Goal: Information Seeking & Learning: Learn about a topic

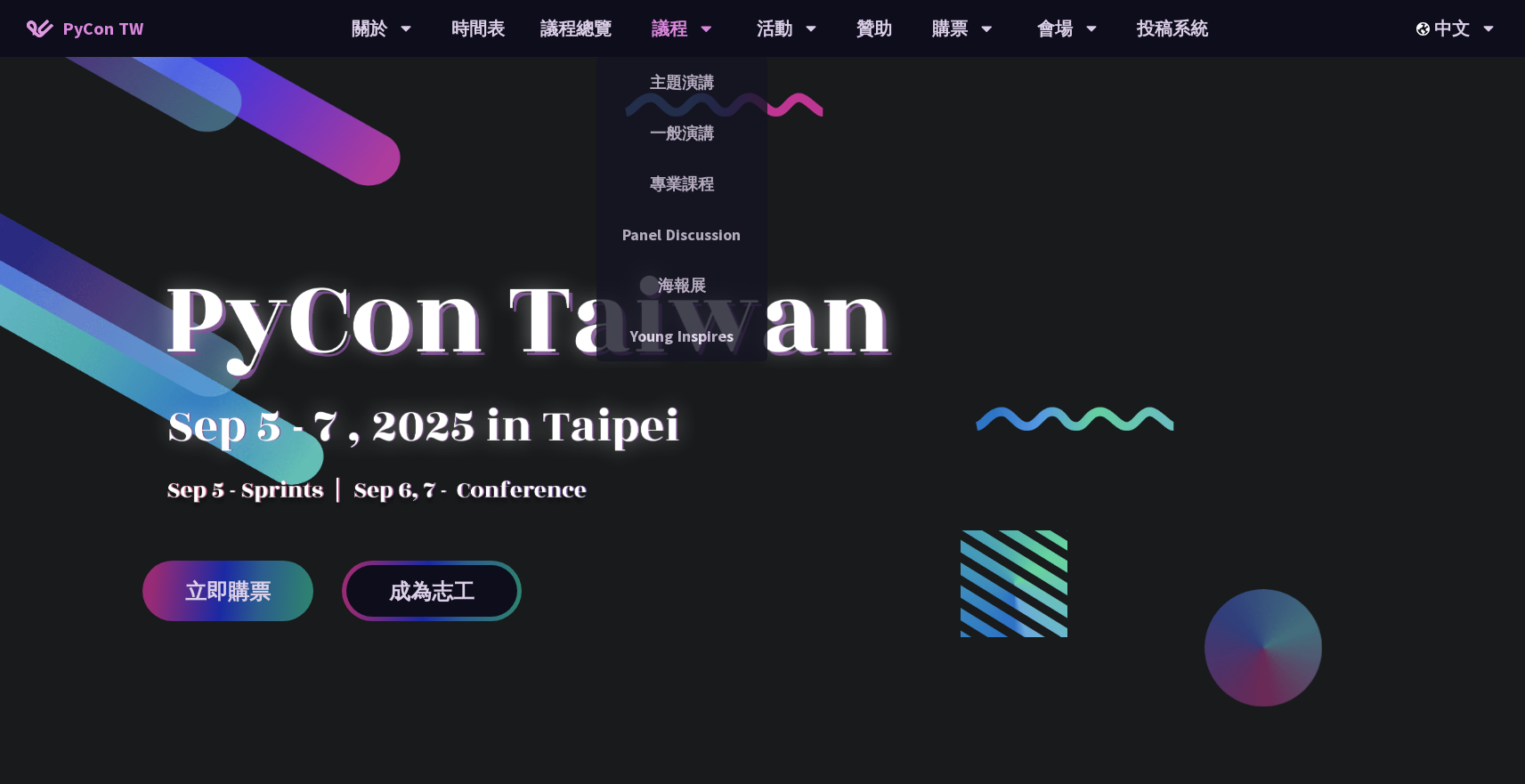
click at [679, 29] on div "議程" at bounding box center [681, 29] width 60 height 57
click at [677, 119] on link "一般演講" at bounding box center [681, 134] width 171 height 42
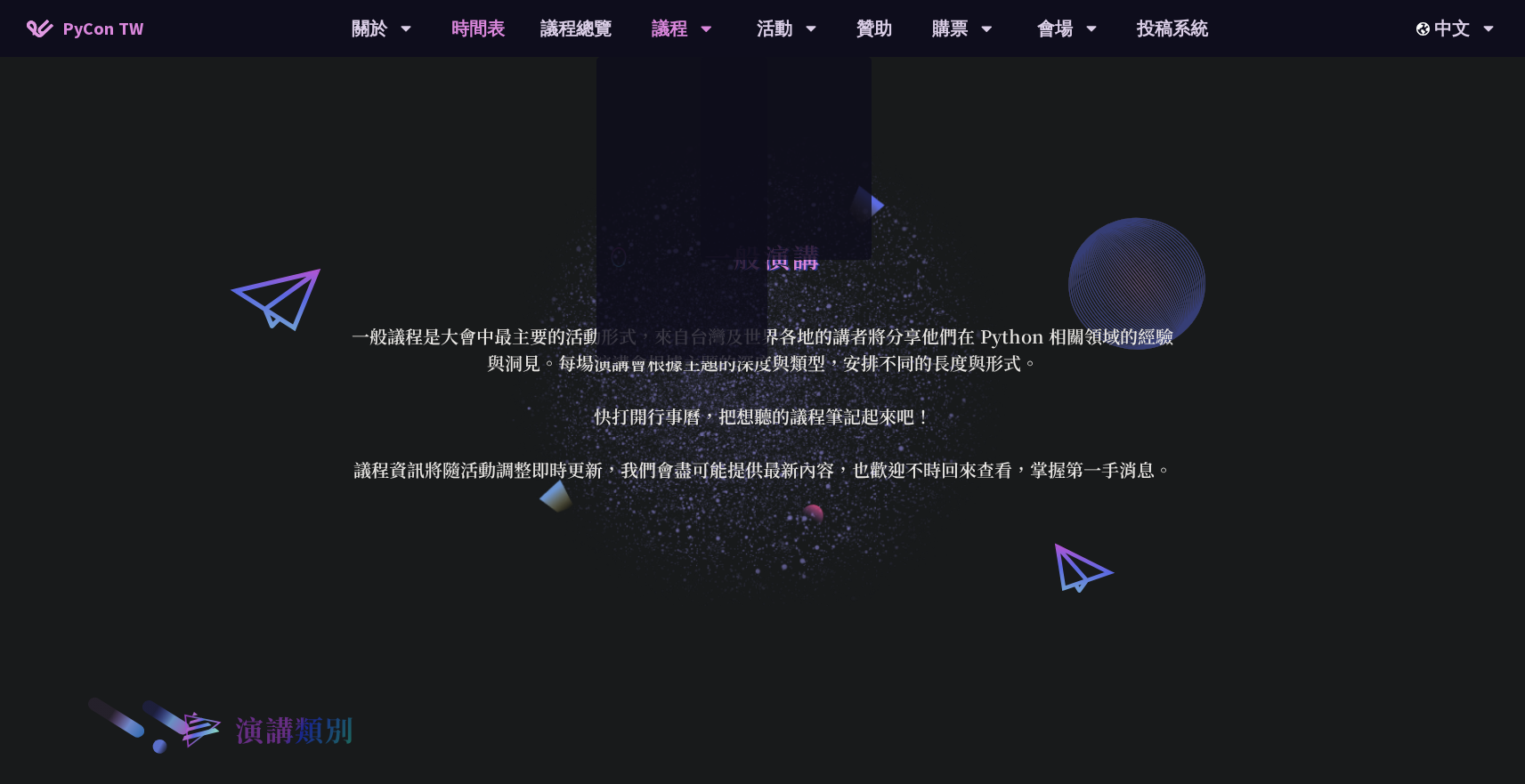
click at [492, 41] on link "時間表" at bounding box center [477, 29] width 89 height 57
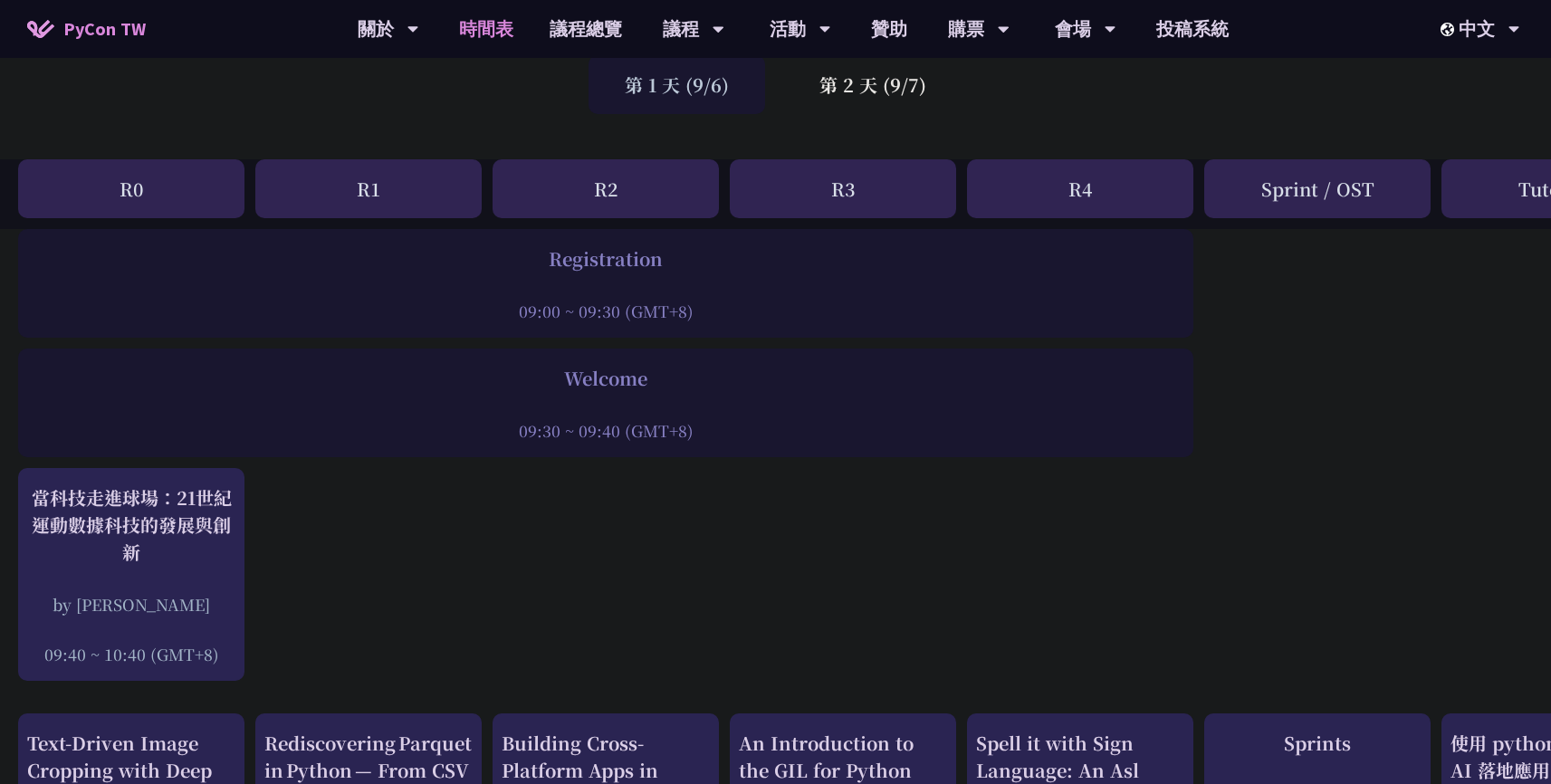
scroll to position [163, 0]
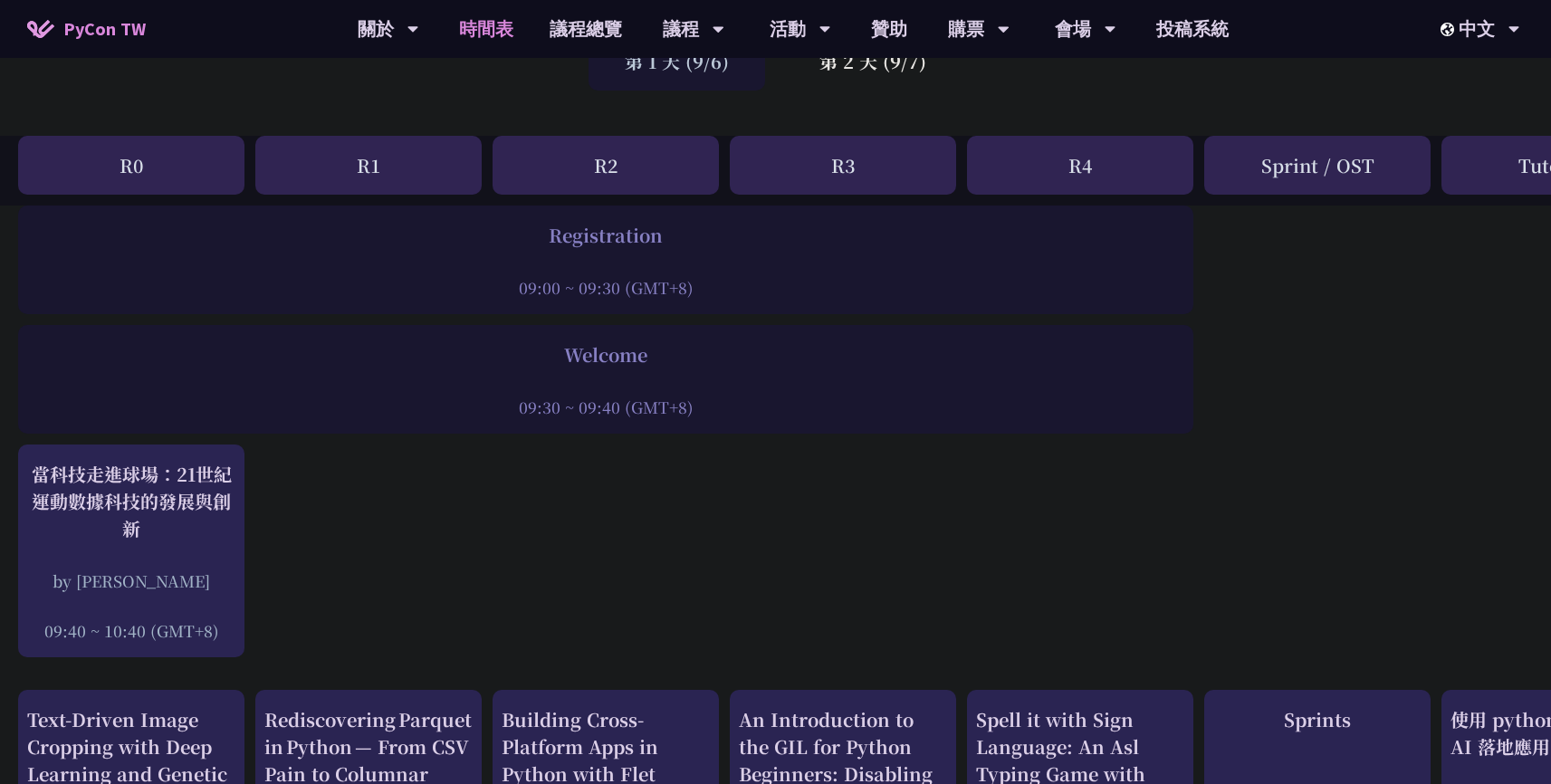
click at [613, 353] on div "Welcome" at bounding box center [606, 355] width 1158 height 27
click at [549, 419] on div "Welcome 09:30 ~ 09:40 (GMT+8)" at bounding box center [606, 379] width 1175 height 109
click at [557, 415] on div "09:30 ~ 09:40 (GMT+8)" at bounding box center [606, 407] width 1158 height 22
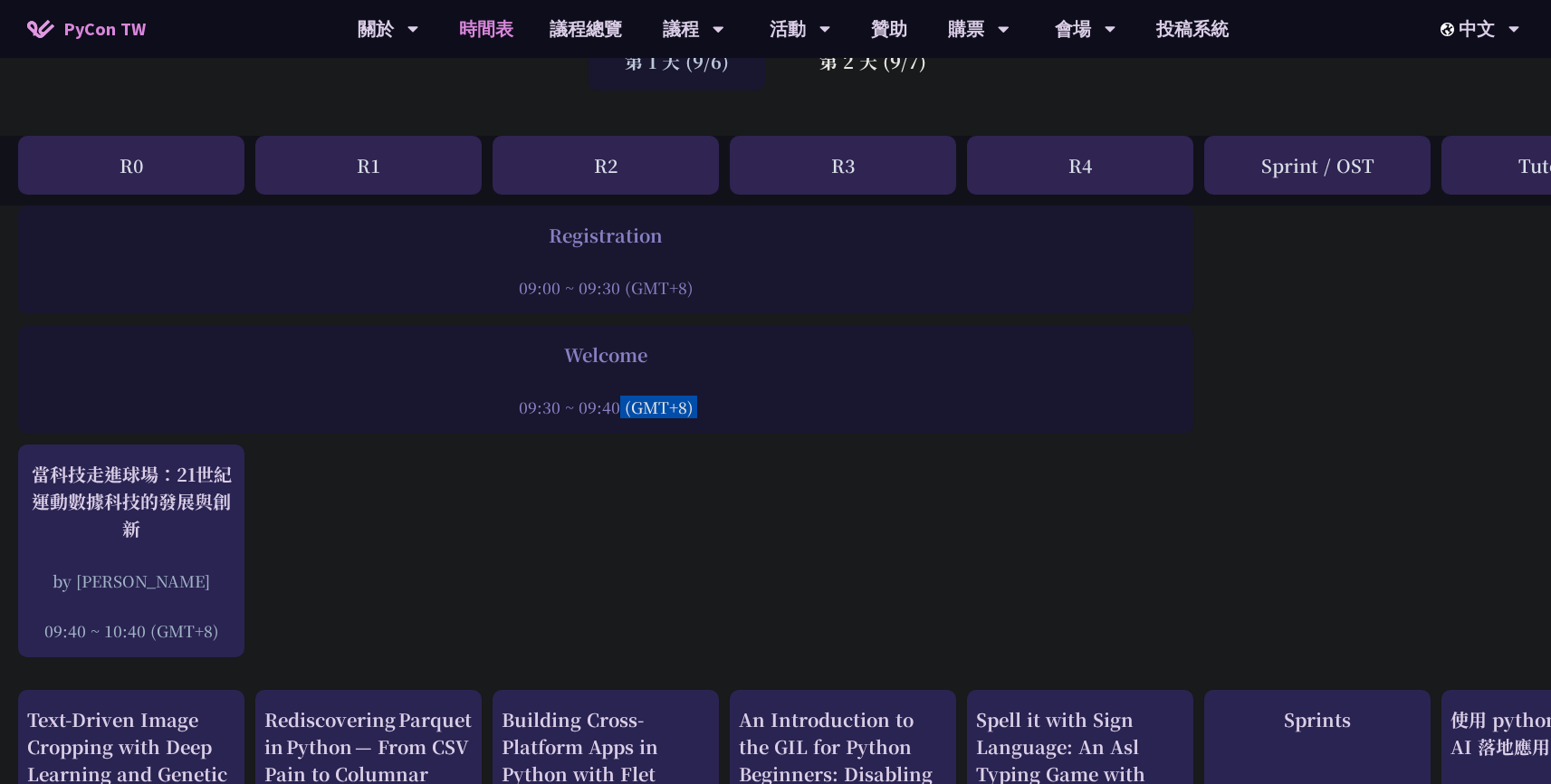
click at [557, 415] on div "09:30 ~ 09:40 (GMT+8)" at bounding box center [606, 407] width 1158 height 22
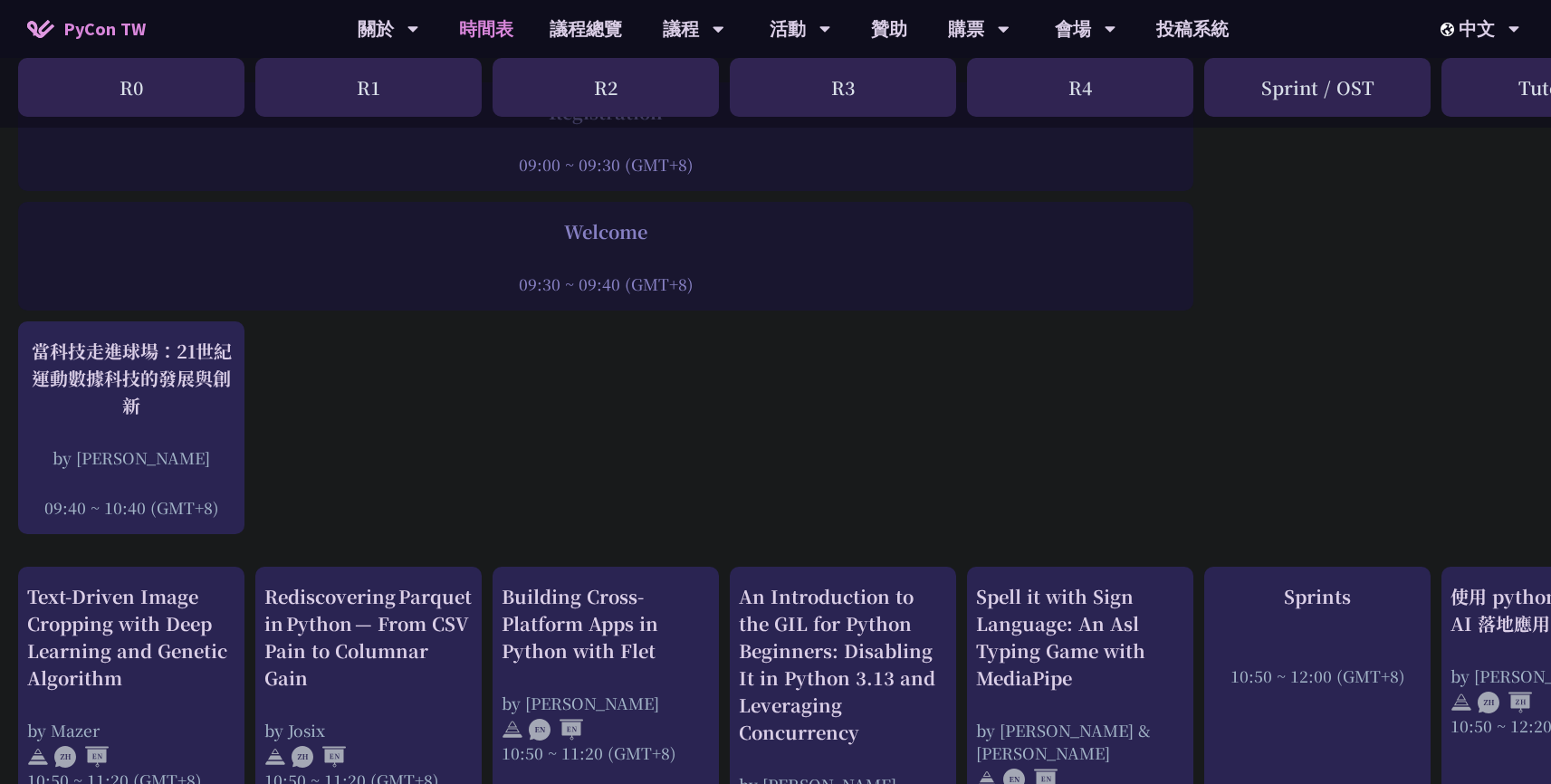
scroll to position [284, 0]
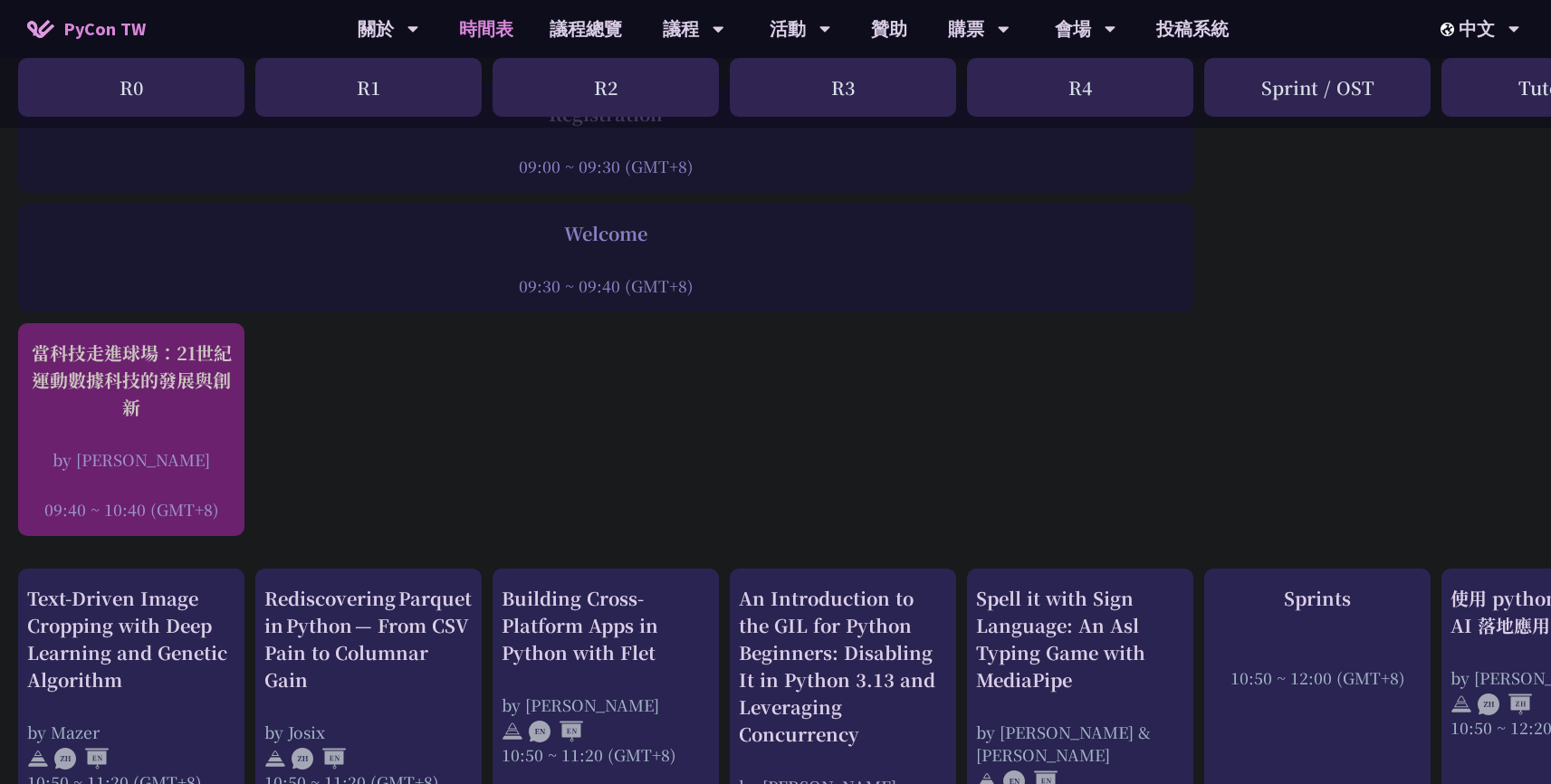
click at [151, 389] on div "當科技走進球場：21世紀運動數據科技的發展與創新" at bounding box center [131, 380] width 209 height 82
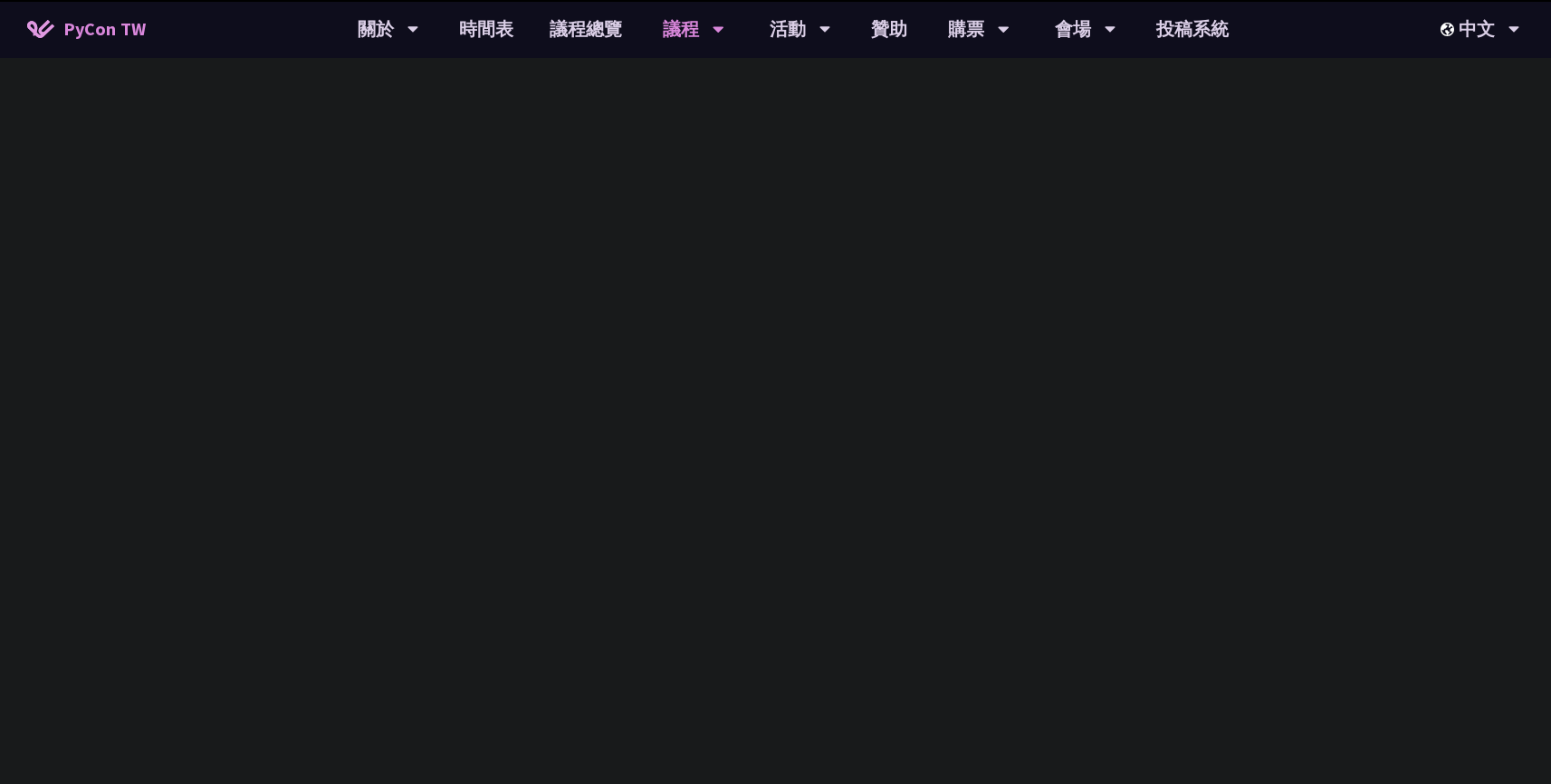
click at [201, 376] on div "當科技走進球場：21世紀運動數據科技的發展與創新" at bounding box center [131, 380] width 209 height 82
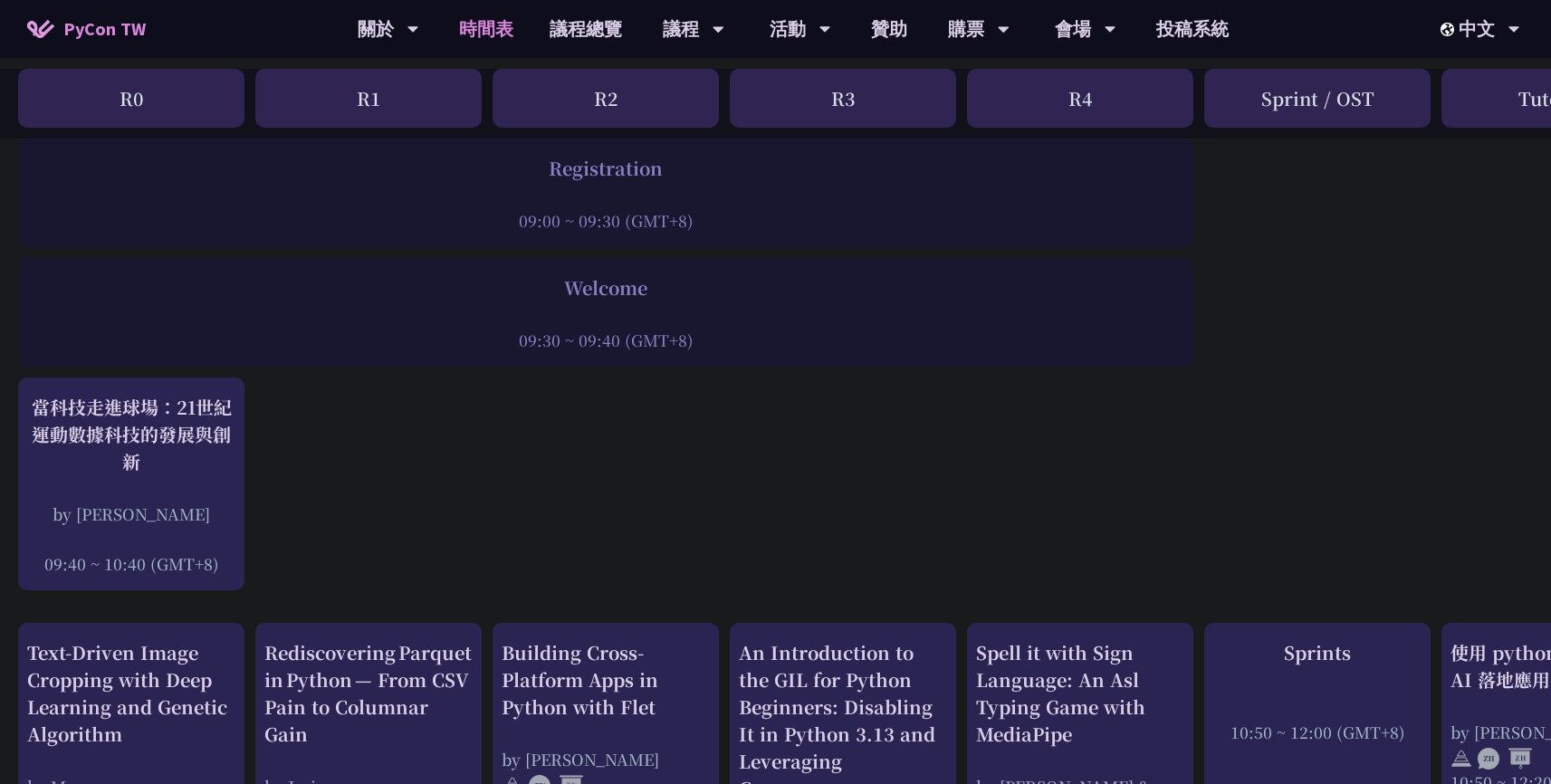
scroll to position [228, 0]
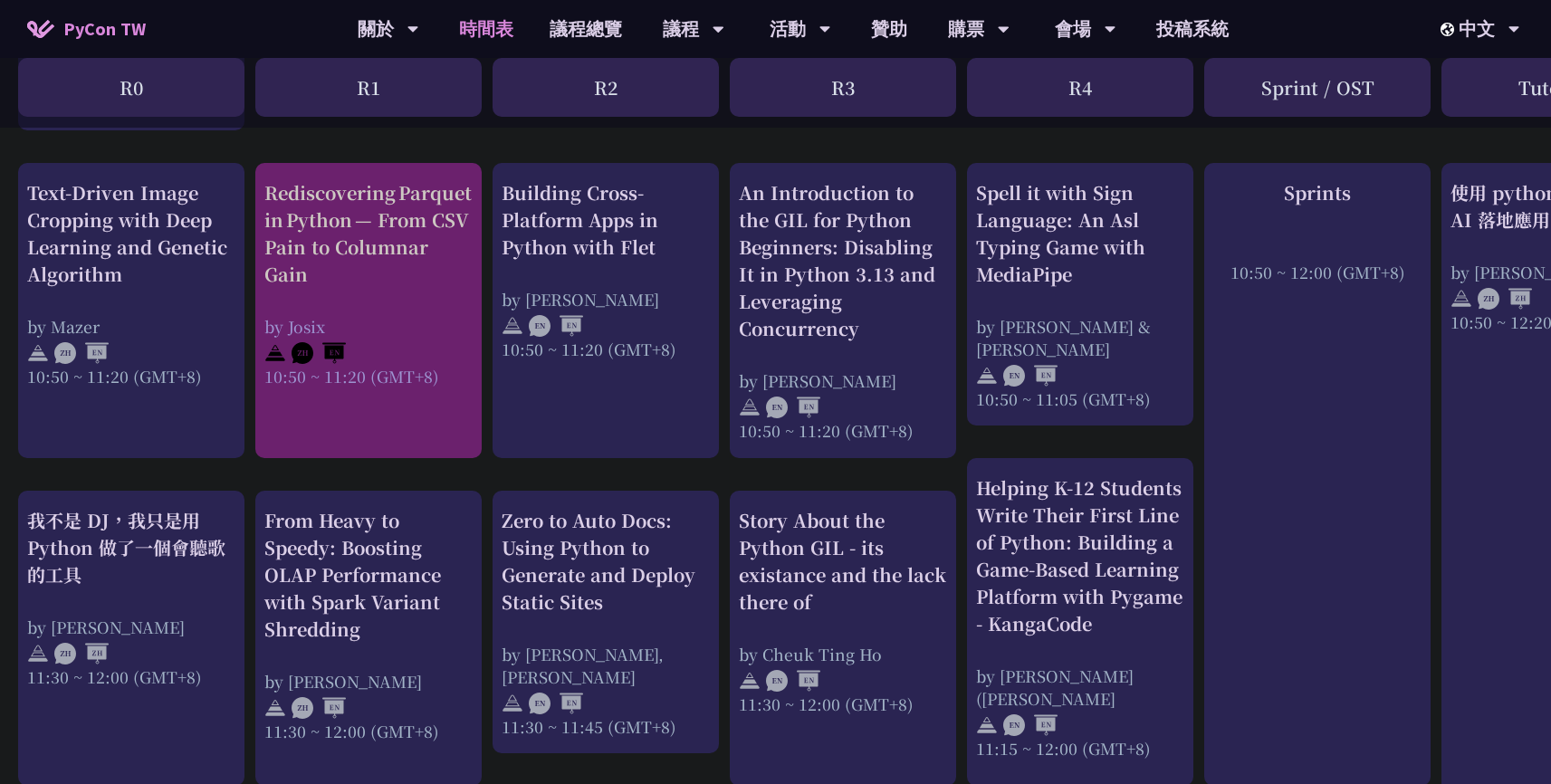
scroll to position [504, 0]
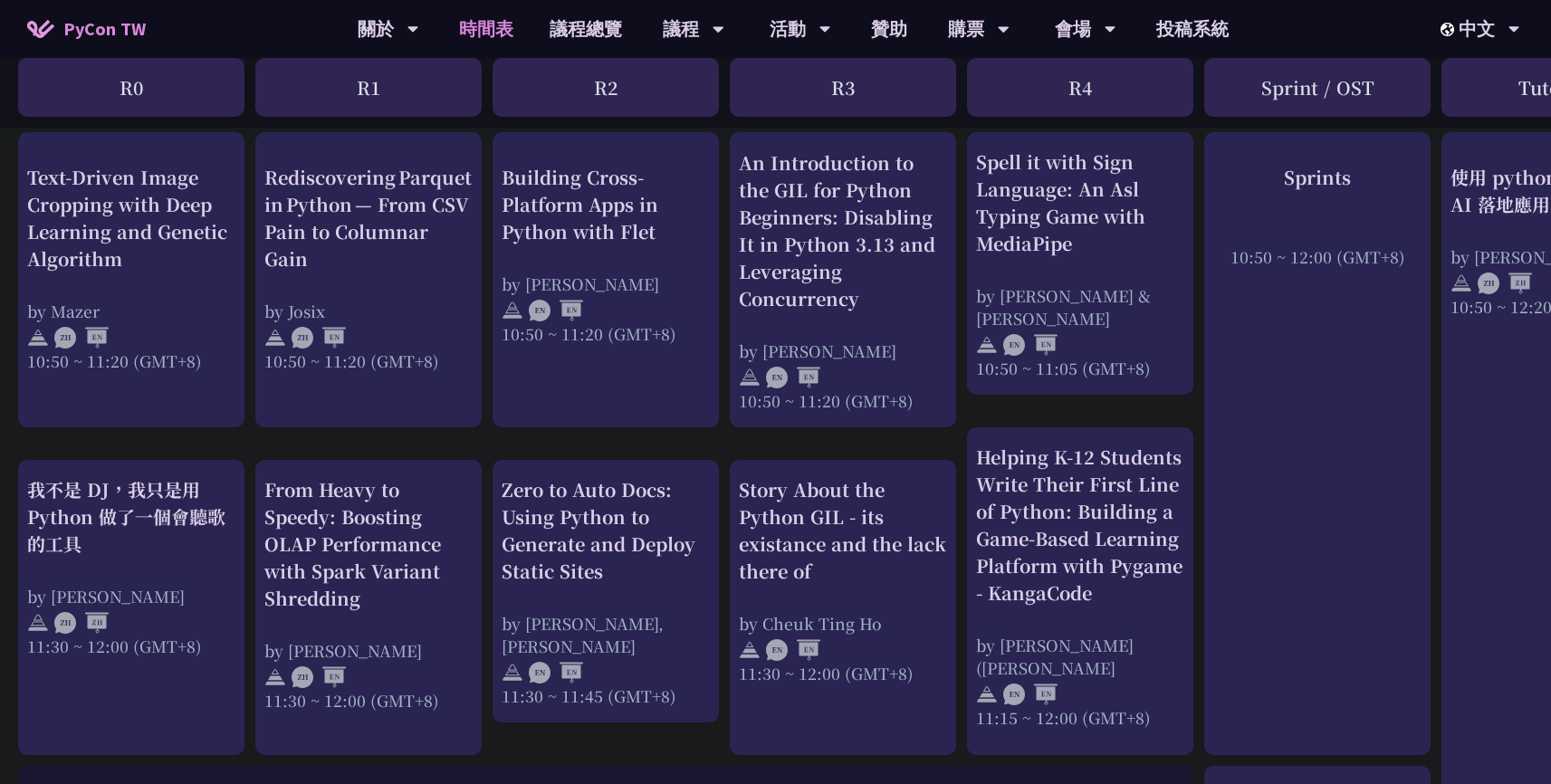
scroll to position [769, 0]
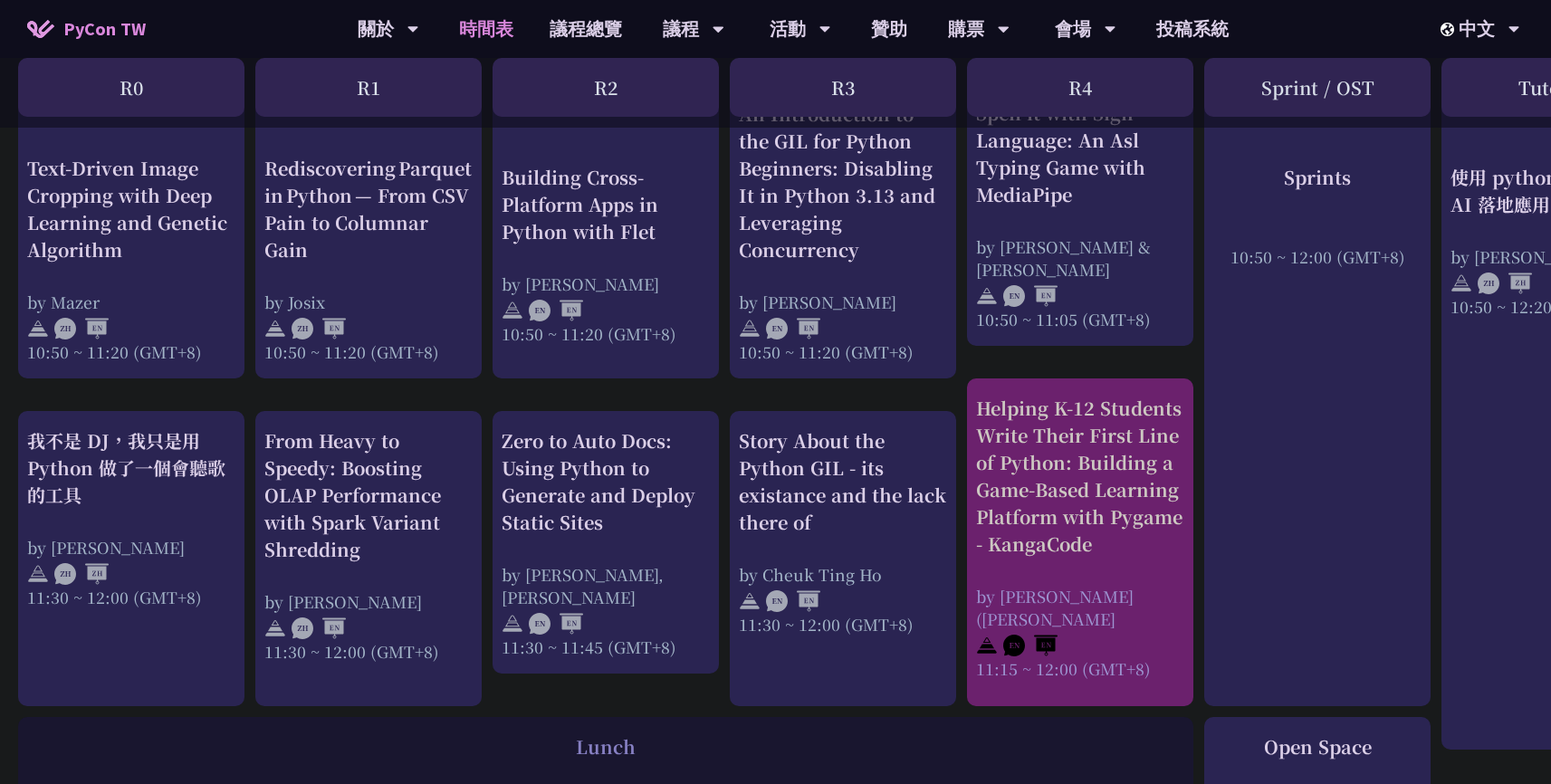
drag, startPoint x: 621, startPoint y: 530, endPoint x: 1058, endPoint y: 643, distance: 451.4
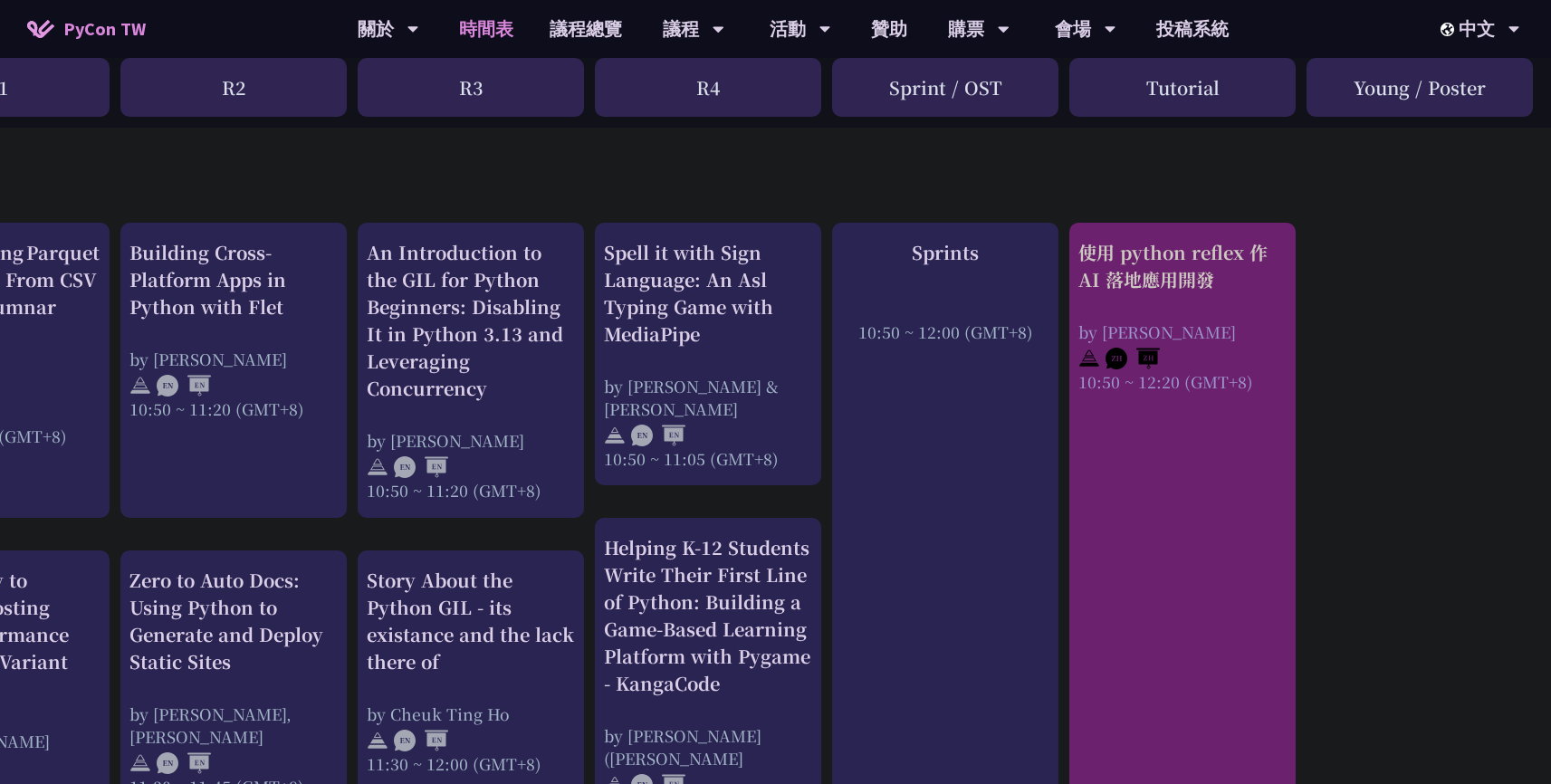
scroll to position [633, 373]
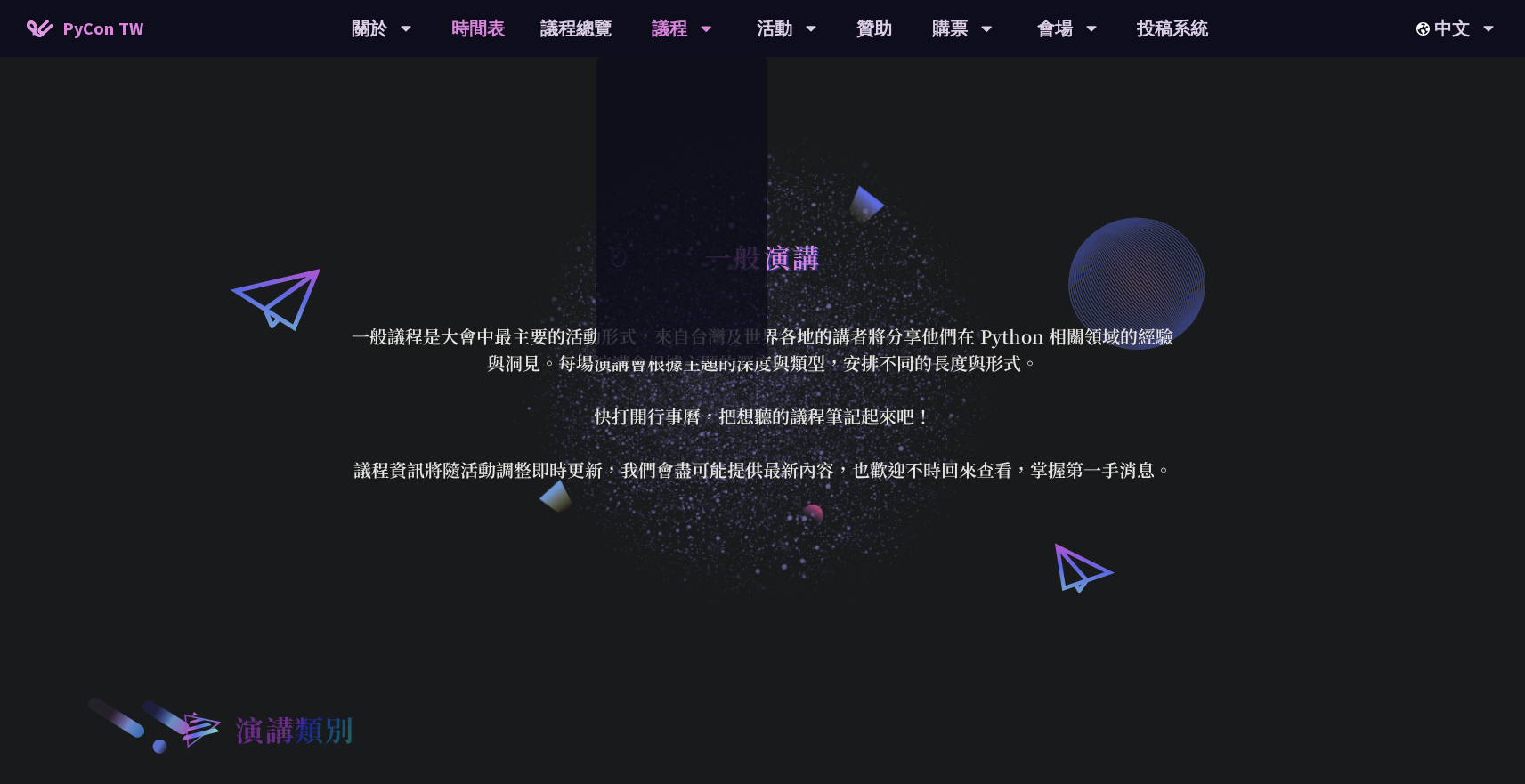
click at [467, 33] on link "時間表" at bounding box center [477, 29] width 89 height 57
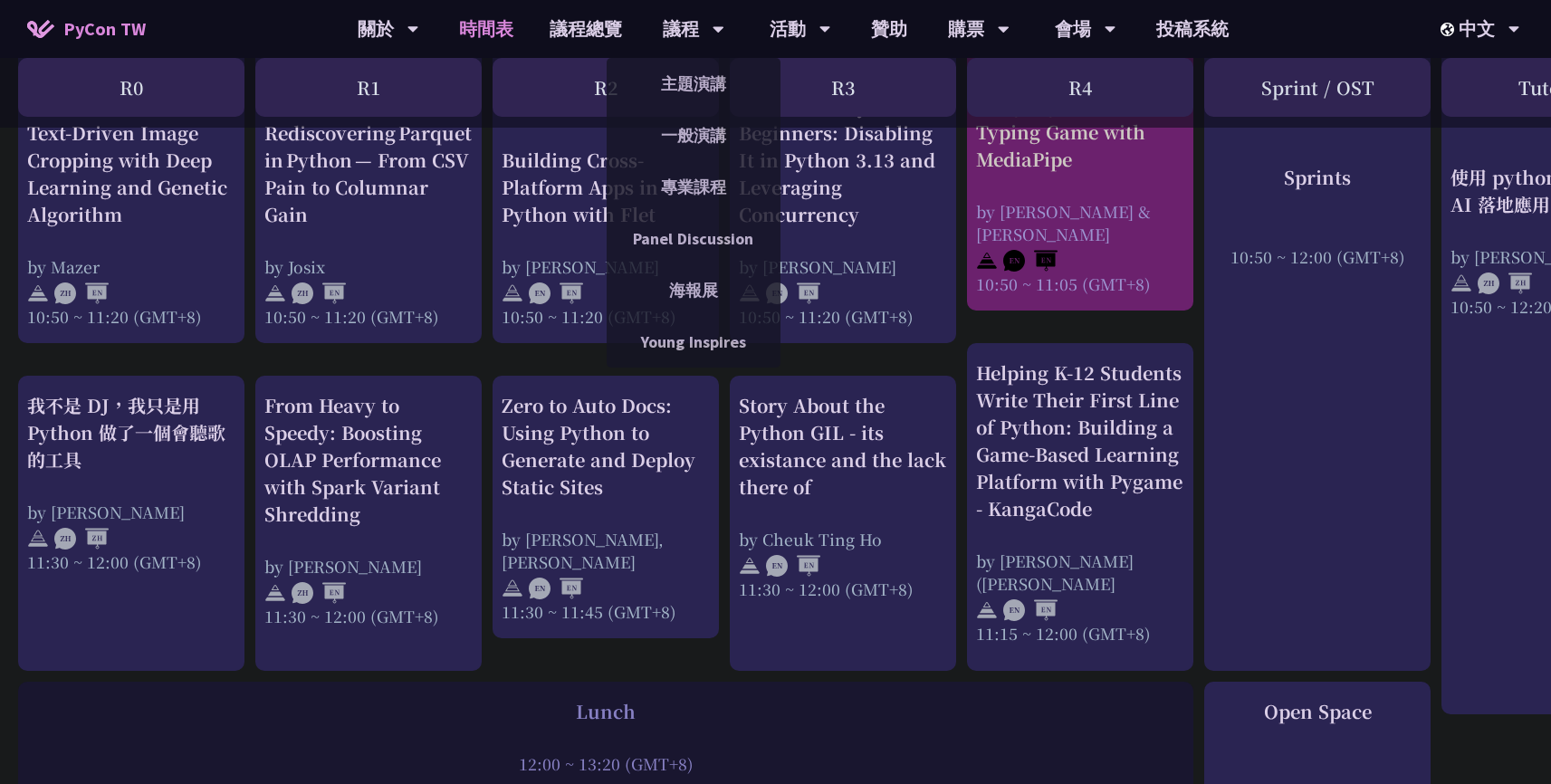
scroll to position [773, 0]
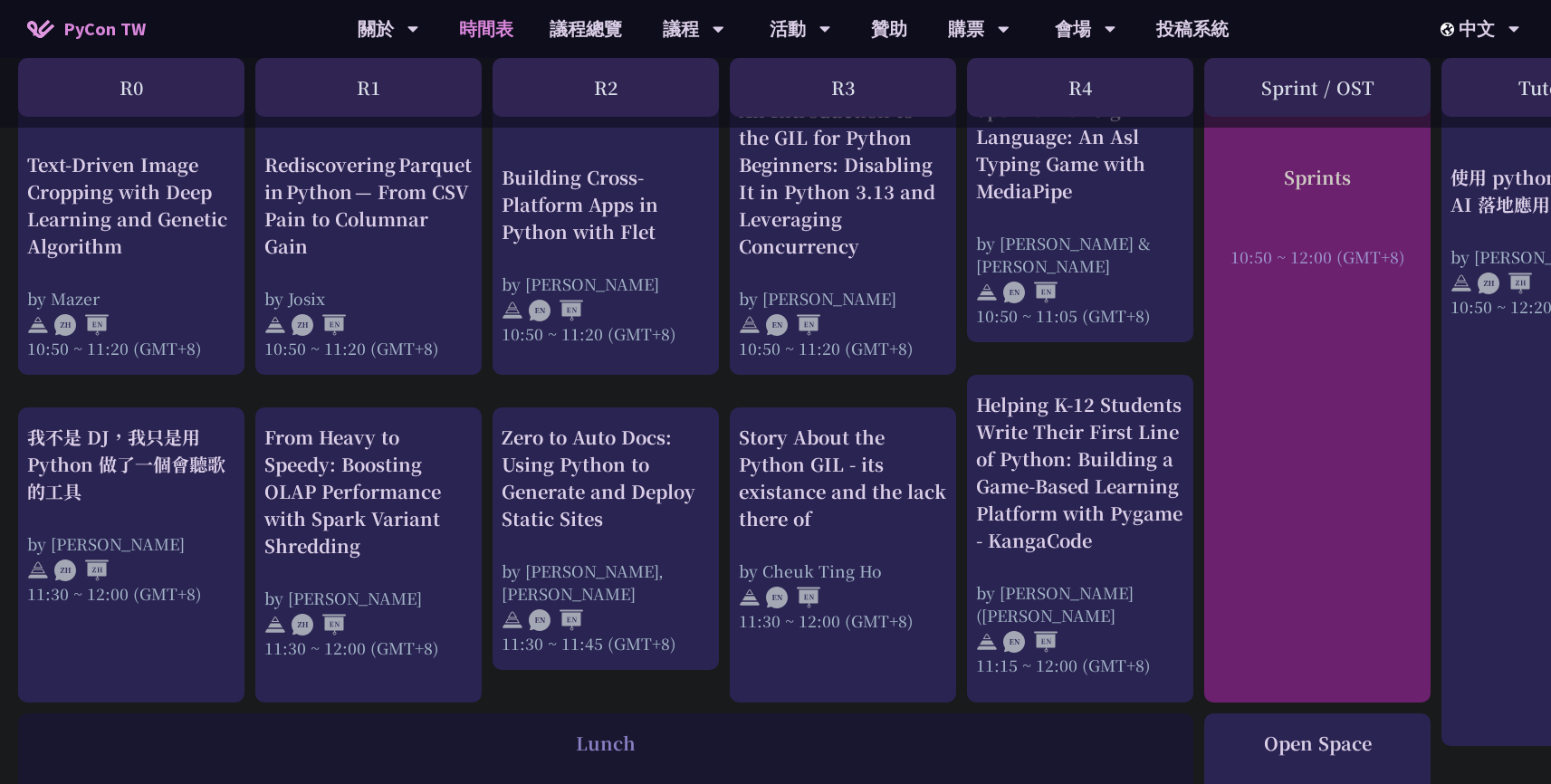
click at [1324, 197] on div "Sprints 10:50 ~ 12:00 (GMT+8)" at bounding box center [1317, 214] width 209 height 104
click at [1322, 188] on div "Sprints" at bounding box center [1317, 177] width 209 height 27
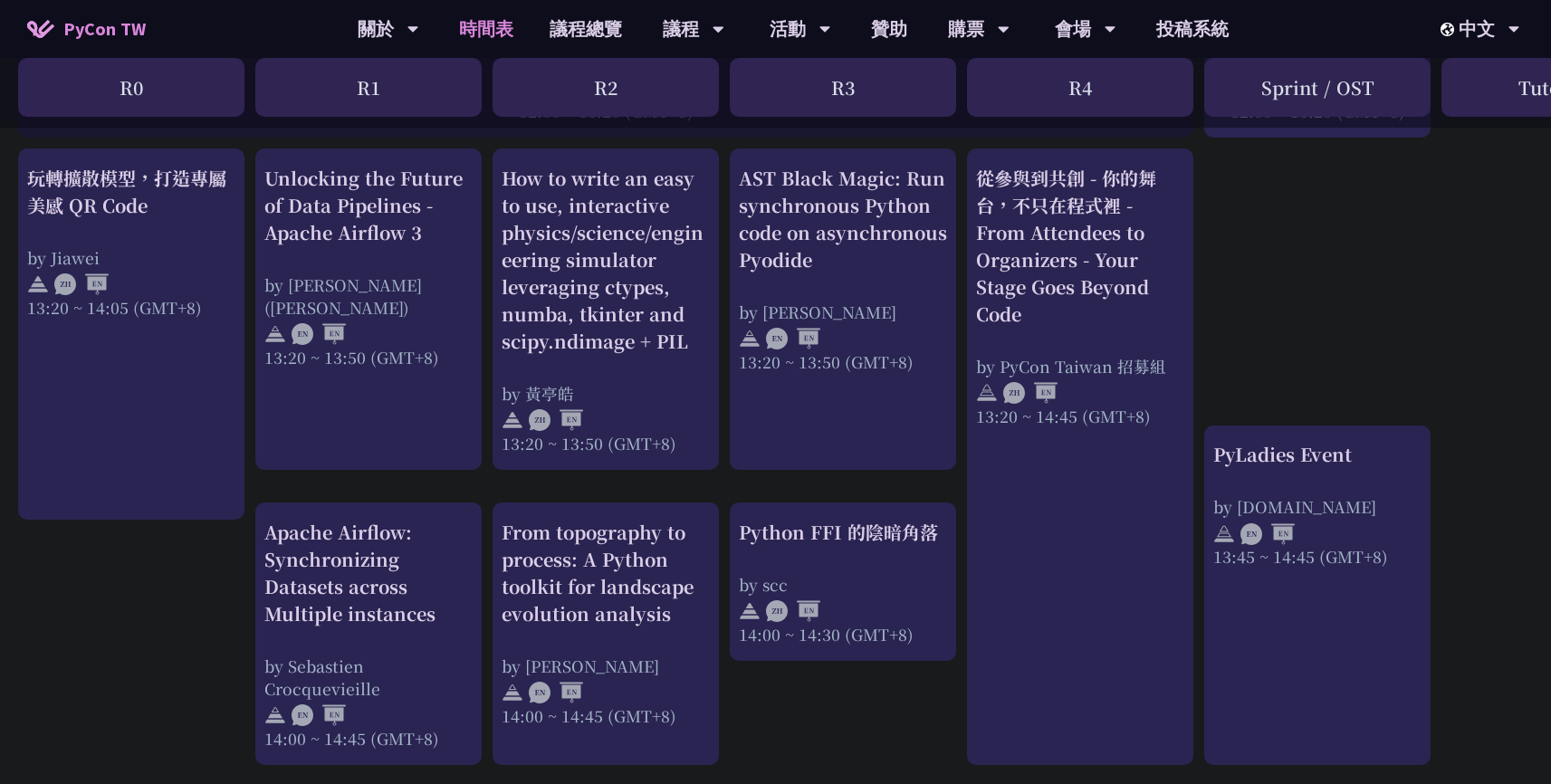
scroll to position [1555, 0]
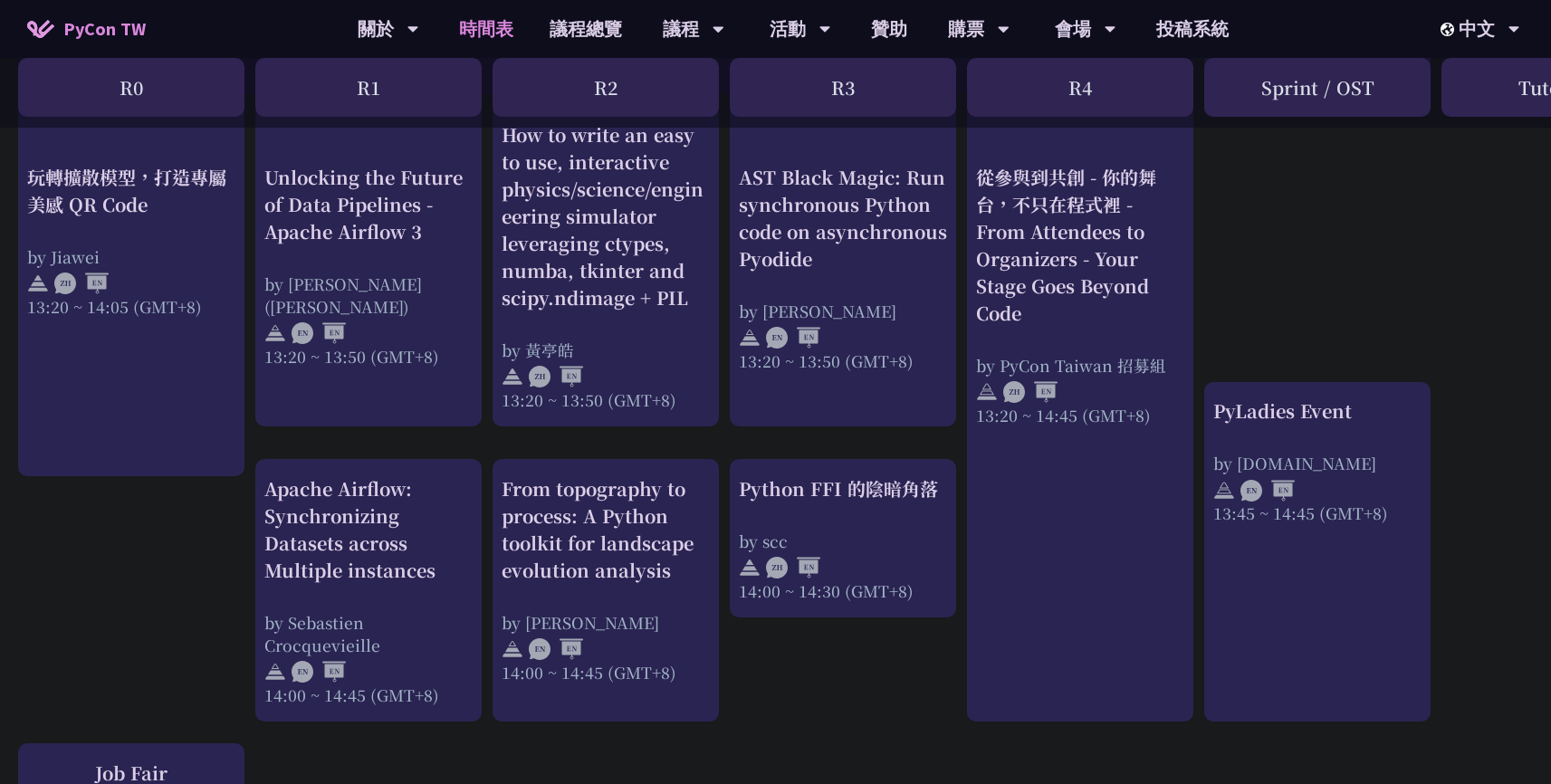
click at [1286, 254] on div "An Introduction to the GIL for Python Beginners: Disabling It in Python 3.13 an…" at bounding box center [962, 276] width 1924 height 2924
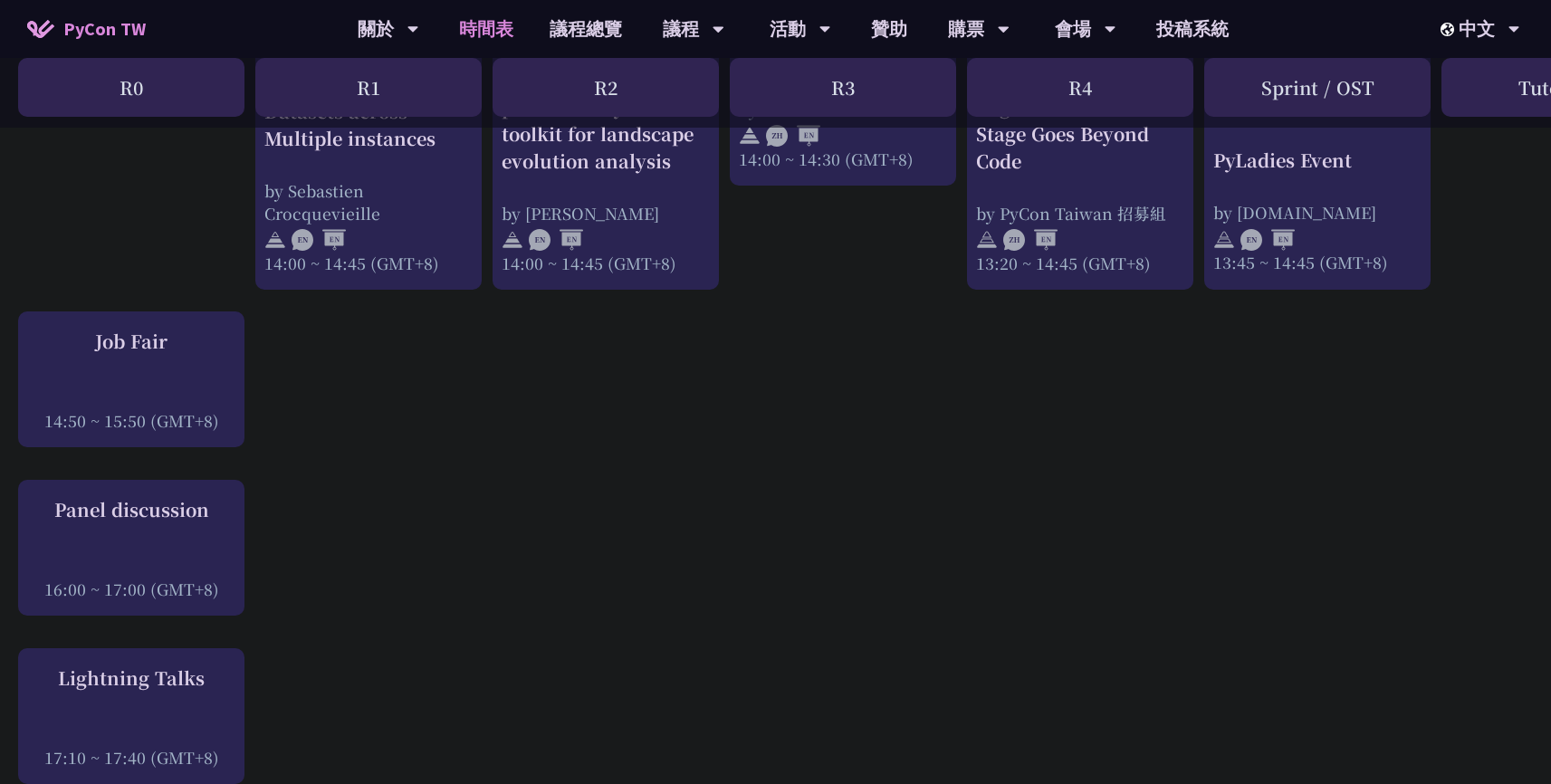
scroll to position [1916, 0]
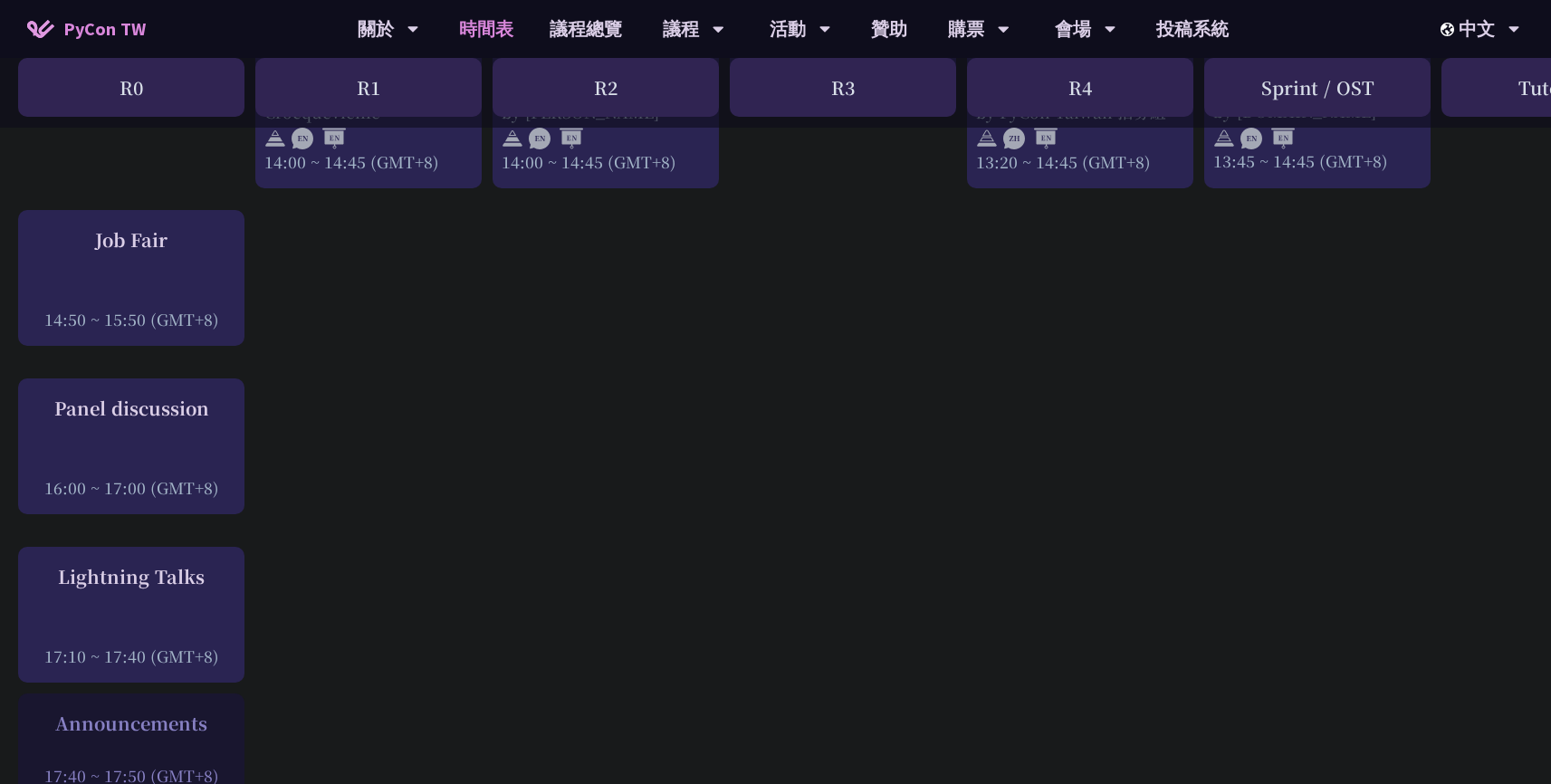
scroll to position [2091, 0]
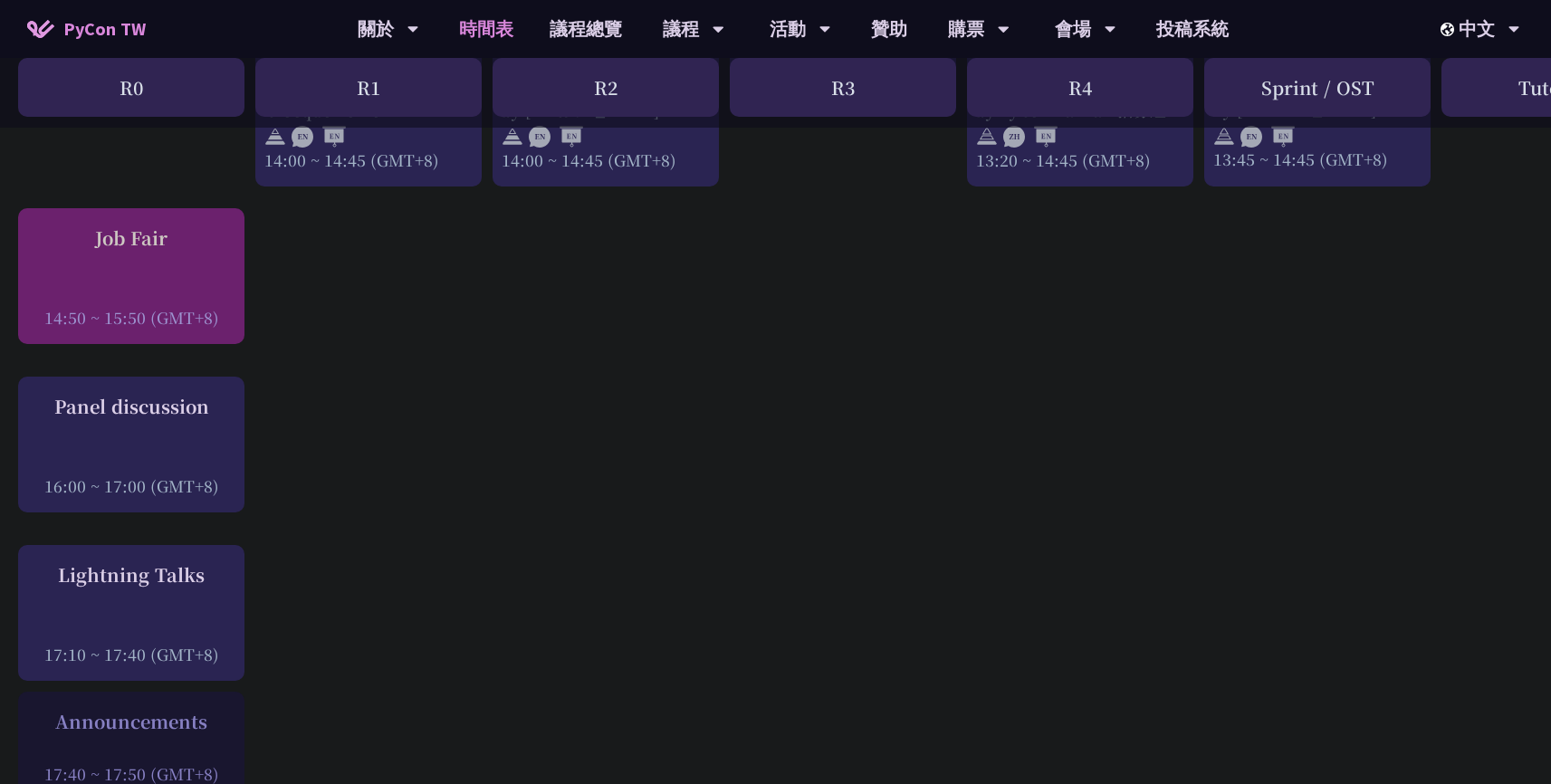
click at [143, 253] on div "Job Fair 14:50 ~ 15:50 (GMT+8)" at bounding box center [131, 276] width 209 height 104
click at [160, 260] on div "Job Fair 14:50 ~ 15:50 (GMT+8)" at bounding box center [131, 276] width 209 height 104
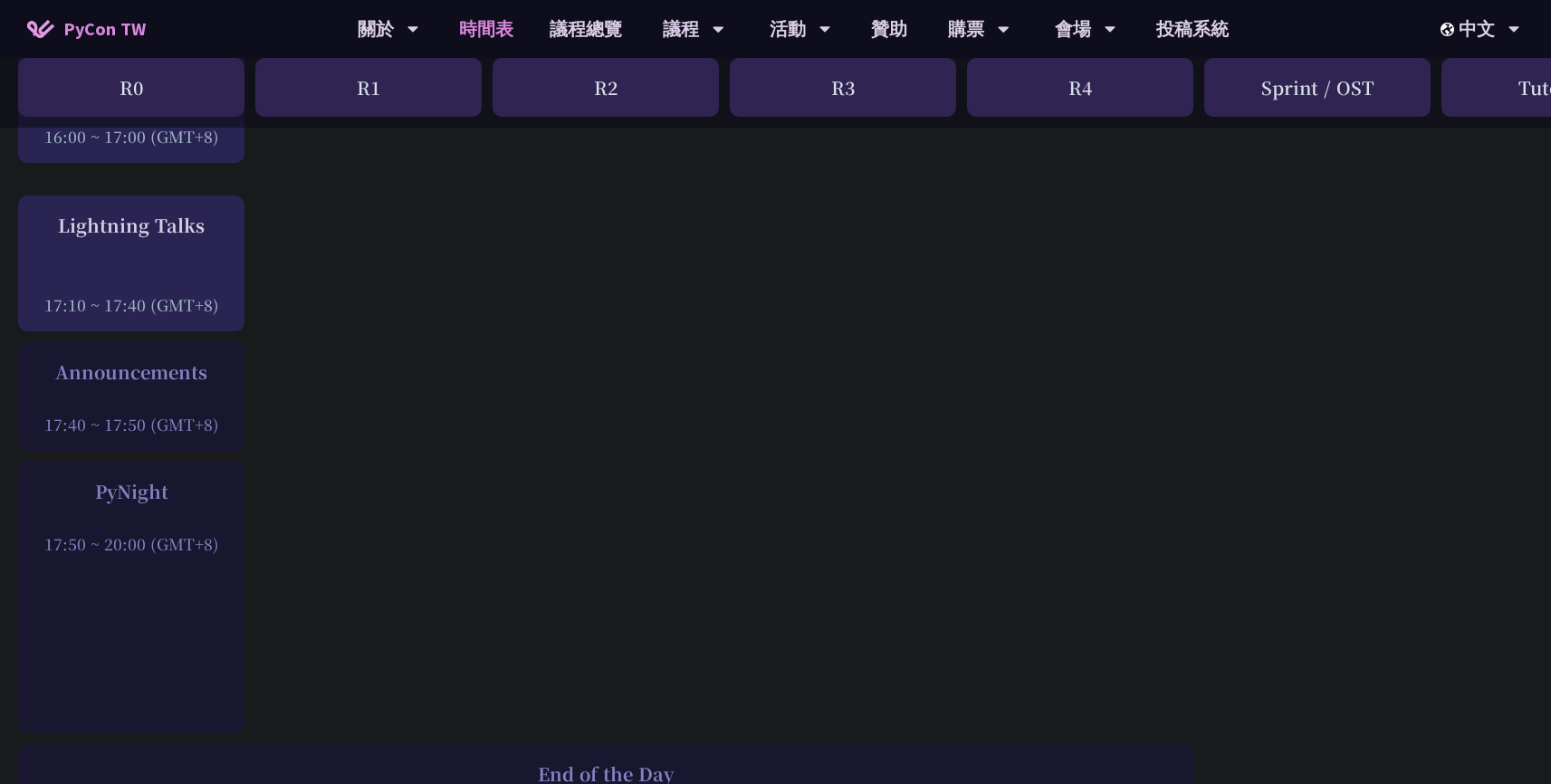
scroll to position [2442, 0]
click at [180, 372] on div "Announcements" at bounding box center [131, 371] width 209 height 27
click at [189, 397] on div at bounding box center [131, 398] width 209 height 27
click at [110, 375] on div "Announcements" at bounding box center [131, 371] width 209 height 27
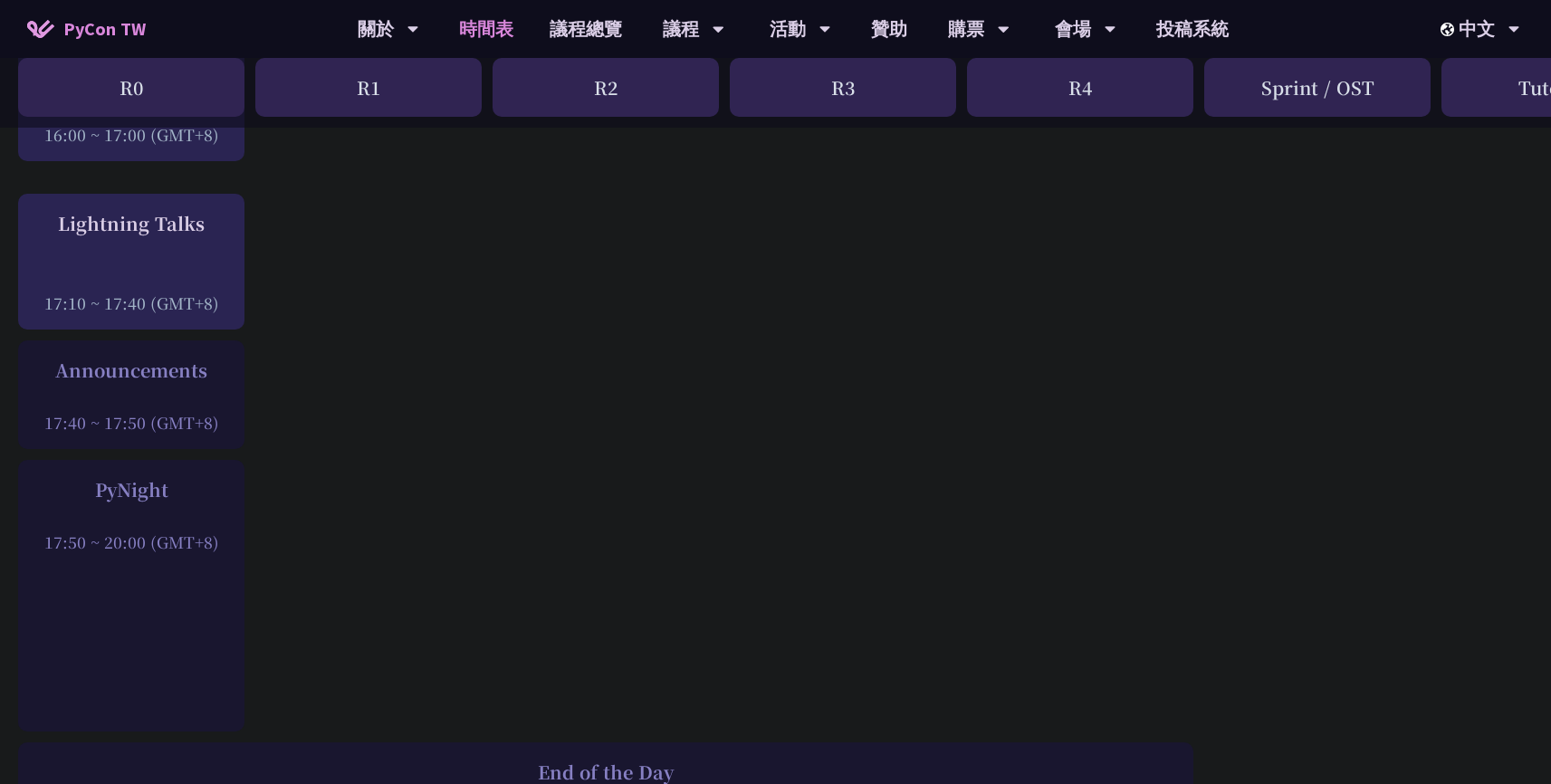
copy div "Announcements"
click at [169, 487] on div "PyNight" at bounding box center [131, 490] width 209 height 27
click at [136, 492] on div "PyNight" at bounding box center [131, 490] width 209 height 27
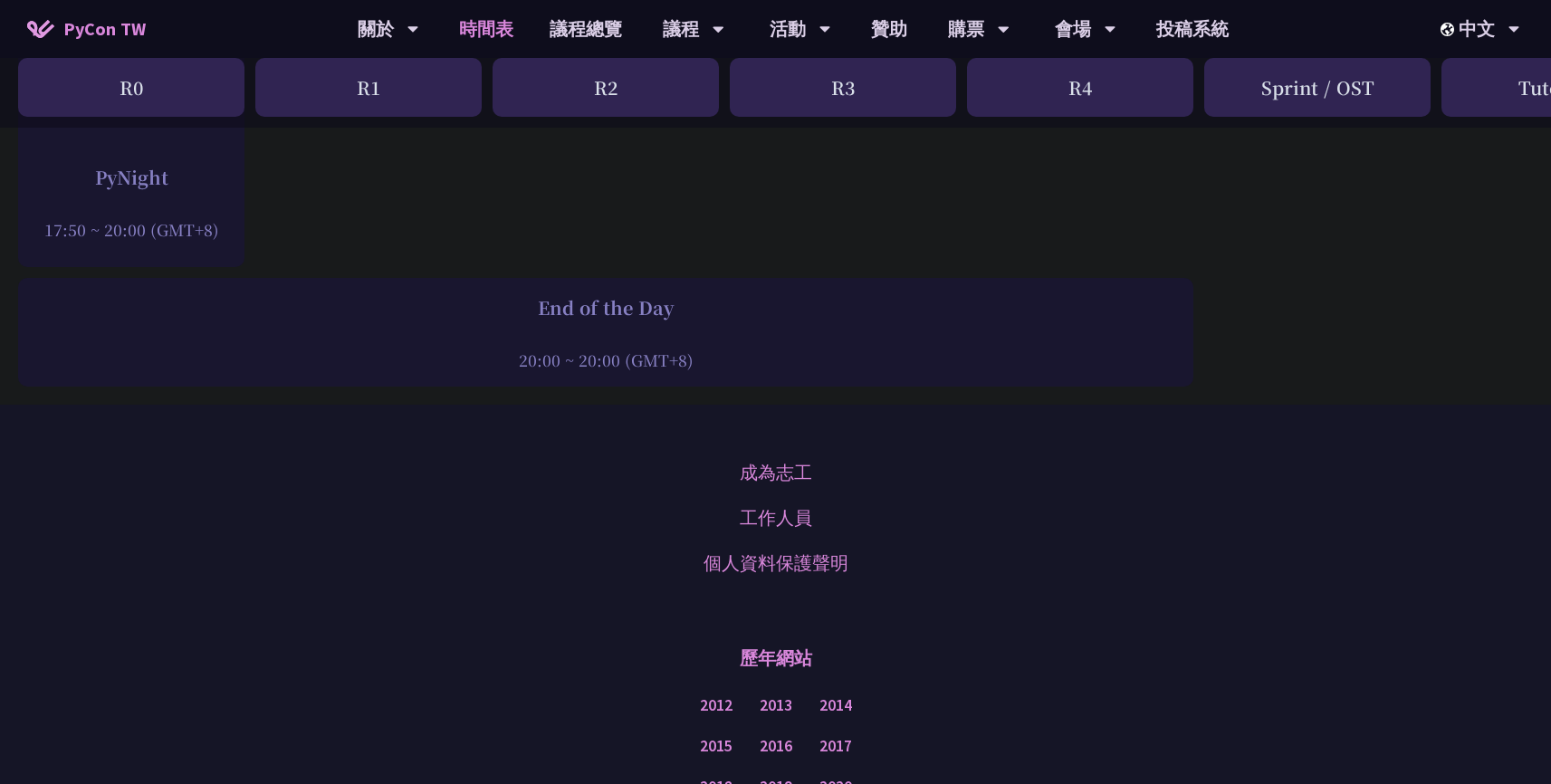
scroll to position [2883, 0]
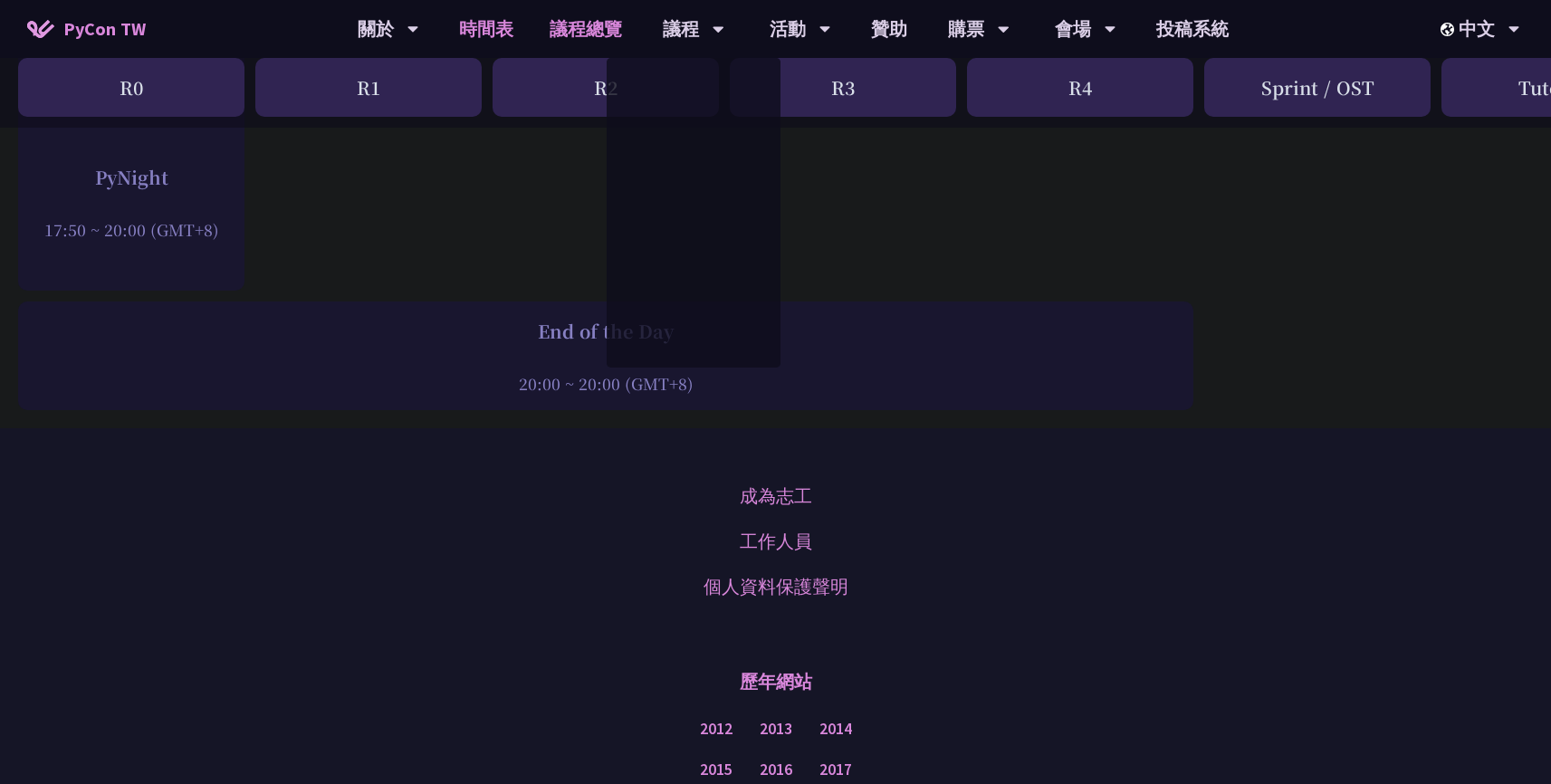
click at [570, 23] on link "議程總覽" at bounding box center [586, 29] width 109 height 58
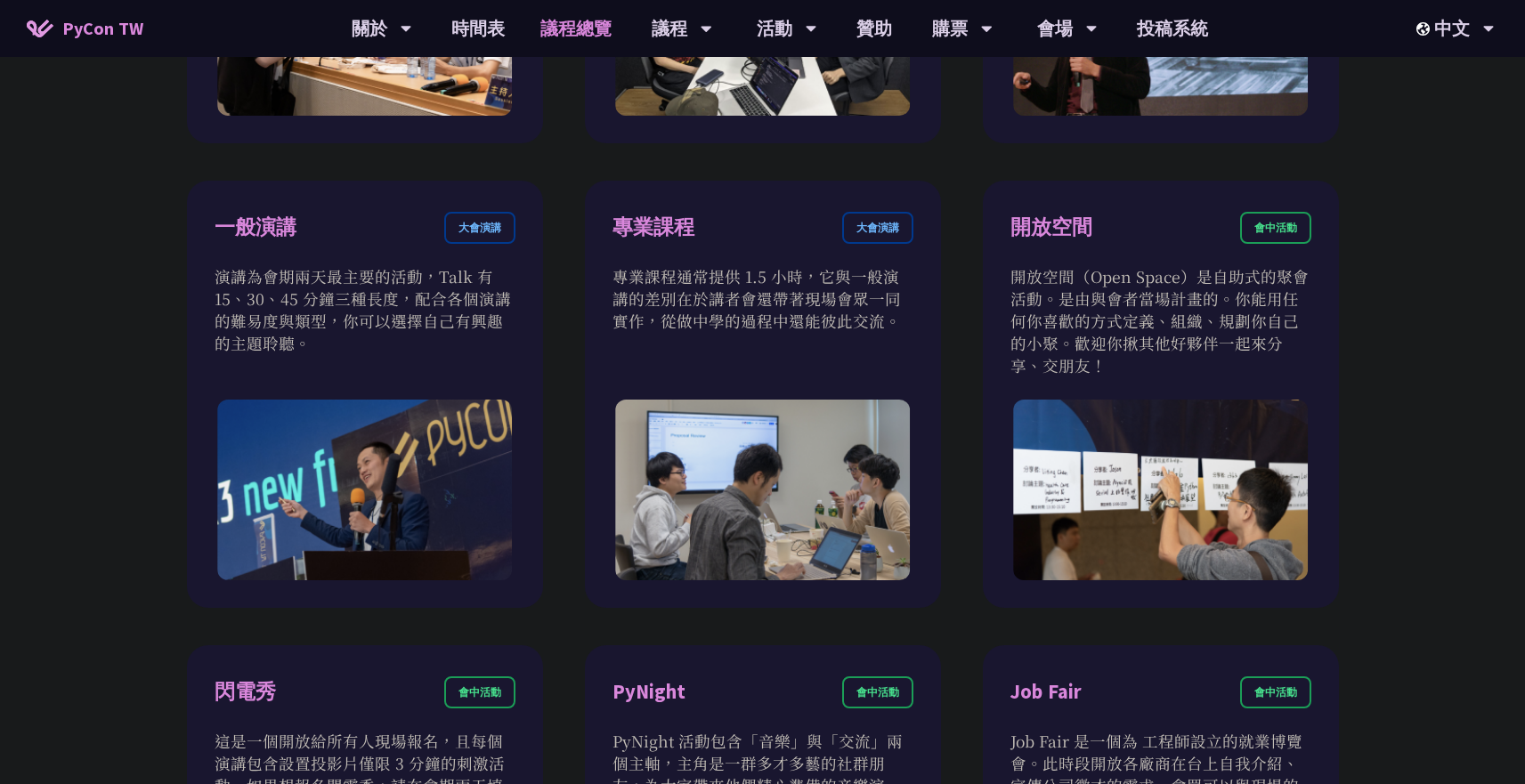
scroll to position [1439, 0]
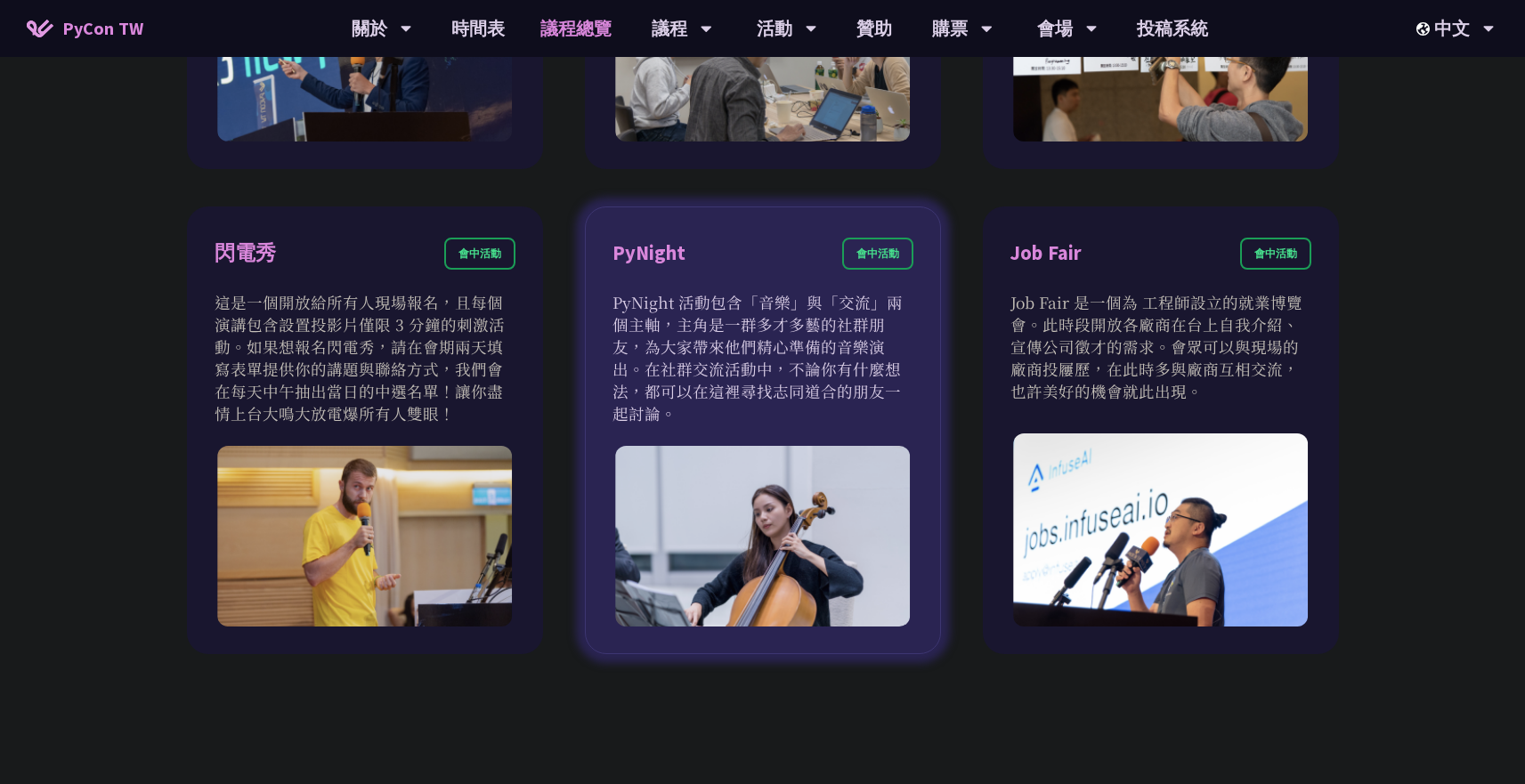
click at [806, 326] on p "PyNight 活動包含「音樂」與「交流」兩個主軸，主角是一群多才多藝的社群朋友，為大家帶來他們精心準備的音樂演出。在社群交流活動中，不論你有什麼想法，都可以…" at bounding box center [762, 358] width 301 height 134
click at [692, 255] on div "PyNight 會中活動" at bounding box center [762, 264] width 301 height 53
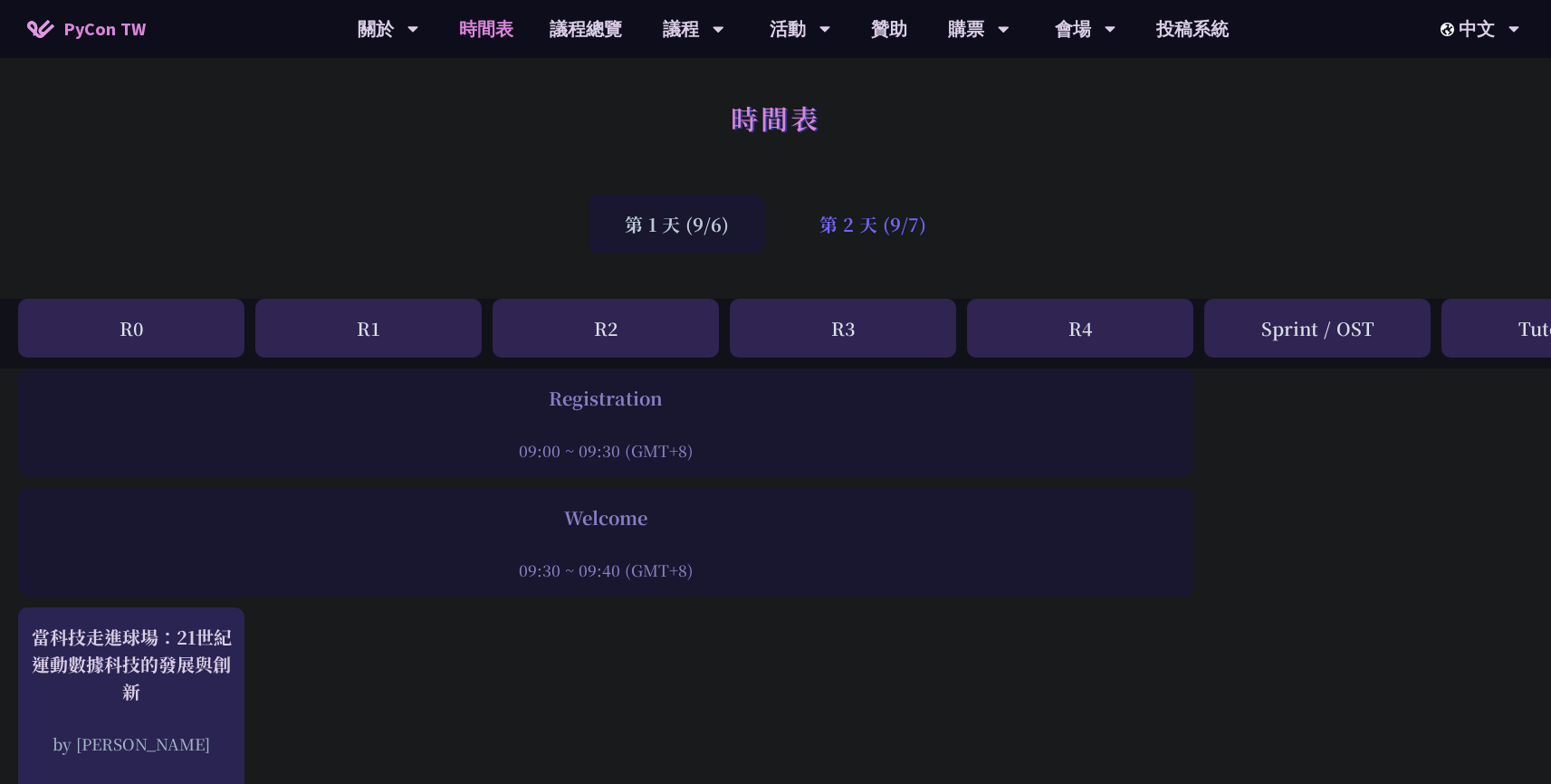
click at [877, 221] on div "第 2 天 (9/7)" at bounding box center [873, 224] width 180 height 59
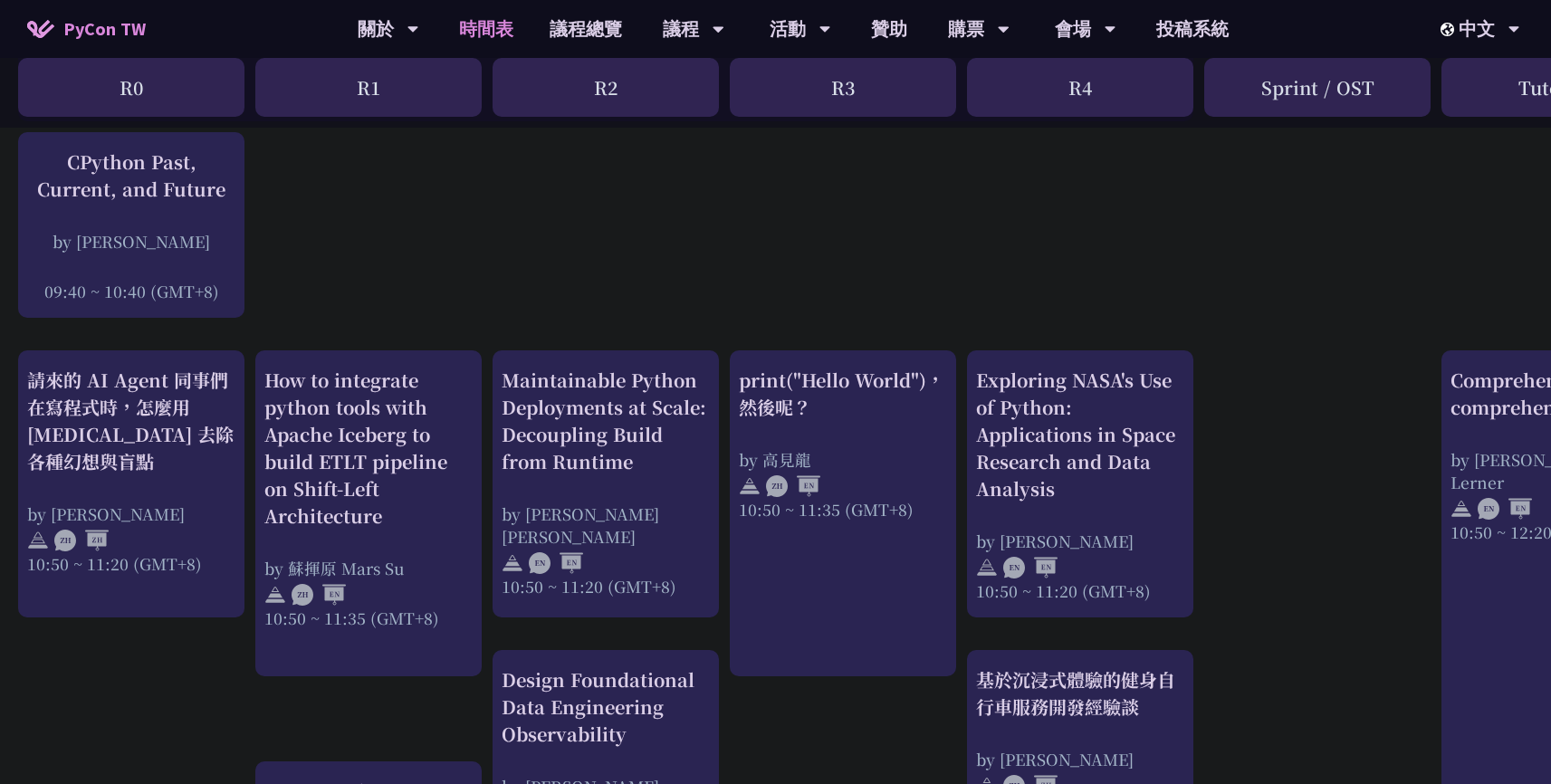
scroll to position [402, 0]
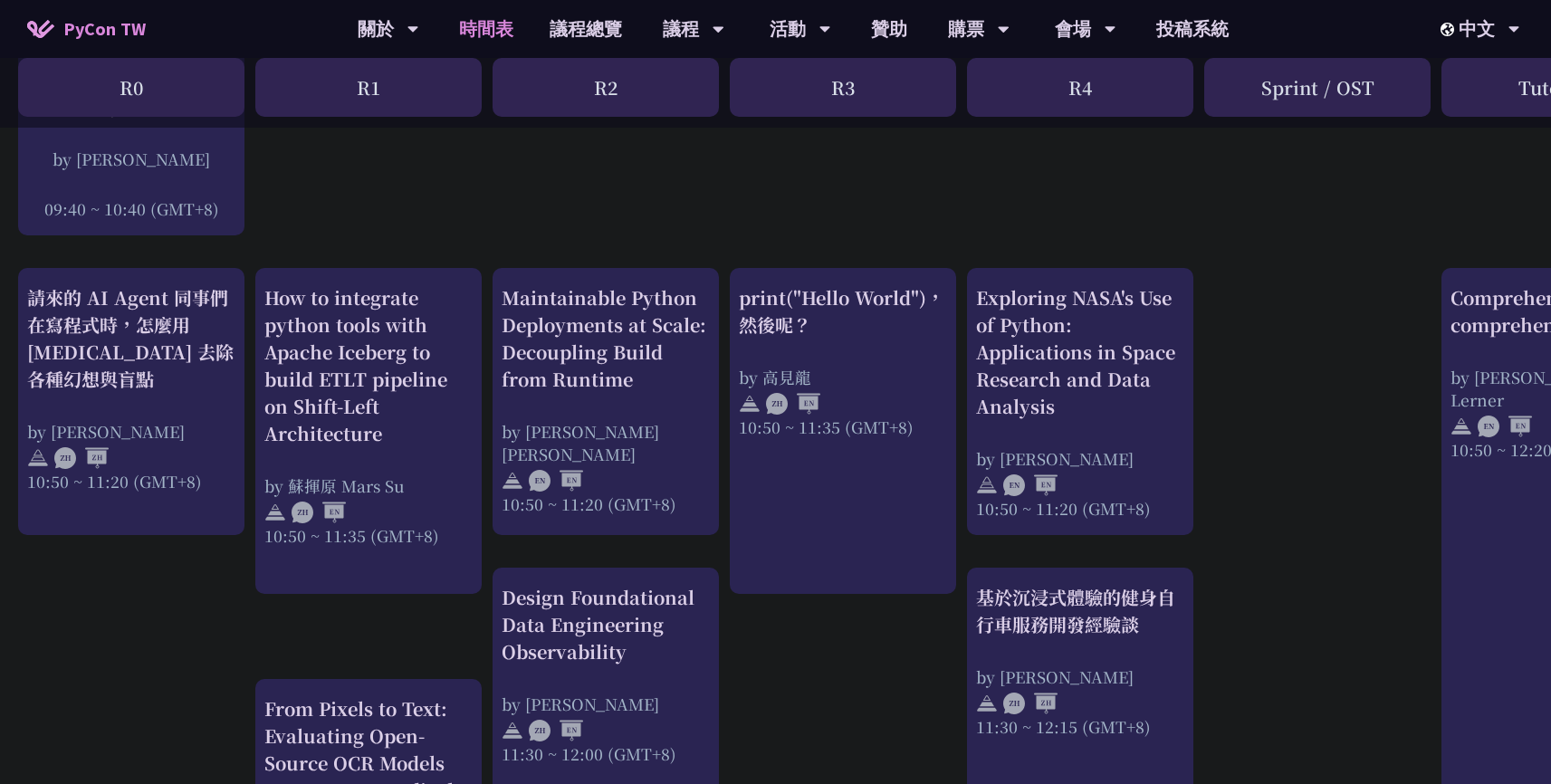
scroll to position [622, 0]
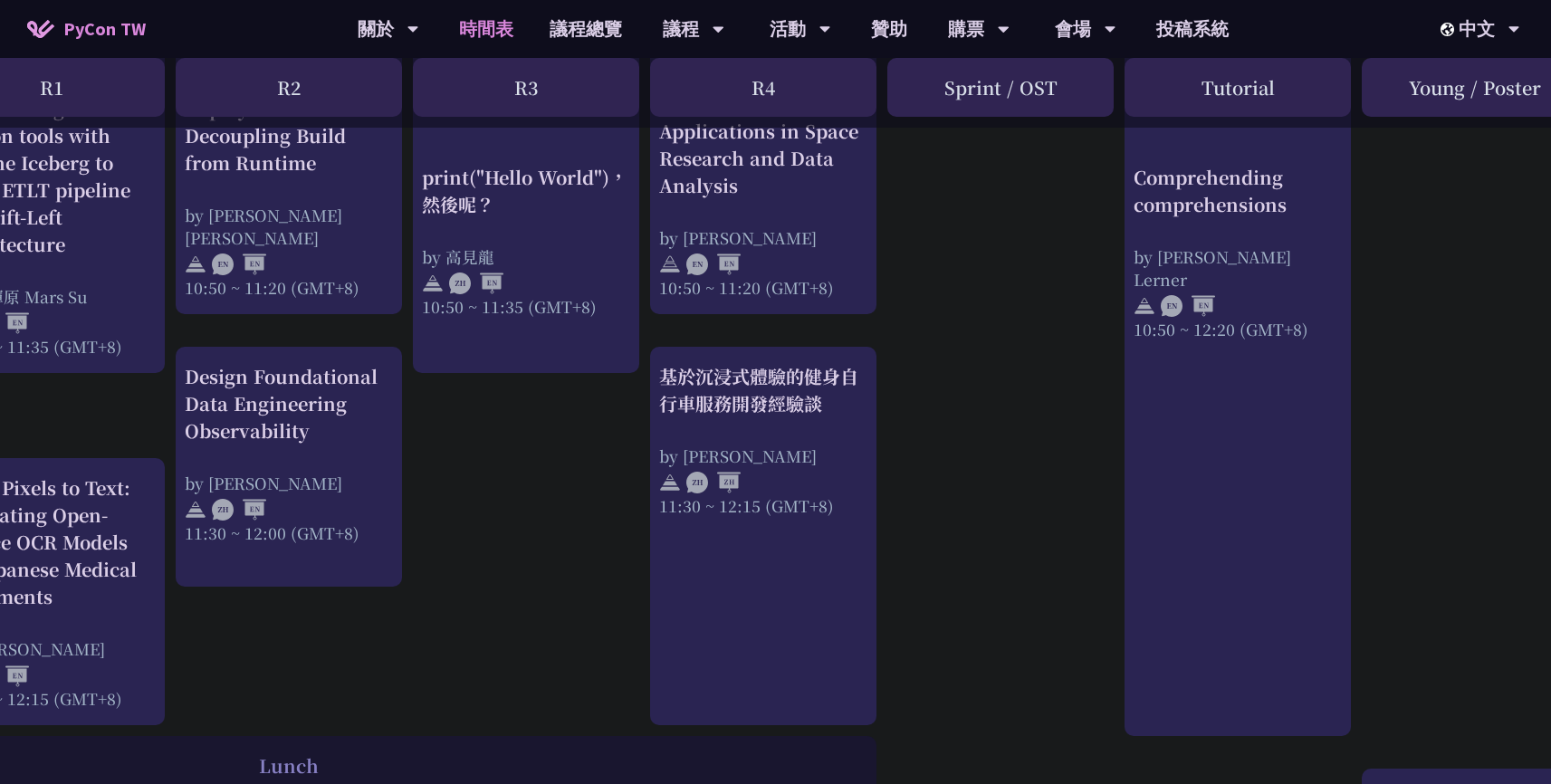
scroll to position [778, 315]
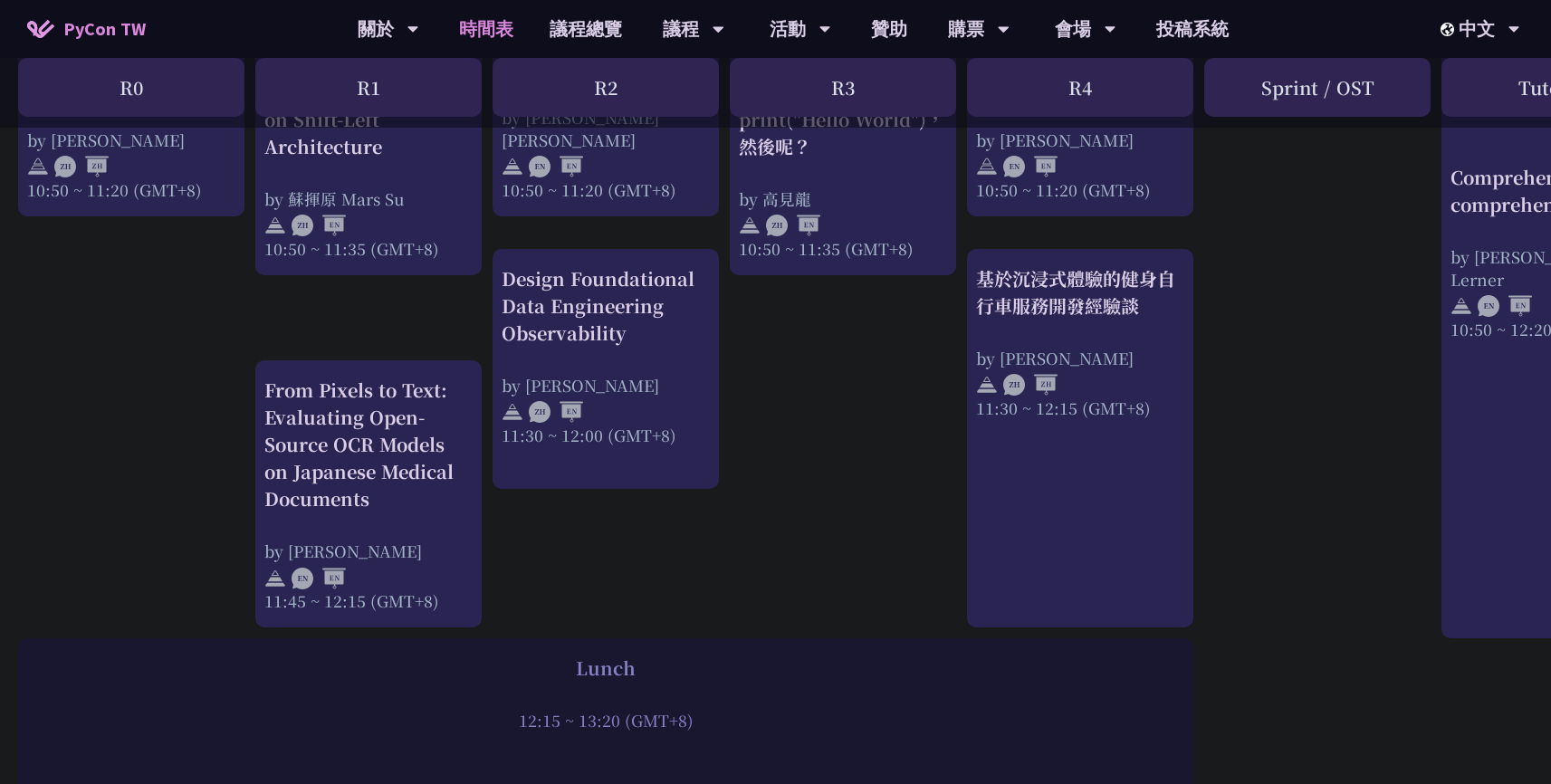
scroll to position [906, 0]
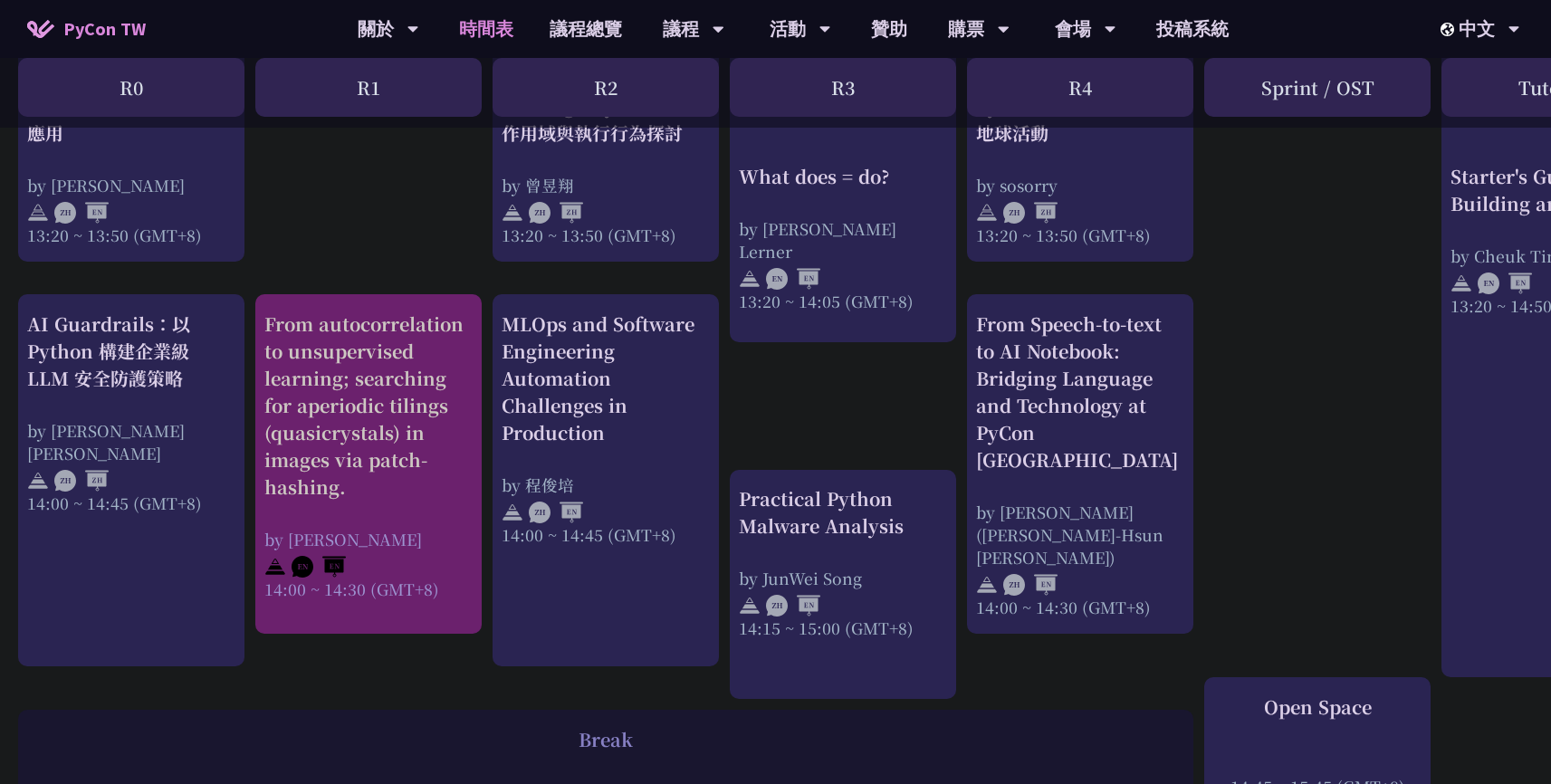
scroll to position [1688, 0]
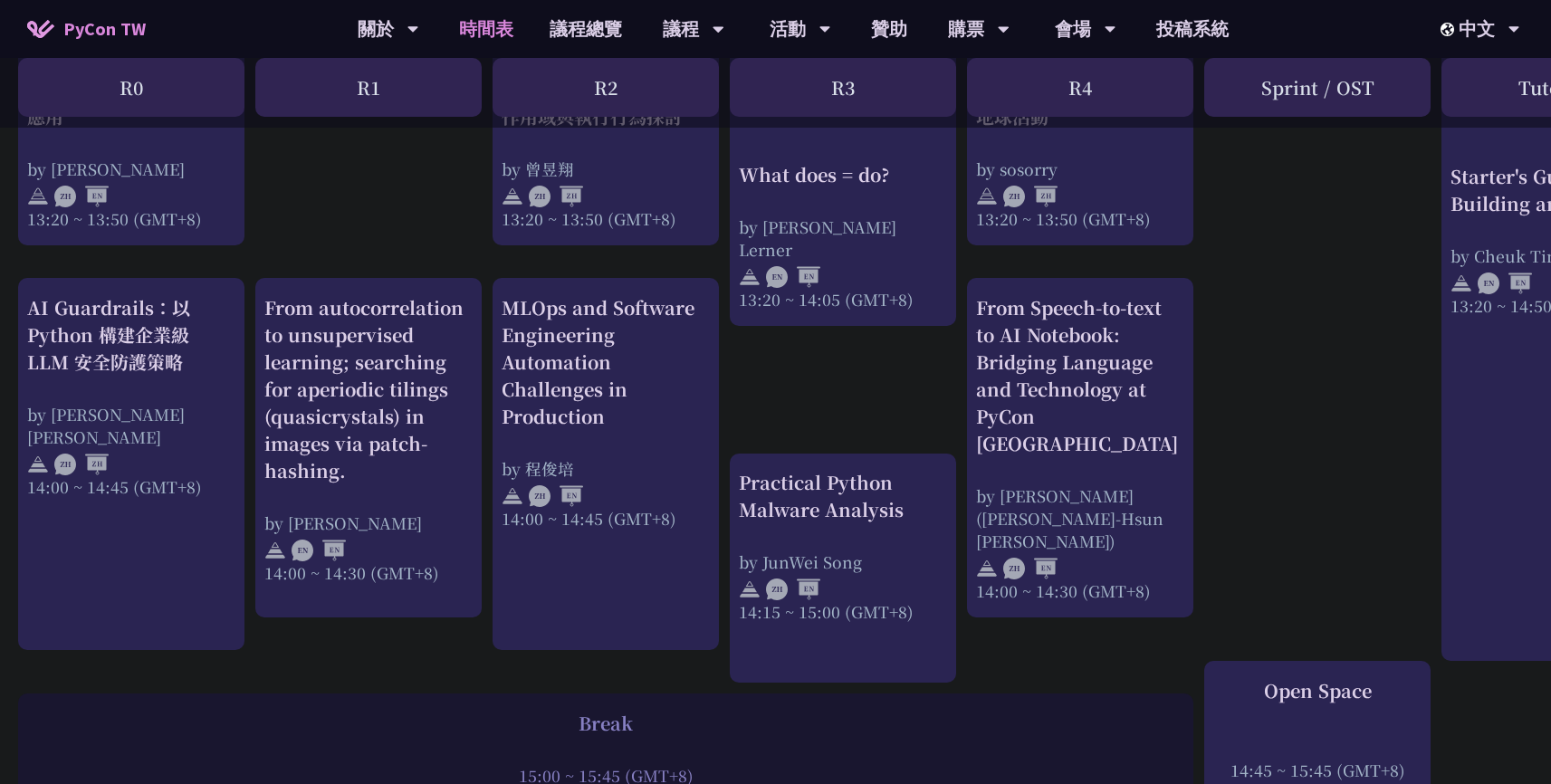
click at [287, 276] on div "print("Hello World")，然後呢？ by 高見龍 10:50 ~ 11:35 (GMT+8) What does = do? by Reuve…" at bounding box center [962, 76] width 1924 height 2793
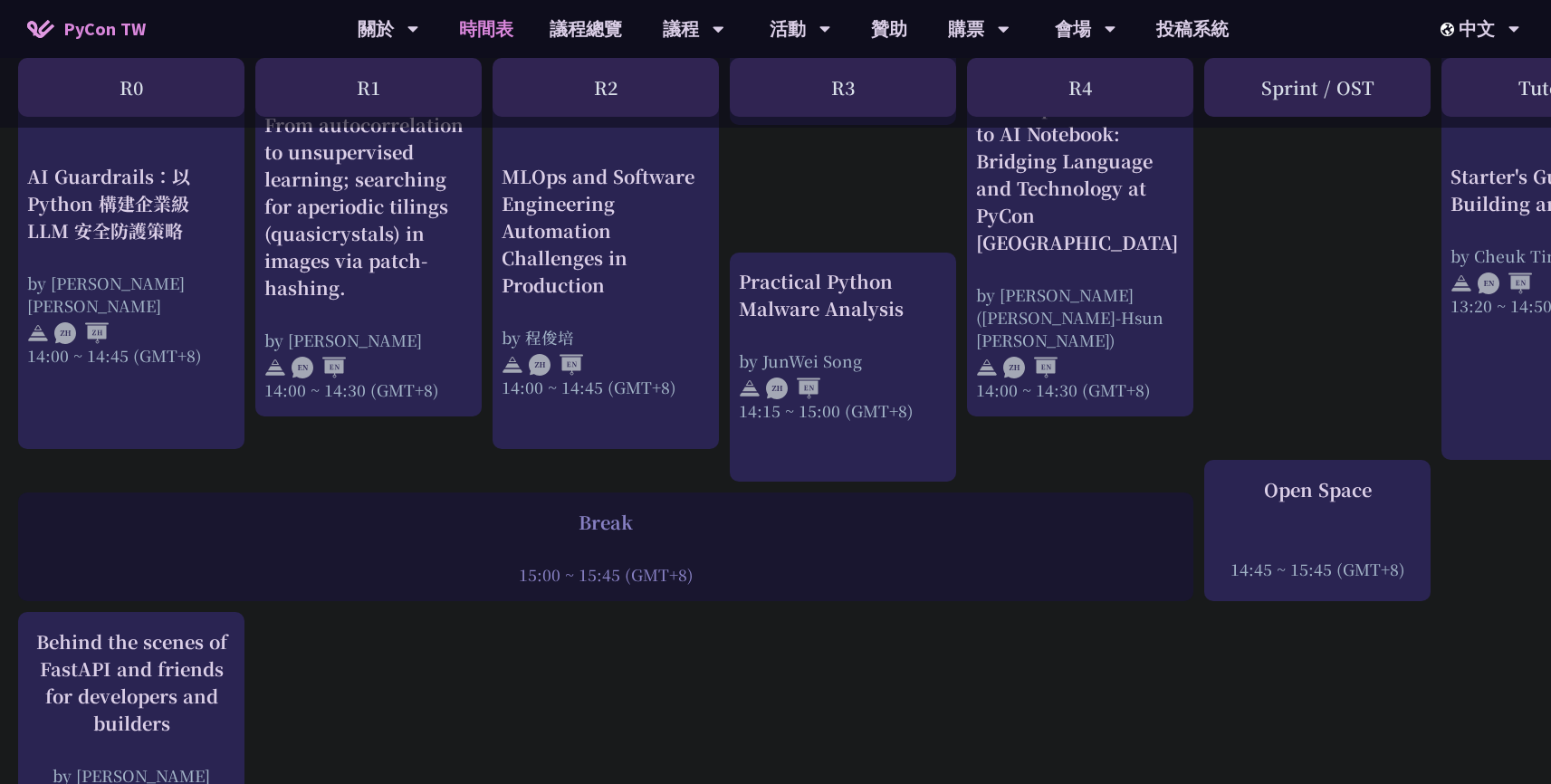
scroll to position [1898, 0]
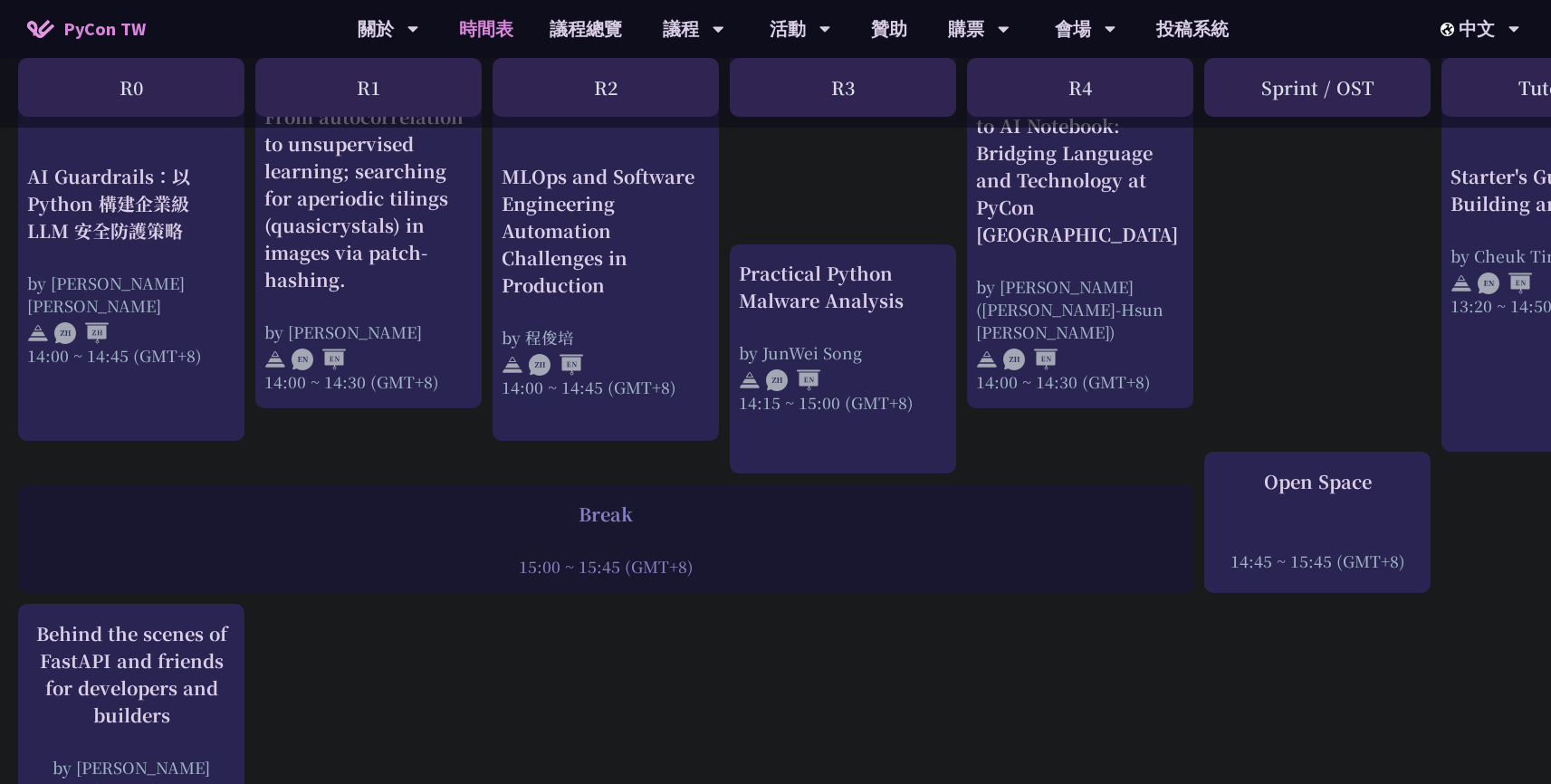
click at [979, 506] on div "Break 15:00 ~ 15:45 (GMT+8)" at bounding box center [606, 539] width 1175 height 109
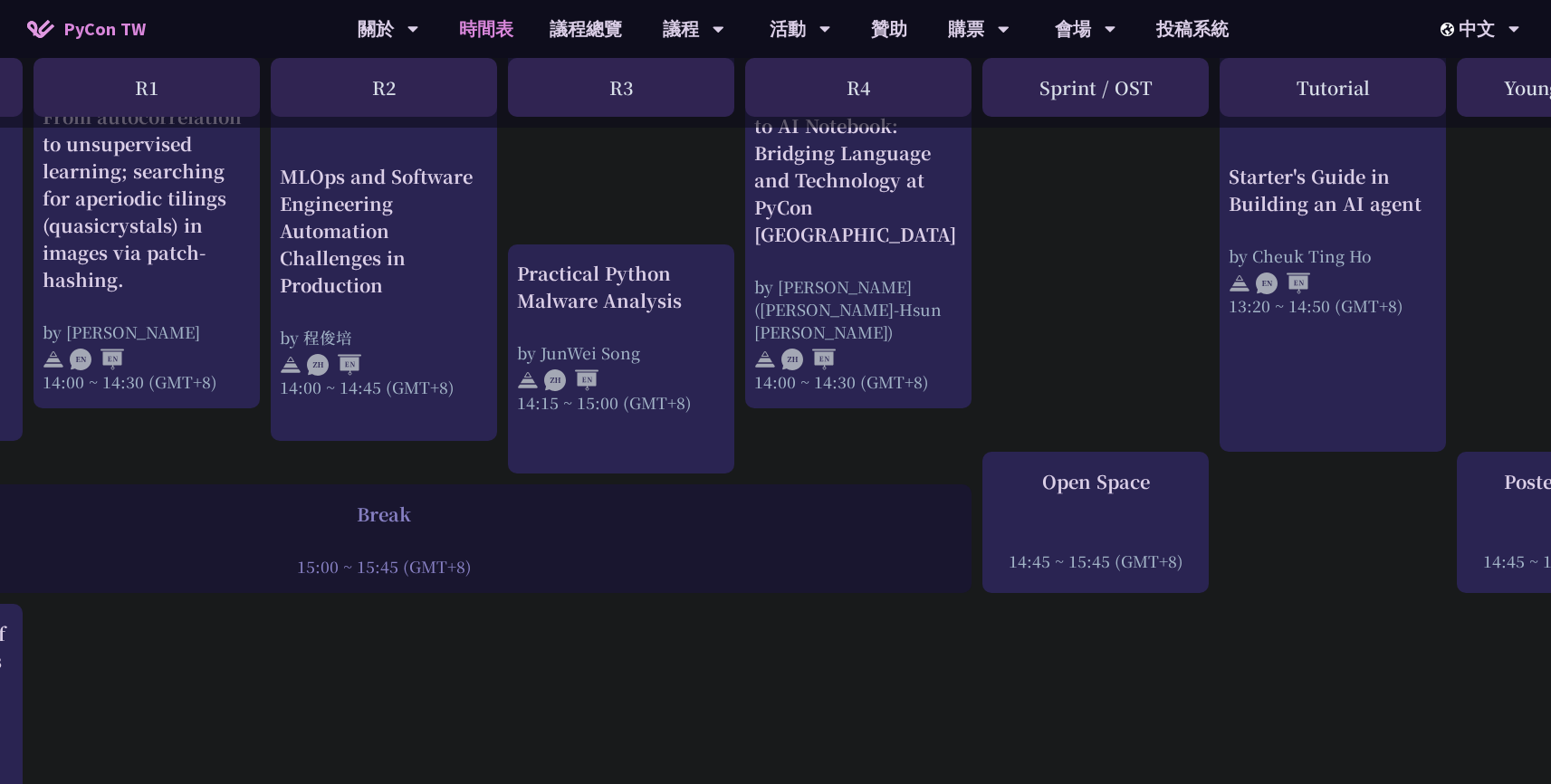
scroll to position [1898, 373]
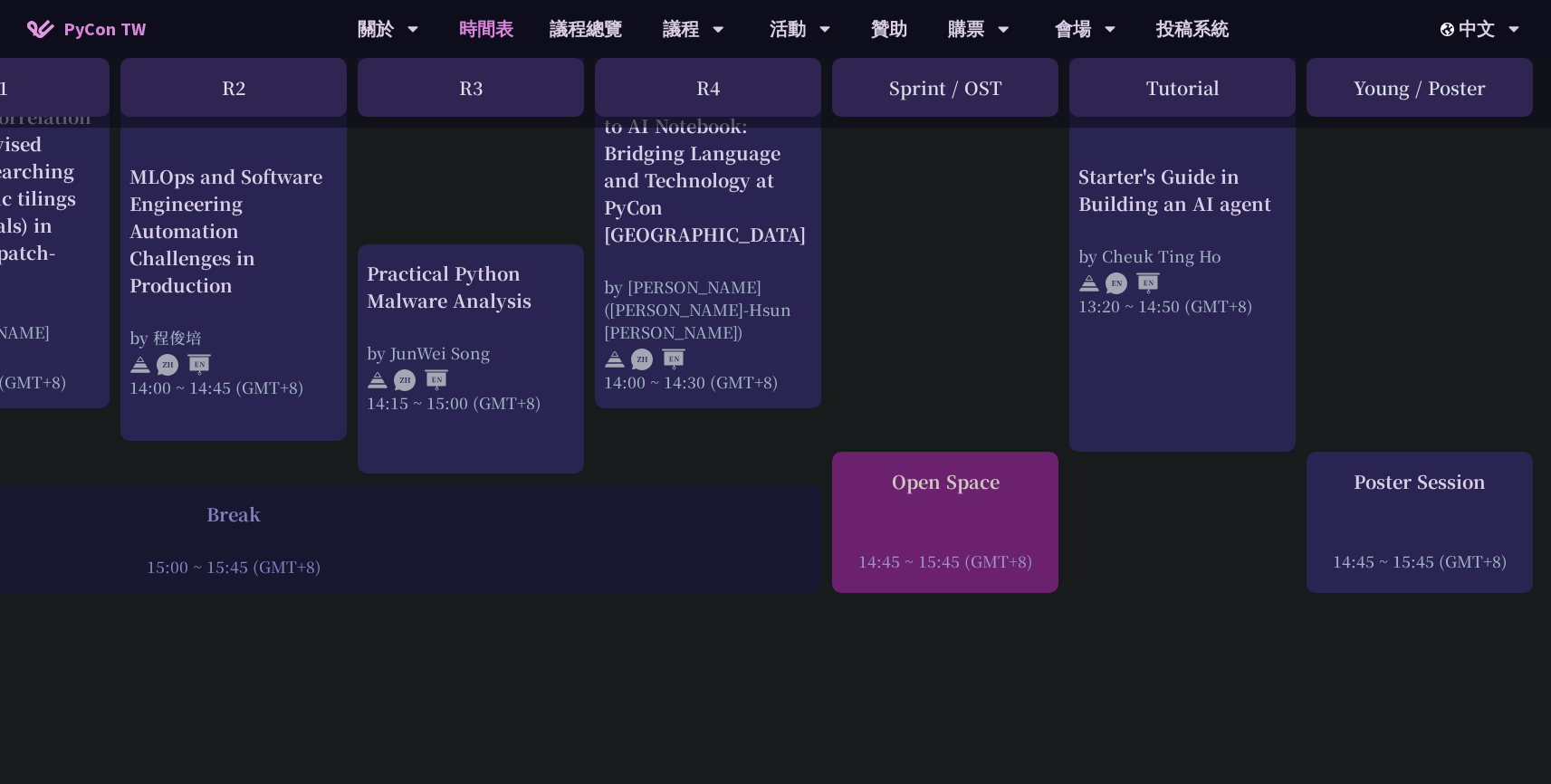
click at [944, 502] on div "Open Space 14:45 ~ 15:45 (GMT+8)" at bounding box center [945, 519] width 209 height 104
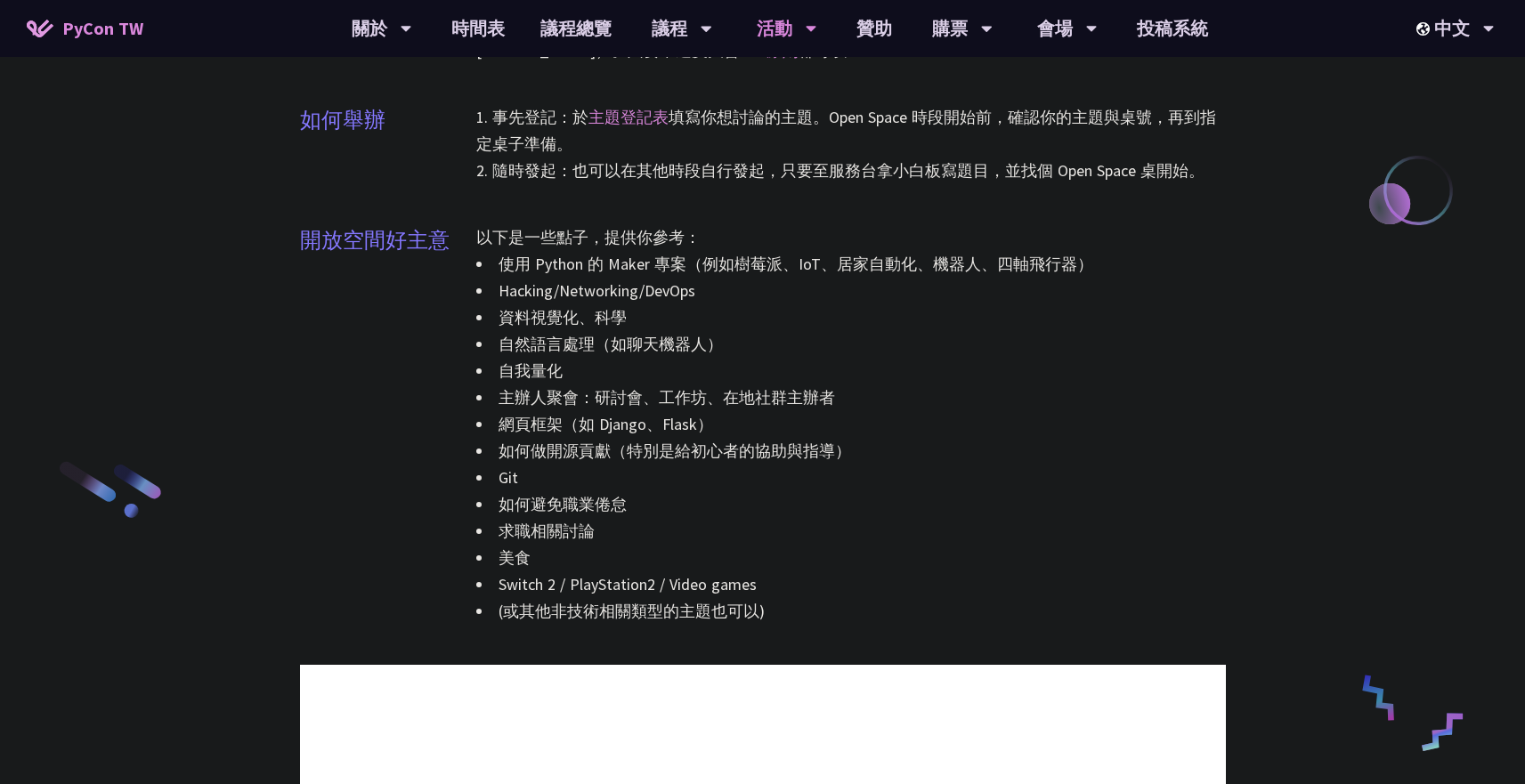
scroll to position [1914, 0]
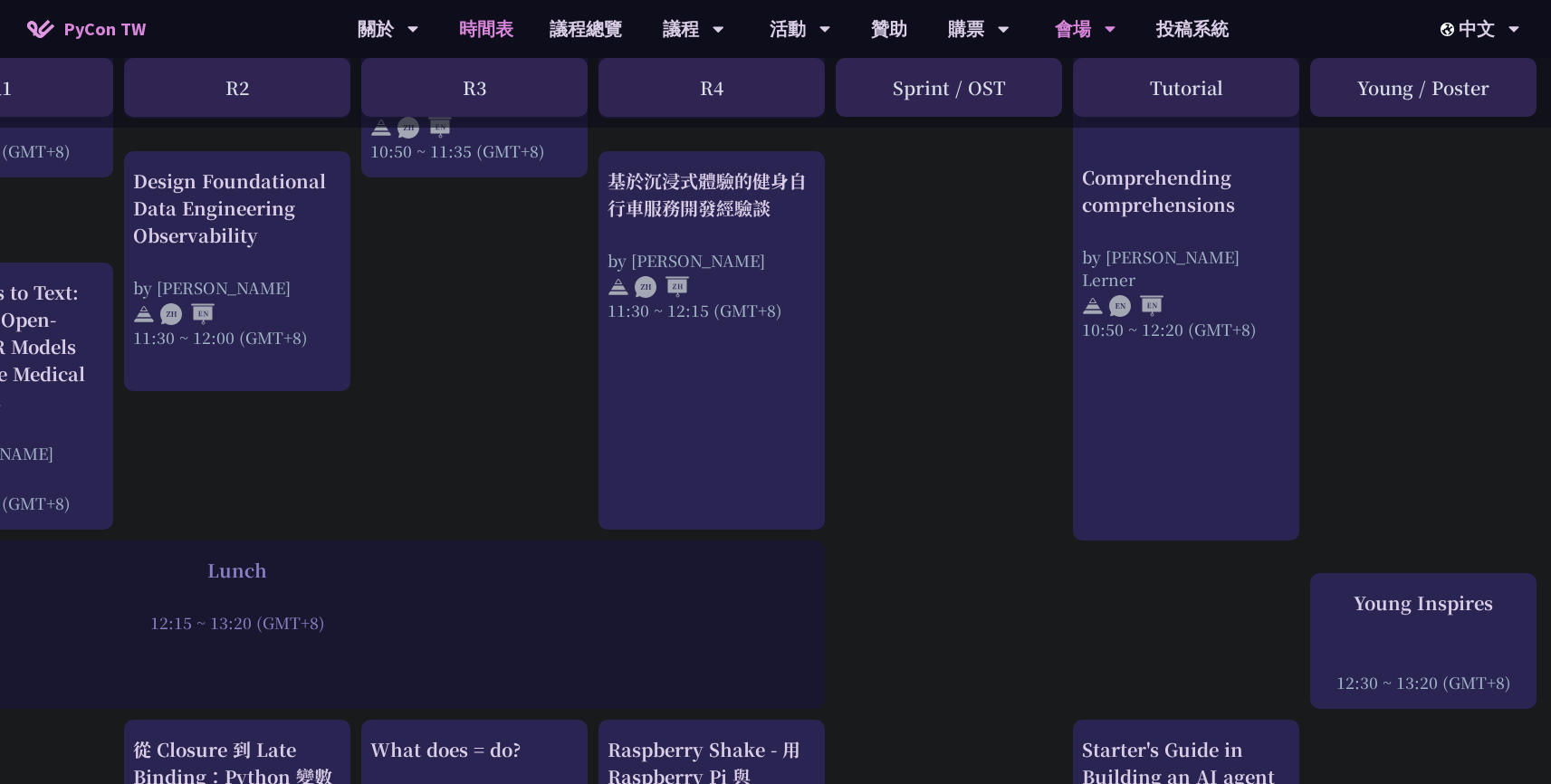
scroll to position [958, 369]
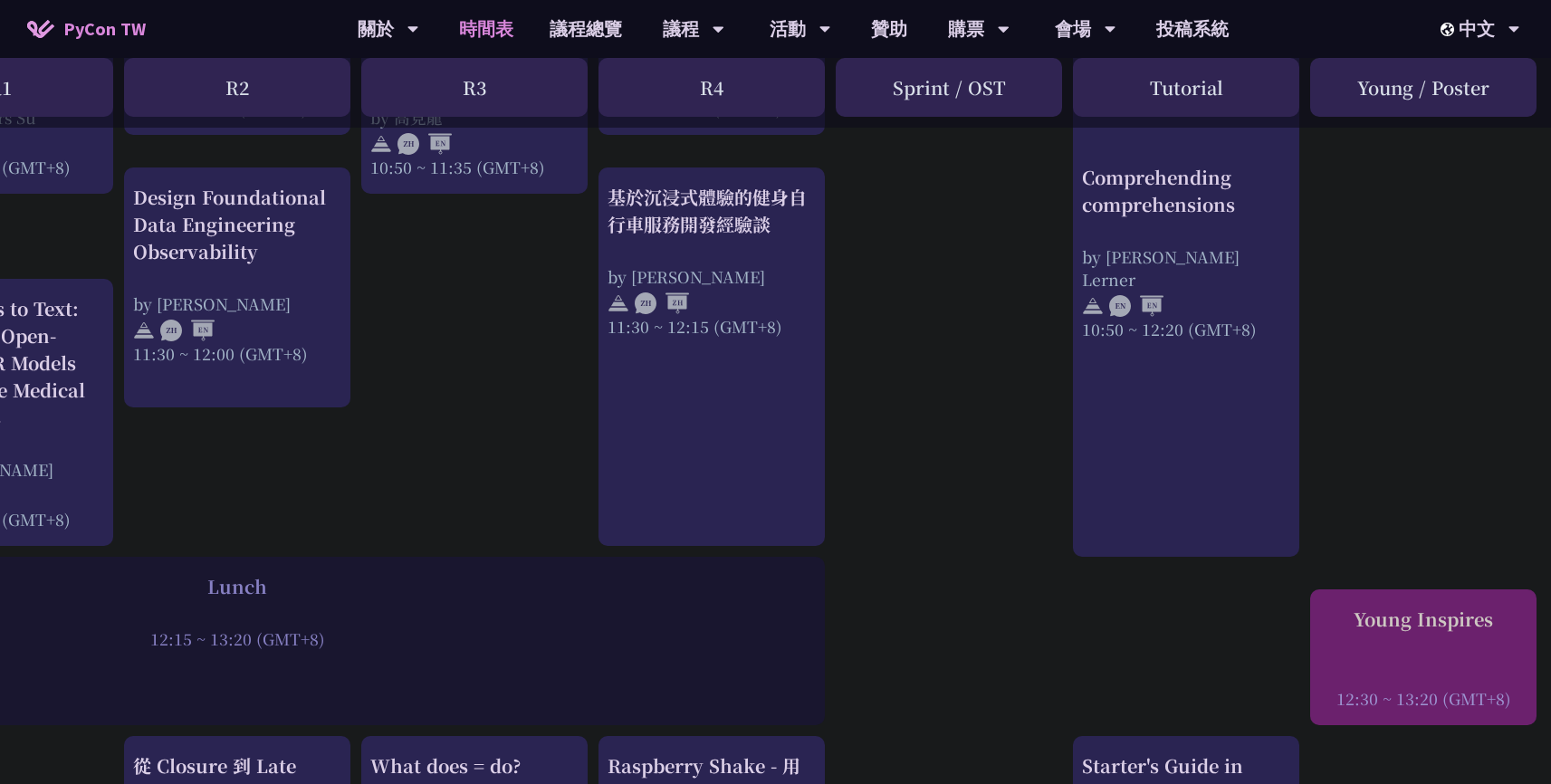
click at [1437, 633] on div "Young Inspires" at bounding box center [1424, 619] width 209 height 27
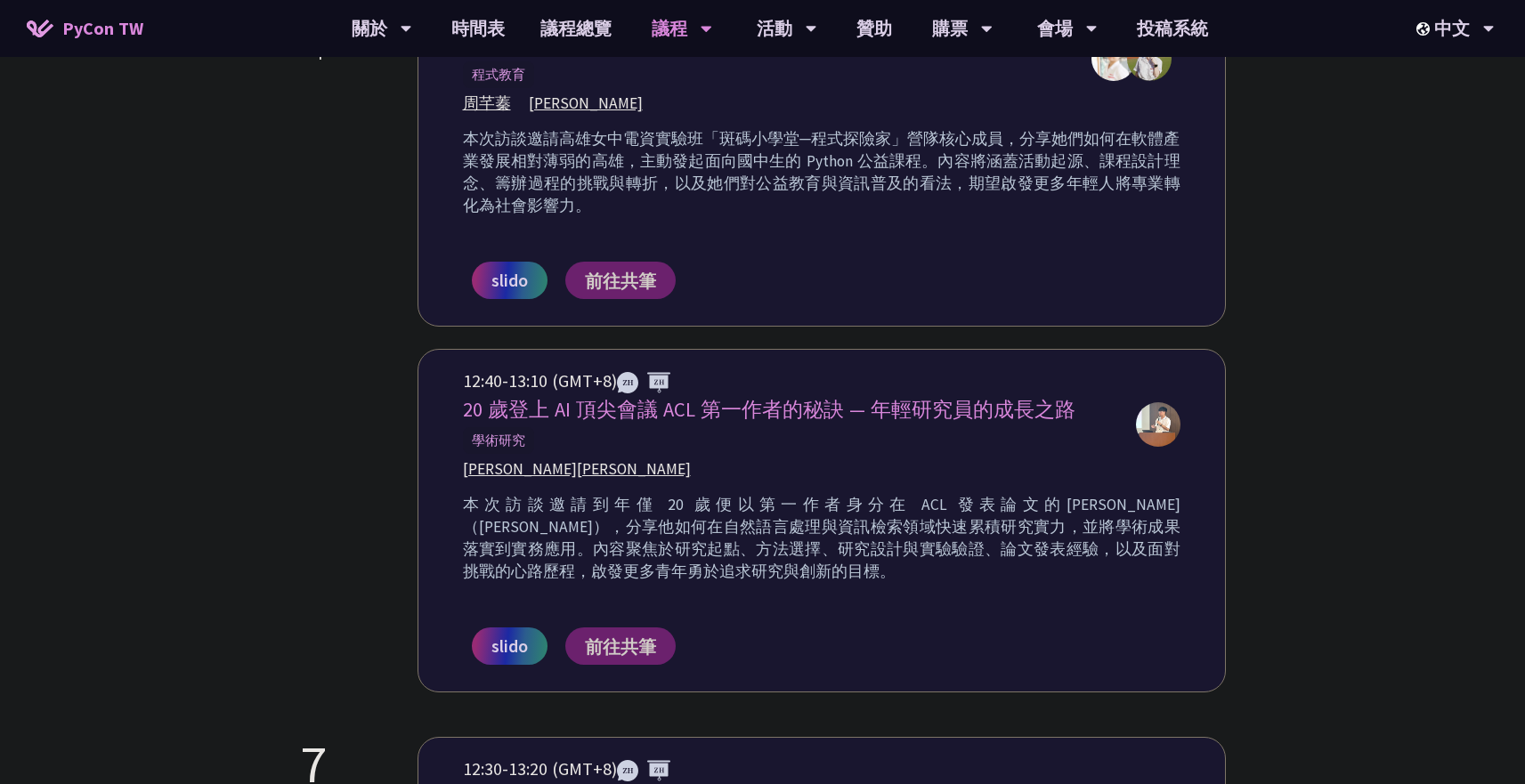
scroll to position [750, 0]
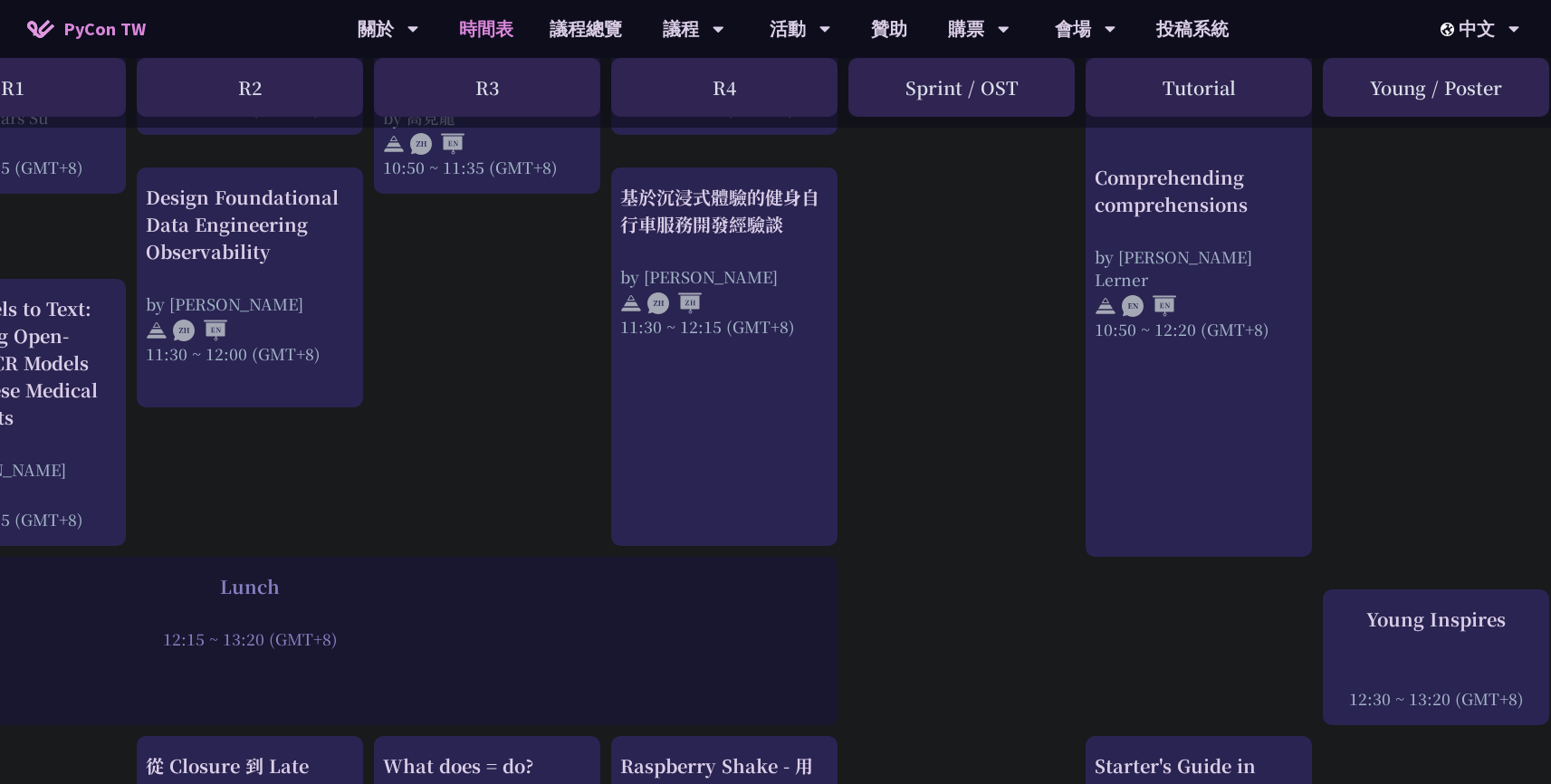
scroll to position [958, 373]
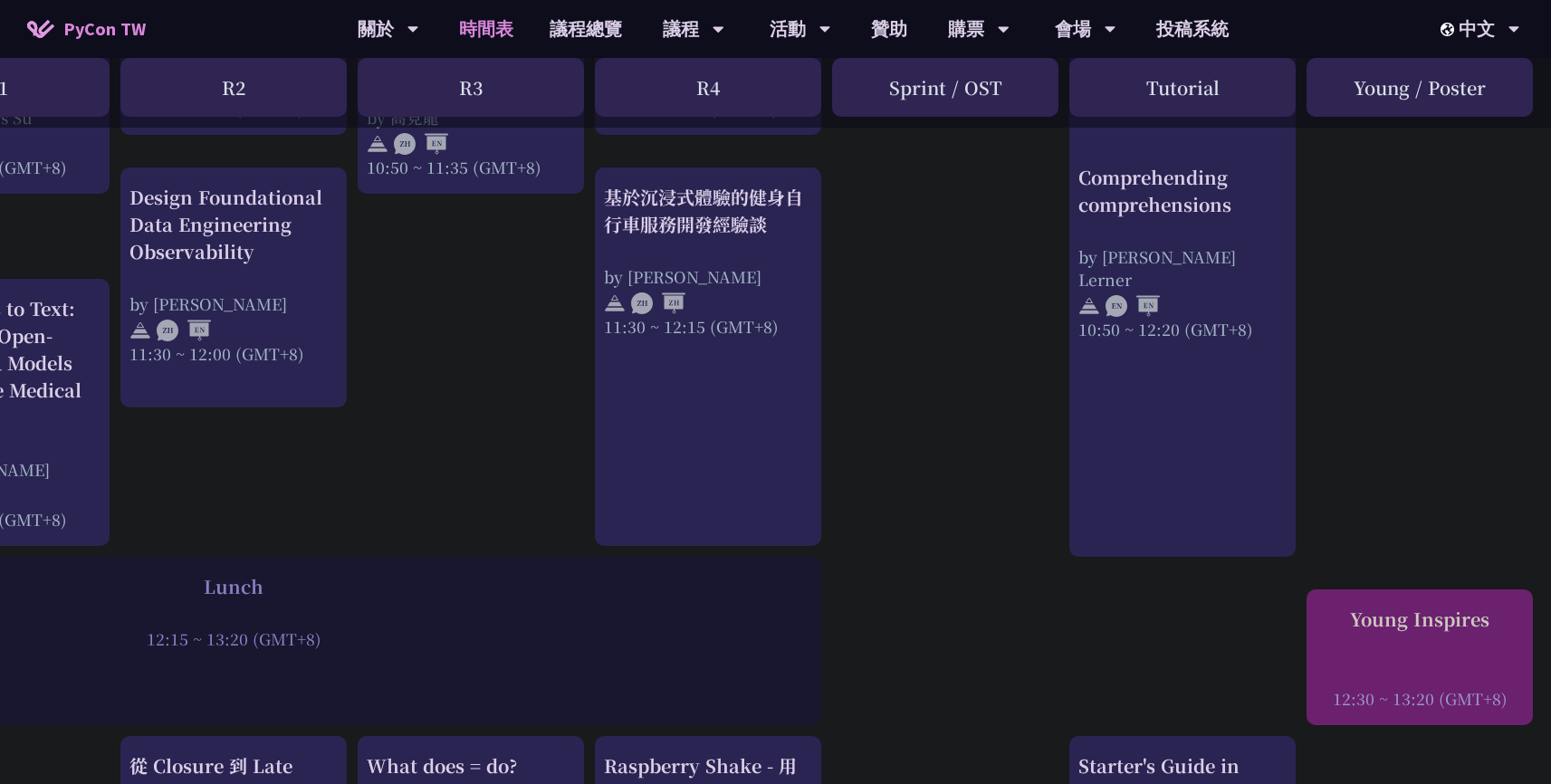
click at [1475, 633] on div "Young Inspires" at bounding box center [1420, 619] width 209 height 27
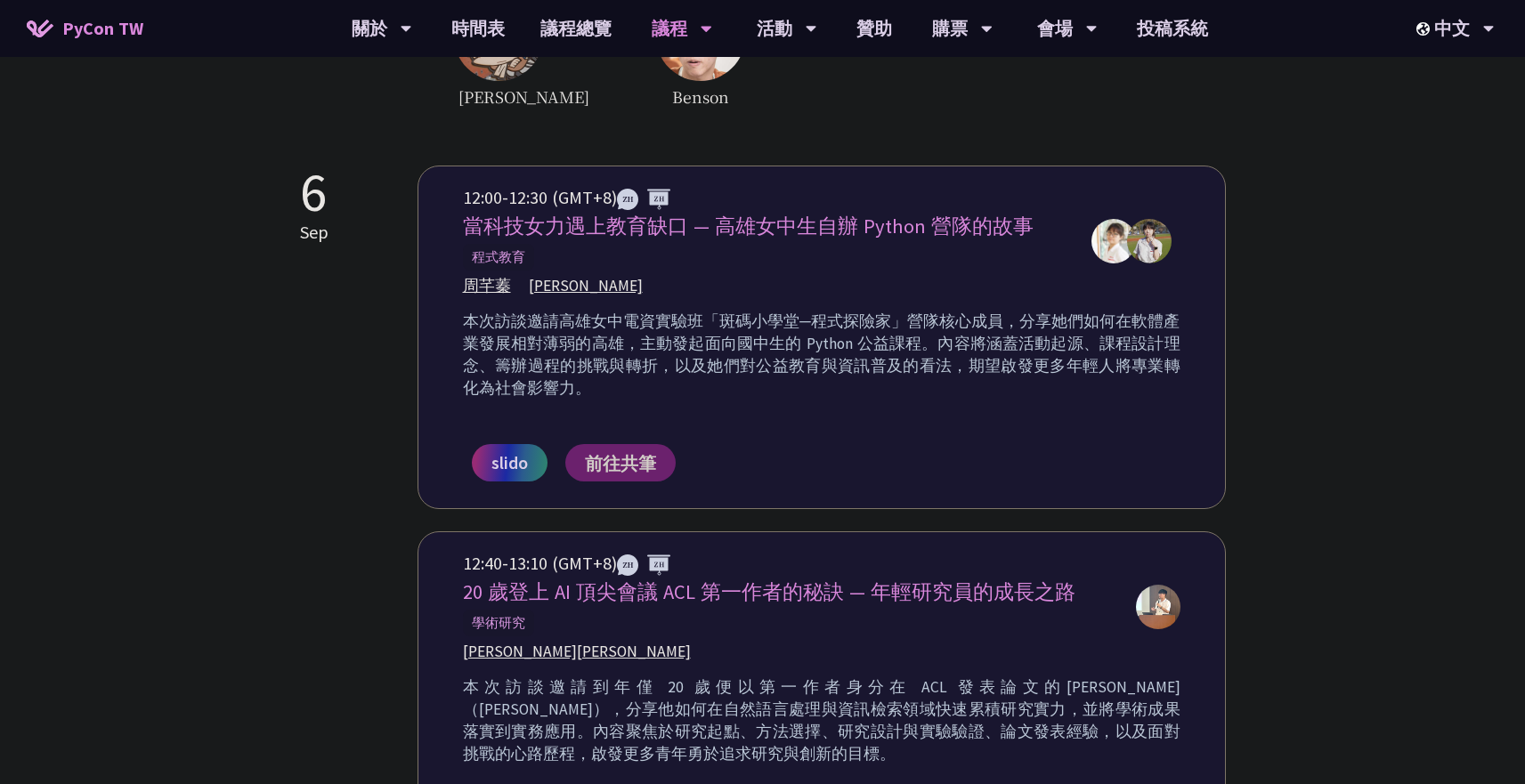
scroll to position [557, 0]
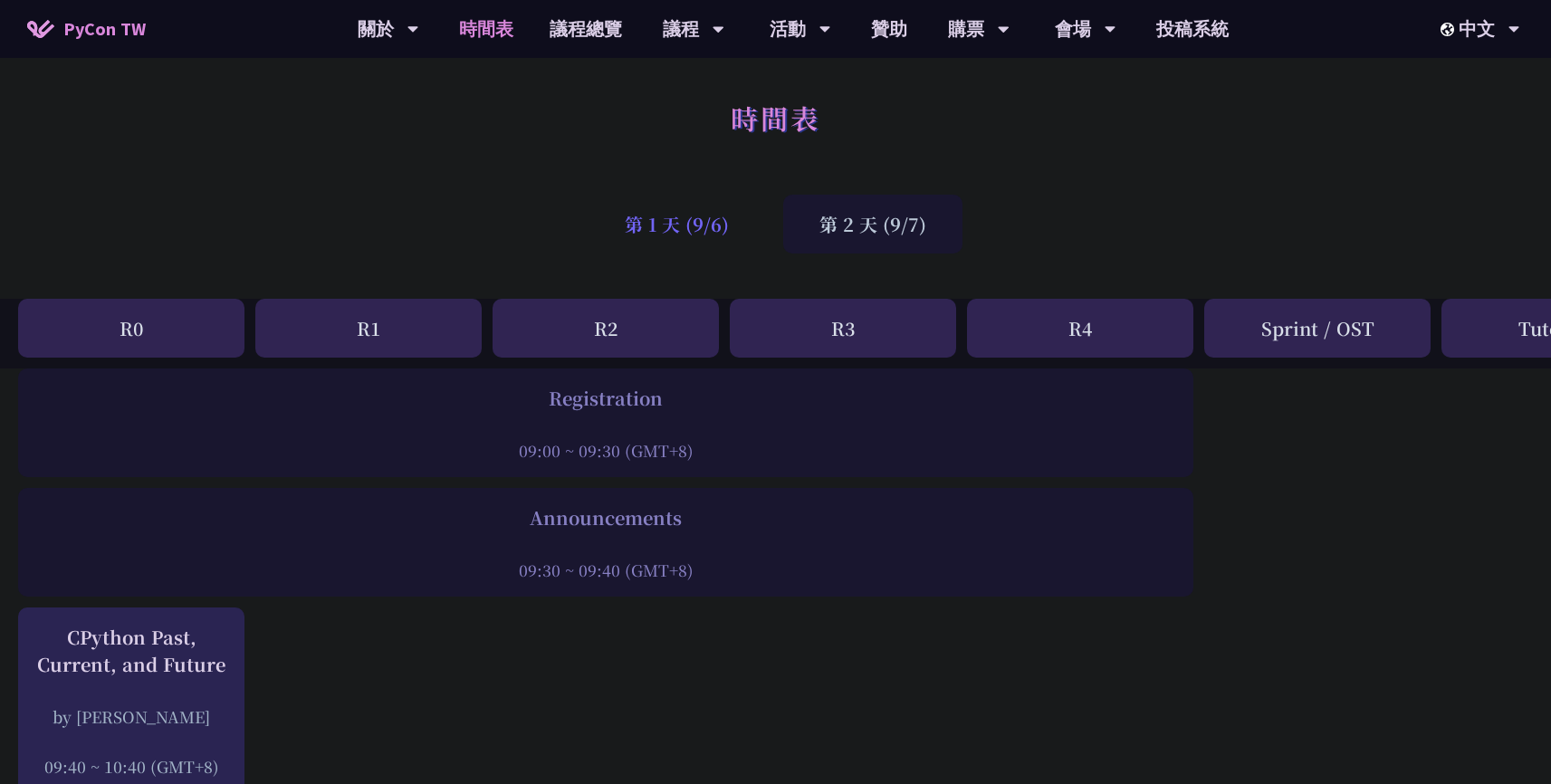
click at [671, 244] on div "第 1 天 (9/6)" at bounding box center [677, 224] width 177 height 59
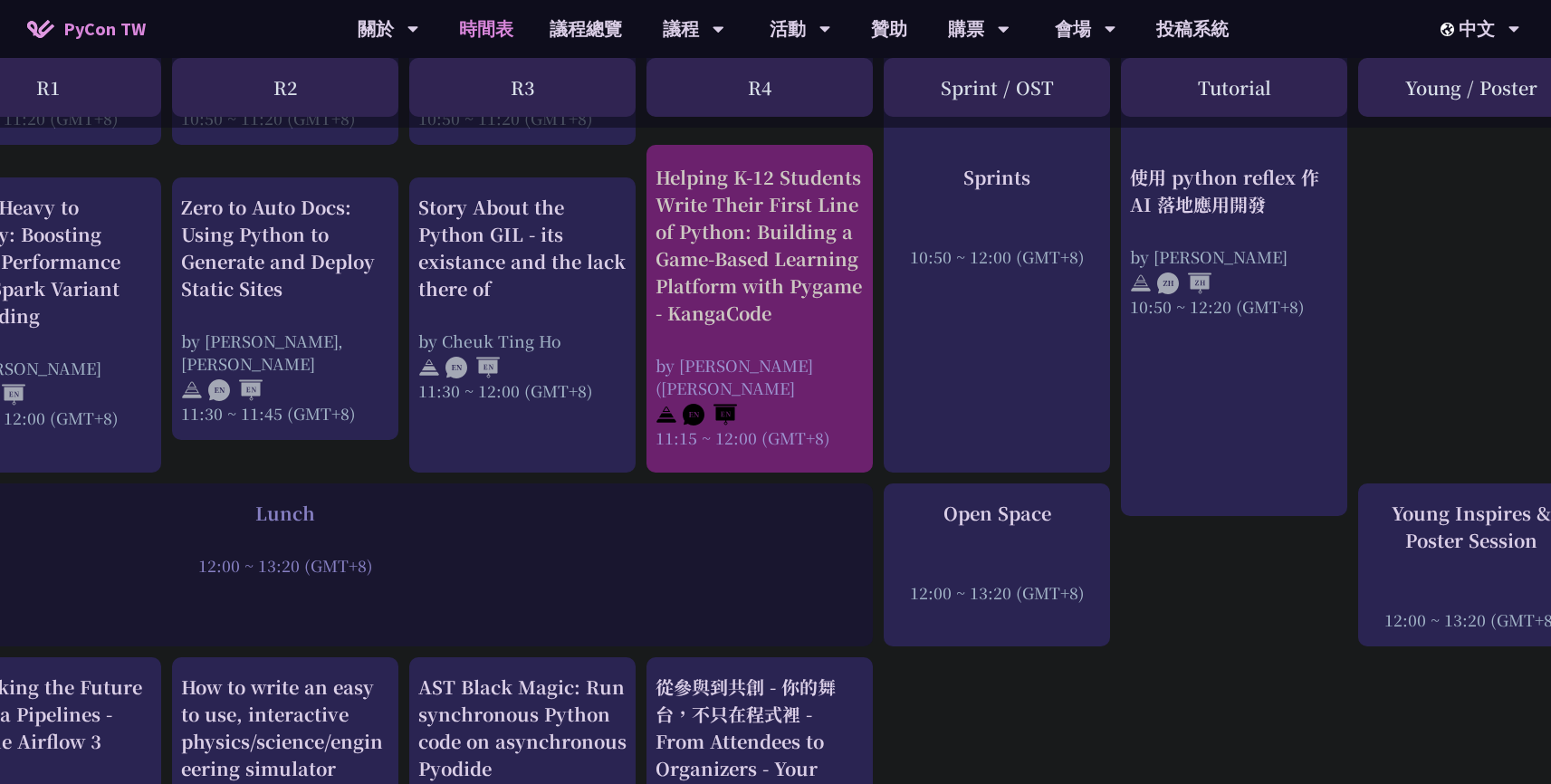
scroll to position [1003, 373]
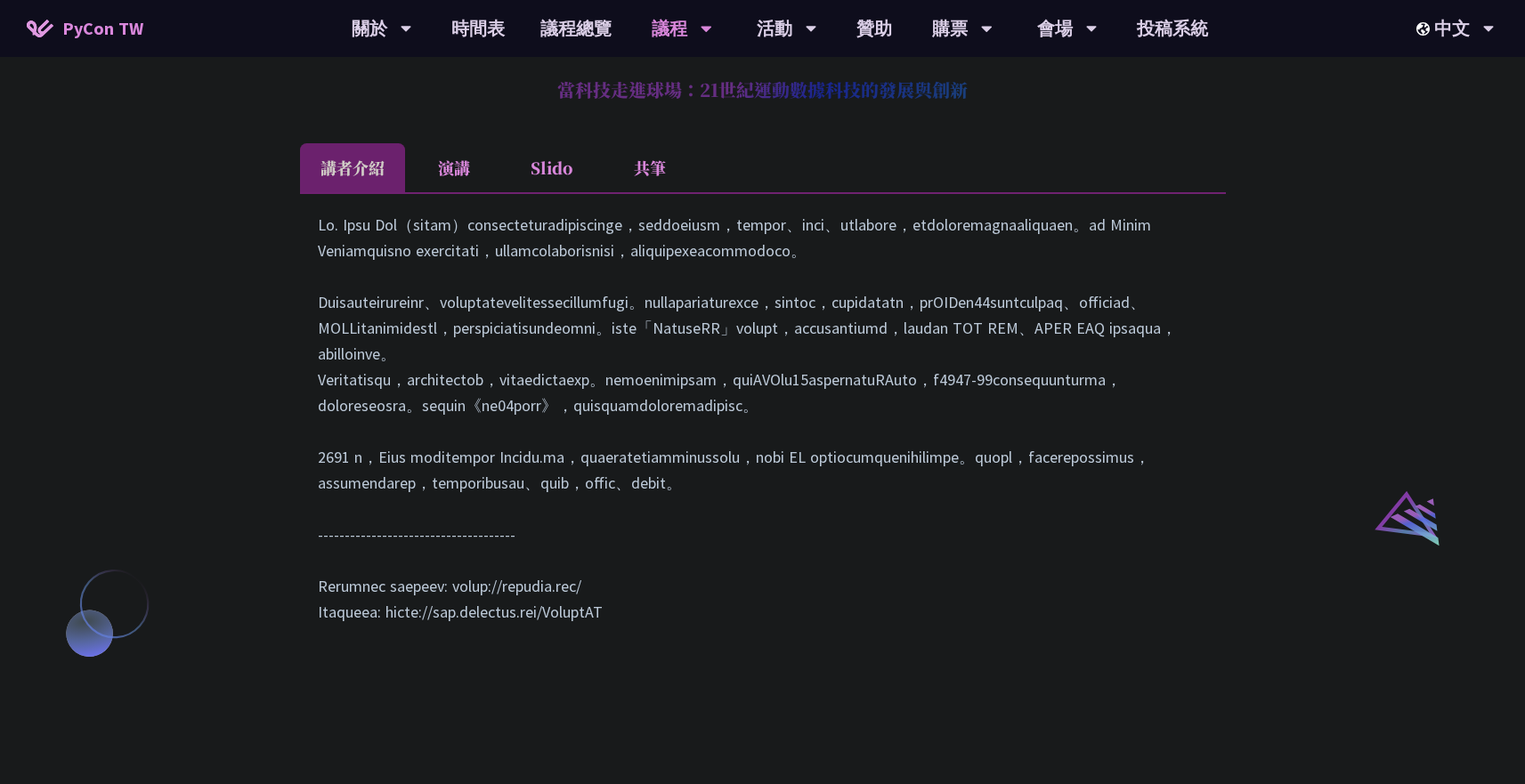
scroll to position [1383, 0]
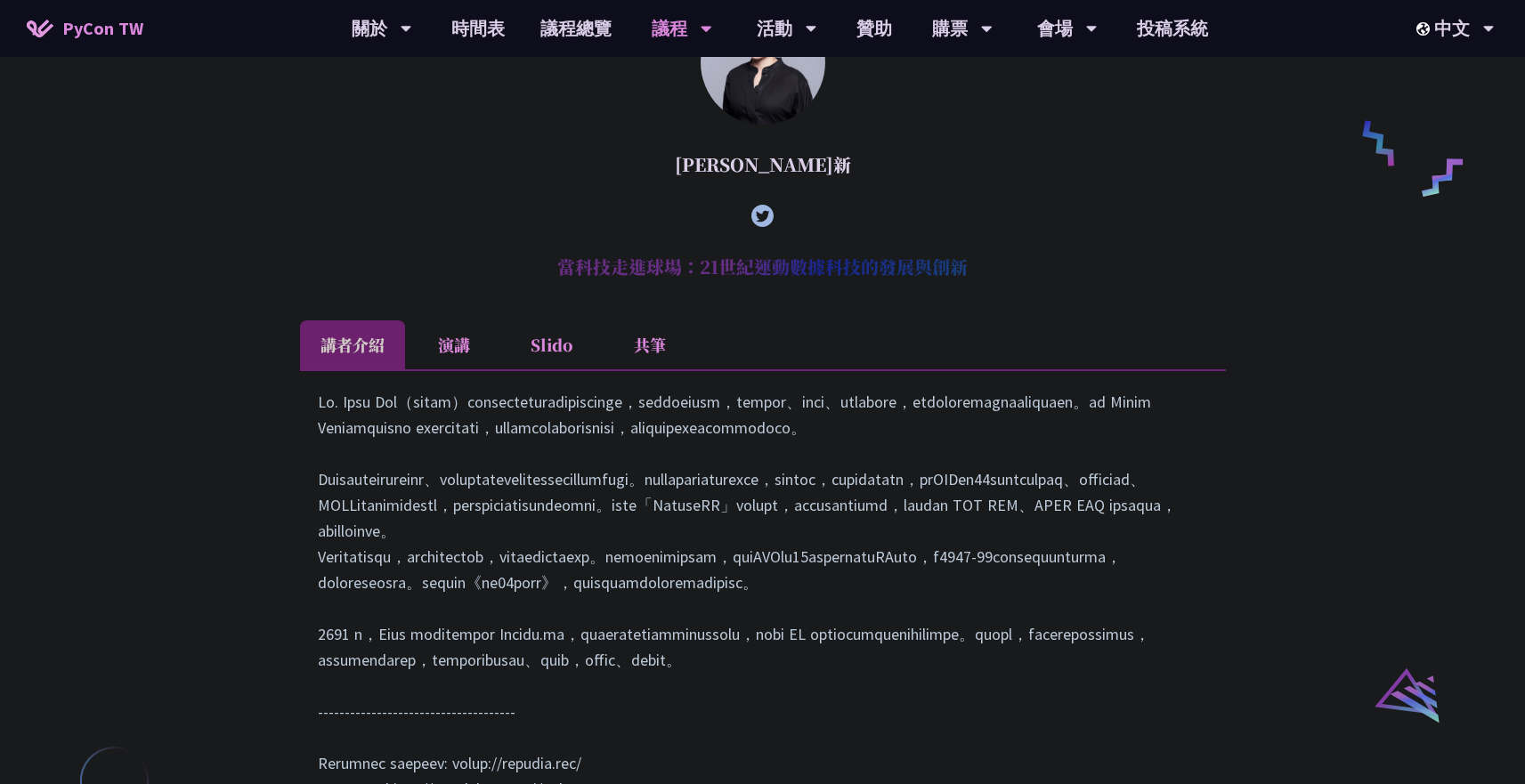
drag, startPoint x: 561, startPoint y: 287, endPoint x: 1034, endPoint y: 298, distance: 473.1
click at [1034, 294] on h2 "當科技走進球場：21世紀運動數據科技的發展與創新" at bounding box center [762, 267] width 926 height 53
copy h2 "當科技走進球場：21世紀運動數據科技的發展與創新"
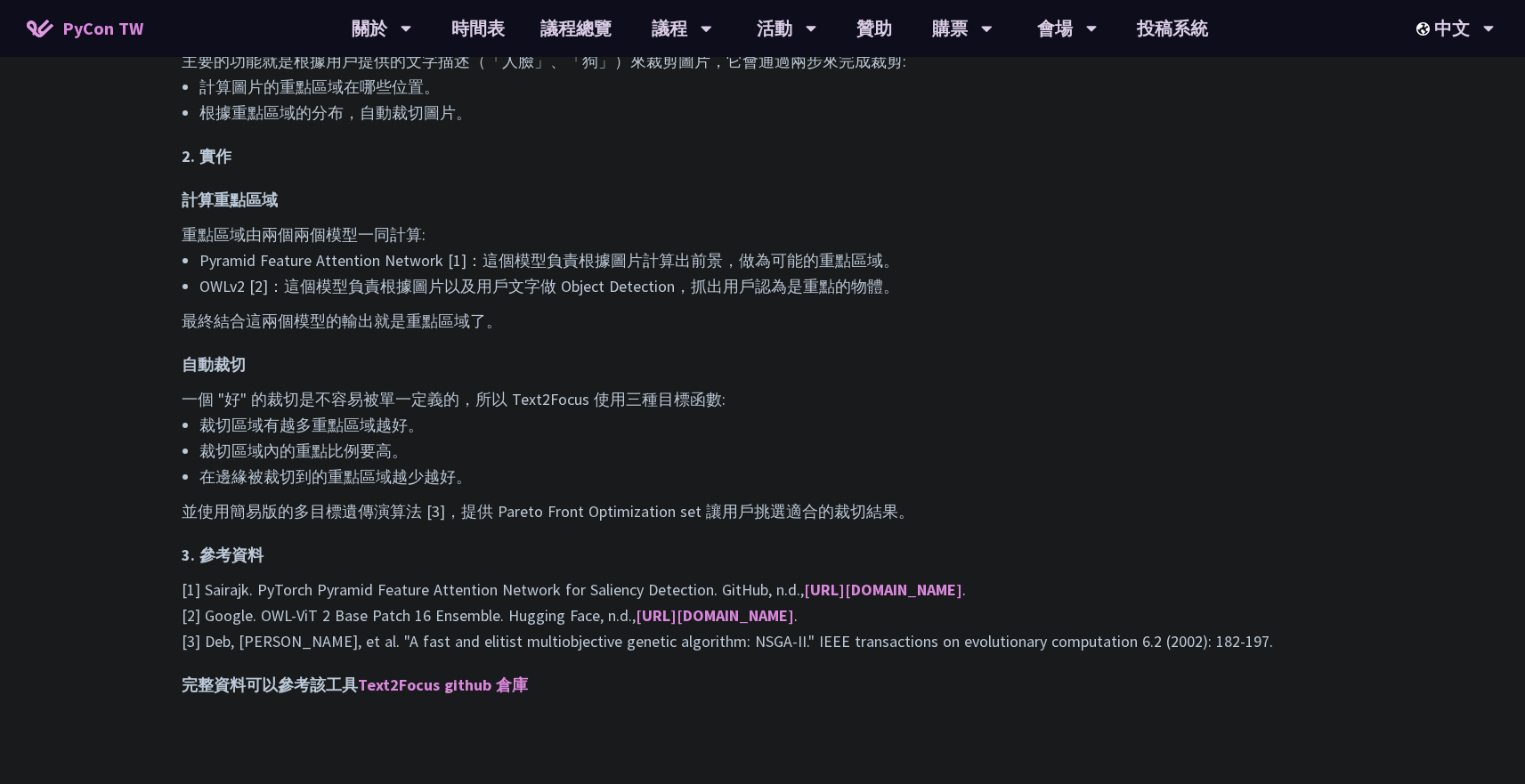
scroll to position [1681, 0]
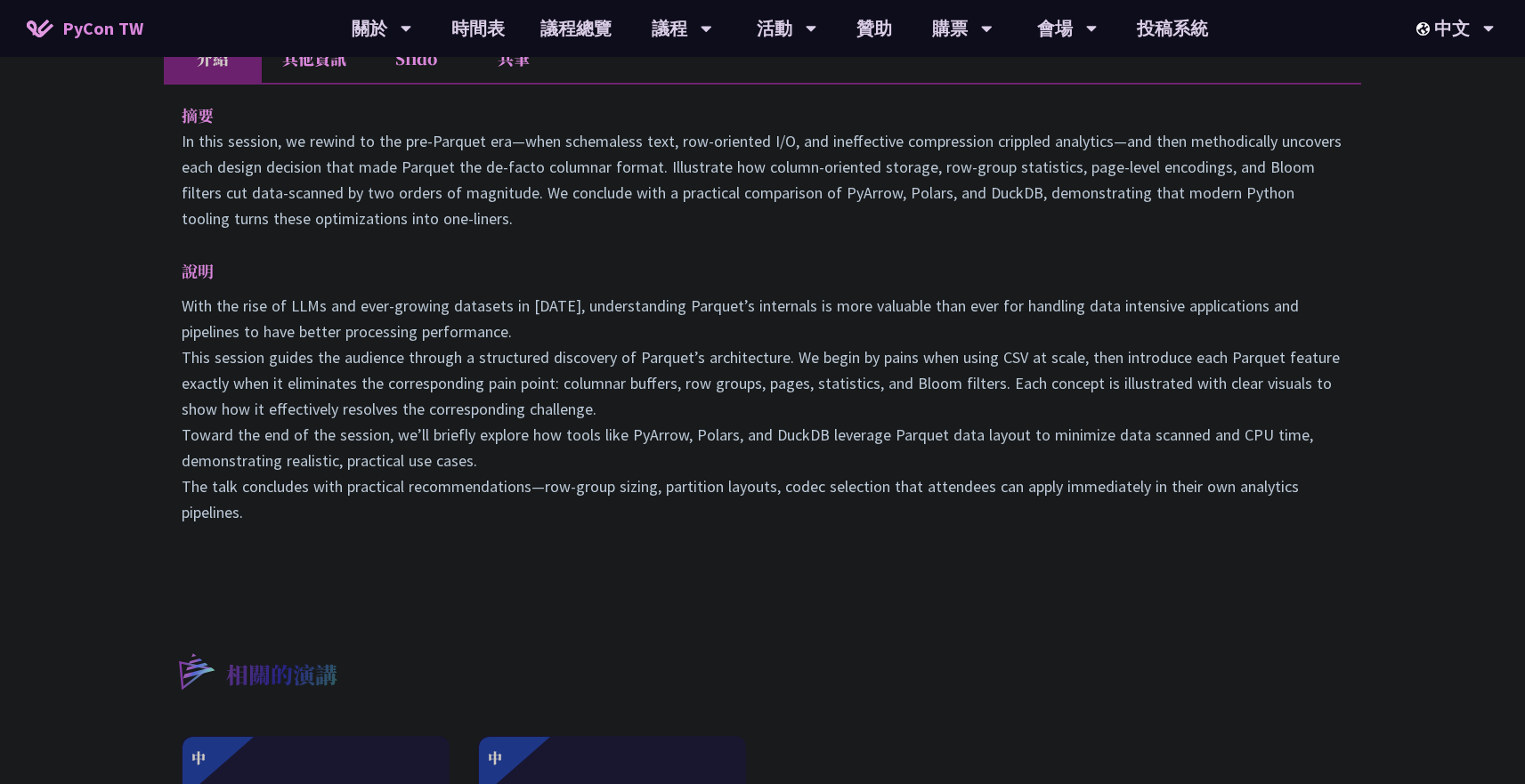
scroll to position [592, 0]
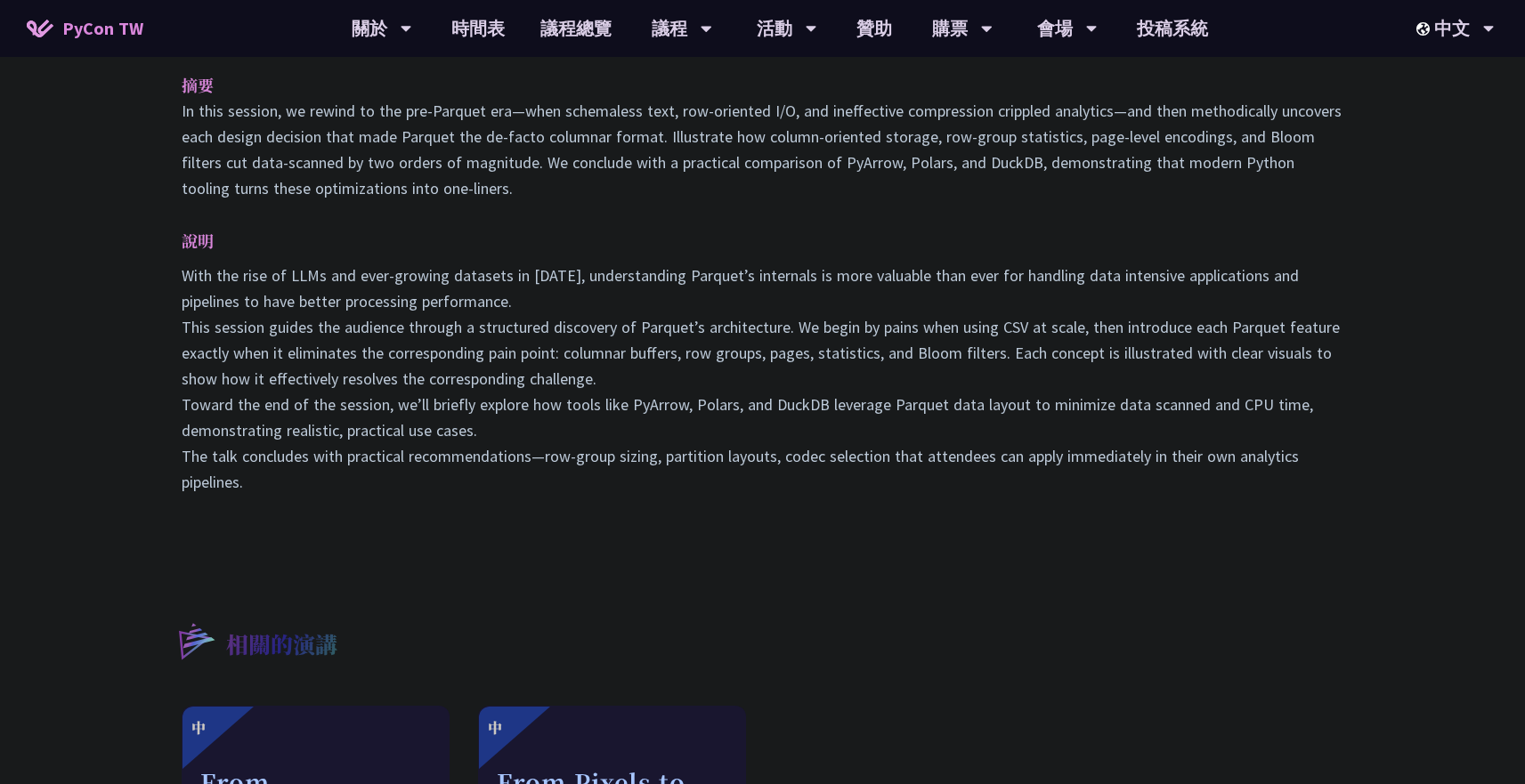
drag, startPoint x: 223, startPoint y: 167, endPoint x: 366, endPoint y: 497, distance: 359.7
click at [366, 497] on div "摘要 In this session, we rewind to the pre‑Parquet era—when schemaless text, row‑…" at bounding box center [762, 296] width 1198 height 486
copy div "lo Ip dolo sitamet, co adipis el sed doe‑Tempori utl—etdo magnaaliqu enim, adm‑…"
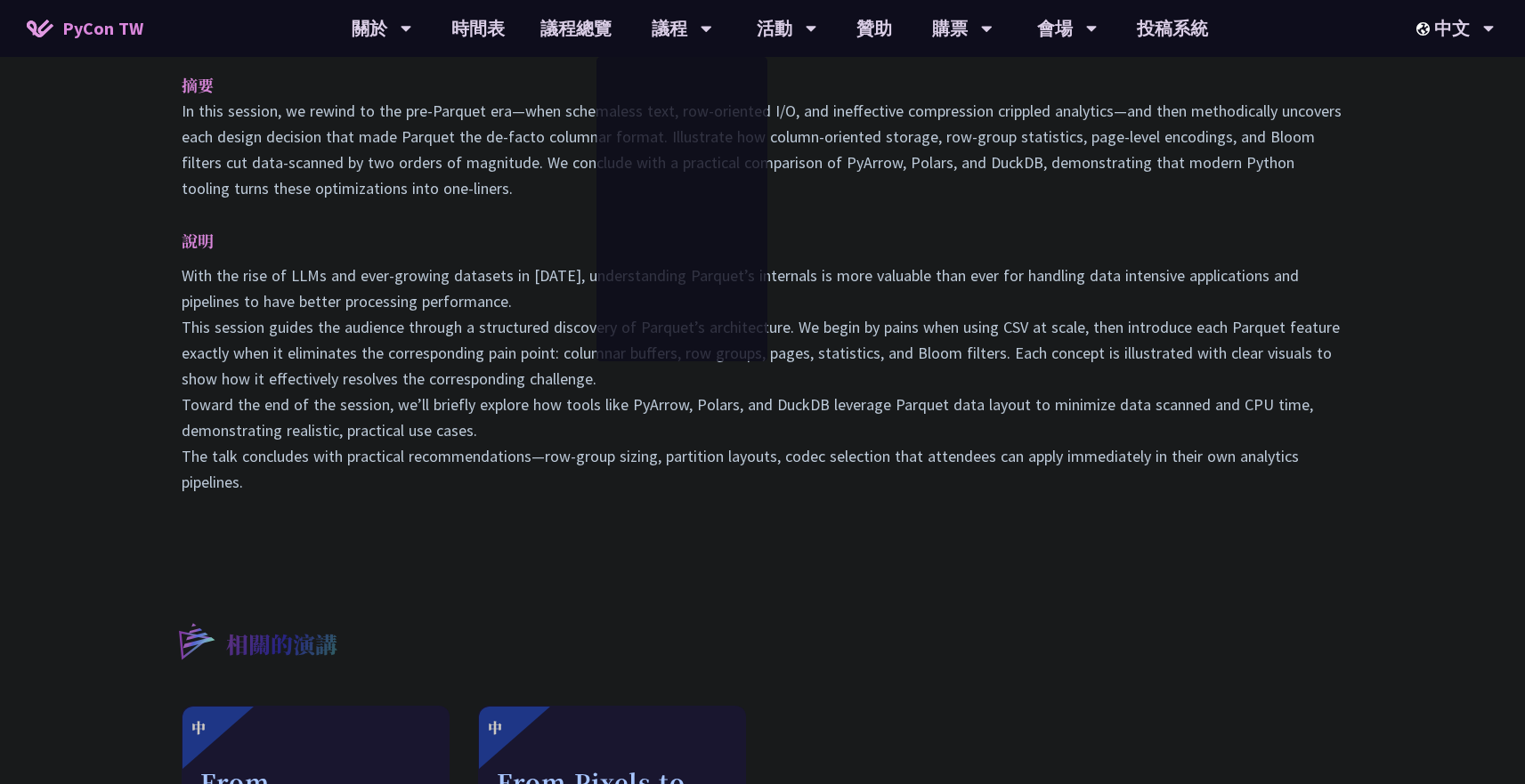
click at [404, 301] on p "With the rise of LLMs and ever-growing datasets in [DATE], understanding Parque…" at bounding box center [762, 379] width 1162 height 233
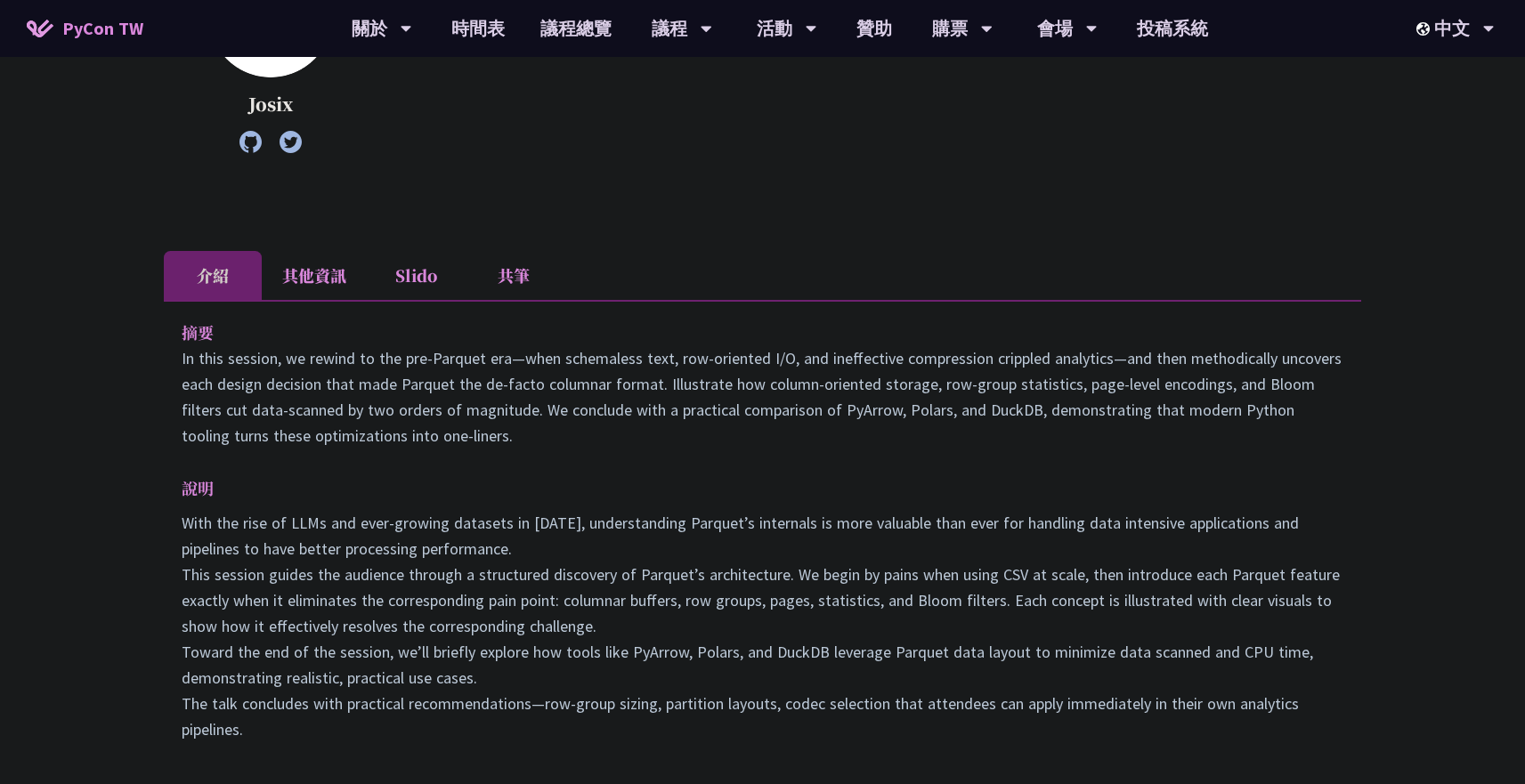
scroll to position [0, 0]
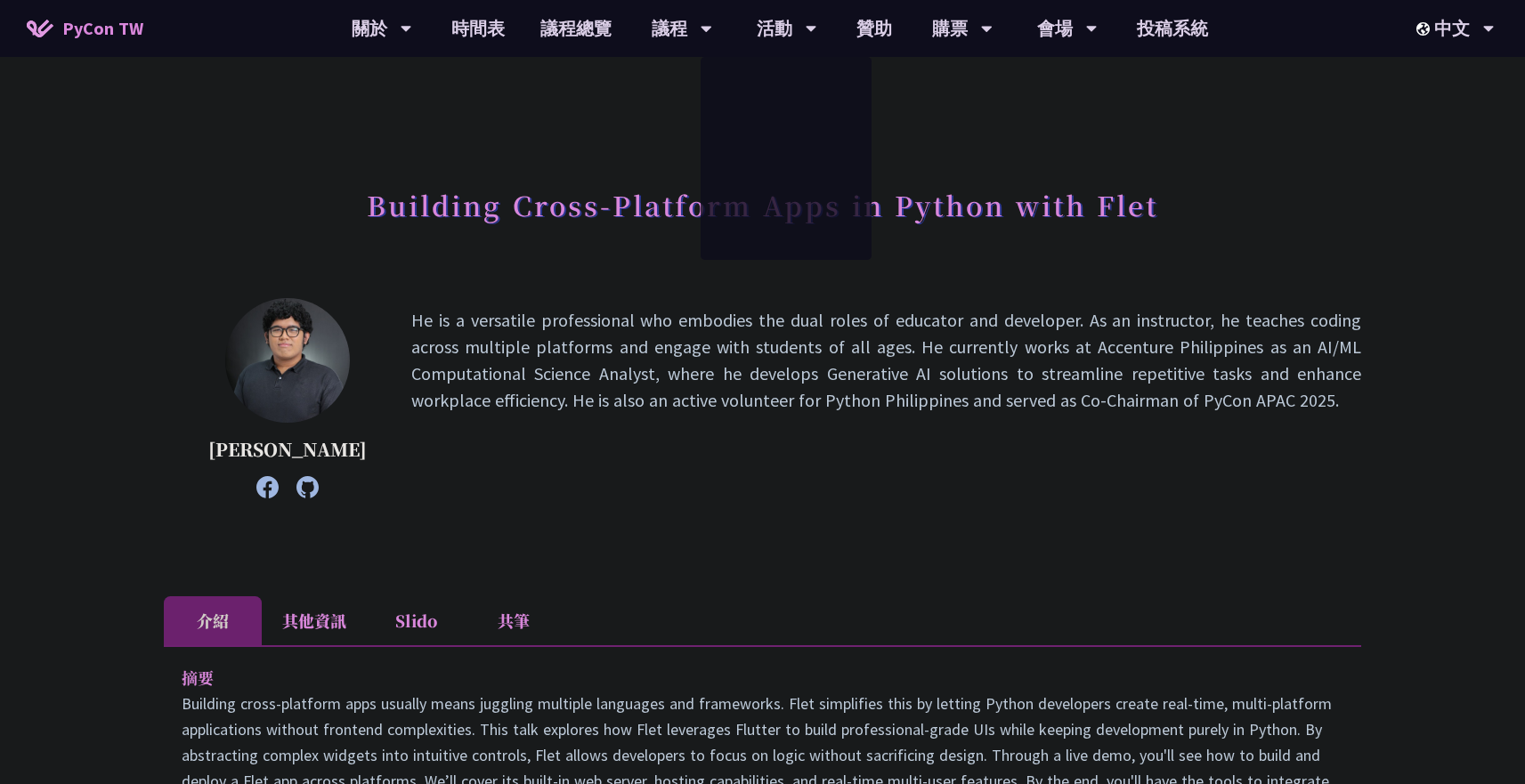
scroll to position [191, 0]
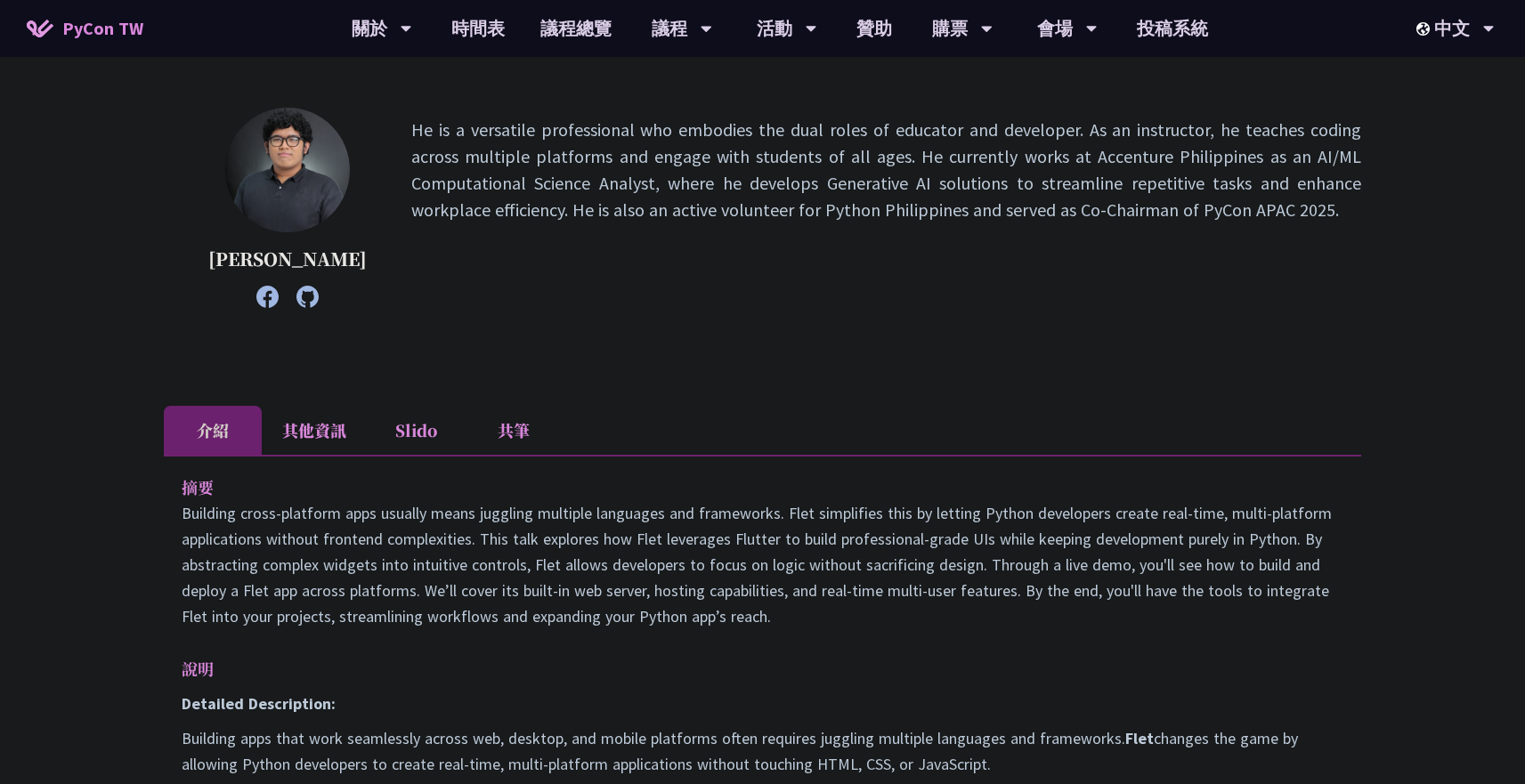
drag, startPoint x: 189, startPoint y: 492, endPoint x: 247, endPoint y: 508, distance: 60.2
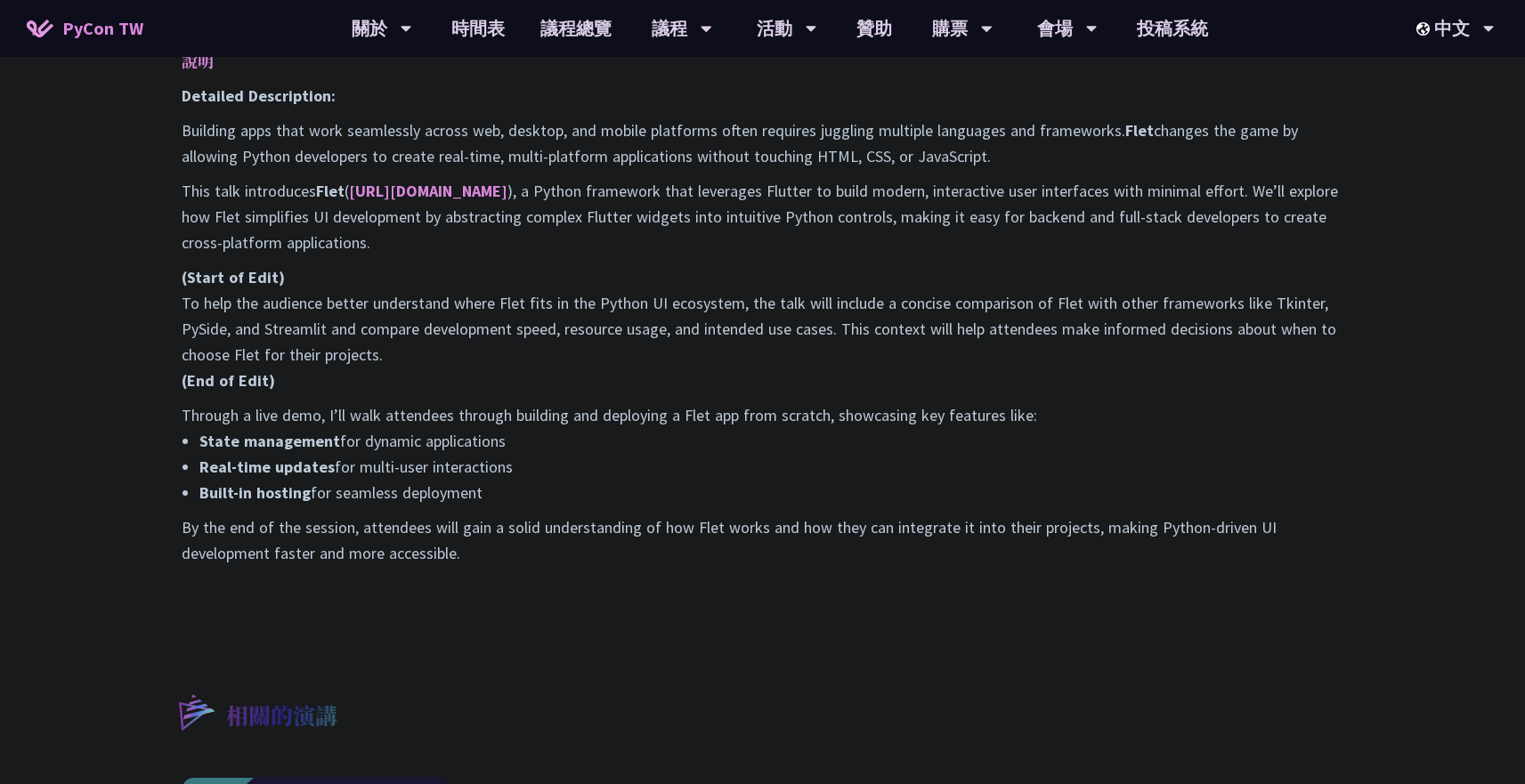
scroll to position [974, 0]
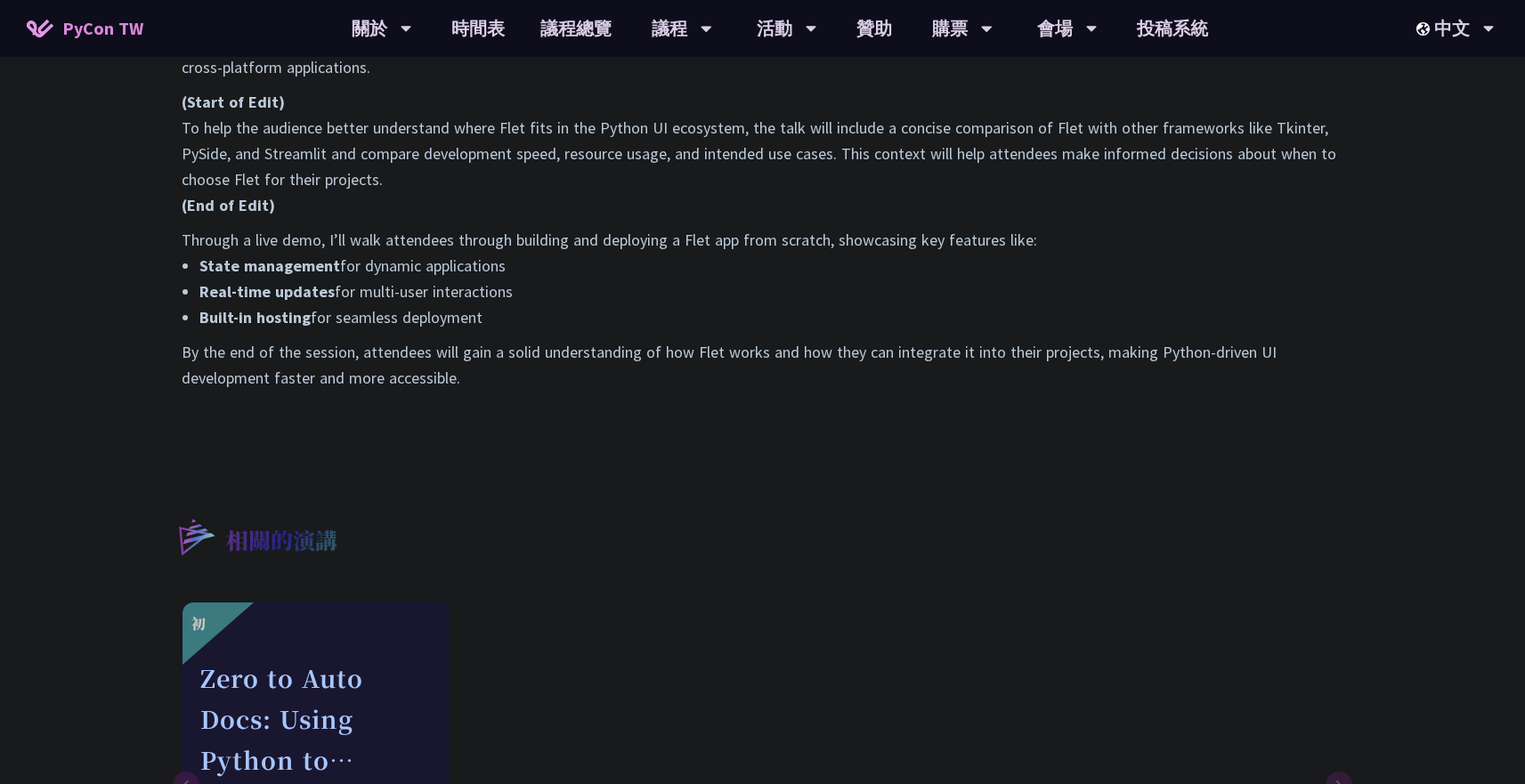
click at [480, 382] on p "By the end of the session, attendees will gain a solid understanding of how Fle…" at bounding box center [762, 365] width 1162 height 52
copy div "摘要 Building cross-platform apps usually means juggling multiple languages and f…"
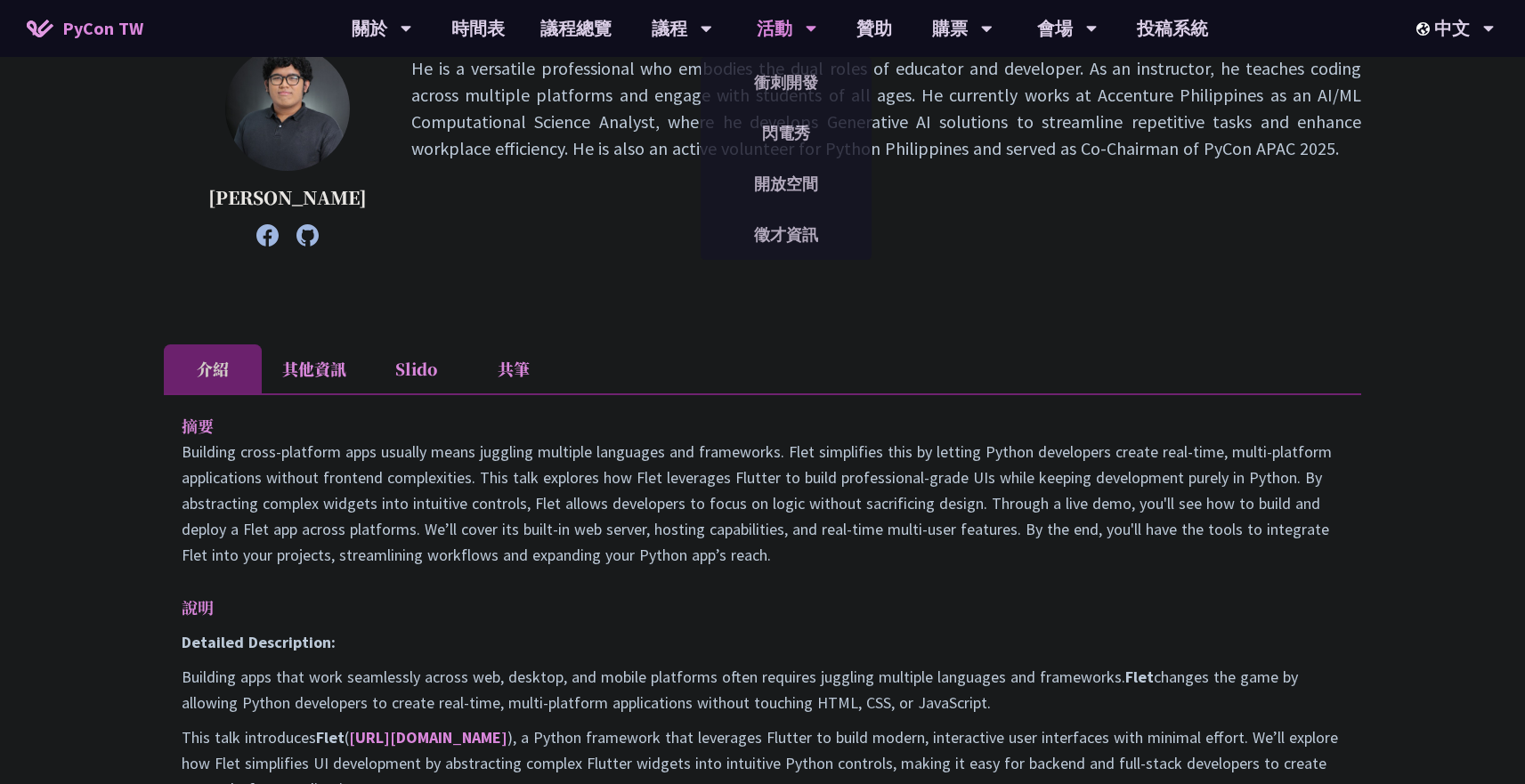
scroll to position [131, 0]
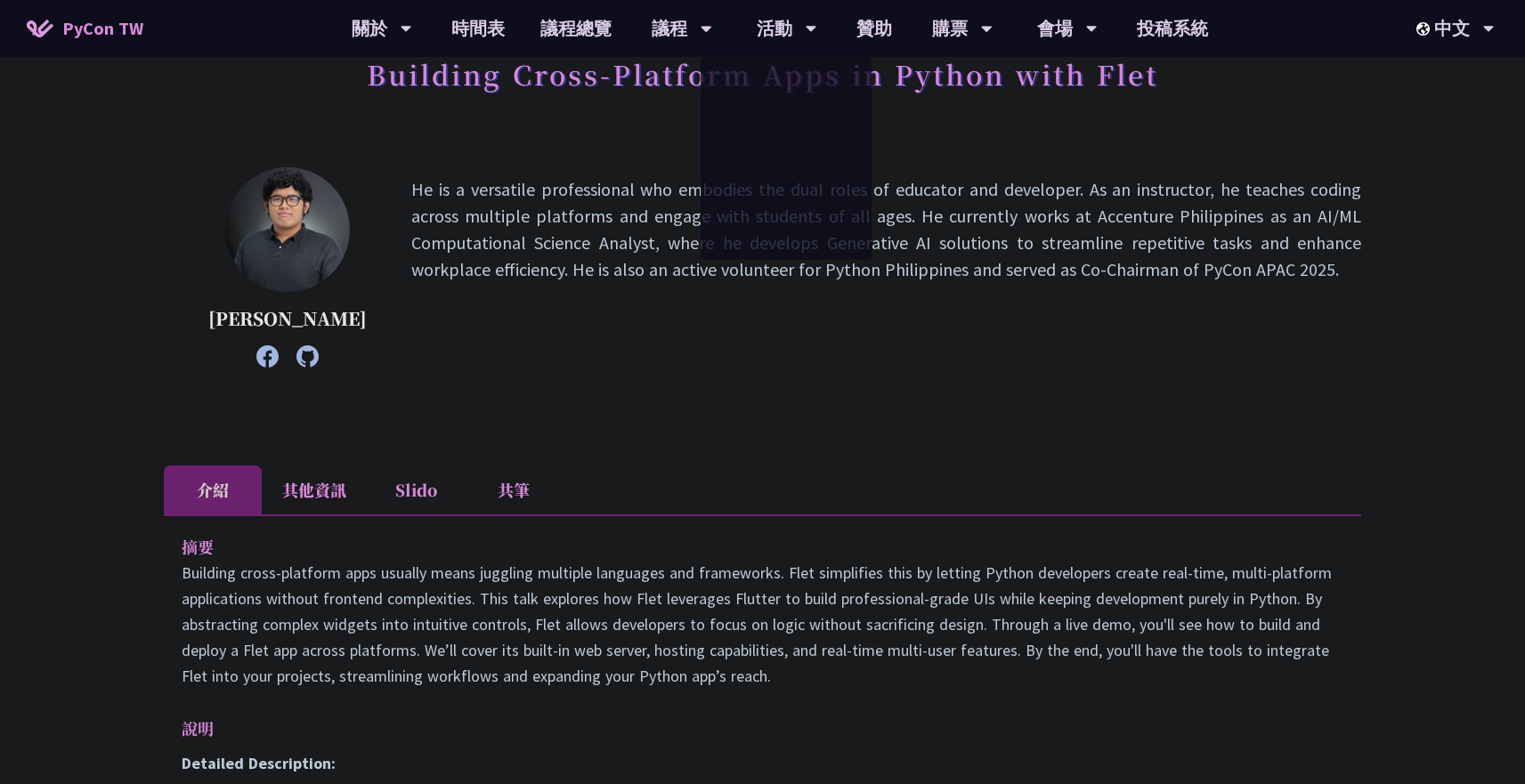
click at [692, 303] on p "He is a versatile professional who embodies the dual roles of educator and deve…" at bounding box center [887, 267] width 951 height 182
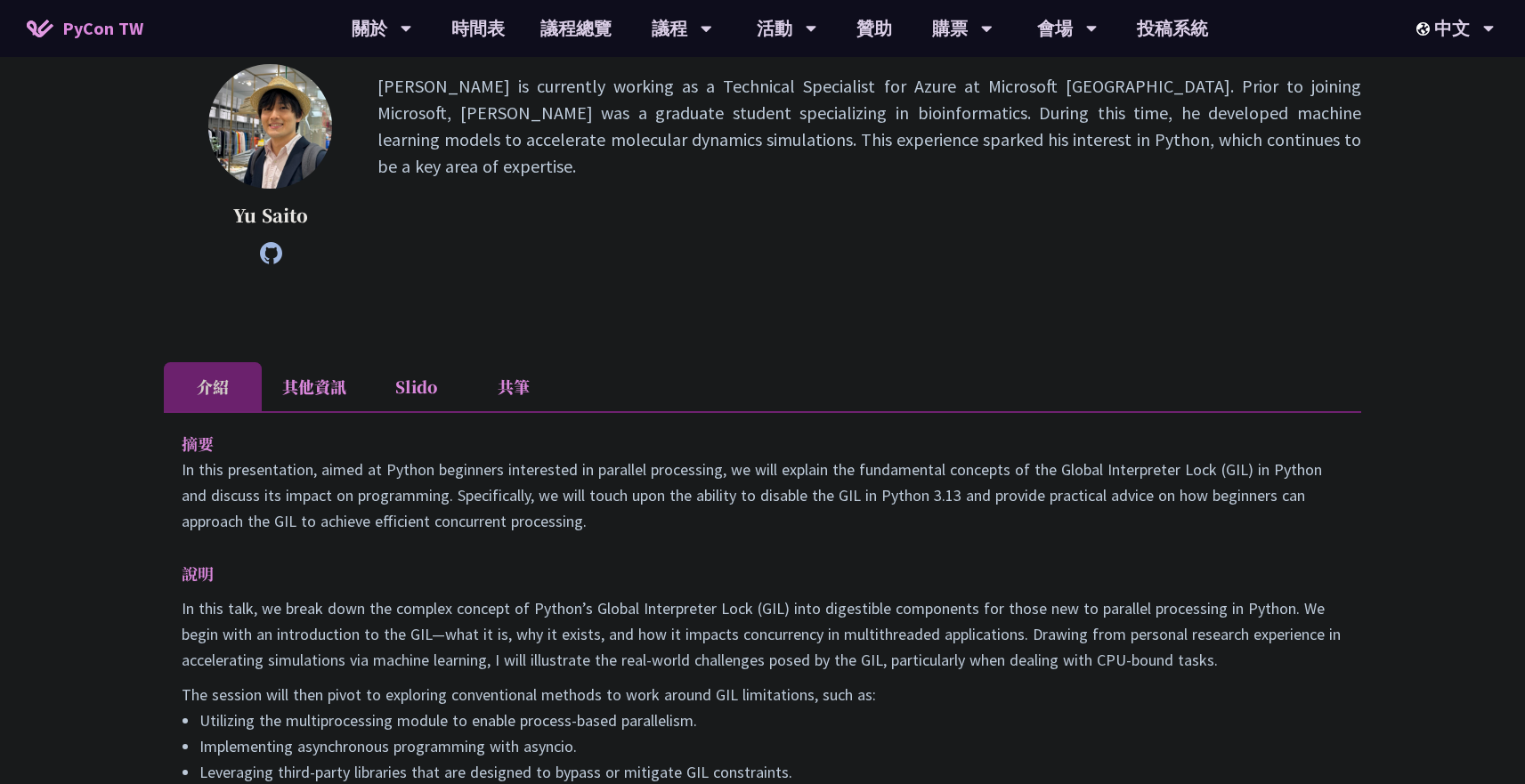
scroll to position [282, 0]
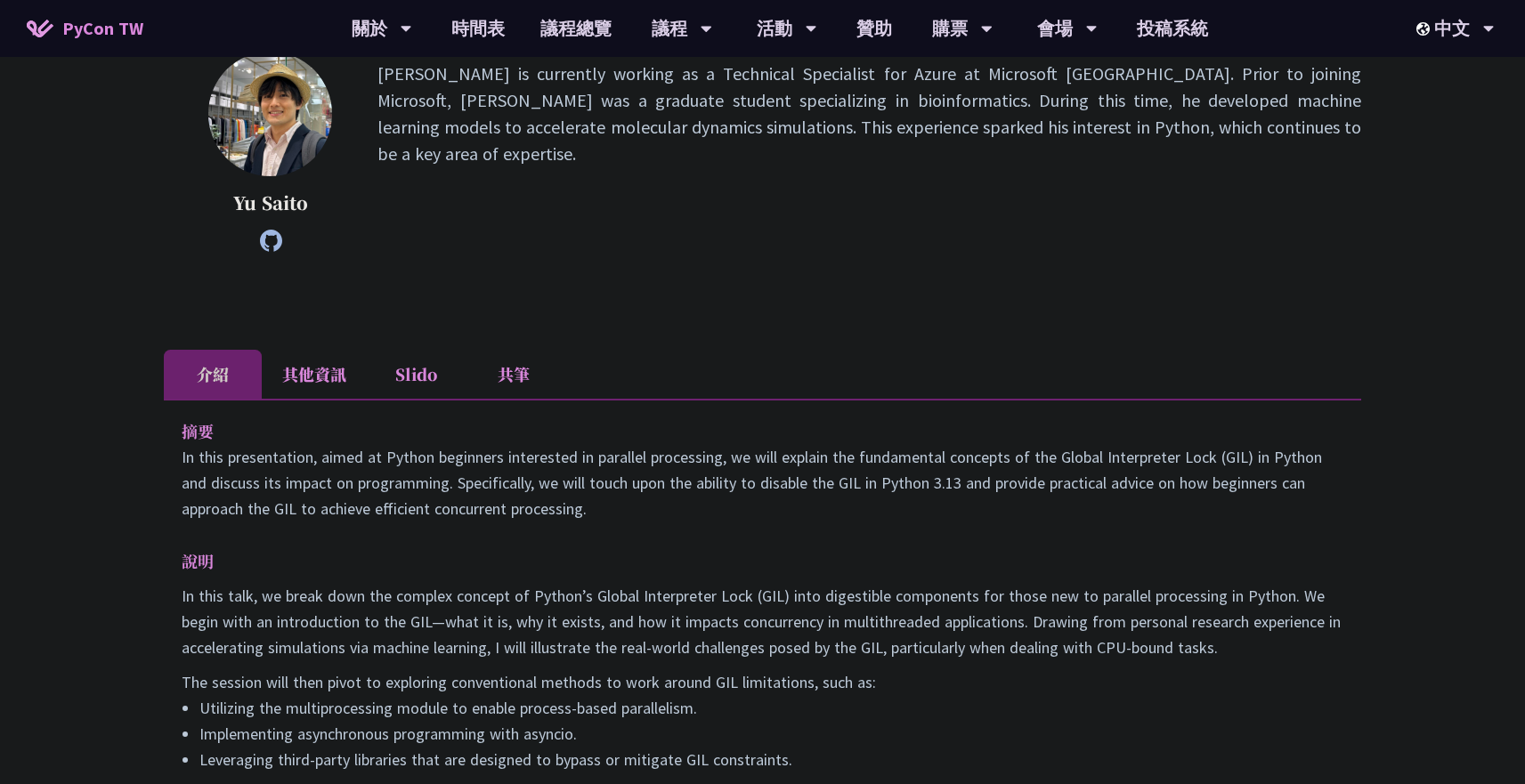
click at [167, 449] on div "摘要 In this presentation, aimed at Python beginners interested in parallel proce…" at bounding box center [762, 664] width 1198 height 530
drag, startPoint x: 176, startPoint y: 430, endPoint x: 238, endPoint y: 468, distance: 72.7
click at [238, 467] on div "摘要 In this presentation, aimed at Python beginners interested in parallel proce…" at bounding box center [762, 664] width 1198 height 530
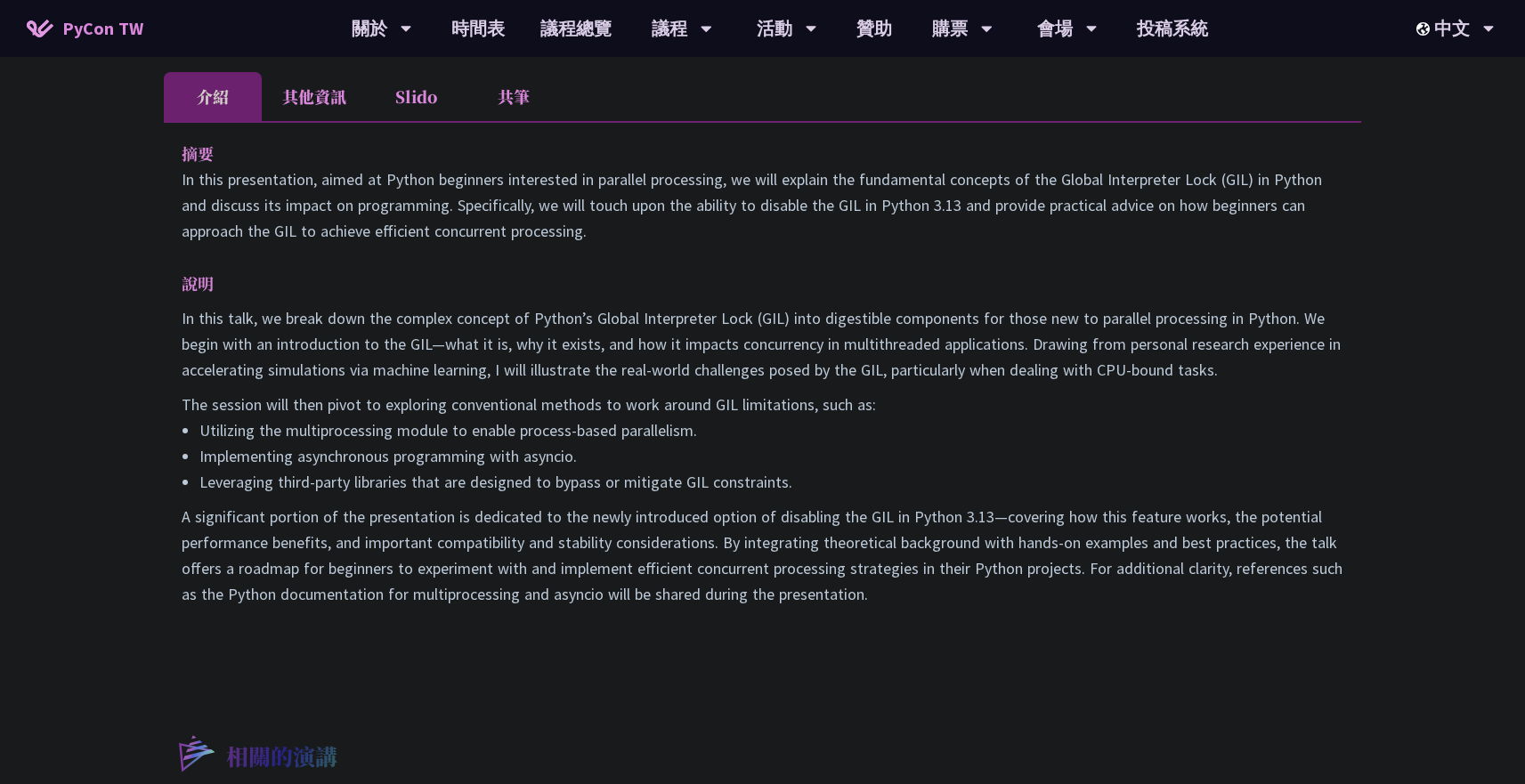
scroll to position [619, 0]
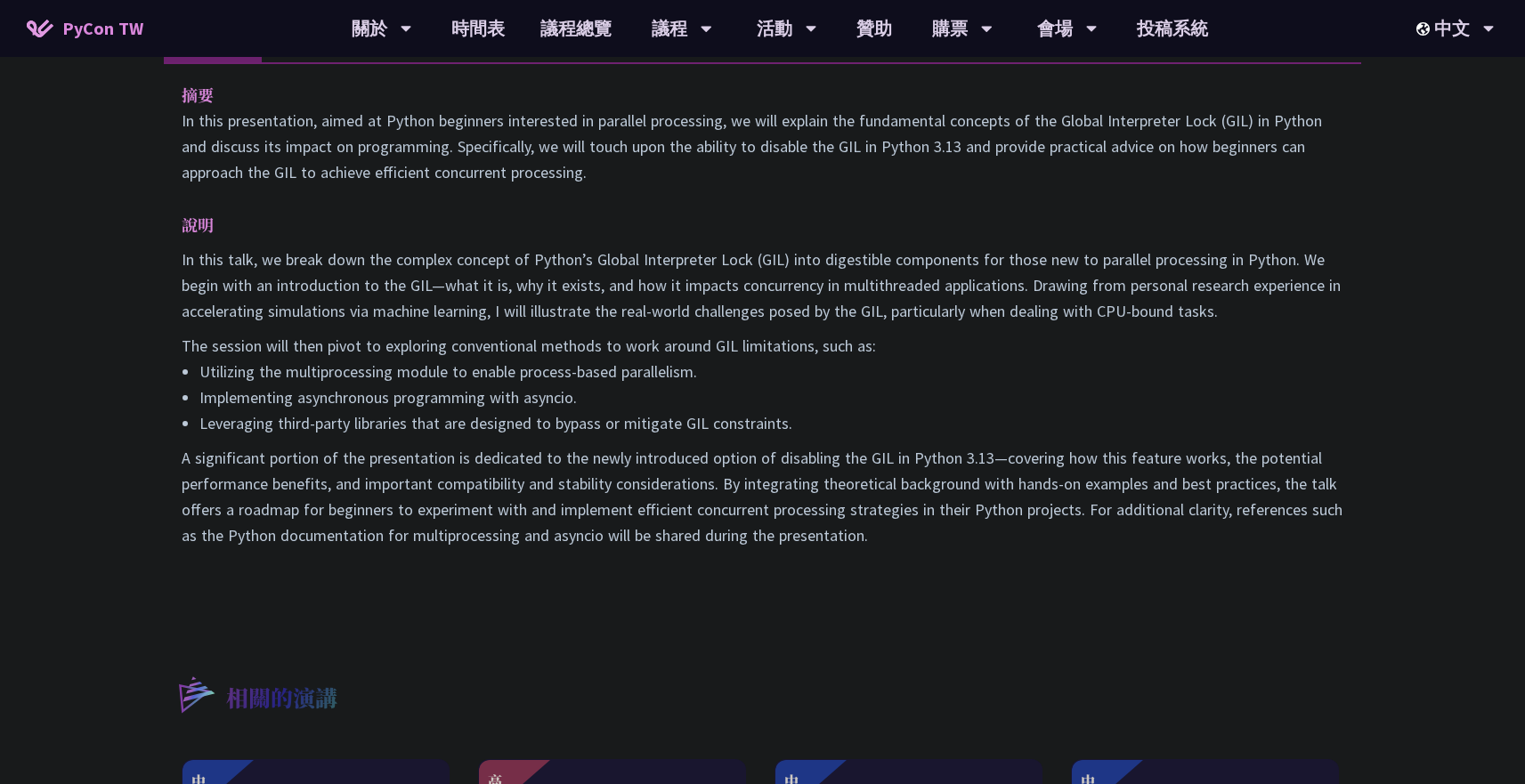
click at [909, 543] on p "A significant portion of the presentation is dedicated to the newly introduced …" at bounding box center [762, 497] width 1162 height 103
copy div "摘要 In this presentation, aimed at Python beginners interested in parallel proce…"
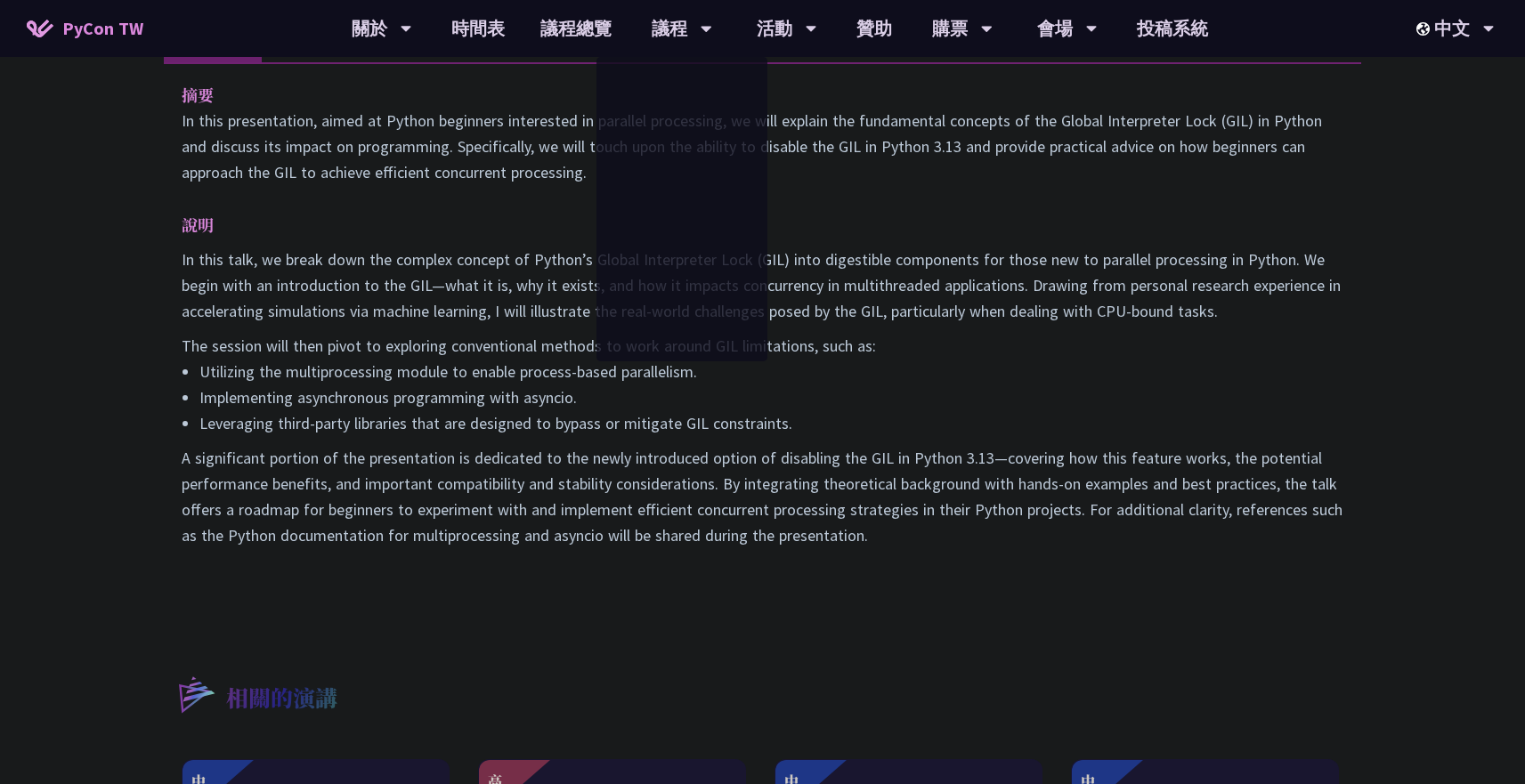
click at [1002, 256] on p "In this talk, we break down the complex concept of Python’s Global Interpreter …" at bounding box center [762, 284] width 1162 height 77
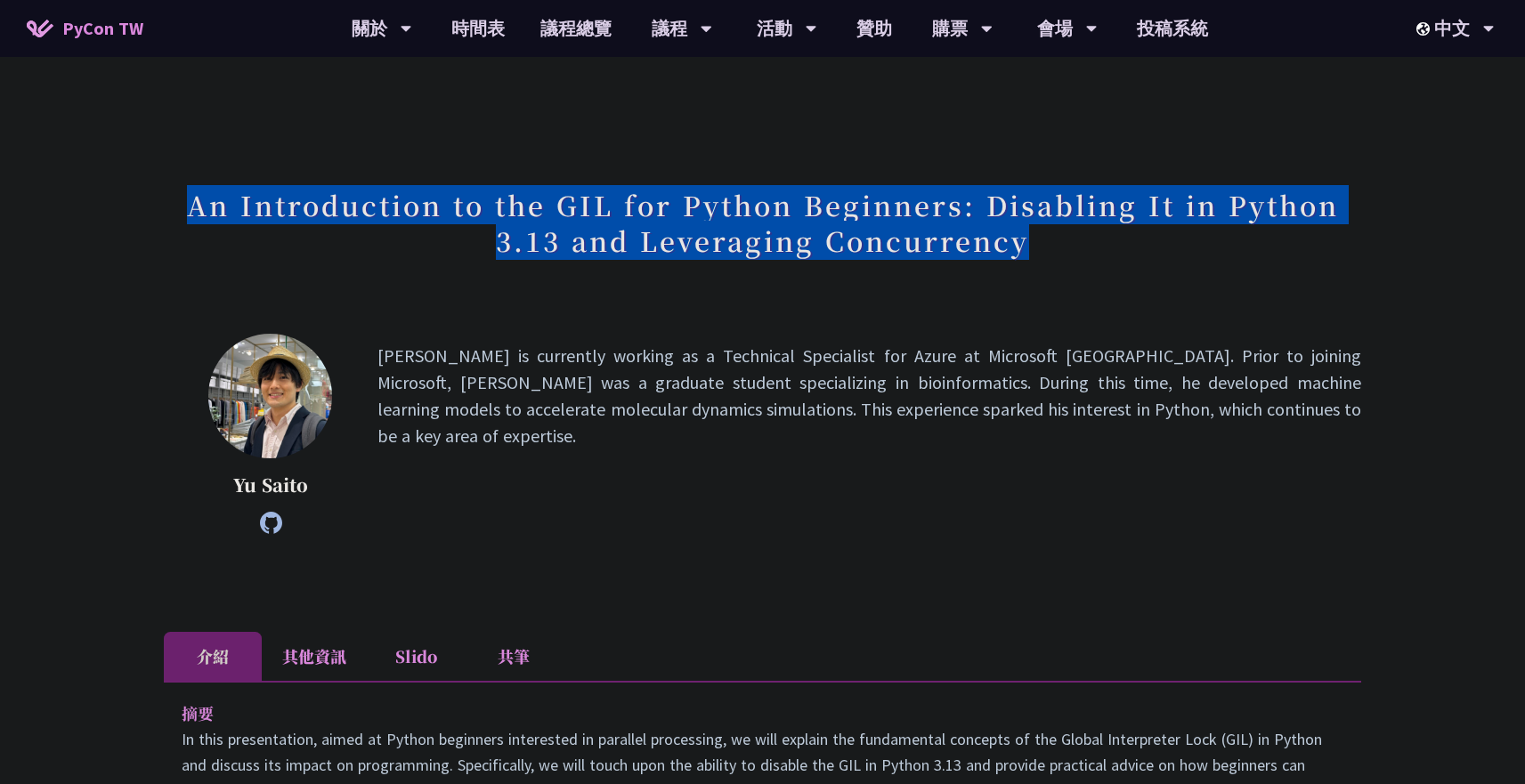
drag, startPoint x: 189, startPoint y: 208, endPoint x: 1145, endPoint y: 269, distance: 957.9
click at [1145, 269] on div "An Introduction to the GIL for Python Beginners: Disabling It in Python 3.13 an…" at bounding box center [762, 242] width 1198 height 129
copy h1 "An Introduction to the GIL for Python Beginners: Disabling It in Python 3.13 an…"
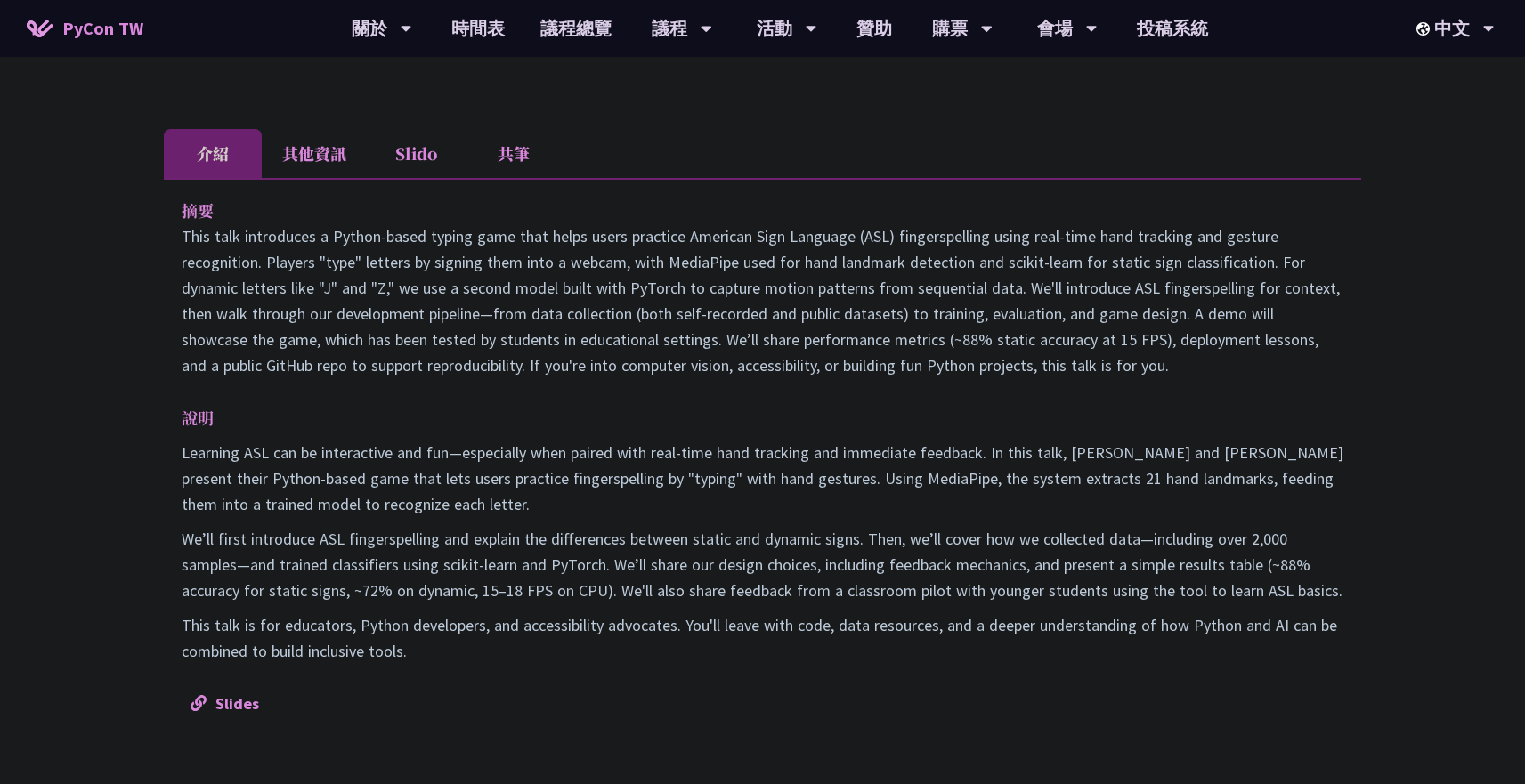
scroll to position [584, 0]
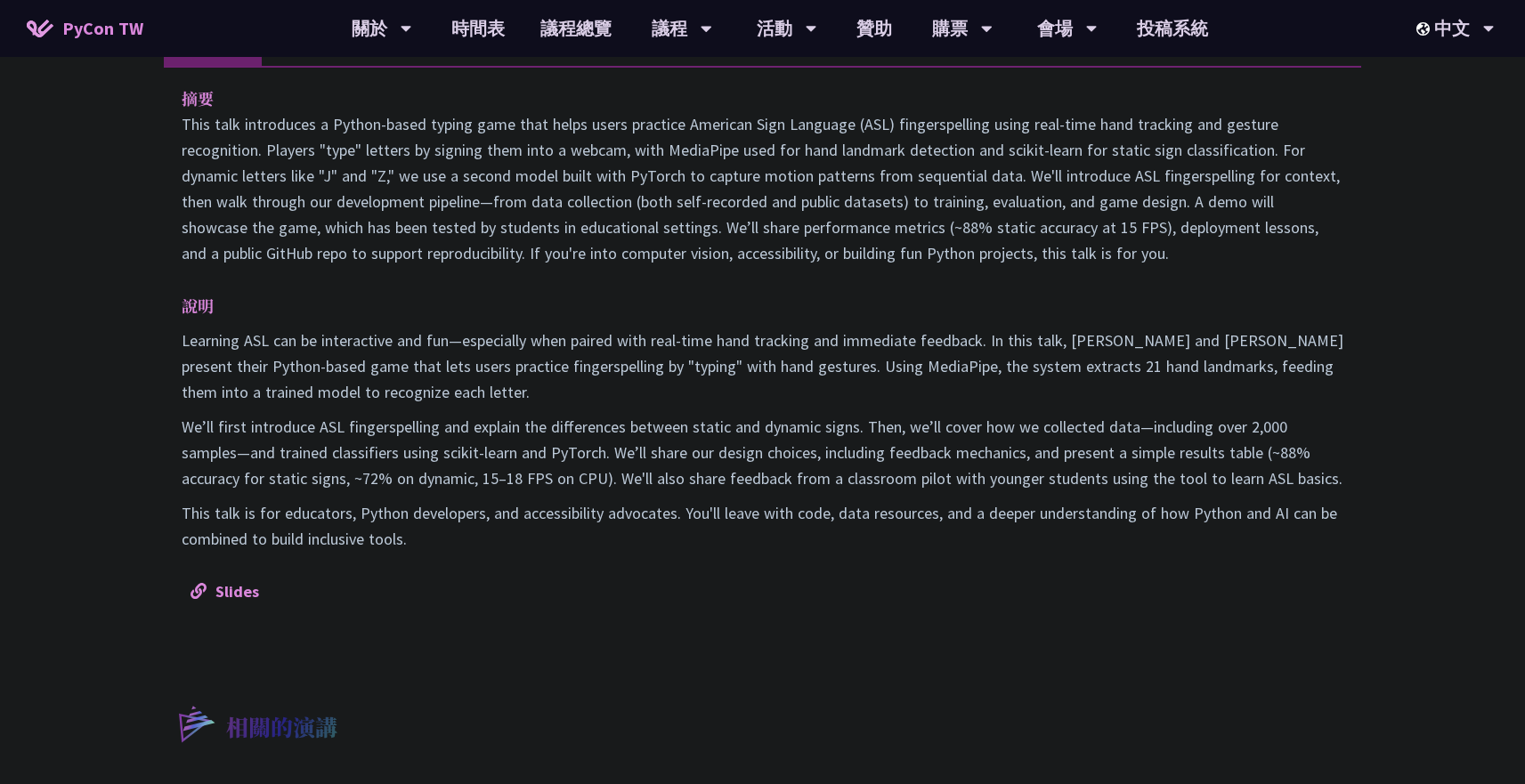
drag, startPoint x: 172, startPoint y: 109, endPoint x: 450, endPoint y: 541, distance: 513.7
click at [450, 541] on div "摘要 說明 Learning ASL can be interactive and fun—especially when paired with real-…" at bounding box center [762, 343] width 1198 height 556
copy div "摘要 This talk introduces a Python-based typing game that helps users practice Am…"
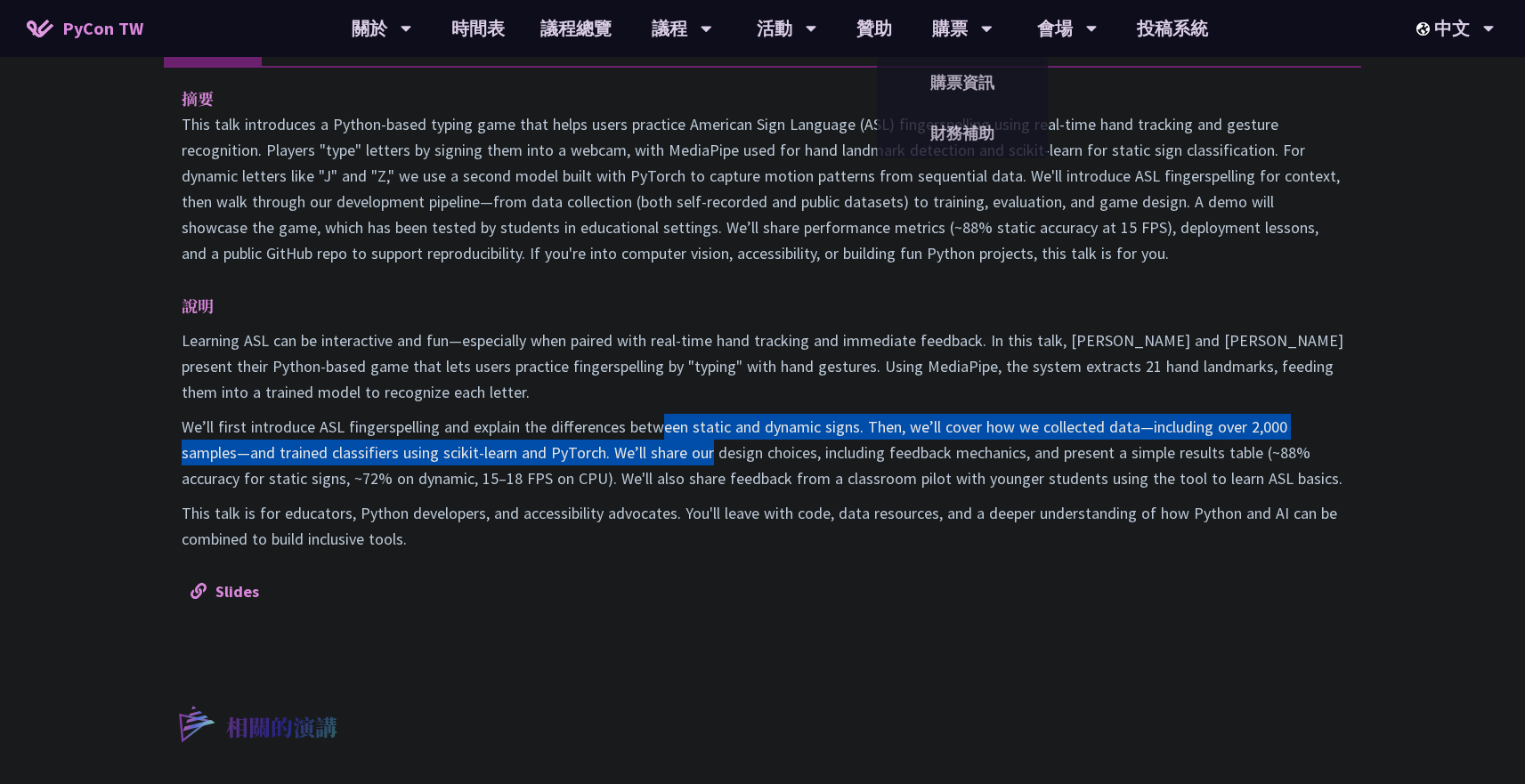
click at [658, 438] on p "We’ll first introduce ASL fingerspelling and explain the differences between st…" at bounding box center [762, 452] width 1162 height 77
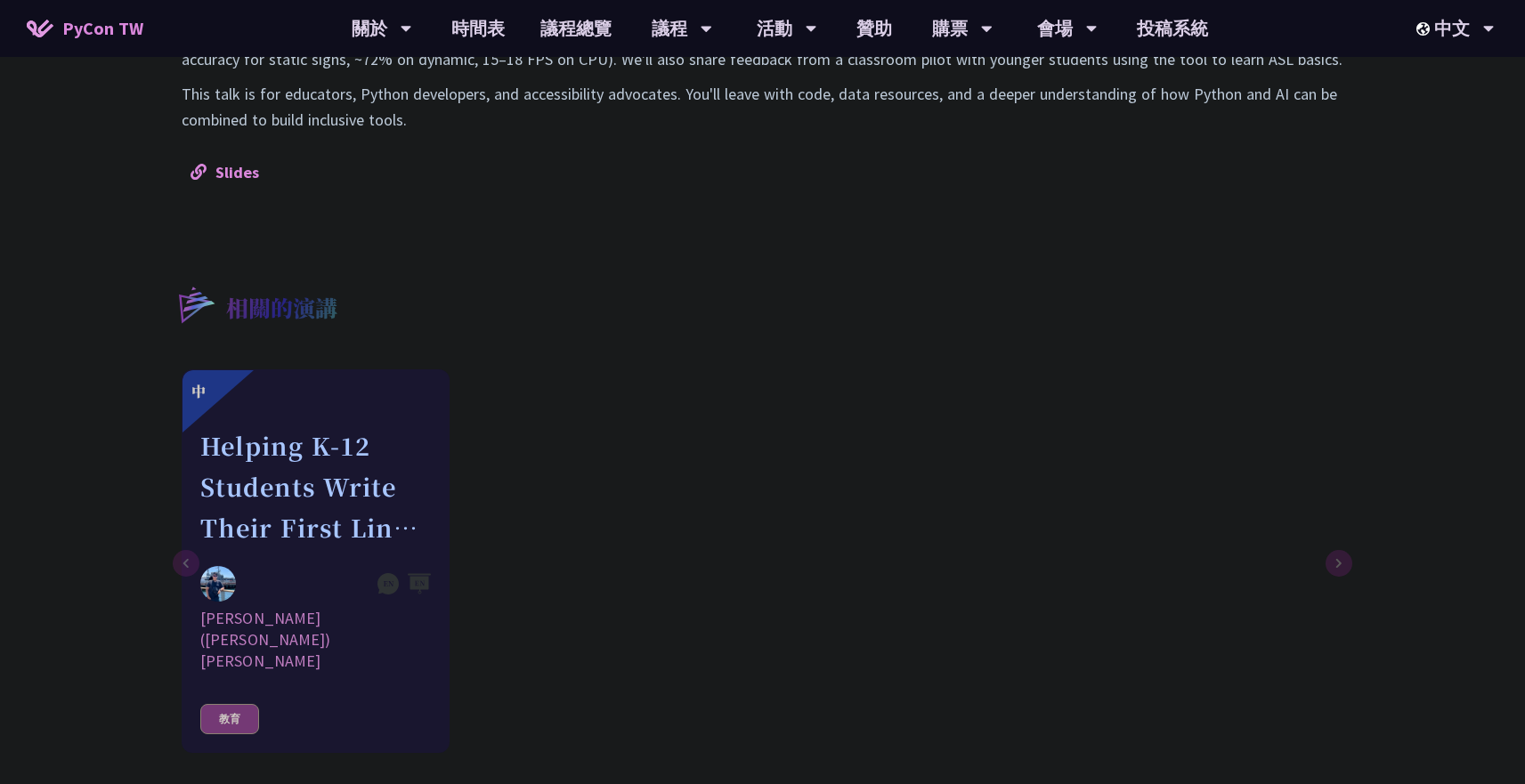
click at [521, 276] on div "相關的演講 中 Helping K-12 Students Write Their First Line of Python: Building a Game…" at bounding box center [762, 468] width 1198 height 461
click at [216, 178] on link "Slides" at bounding box center [225, 172] width 69 height 20
click at [966, 134] on link "財務補助" at bounding box center [962, 134] width 171 height 42
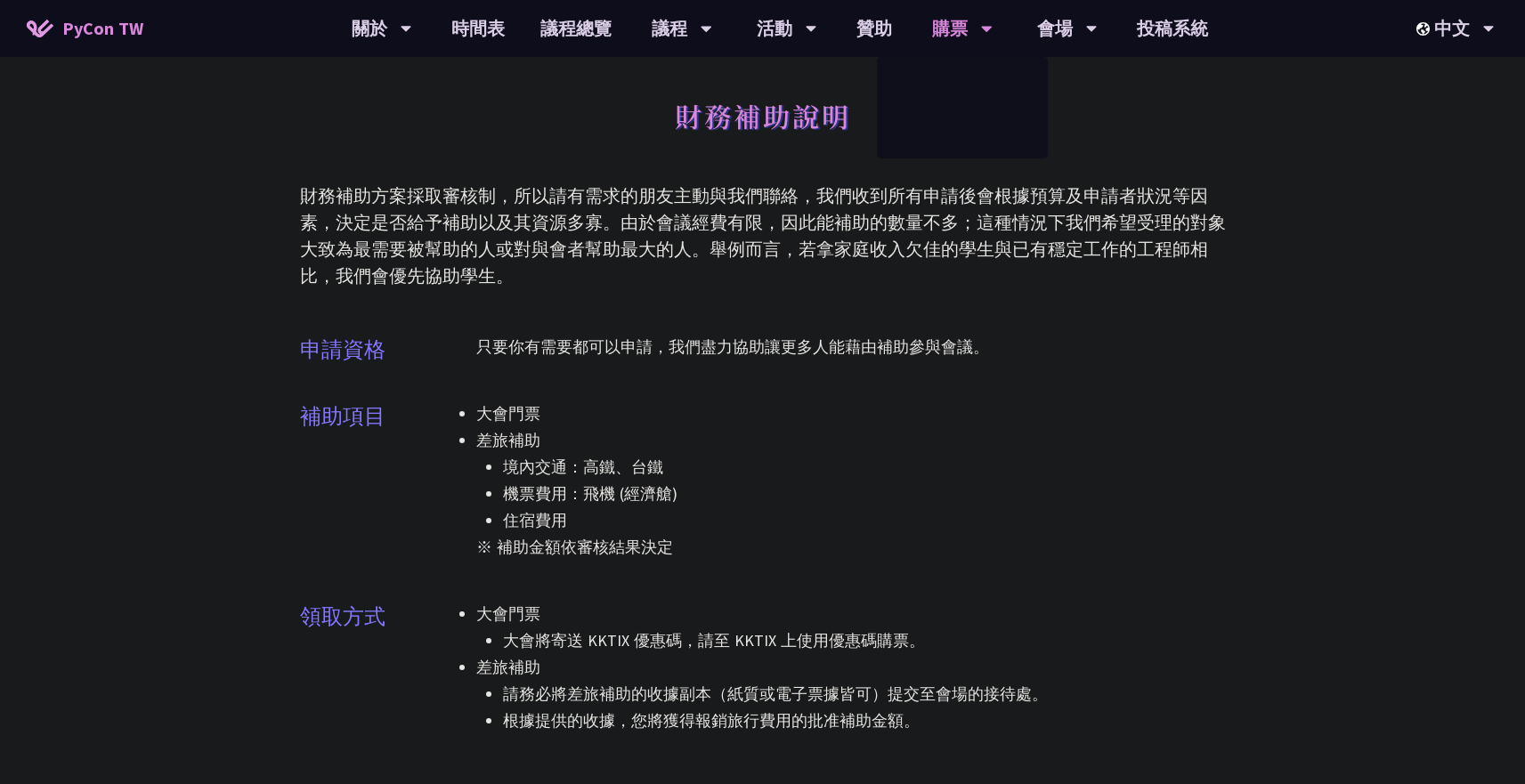
click at [858, 207] on div "財務補助方案採取審核制，所以請有需求的朋友主動與我們聯絡，我們收到所有申請後會根據預算及申請者狀況等因素，決定是否給予補助以及其資源多寡。由於會議經費有限，因…" at bounding box center [762, 236] width 926 height 107
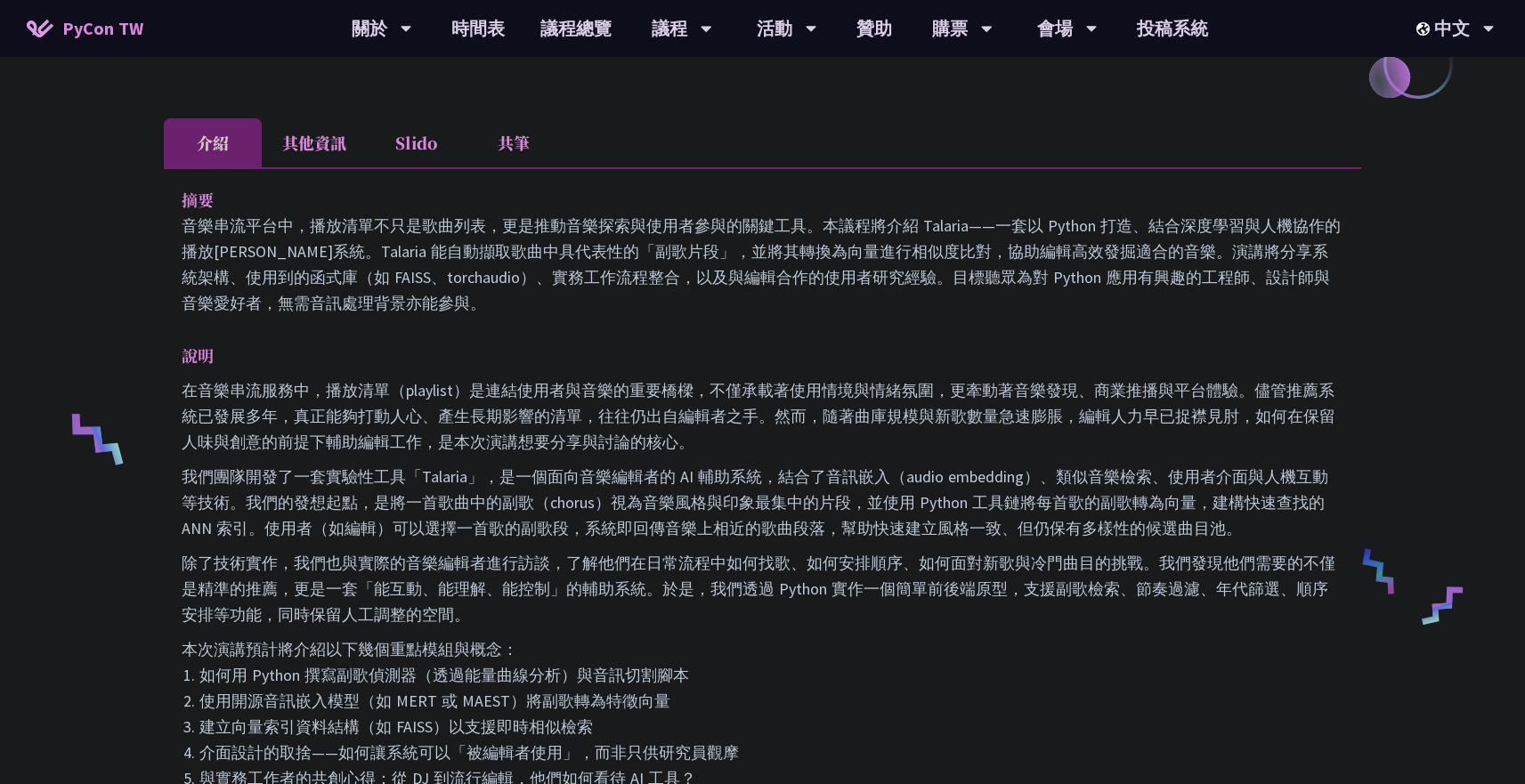
scroll to position [287, 0]
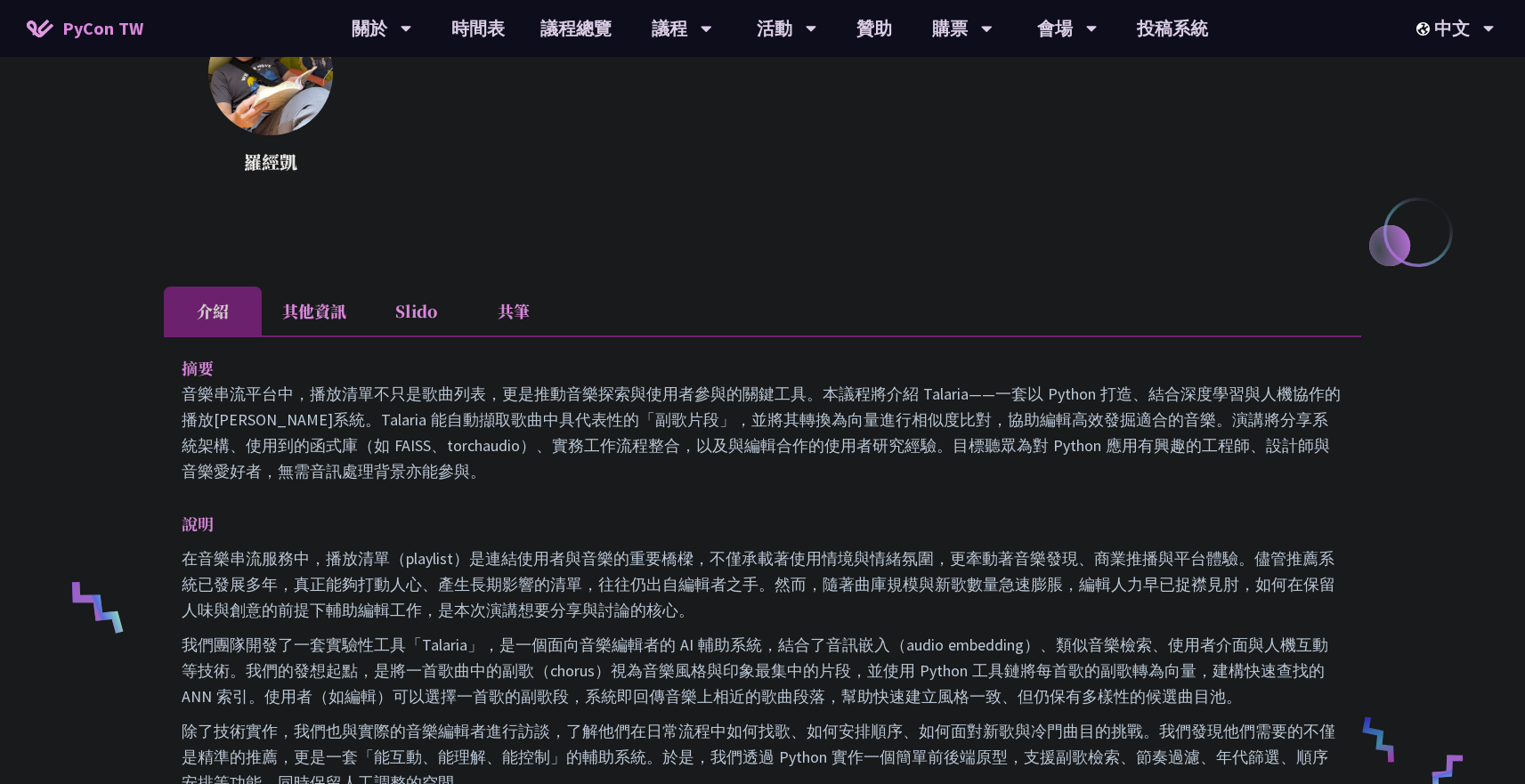
click at [339, 323] on li "其他資訊" at bounding box center [314, 310] width 105 height 49
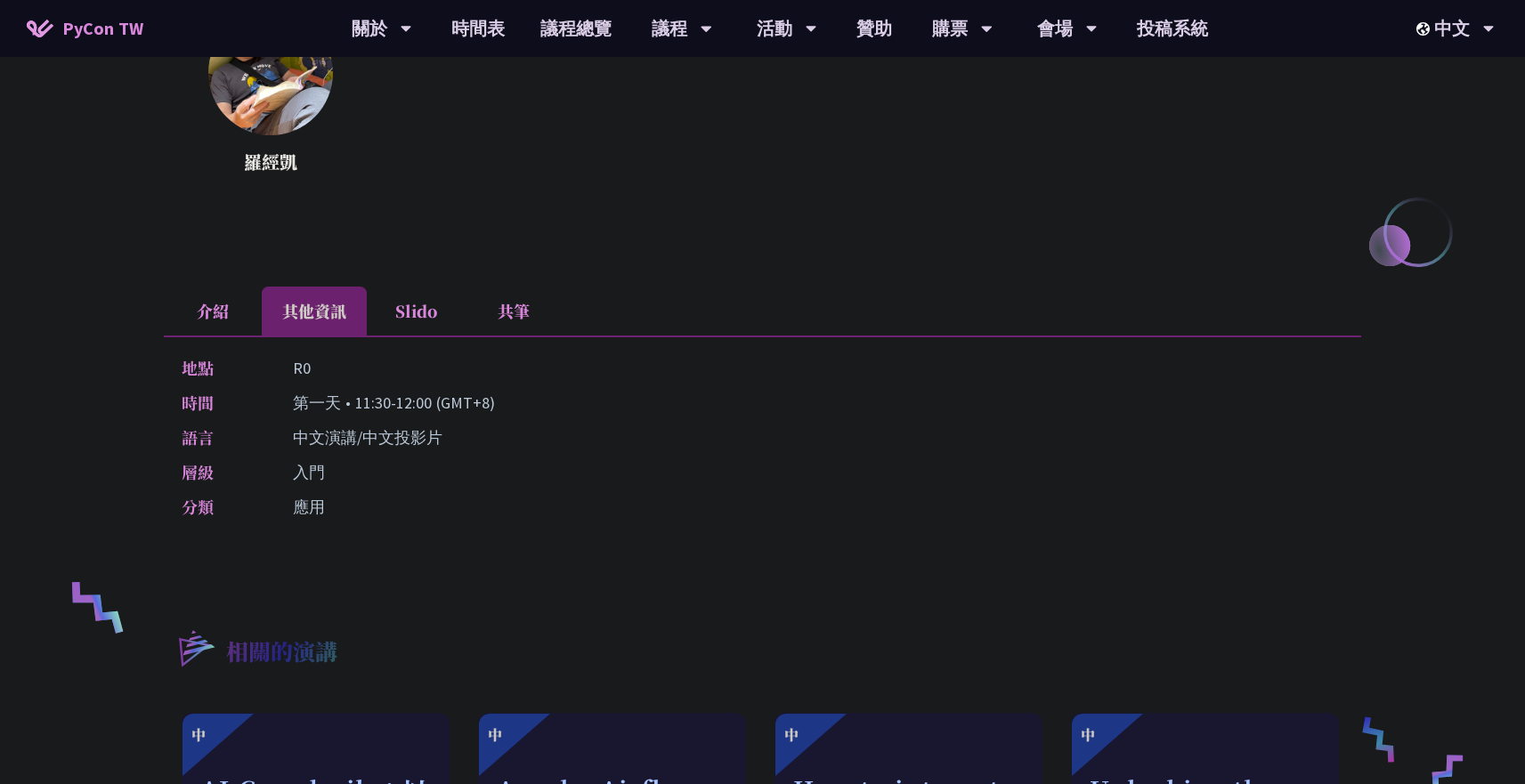
click at [393, 315] on li "Slido" at bounding box center [415, 310] width 98 height 49
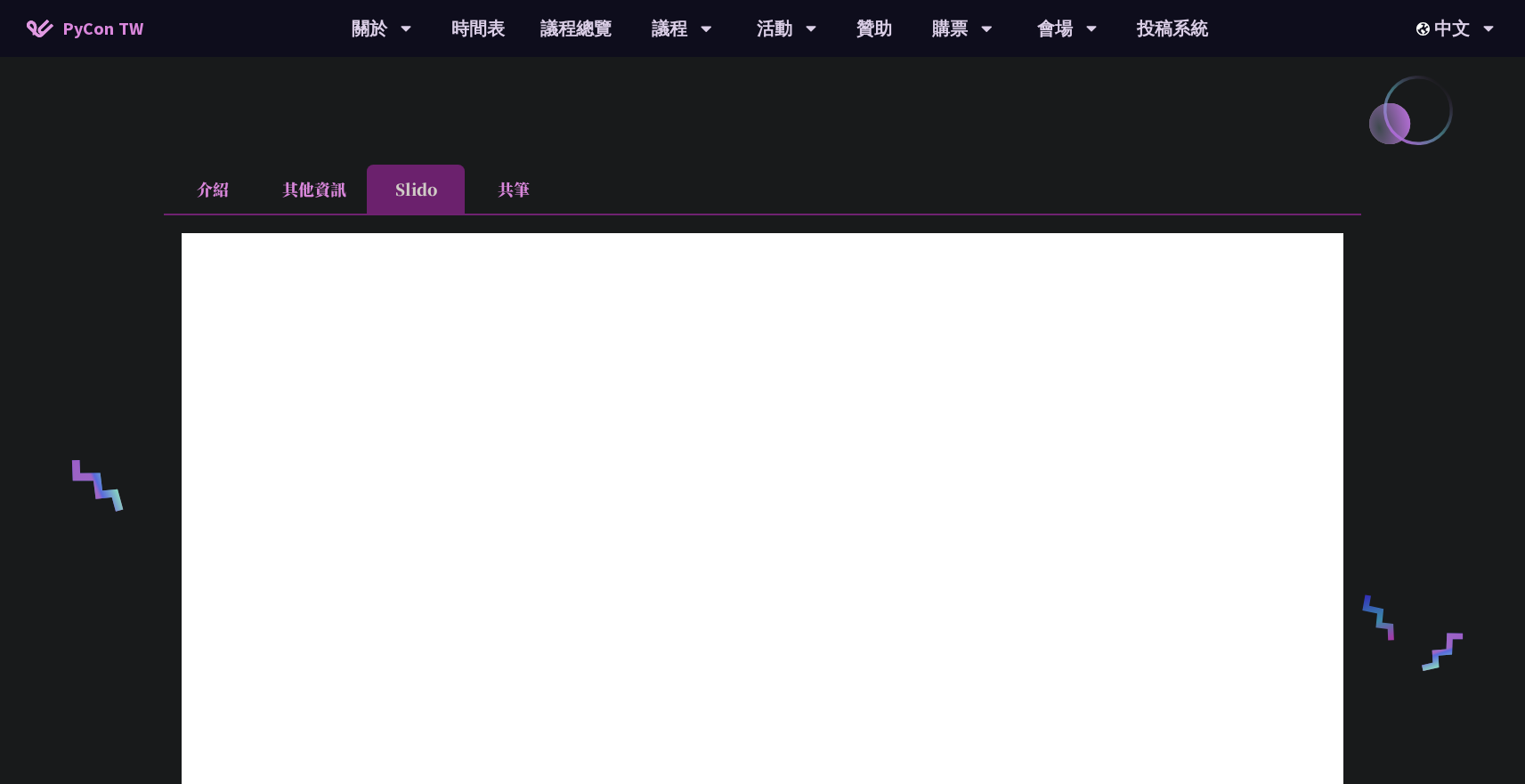
scroll to position [410, 0]
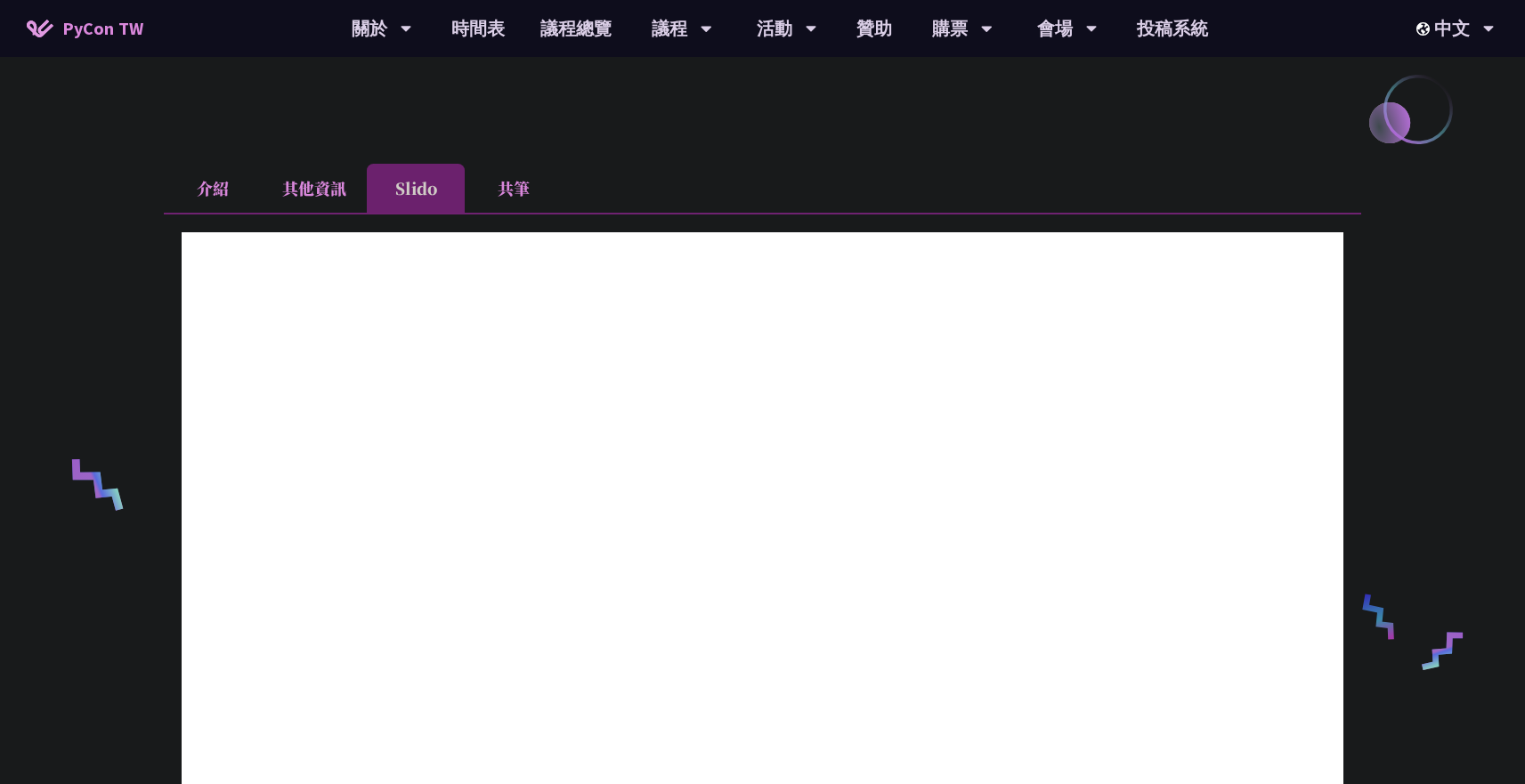
click at [495, 179] on li "共筆" at bounding box center [513, 188] width 98 height 49
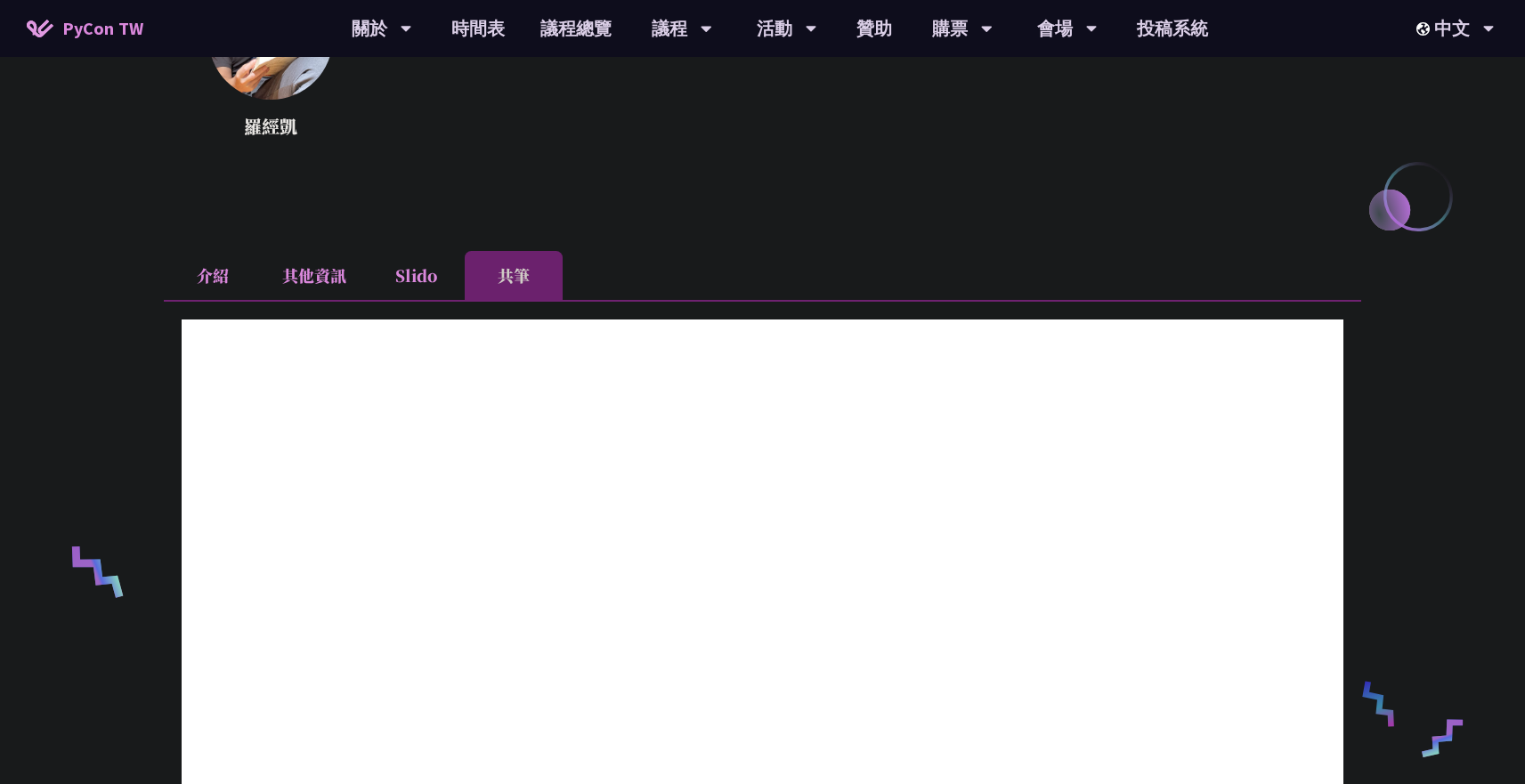
scroll to position [321, 0]
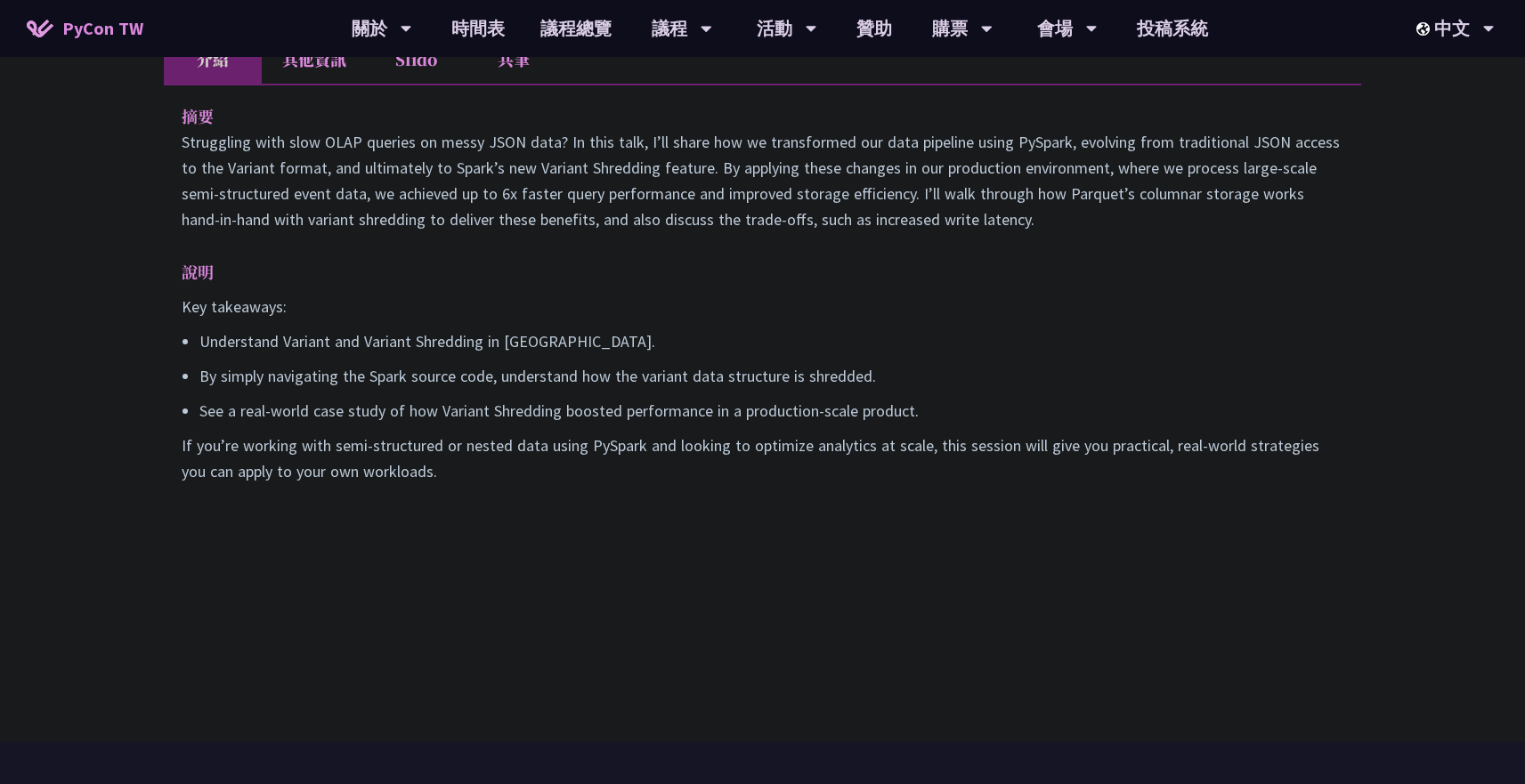
scroll to position [587, 0]
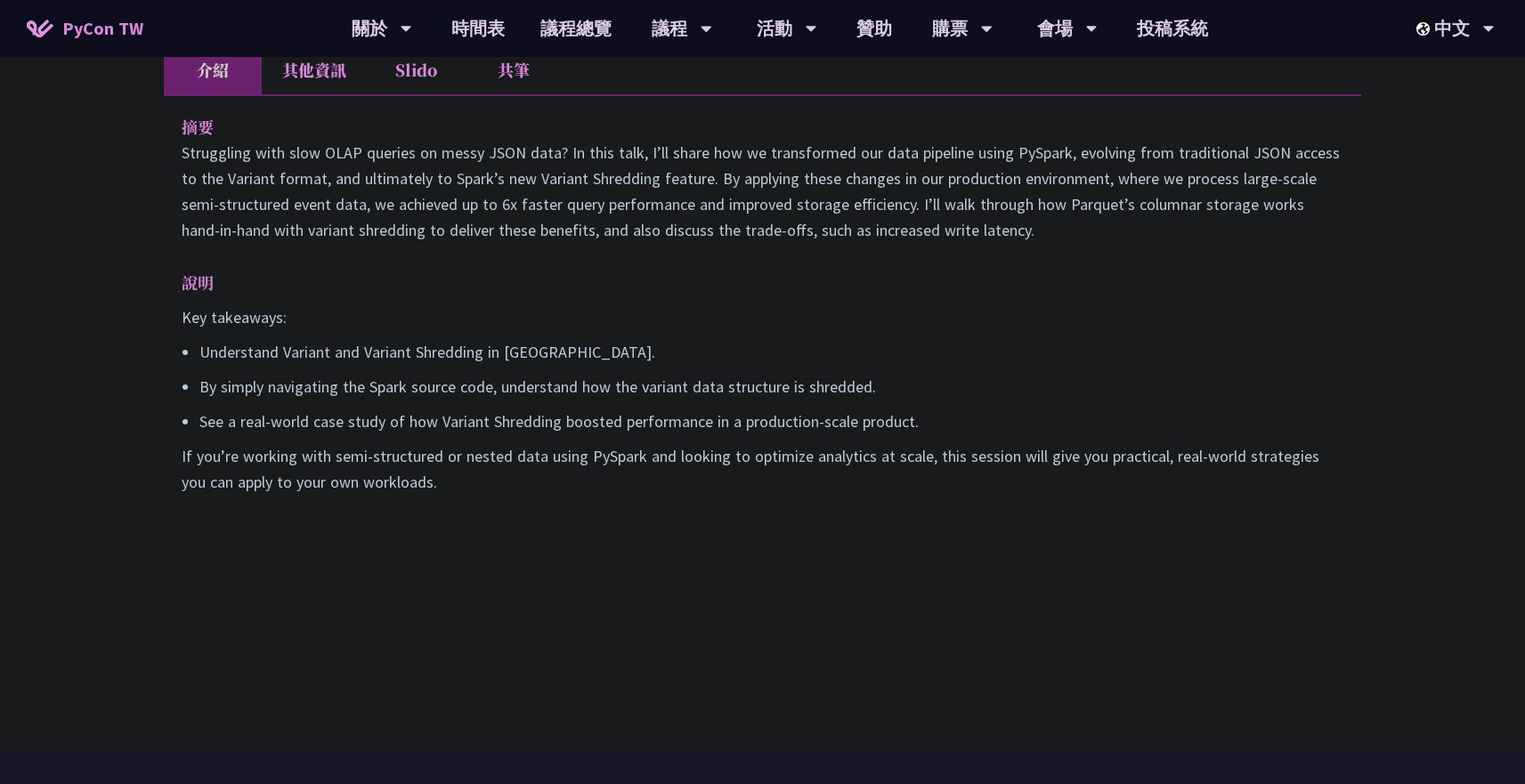
drag, startPoint x: 175, startPoint y: 155, endPoint x: 380, endPoint y: 397, distance: 317.2
click at [380, 397] on div "摘要 Struggling with slow OLAP queries on messy JSON data? In this talk, I’ll sha…" at bounding box center [762, 317] width 1198 height 445
click at [428, 495] on p "If you’re working with semi-structured or nested data using PySpark and looking…" at bounding box center [762, 469] width 1162 height 52
copy div "摘要 Struggling with slow OLAP queries on messy JSON data? In this talk, I’ll sha…"
click at [595, 243] on p "Struggling with slow OLAP queries on messy JSON data? In this talk, I’ll share …" at bounding box center [762, 192] width 1162 height 103
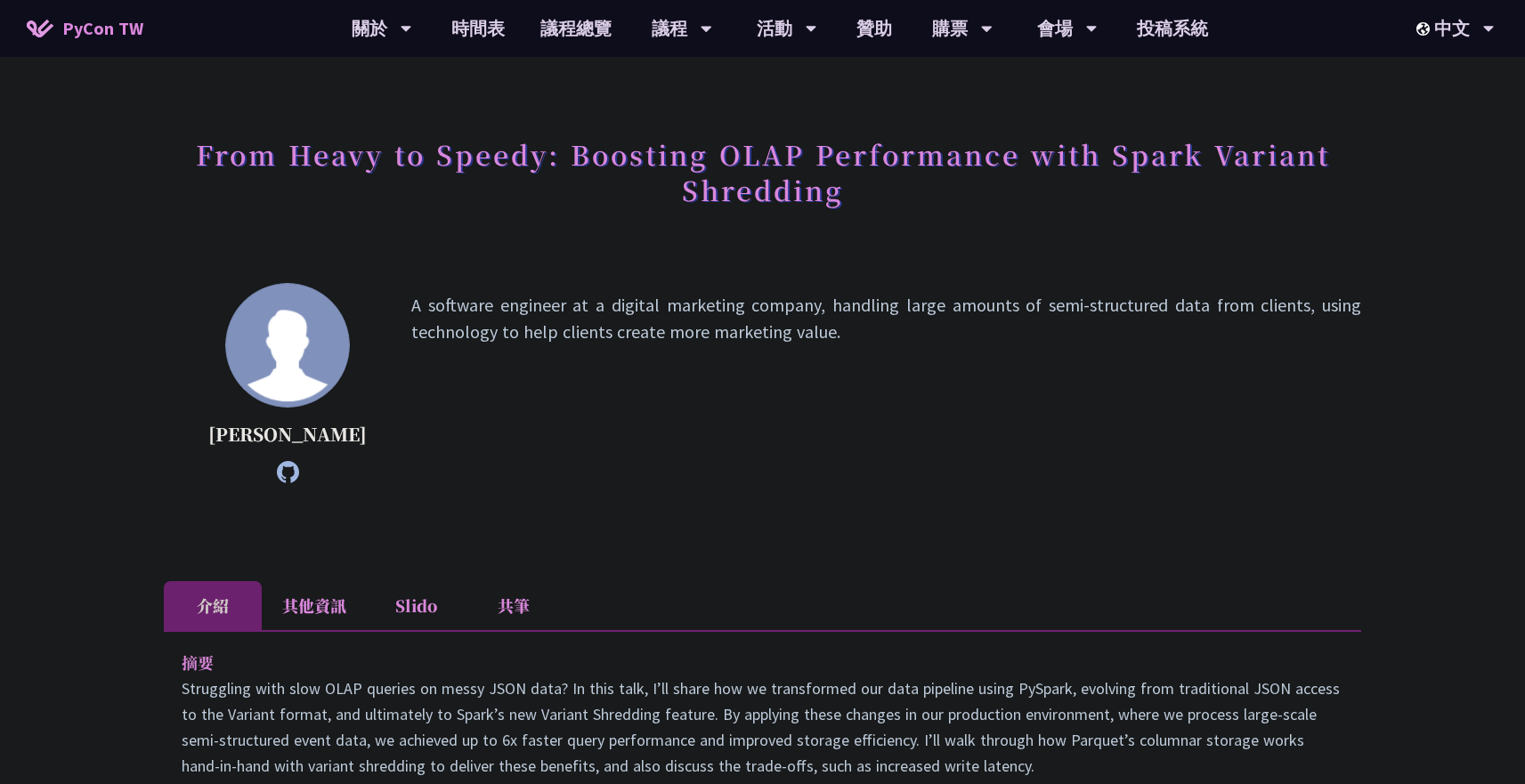
scroll to position [47, 0]
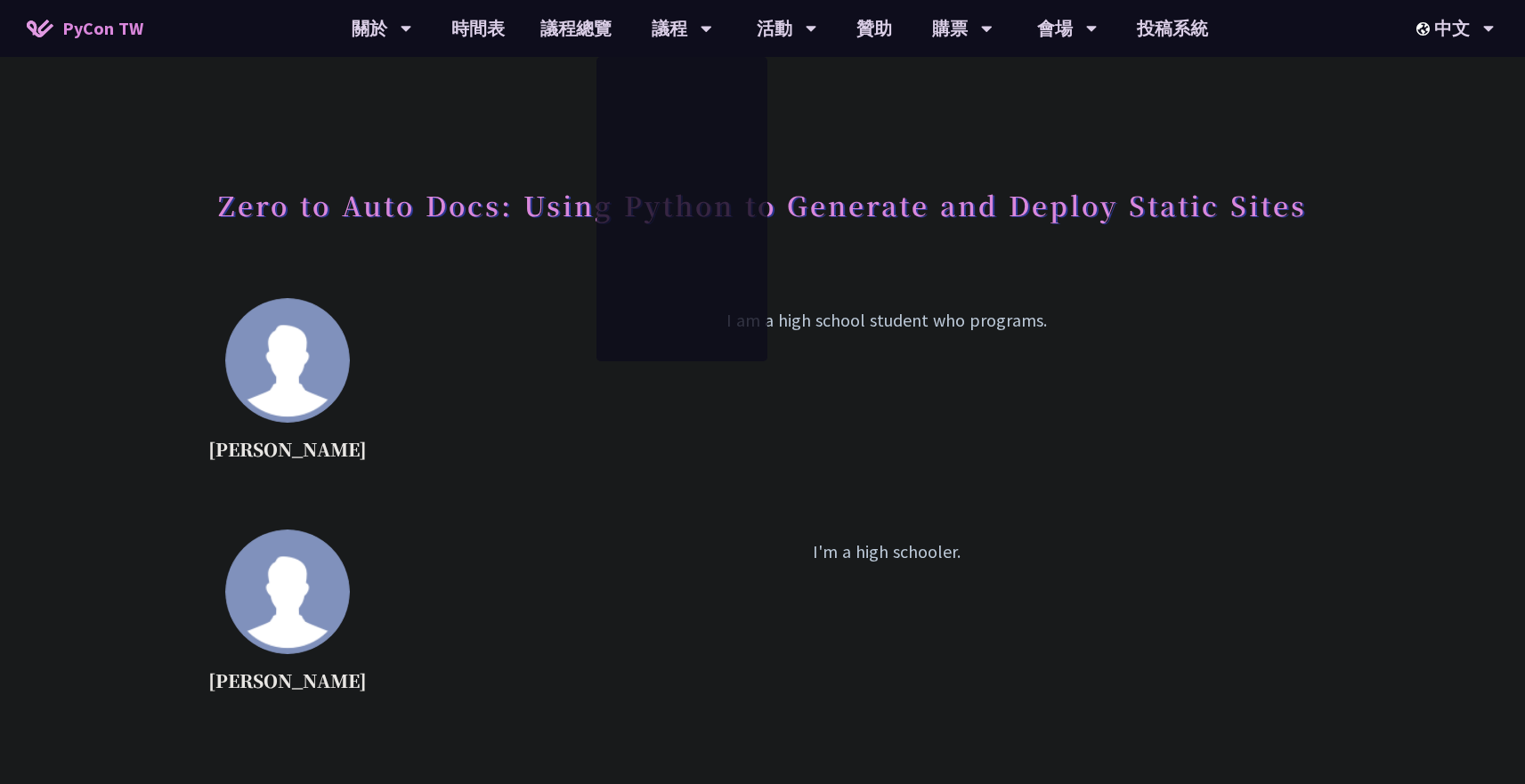
click at [504, 227] on h1 "Zero to Auto Docs: Using Python to Generate and Deploy Static Sites" at bounding box center [762, 205] width 1089 height 53
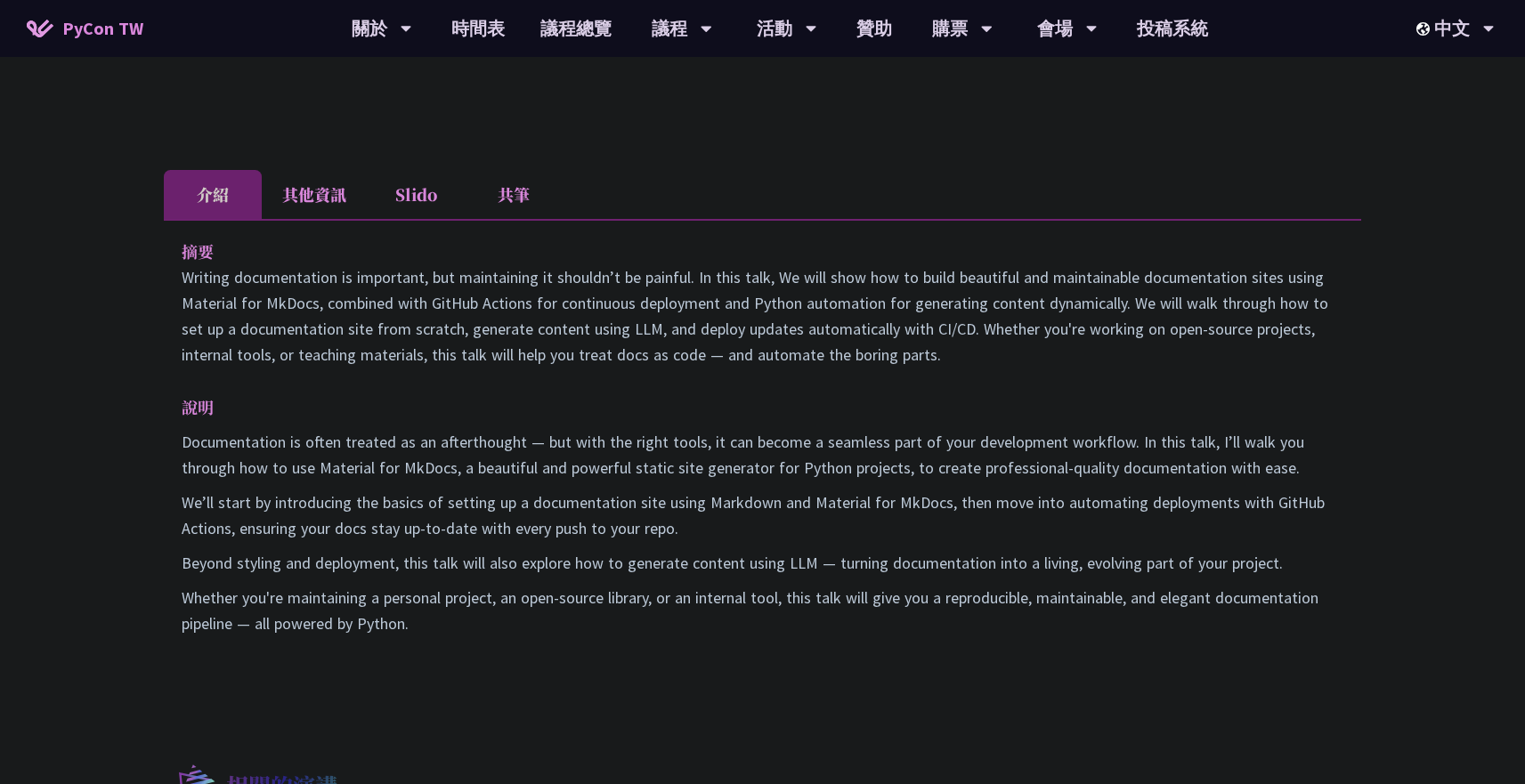
scroll to position [648, 0]
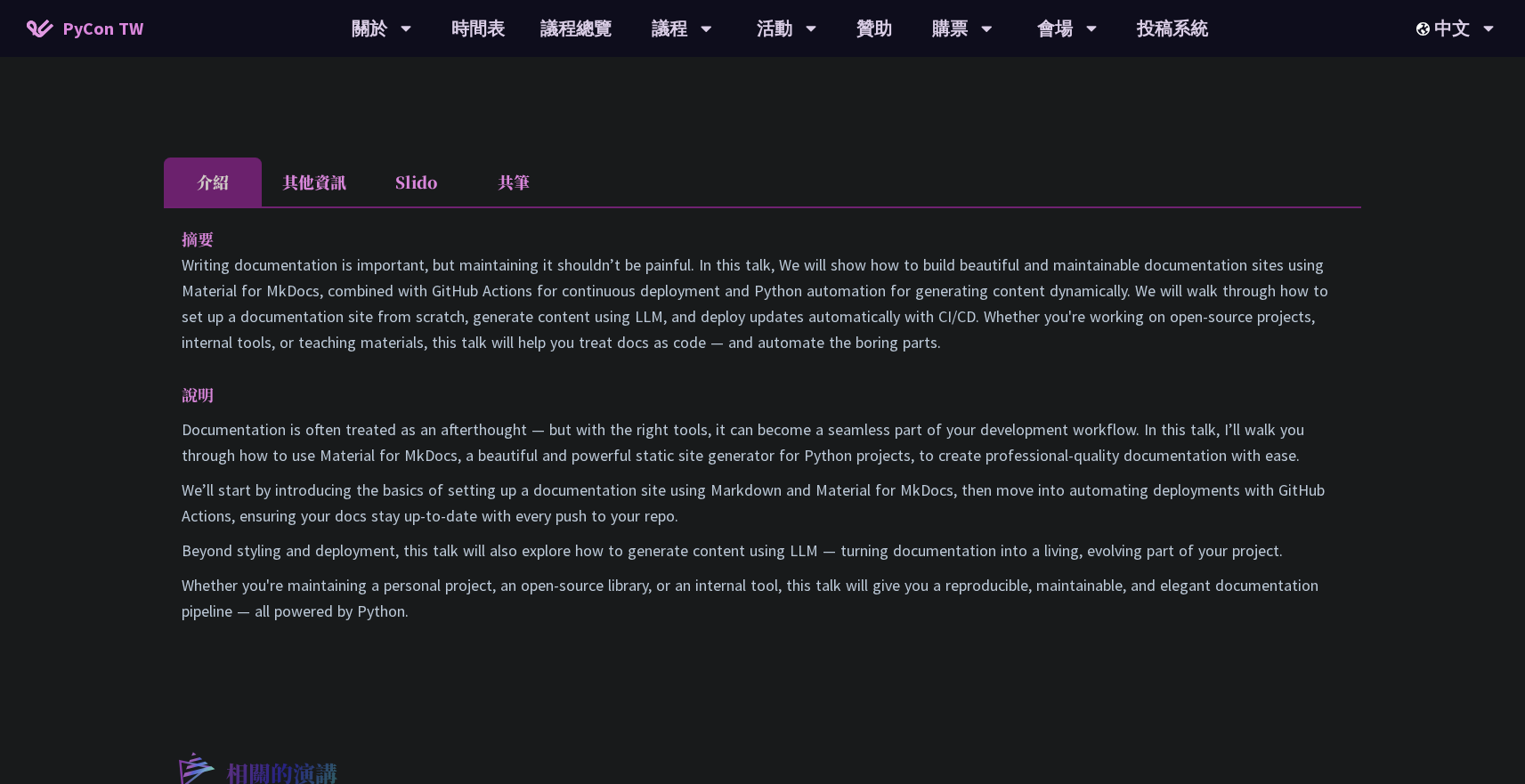
click at [184, 244] on p "摘要" at bounding box center [744, 238] width 1126 height 26
click at [425, 610] on p "Whether you're maintaining a personal project, an open-source library, or an in…" at bounding box center [762, 598] width 1162 height 52
copy div "摘要 Writing documentation is important, but maintaining it shouldn’t be painful.…"
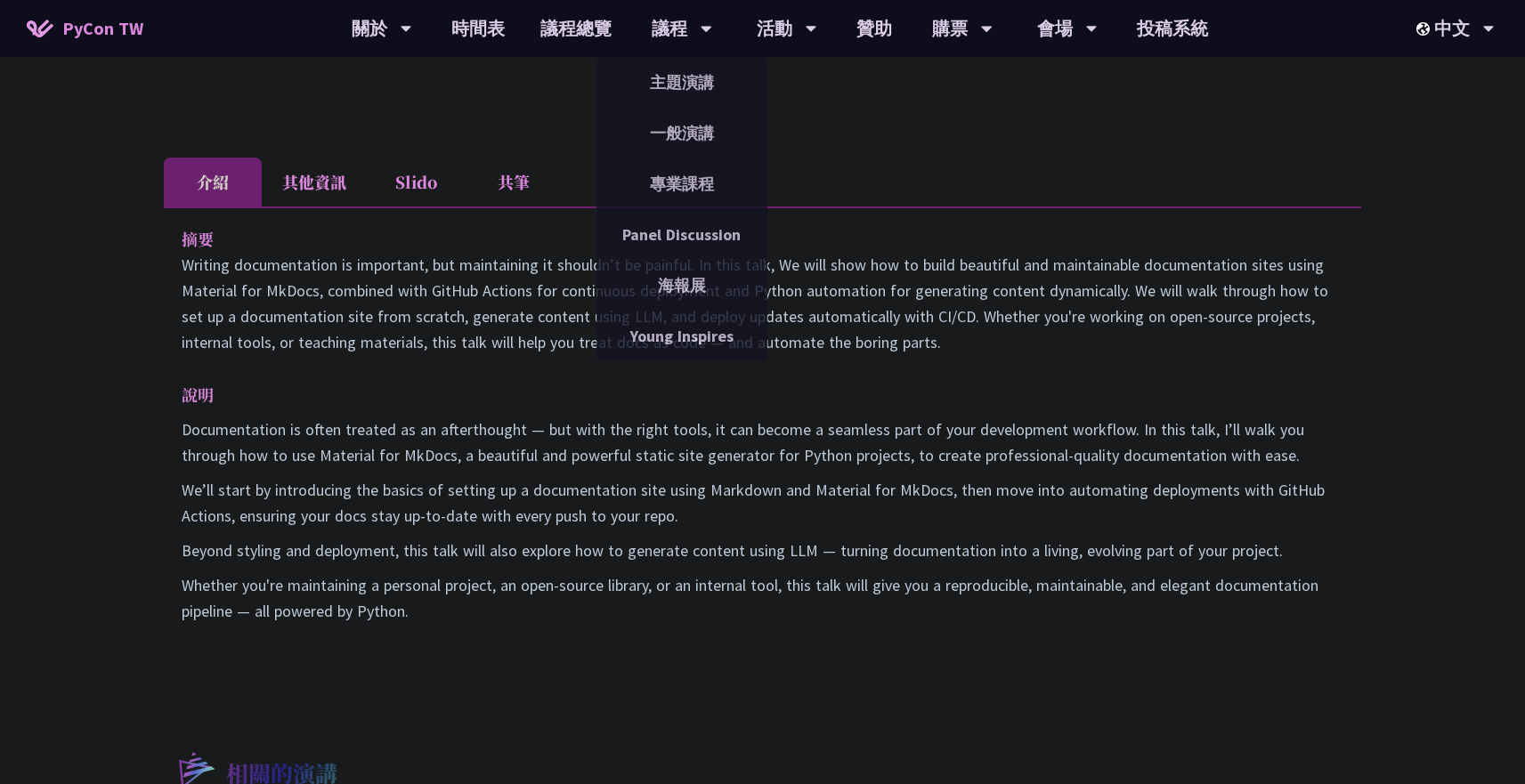
click at [445, 434] on p "Documentation is often treated as an afterthought — but with the right tools, i…" at bounding box center [762, 443] width 1162 height 52
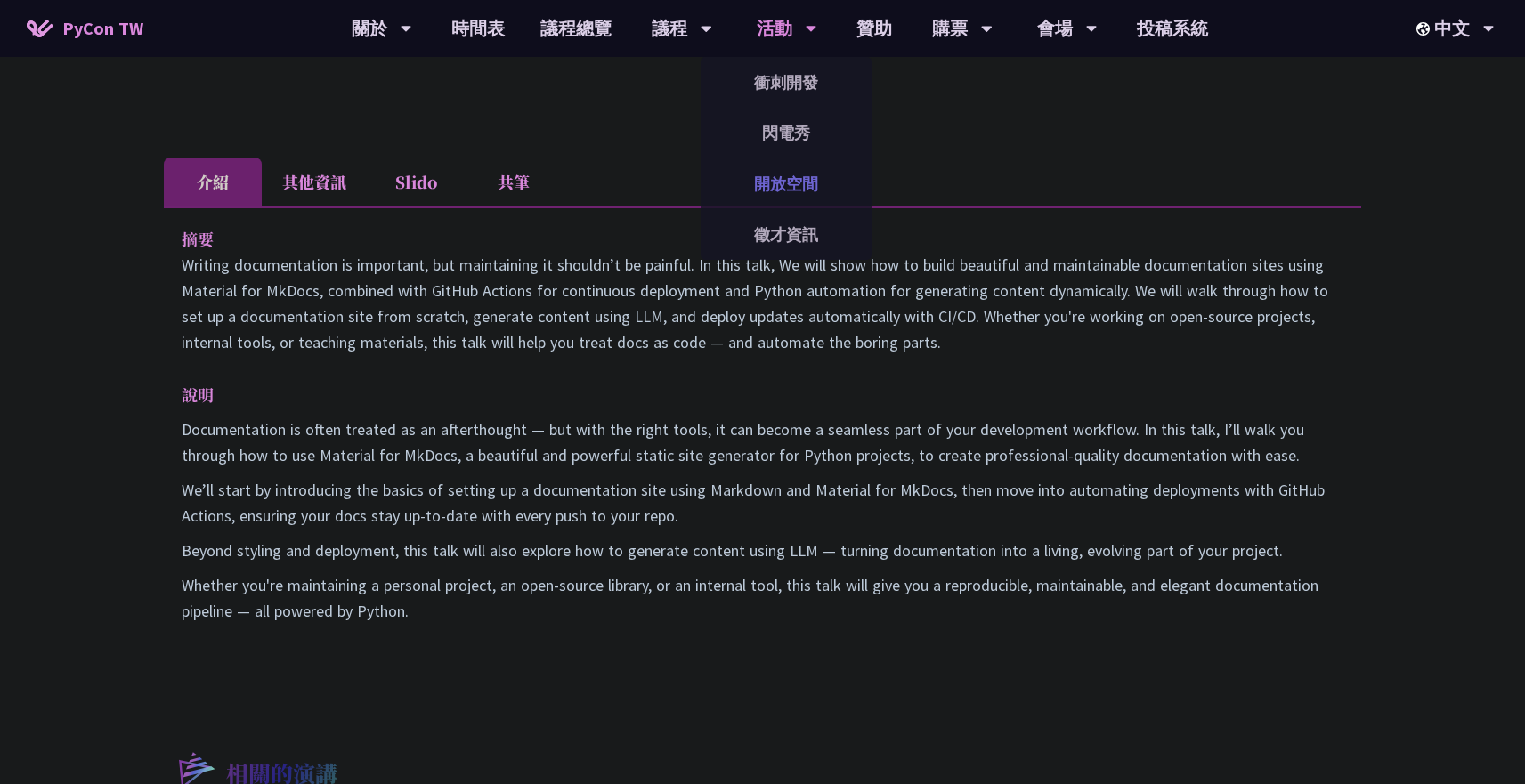
click at [746, 199] on link "開放空間" at bounding box center [785, 184] width 171 height 42
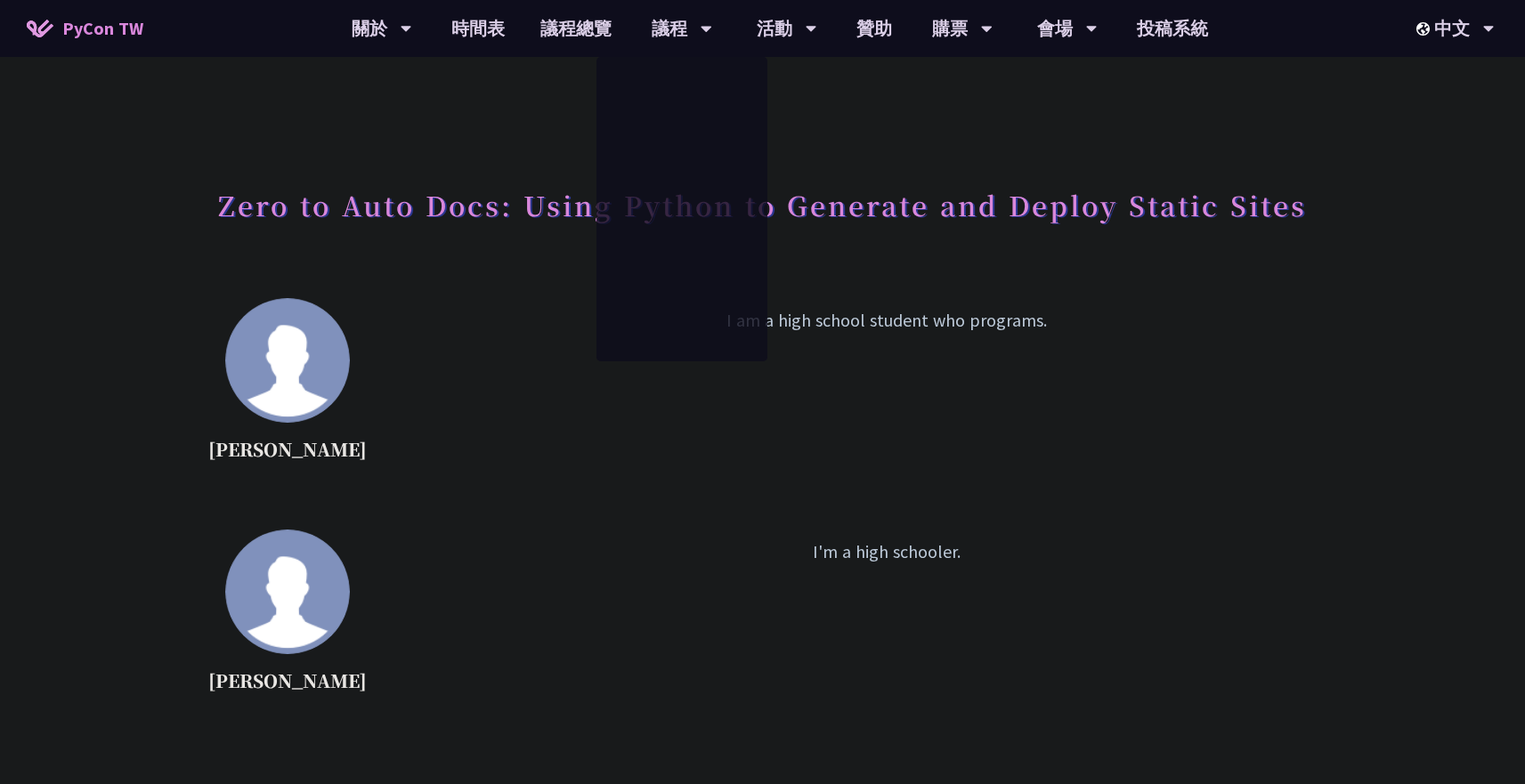
click at [1060, 207] on h1 "Zero to Auto Docs: Using Python to Generate and Deploy Static Sites" at bounding box center [762, 205] width 1089 height 53
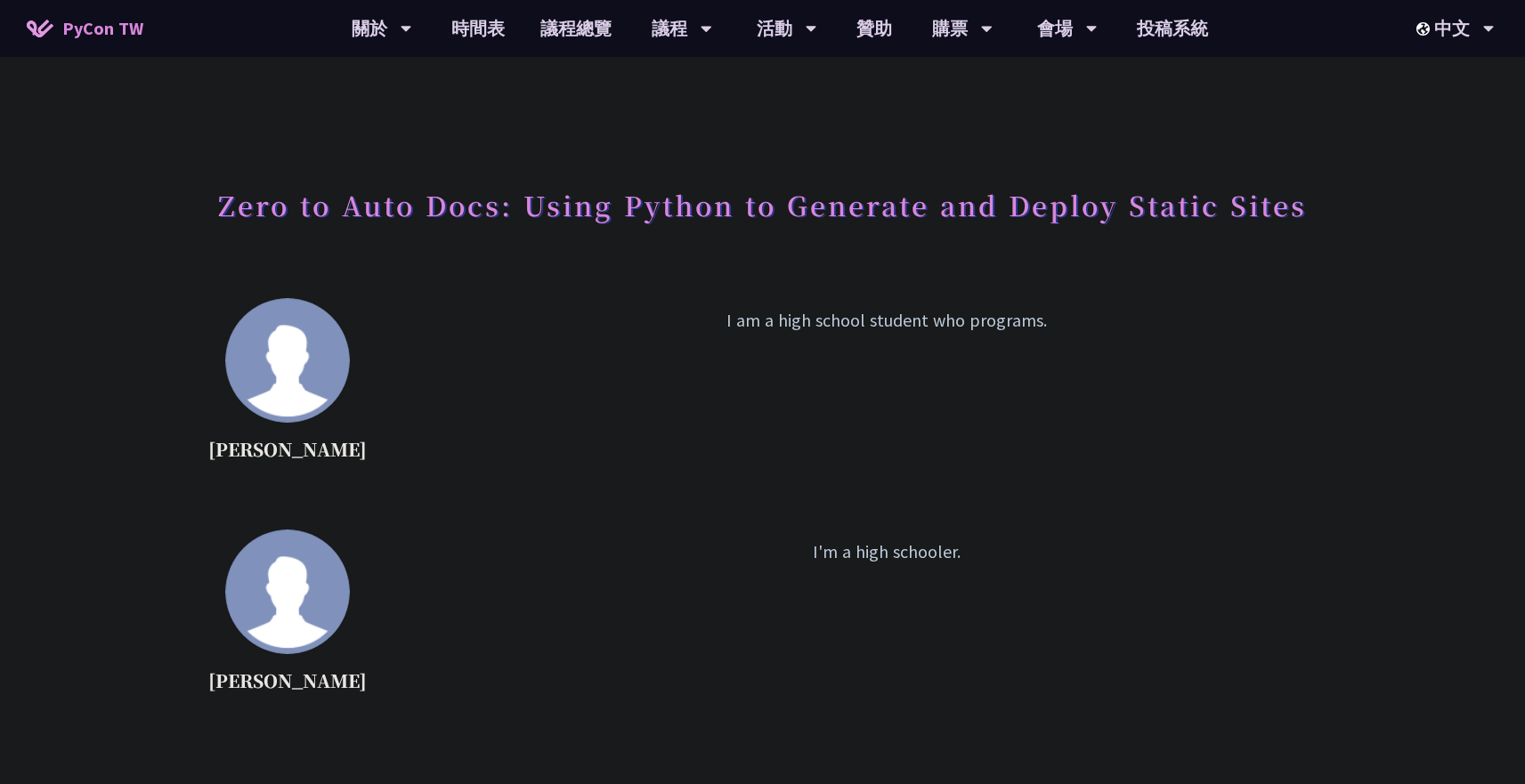
scroll to position [15, 0]
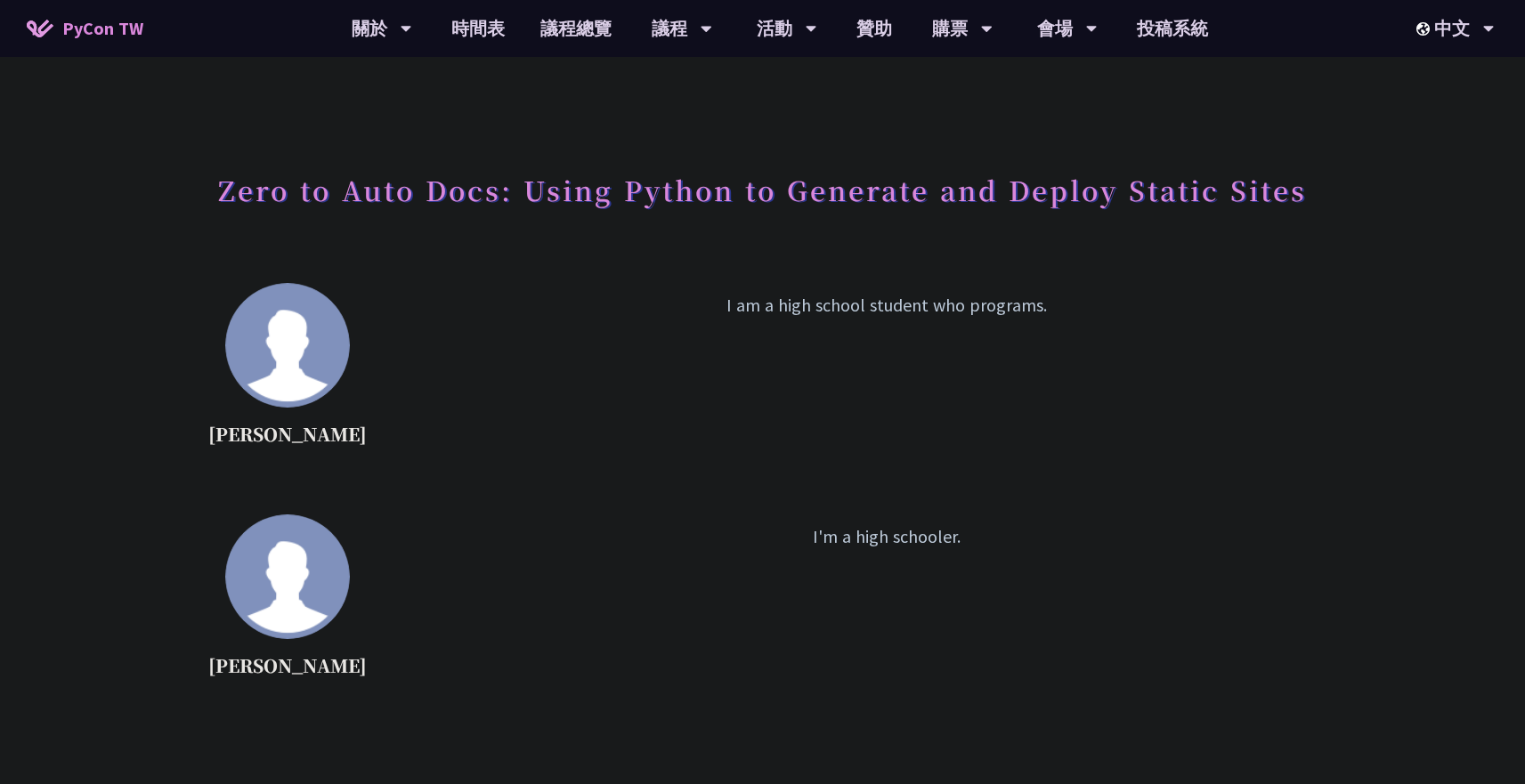
click at [246, 197] on h1 "Zero to Auto Docs: Using Python to Generate and Deploy Static Sites" at bounding box center [762, 190] width 1089 height 53
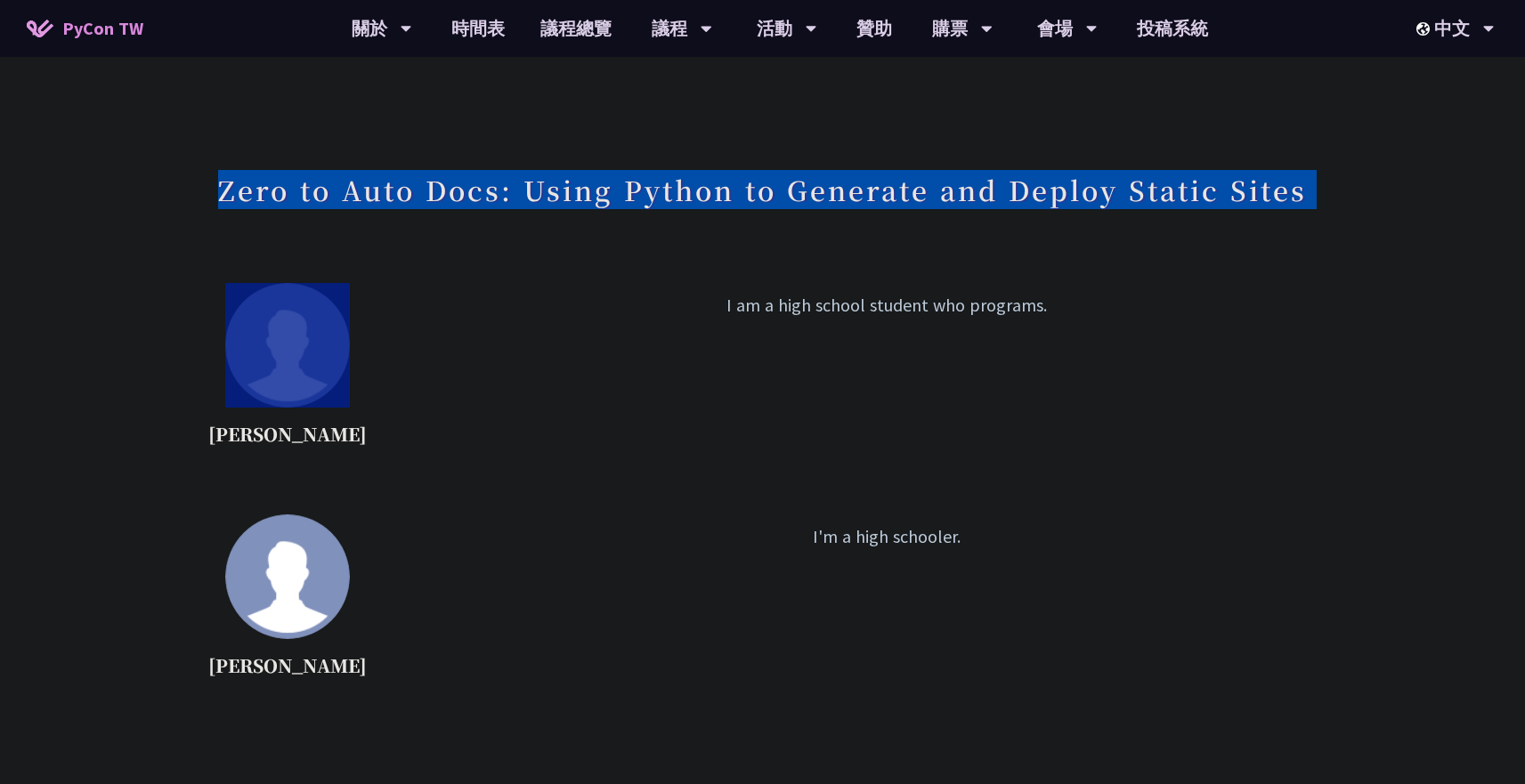
click at [246, 197] on h1 "Zero to Auto Docs: Using Python to Generate and Deploy Static Sites" at bounding box center [762, 190] width 1089 height 53
copy div "Zero to Auto Docs: Using Python to Generate and Deploy Static Sites"
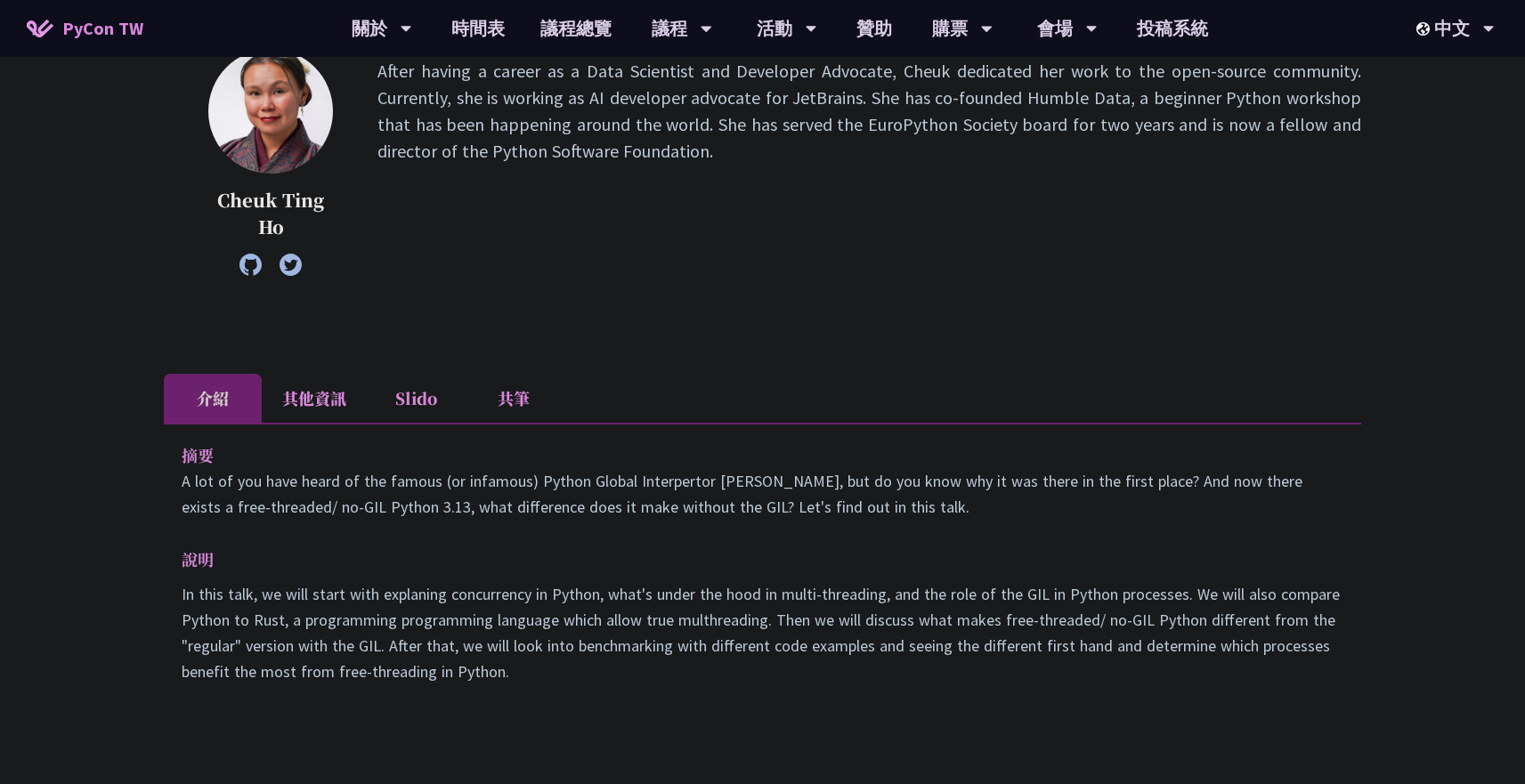
scroll to position [261, 0]
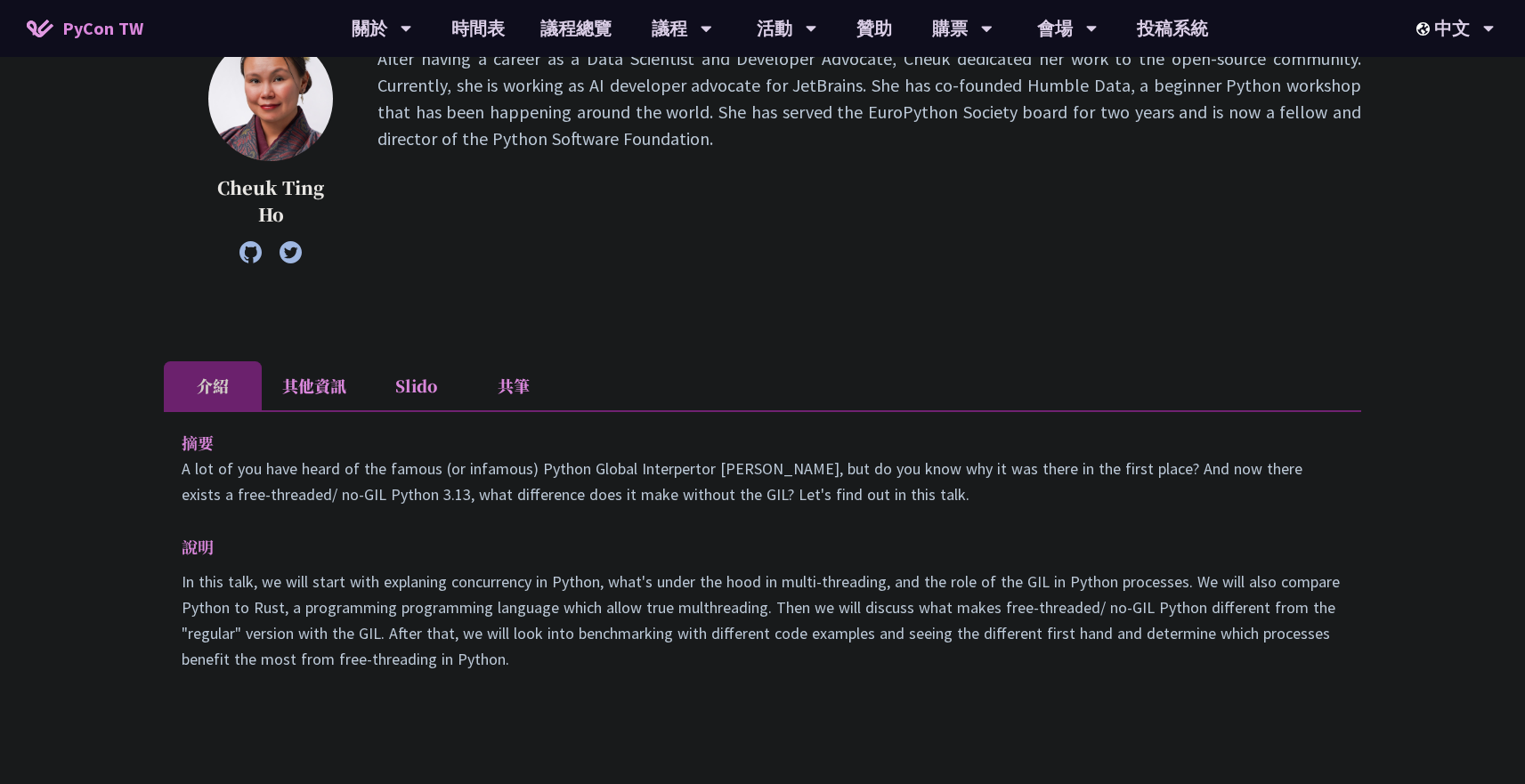
click at [178, 438] on div "摘要 A lot of you have heard of the famous (or infamous) Python Global Interperto…" at bounding box center [762, 563] width 1198 height 306
click at [541, 659] on p "In this talk, we will start with explaning concurrency in Python, what's under …" at bounding box center [762, 620] width 1162 height 103
copy div "摘要 A lot of you have heard of the famous (or infamous) Python Global Interperto…"
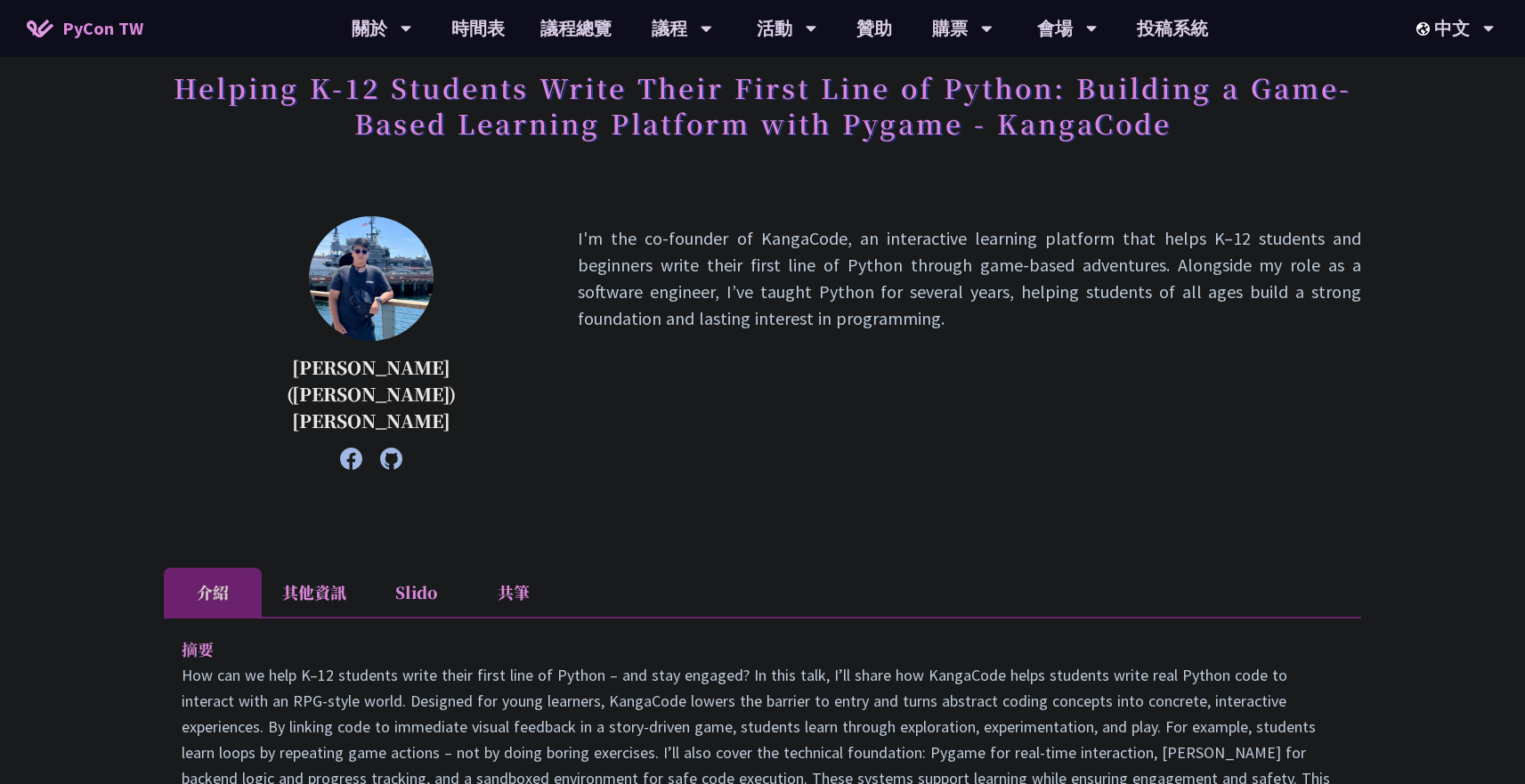
scroll to position [261, 0]
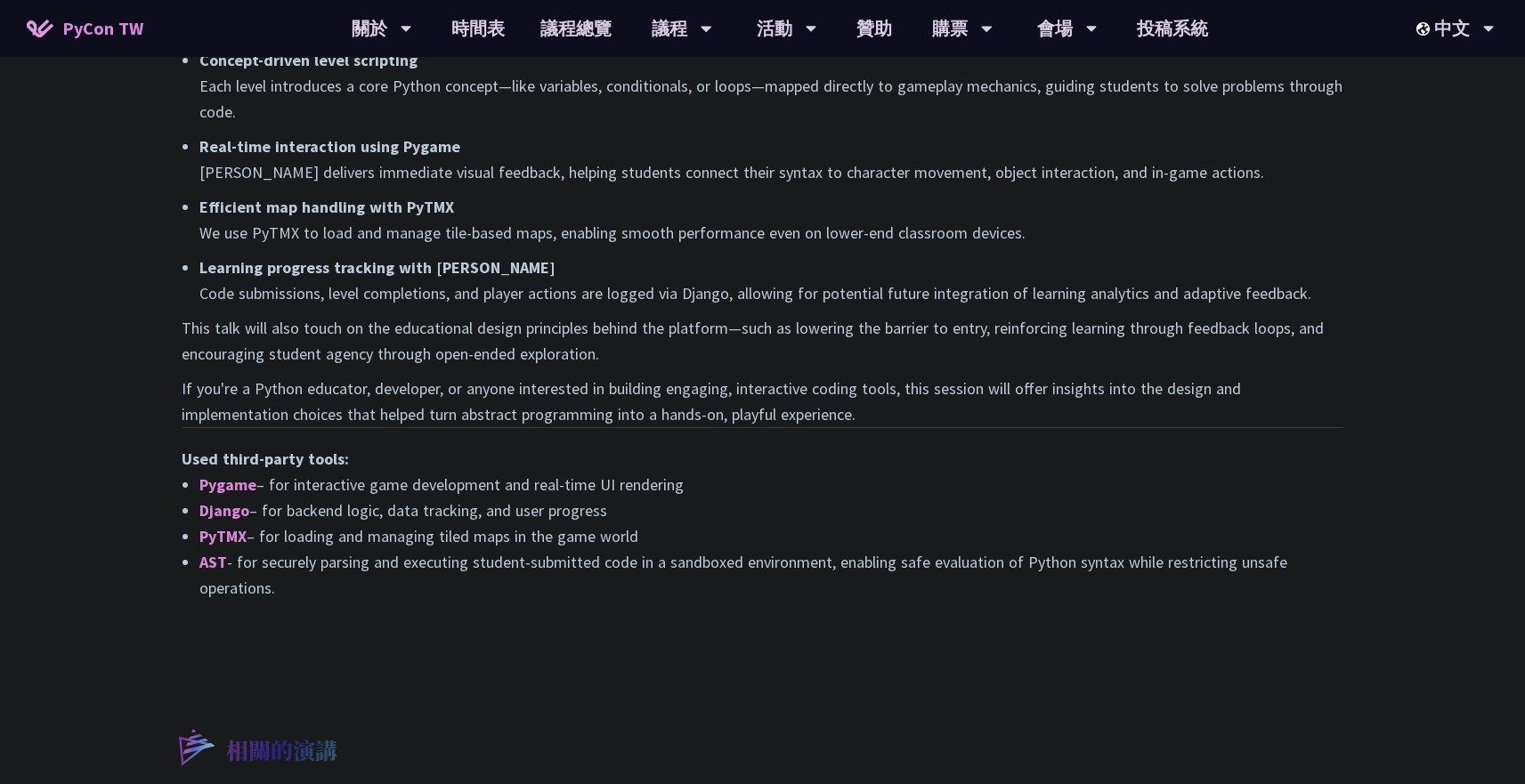
scroll to position [1301, 0]
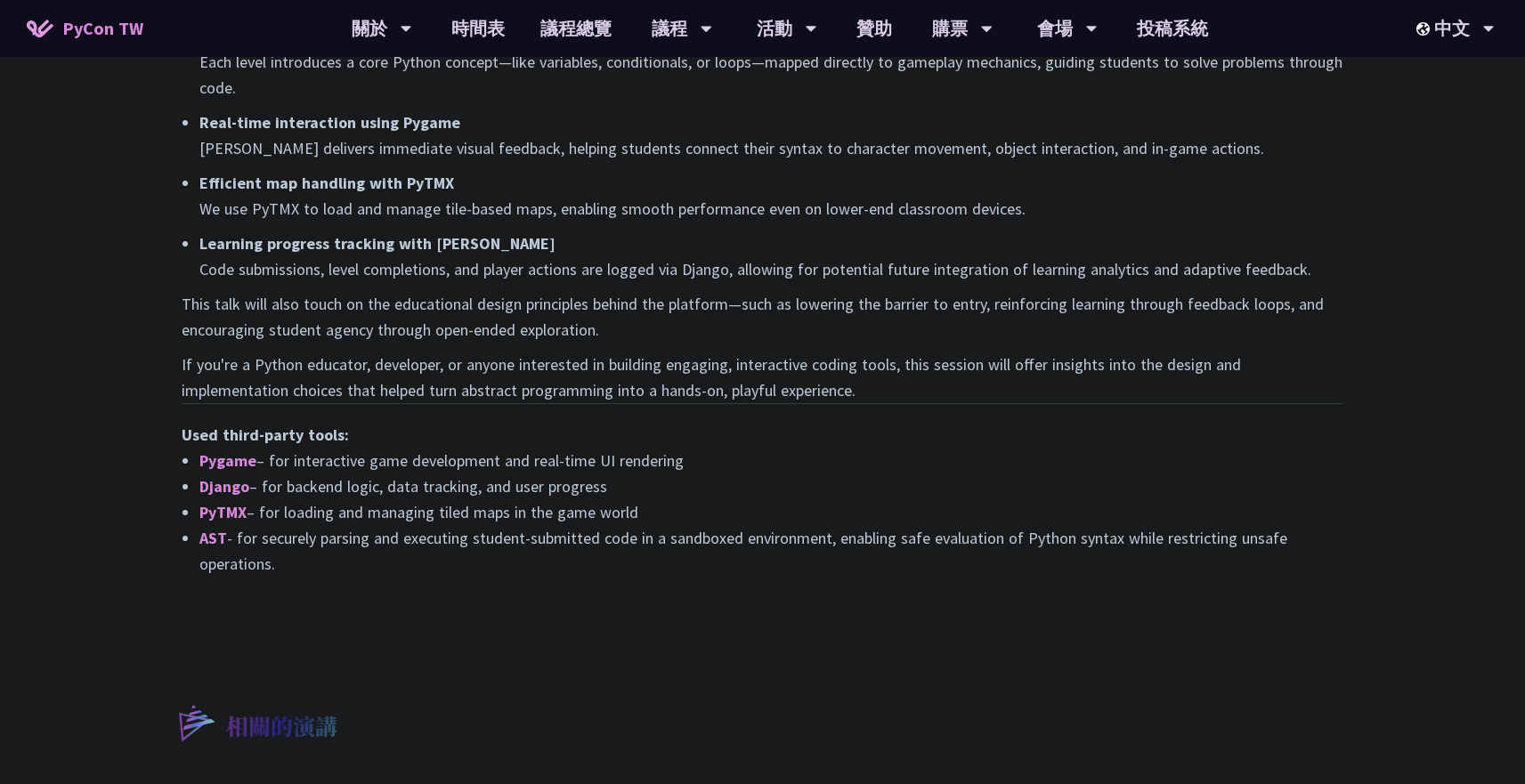
click at [879, 364] on p "If you're a Python educator, developer, or anyone interested in building engagi…" at bounding box center [762, 378] width 1162 height 52
click at [648, 526] on li "AST - for securely parsing and executing student-submitted code in a sandboxed …" at bounding box center [771, 551] width 1144 height 52
copy div "摘要 How can we help K–12 students write their first line of Python – and stay en…"
click at [877, 231] on p "Learning progress tracking with Django Code submissions, level completions, and…" at bounding box center [771, 257] width 1144 height 52
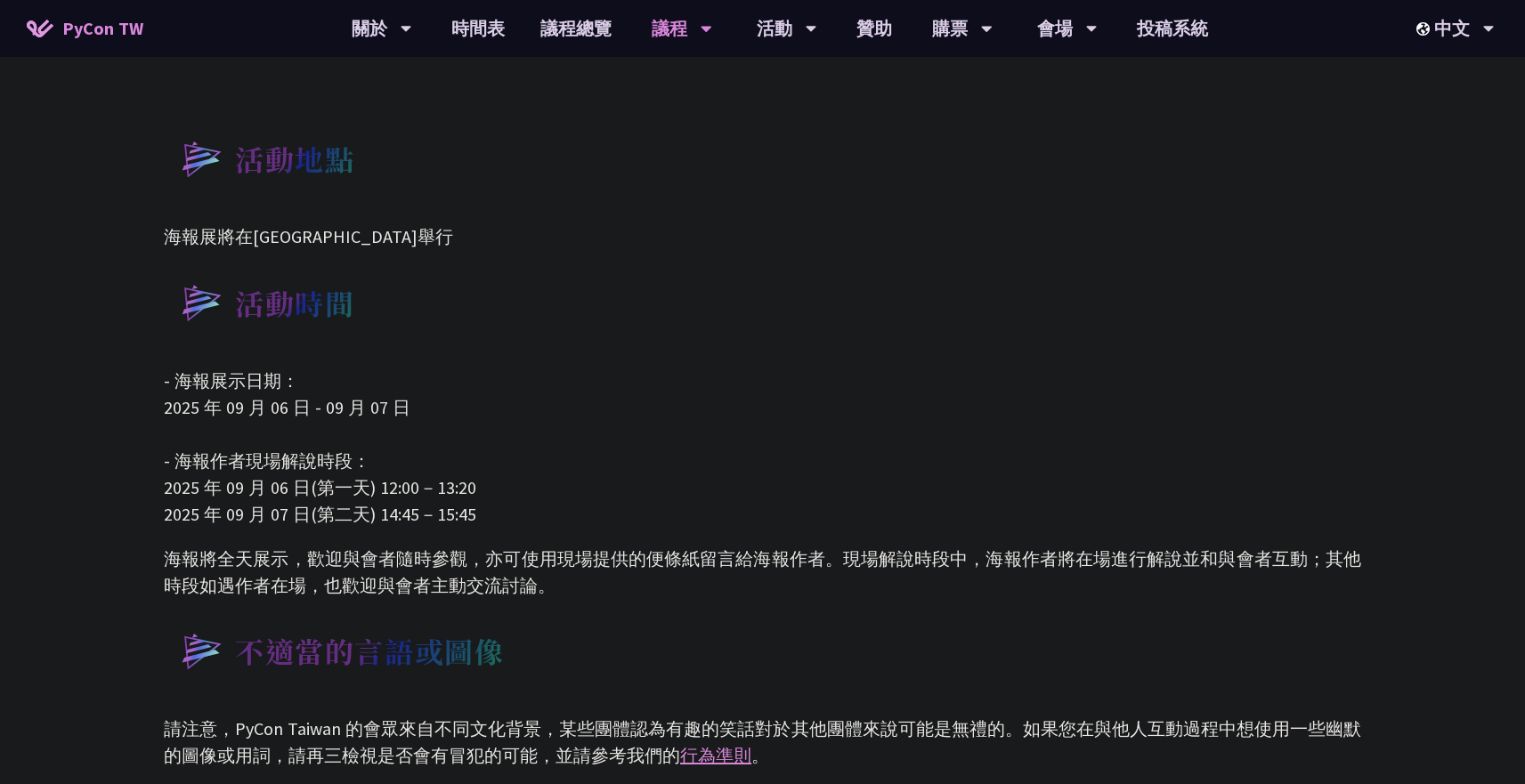
scroll to position [603, 0]
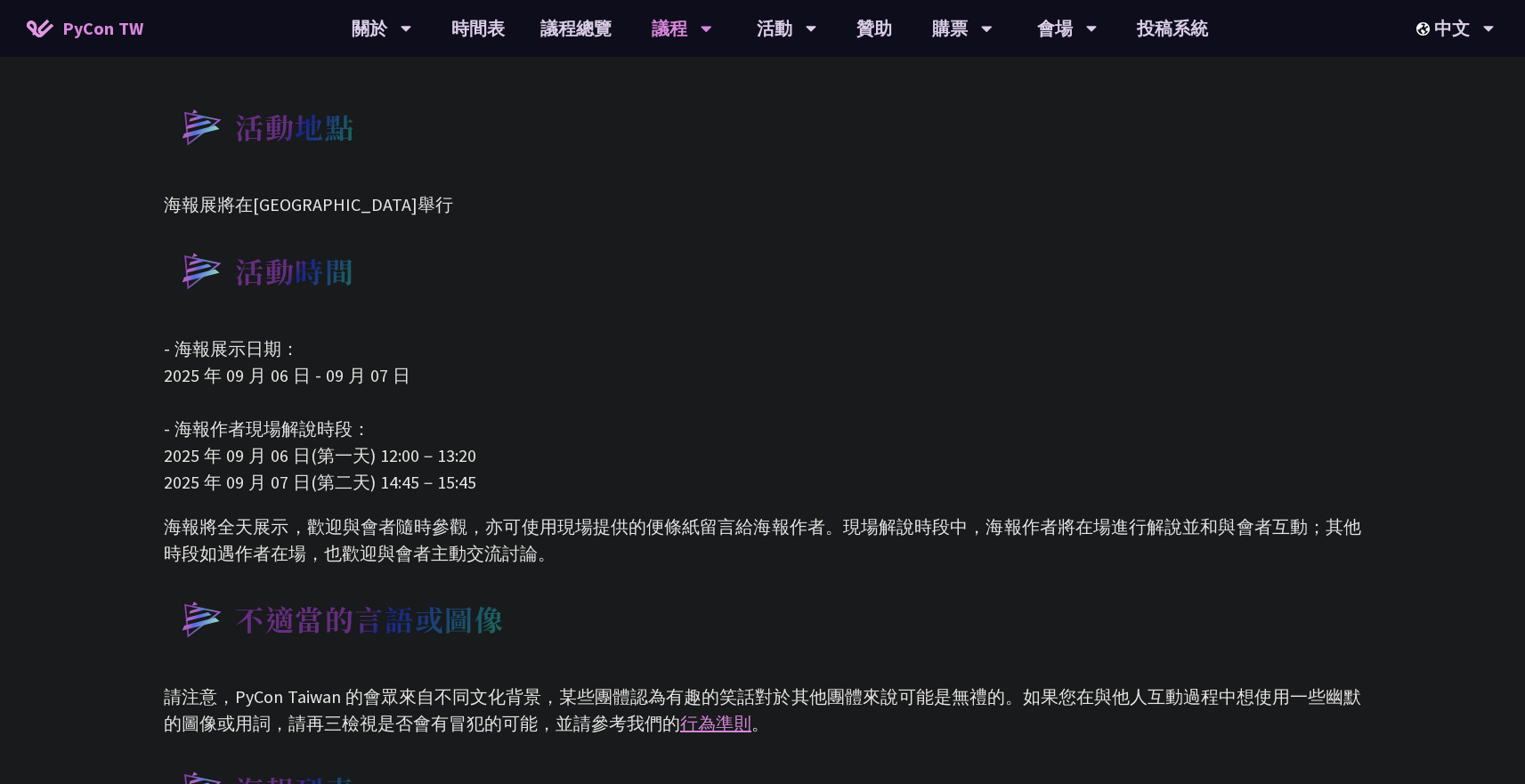
click at [791, 242] on div "活動時間" at bounding box center [762, 269] width 1198 height 68
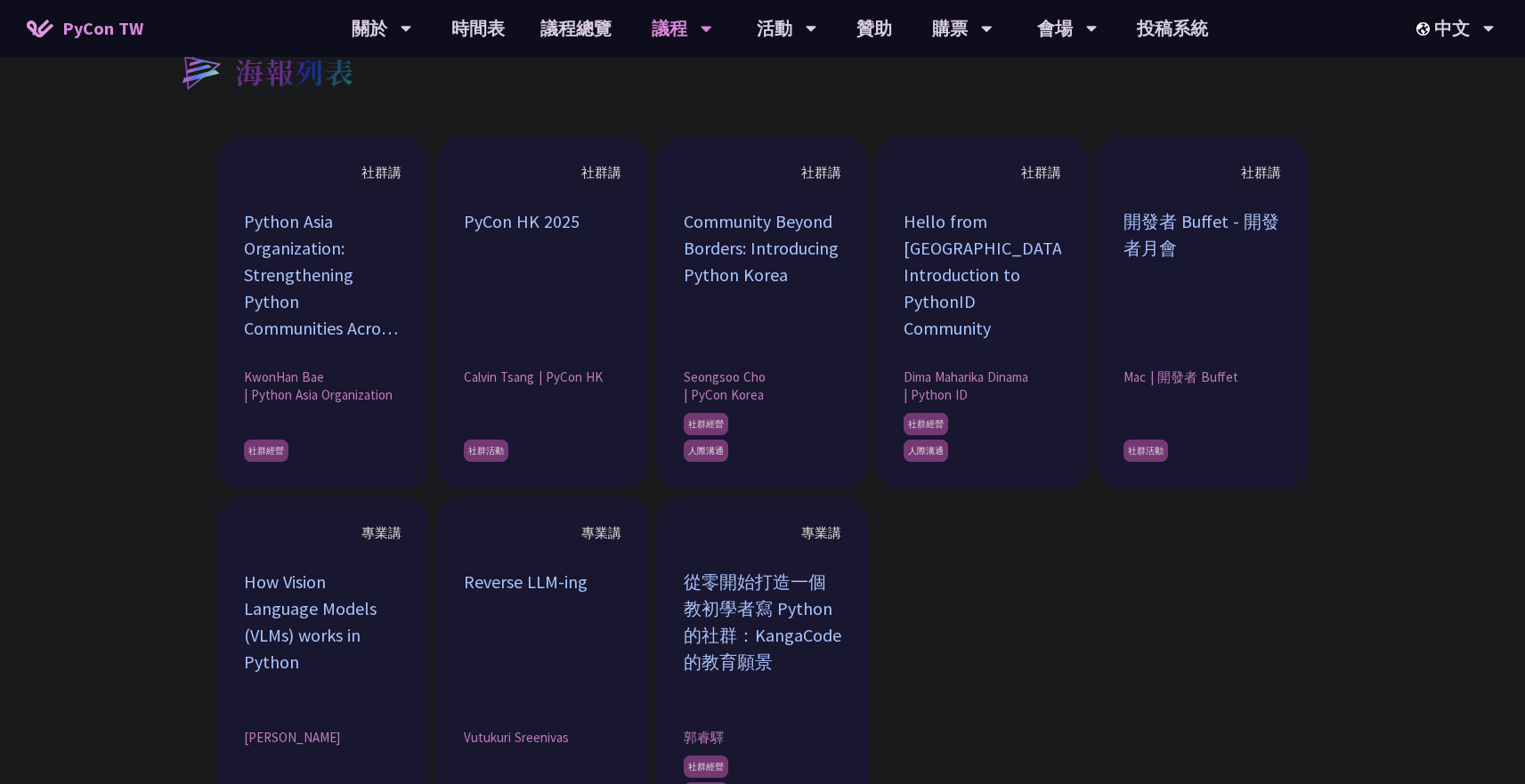
scroll to position [1617, 0]
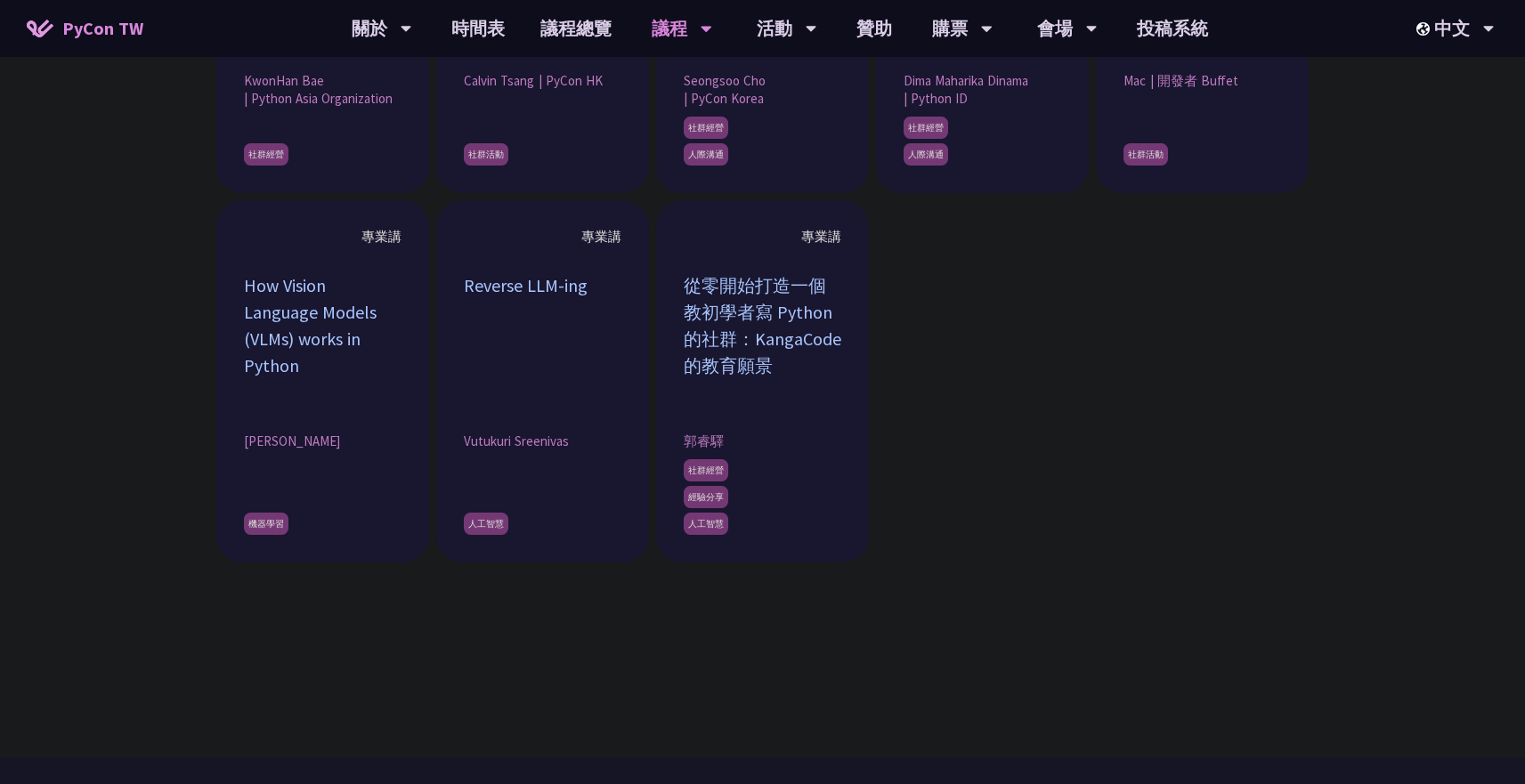
click at [1011, 340] on div "社群講 Python Asia Organization: Strengthening Python Communities Across [GEOGRAPH…" at bounding box center [762, 201] width 1198 height 723
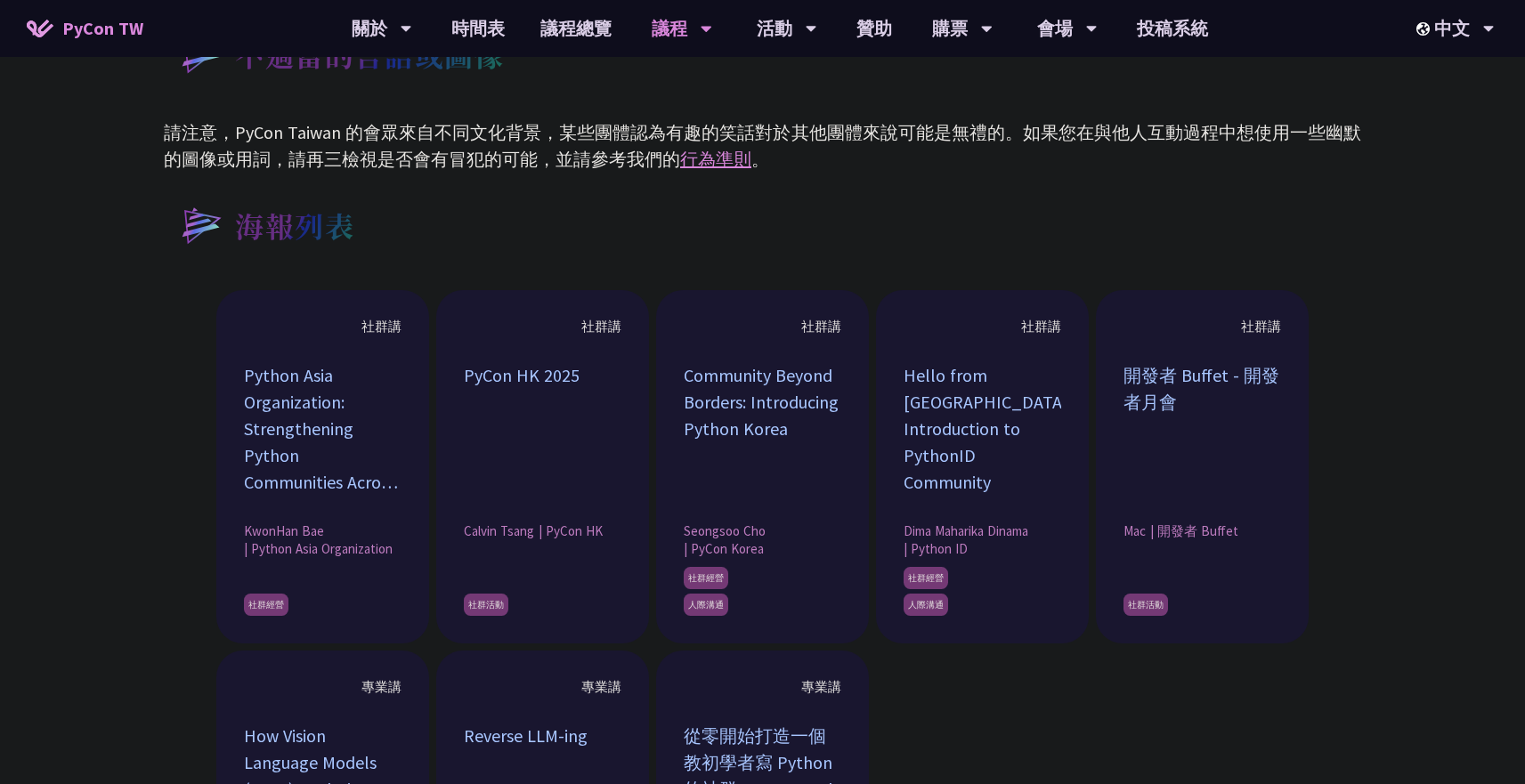
scroll to position [1040, 0]
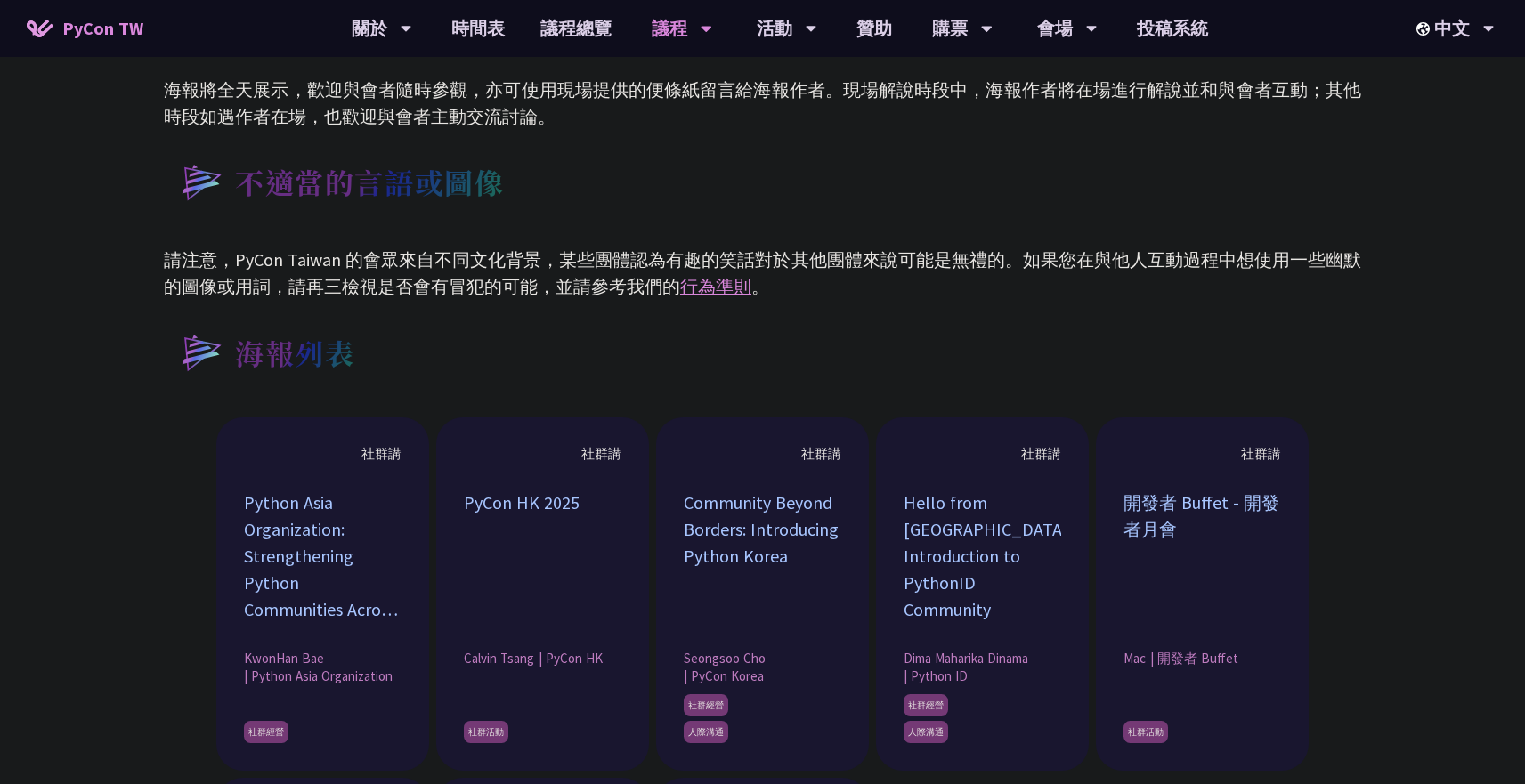
click at [935, 257] on p "請注意，PyCon Taiwan 的會眾來自不同文化背景，某些團體認為有趣的笑話對於其他團體來說可能是無禮的。如果您在與他人互動過程中想使用一些幽默的圖像或用…" at bounding box center [762, 273] width 1198 height 53
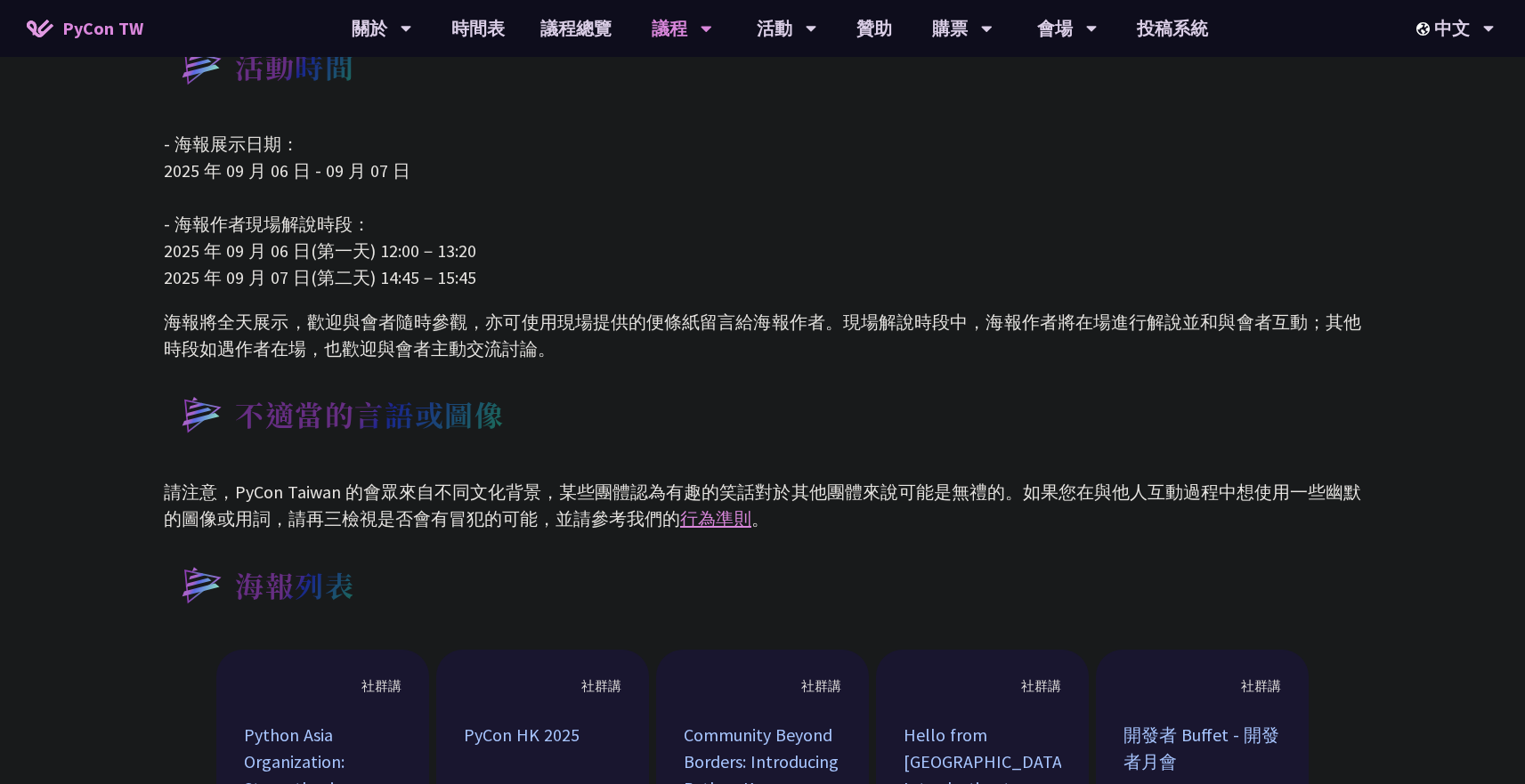
scroll to position [712, 0]
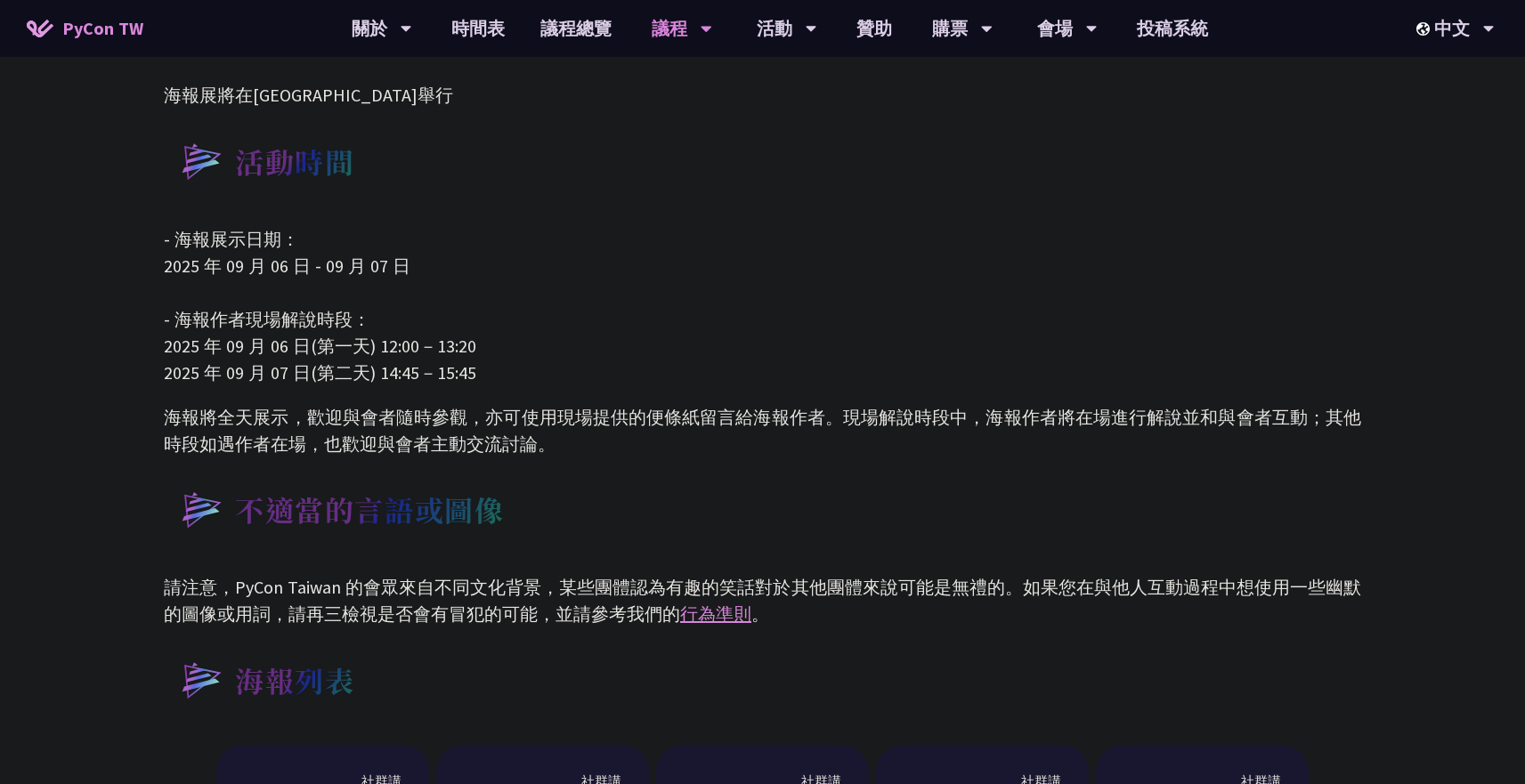
click at [917, 278] on p "- 海報展示日期： [DATE] - [DATE] - 海報作者現場解說時段： [DATE](第一天) 12:00－13:20 [DATE](第二天) 14:…" at bounding box center [762, 306] width 1198 height 160
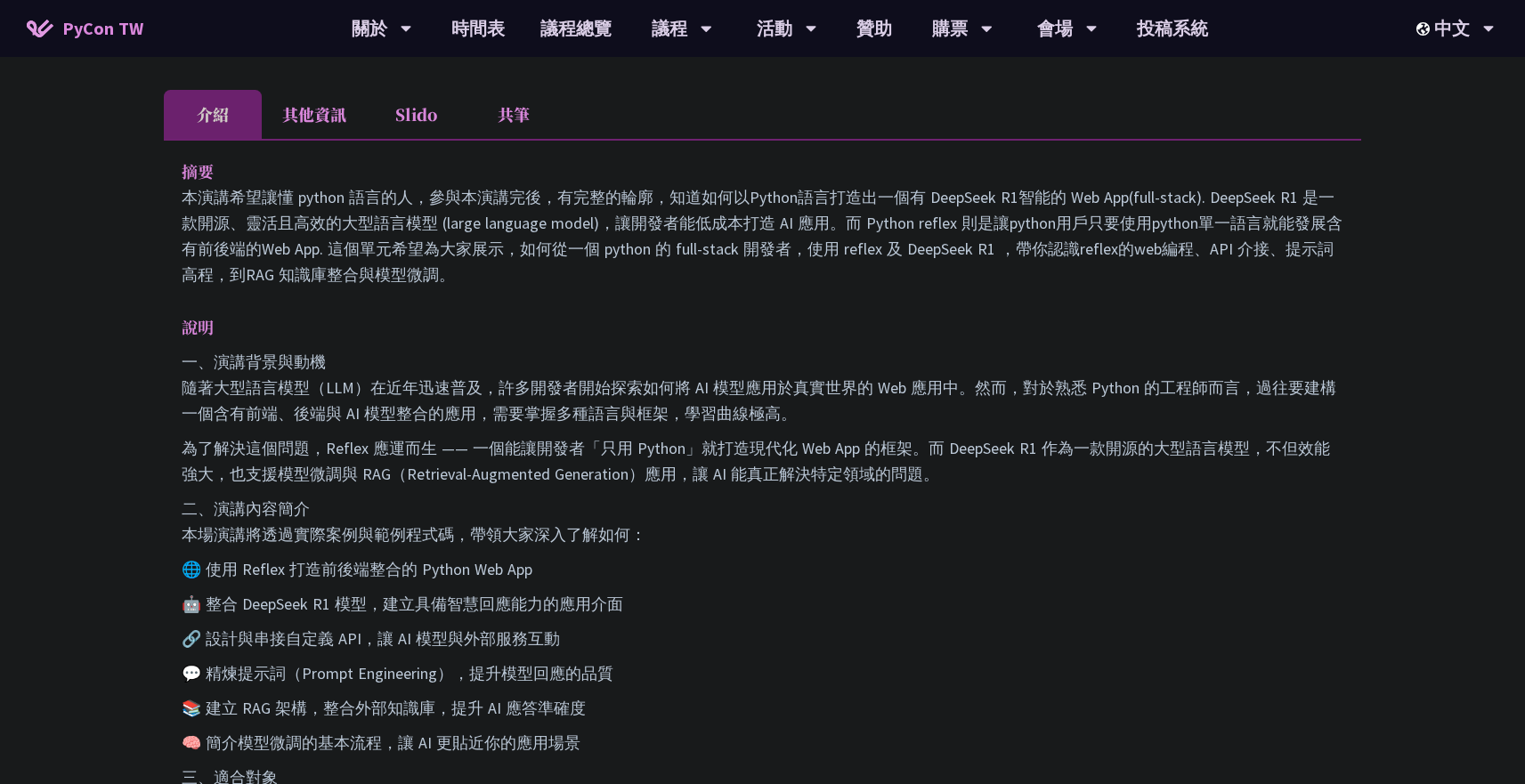
scroll to position [490, 0]
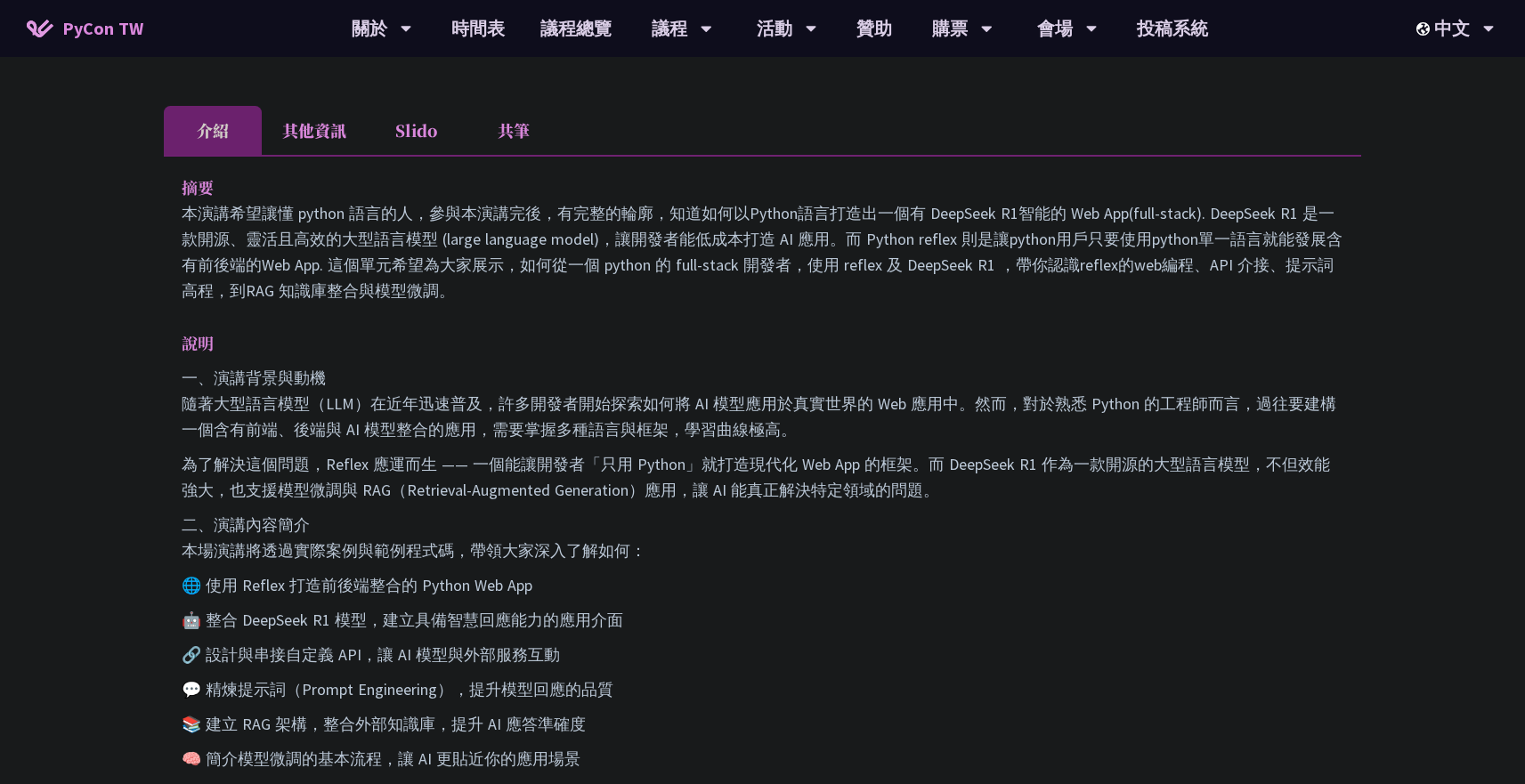
click at [322, 137] on li "其他資訊" at bounding box center [314, 130] width 105 height 49
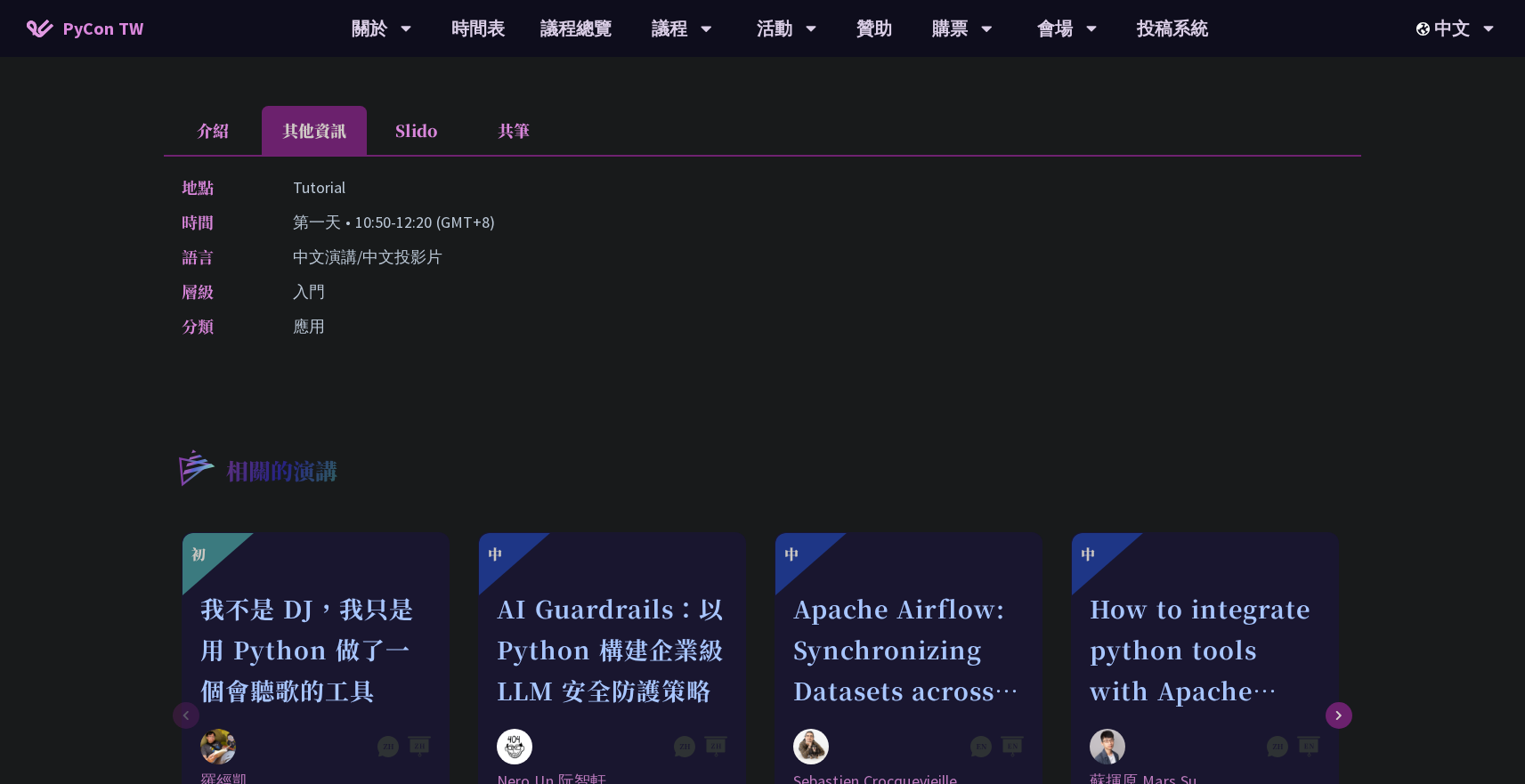
click at [399, 139] on li "Slido" at bounding box center [415, 130] width 98 height 49
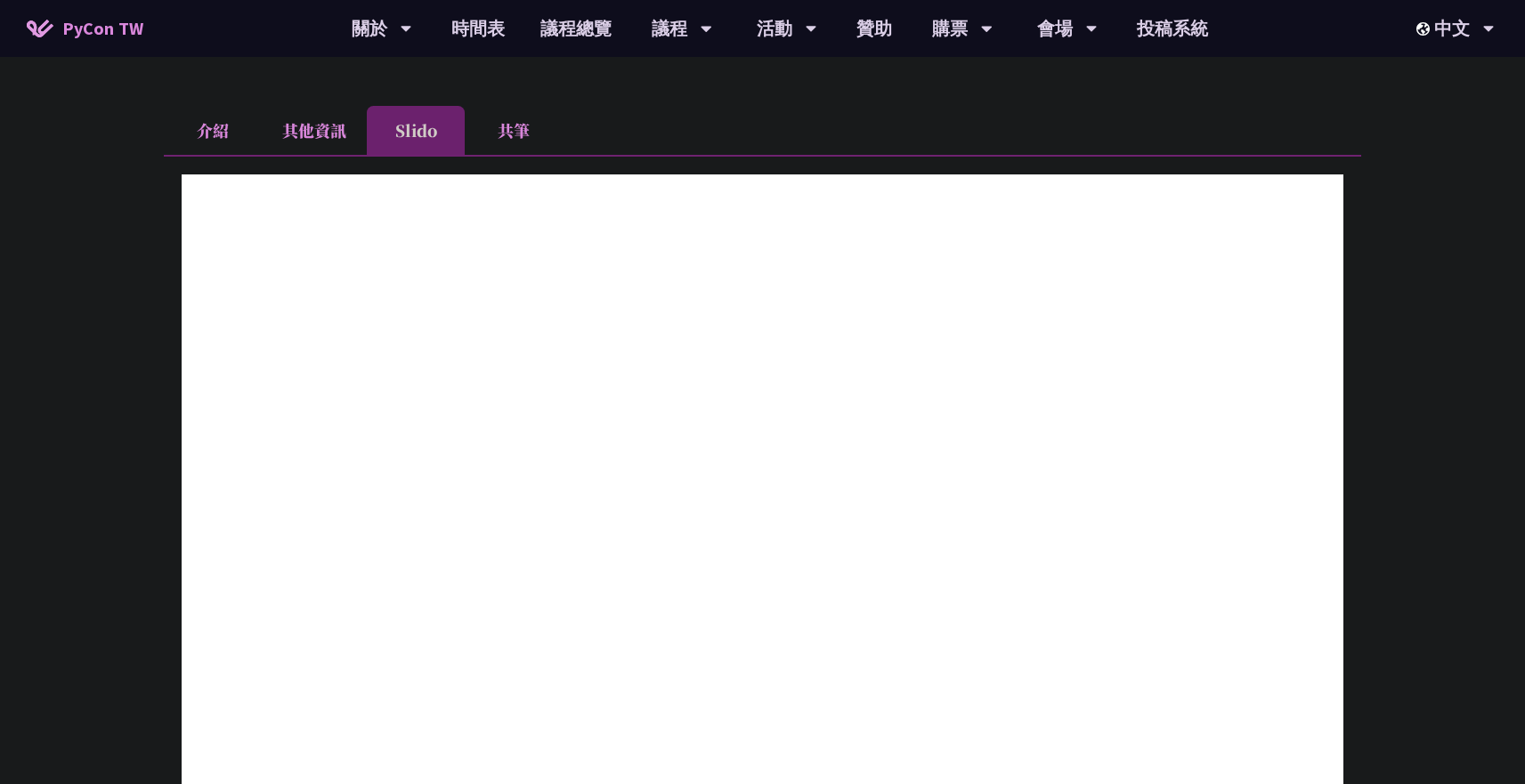
click at [482, 140] on li "共筆" at bounding box center [513, 130] width 98 height 49
click at [187, 122] on li "介紹" at bounding box center [213, 130] width 98 height 49
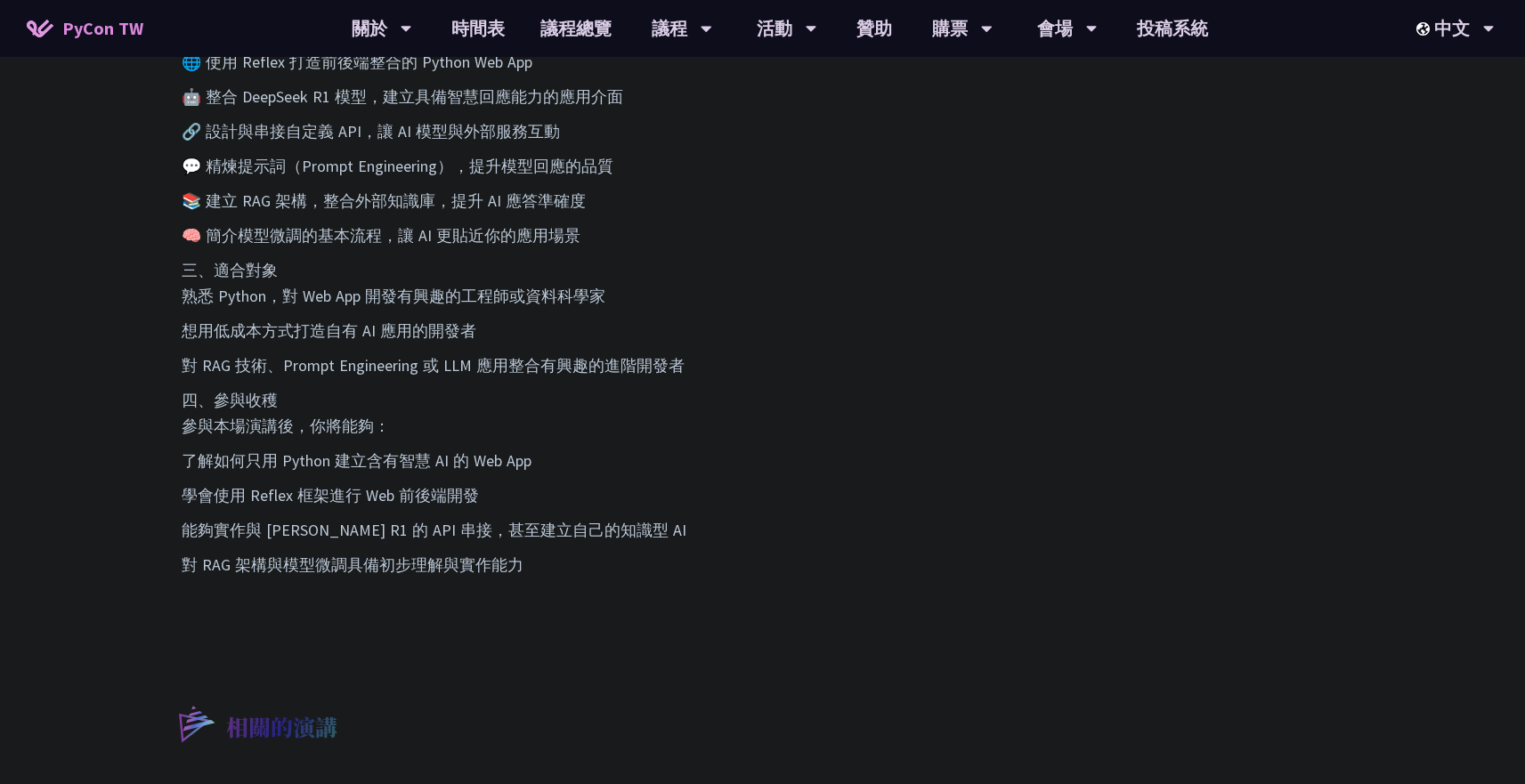
scroll to position [1007, 0]
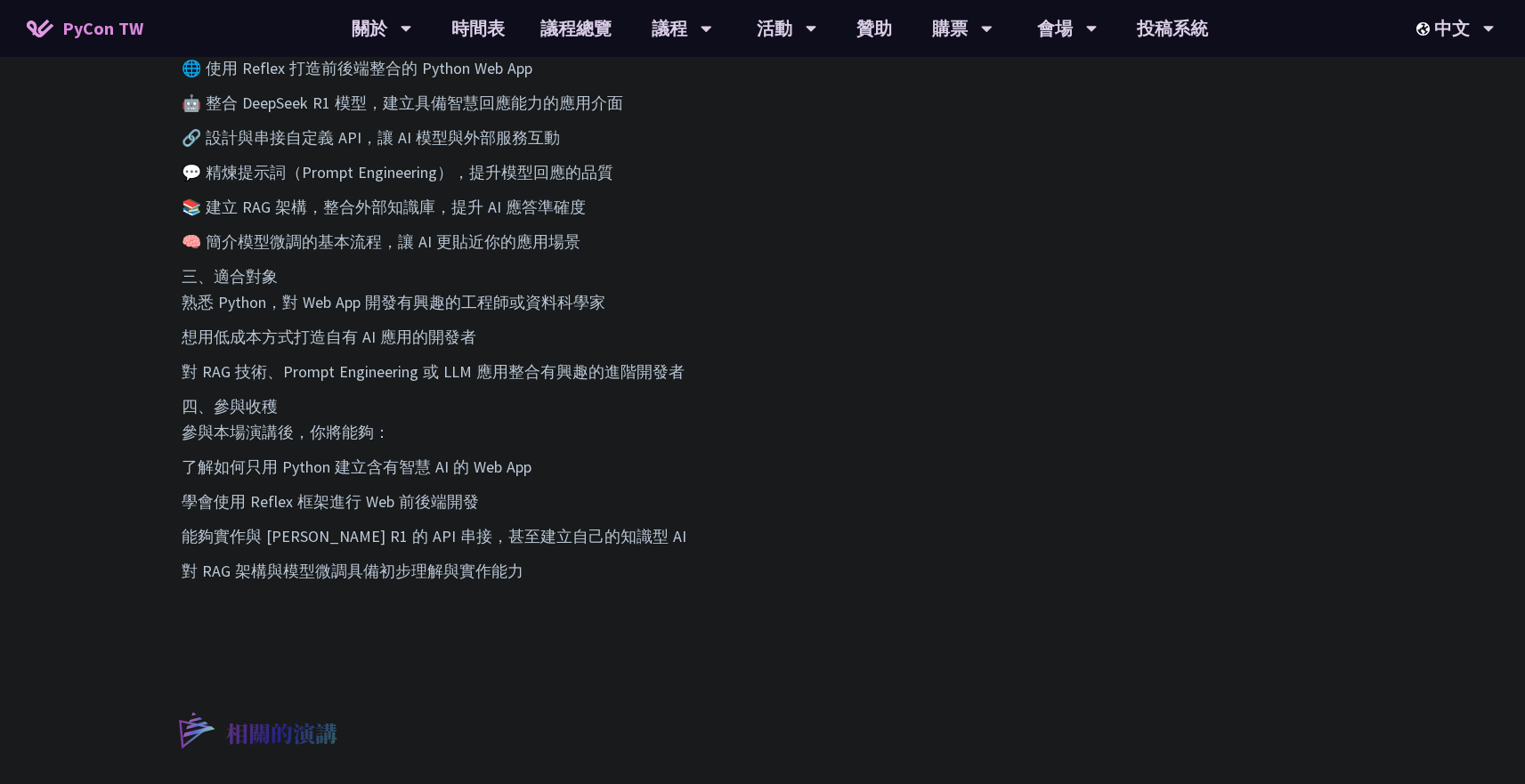
click at [796, 296] on p "三、適合對象 熟悉 Python，對 Web App 開發有興趣的工程師或資料科學家" at bounding box center [762, 289] width 1162 height 52
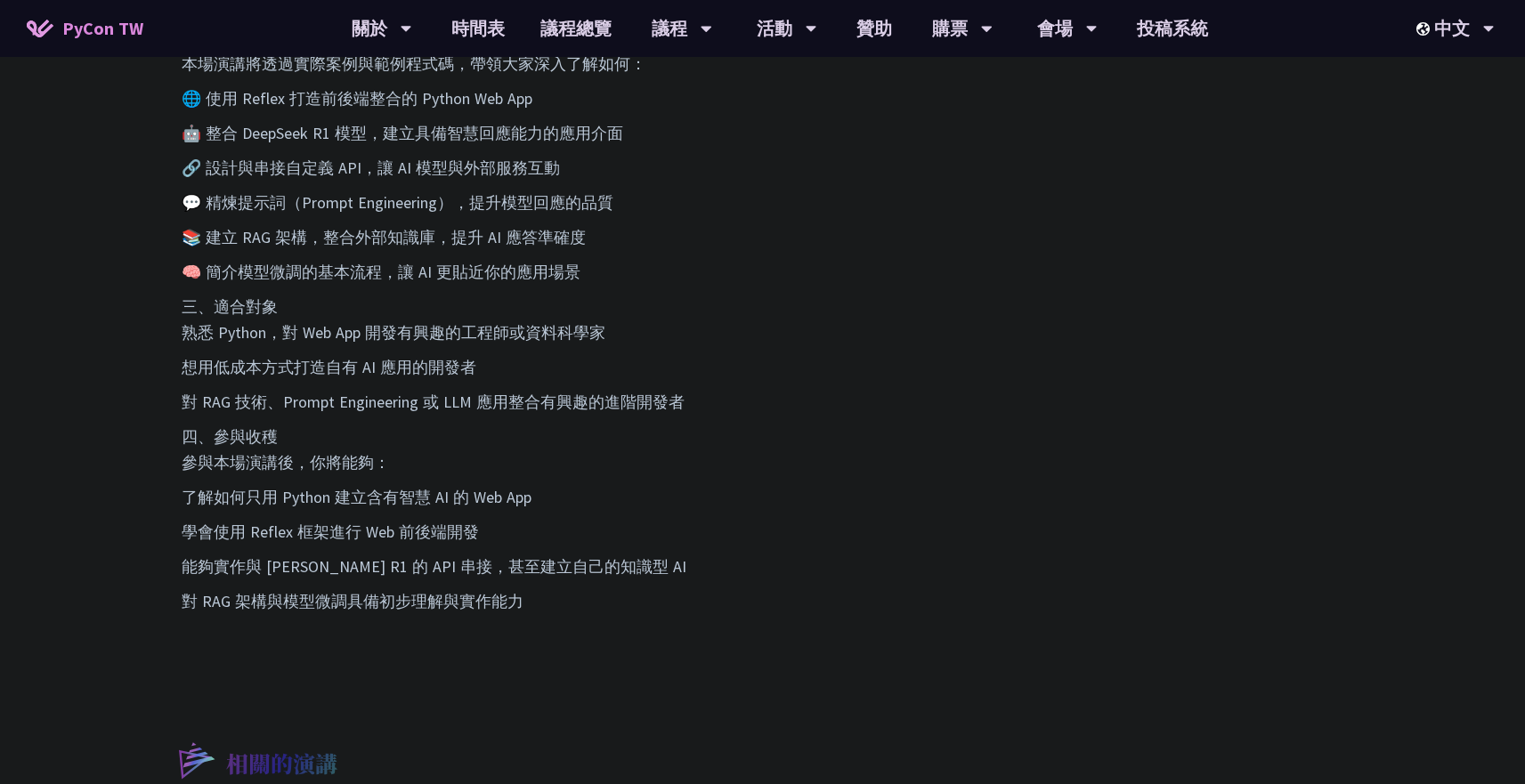
click at [796, 296] on p "三、適合對象 熟悉 Python，對 Web App 開發有興趣的工程師或資料科學家" at bounding box center [762, 320] width 1162 height 52
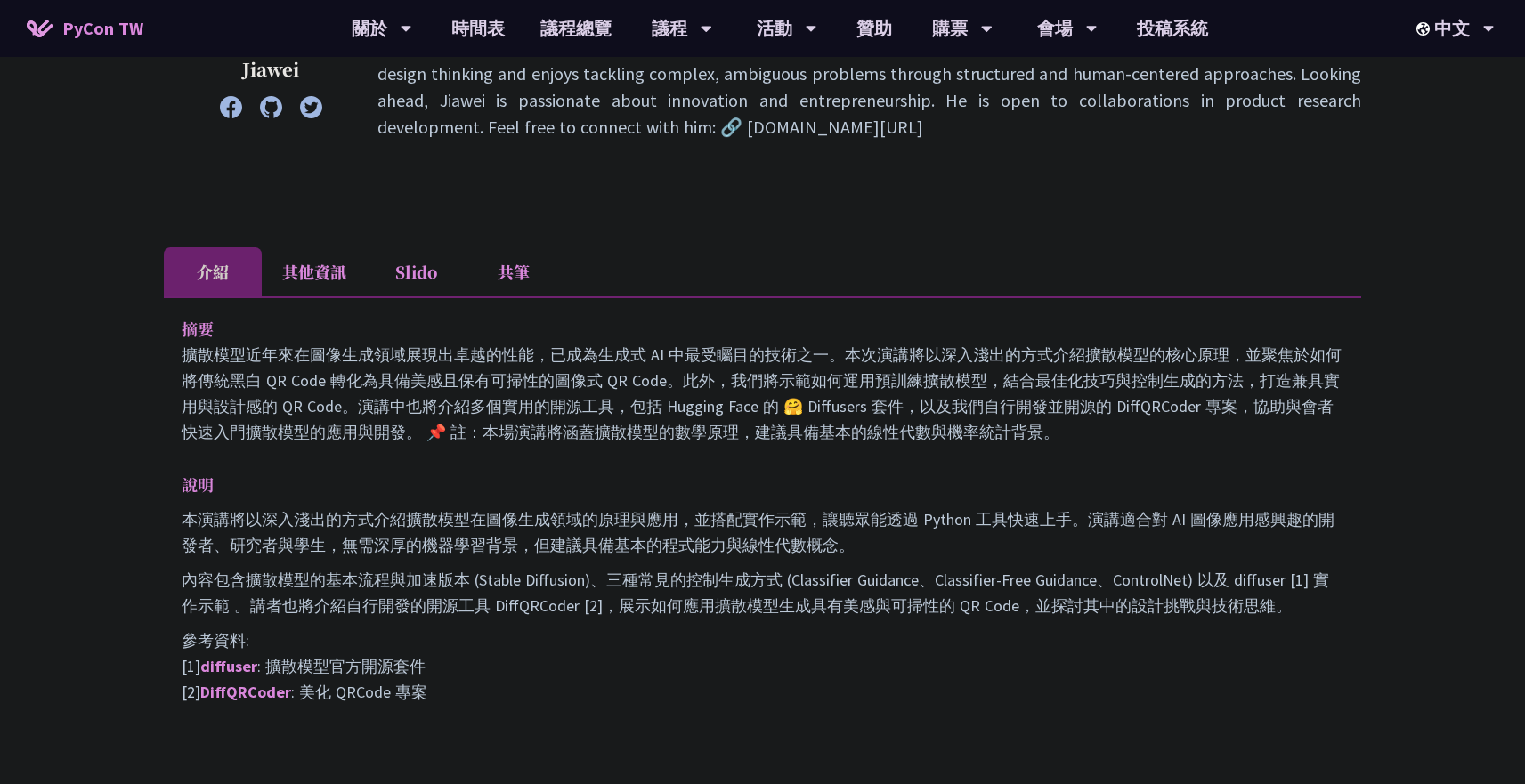
scroll to position [472, 0]
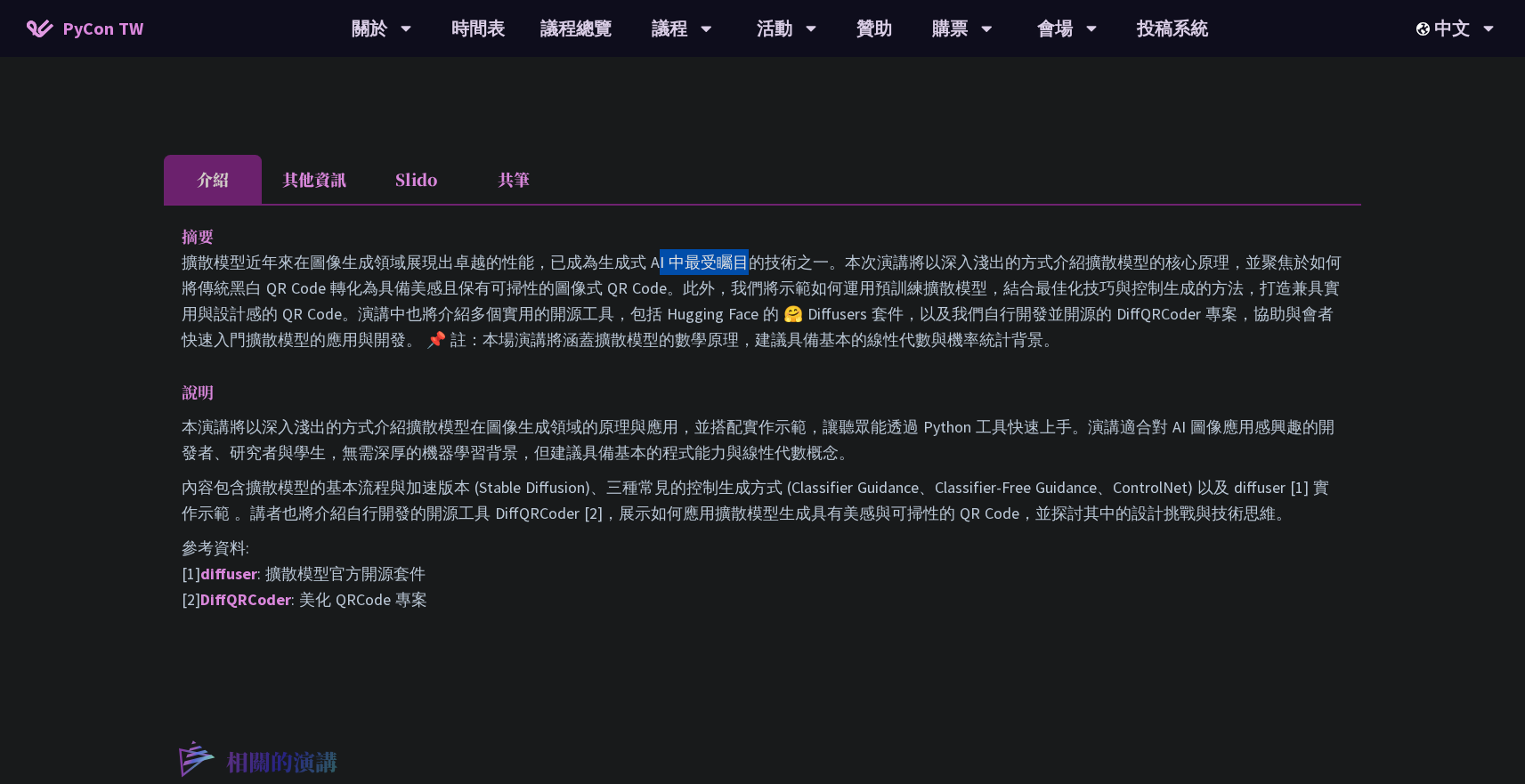
drag, startPoint x: 339, startPoint y: 260, endPoint x: 447, endPoint y: 266, distance: 108.2
click at [447, 266] on p "擴散模型近年來在圖像生成領域展現出卓越的性能，已成為生成式 AI 中最受矚目的技術之一。本次演講將以深入淺出的方式介紹擴散模型的核心原理，並聚焦於如何將傳統黑…" at bounding box center [762, 300] width 1162 height 103
click at [504, 265] on p "擴散模型近年來在圖像生成領域展現出卓越的性能，已成為生成式 AI 中最受矚目的技術之一。本次演講將以深入淺出的方式介紹擴散模型的核心原理，並聚焦於如何將傳統黑…" at bounding box center [762, 300] width 1162 height 103
click at [516, 292] on p "擴散模型近年來在圖像生成領域展現出卓越的性能，已成為生成式 AI 中最受矚目的技術之一。本次演講將以深入淺出的方式介紹擴散模型的核心原理，並聚焦於如何將傳統黑…" at bounding box center [762, 300] width 1162 height 103
click at [272, 607] on link "DiffQRCoder" at bounding box center [245, 599] width 91 height 20
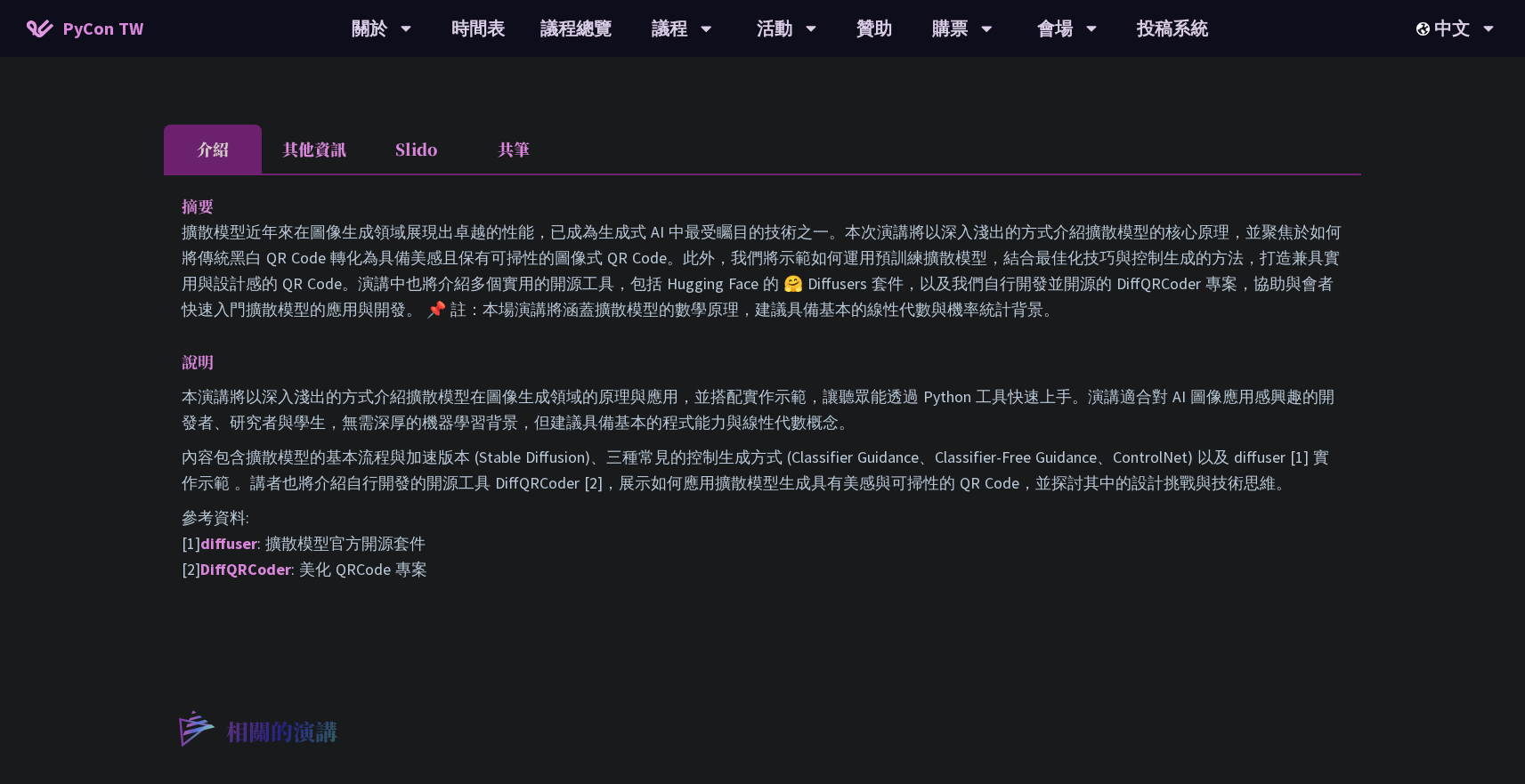
scroll to position [514, 0]
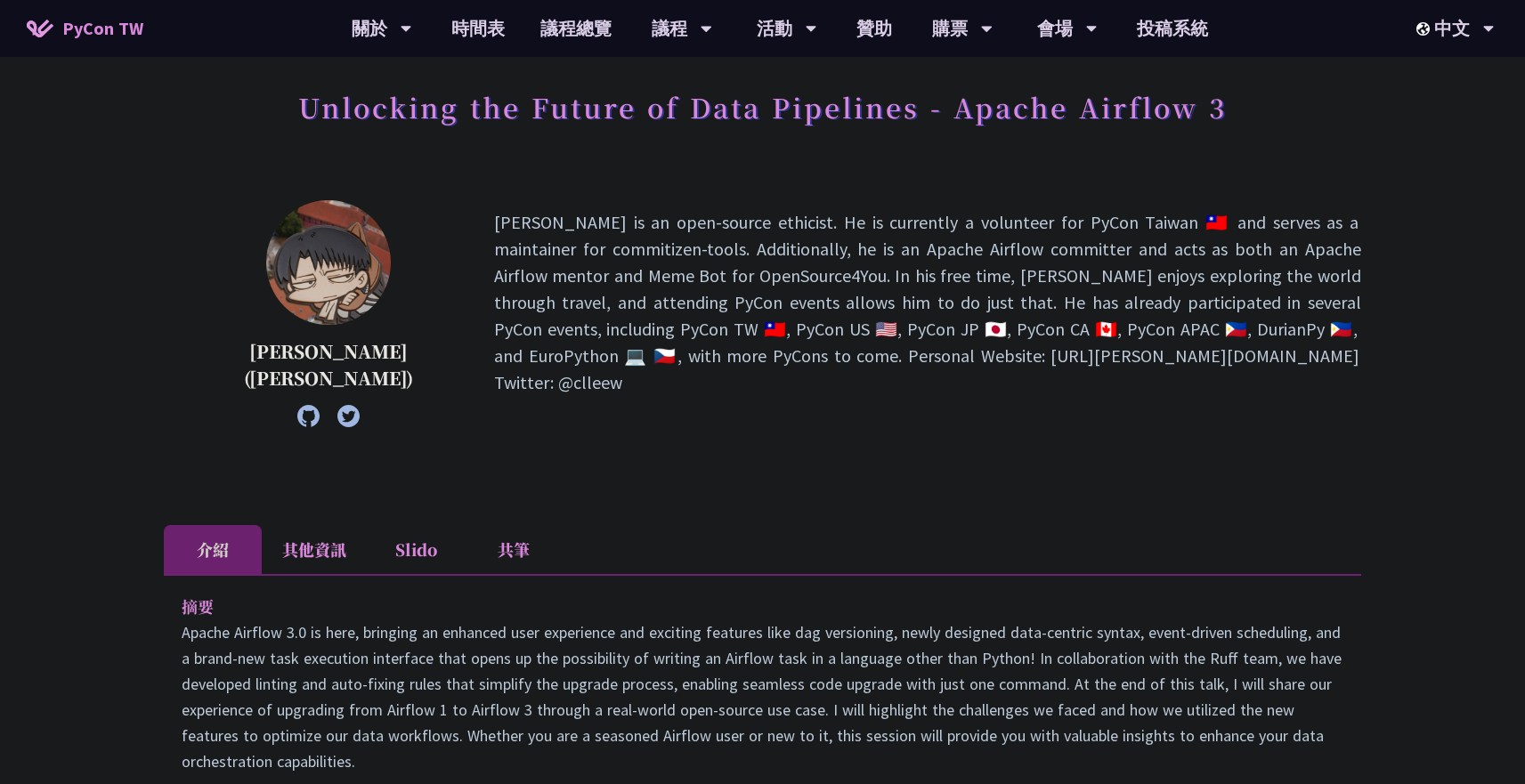
scroll to position [97, 0]
drag, startPoint x: 178, startPoint y: 604, endPoint x: 209, endPoint y: 609, distance: 31.4
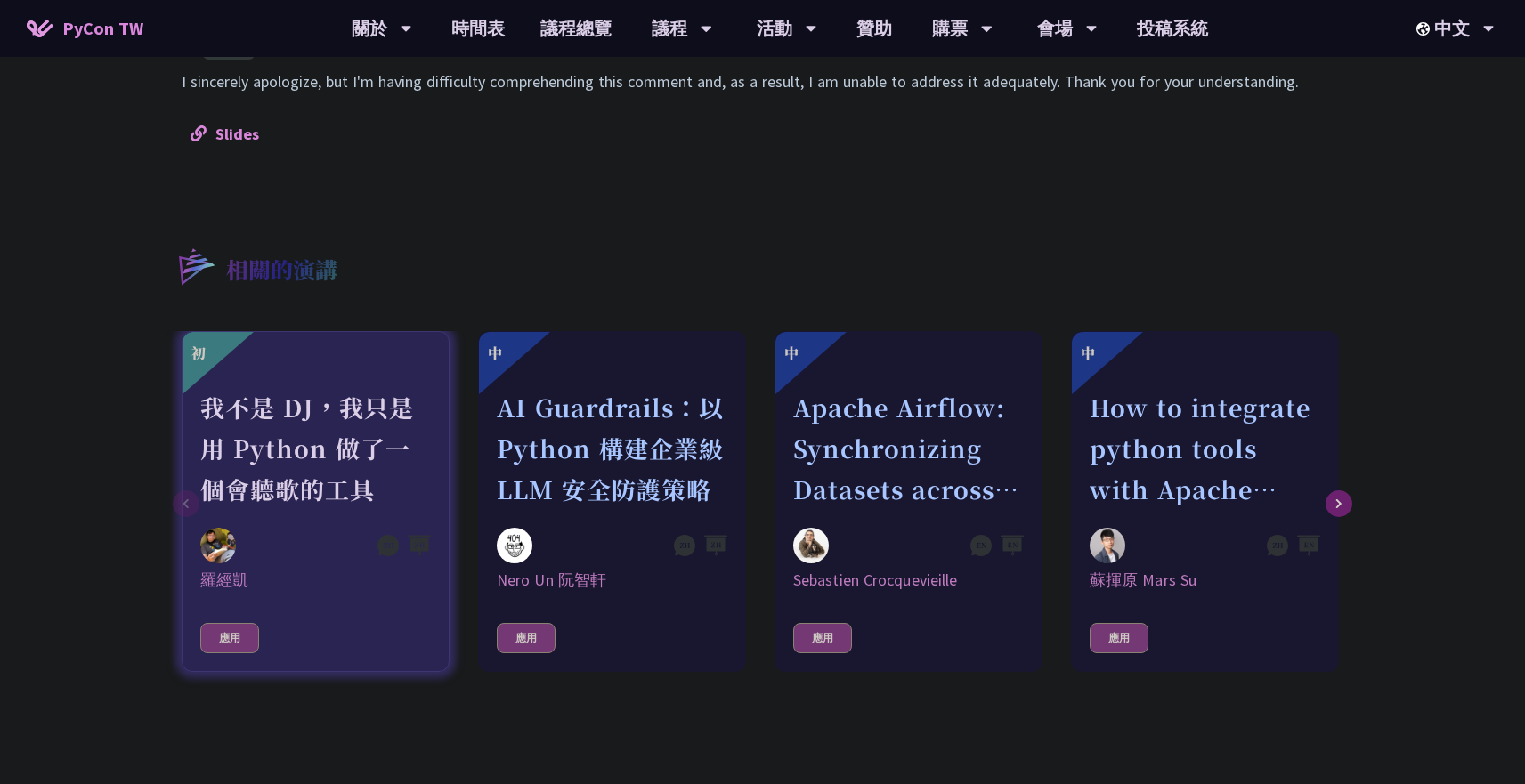
scroll to position [1370, 0]
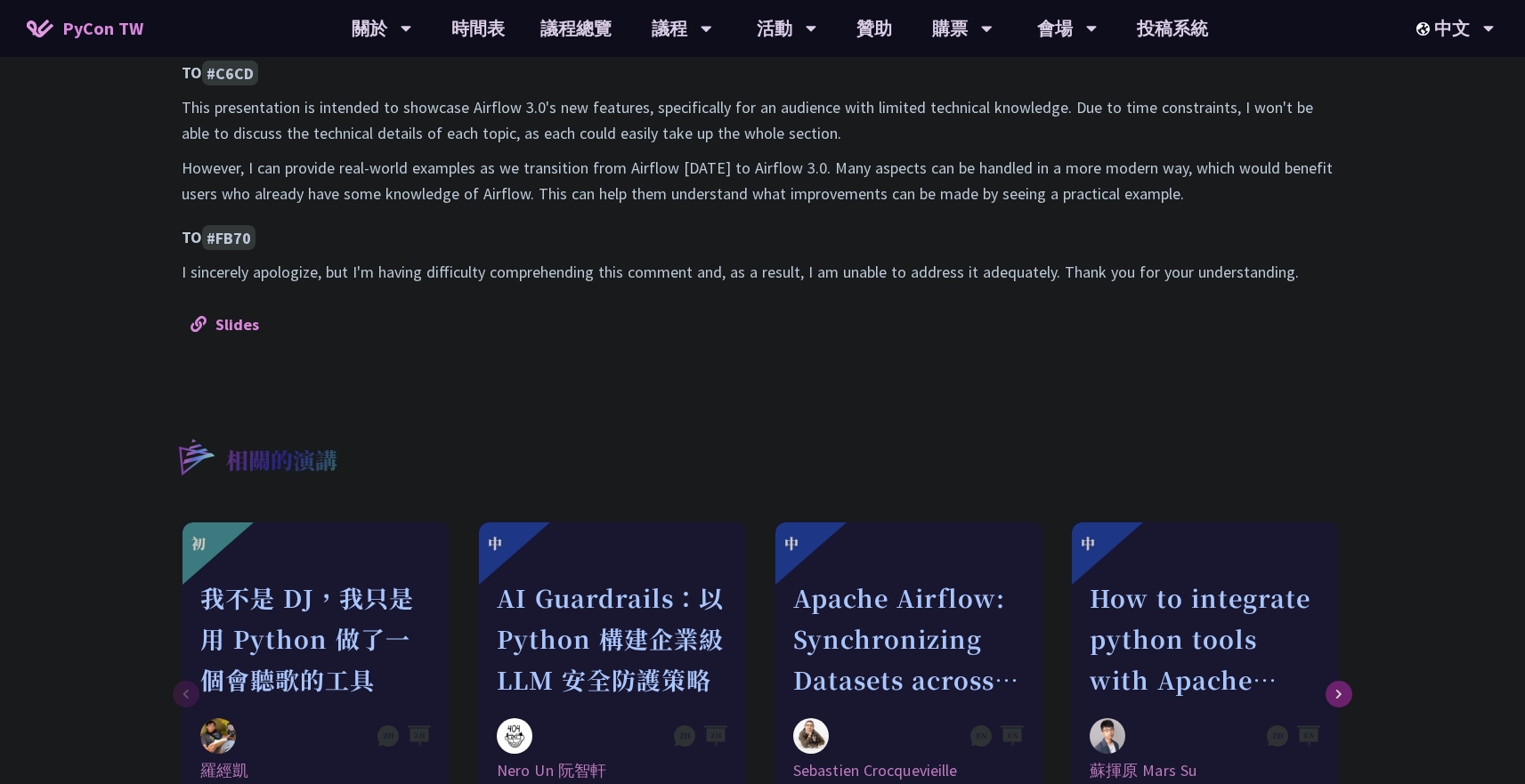
copy div "摘要 Apache Airflow 3.0 is here, bringing an enhanced user experience and excitin…"
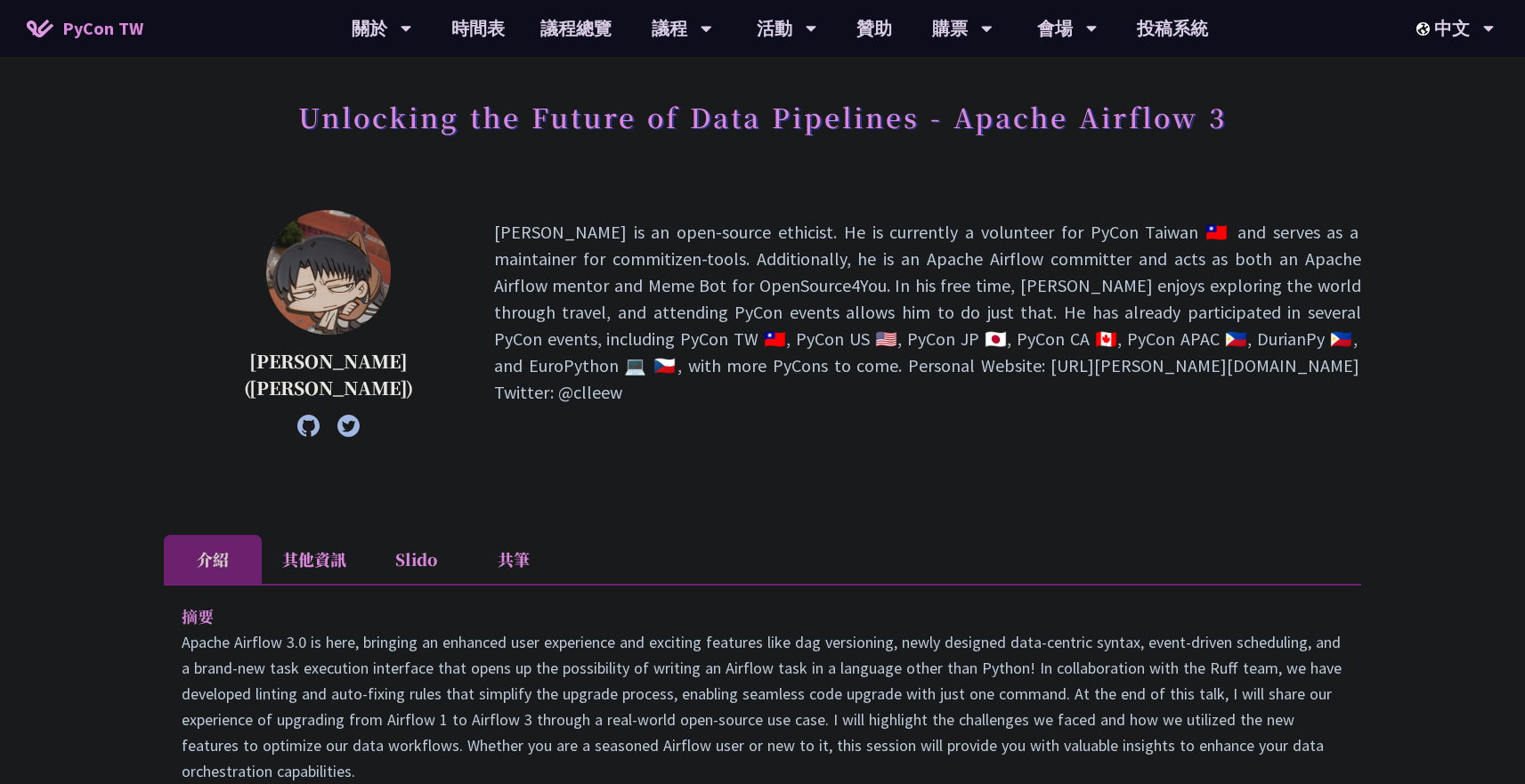
scroll to position [89, 0]
click at [717, 299] on p "Wei Lee is an open-source ethicist. He is currently a volunteer for PyCon Taiwa…" at bounding box center [928, 322] width 867 height 209
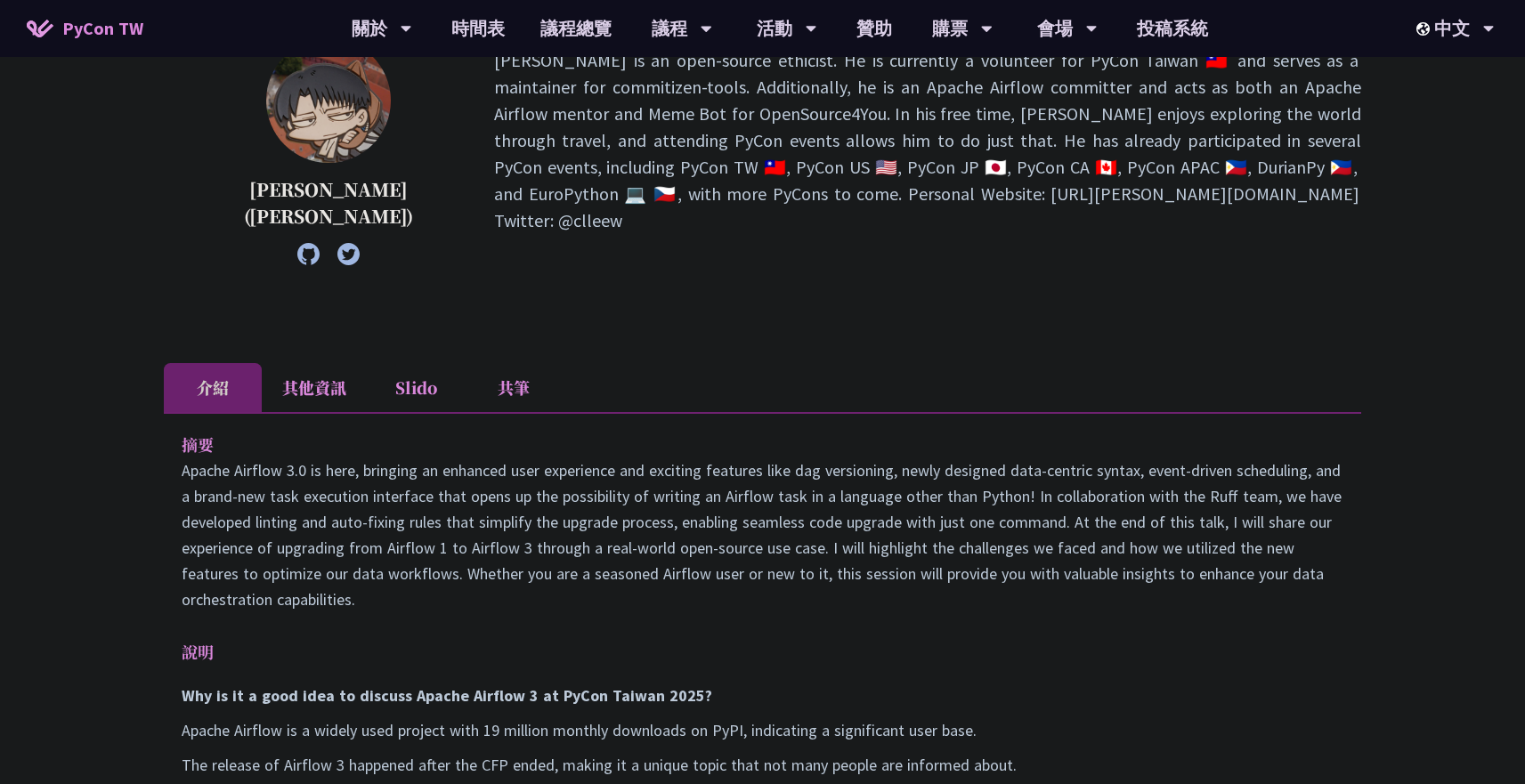
scroll to position [588, 0]
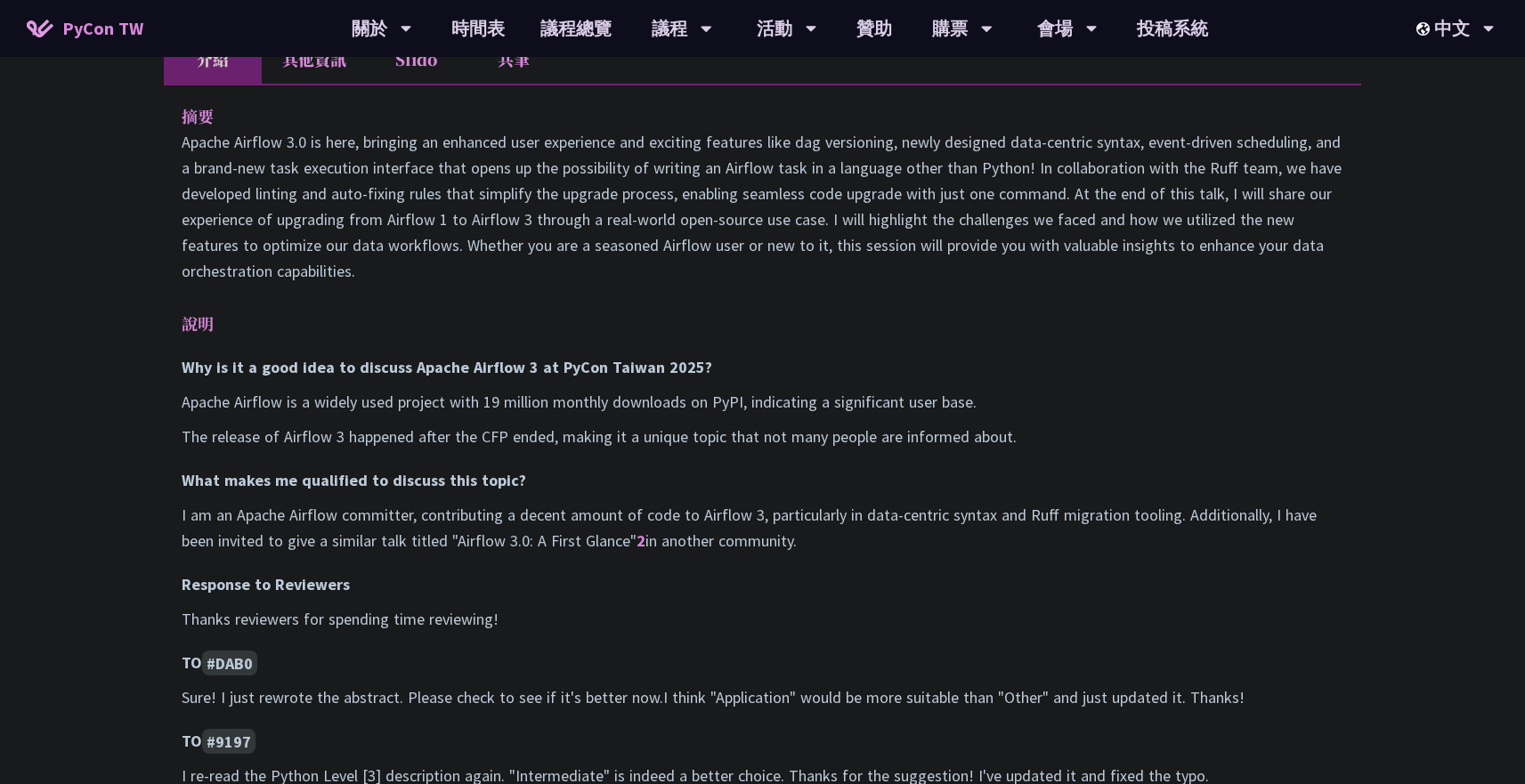
drag, startPoint x: 190, startPoint y: 138, endPoint x: 286, endPoint y: 140, distance: 96.0
click at [289, 140] on p "Apache Airflow 3.0 is here, bringing an enhanced user experience and exciting f…" at bounding box center [762, 206] width 1162 height 155
drag, startPoint x: 283, startPoint y: 140, endPoint x: 137, endPoint y: 136, distance: 146.1
click at [137, 136] on div "Unlocking the Future of Data Pipelines - Apache Airflow 3 李唯 (Wei Lee) Wei Lee …" at bounding box center [762, 589] width 1525 height 2357
click at [159, 149] on div "Unlocking the Future of Data Pipelines - Apache Airflow 3 李唯 (Wei Lee) Wei Lee …" at bounding box center [762, 589] width 1525 height 2357
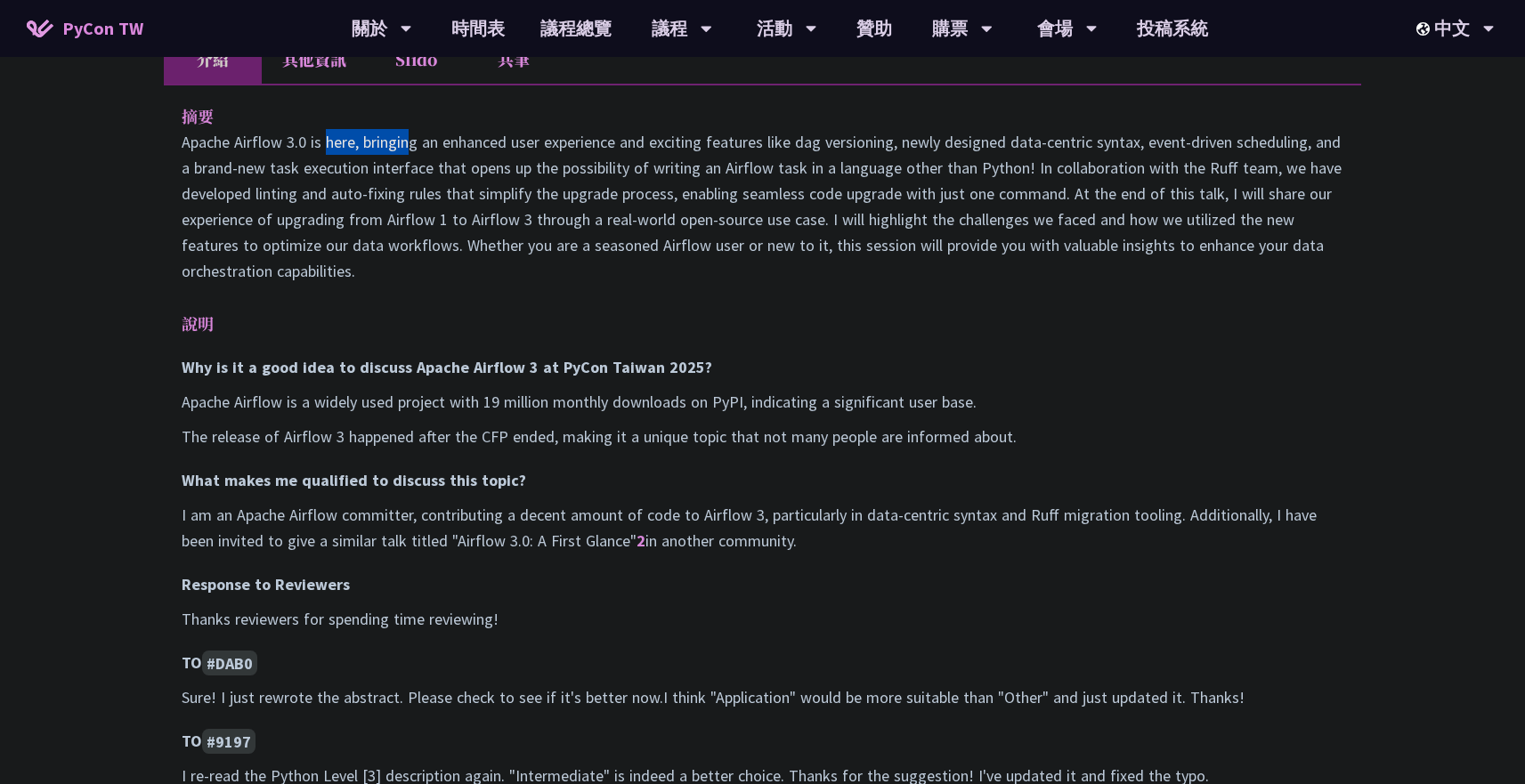
click at [187, 148] on p "Apache Airflow 3.0 is here, bringing an enhanced user experience and exciting f…" at bounding box center [762, 206] width 1162 height 155
drag, startPoint x: 182, startPoint y: 144, endPoint x: 304, endPoint y: 145, distance: 122.0
click at [304, 145] on p "Apache Airflow 3.0 is here, bringing an enhanced user experience and exciting f…" at bounding box center [762, 206] width 1162 height 155
copy p "Apache Airflow 3.0"
click at [736, 310] on div "摘要 Apache Airflow 3.0 is here, bringing an enhanced user experience and excitin…" at bounding box center [762, 610] width 1198 height 1053
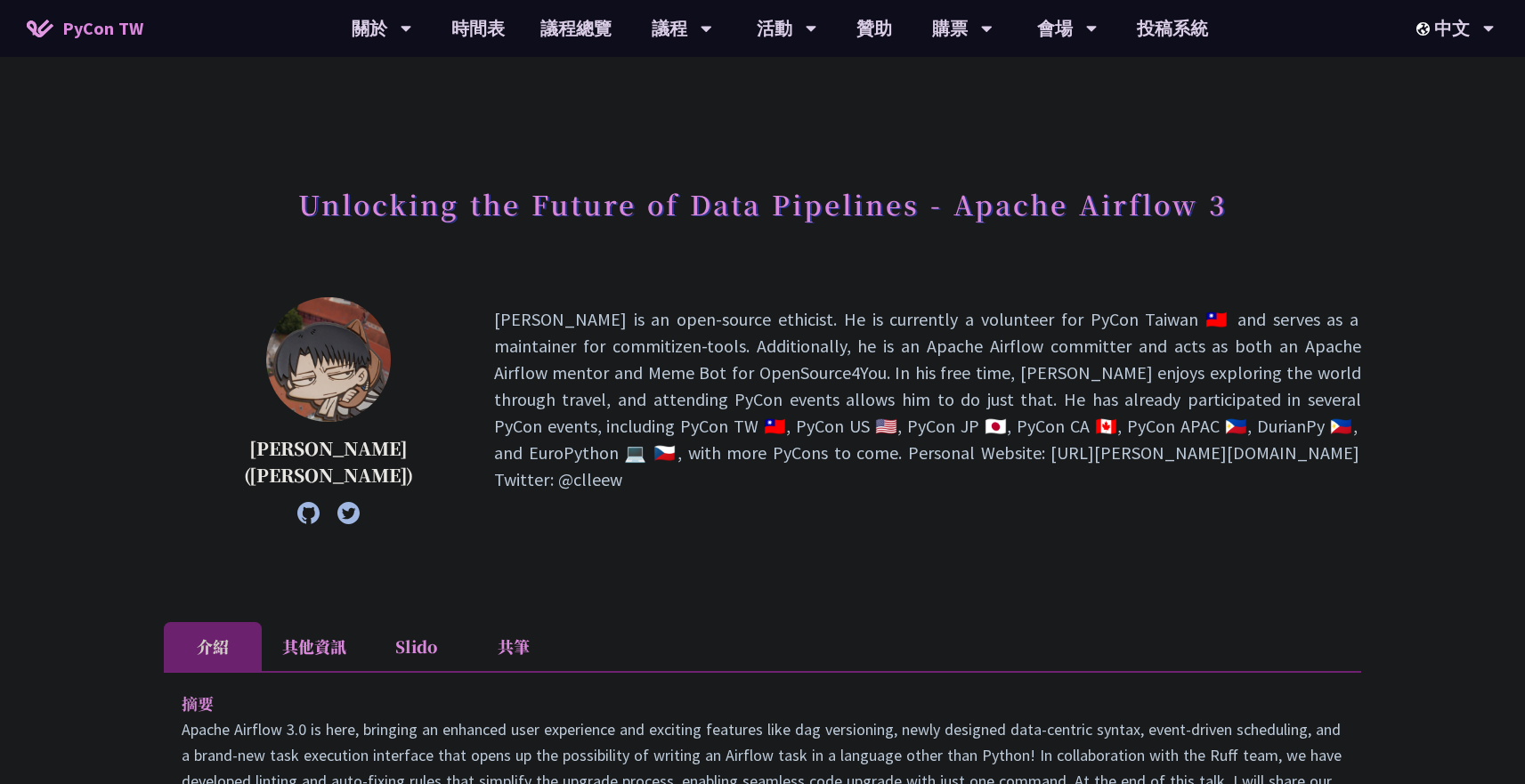
scroll to position [0, 0]
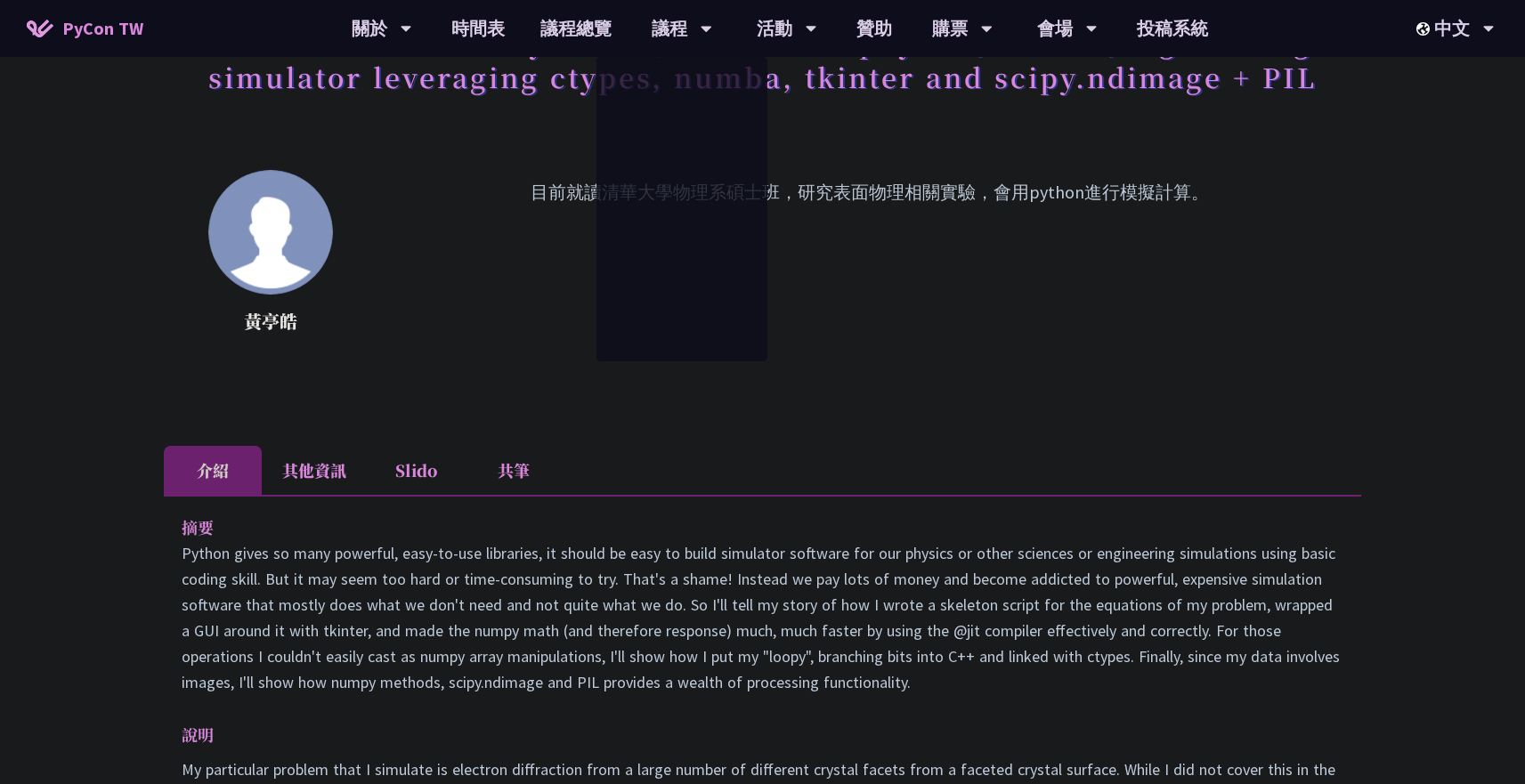
scroll to position [276, 0]
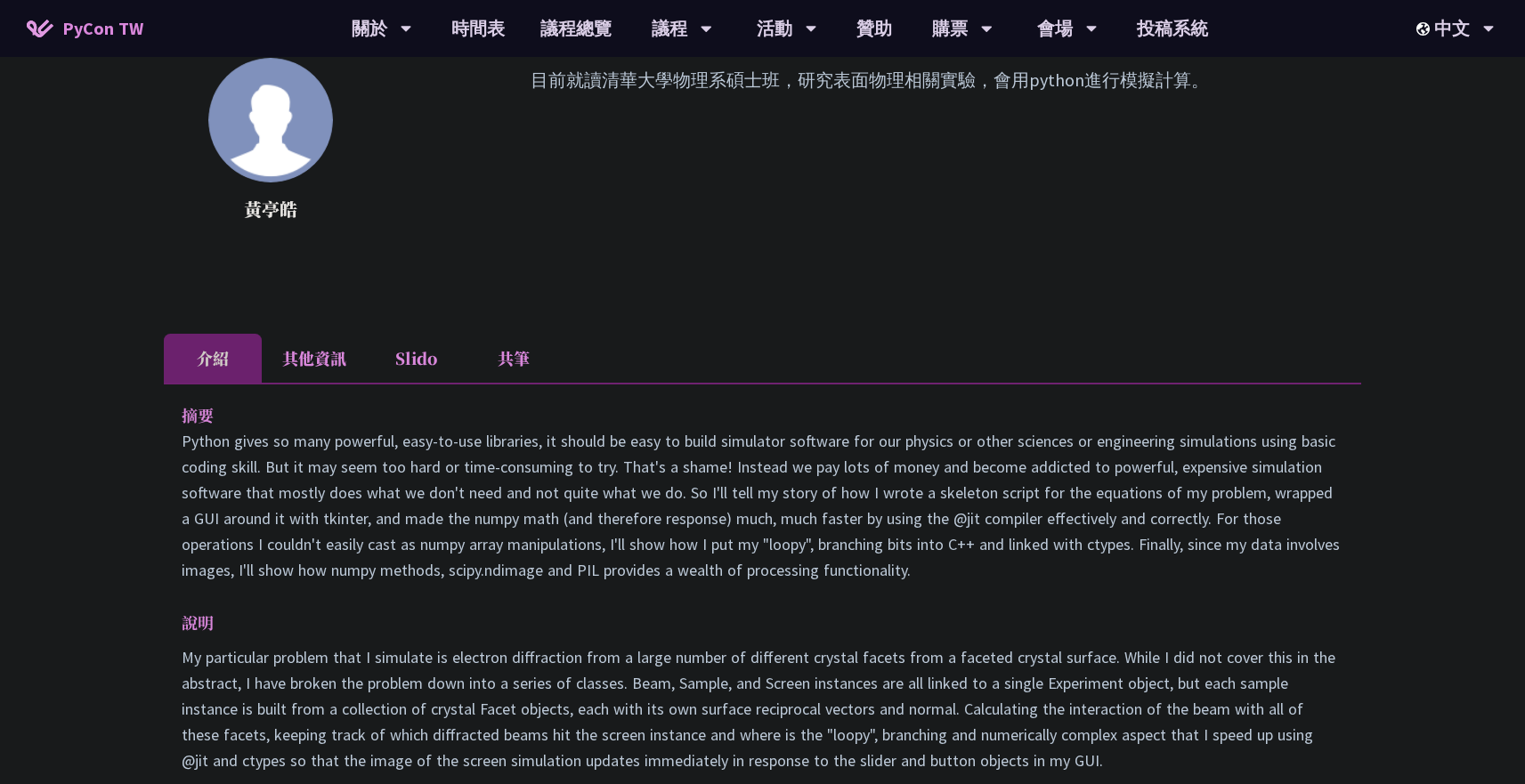
drag, startPoint x: 161, startPoint y: 420, endPoint x: 306, endPoint y: 459, distance: 150.2
click at [305, 459] on div "How to write an easy to use, interactive physics/science/engineering simulator …" at bounding box center [762, 587] width 1525 height 1725
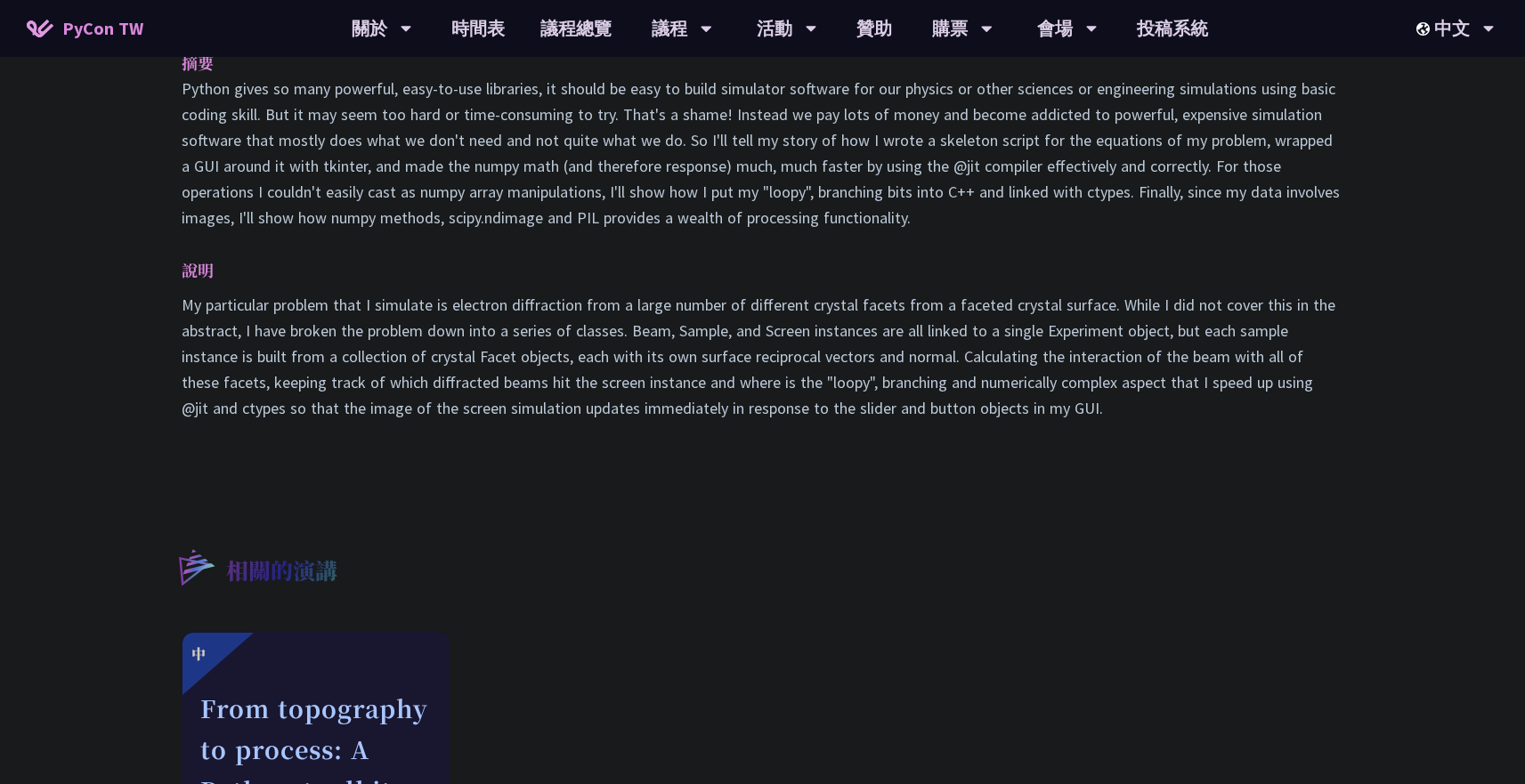
scroll to position [932, 0]
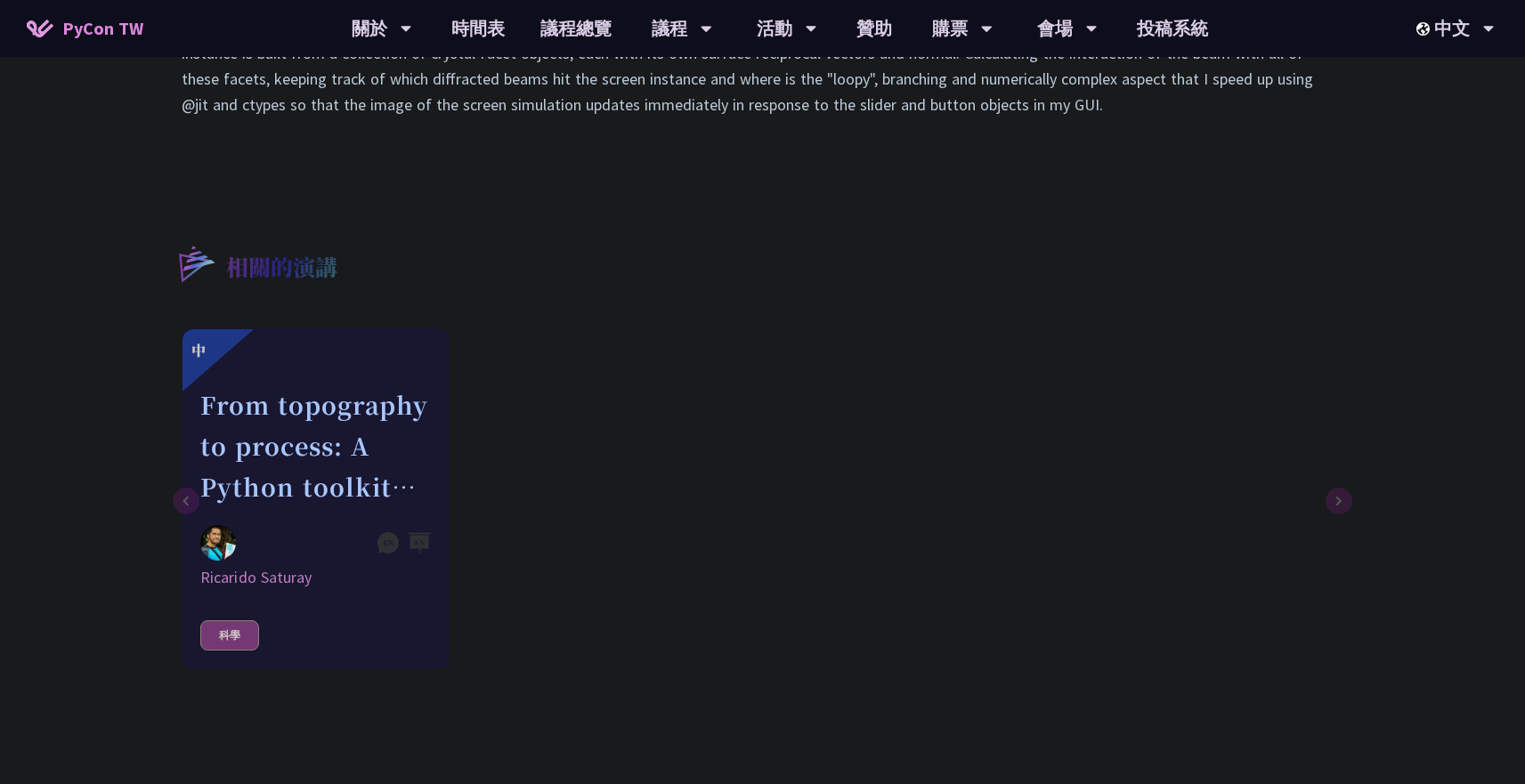
copy div "lo Ipsumd sitam co adip elitsedd, eius-te-inc utlaboree, do magnaa en admi ve q…"
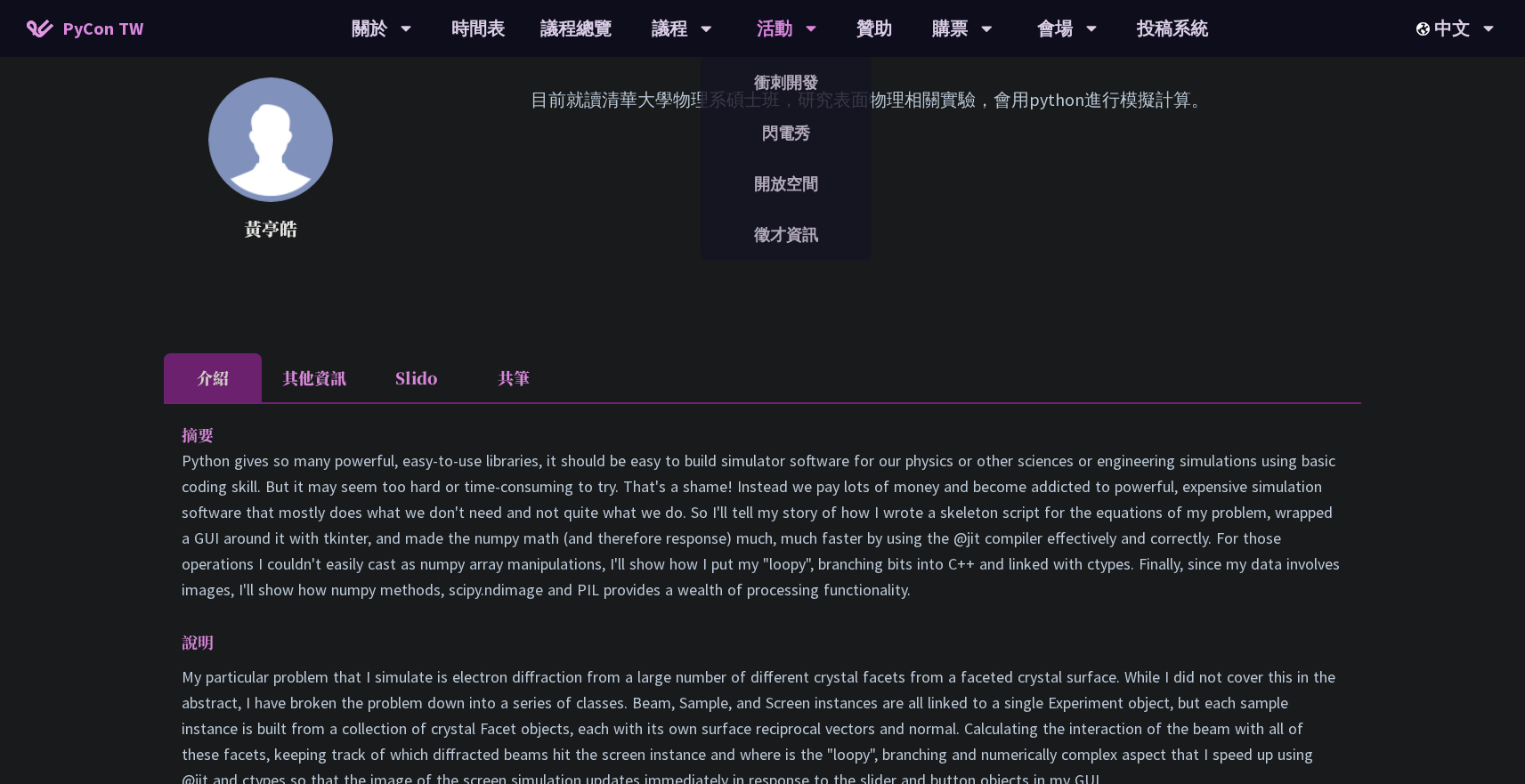
scroll to position [0, 0]
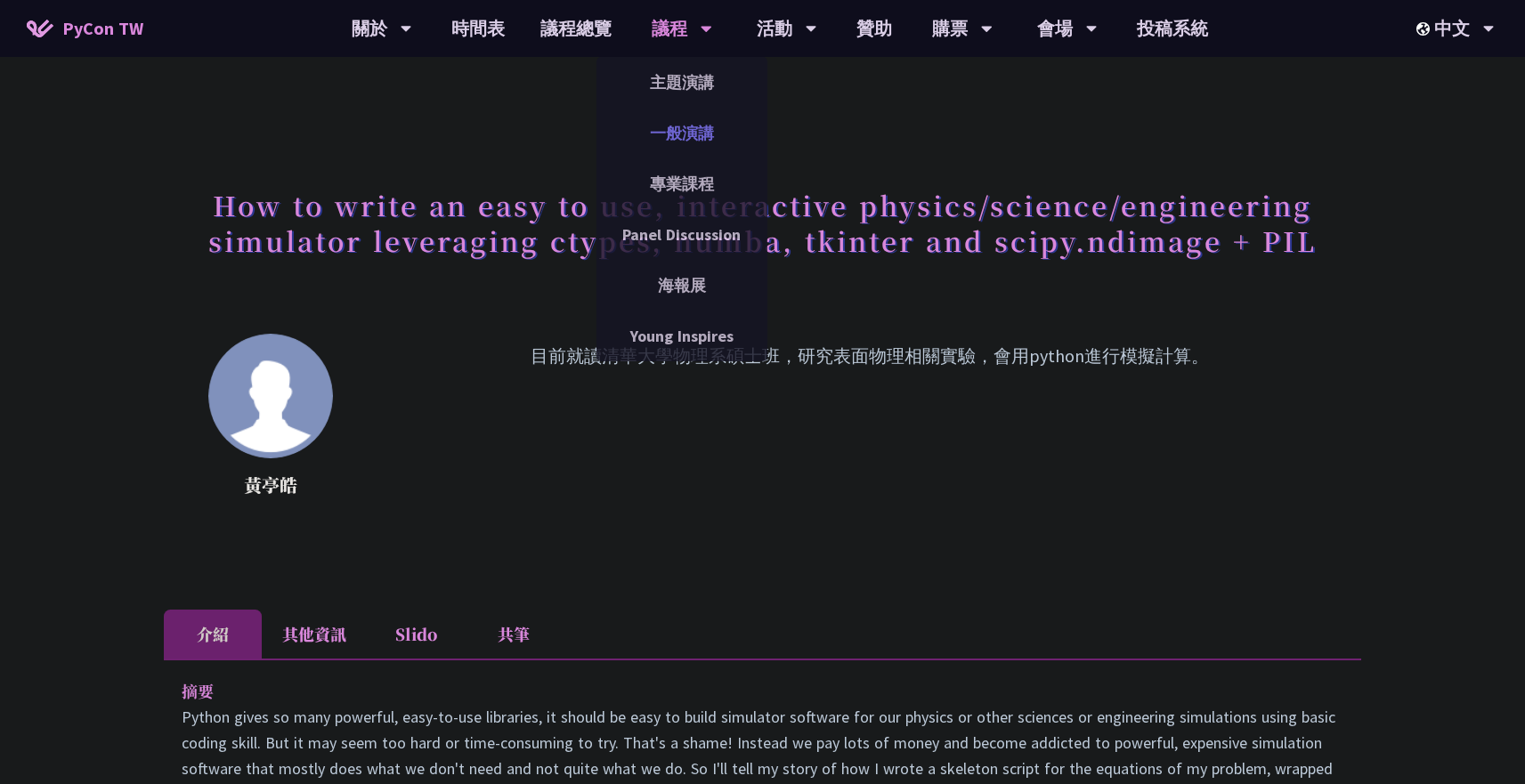
click at [719, 146] on link "一般演講" at bounding box center [681, 134] width 171 height 42
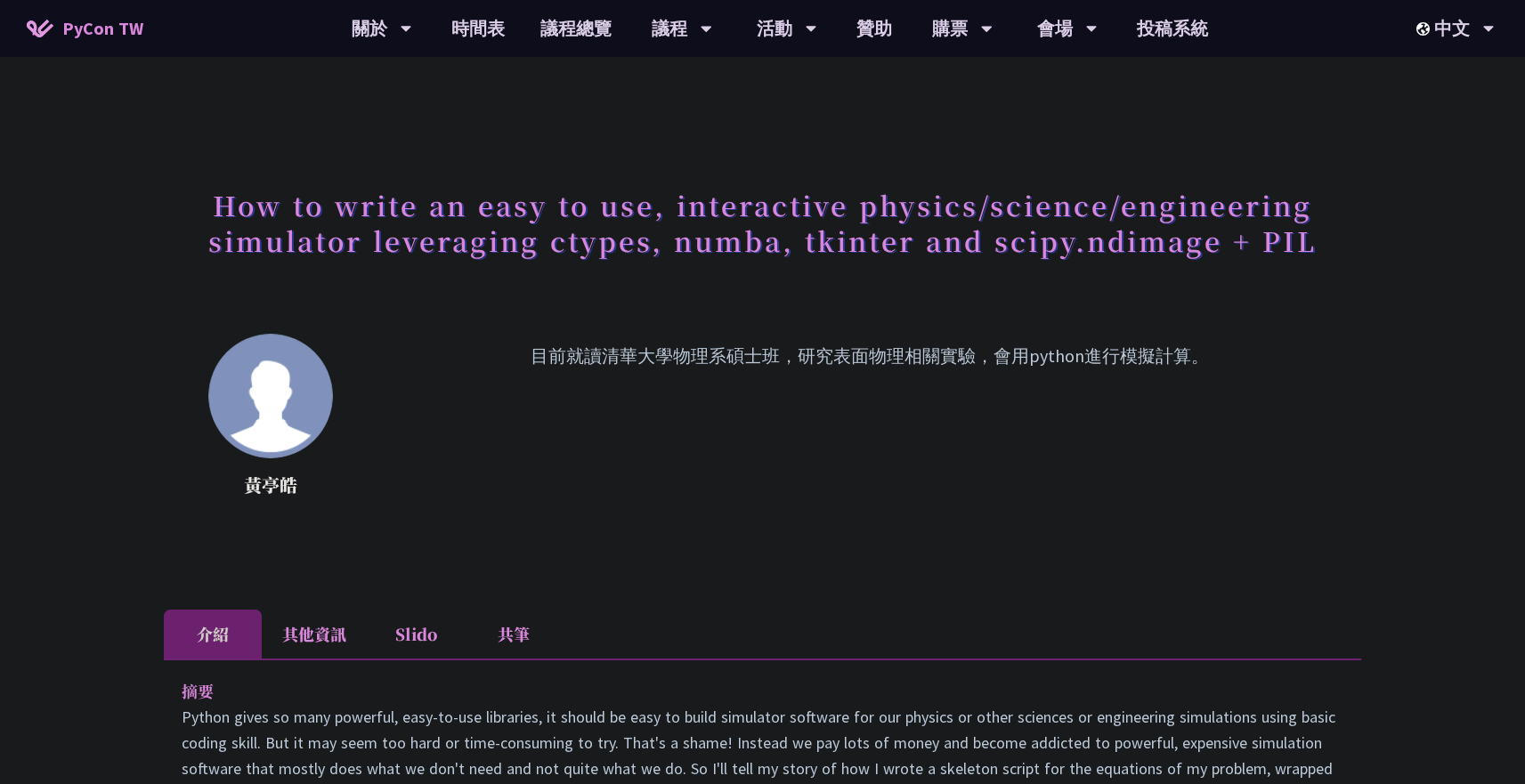
click at [971, 213] on h1 "How to write an easy to use, interactive physics/science/engineering simulator …" at bounding box center [762, 222] width 1198 height 89
drag, startPoint x: 649, startPoint y: 348, endPoint x: 1075, endPoint y: 358, distance: 426.1
click at [1075, 358] on p "目前就讀清華大學物理系碩士班，研究表面物理相關實驗，會用python進行模擬計算。" at bounding box center [869, 423] width 984 height 160
click at [892, 209] on h1 "How to write an easy to use, interactive physics/science/engineering simulator …" at bounding box center [762, 222] width 1198 height 89
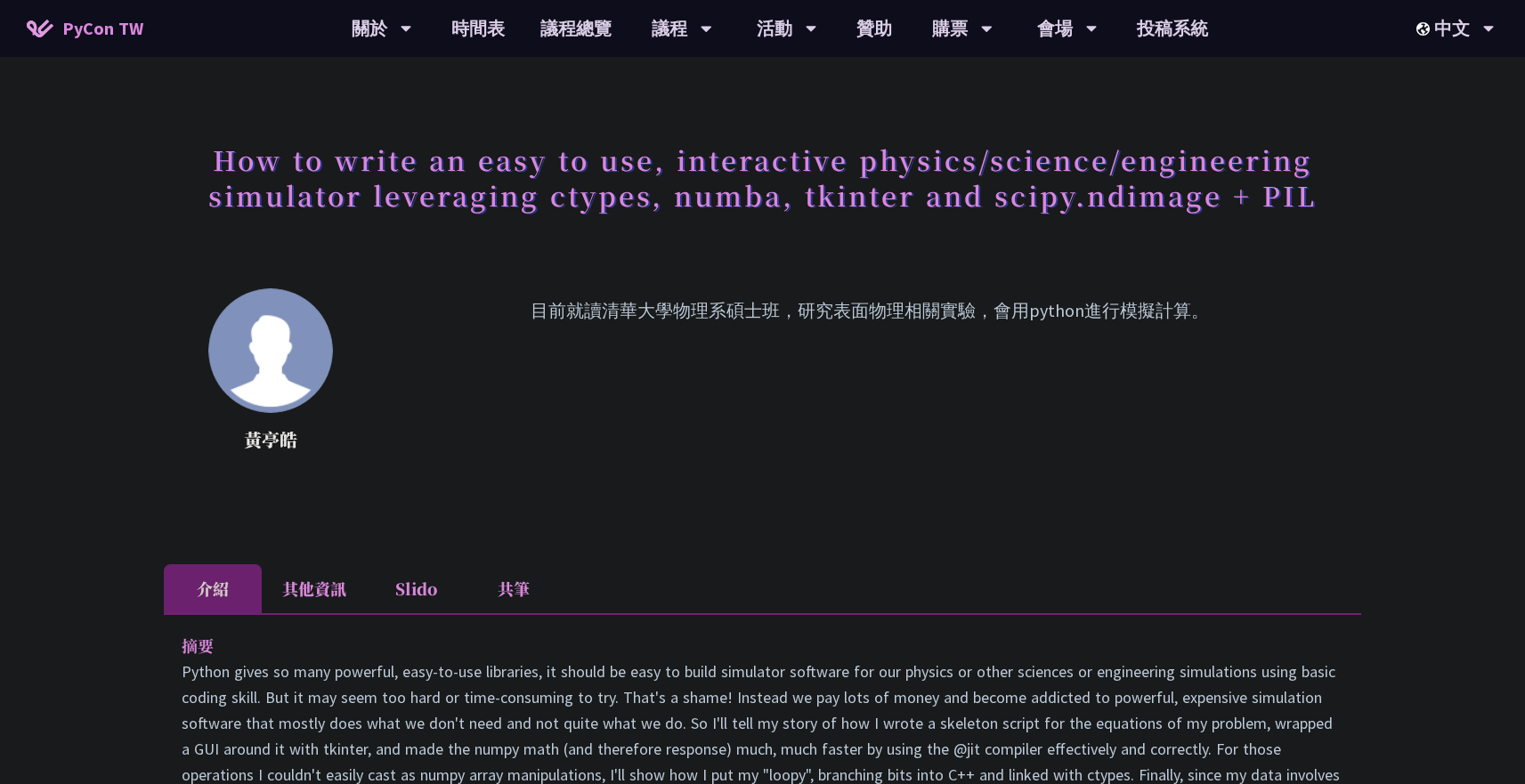
scroll to position [326, 0]
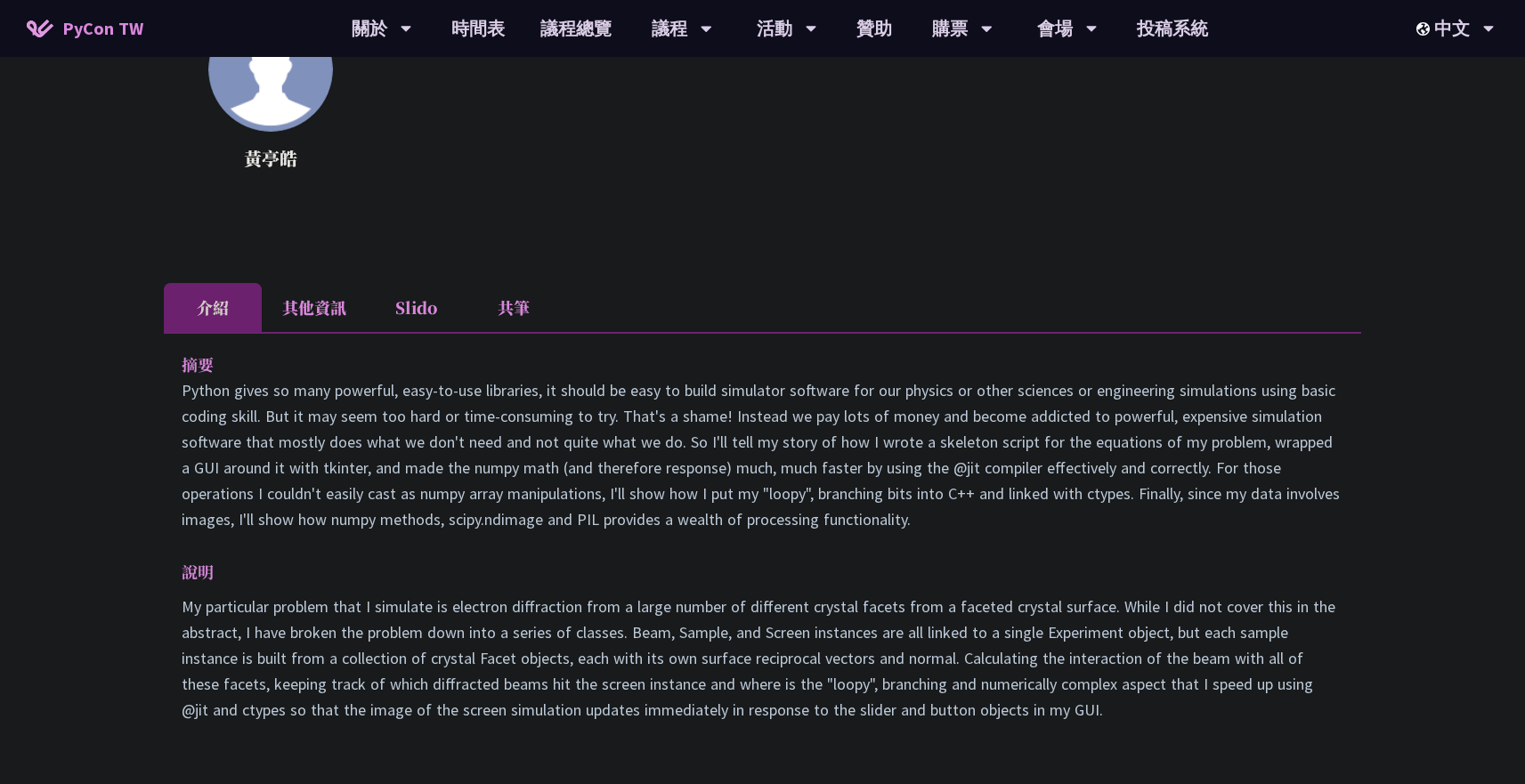
click at [350, 307] on li "其他資訊" at bounding box center [314, 307] width 105 height 49
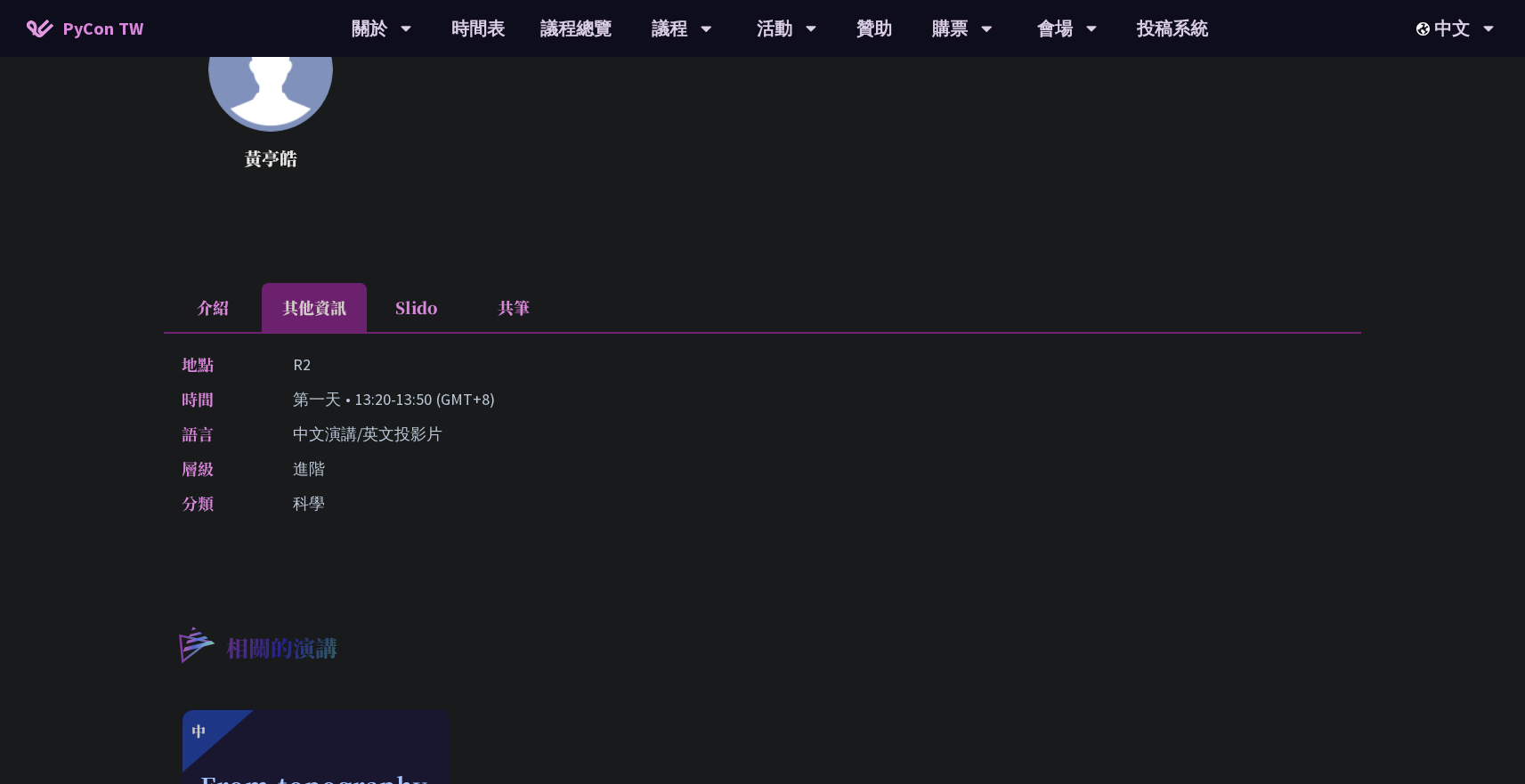
click at [433, 305] on li "Slido" at bounding box center [415, 307] width 98 height 49
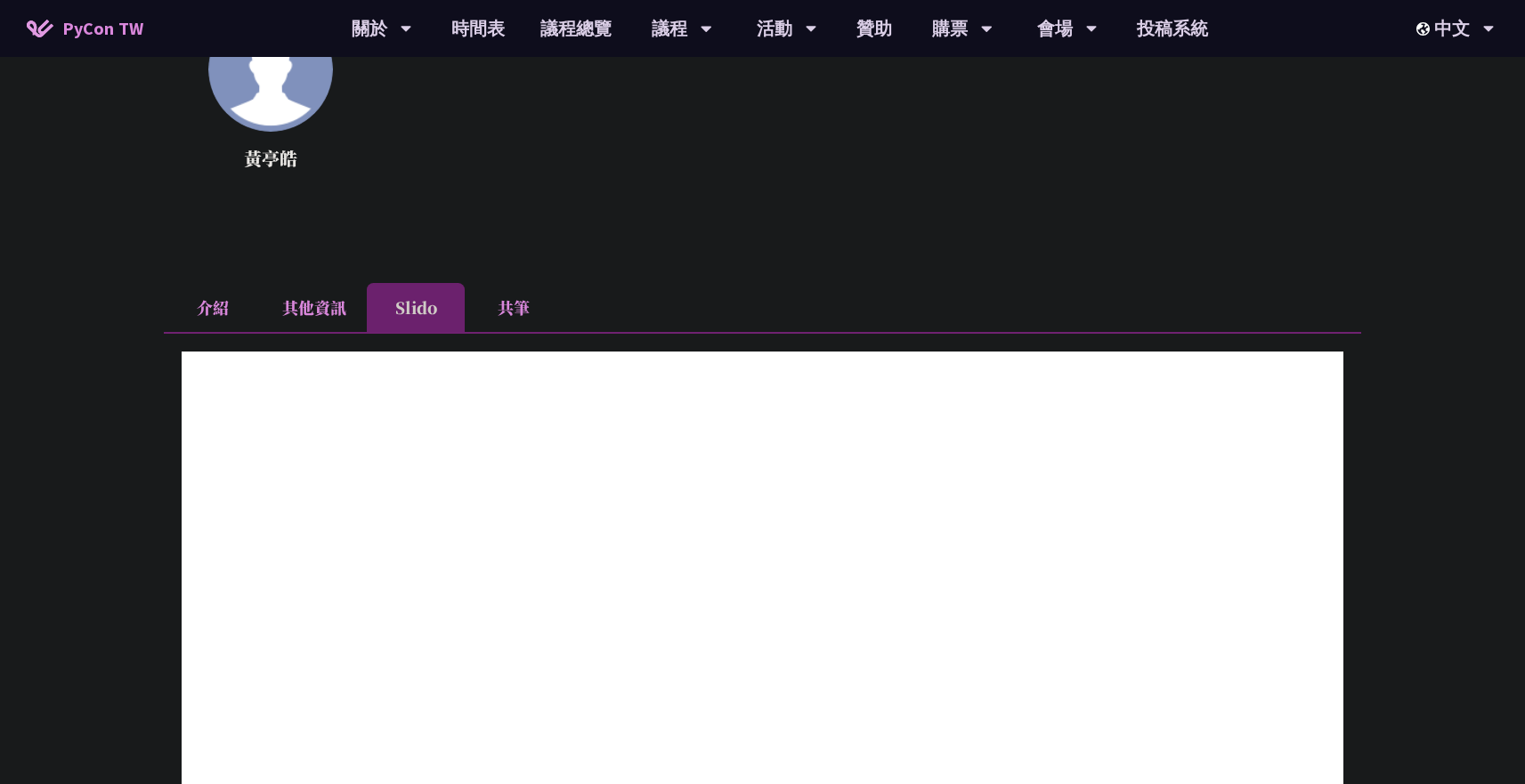
click at [254, 292] on li "介紹" at bounding box center [213, 307] width 98 height 49
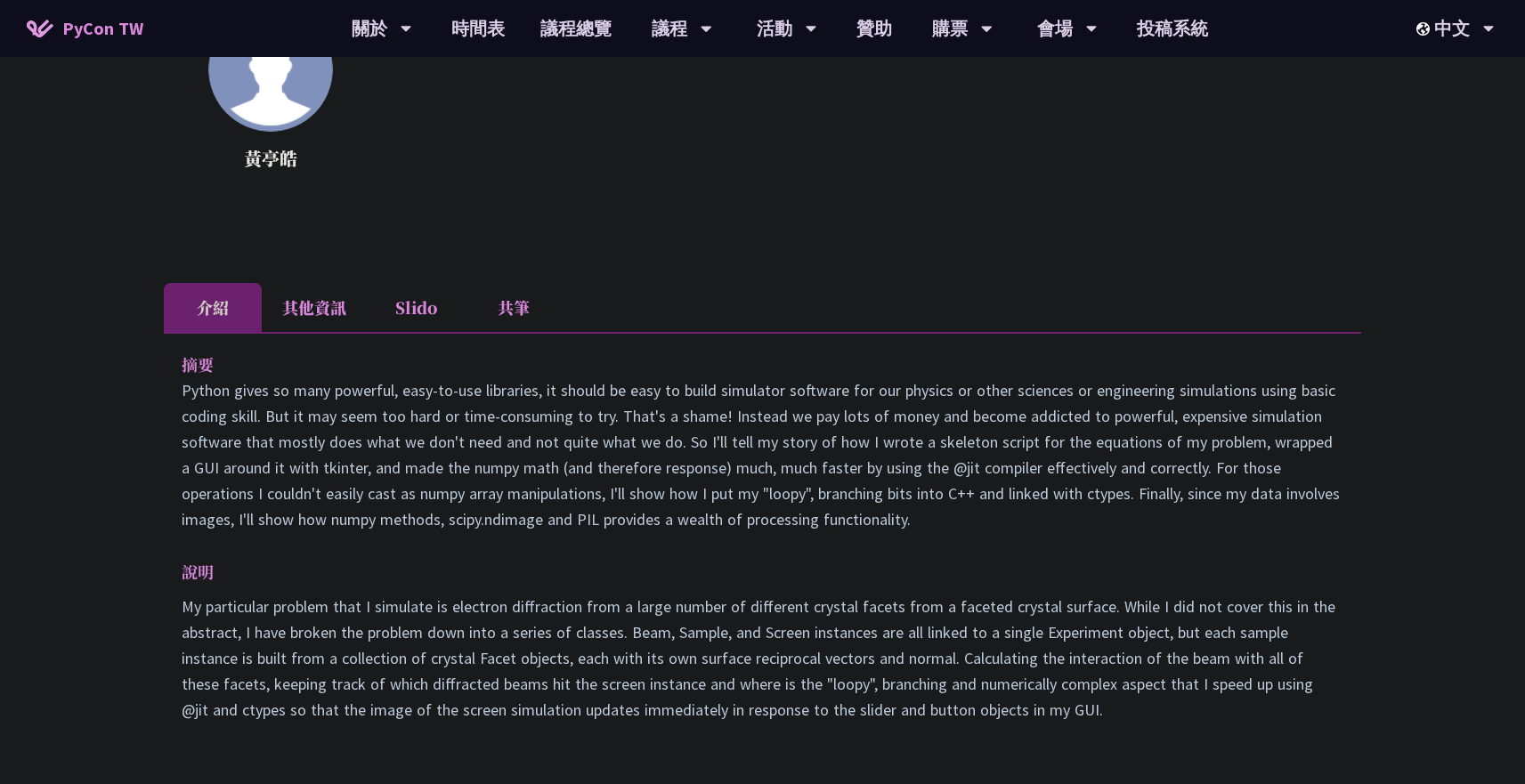
click at [300, 306] on li "其他資訊" at bounding box center [314, 307] width 105 height 49
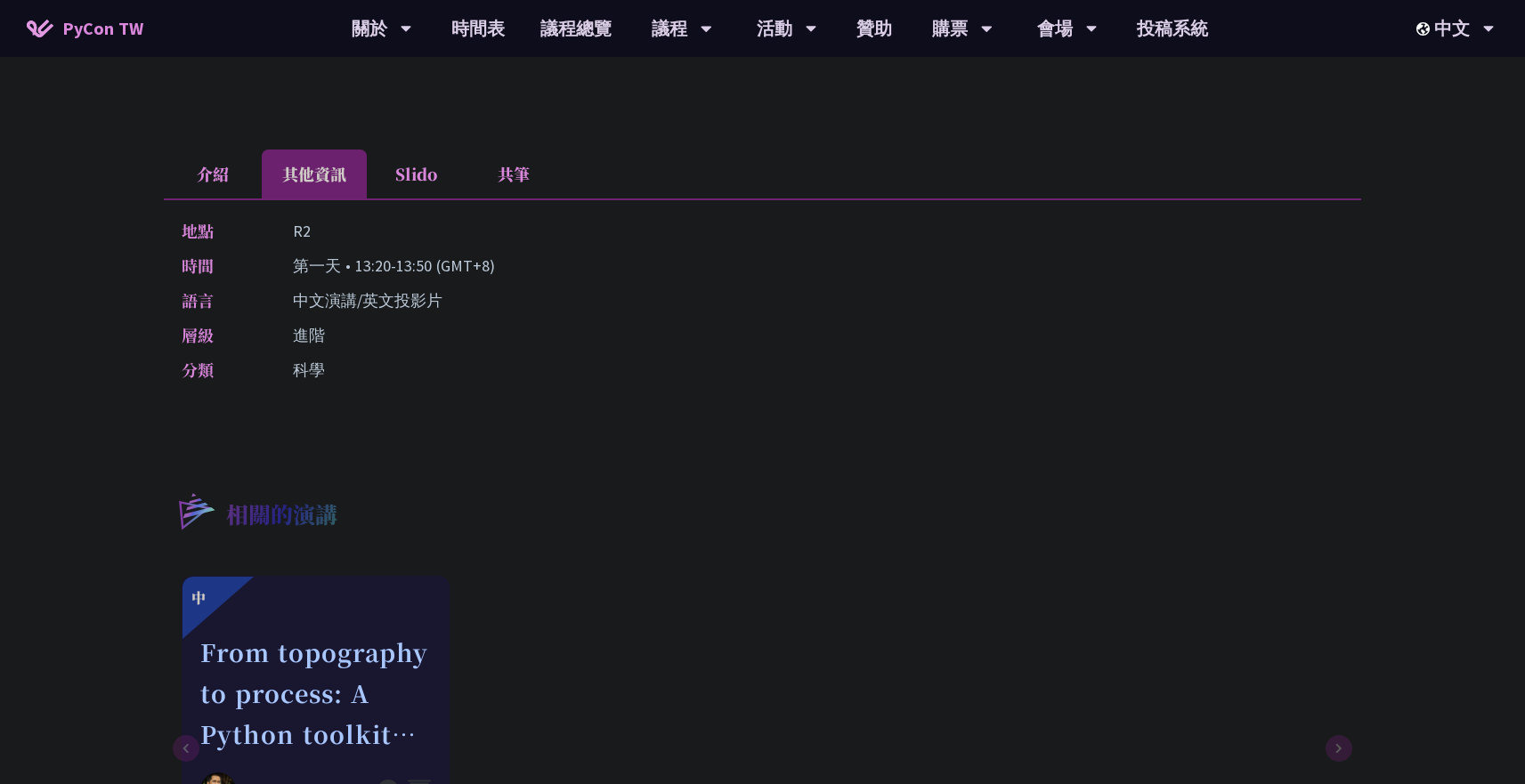
scroll to position [508, 0]
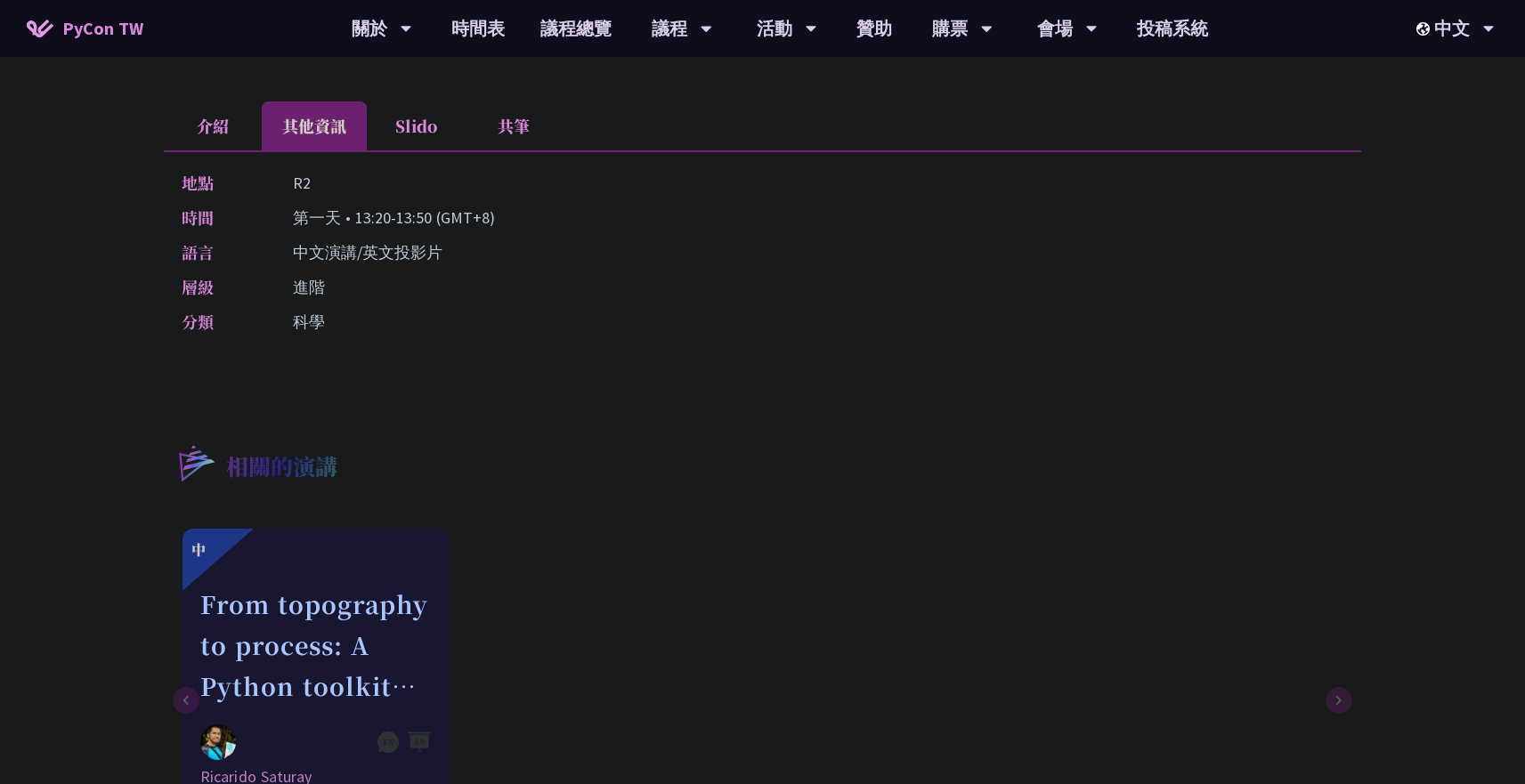
click at [402, 136] on li "Slido" at bounding box center [415, 125] width 98 height 49
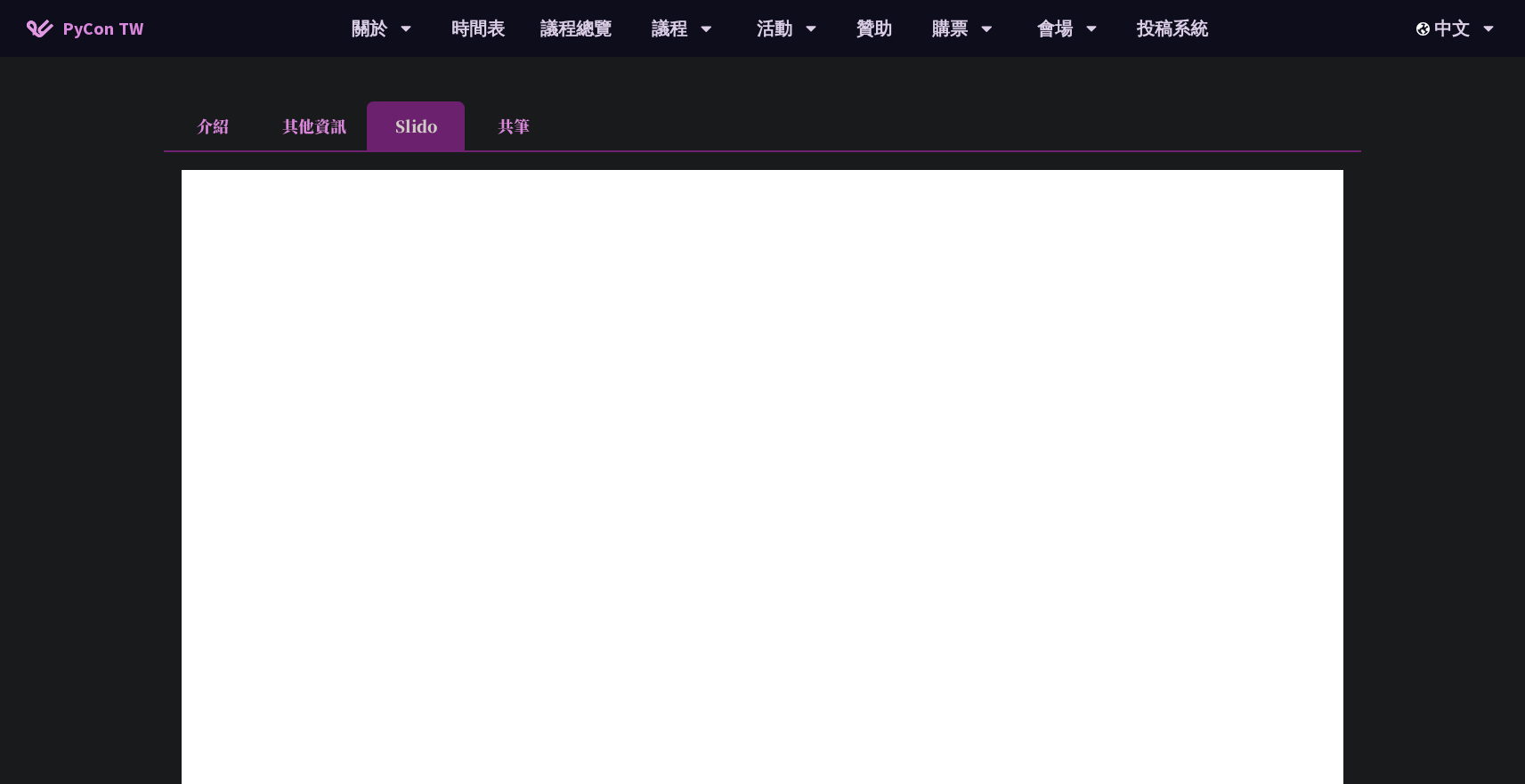
click at [510, 133] on li "共筆" at bounding box center [513, 125] width 98 height 49
click at [202, 114] on li "介紹" at bounding box center [213, 125] width 98 height 49
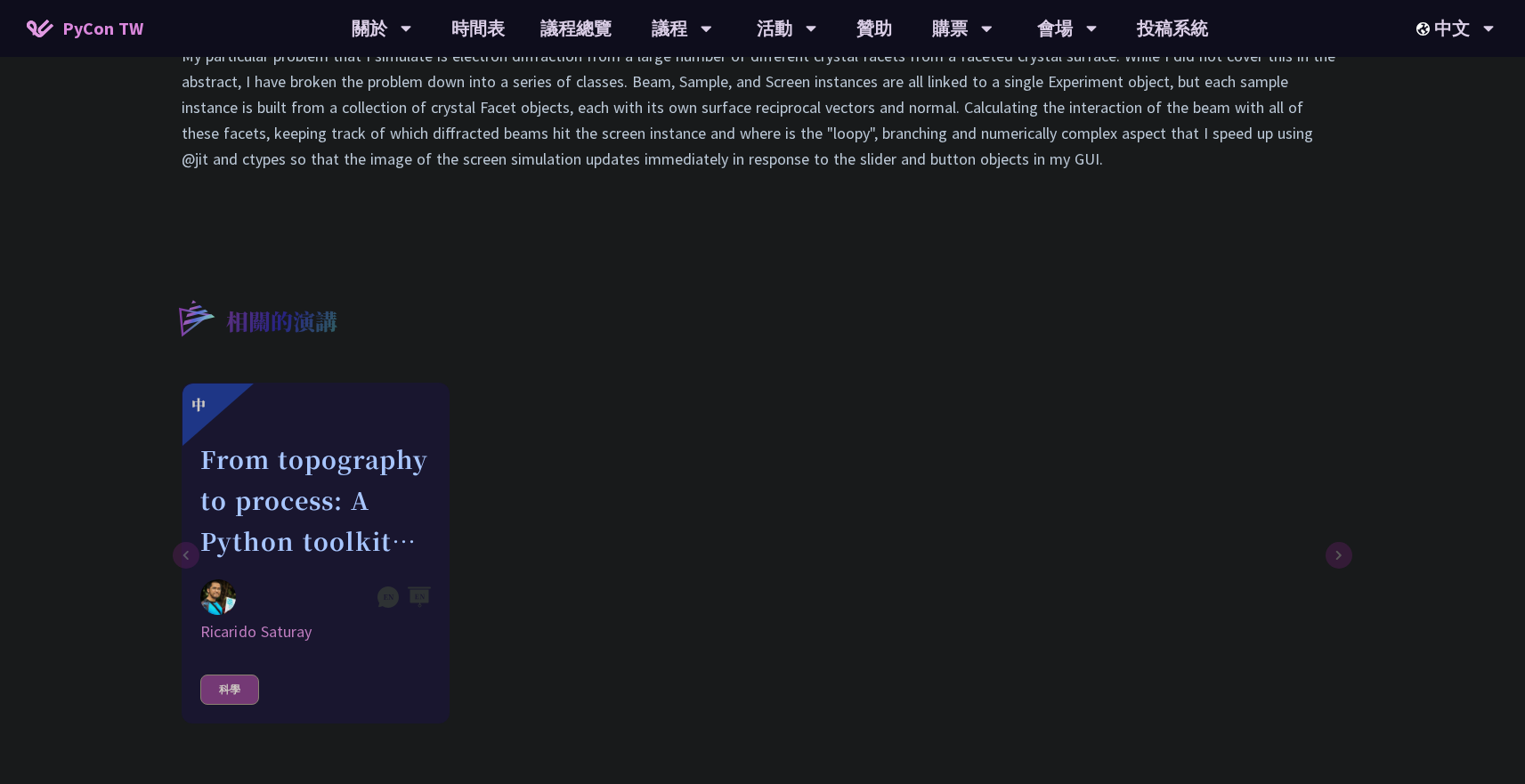
scroll to position [0, 0]
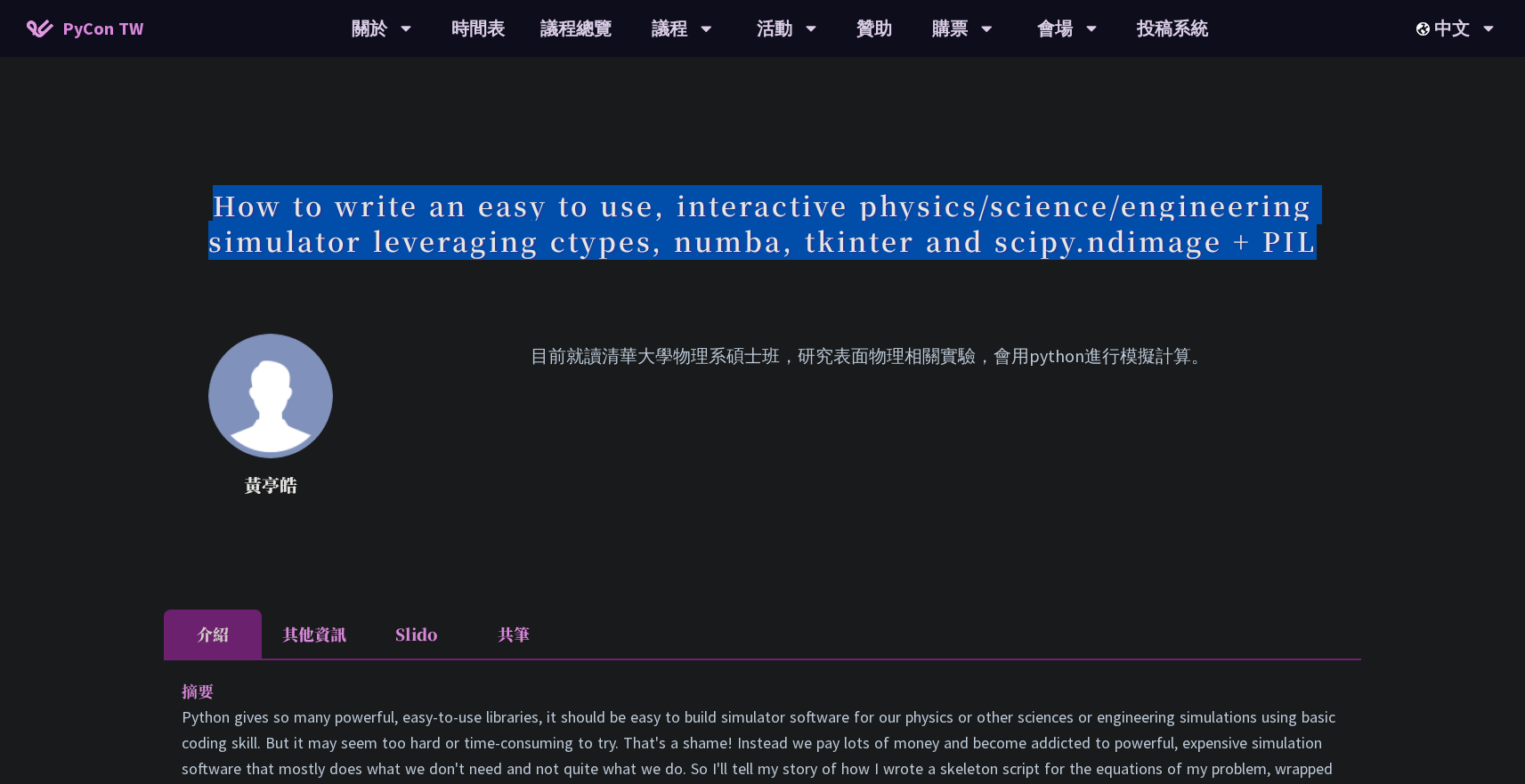
drag, startPoint x: 222, startPoint y: 205, endPoint x: 1322, endPoint y: 238, distance: 1100.5
click at [1322, 238] on h1 "How to write an easy to use, interactive physics/science/engineering simulator …" at bounding box center [762, 222] width 1198 height 89
copy h1 "How to write an easy to use, interactive physics/science/engineering simulator …"
click at [739, 219] on h1 "How to write an easy to use, interactive physics/science/engineering simulator …" at bounding box center [762, 222] width 1198 height 89
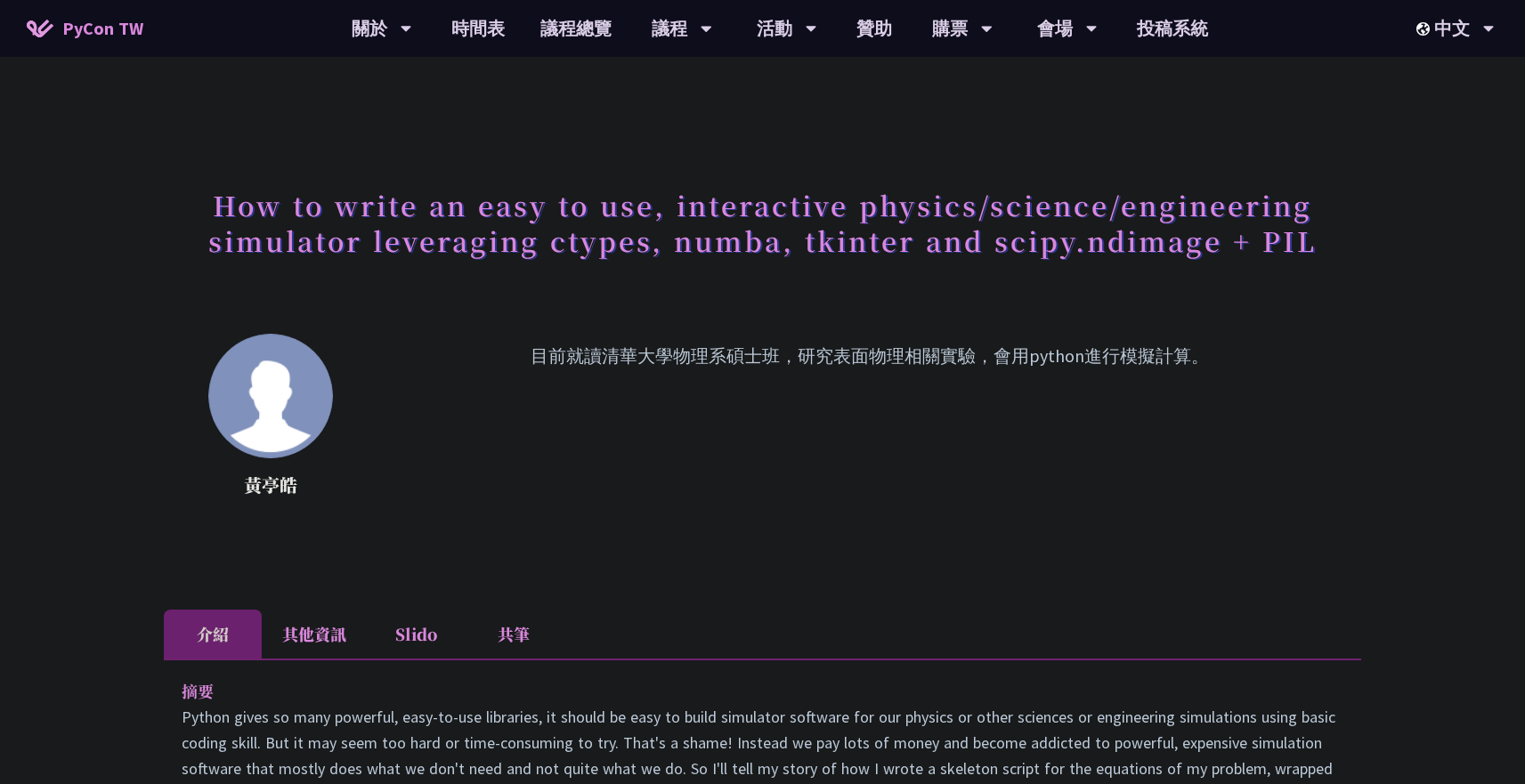
scroll to position [27, 0]
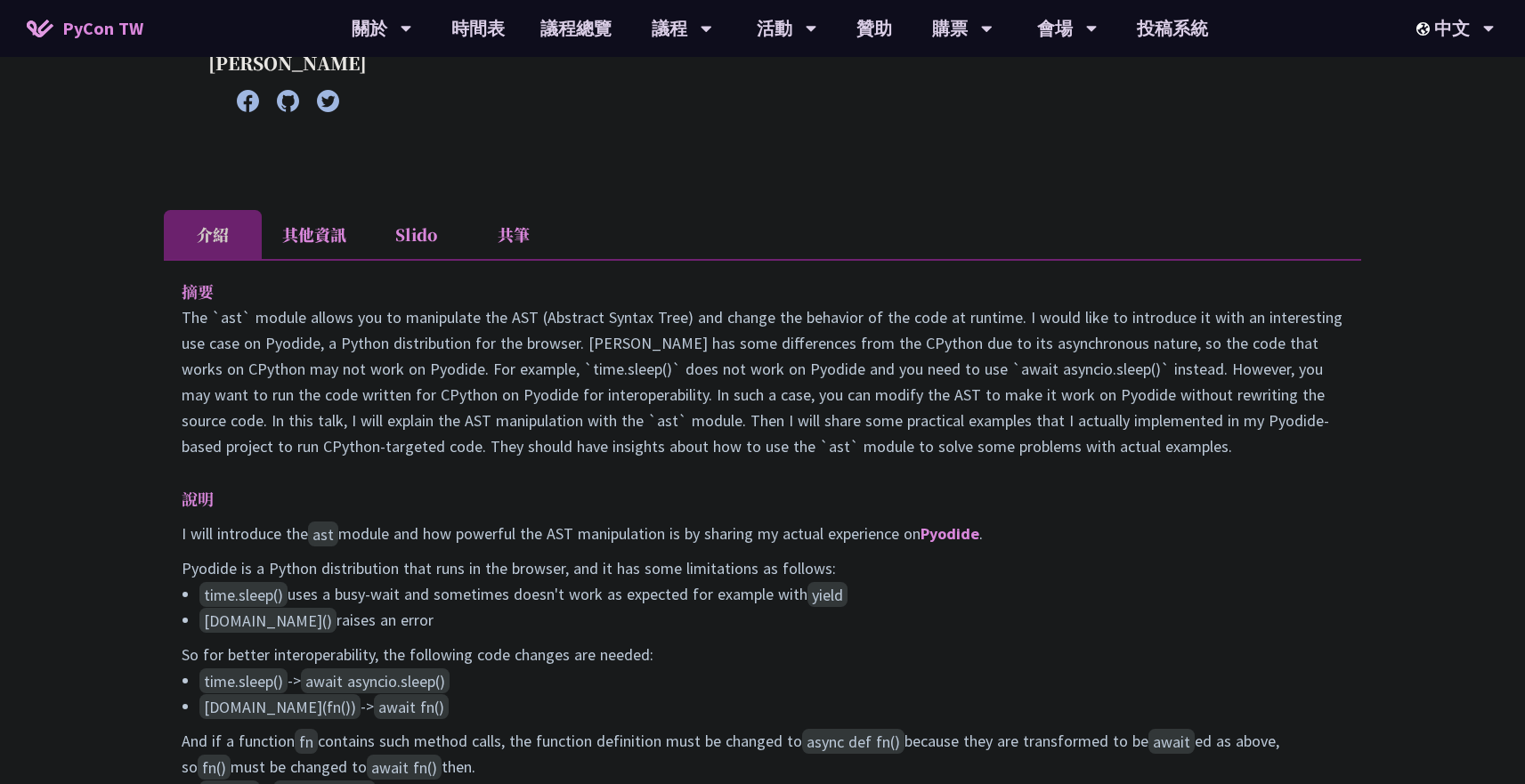
scroll to position [578, 0]
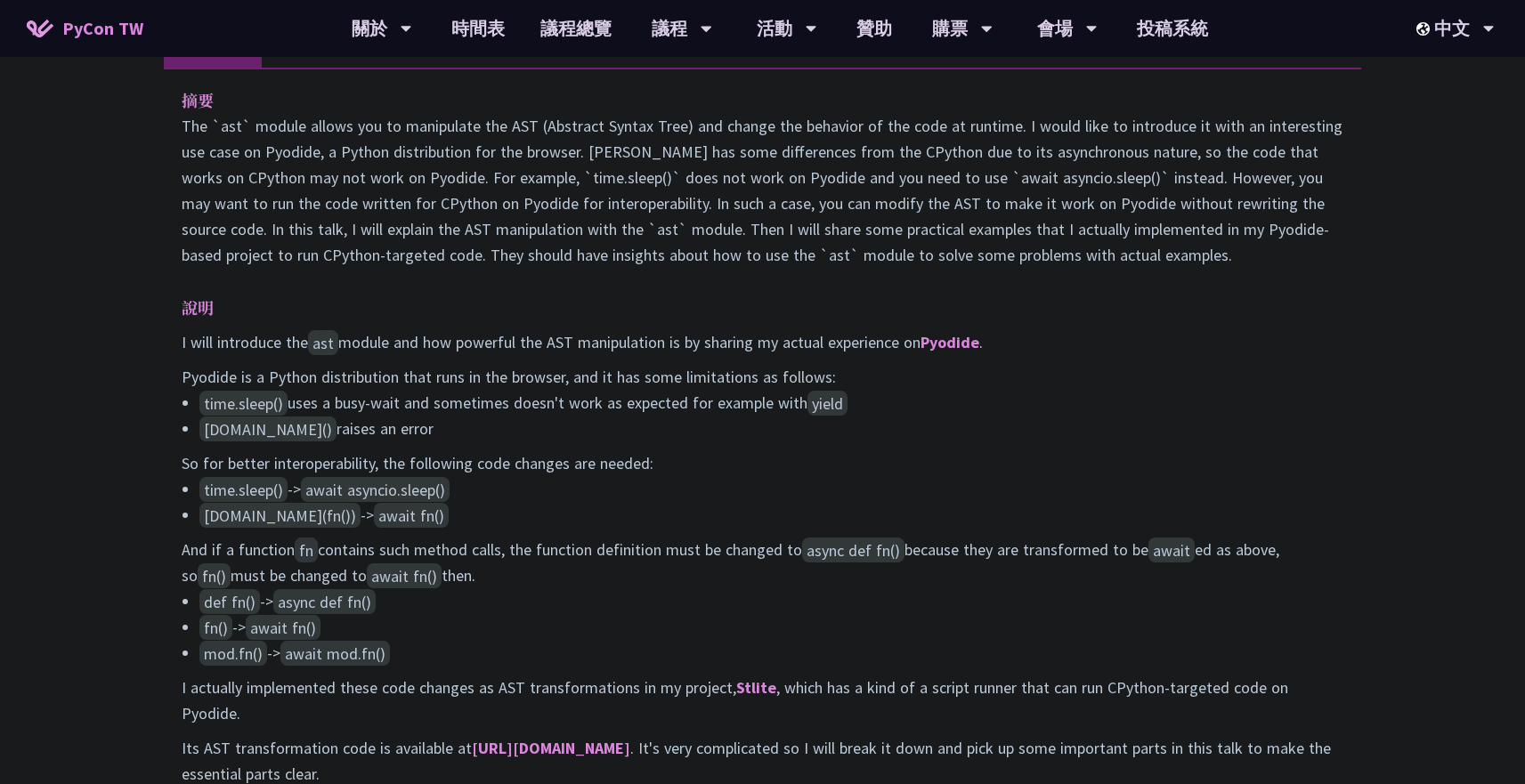
click at [178, 129] on div "摘要 說明 I will introduce the ast module and how powerful the AST manipulation is …" at bounding box center [762, 480] width 1198 height 824
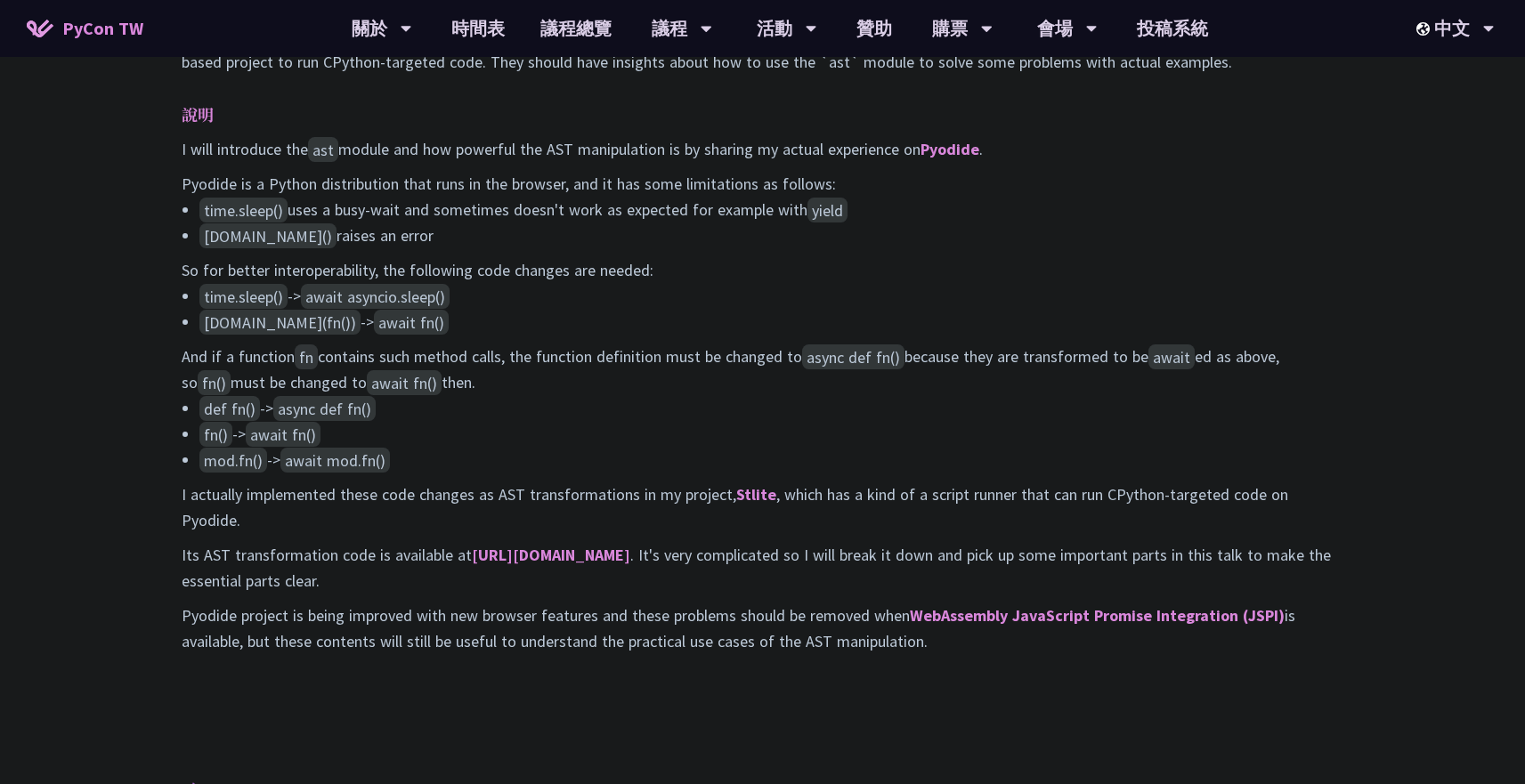
scroll to position [755, 0]
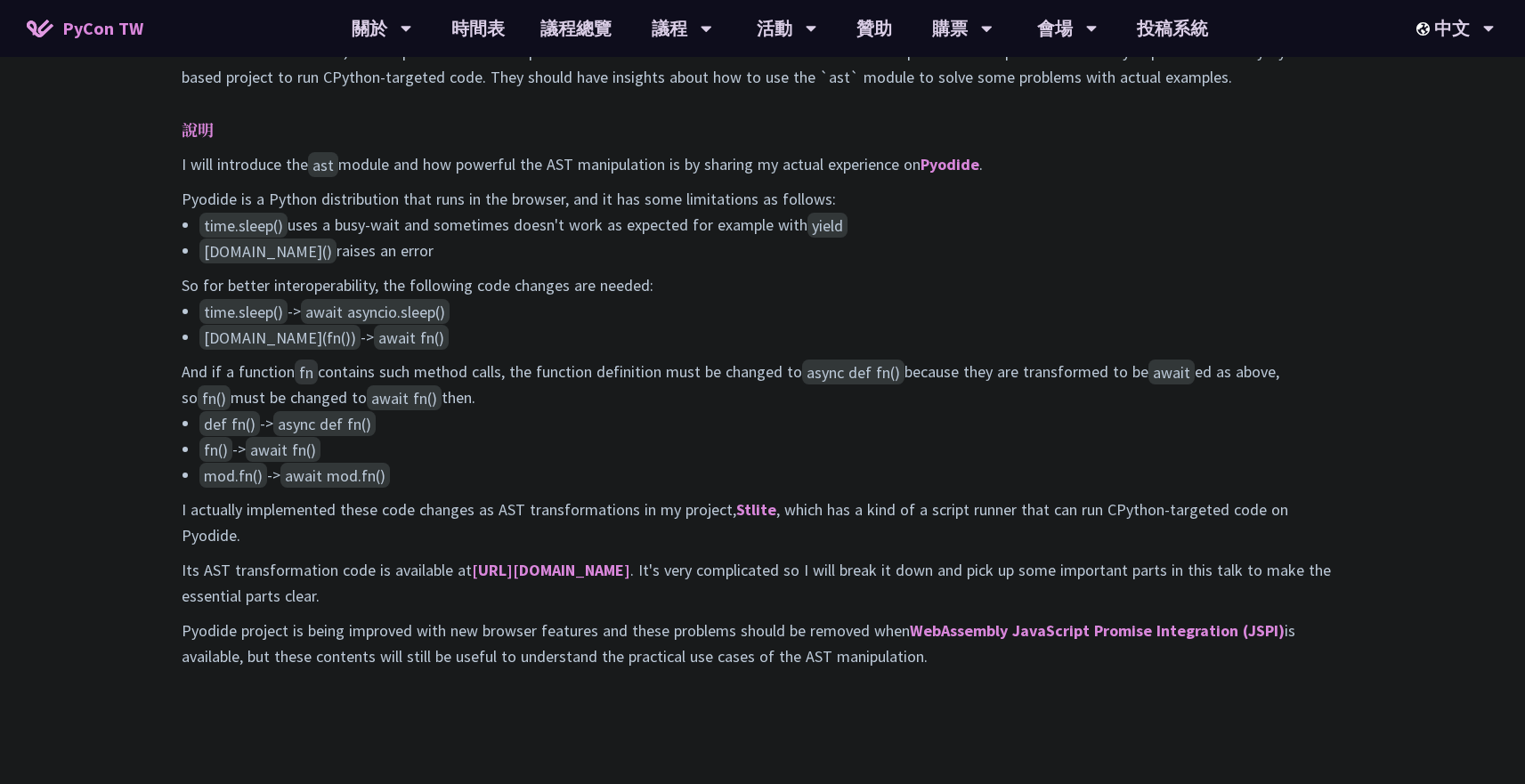
click at [954, 670] on p "Pyodide project is being improved with new browser features and these problems …" at bounding box center [762, 644] width 1162 height 52
copy div "lo Ips `dol` sitame consec adi el seddoeiusm tem INC (Utlabore Etdolo Magn) ali…"
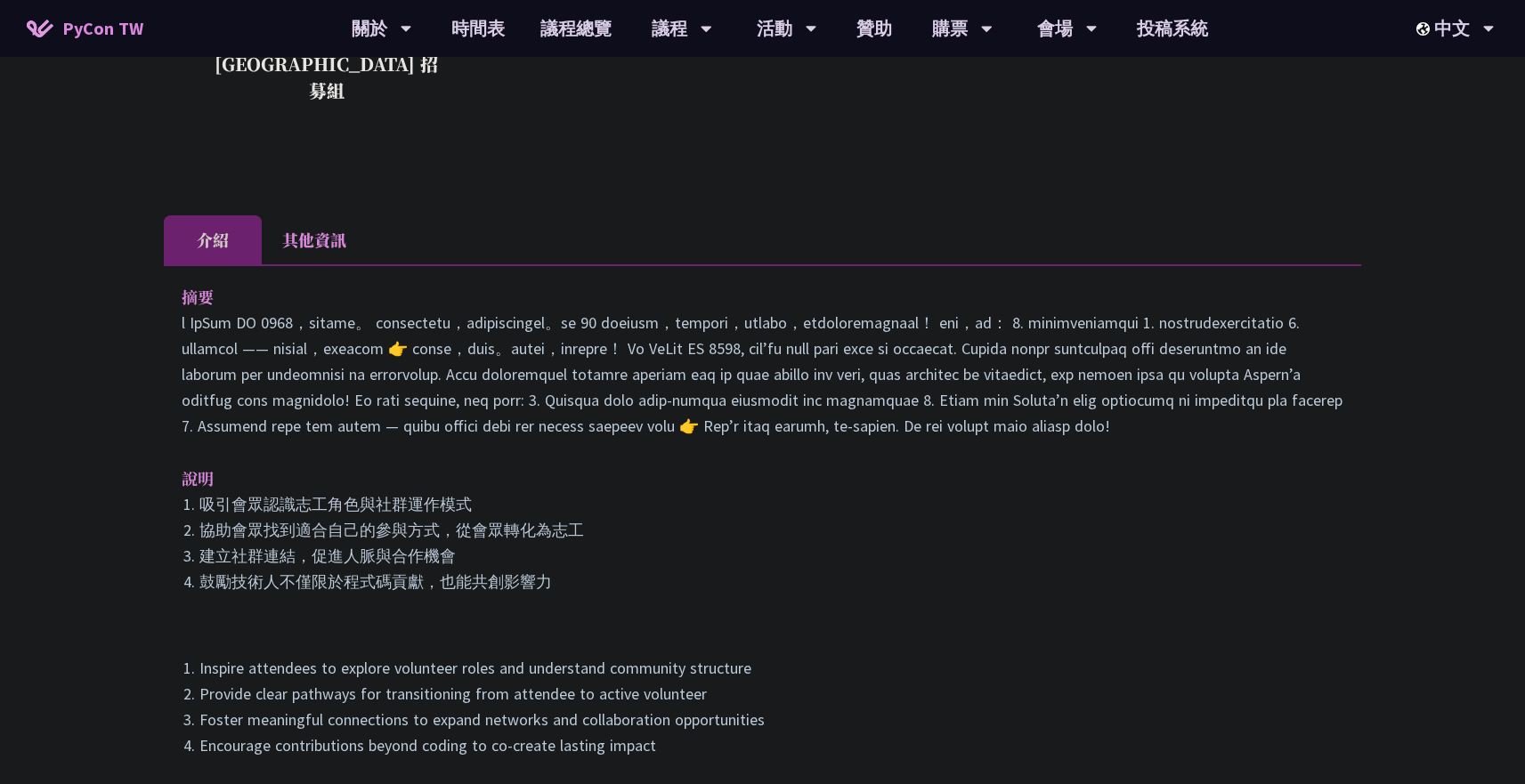
scroll to position [417, 0]
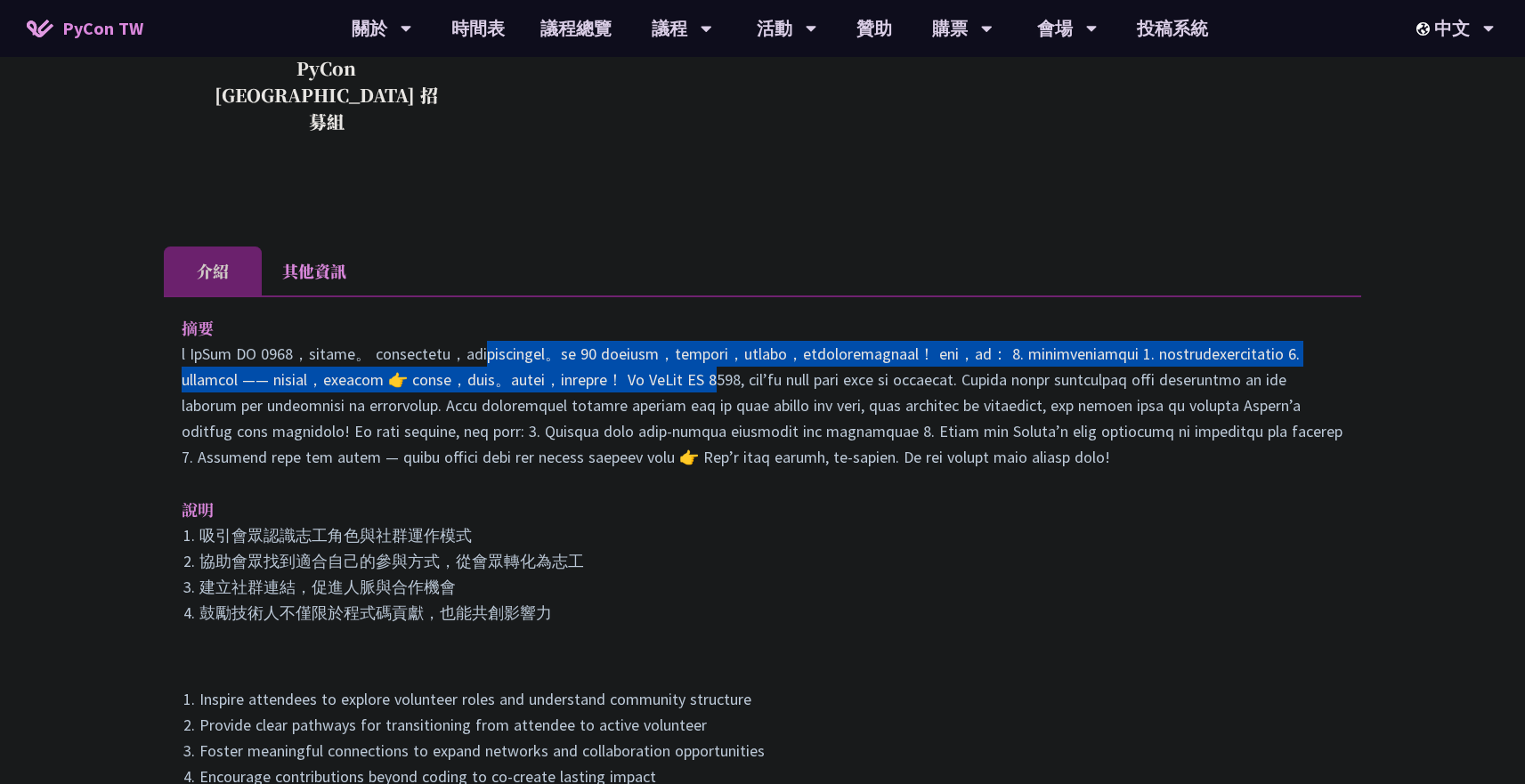
drag, startPoint x: 382, startPoint y: 330, endPoint x: 632, endPoint y: 367, distance: 252.7
click at [632, 367] on p at bounding box center [762, 404] width 1162 height 129
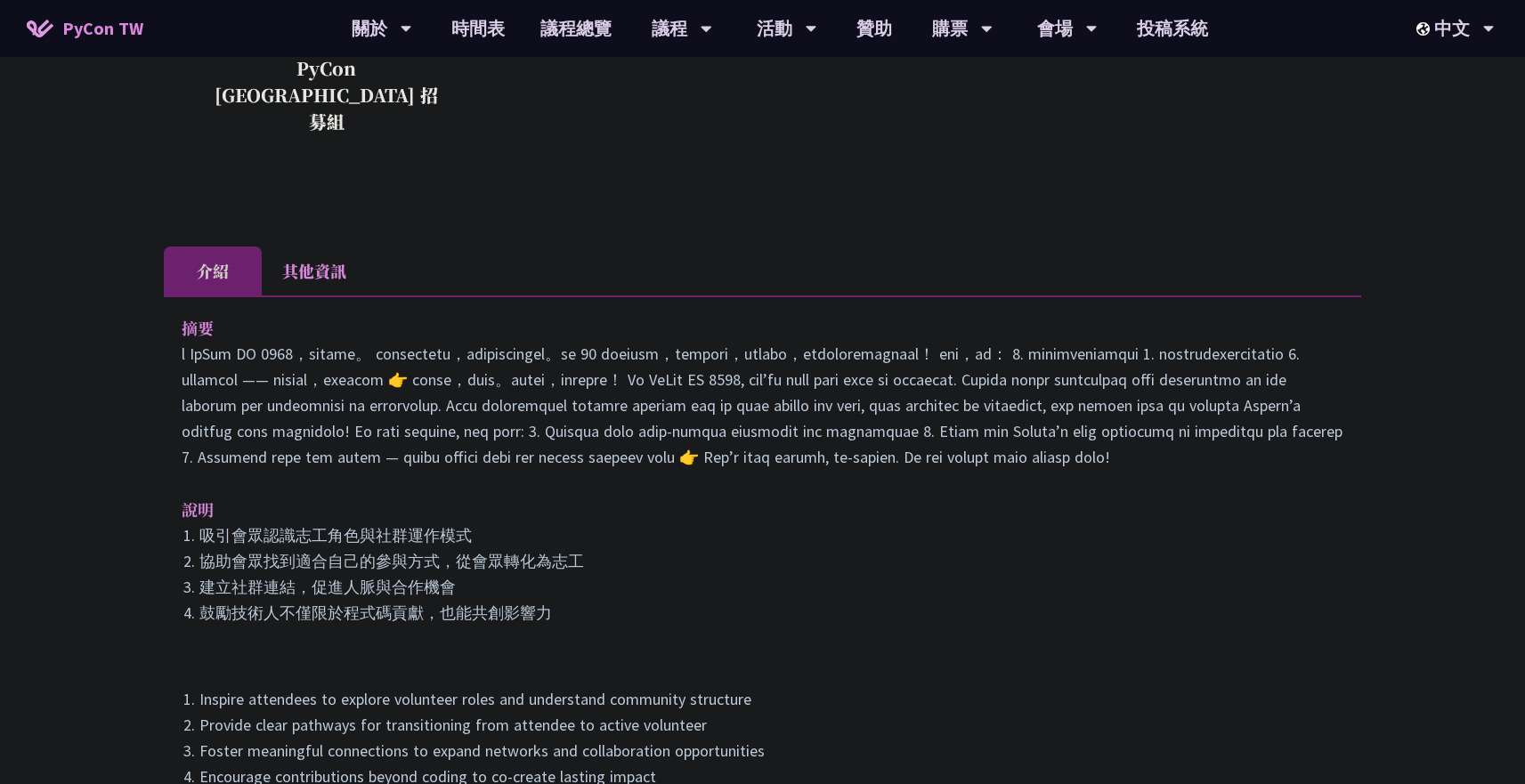
click at [512, 405] on p at bounding box center [762, 404] width 1162 height 129
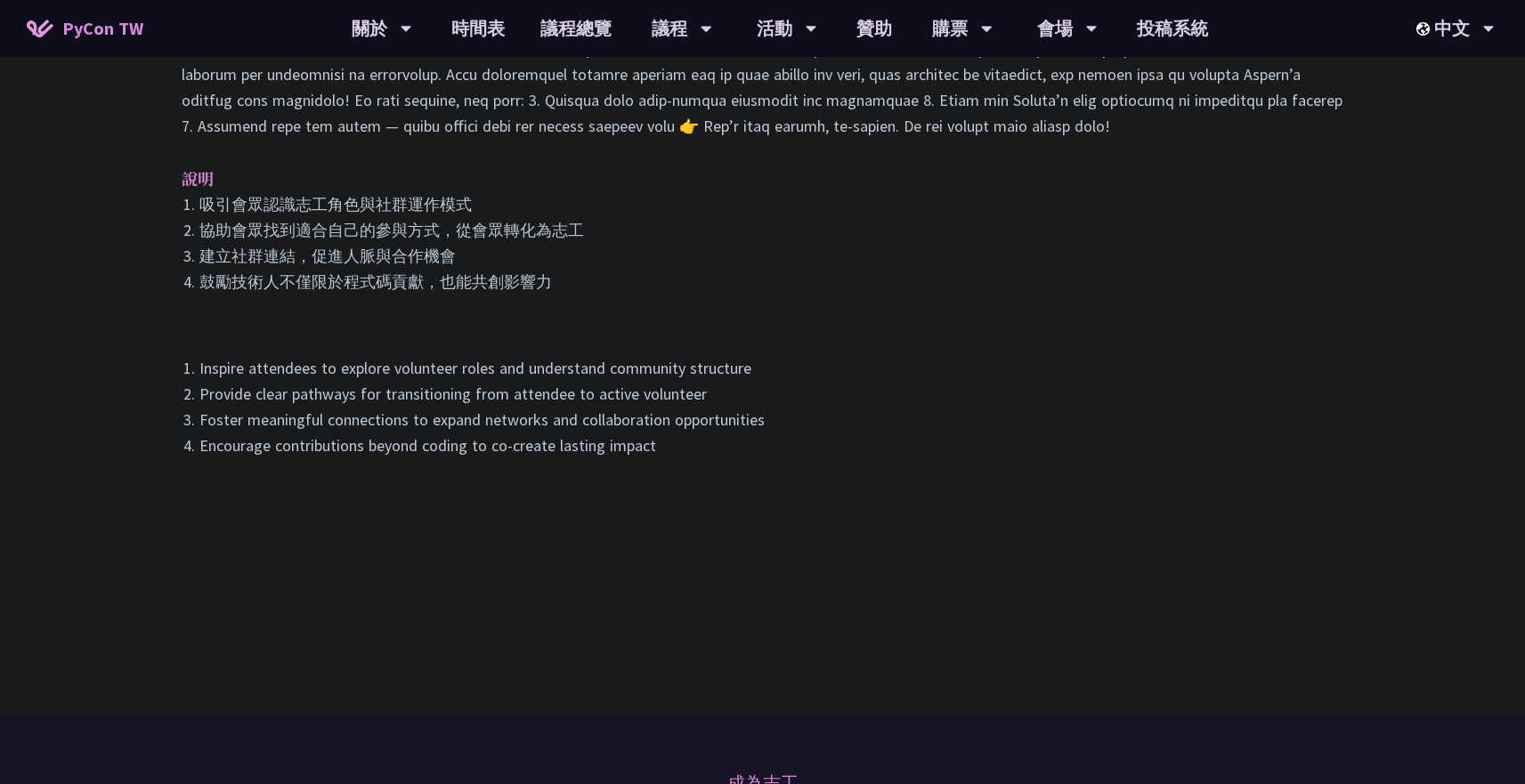
scroll to position [764, 0]
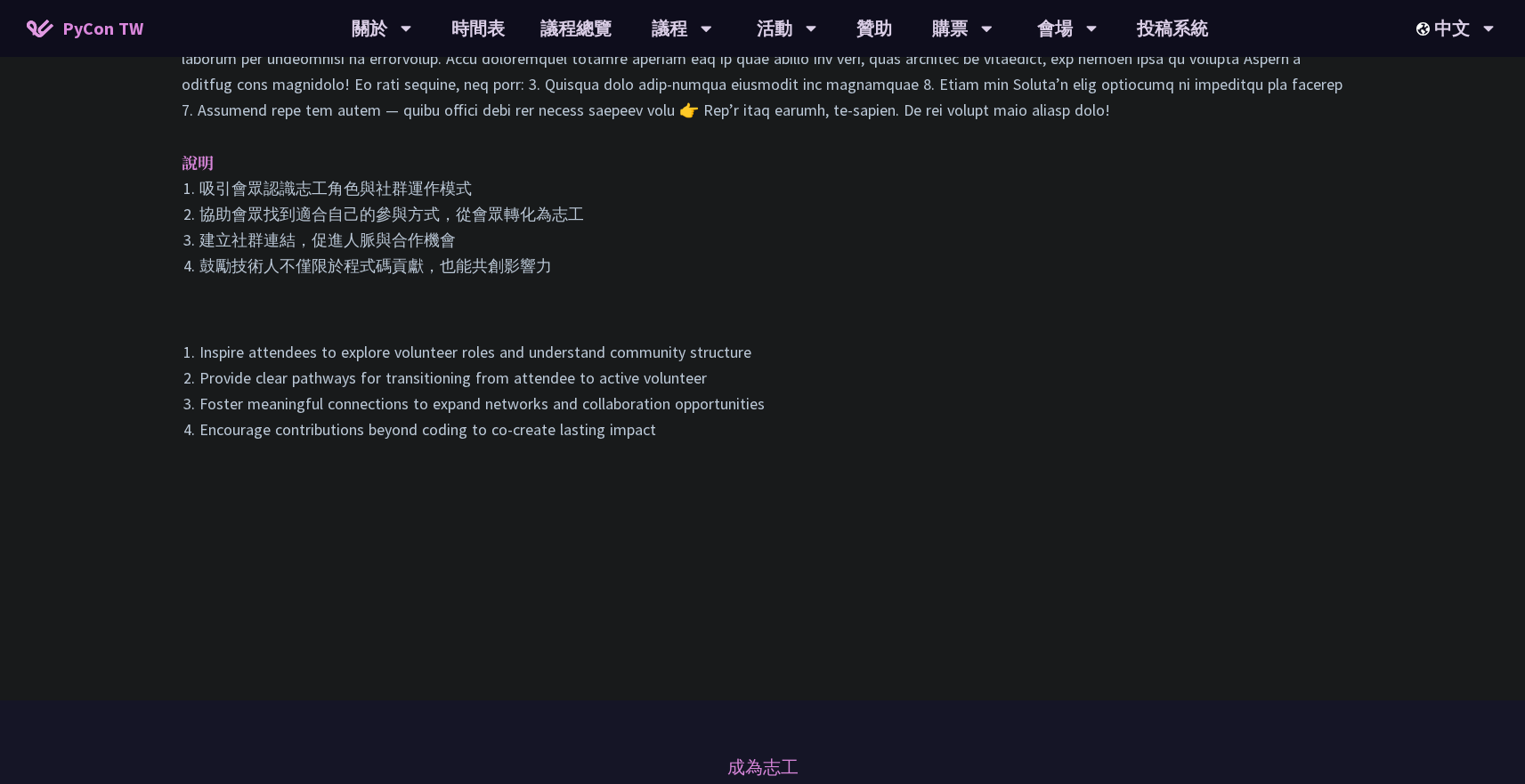
click at [771, 284] on div "吸引會眾認識志工角色與社群運作模式 協助會眾找到適合自己的參與方式，從會眾轉化為志工 建立社群連結，促進人脈與合作機會 鼓勵技術人不僅限於程式碼貢獻，也能共創…" at bounding box center [762, 309] width 1162 height 267
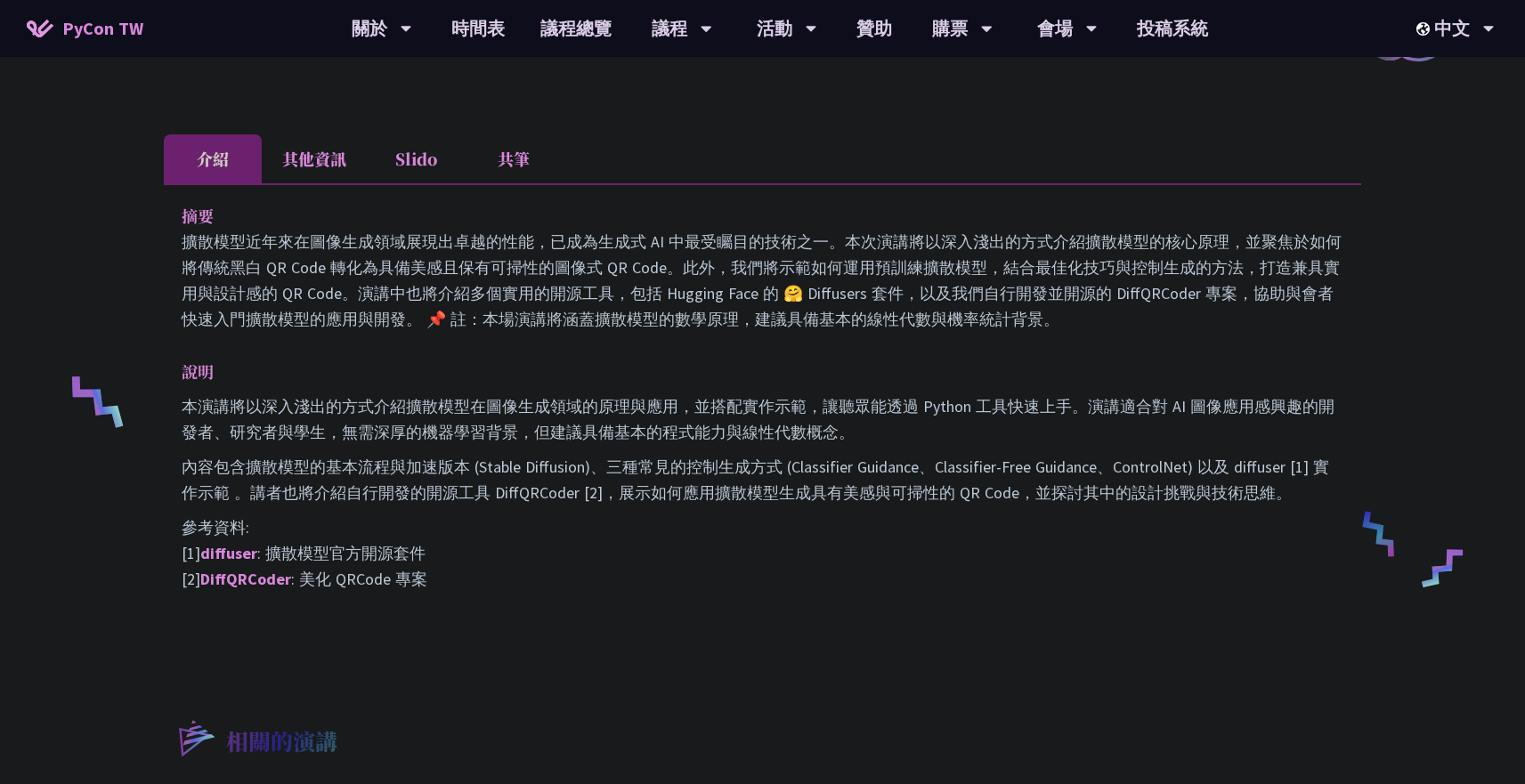
scroll to position [478, 0]
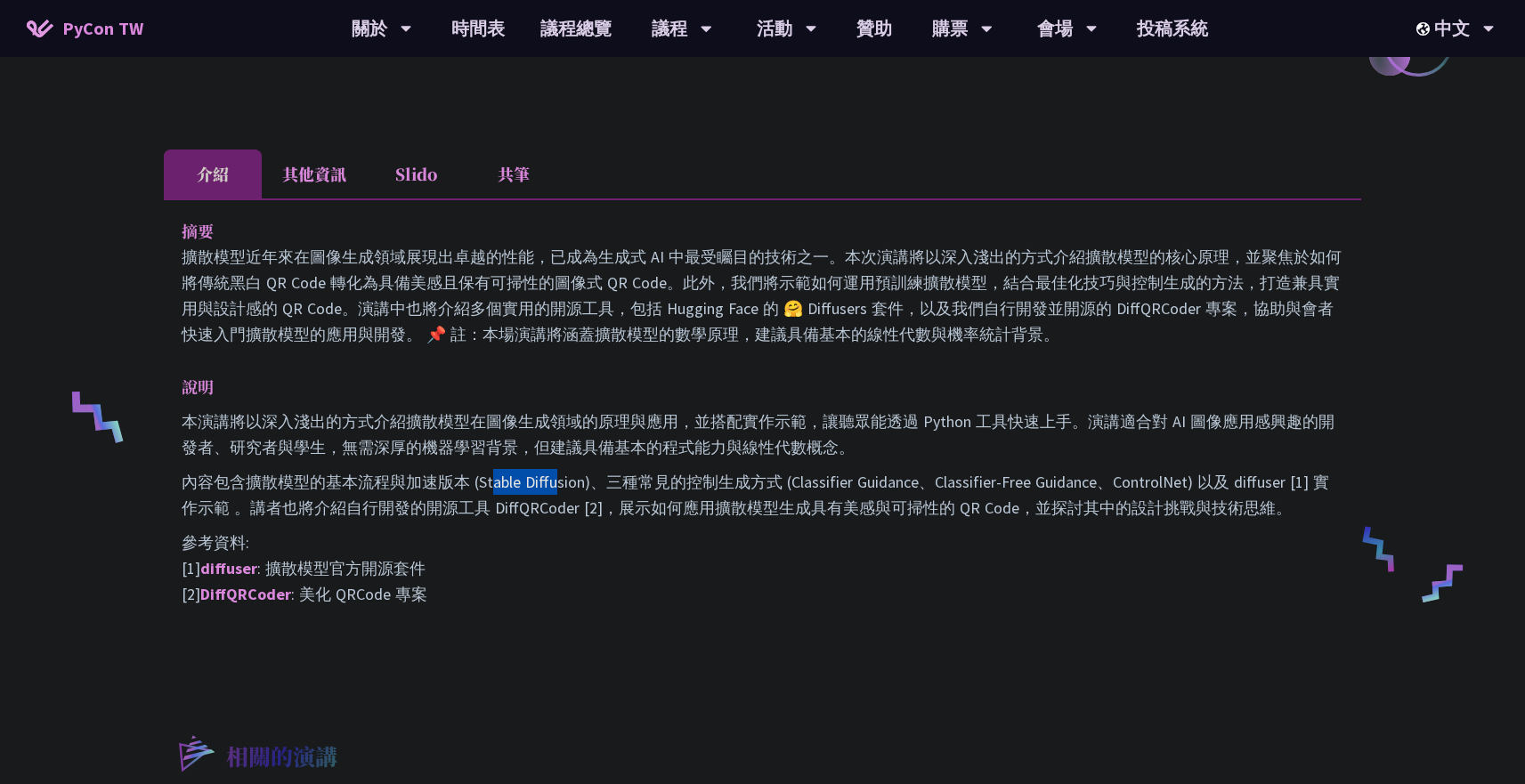
drag, startPoint x: 494, startPoint y: 485, endPoint x: 560, endPoint y: 486, distance: 66.0
click at [560, 486] on p "內容包含擴散模型的基本流程與加速版本 (Stable Diffusion)、三種常見的控制生成方式 (Classifier Guidance、Classifi…" at bounding box center [762, 495] width 1162 height 52
click at [719, 495] on p "內容包含擴散模型的基本流程與加速版本 (Stable Diffusion)、三種常見的控制生成方式 (Classifier Guidance、Classifi…" at bounding box center [762, 495] width 1162 height 52
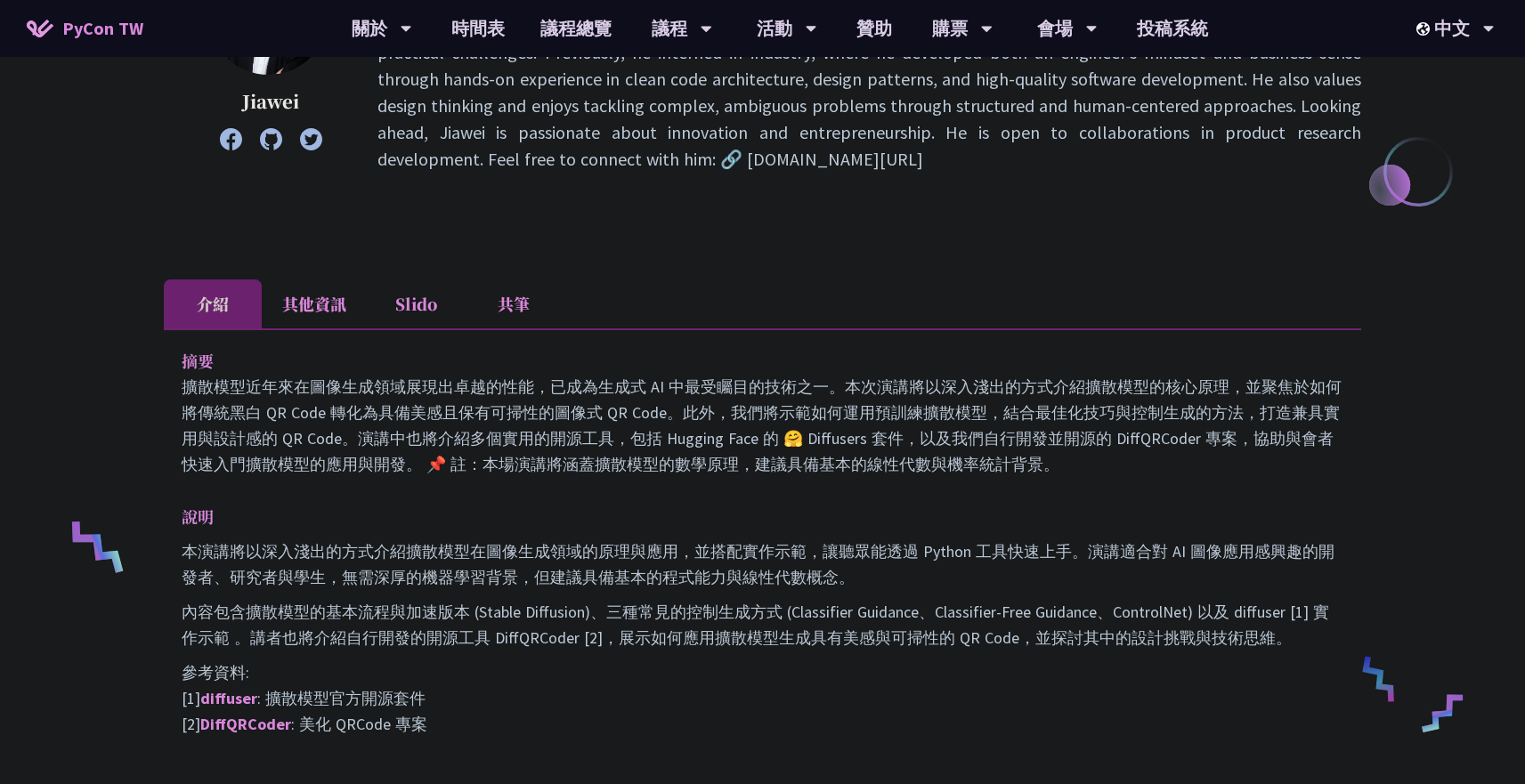
scroll to position [346, 0]
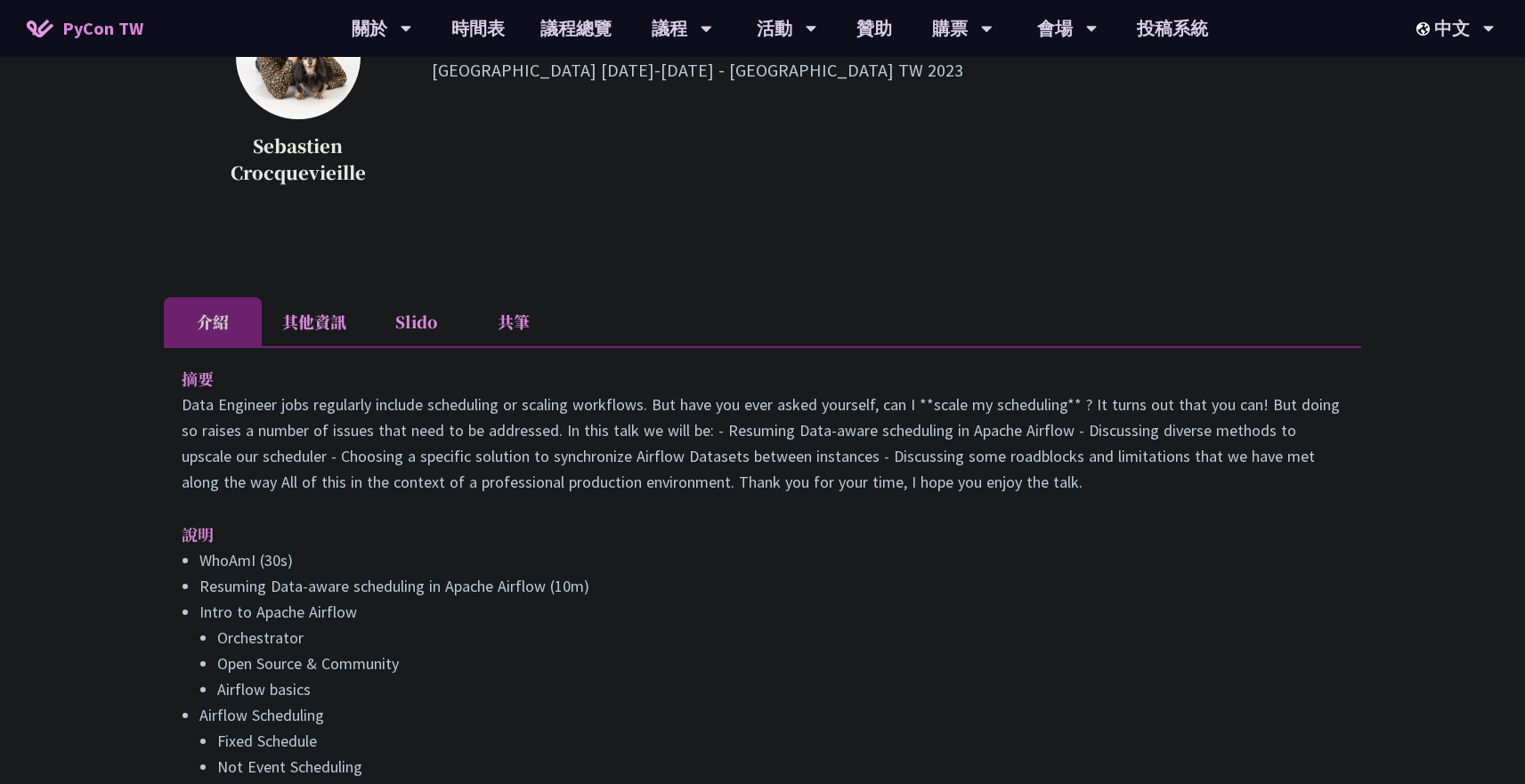
scroll to position [320, 0]
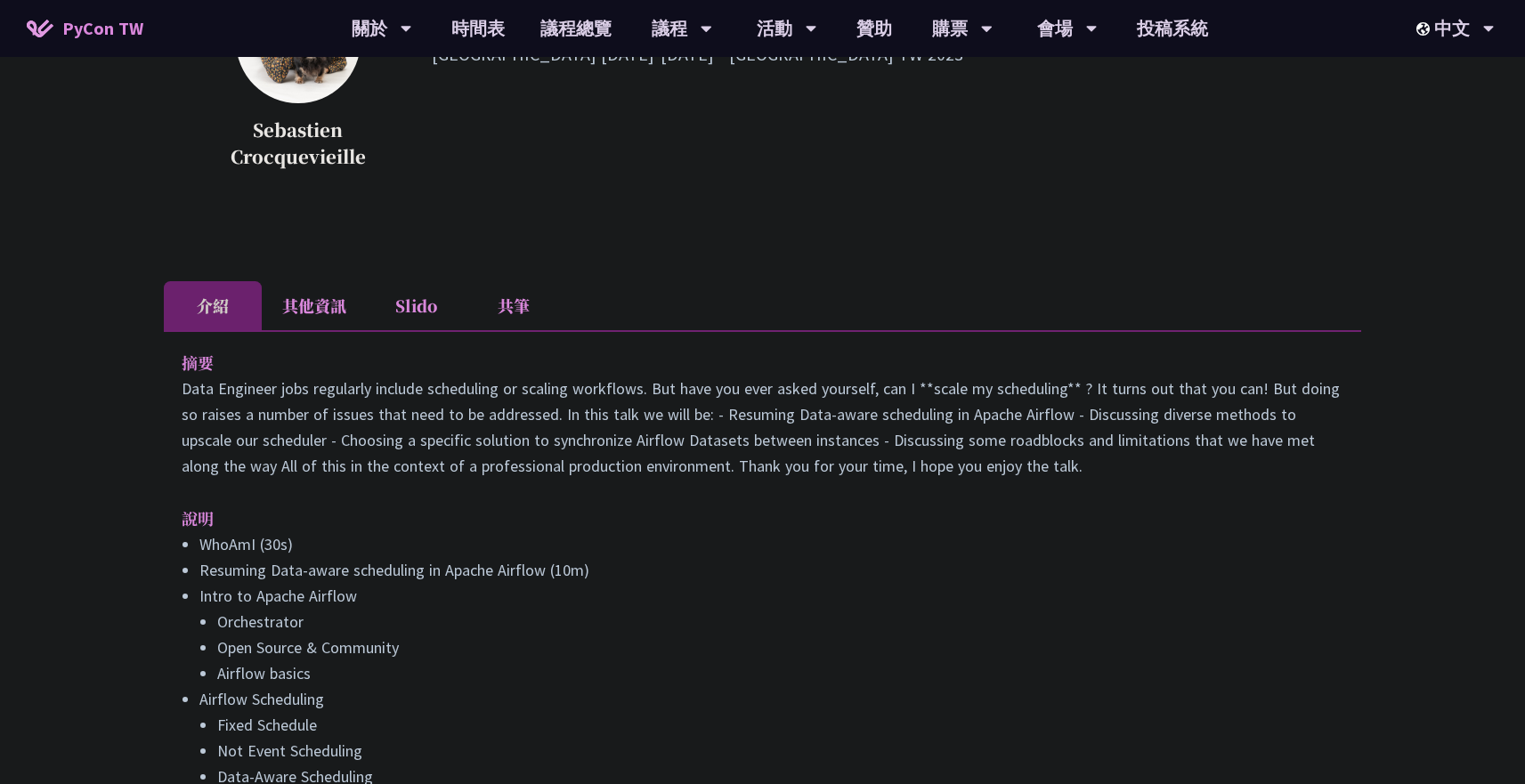
drag, startPoint x: 174, startPoint y: 367, endPoint x: 478, endPoint y: 464, distance: 319.1
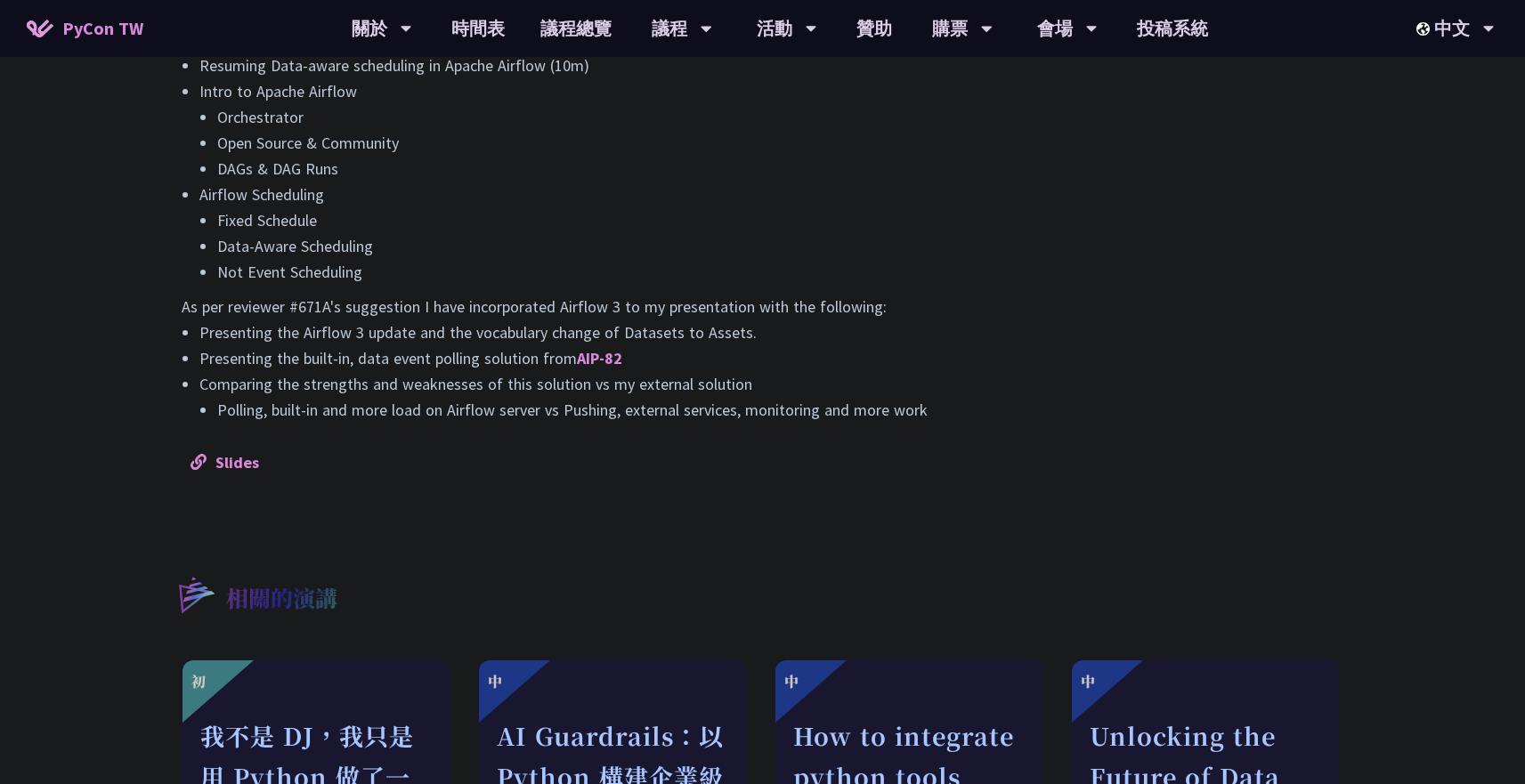
scroll to position [1554, 0]
click at [1023, 415] on li "Polling, built-in and more load on Airflow server vs Pushing, external services…" at bounding box center [781, 411] width 1126 height 26
copy div "摘要 Data Engineer jobs regularly include scheduling or scaling workflows. But ha…"
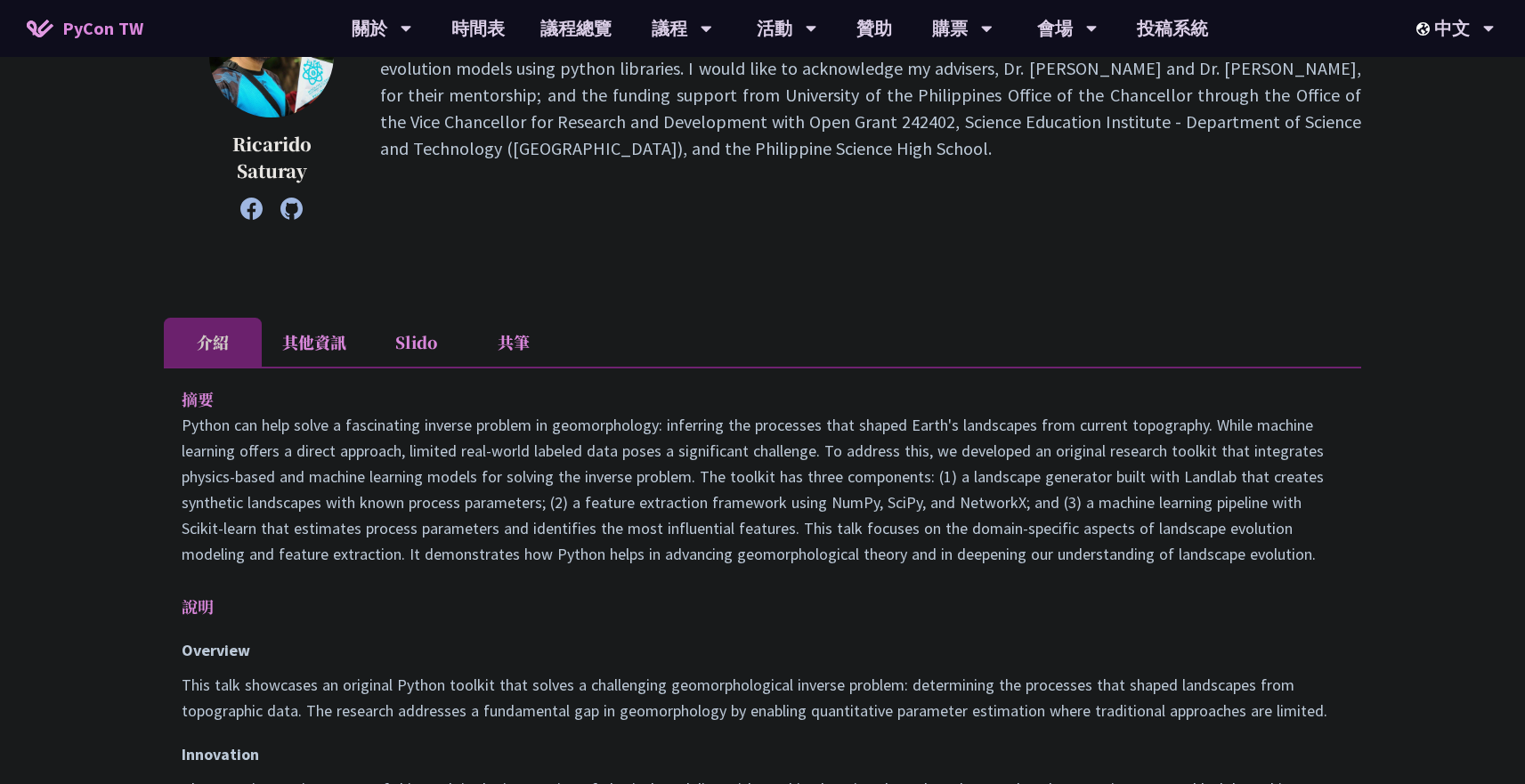
scroll to position [458, 0]
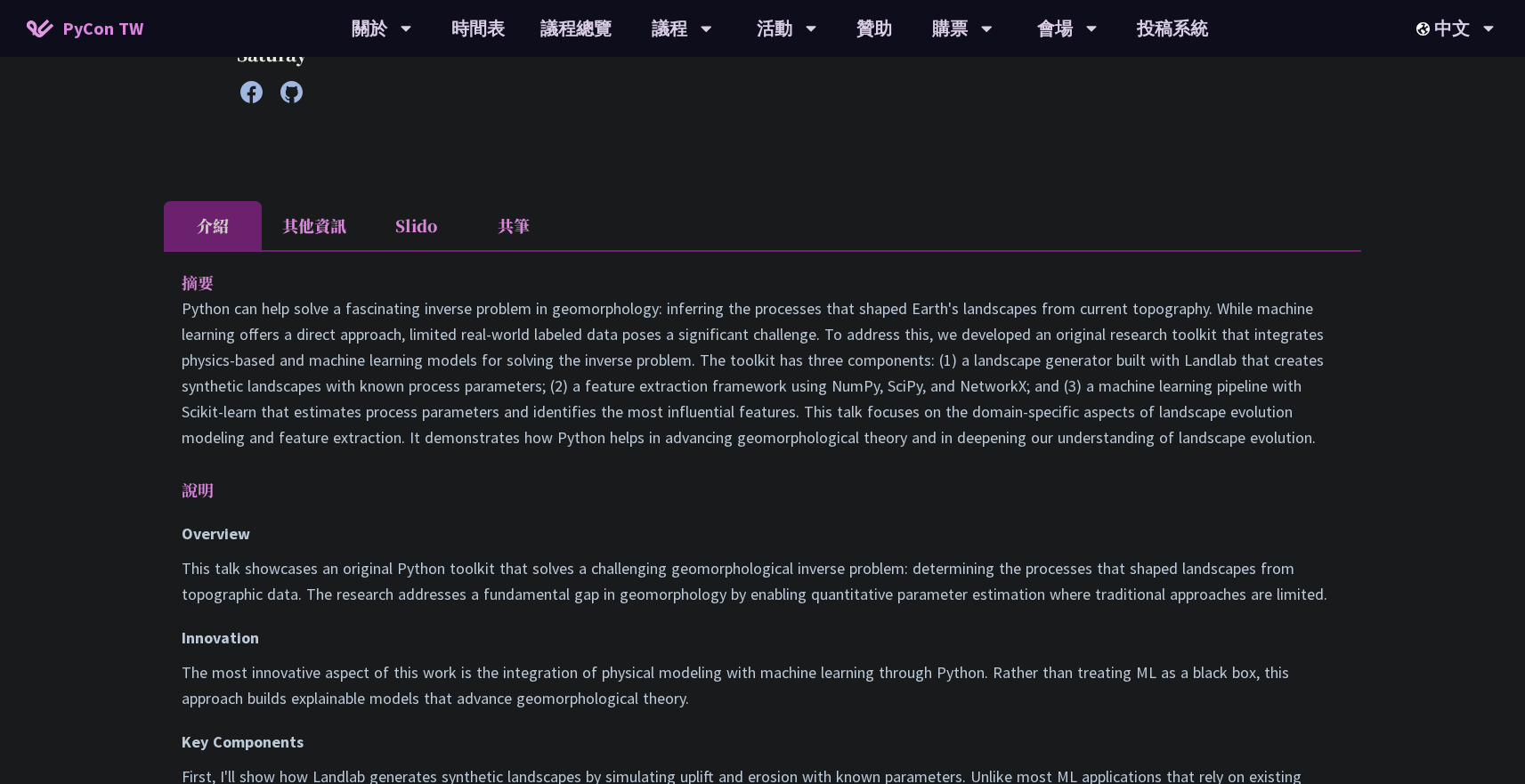
click at [172, 283] on div "摘要 說明 Overview This talk showcases an original Python toolkit that solves a cha…" at bounding box center [762, 758] width 1198 height 1018
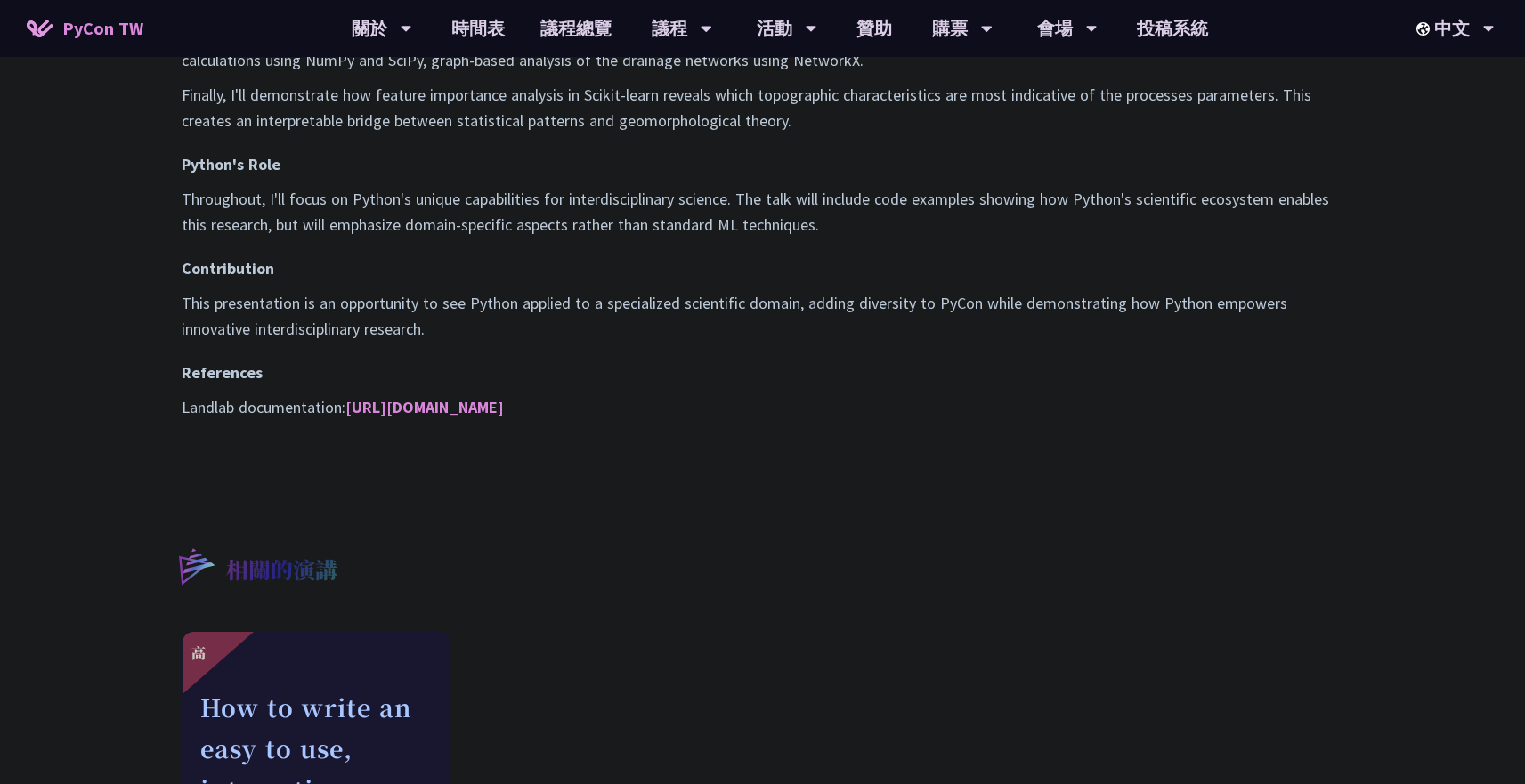
scroll to position [1322, 0]
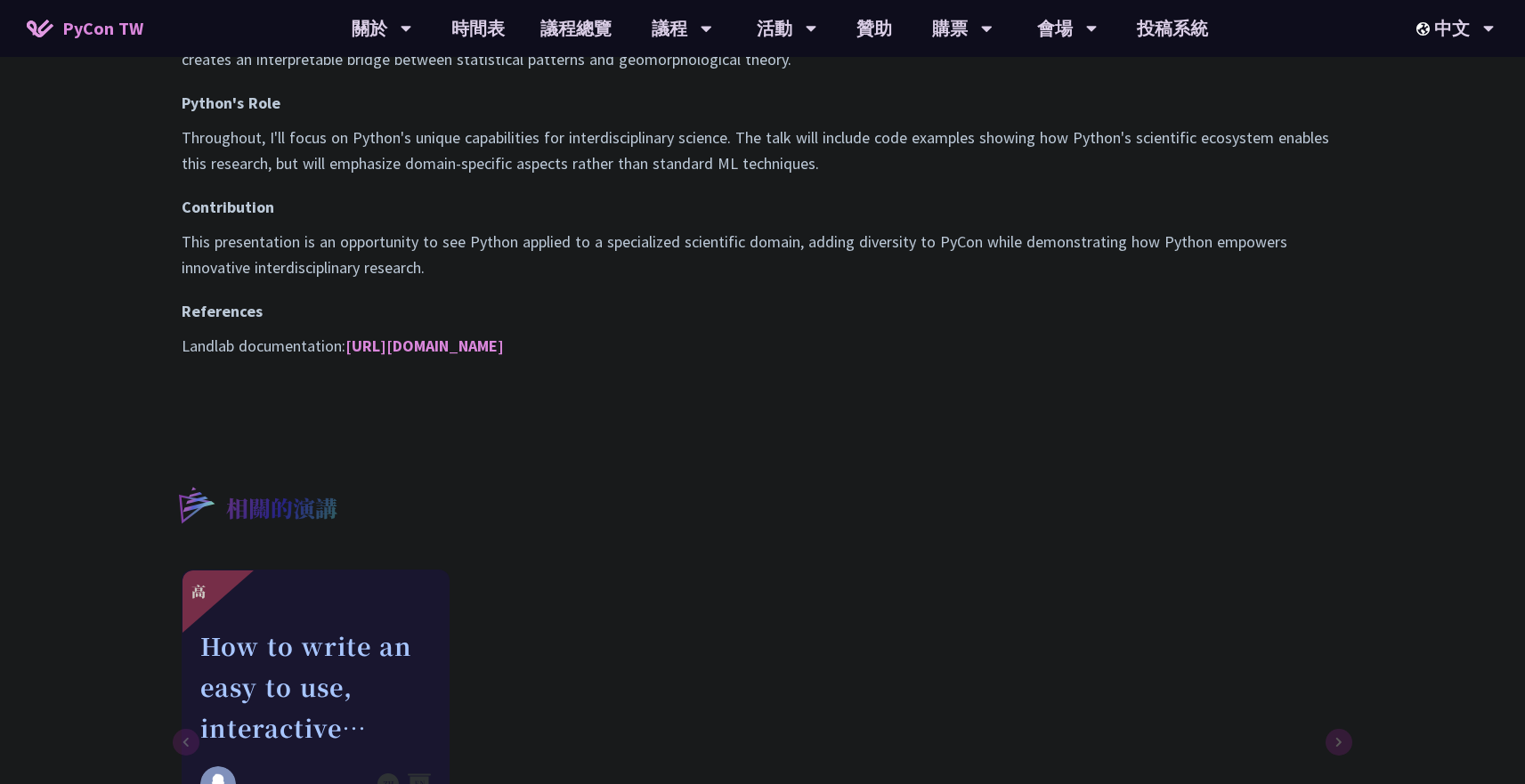
copy div "摘要 Python can help solve a fascinating inverse problem in geomorphology: inferr…"
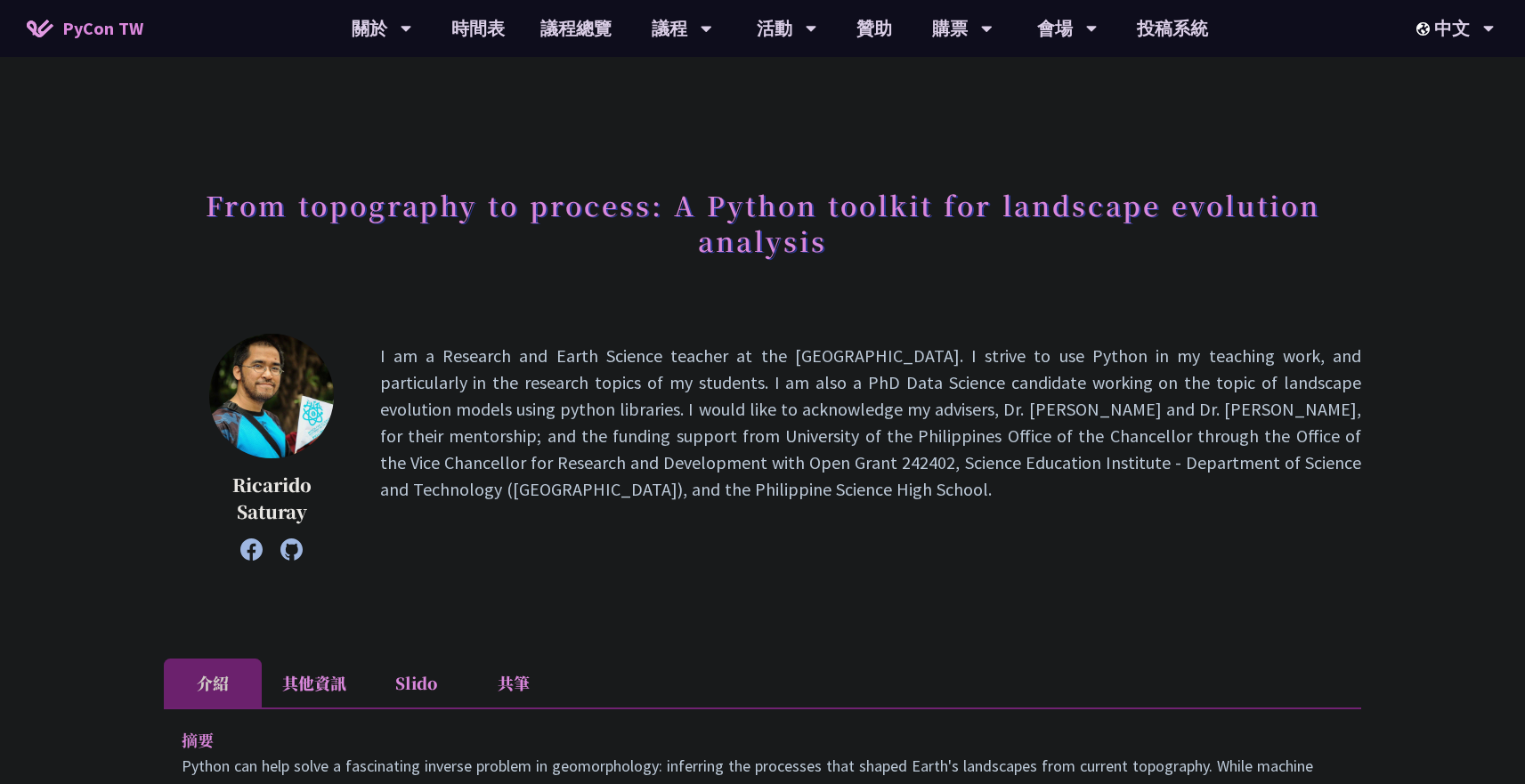
scroll to position [47, 0]
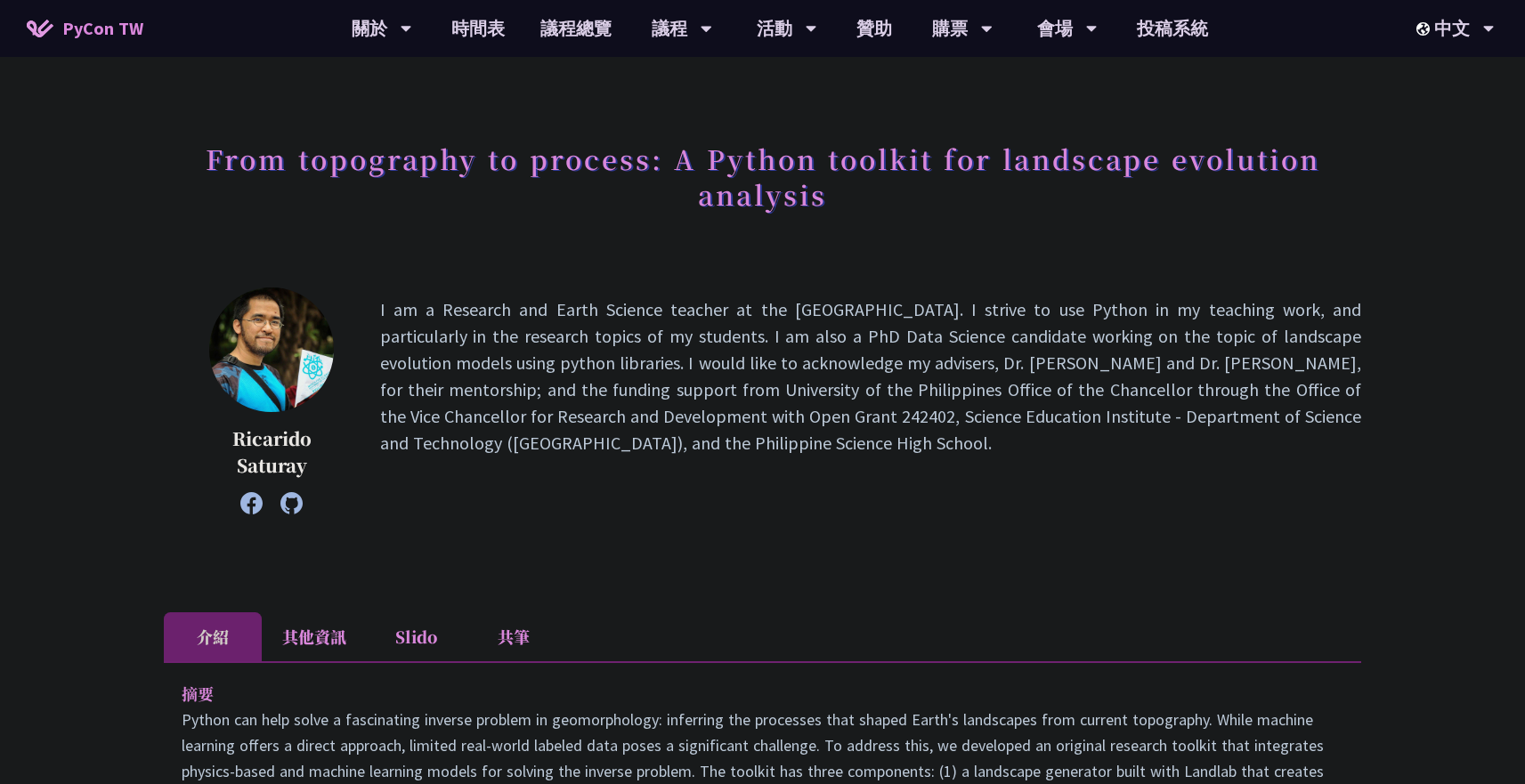
click at [680, 311] on p "I am a Research and Earth Science teacher at the Philippine Science High School…" at bounding box center [870, 401] width 981 height 209
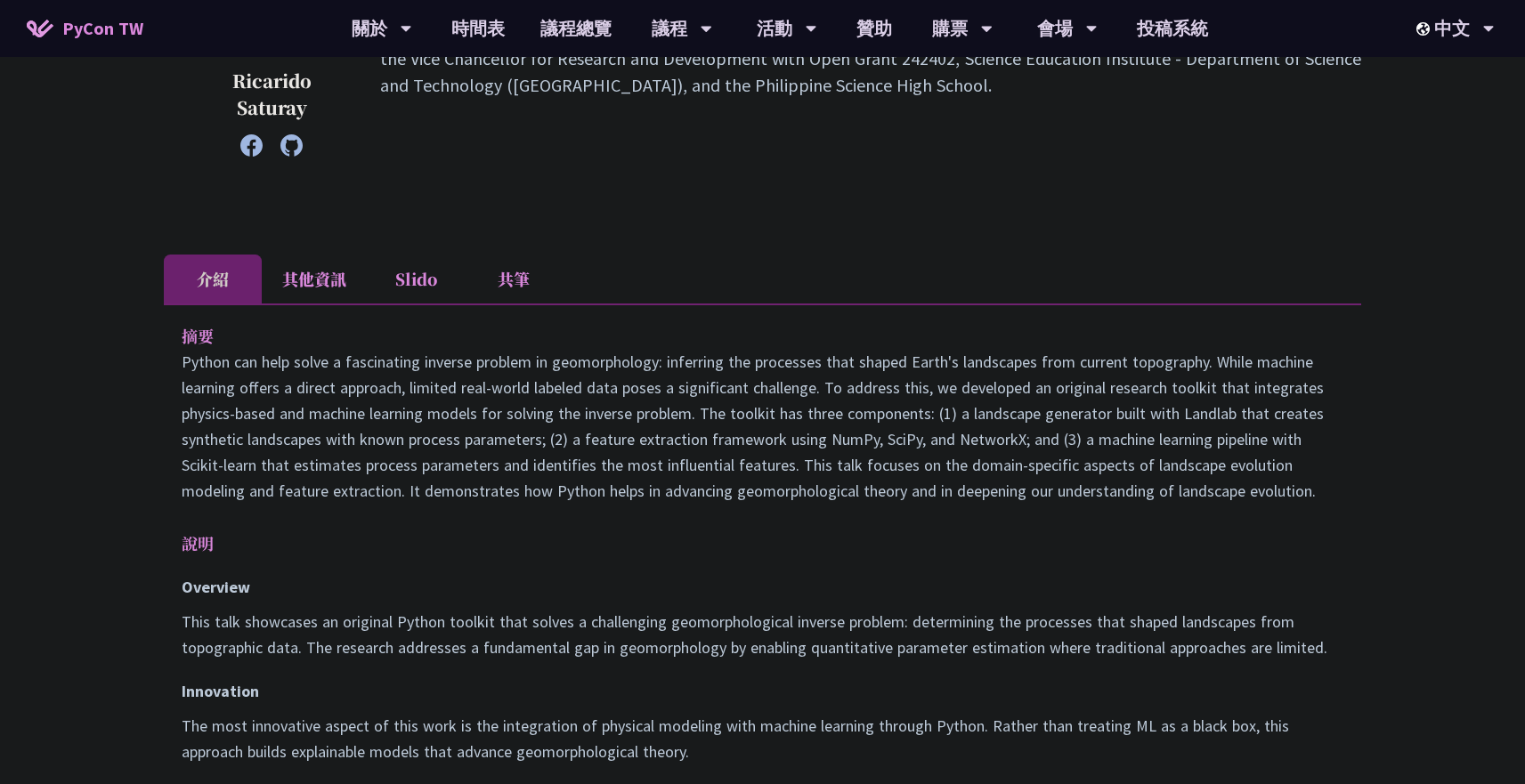
scroll to position [213, 0]
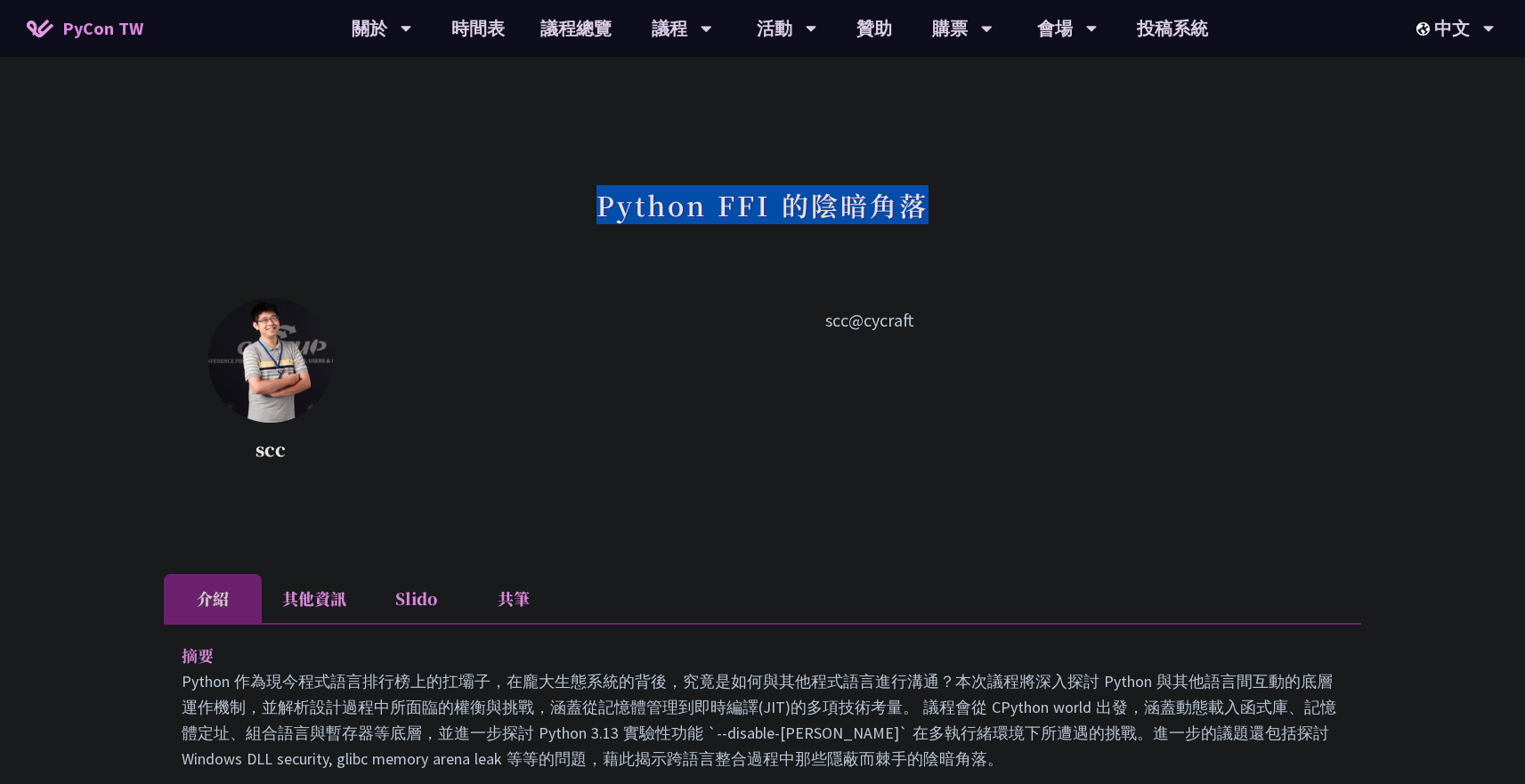
drag, startPoint x: 541, startPoint y: 217, endPoint x: 952, endPoint y: 216, distance: 411.0
click at [952, 216] on div "Python FFI 的陰暗角落" at bounding box center [762, 225] width 1198 height 93
copy h1 "Python FFI 的陰暗角落"
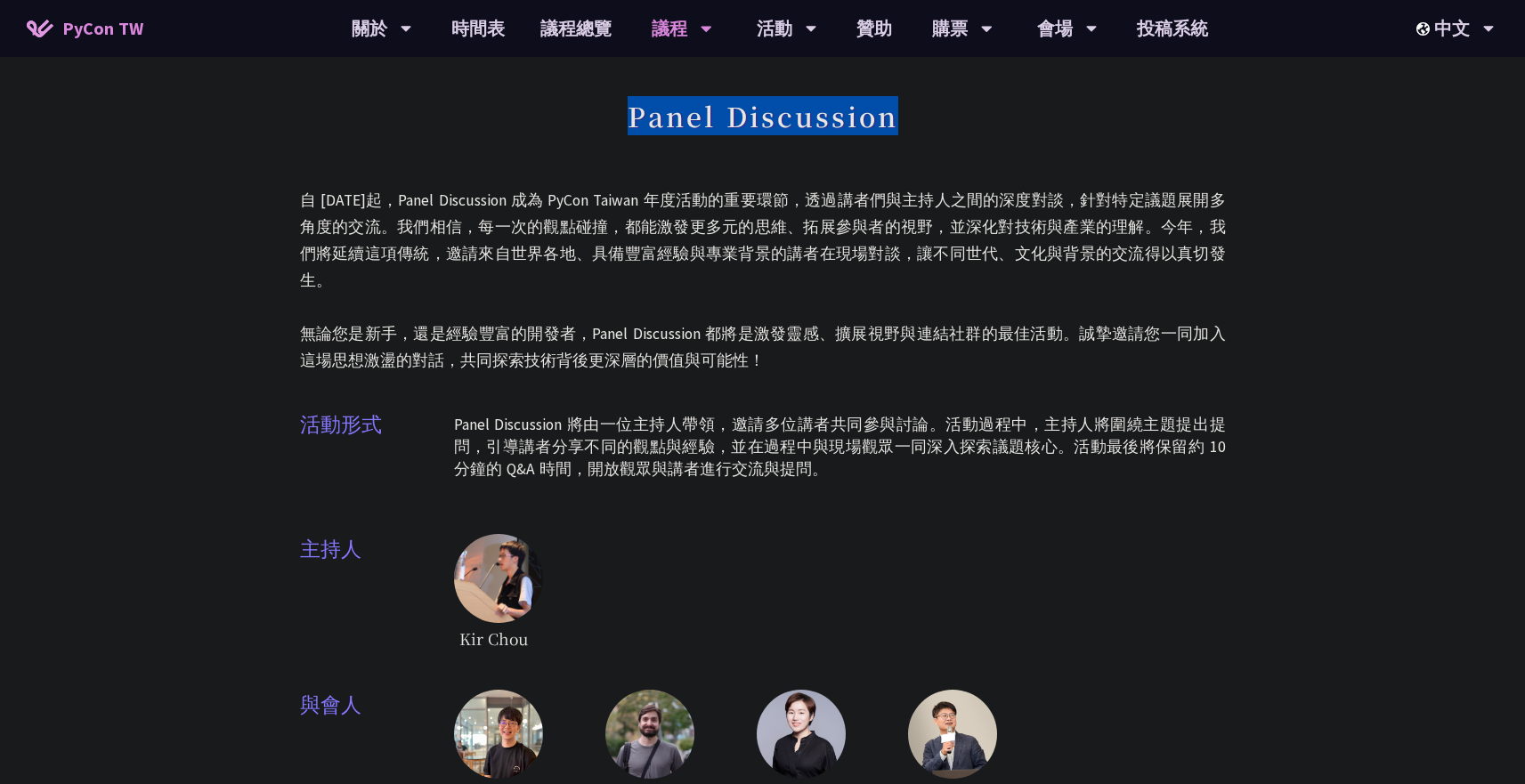
drag, startPoint x: 601, startPoint y: 120, endPoint x: 930, endPoint y: 127, distance: 329.1
click at [930, 127] on div "Panel Discussion" at bounding box center [762, 135] width 926 height 93
copy h1 "Panel Discussion"
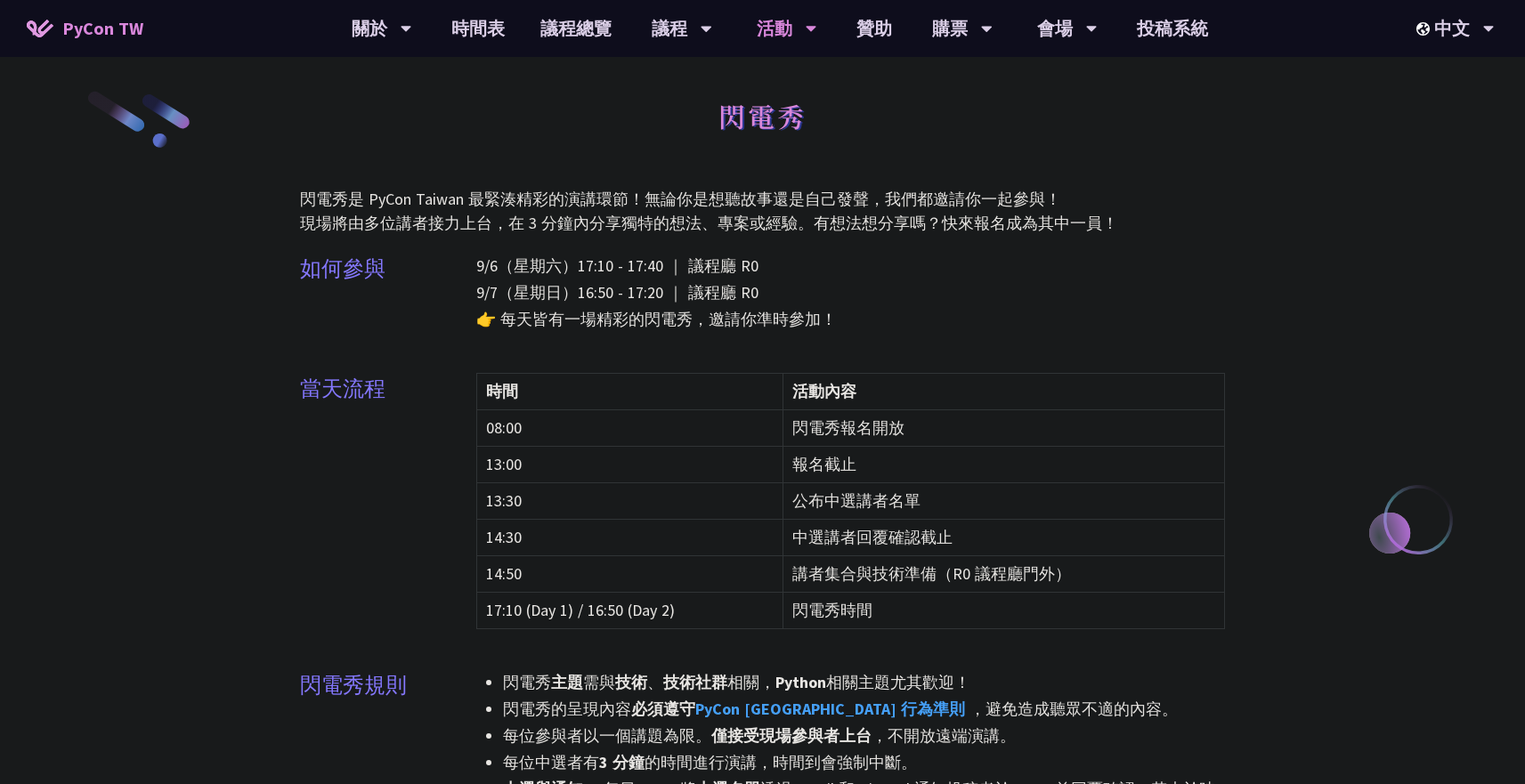
click at [742, 233] on p "閃電秀是 PyCon Taiwan 最緊湊精彩的演講環節！無論你是想聽故事還是自己發聲，我們都邀請你一起參與！ 現場將由多位講者接力上台，在 3 分鐘內分享獨…" at bounding box center [762, 211] width 926 height 48
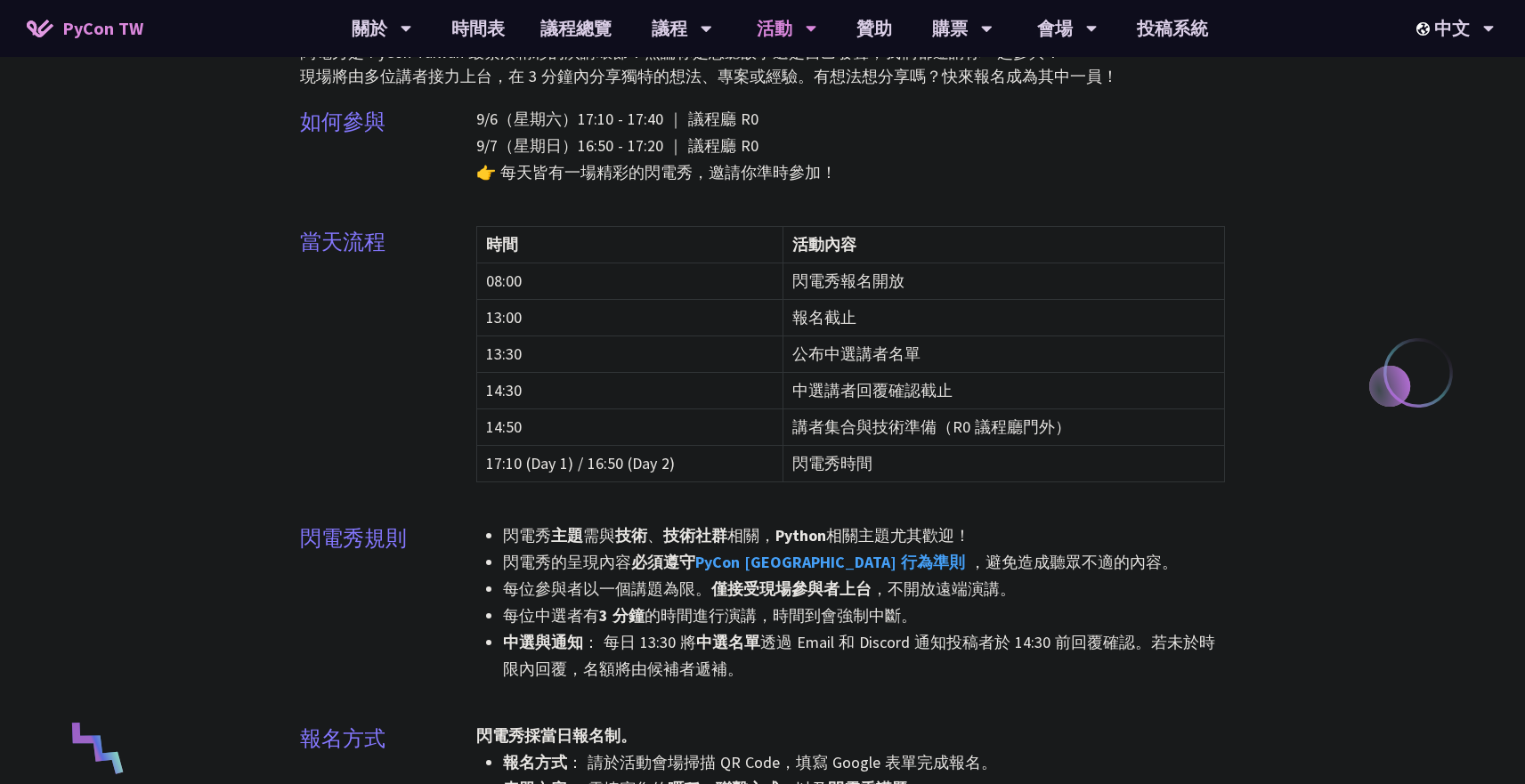
scroll to position [144, 0]
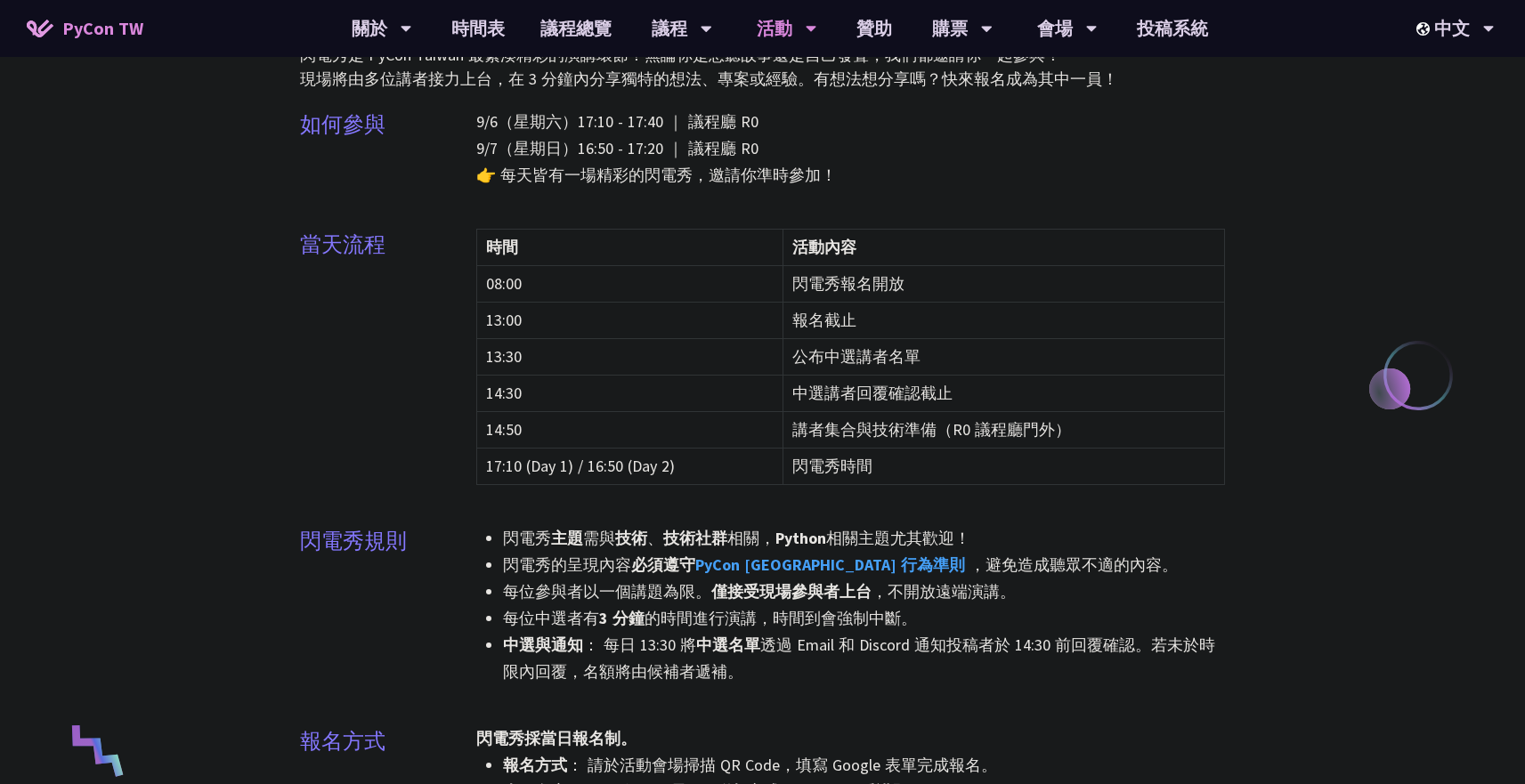
drag, startPoint x: 832, startPoint y: 354, endPoint x: 892, endPoint y: 353, distance: 60.0
click at [891, 353] on td "公布中選講者名單" at bounding box center [1004, 358] width 443 height 36
click at [1055, 370] on td "公布中選講者名單" at bounding box center [1004, 358] width 443 height 36
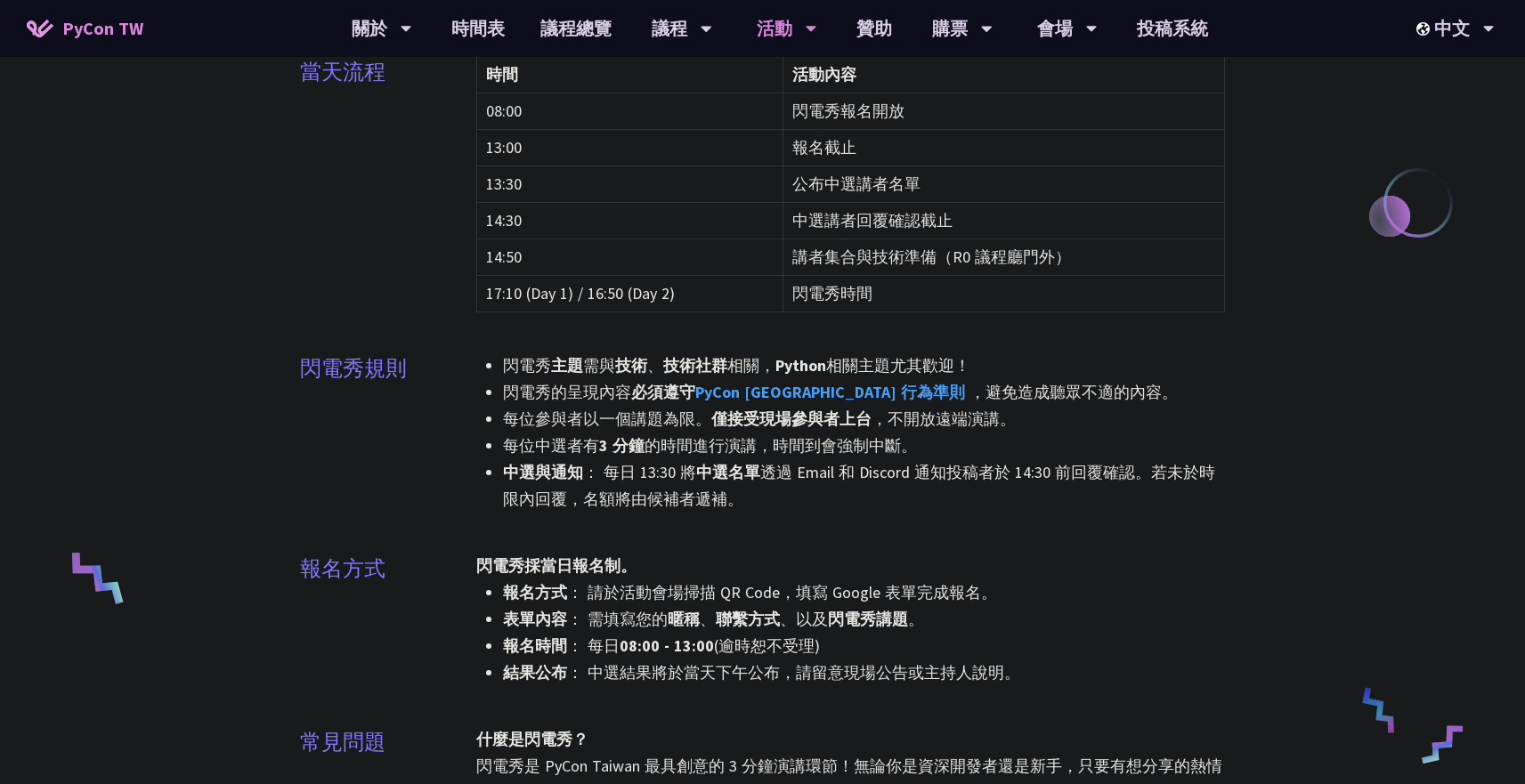
scroll to position [0, 0]
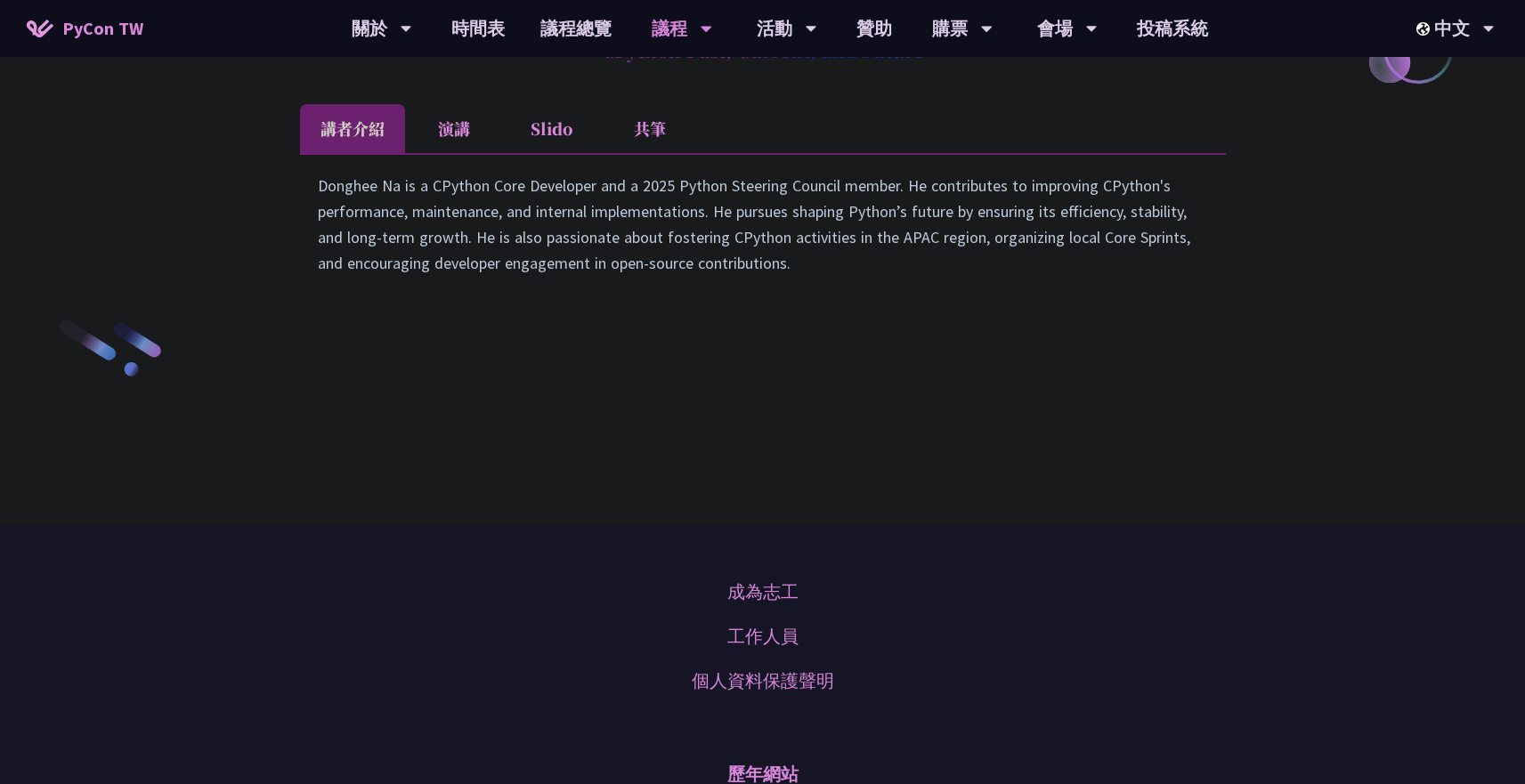
scroll to position [2562, 0]
drag, startPoint x: 642, startPoint y: 206, endPoint x: 963, endPoint y: 200, distance: 321.1
click at [963, 76] on h2 "CPython Past, Current, and Future" at bounding box center [762, 50] width 926 height 53
copy h2 "CPython Past, Current, and Future"
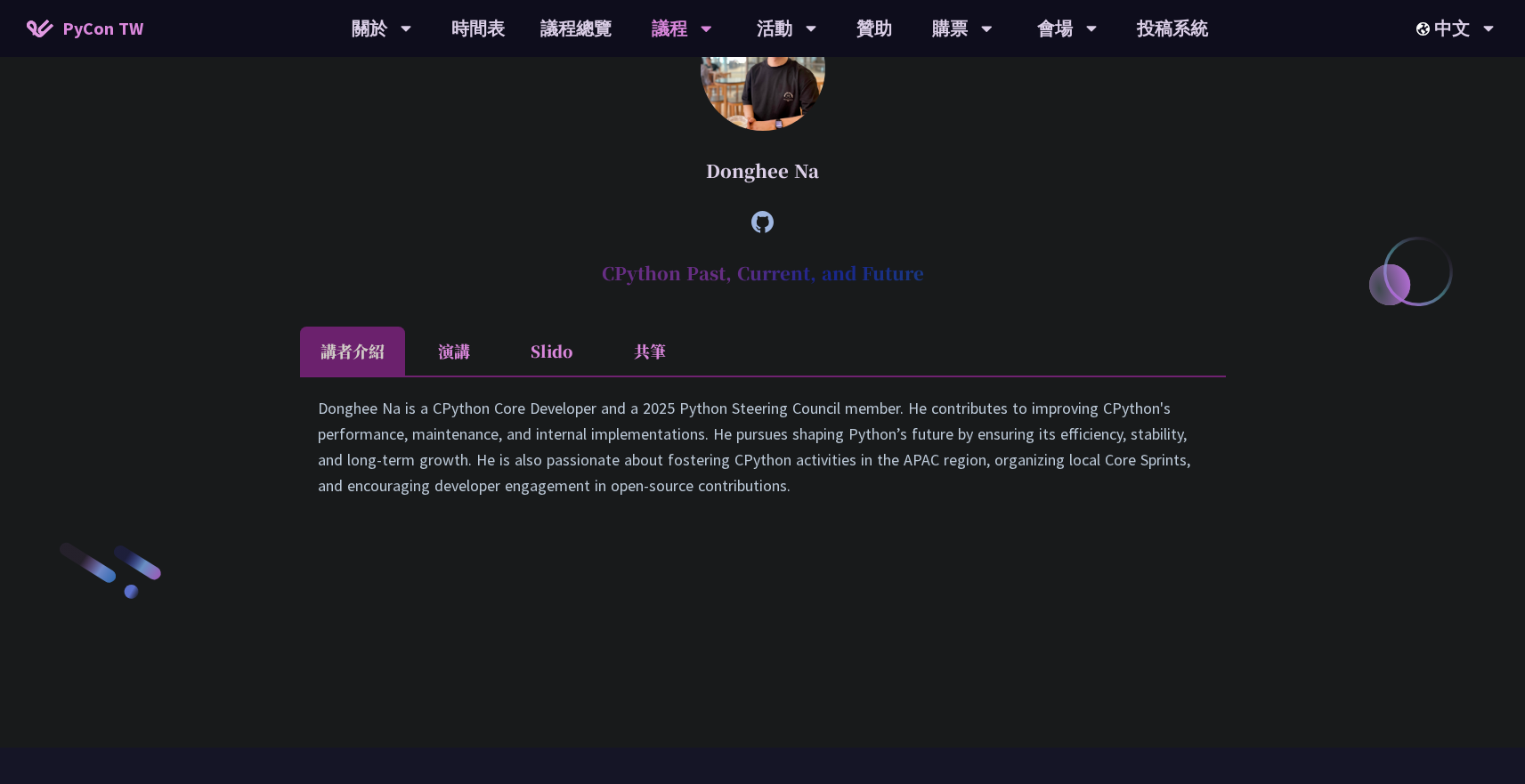
scroll to position [2658, 0]
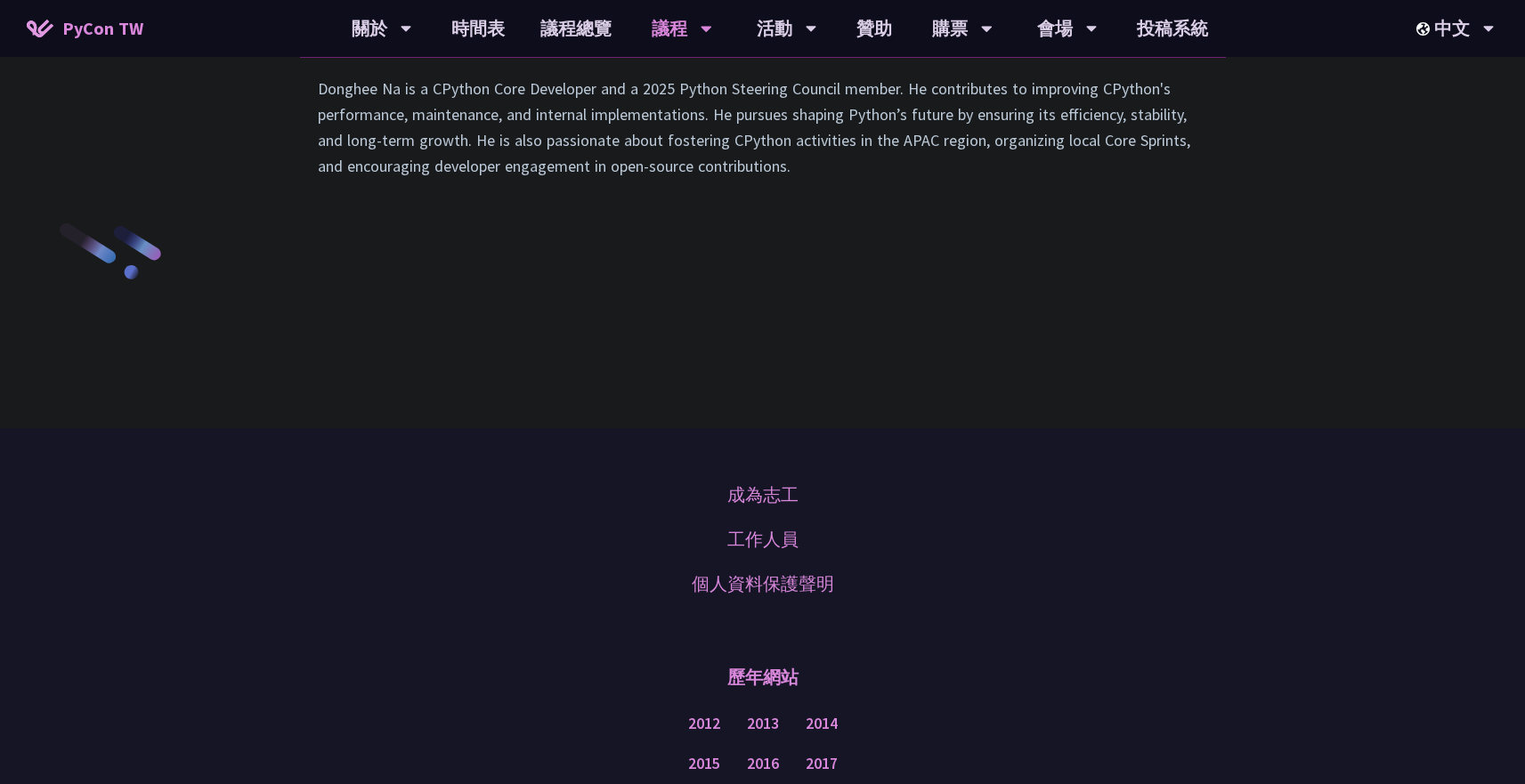
click at [464, 56] on li "演講" at bounding box center [454, 31] width 98 height 49
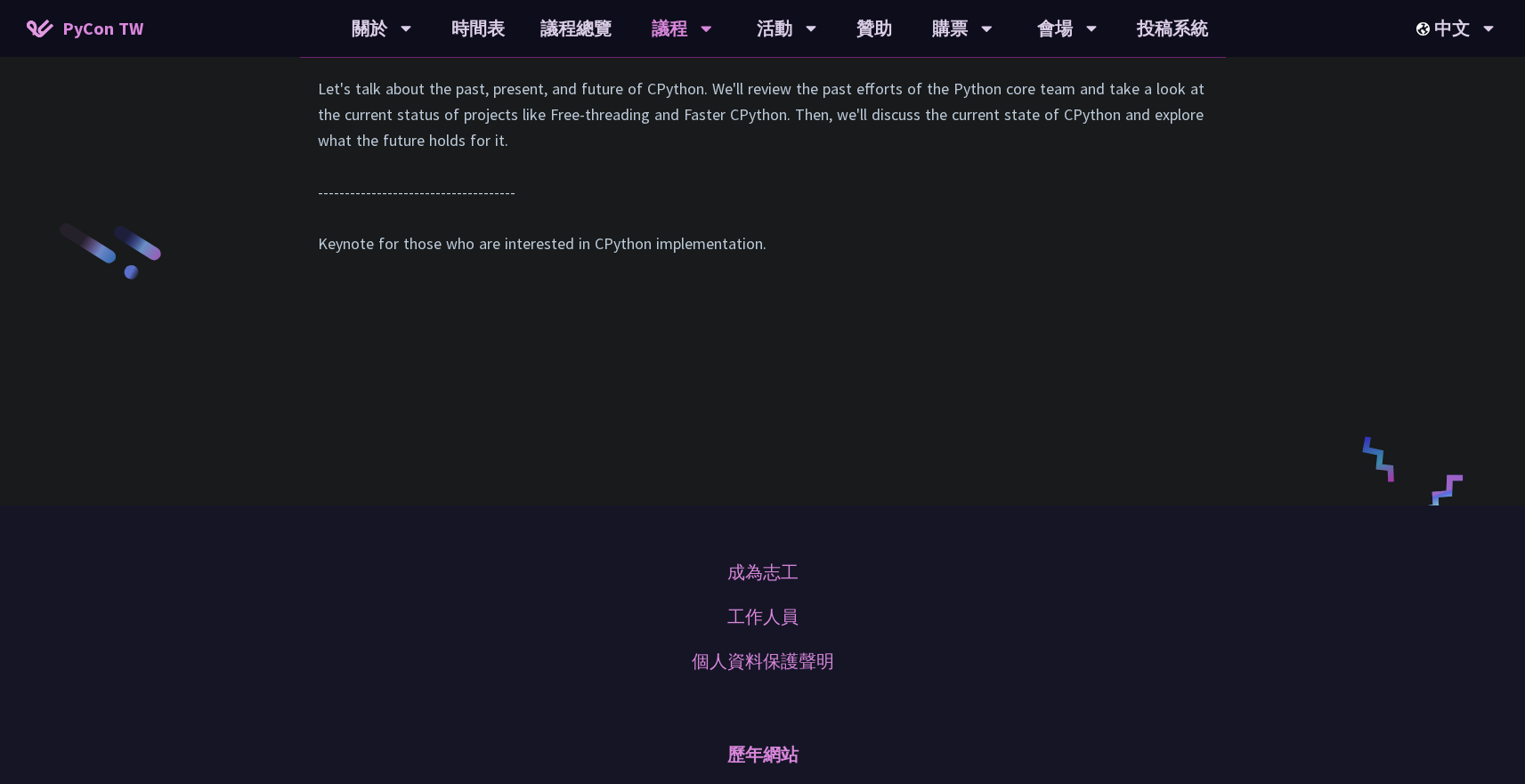
click at [517, 56] on li "Slido" at bounding box center [552, 31] width 98 height 49
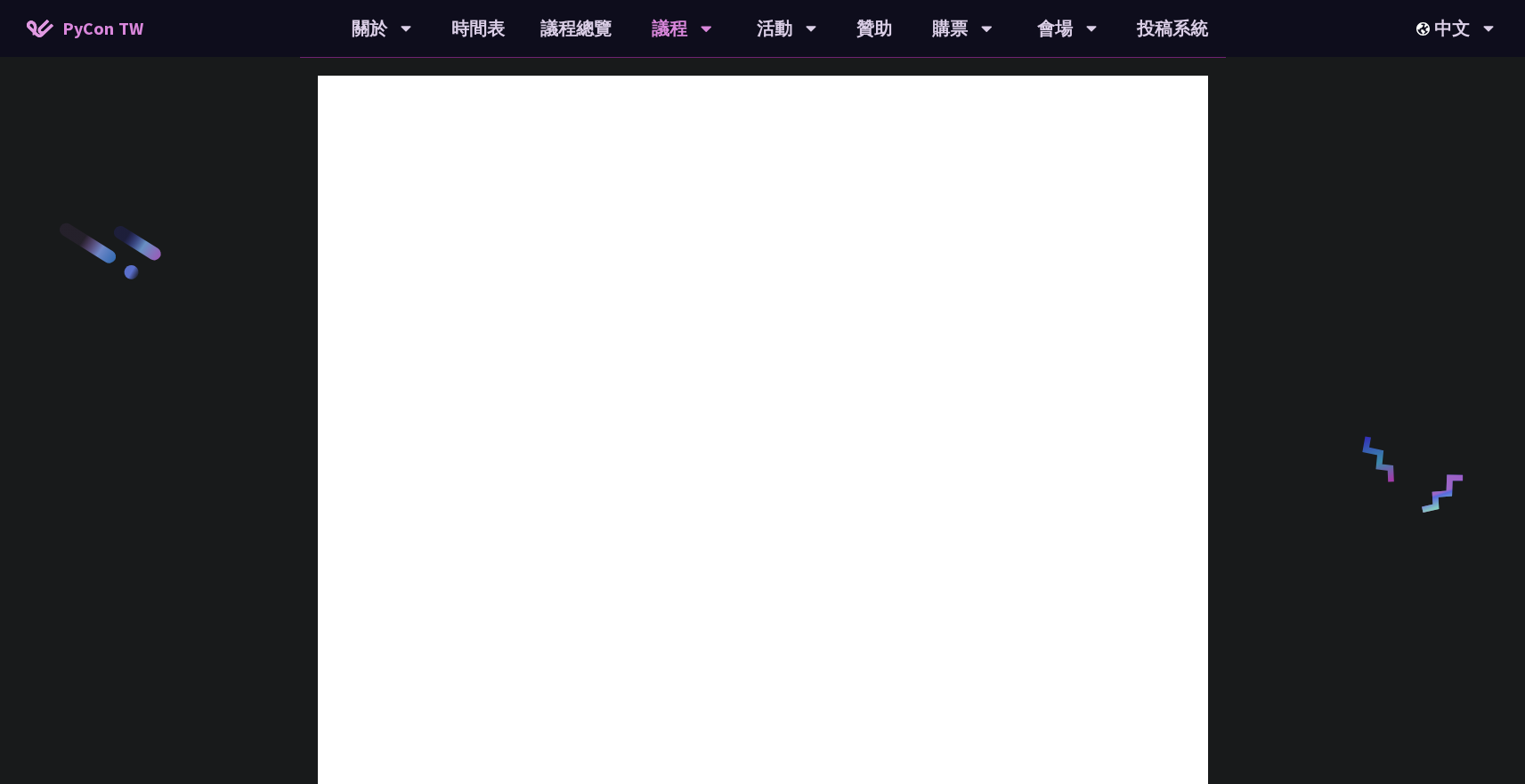
click at [359, 56] on li "講者介紹" at bounding box center [352, 31] width 105 height 49
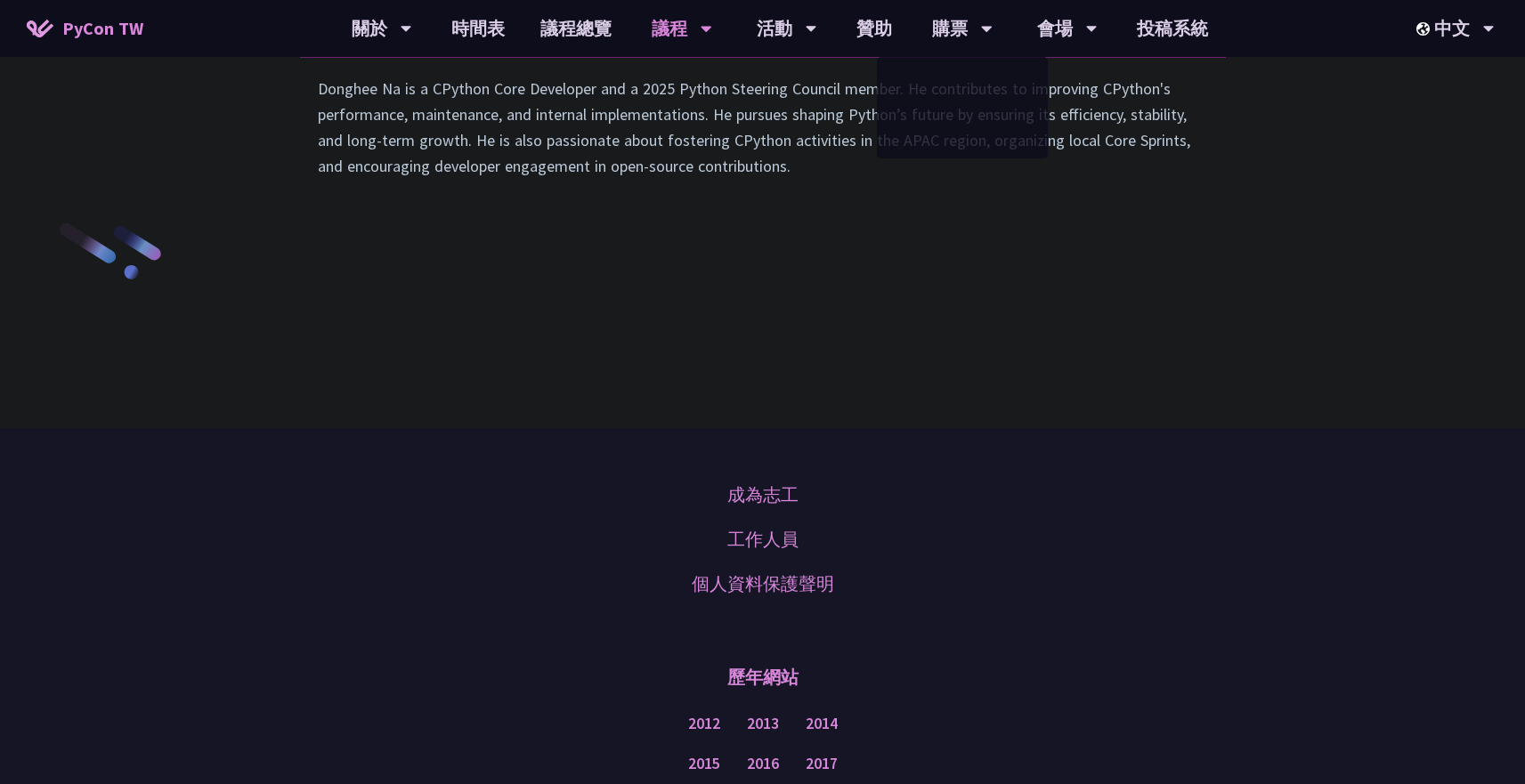
scroll to position [2578, 0]
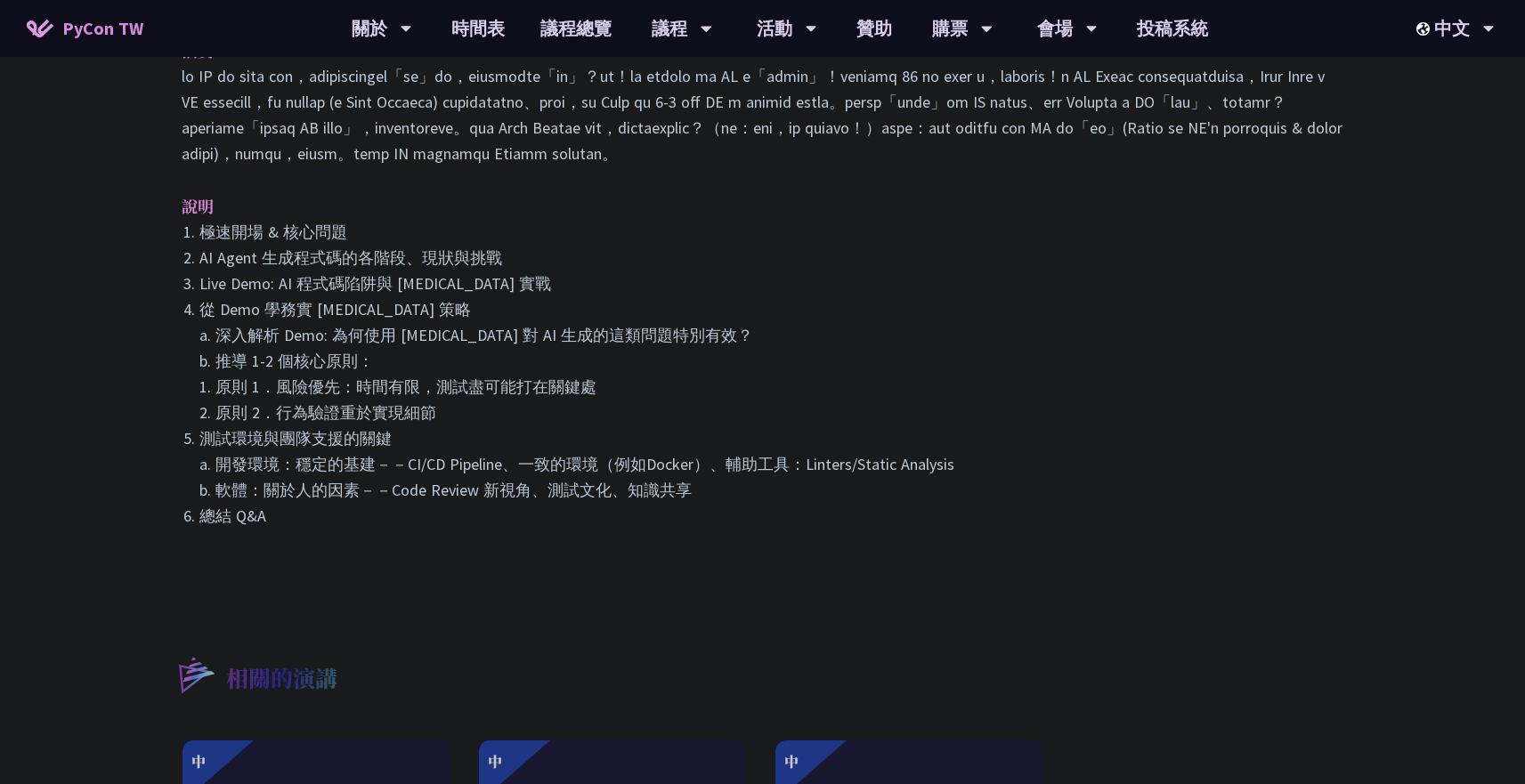
scroll to position [685, 0]
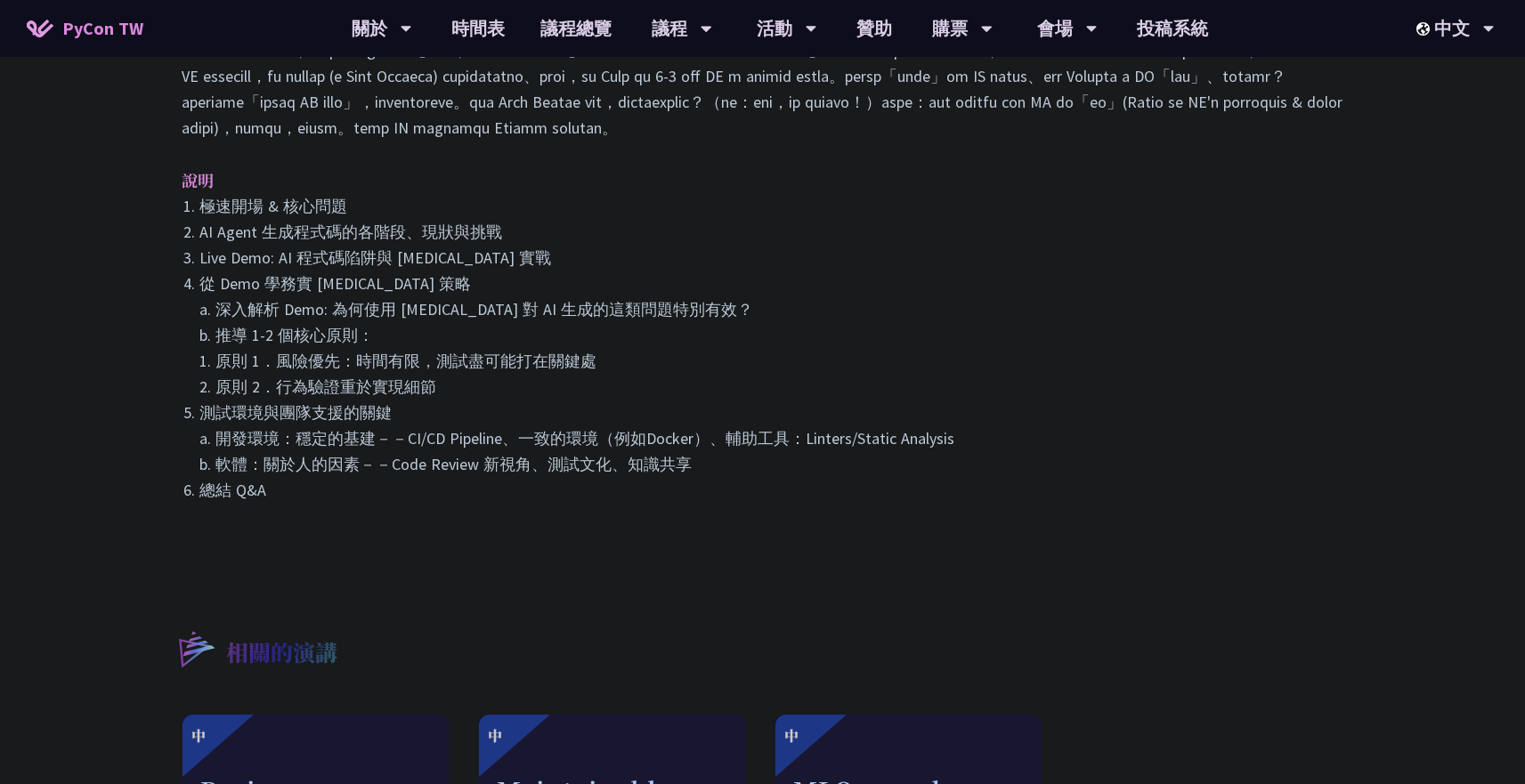
click at [578, 140] on p at bounding box center [762, 89] width 1162 height 103
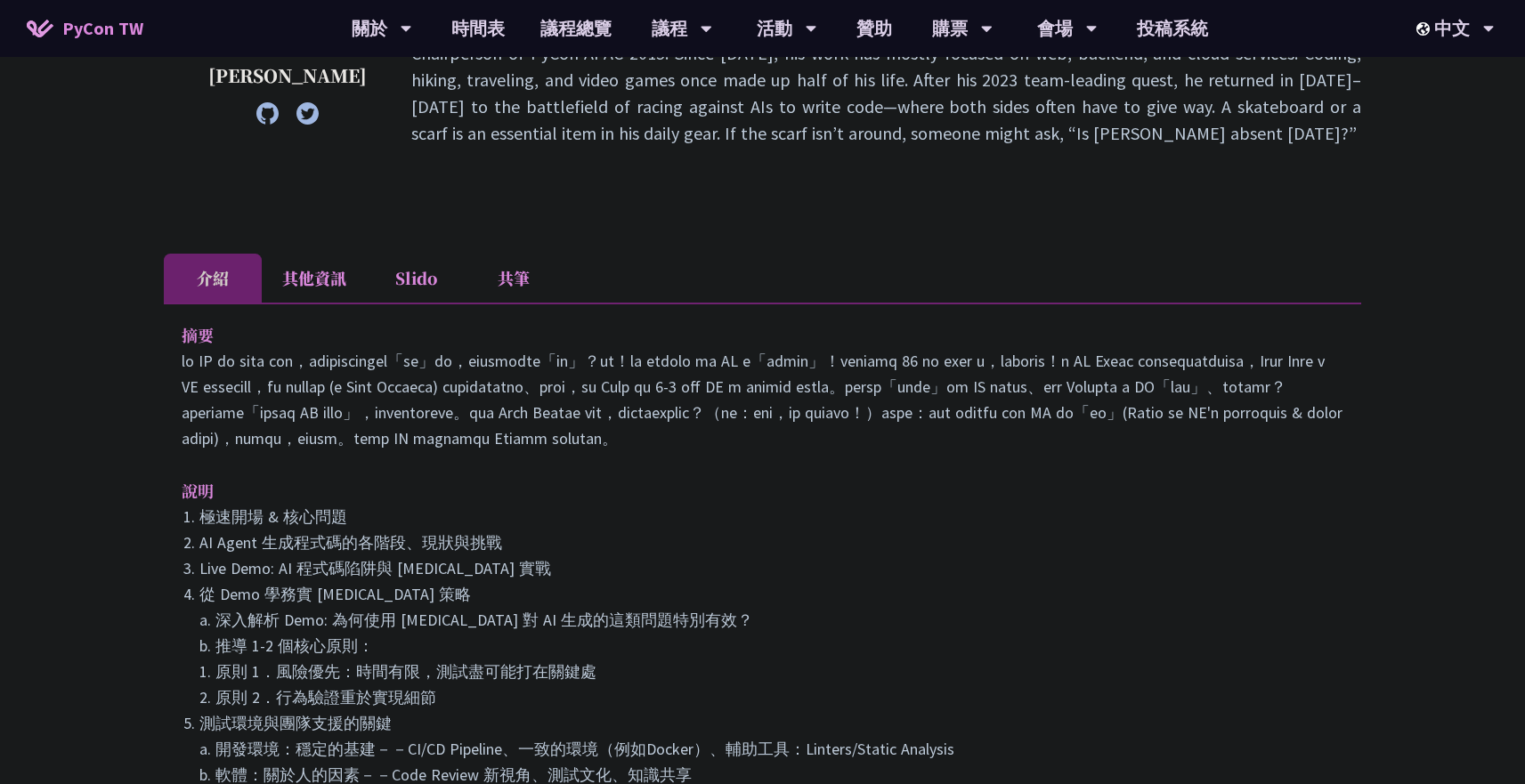
scroll to position [0, 0]
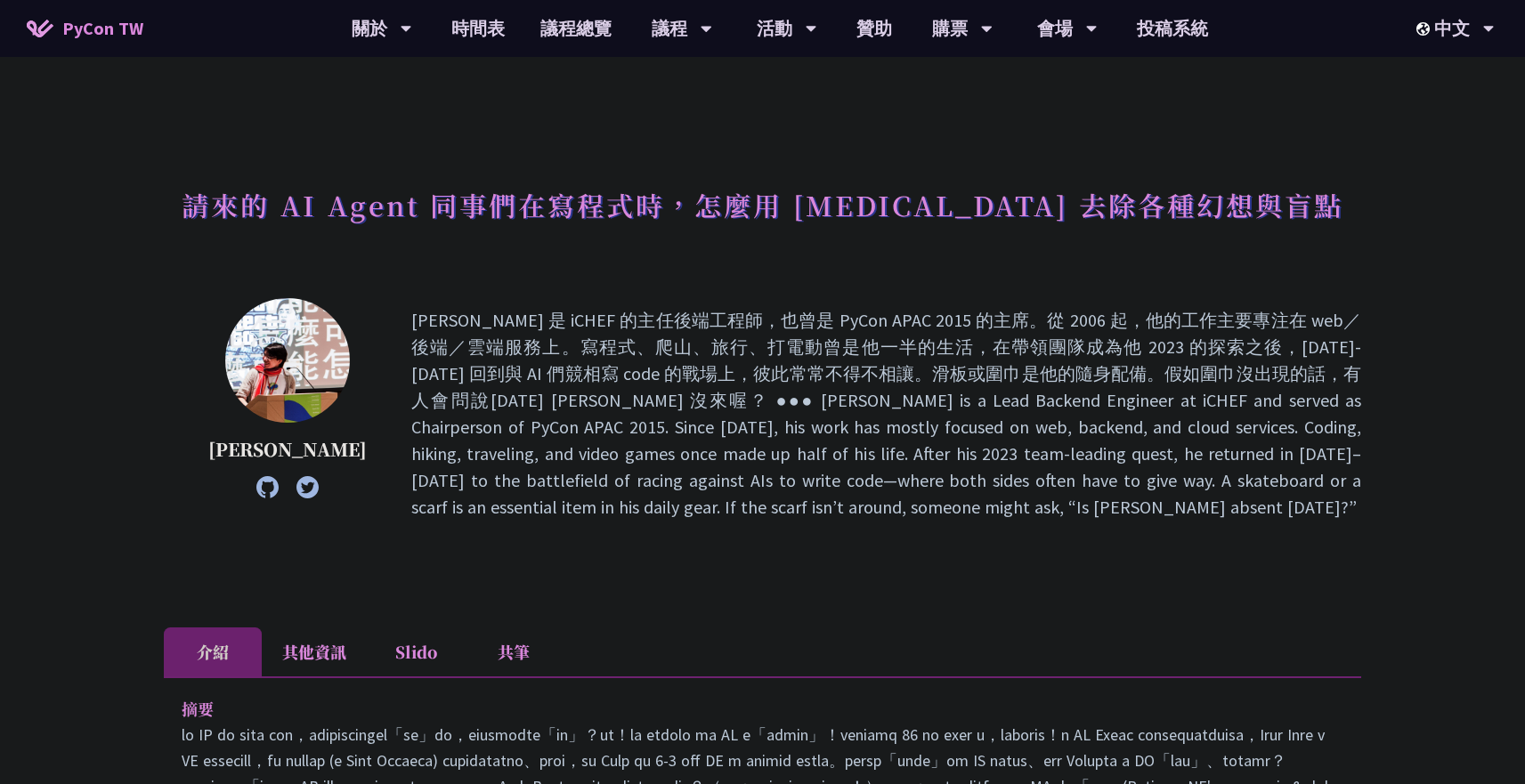
click at [608, 197] on h1 "請來的 AI Agent 同事們在寫程式時，怎麼用 pytest 去除各種幻想與盲點" at bounding box center [762, 205] width 1162 height 53
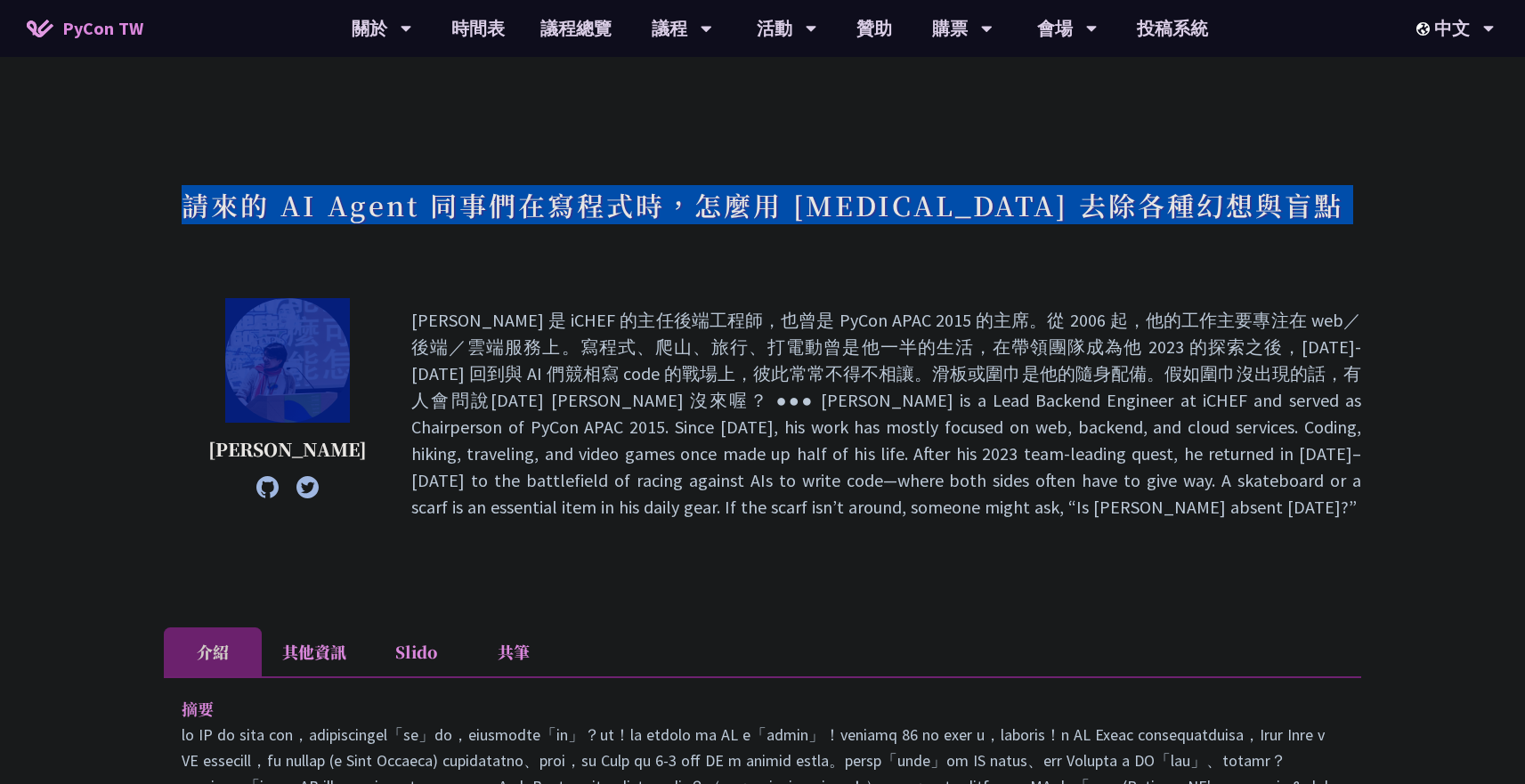
click at [608, 197] on h1 "請來的 AI Agent 同事們在寫程式時，怎麼用 pytest 去除各種幻想與盲點" at bounding box center [762, 205] width 1162 height 53
copy div "請來的 AI Agent 同事們在寫程式時，怎麼用 pytest 去除各種幻想與盲點"
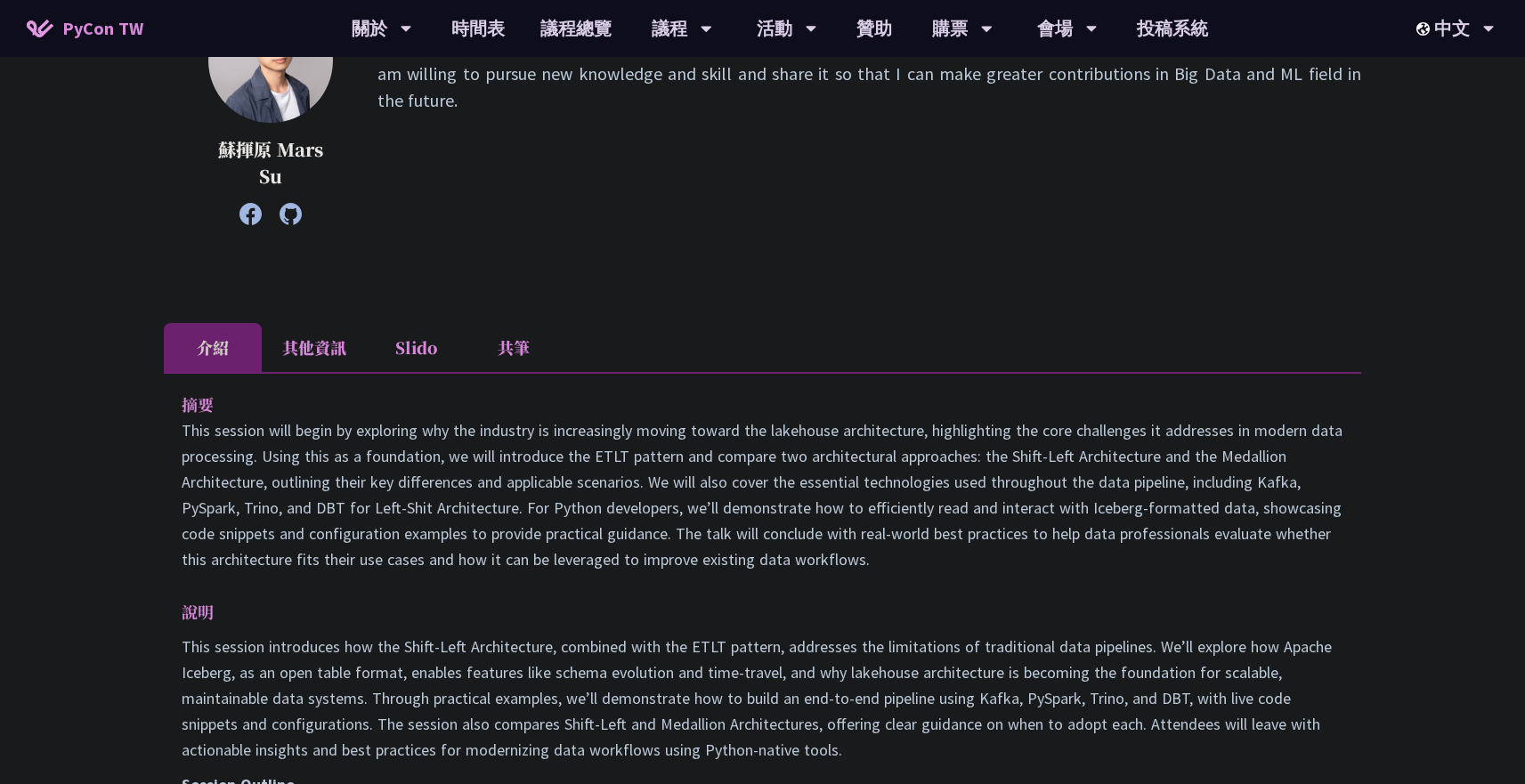
scroll to position [591, 0]
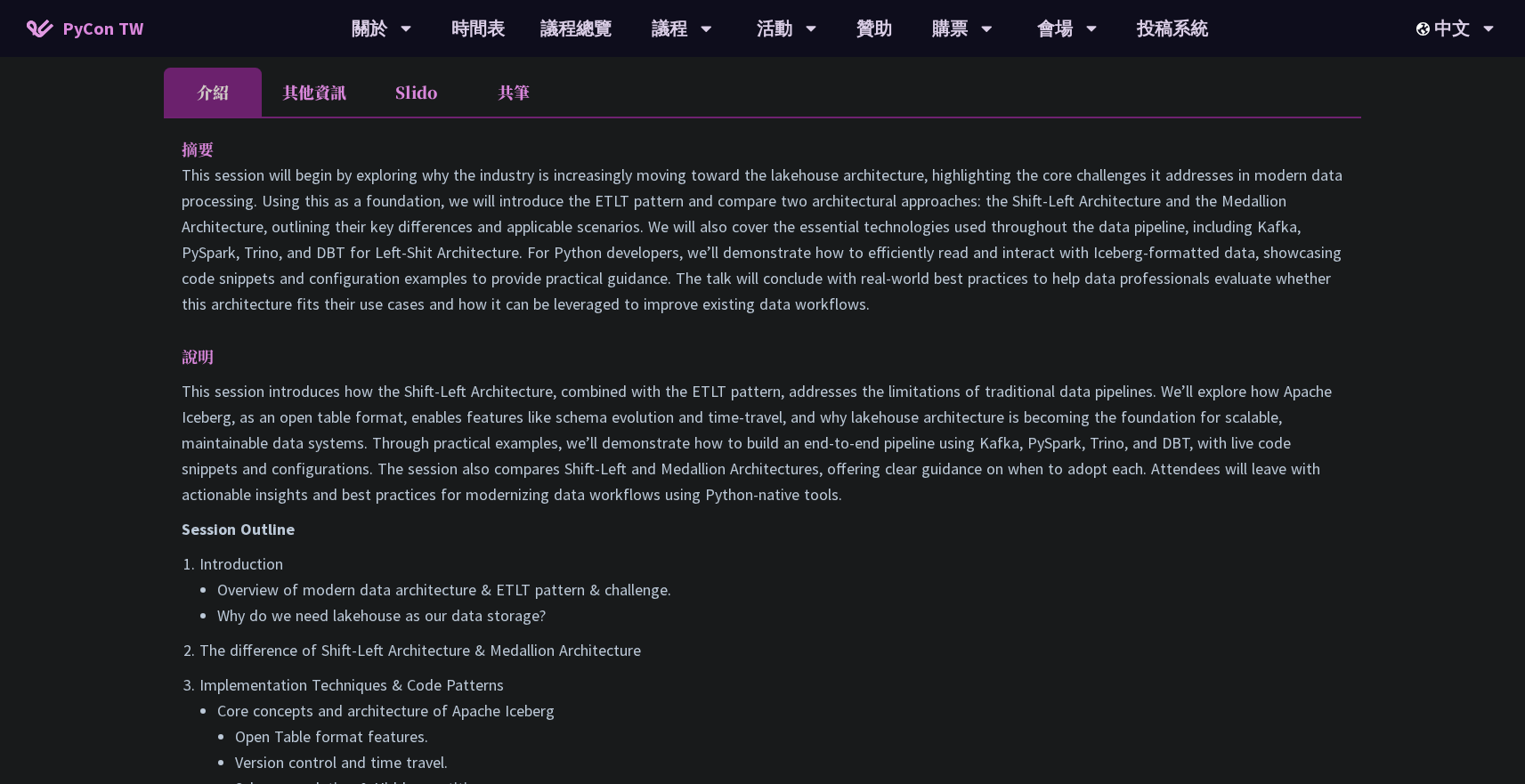
drag, startPoint x: 175, startPoint y: 146, endPoint x: 529, endPoint y: 420, distance: 447.7
click at [529, 420] on div "摘要 說明 This session introduces how the Shift-Left Architecture, combined with th…" at bounding box center [762, 748] width 1198 height 1263
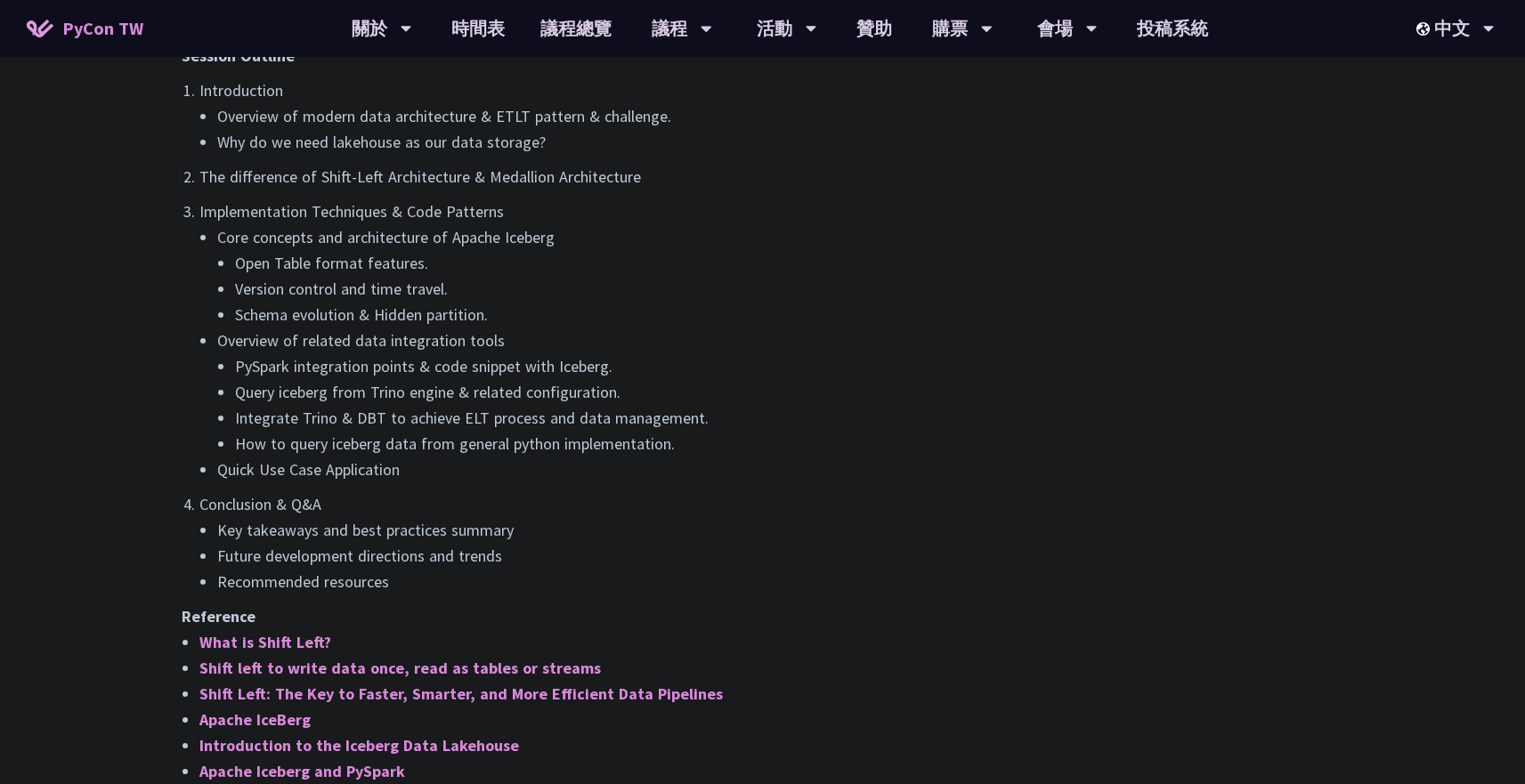
scroll to position [1271, 0]
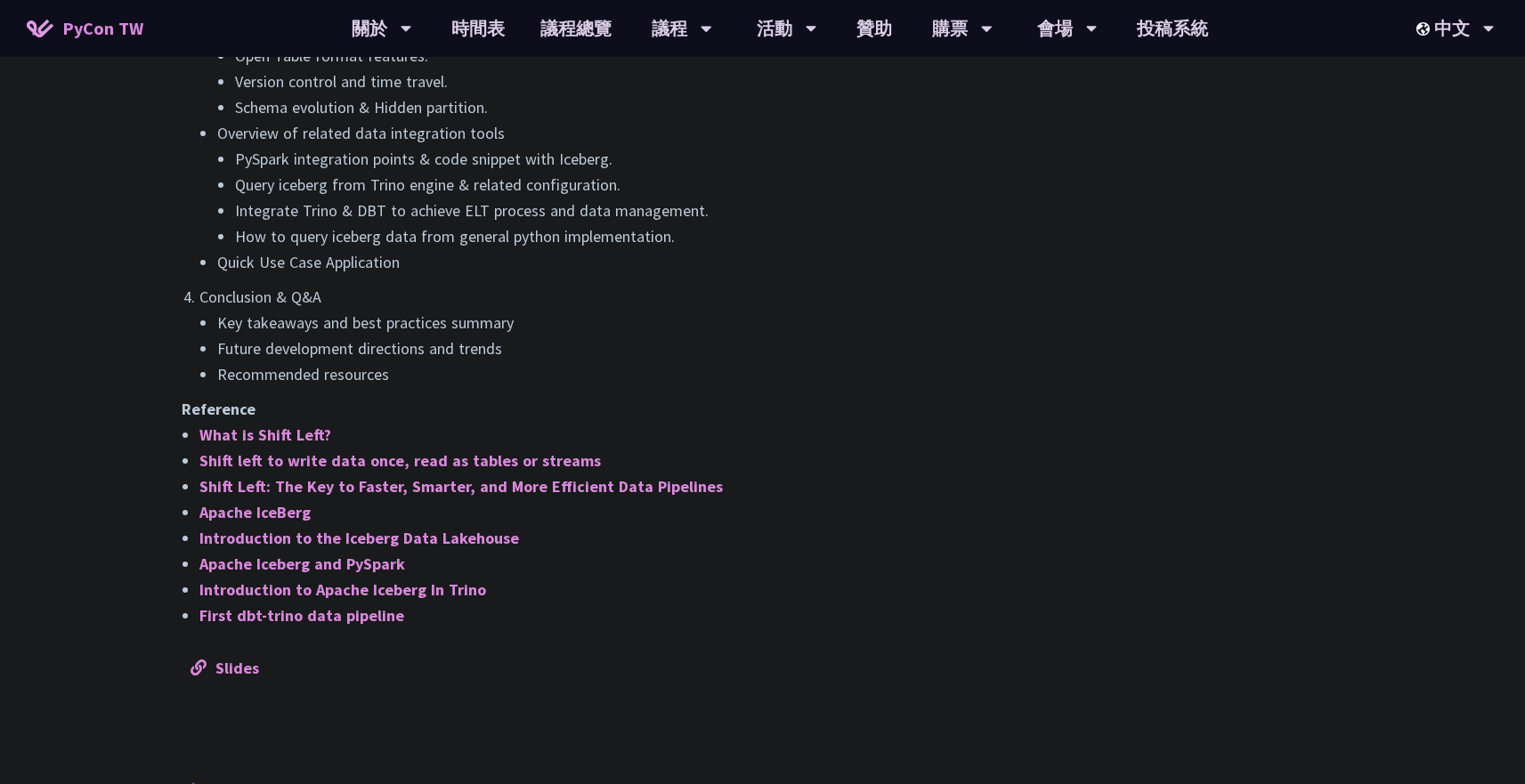
click at [580, 373] on li "Recommended resources" at bounding box center [781, 374] width 1126 height 26
click at [419, 370] on li "Recommended resources" at bounding box center [781, 374] width 1126 height 26
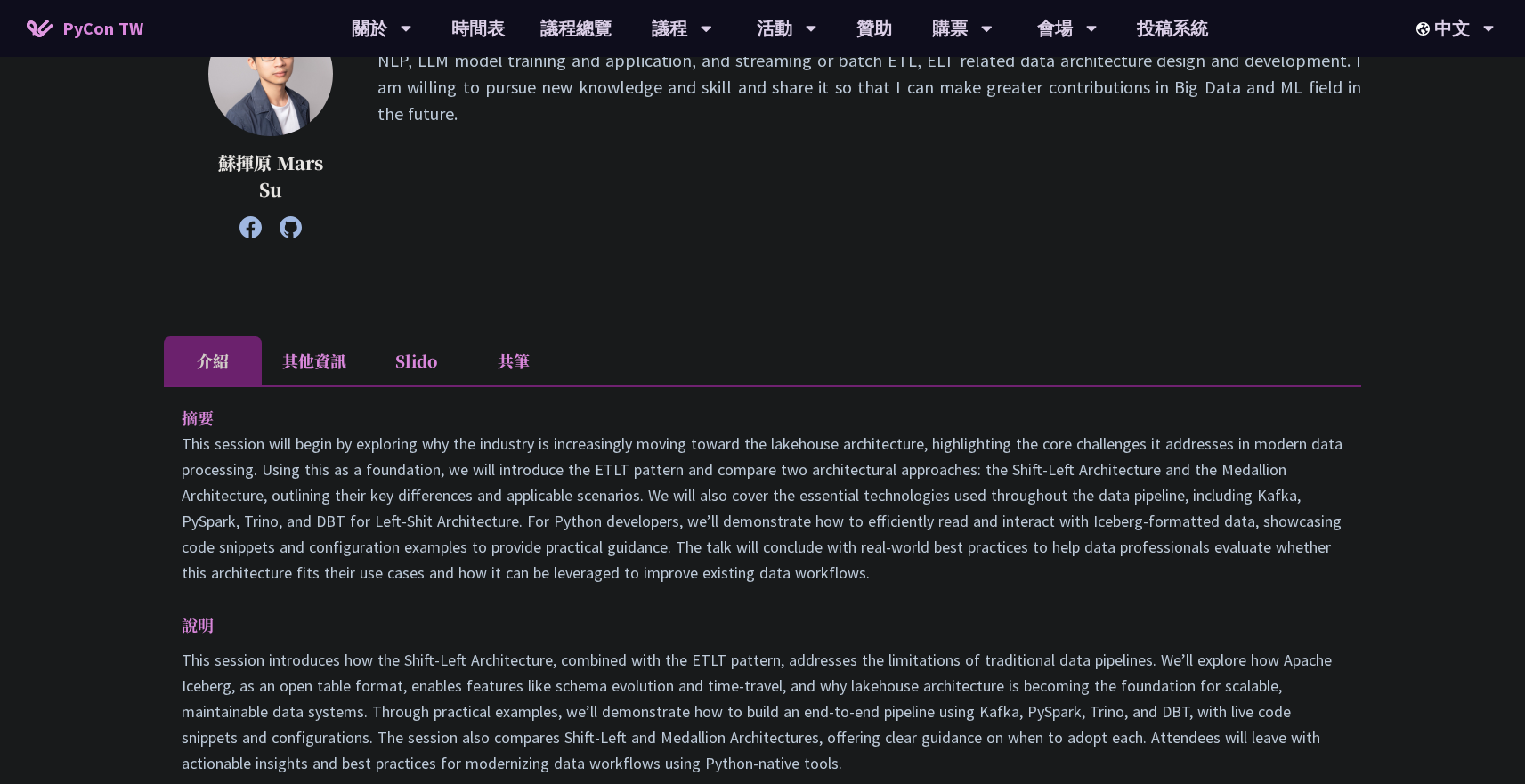
scroll to position [258, 0]
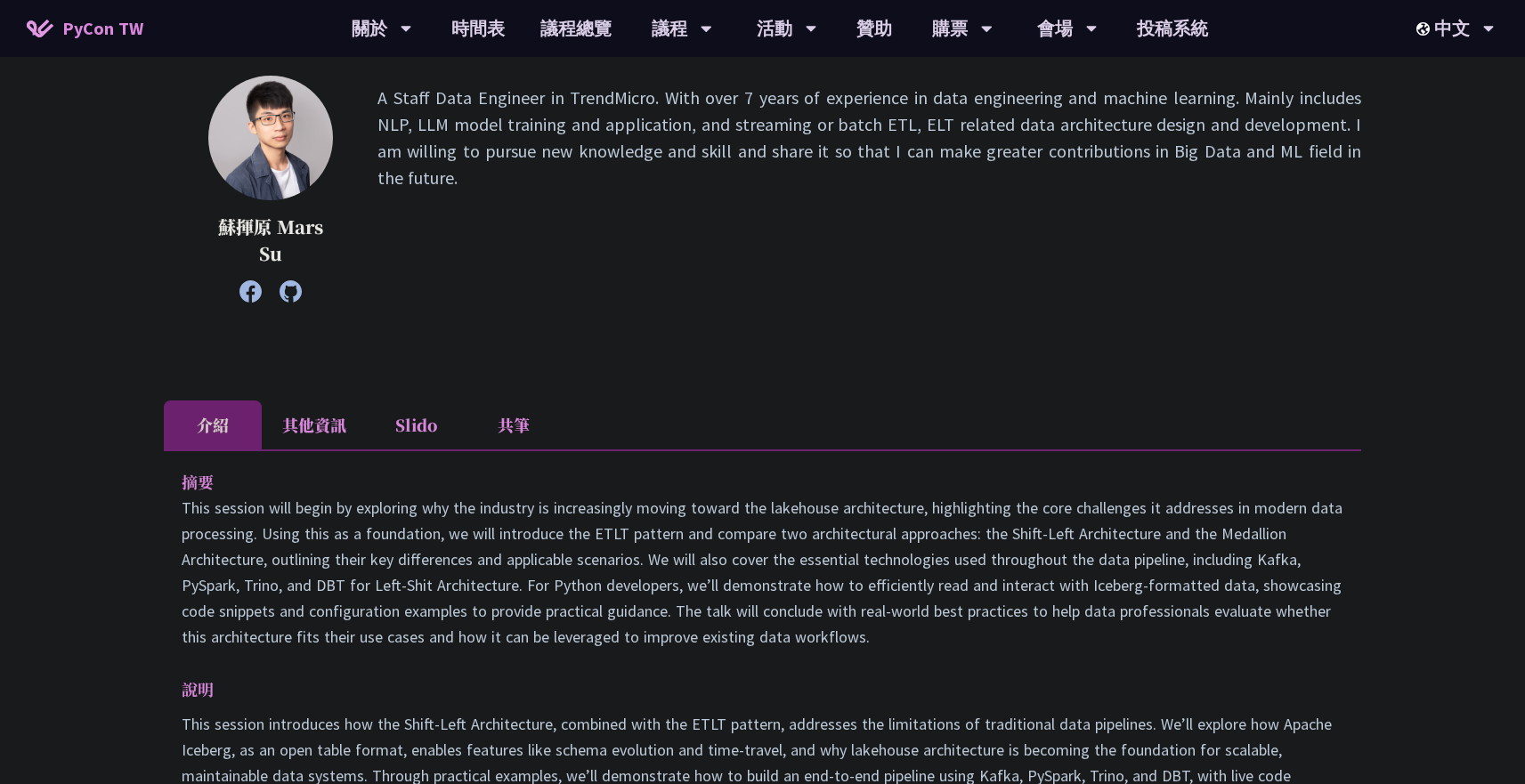
drag, startPoint x: 171, startPoint y: 489, endPoint x: 249, endPoint y: 499, distance: 78.6
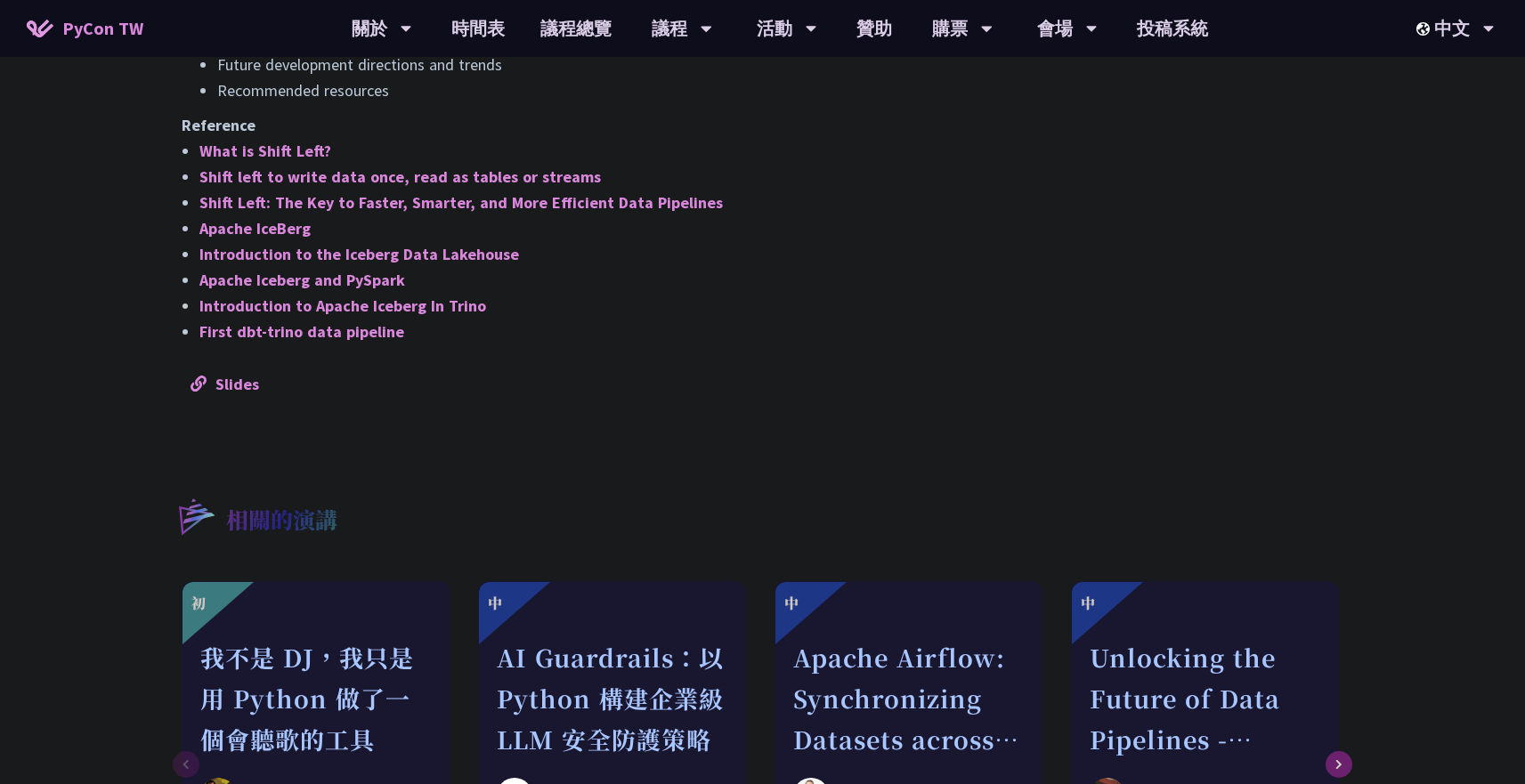
scroll to position [1524, 0]
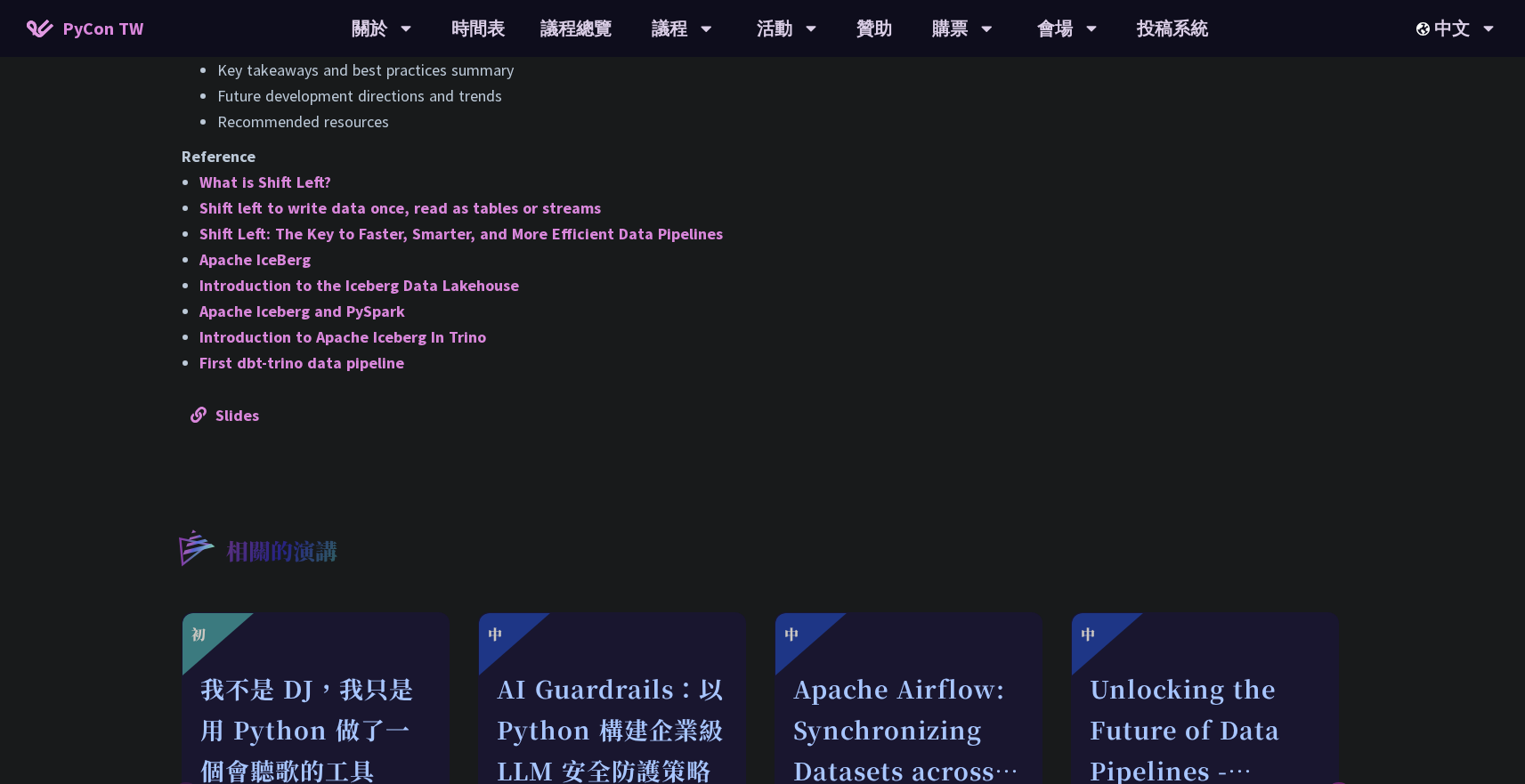
copy div "摘要 This session will begin by exploring why the industry is increasingly moving…"
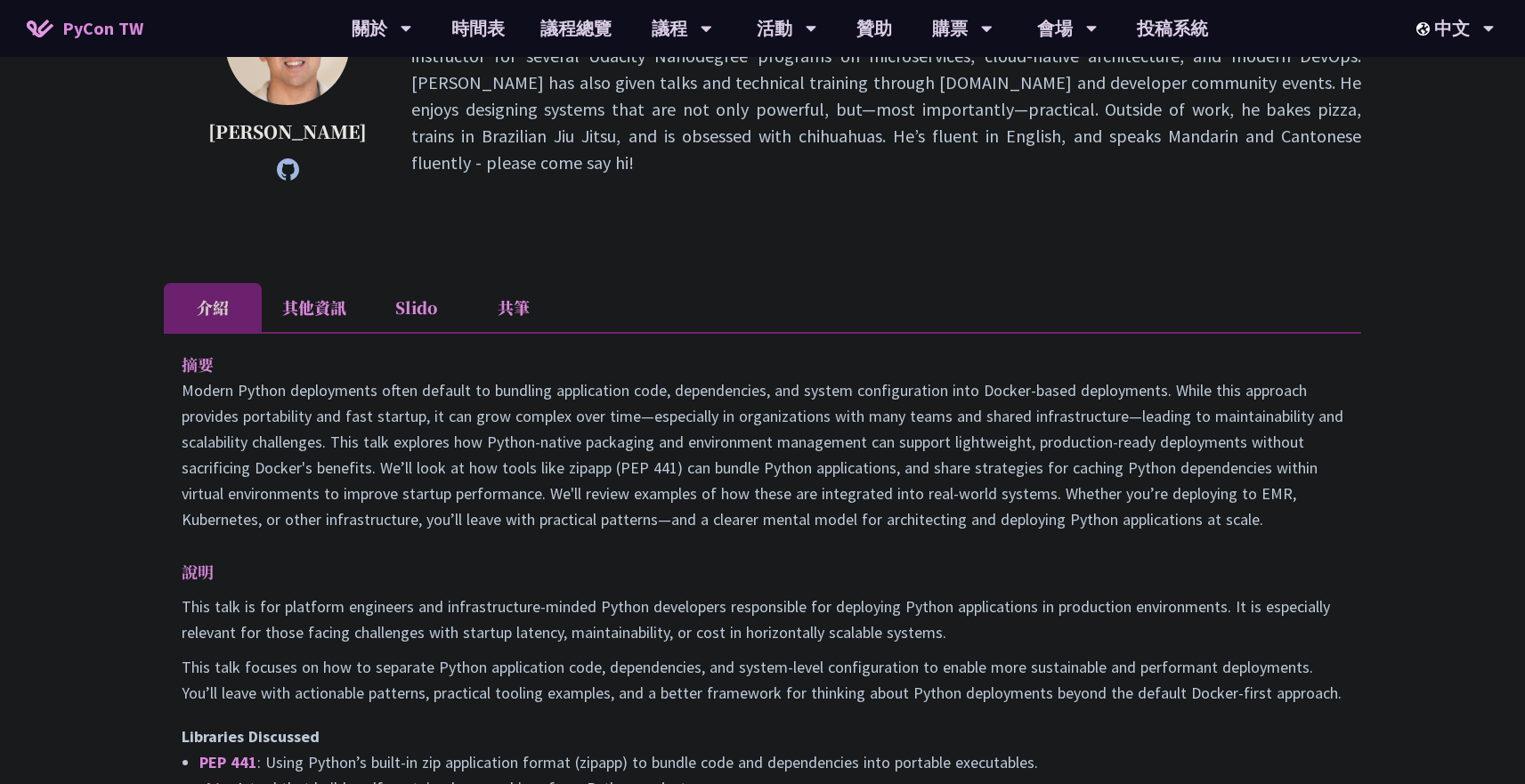
scroll to position [364, 0]
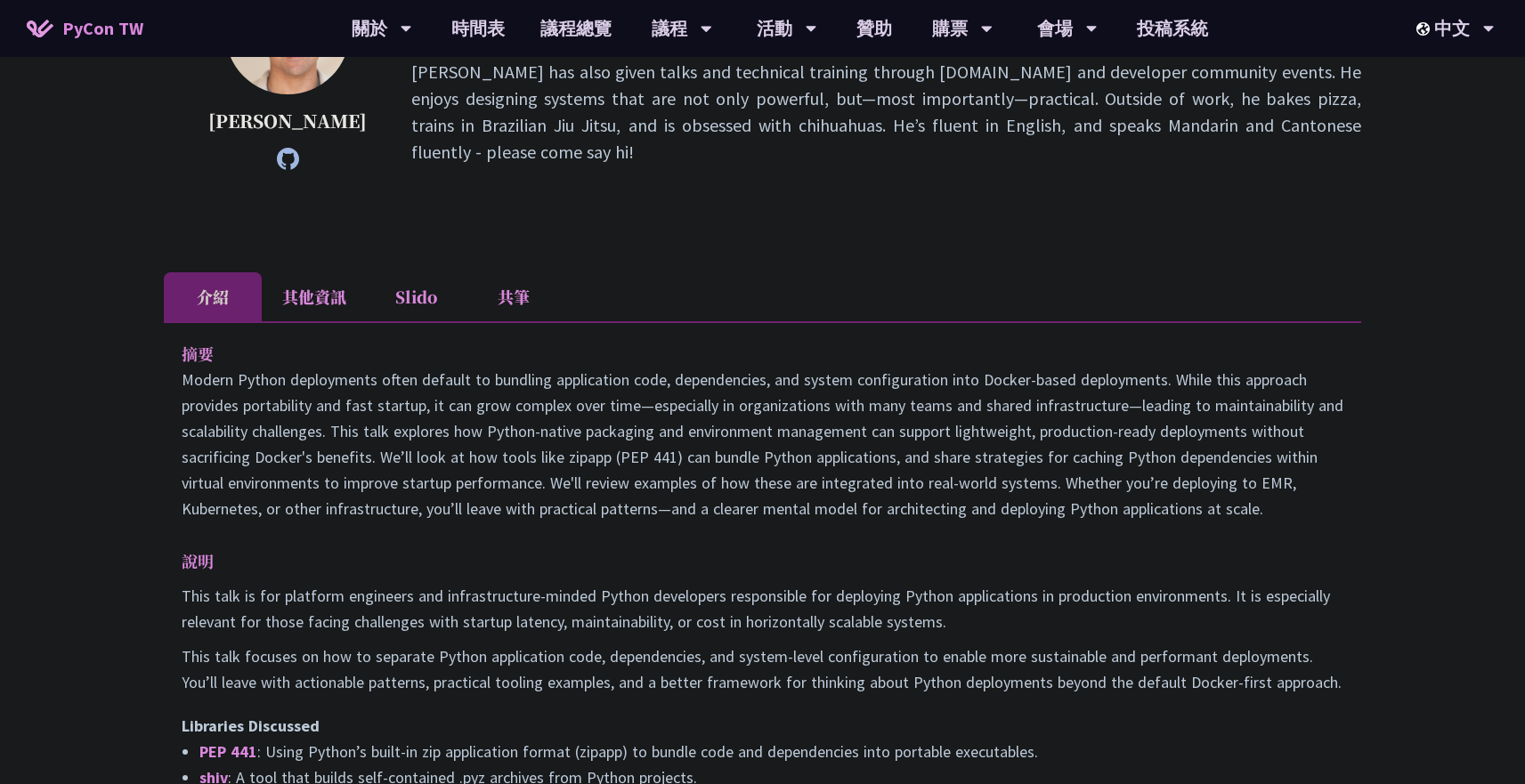
click at [175, 343] on div "摘要 說明 This talk is for platform engineers and infrastructure-minded Python deve…" at bounding box center [762, 590] width 1198 height 539
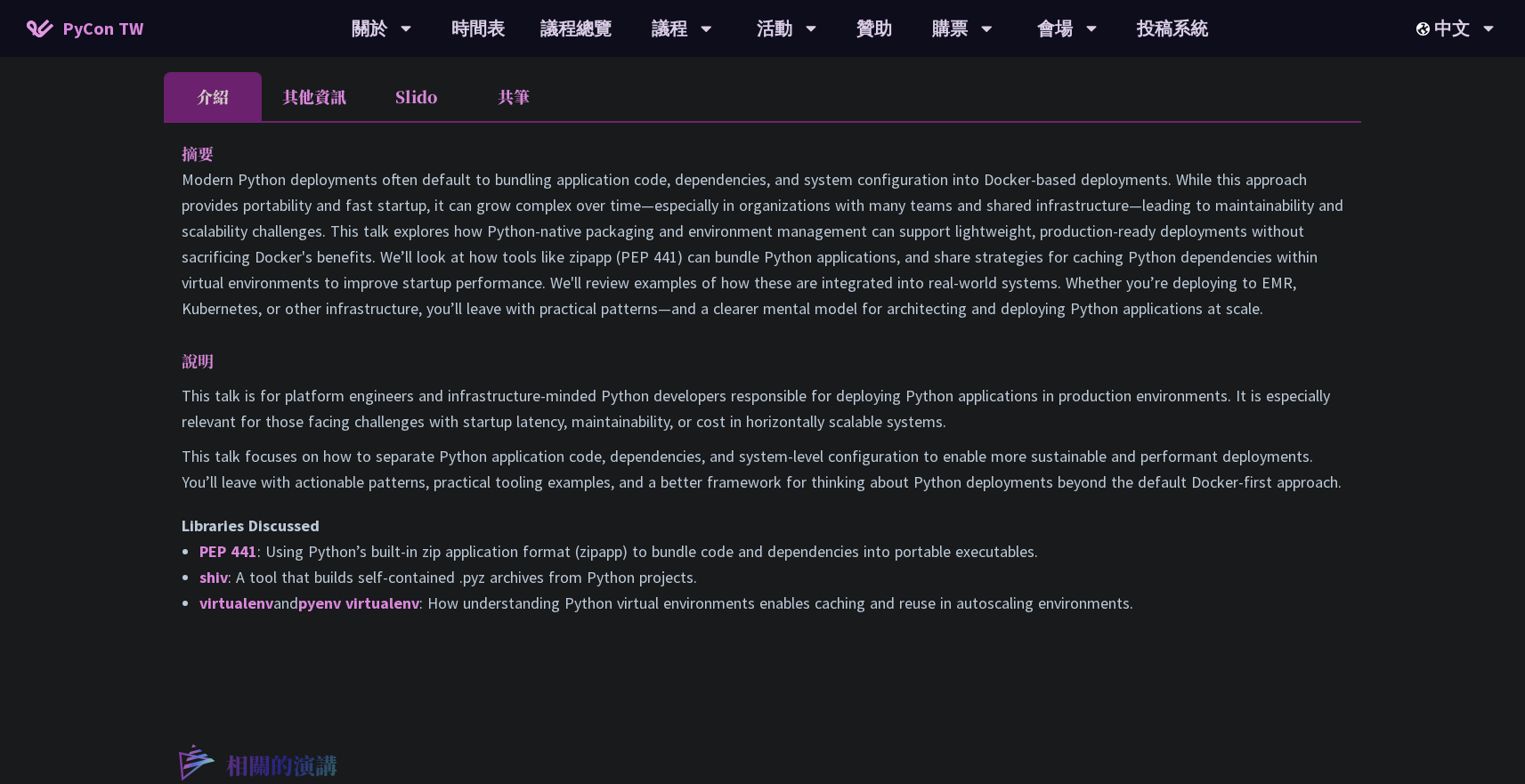
scroll to position [586, 0]
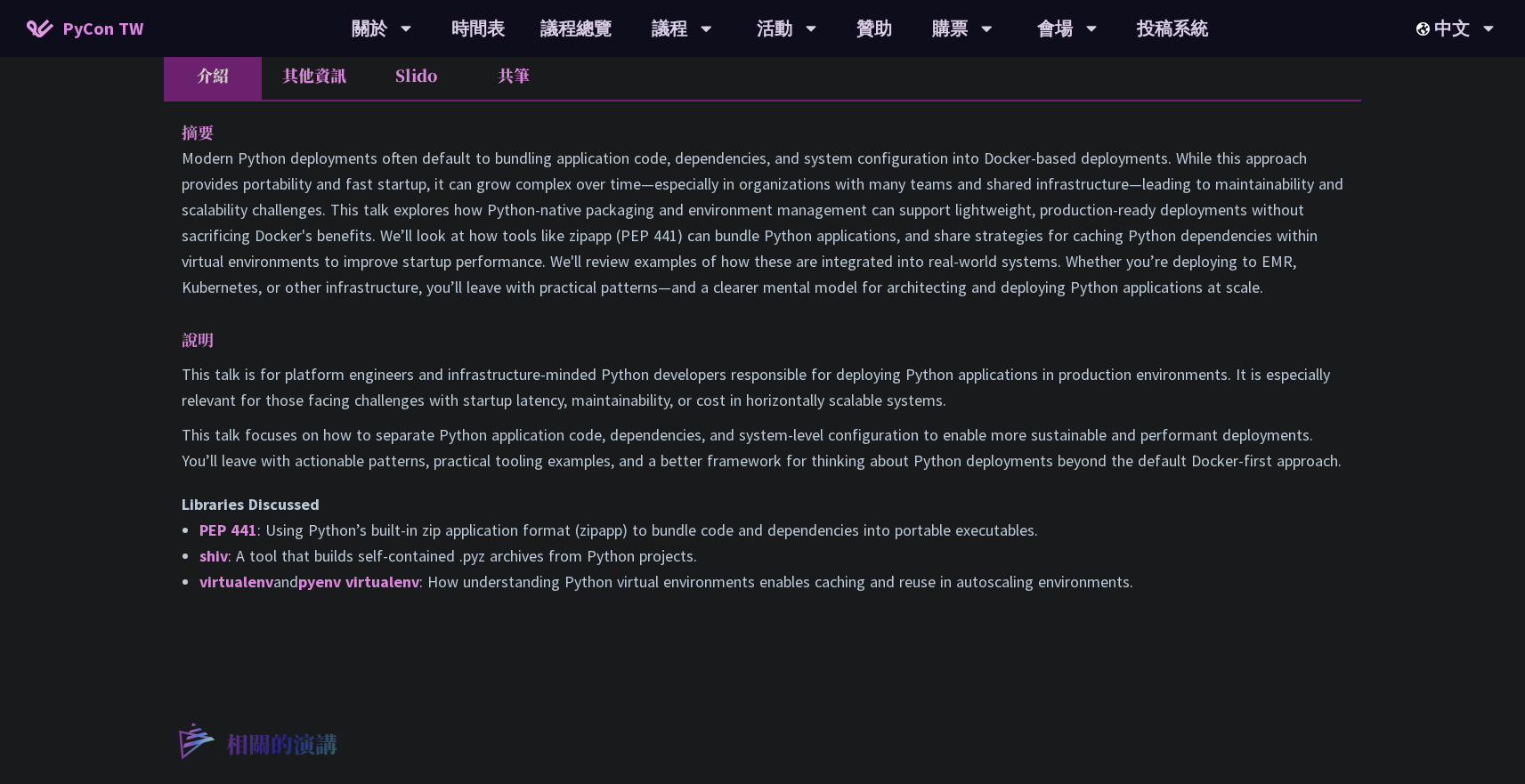
click at [1157, 576] on li "virtualenv and pyenv virtualenv : How understanding Python virtual environments…" at bounding box center [771, 581] width 1144 height 26
copy div "摘要 Modern Python deployments often default to bundling application code, depend…"
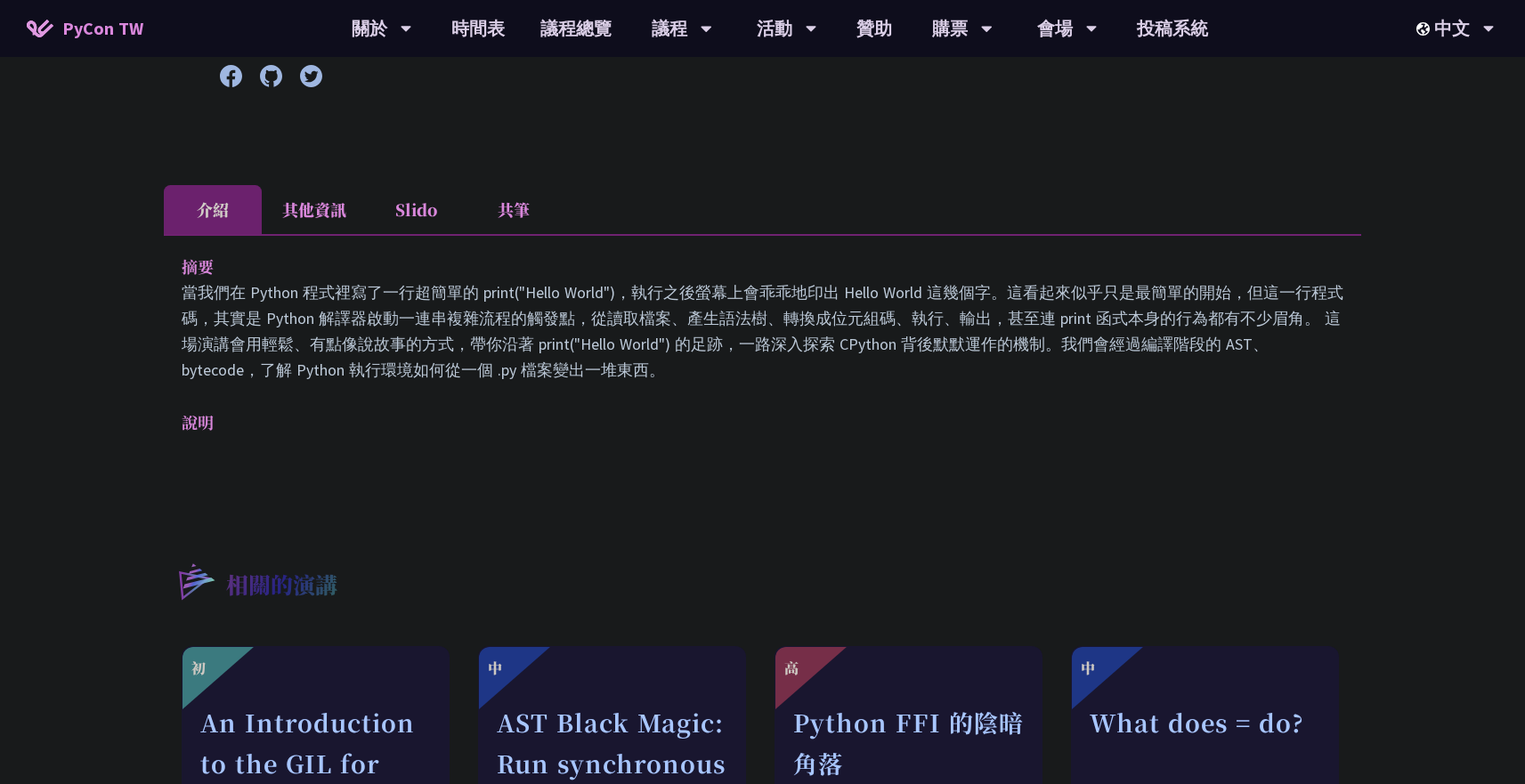
scroll to position [413, 0]
click at [459, 314] on p "當我們在 Python 程式裡寫了一行超簡單的 print("Hello World")，執行之後螢幕上會乖乖地印出 Hello World 這幾個字。這看起…" at bounding box center [762, 329] width 1162 height 103
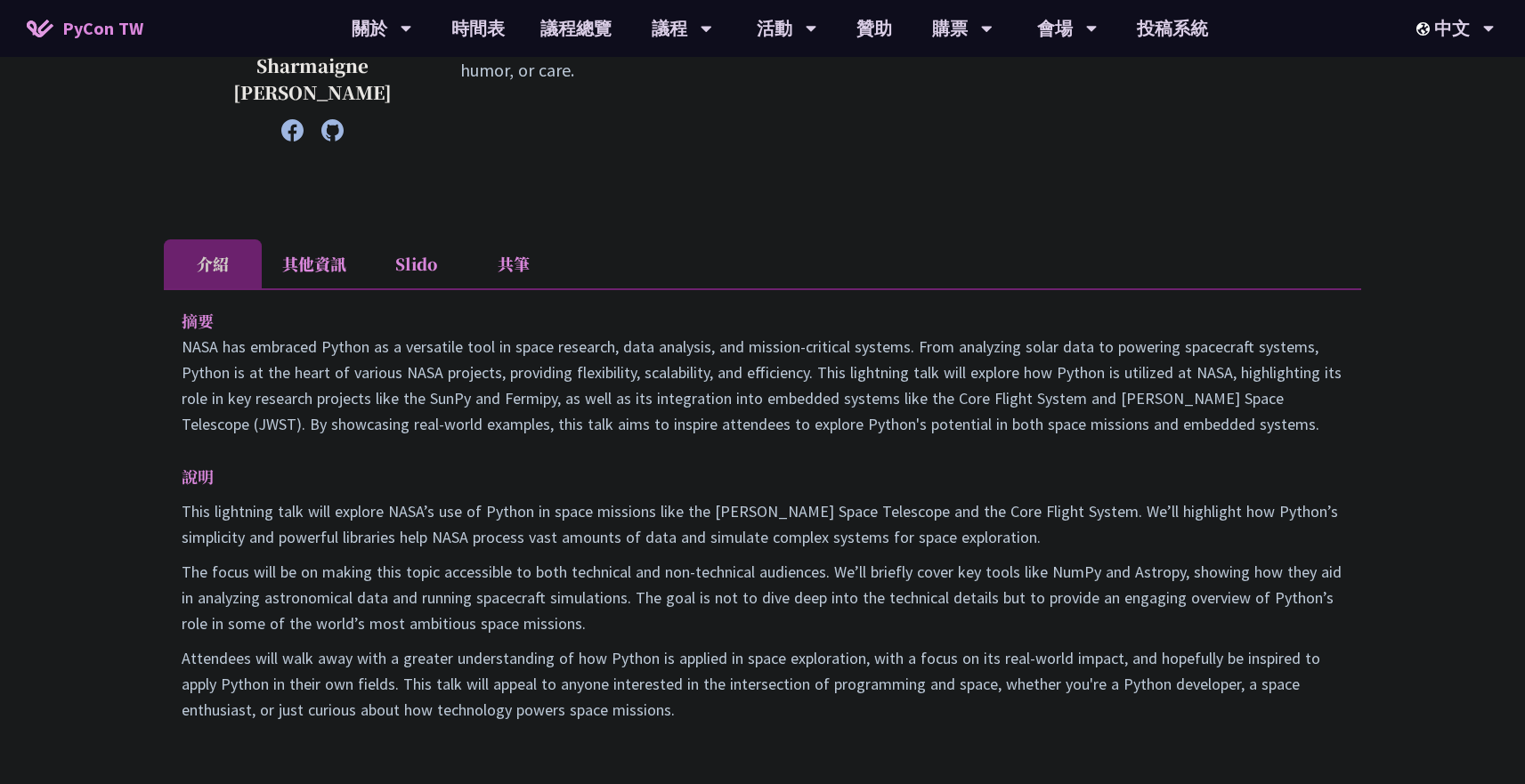
scroll to position [479, 0]
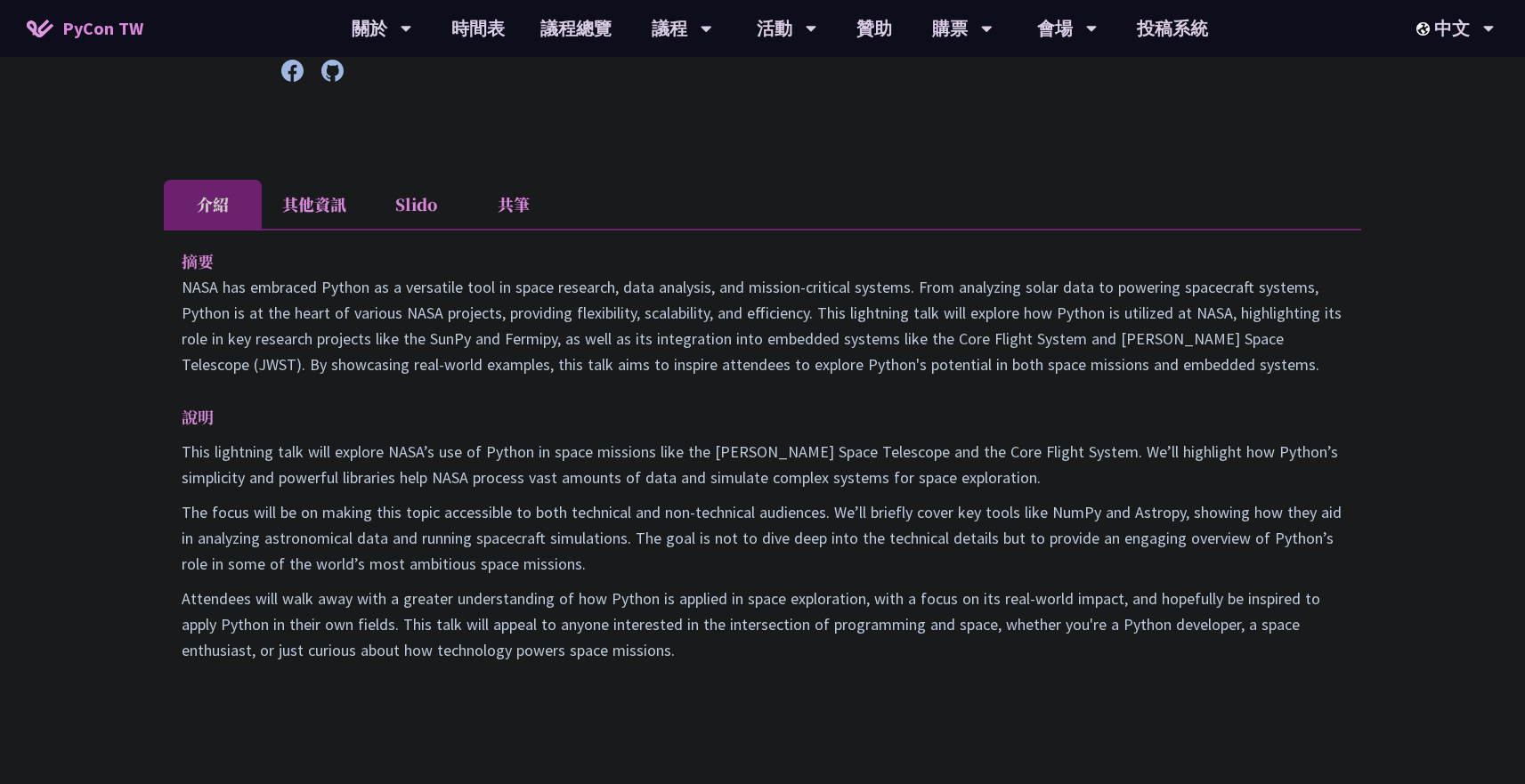
click at [183, 256] on p "摘要" at bounding box center [744, 260] width 1126 height 26
click at [749, 655] on p "Attendees will walk away with a greater understanding of how Python is applied …" at bounding box center [762, 624] width 1162 height 77
copy div "lo IPSU dol sitametc Adipis el s doeiusmod temp in utlab etdolore, magn aliquae…"
click at [685, 283] on p "NASA has embraced Python as a versatile tool in space research, data analysis, …" at bounding box center [762, 325] width 1162 height 103
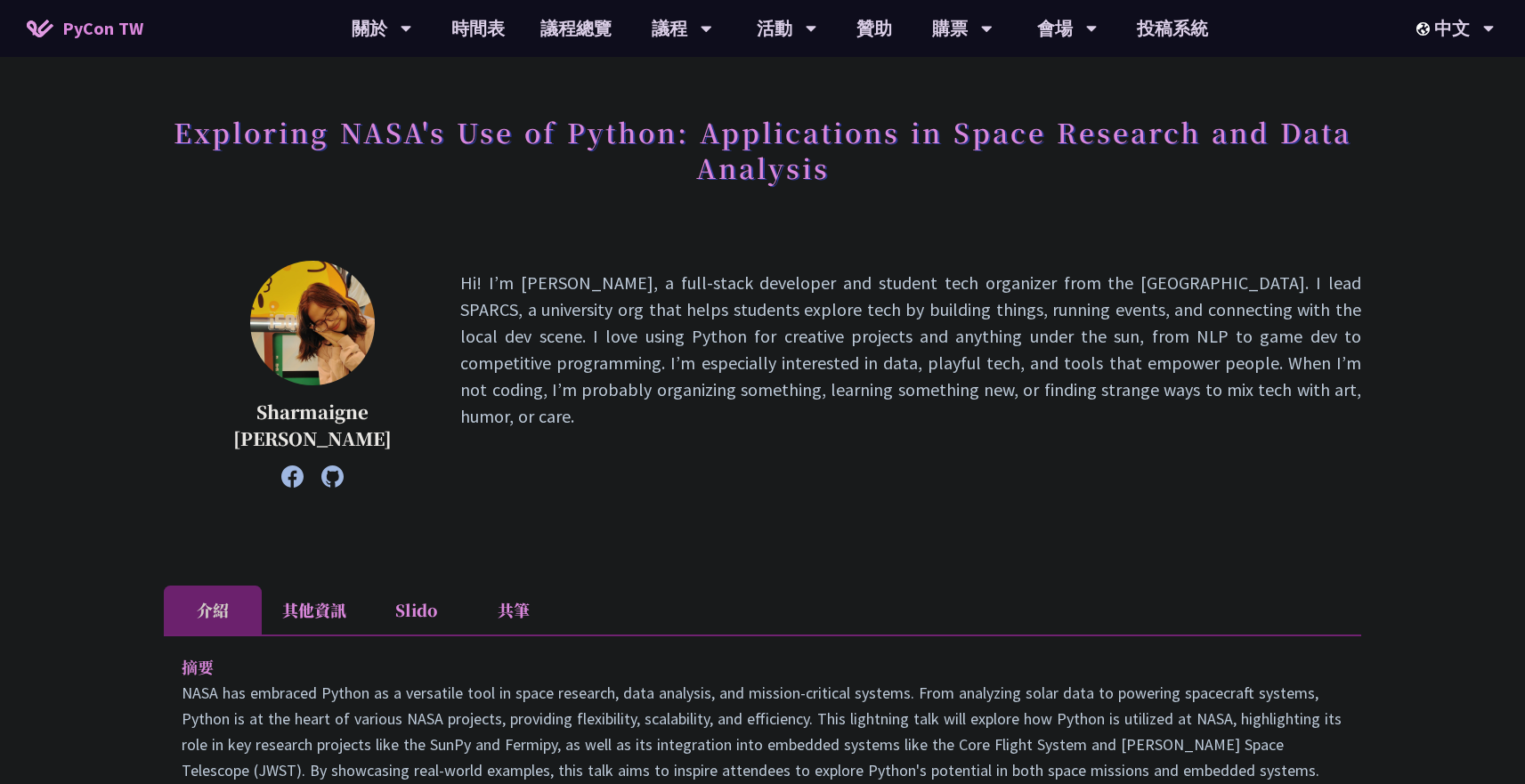
scroll to position [65, 0]
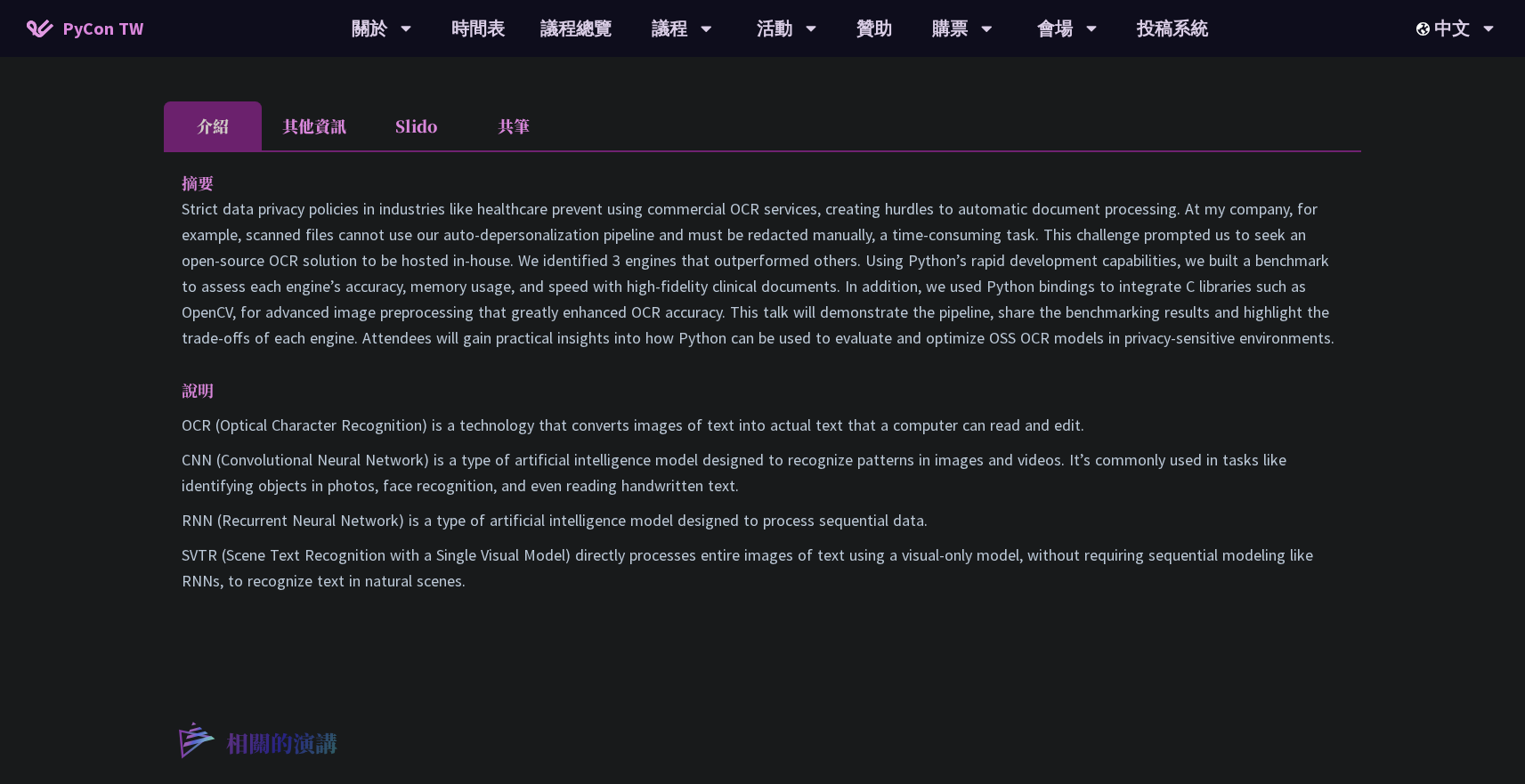
scroll to position [642, 0]
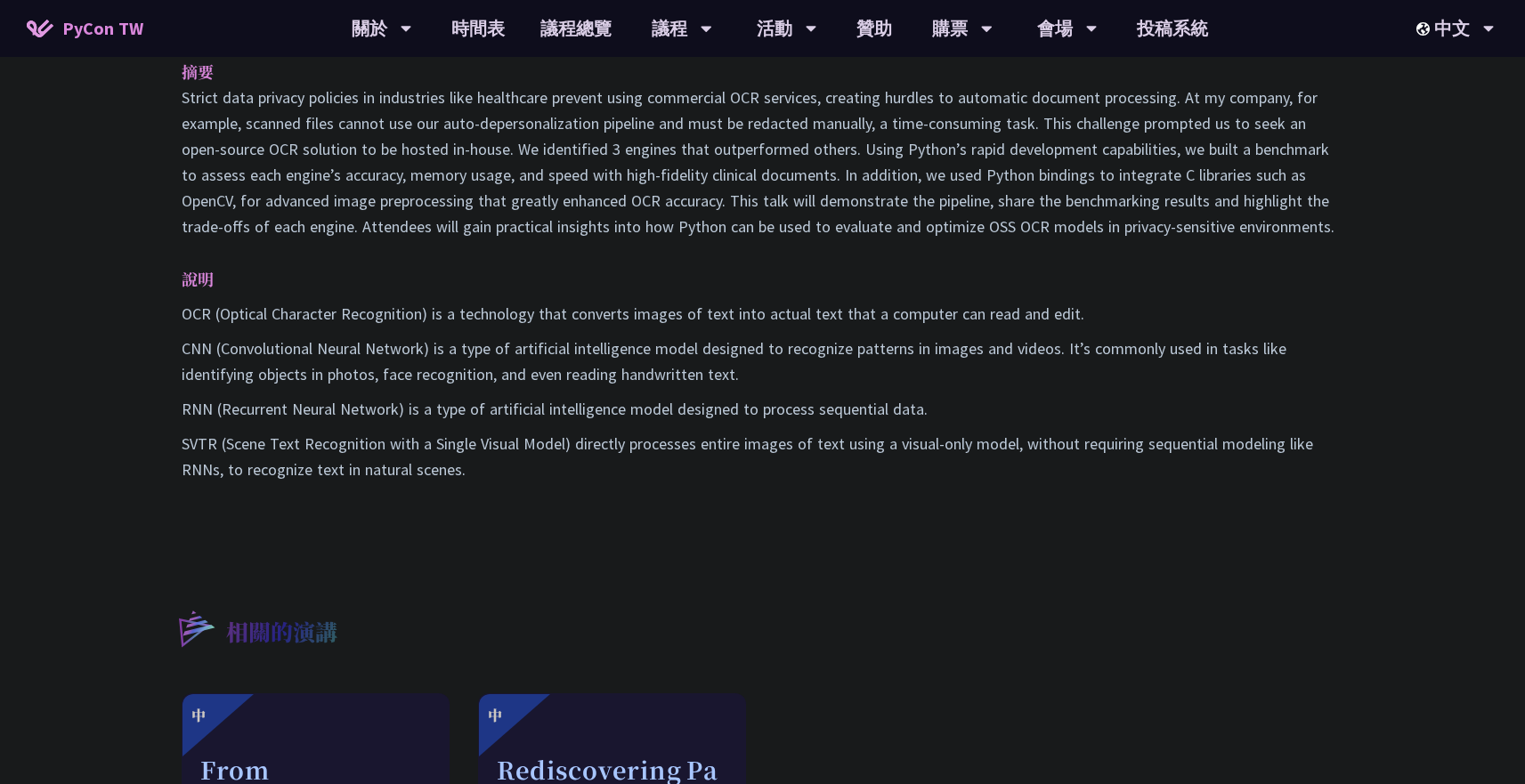
drag, startPoint x: 189, startPoint y: 87, endPoint x: 512, endPoint y: 464, distance: 496.4
click at [512, 464] on div "摘要 說明 OCR (Optical Character Recognition) is a technology that converts images …" at bounding box center [762, 282] width 1198 height 487
copy div "摘要 Strict data privacy policies in industries like healthcare prevent using com…"
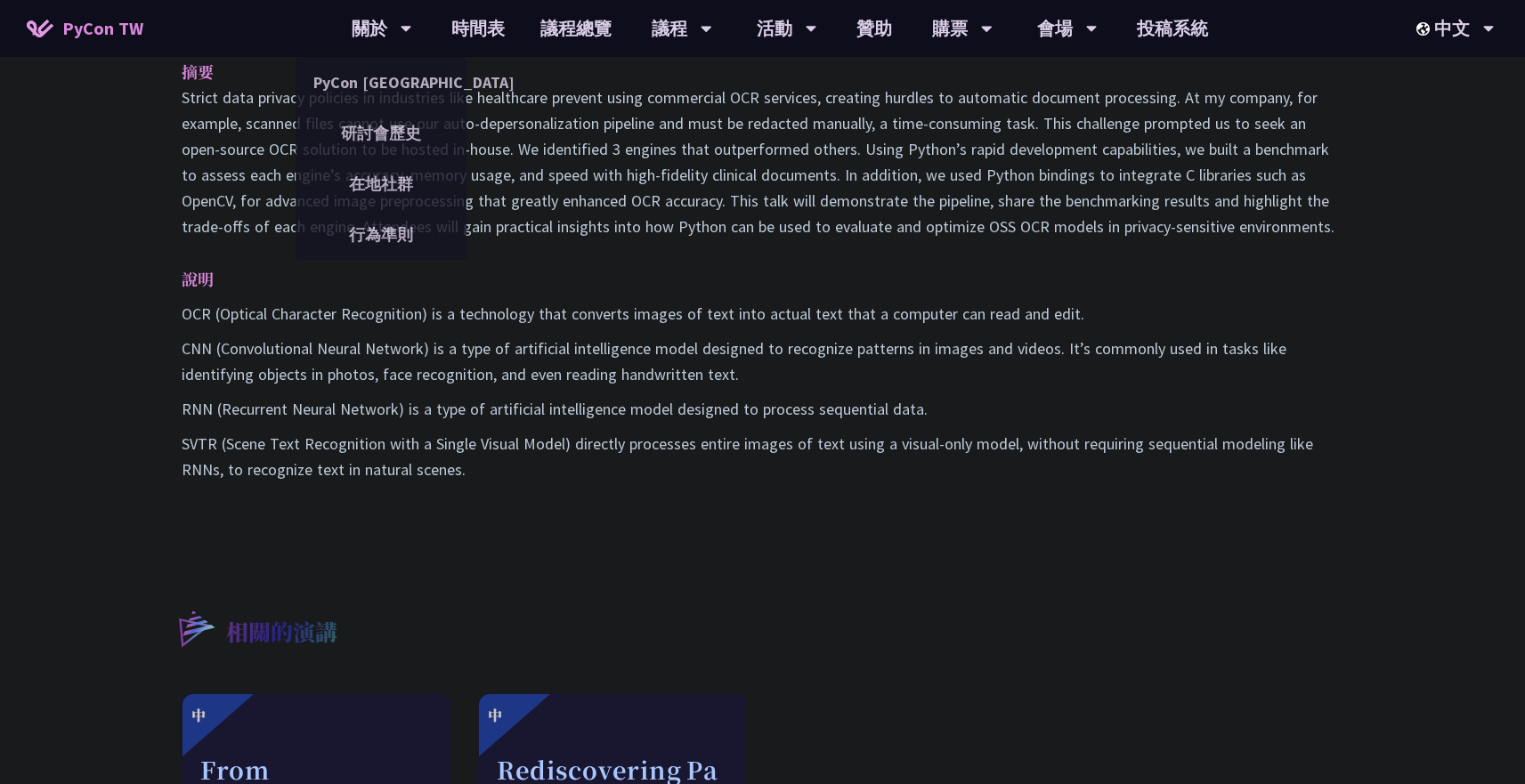
click at [570, 218] on p at bounding box center [762, 162] width 1162 height 155
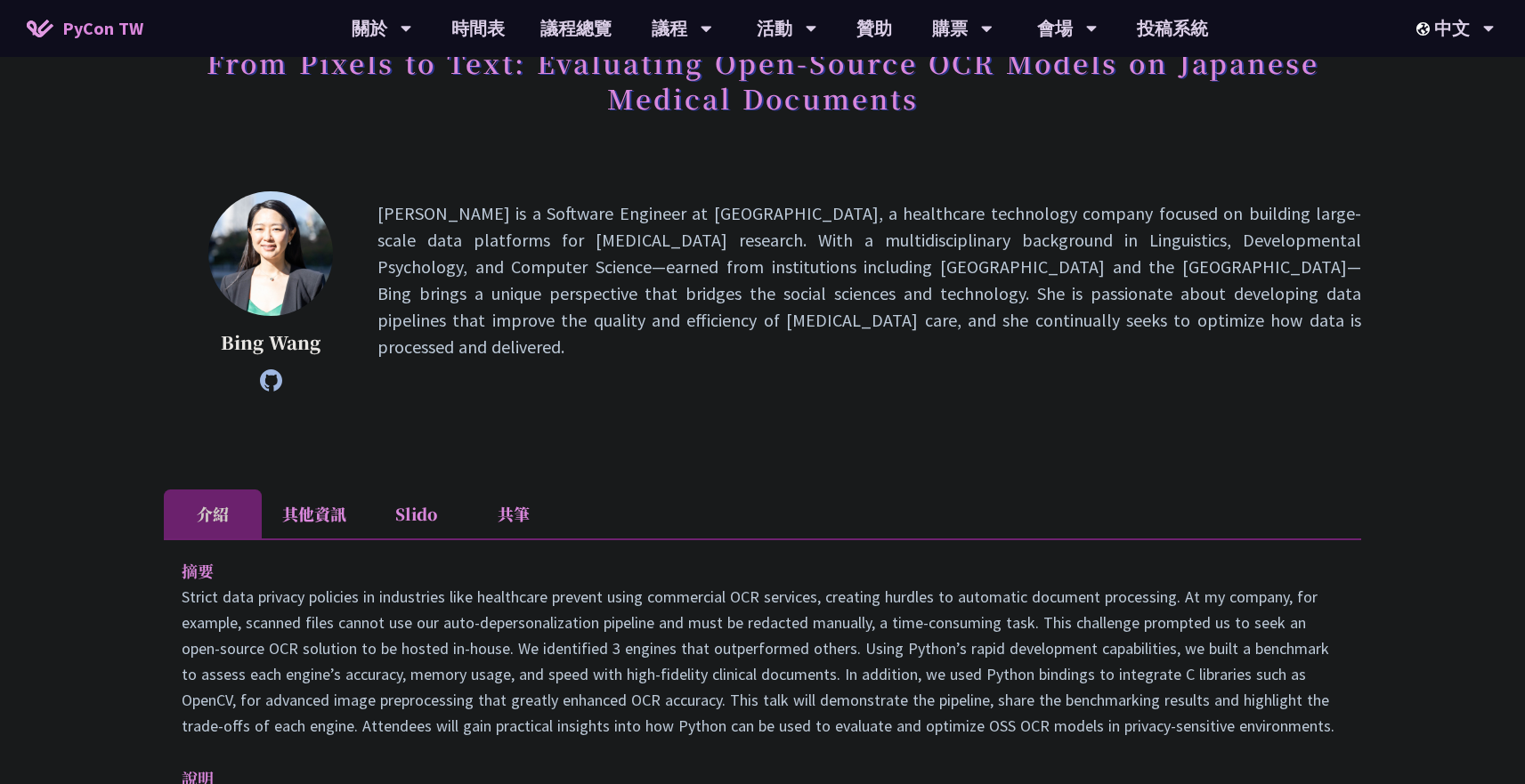
scroll to position [141, 0]
click at [348, 499] on li "其他資訊" at bounding box center [314, 514] width 105 height 49
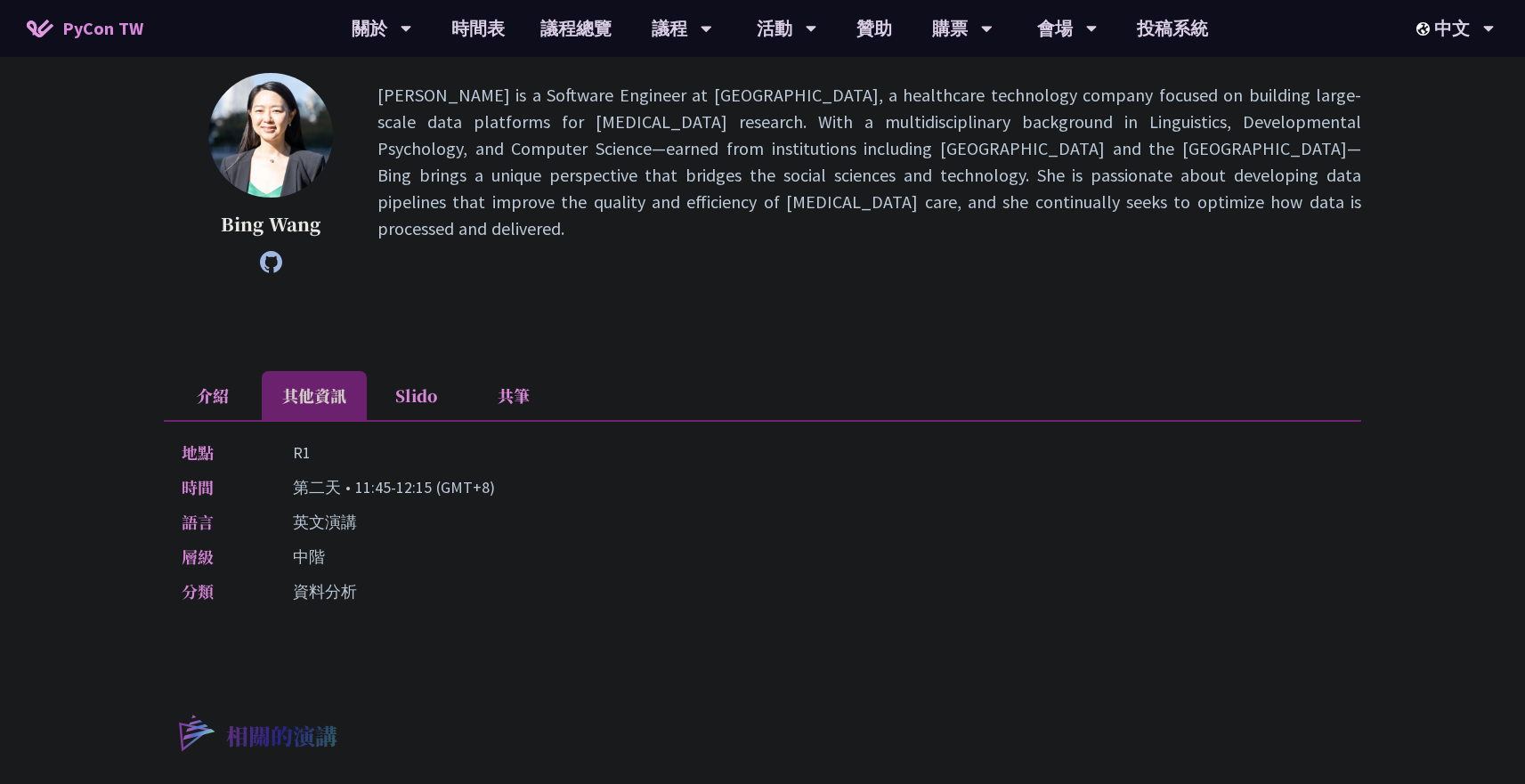
scroll to position [267, 0]
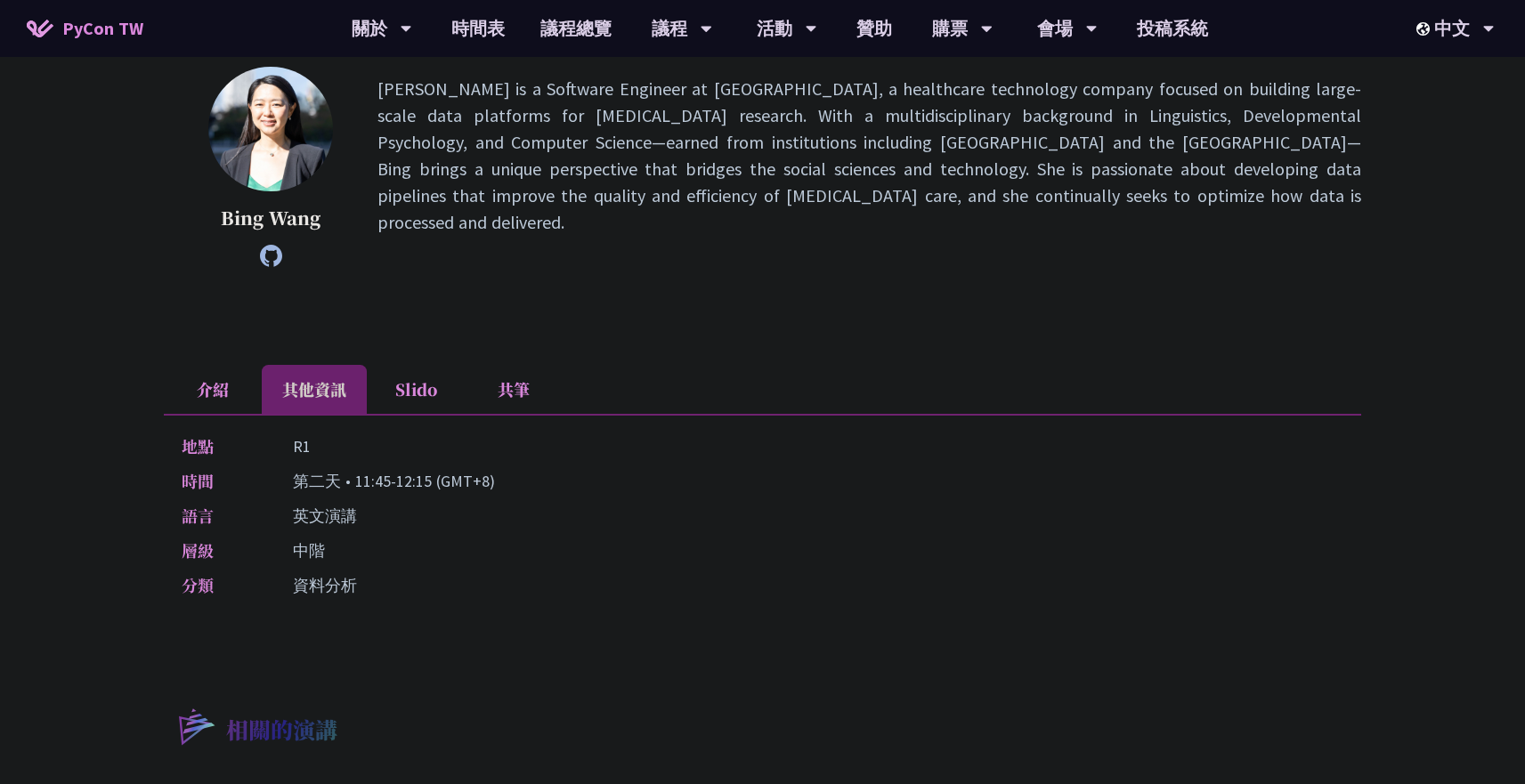
click at [423, 365] on li "Slido" at bounding box center [415, 389] width 98 height 49
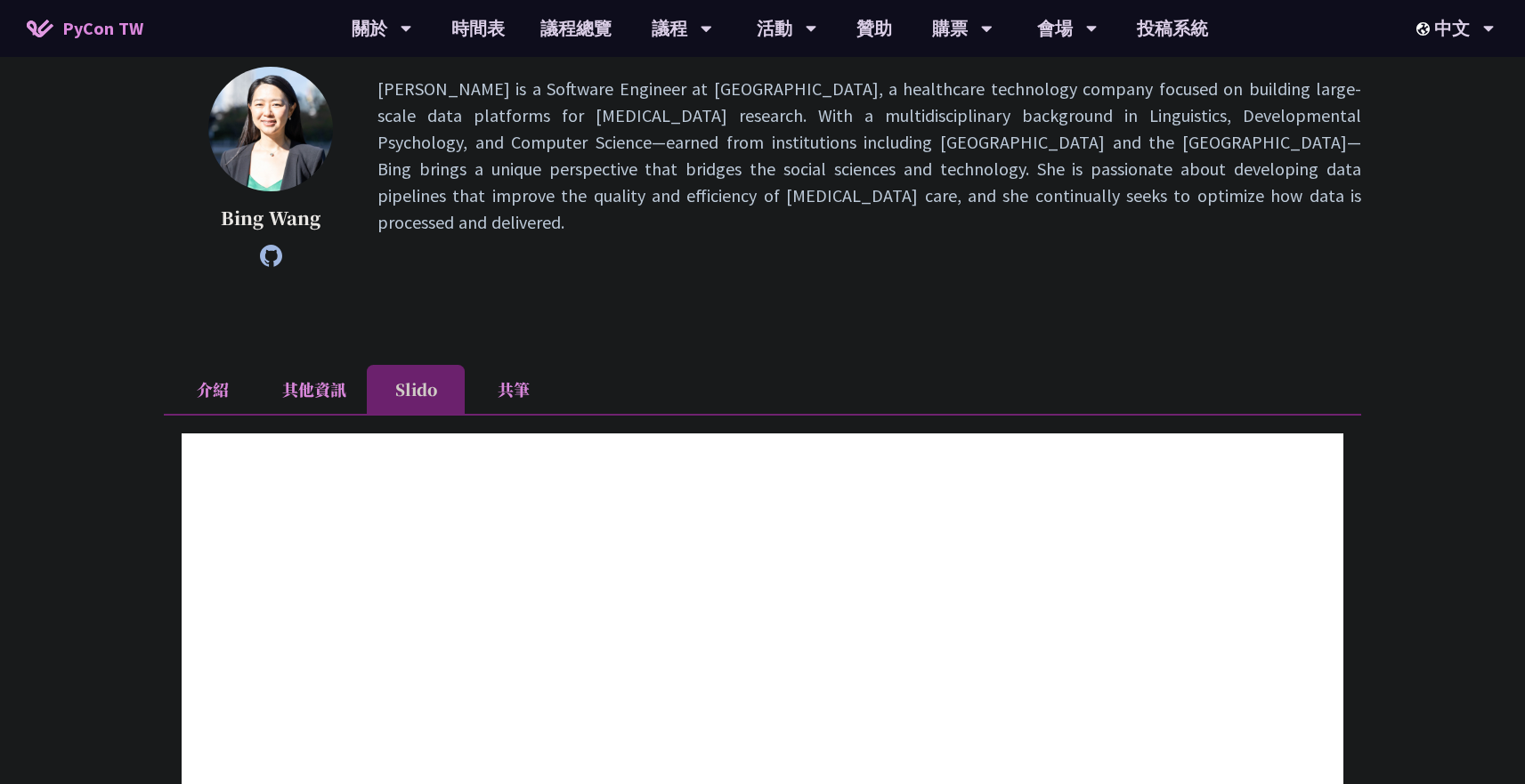
click at [500, 382] on li "共筆" at bounding box center [513, 389] width 98 height 49
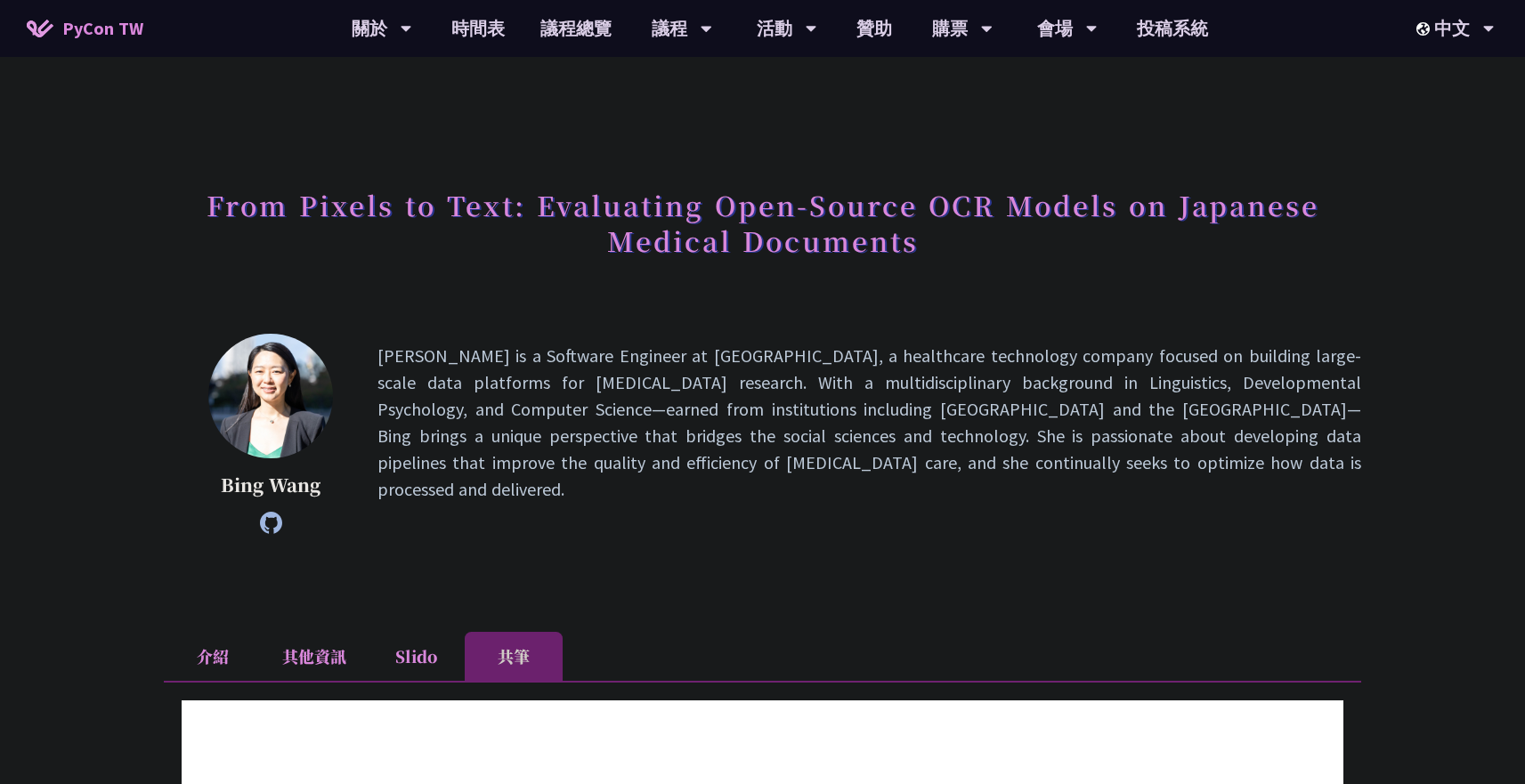
scroll to position [31, 0]
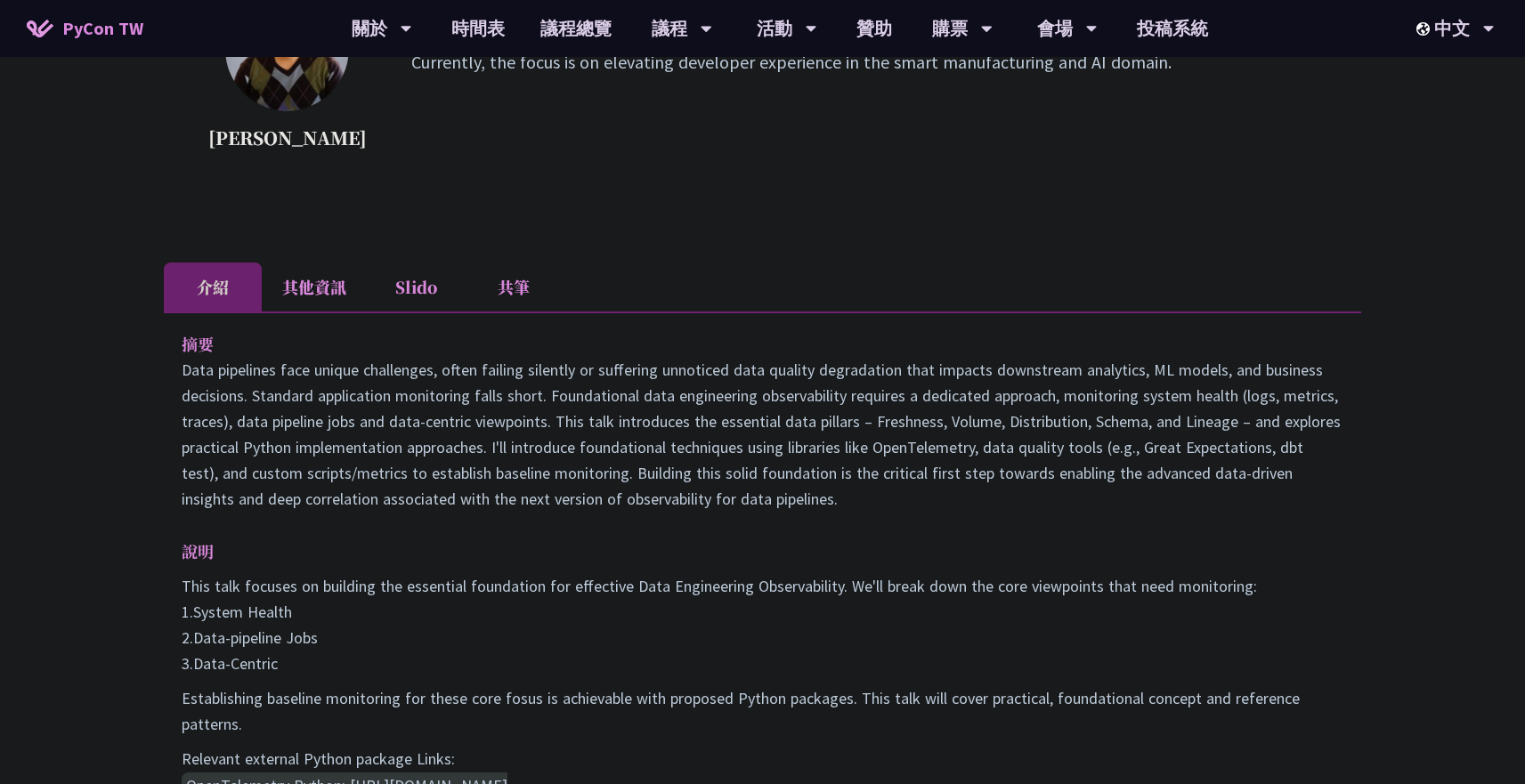
scroll to position [320, 0]
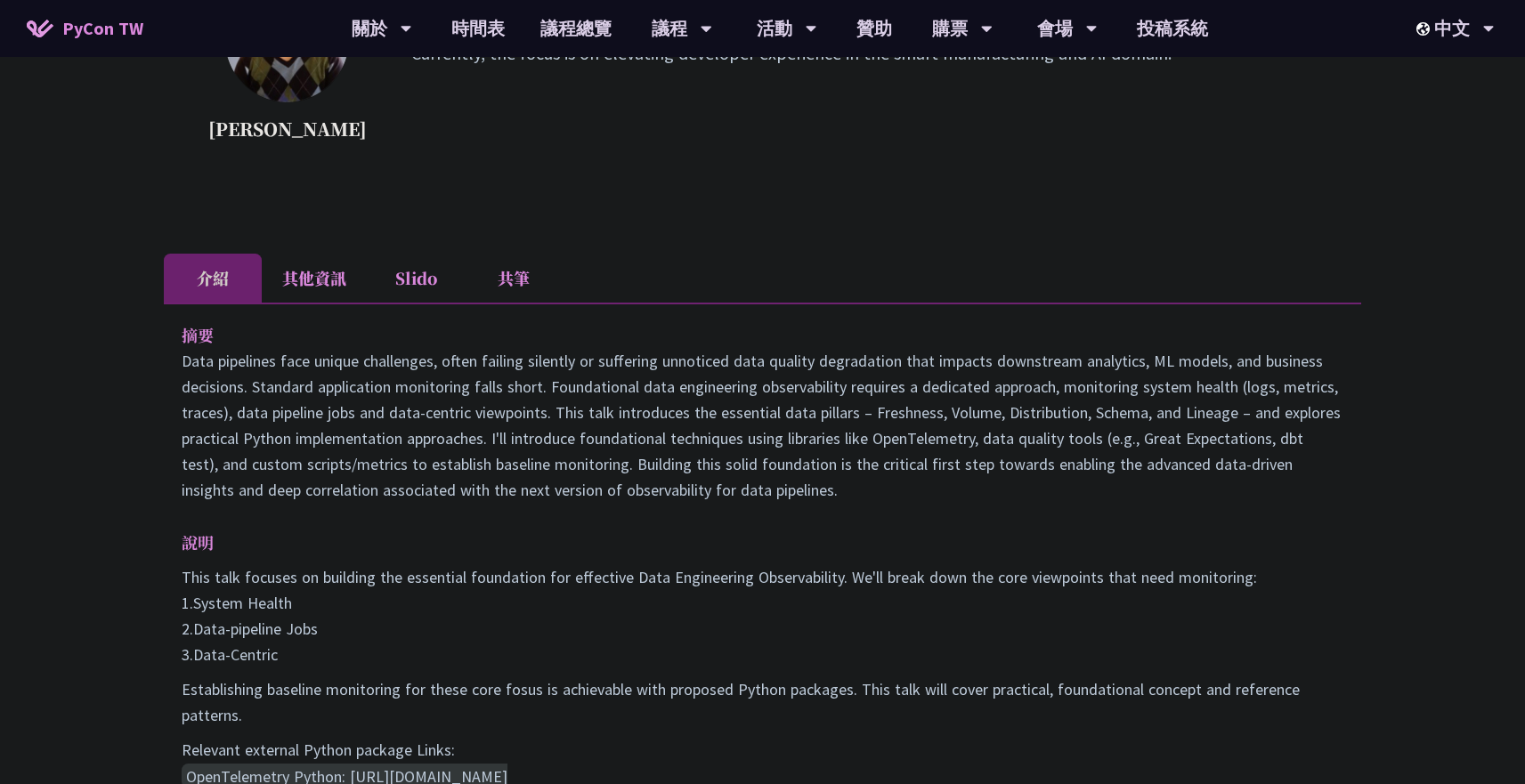
click at [186, 331] on p "摘要" at bounding box center [744, 335] width 1126 height 26
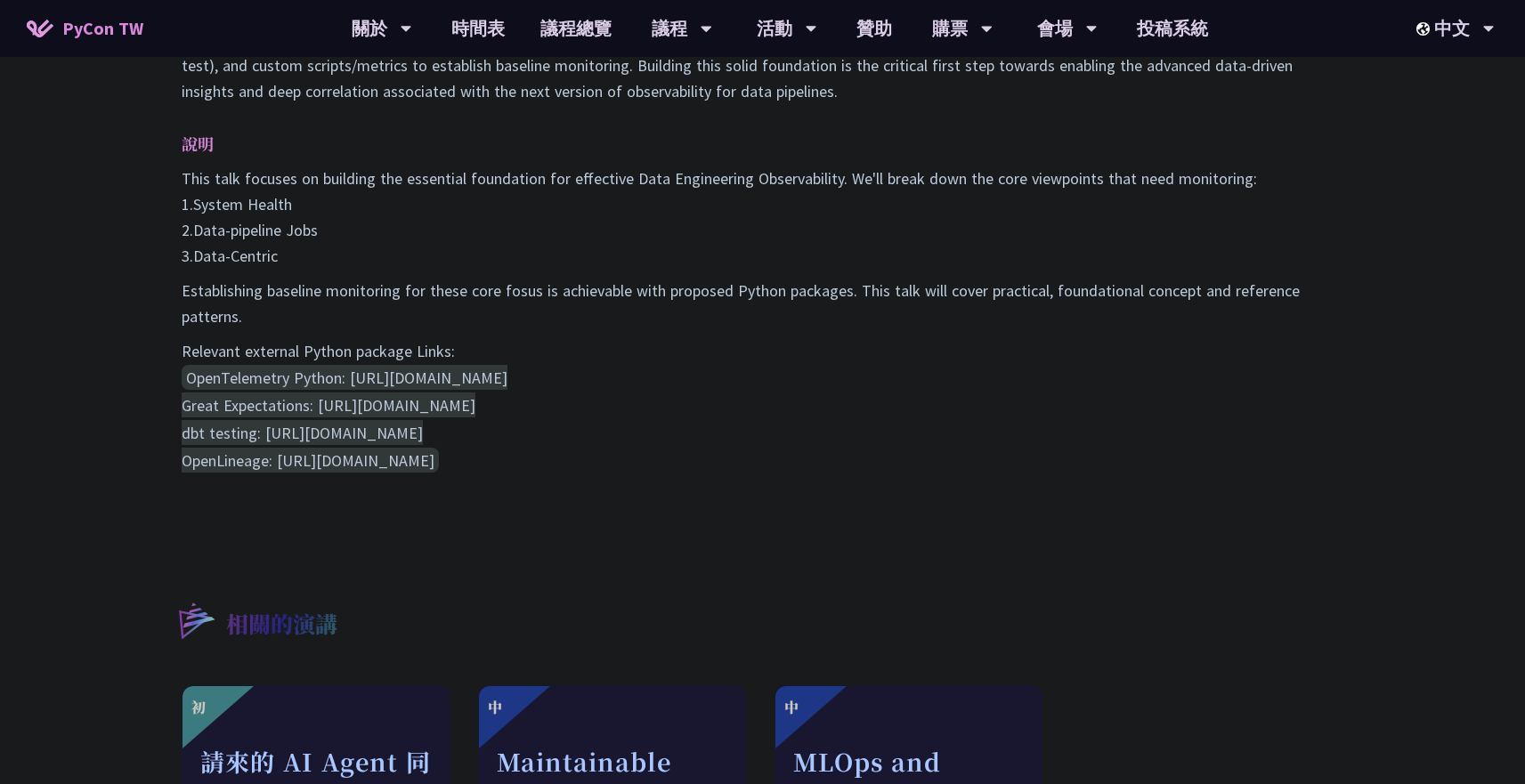
scroll to position [727, 0]
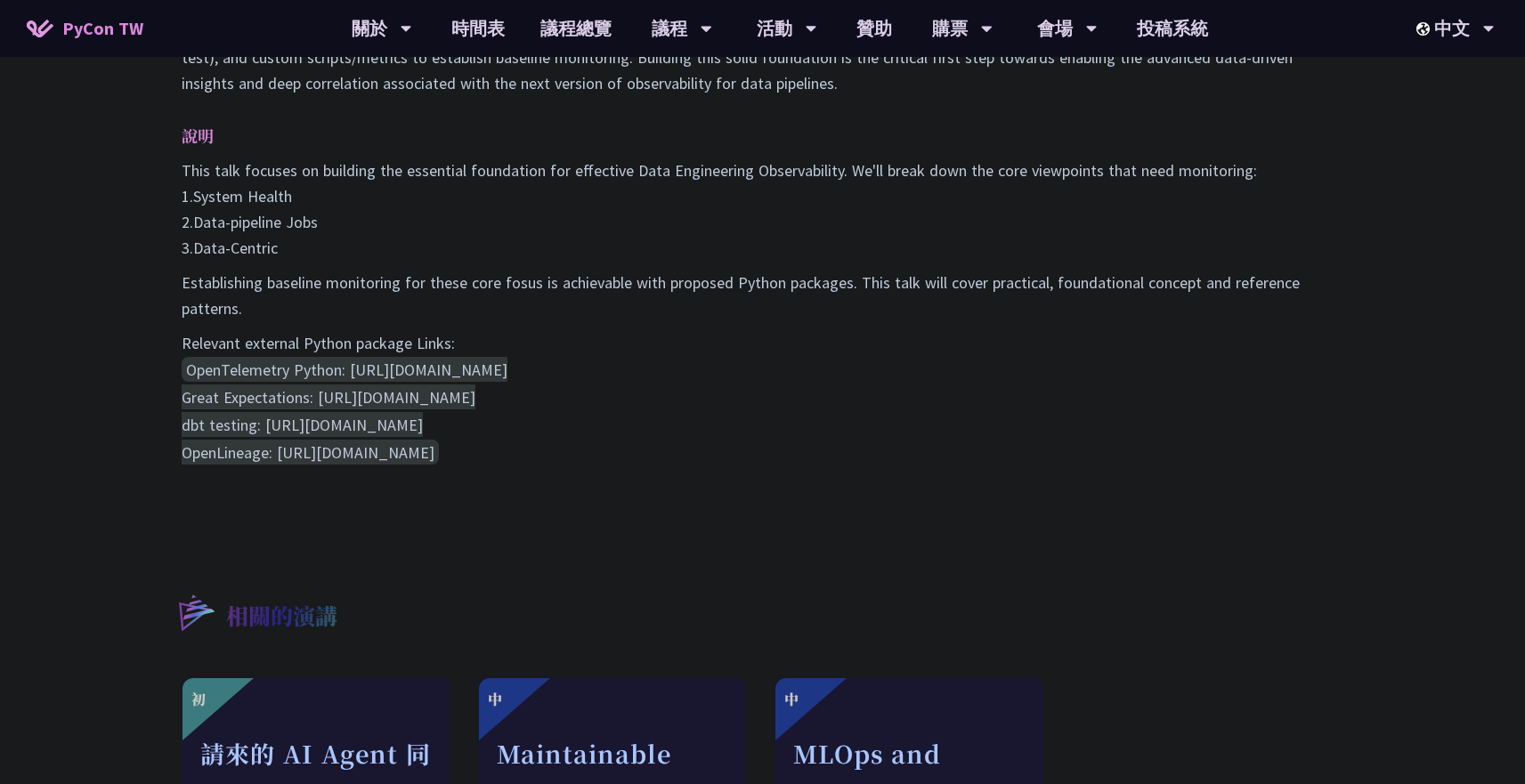
click at [498, 444] on pre "OpenTelemetry Python: [URL][DOMAIN_NAME] Great Expectations: [URL][DOMAIN_NAME]…" at bounding box center [762, 411] width 1162 height 111
copy div "lo Ipsu dolorsita cons adipis elitseddoe, tempo incidid utlabore et doloremag a…"
click at [605, 191] on p "This talk focuses on building the essential foundation for effective Data Engin…" at bounding box center [762, 209] width 1162 height 103
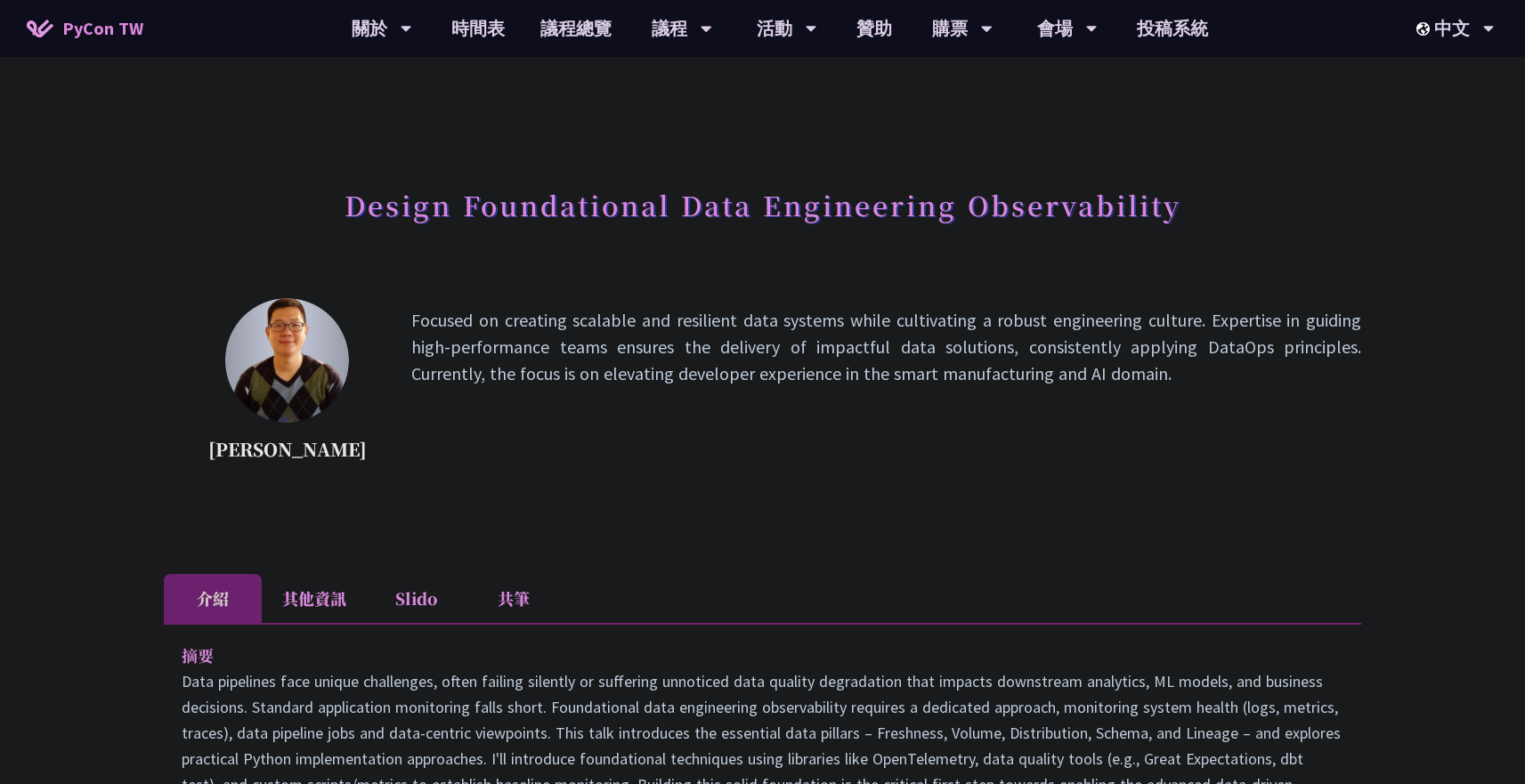
scroll to position [15, 0]
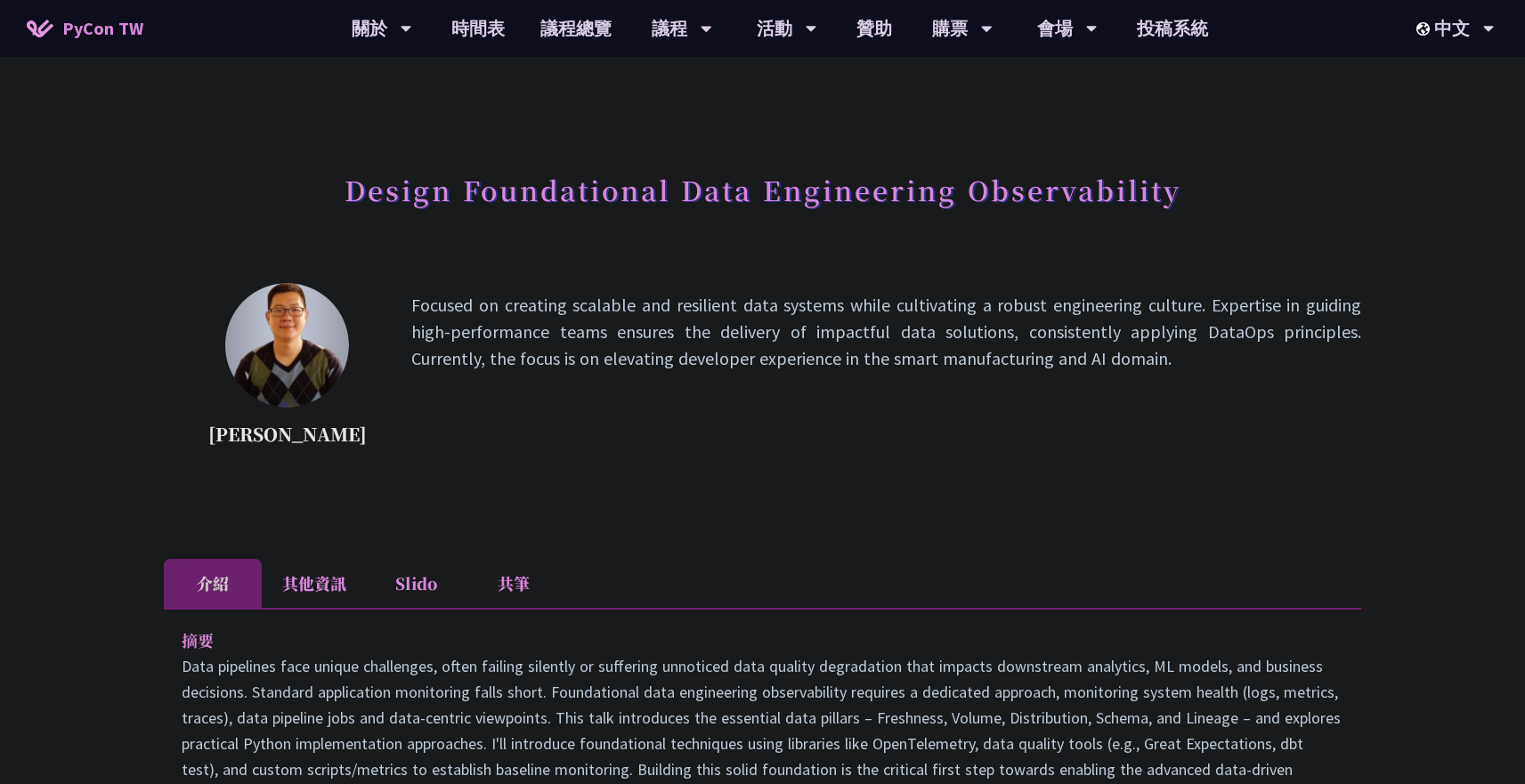
click at [703, 179] on h1 "Design Foundational Data Engineering Observability" at bounding box center [762, 190] width 837 height 53
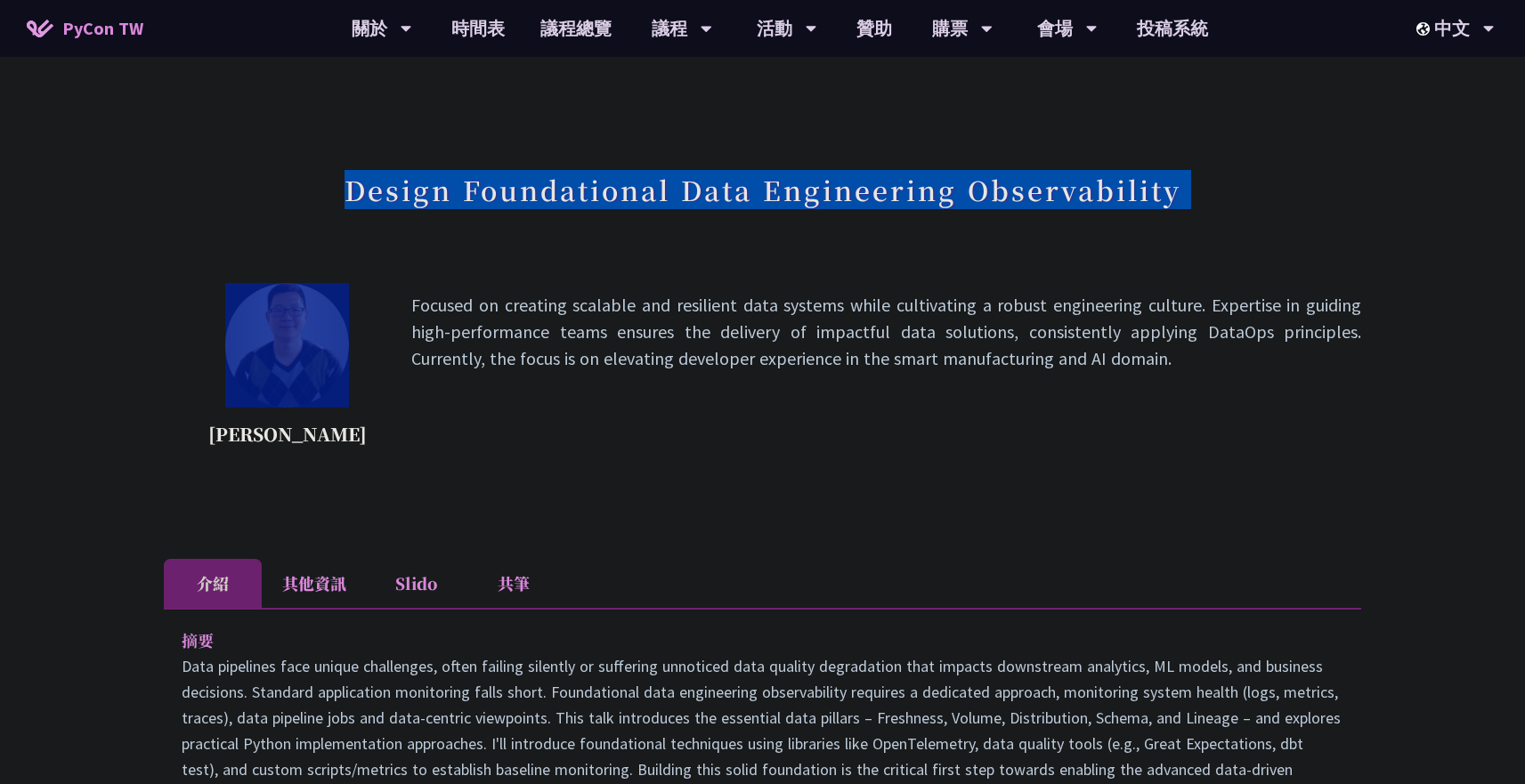
click at [703, 179] on h1 "Design Foundational Data Engineering Observability" at bounding box center [762, 190] width 837 height 53
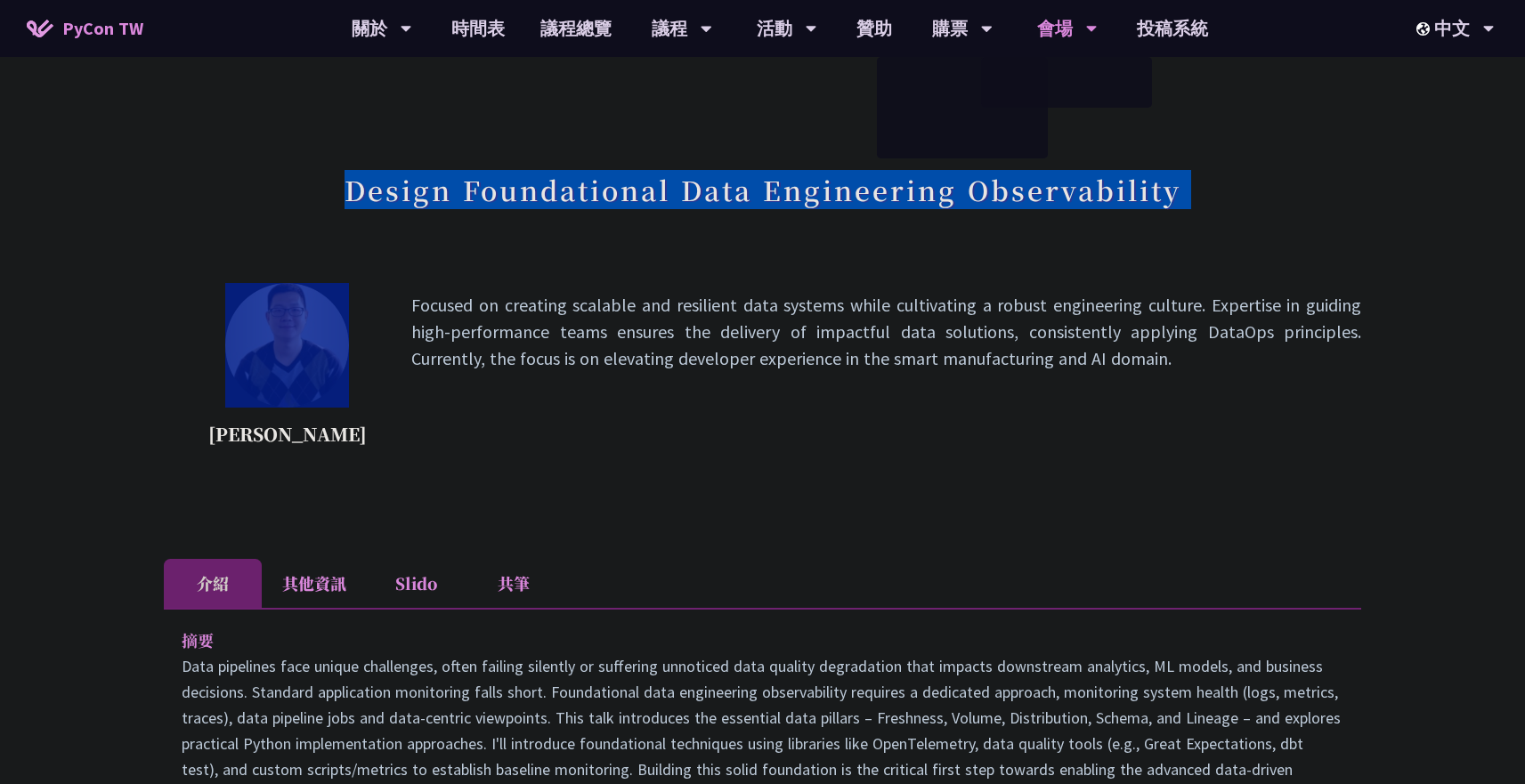
copy div "Design Foundational Data Engineering Observability"
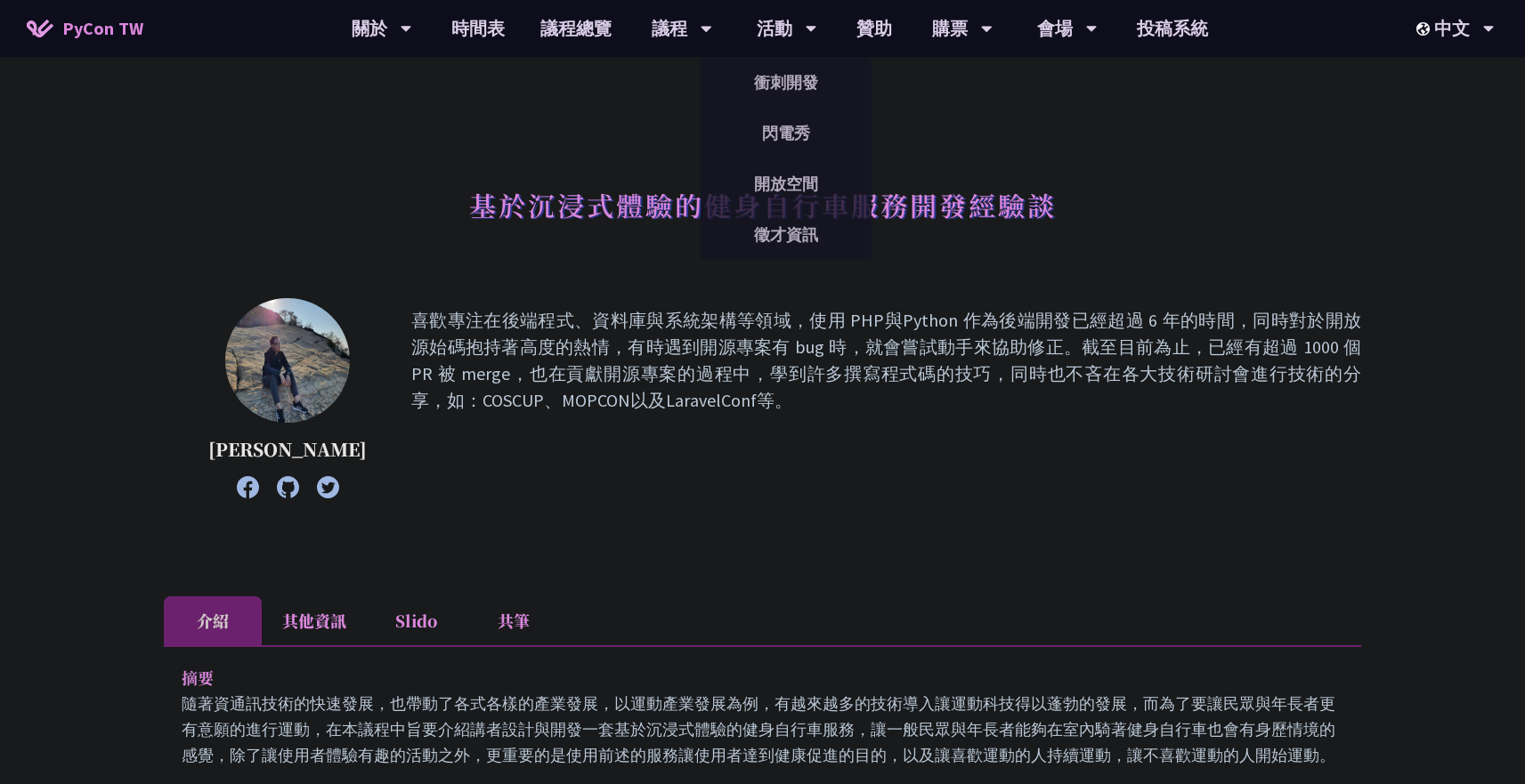
click at [678, 356] on p "喜歡專注在後端程式、資料庫與系統架構等領域，使用 PHP與Python 作為後端開發已經超過 6 年的時間，同時對於開放源始碼抱持著高度的熱情，有時遇到開源專…" at bounding box center [887, 398] width 951 height 182
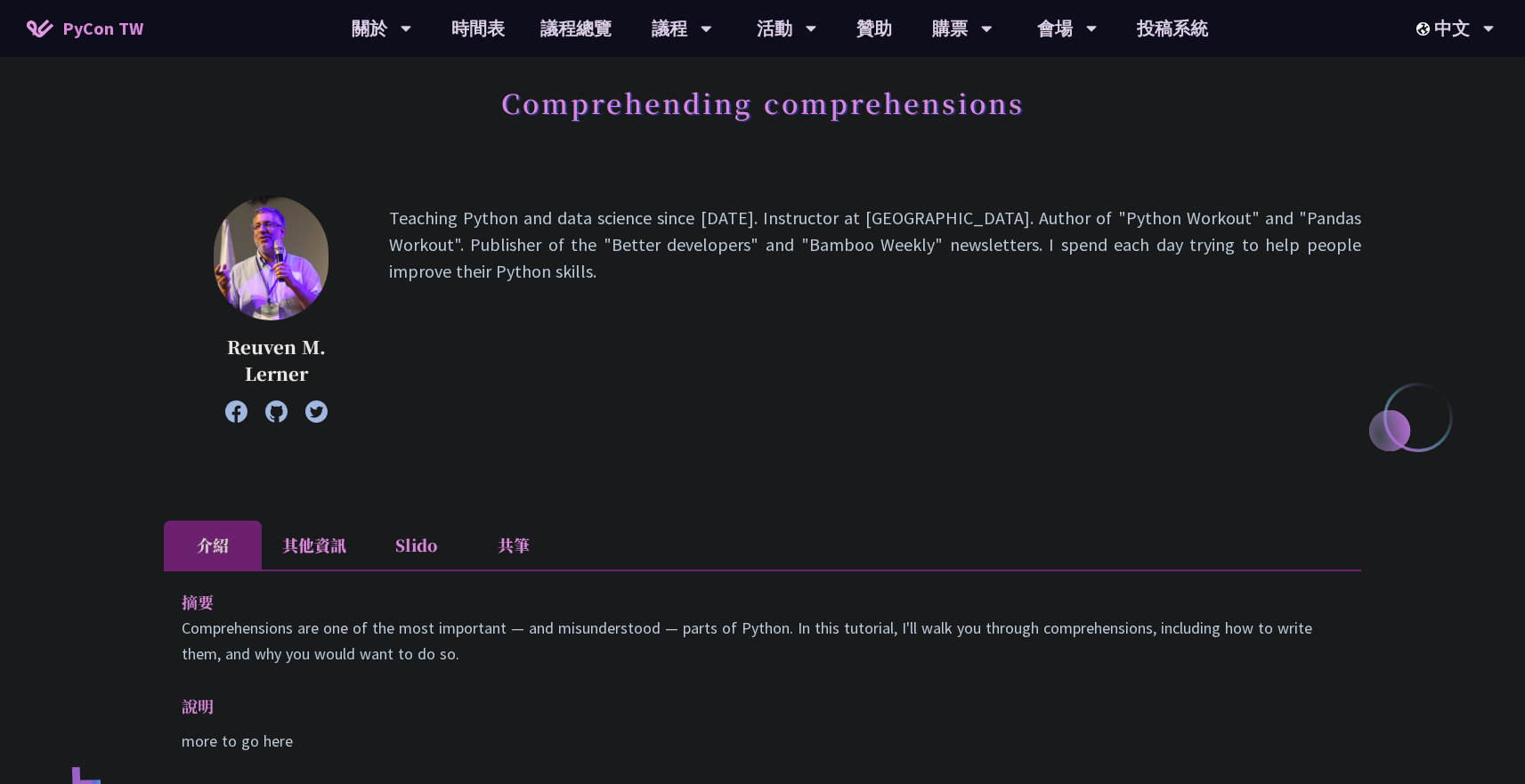
scroll to position [84, 0]
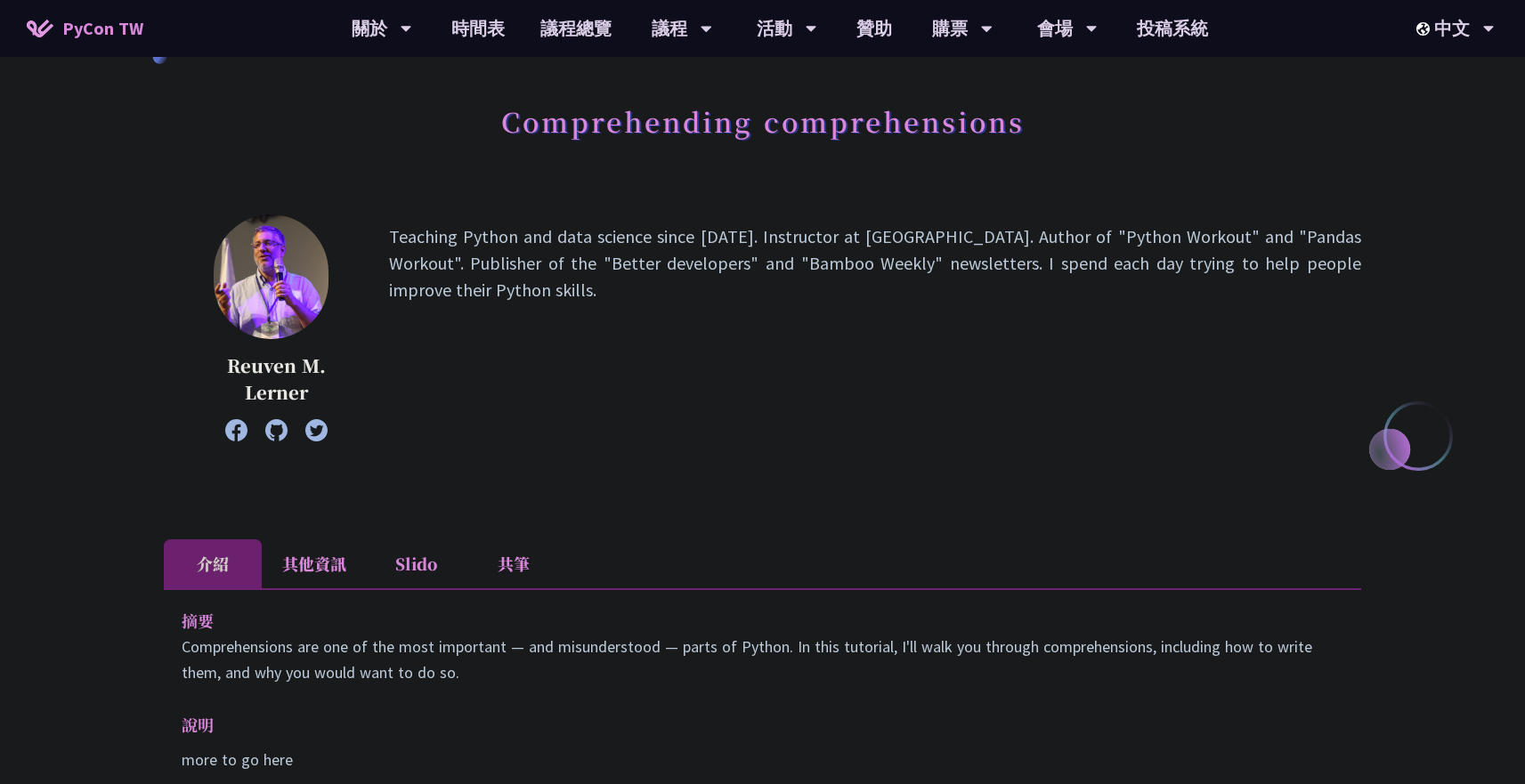
click at [860, 136] on h1 "Comprehending comprehensions" at bounding box center [762, 121] width 524 height 53
click at [815, 278] on p "Teaching Python and data science since 1995. Instructor at LernerPython. Author…" at bounding box center [875, 327] width 972 height 209
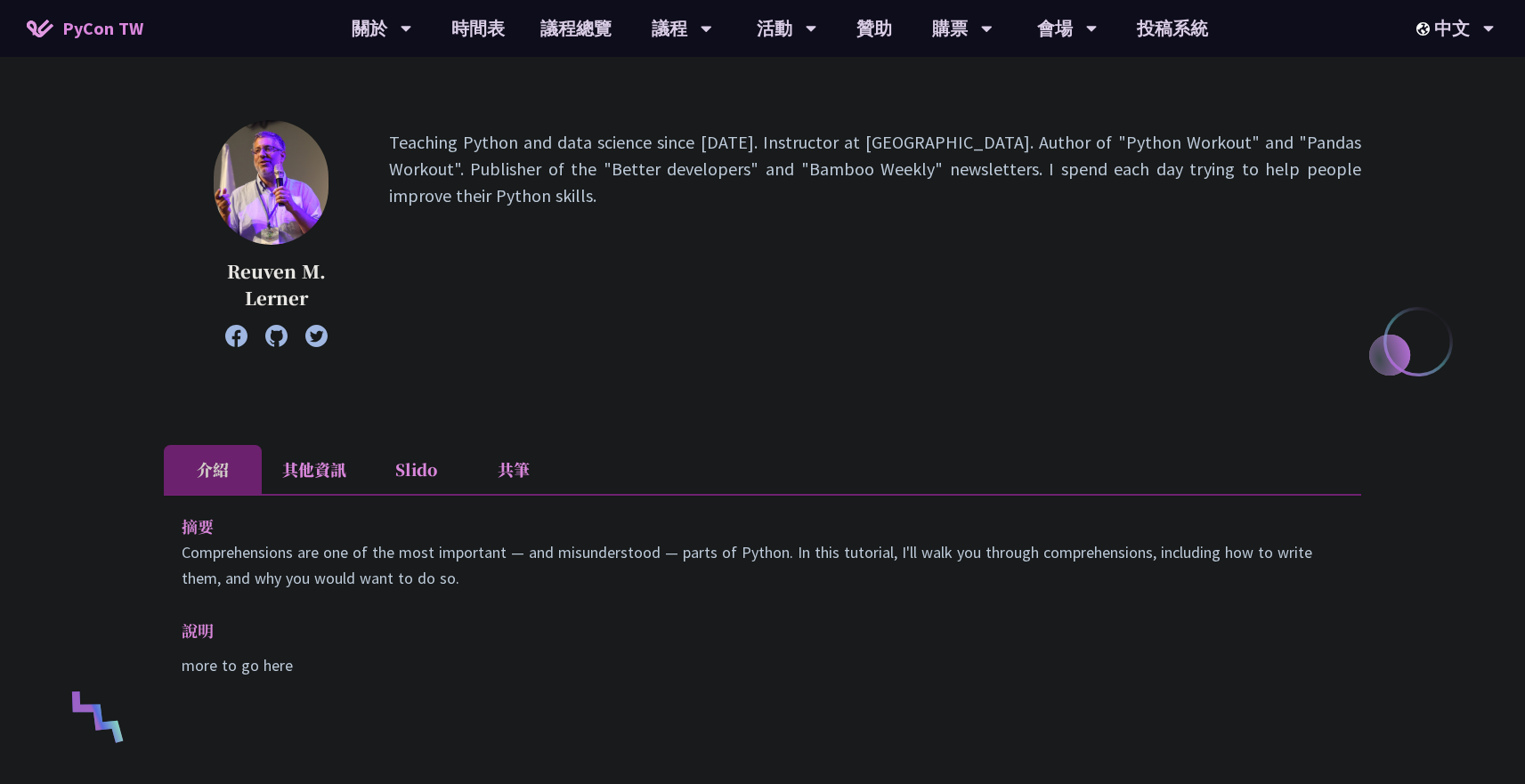
scroll to position [196, 0]
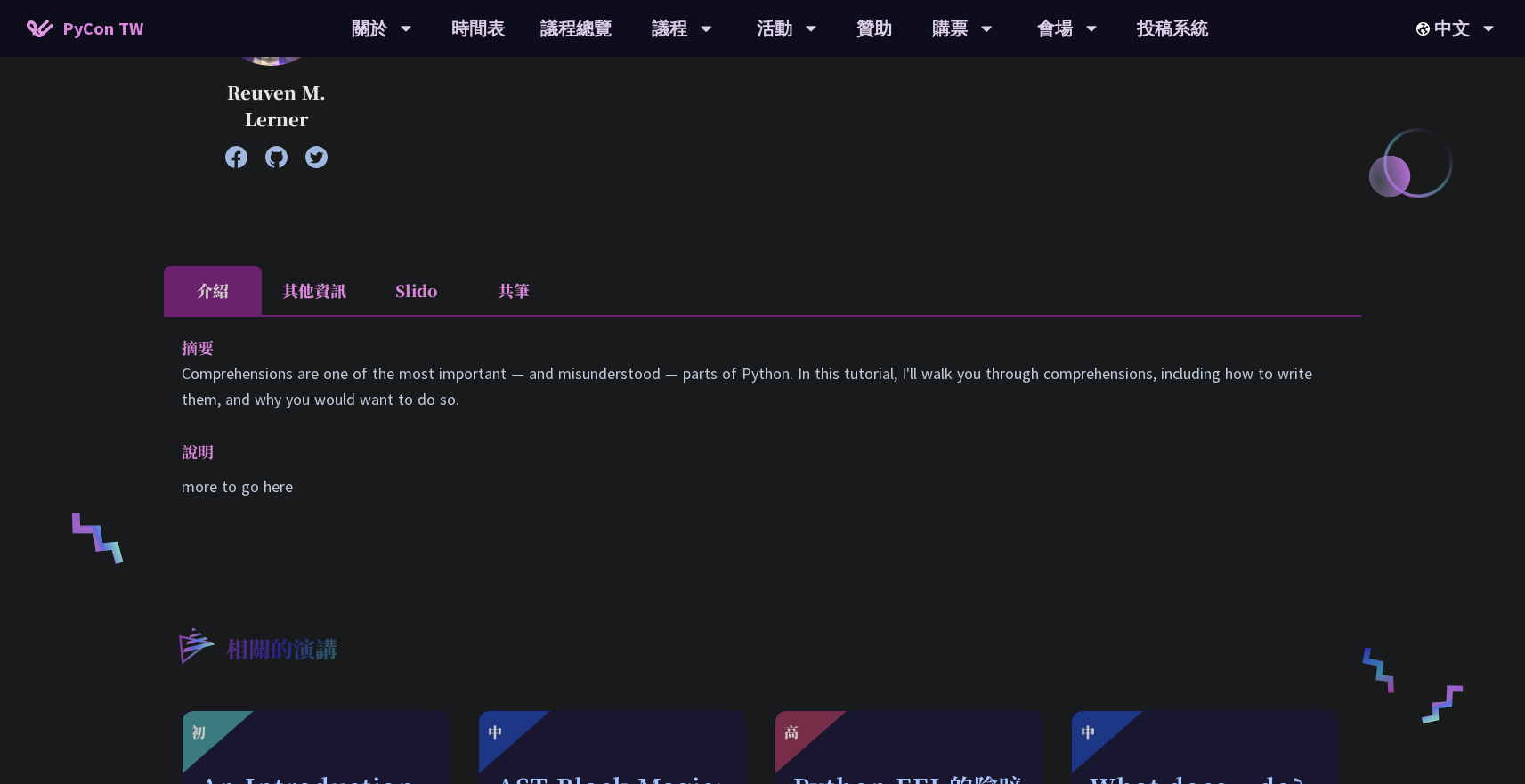
click at [815, 278] on ul "介紹 其他資訊 Slido 共筆" at bounding box center [762, 290] width 1198 height 49
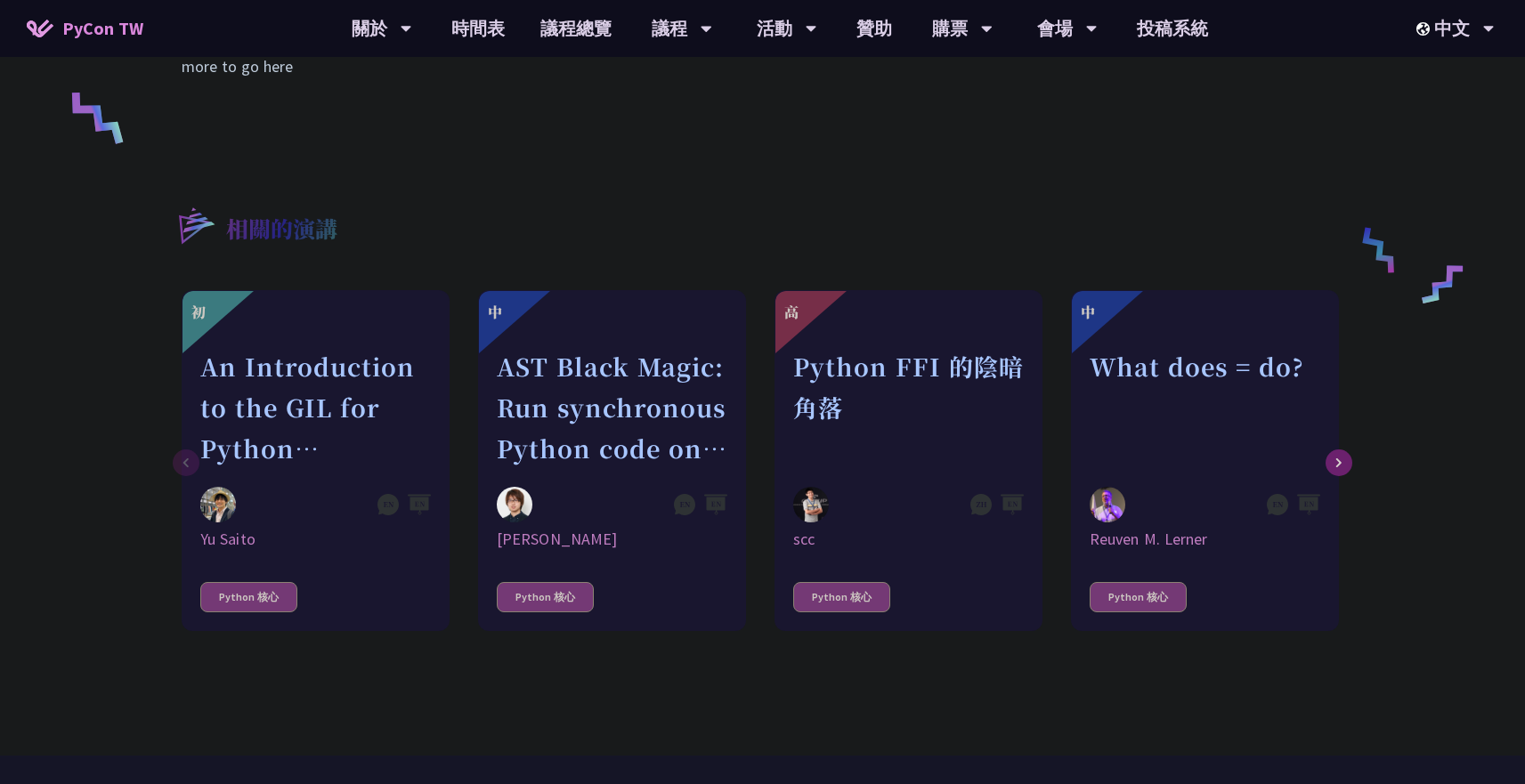
scroll to position [465, 0]
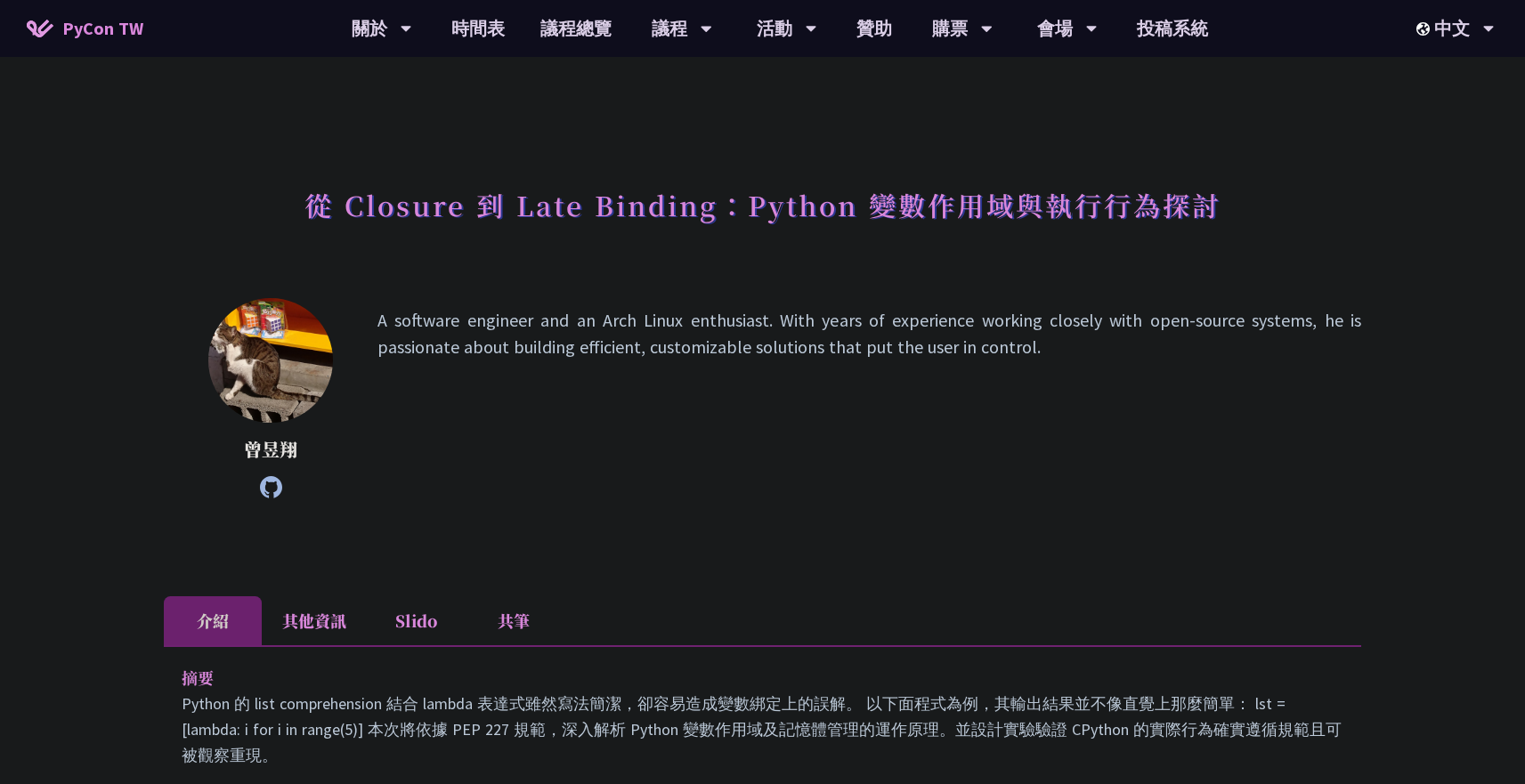
scroll to position [1, 0]
click at [880, 219] on h1 "從 Closure 到 Late Binding：Python 變數作用域與執行行為探討" at bounding box center [762, 204] width 917 height 53
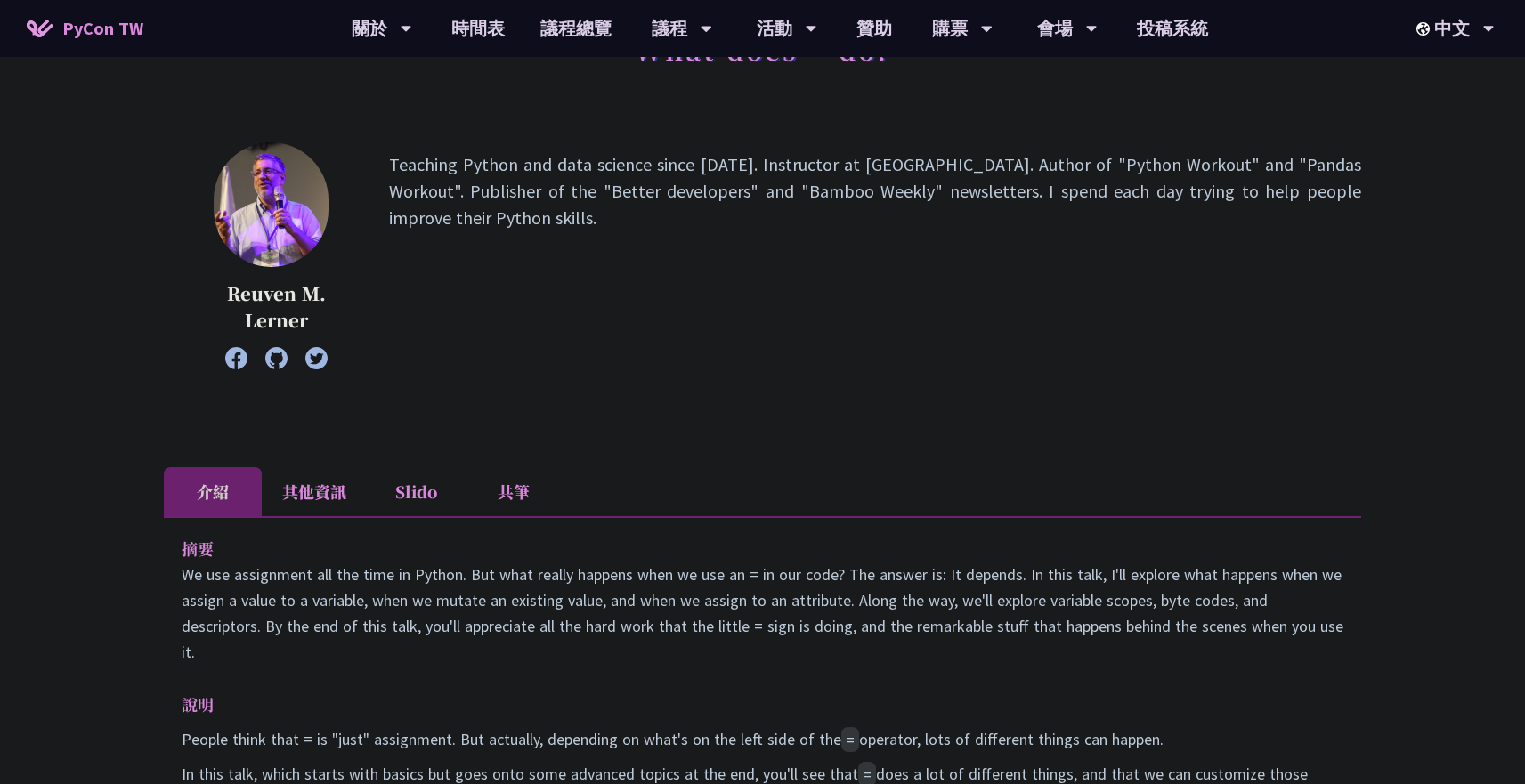
scroll to position [461, 0]
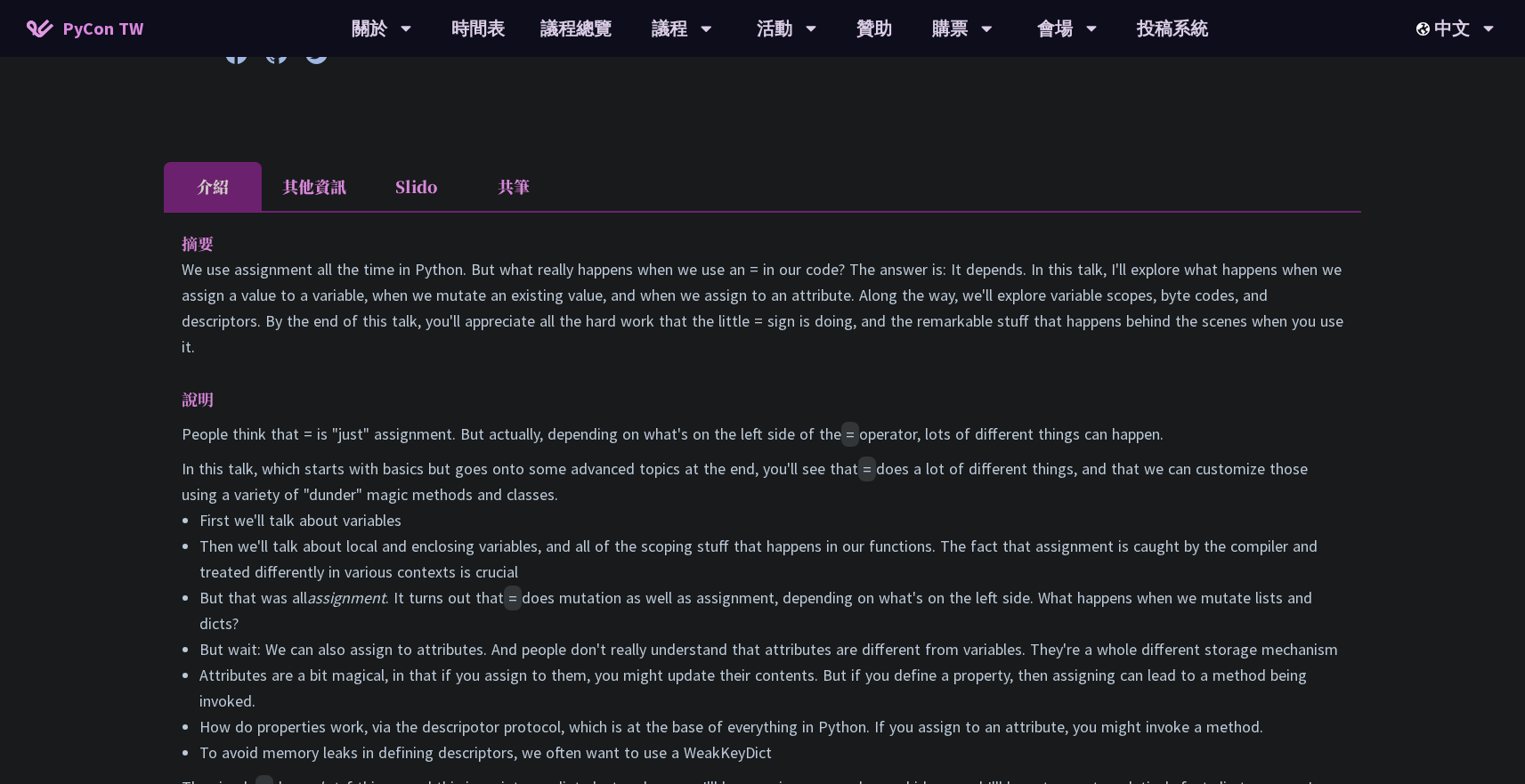
click at [172, 241] on div "摘要 We use assignment all the time in Python. But what really happens when we us…" at bounding box center [762, 540] width 1198 height 659
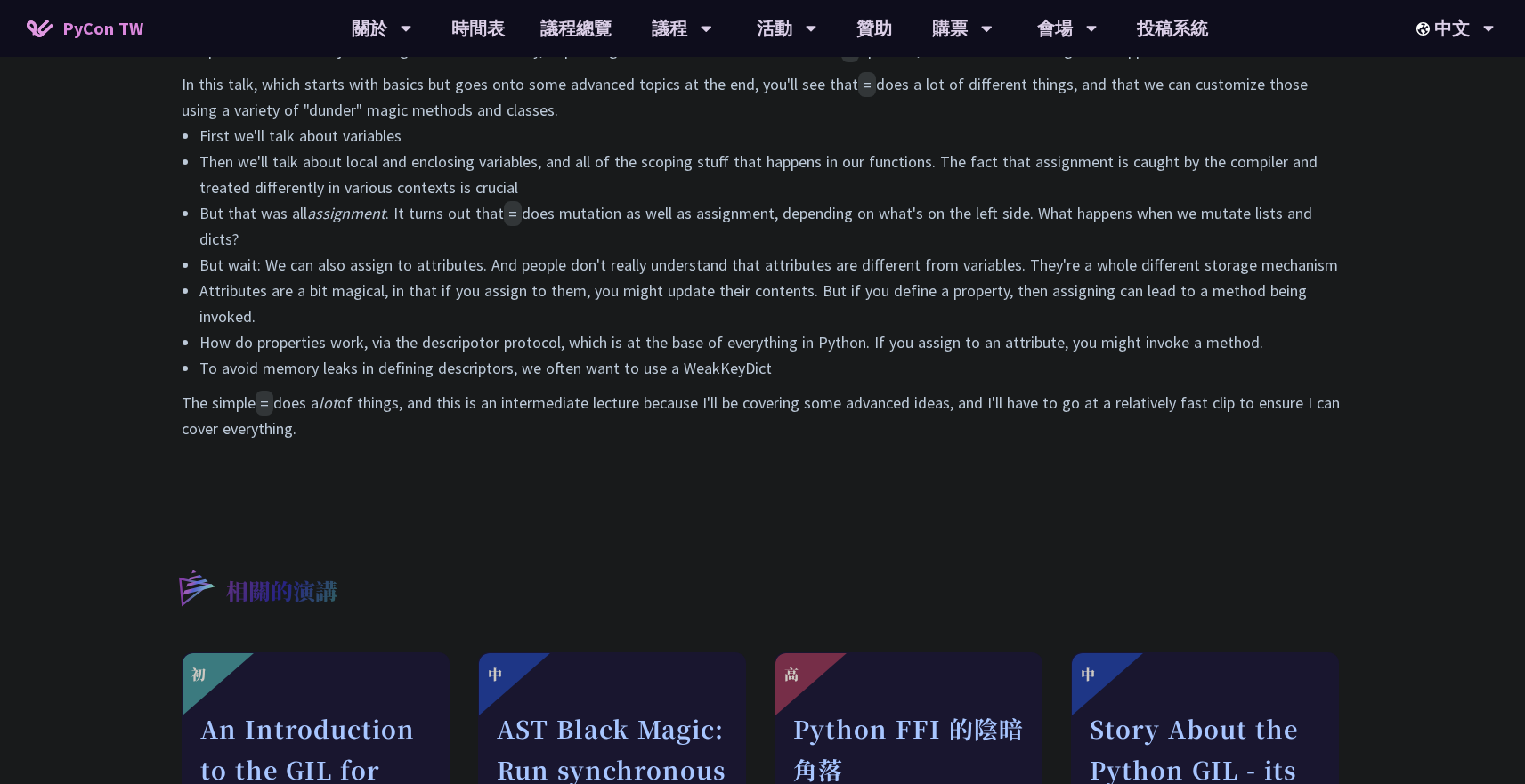
scroll to position [990, 0]
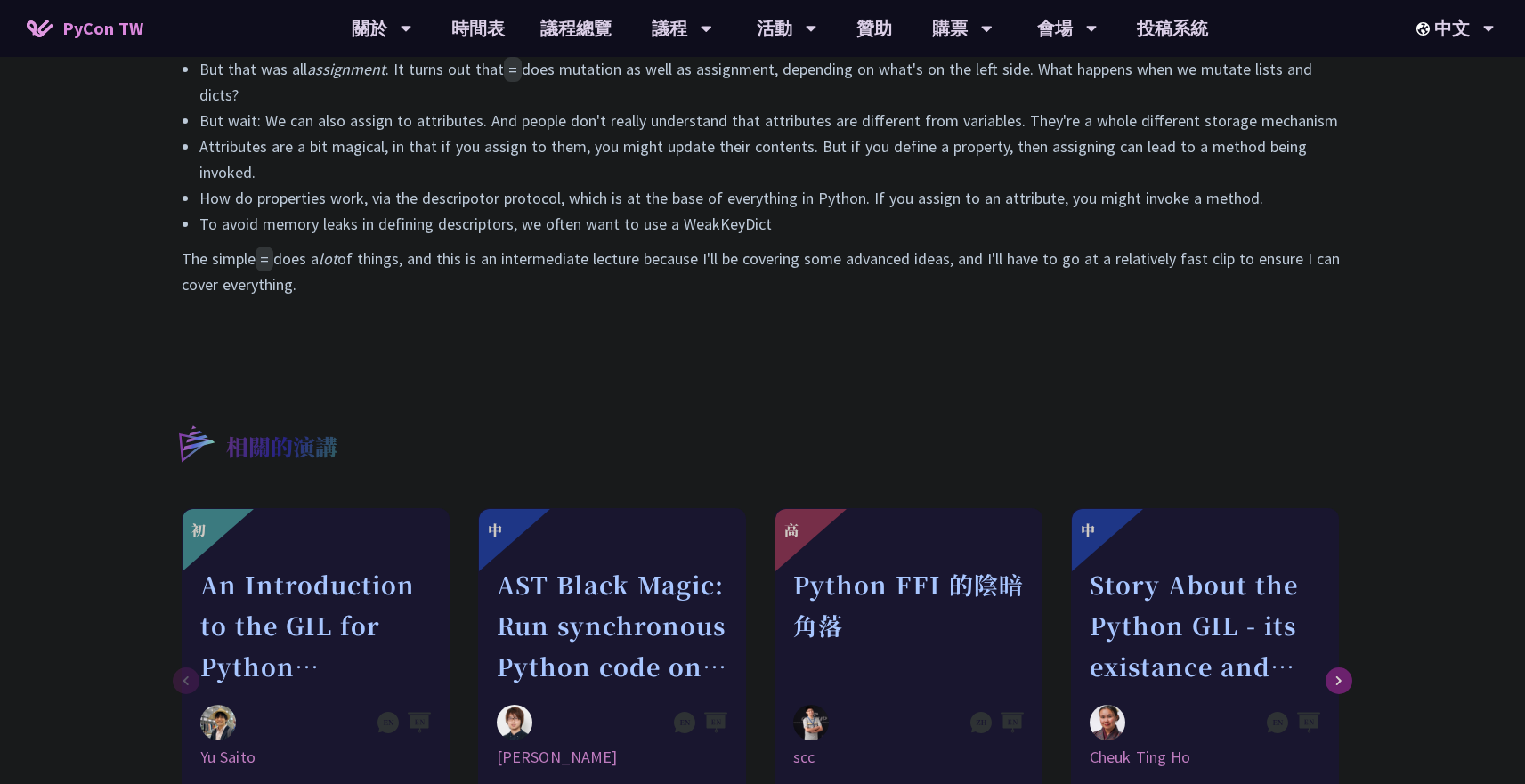
click at [627, 304] on div "摘要 We use assignment all the time in Python. But what really happens when we us…" at bounding box center [762, 11] width 1198 height 659
copy div "lo Ip dol sitametcon adi eli sedd ei Tempor. Inc utla etdolo magnaal enim ad mi…"
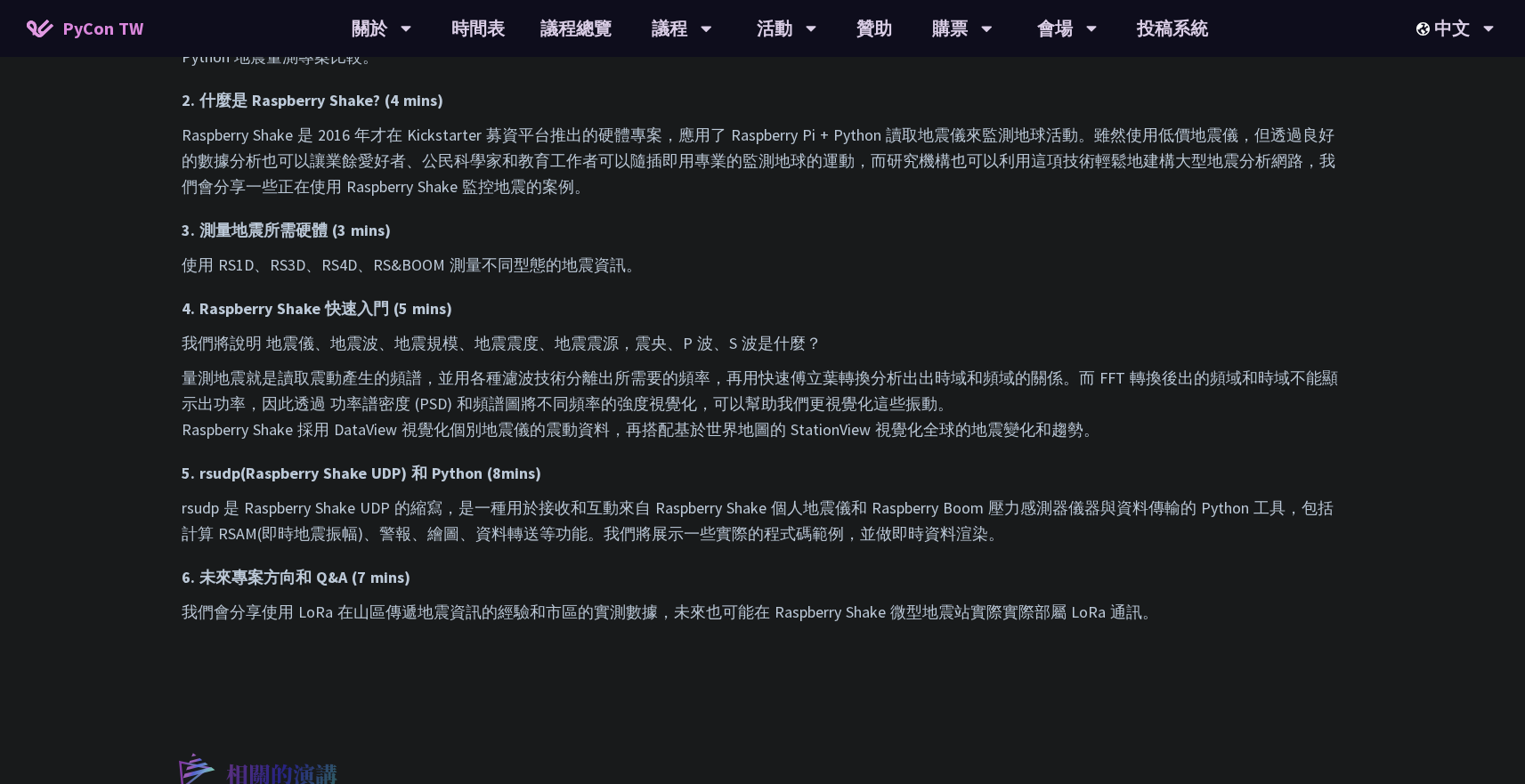
scroll to position [856, 0]
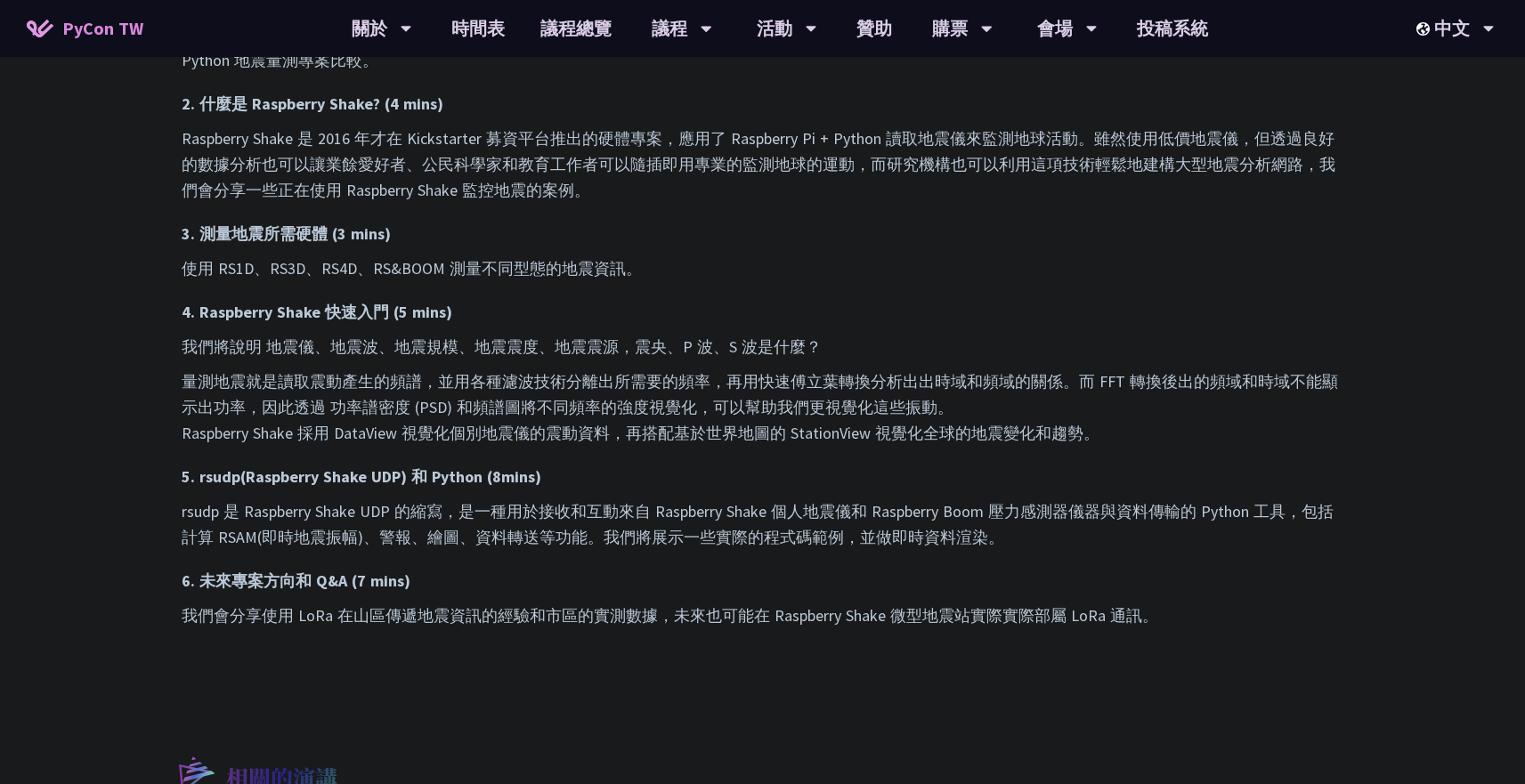
click at [636, 367] on div "1. 震動量測介紹 (3 mins) 我們曾經介紹過多種 IoT 專案，包括空氣盒子測量 PM2.5、WeatherPi 微型氣象站。我們會先說明如何使用高精…" at bounding box center [762, 307] width 1162 height 642
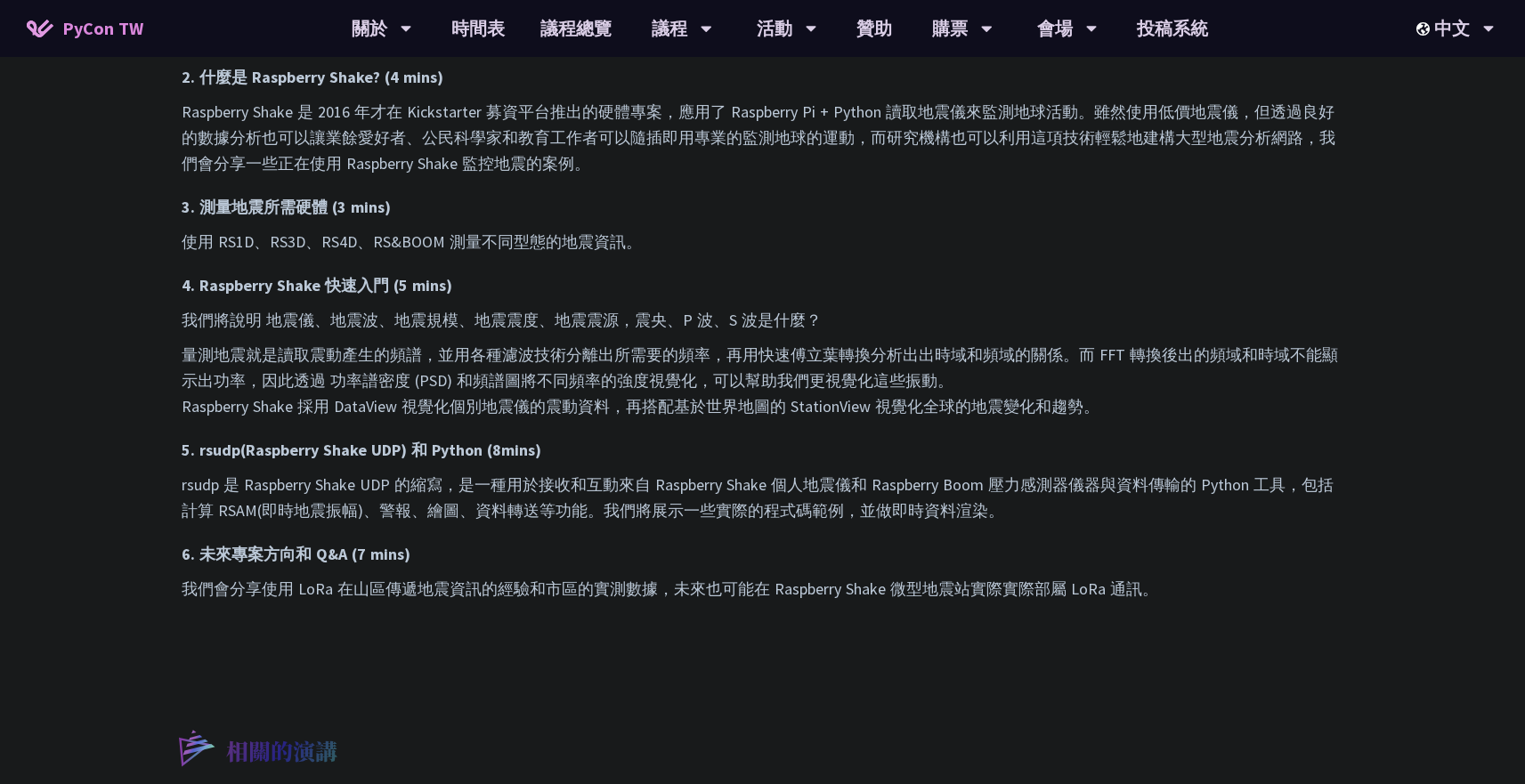
click at [636, 299] on h3 "4. Raspberry Shake 快速入門 (5 mins)" at bounding box center [762, 285] width 1162 height 26
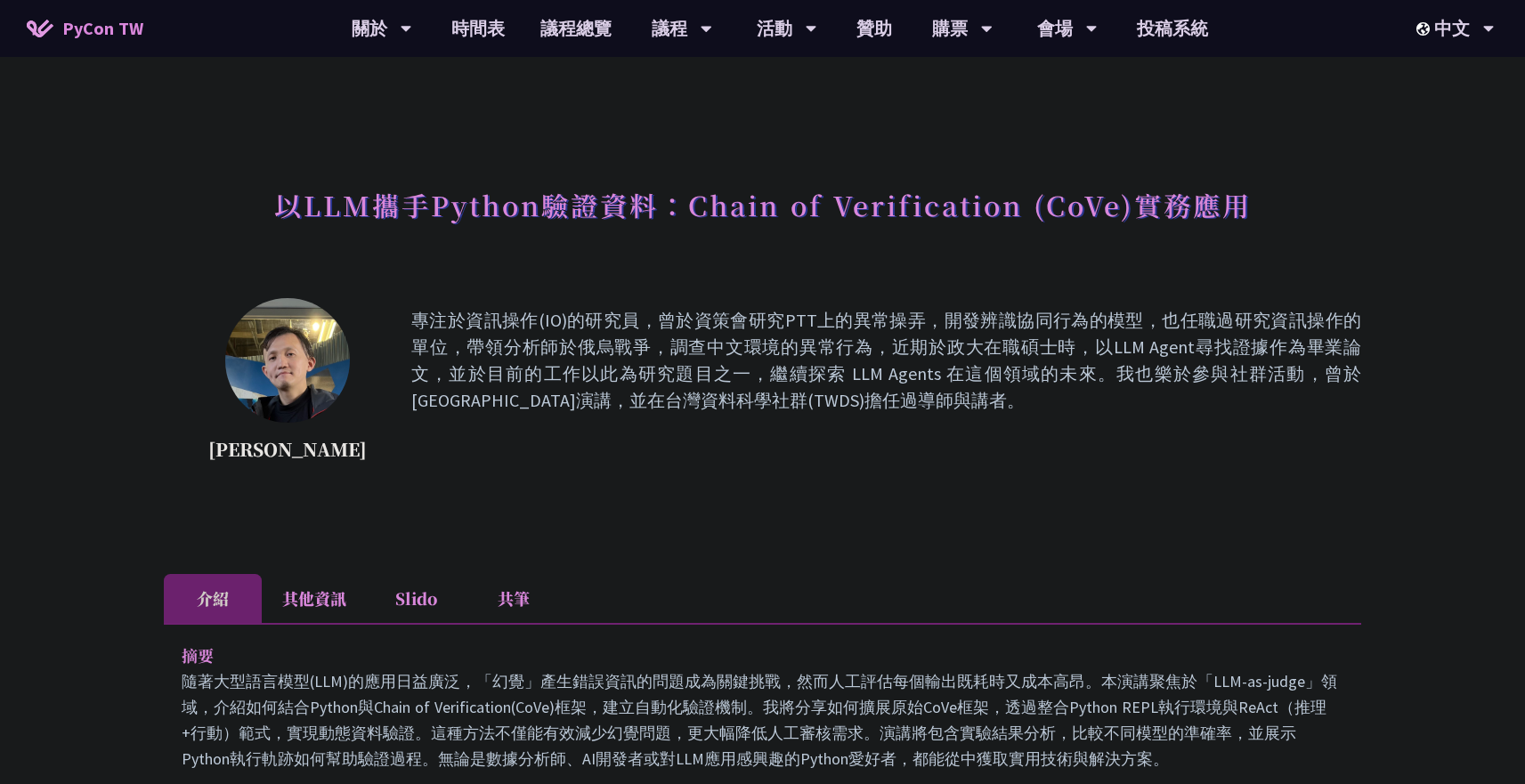
click at [746, 206] on h1 "以LLM攜手Python驗證資料：Chain of Verification (CoVe)實務應用" at bounding box center [762, 205] width 978 height 53
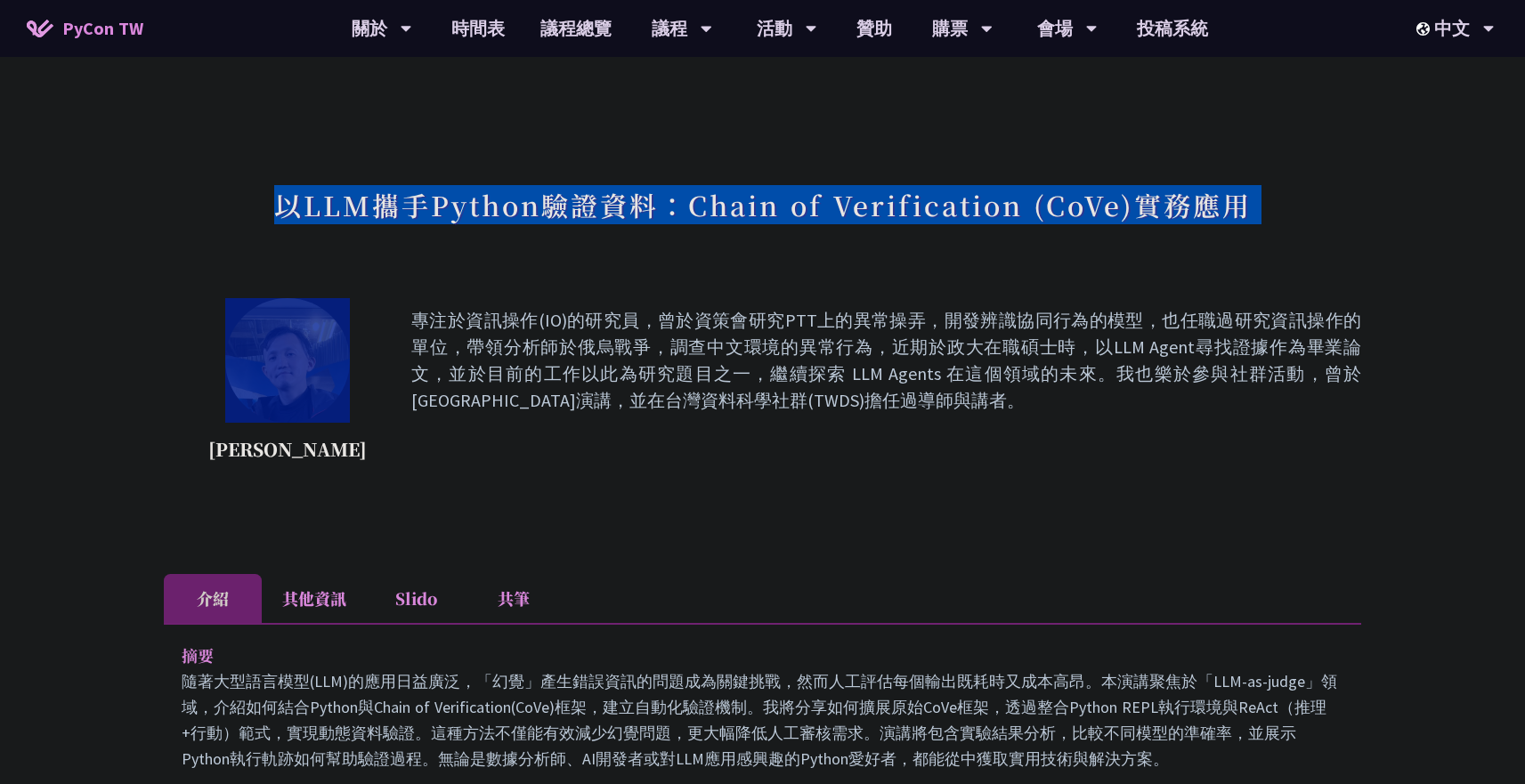
click at [746, 206] on h1 "以LLM攜手Python驗證資料：Chain of Verification (CoVe)實務應用" at bounding box center [762, 205] width 978 height 53
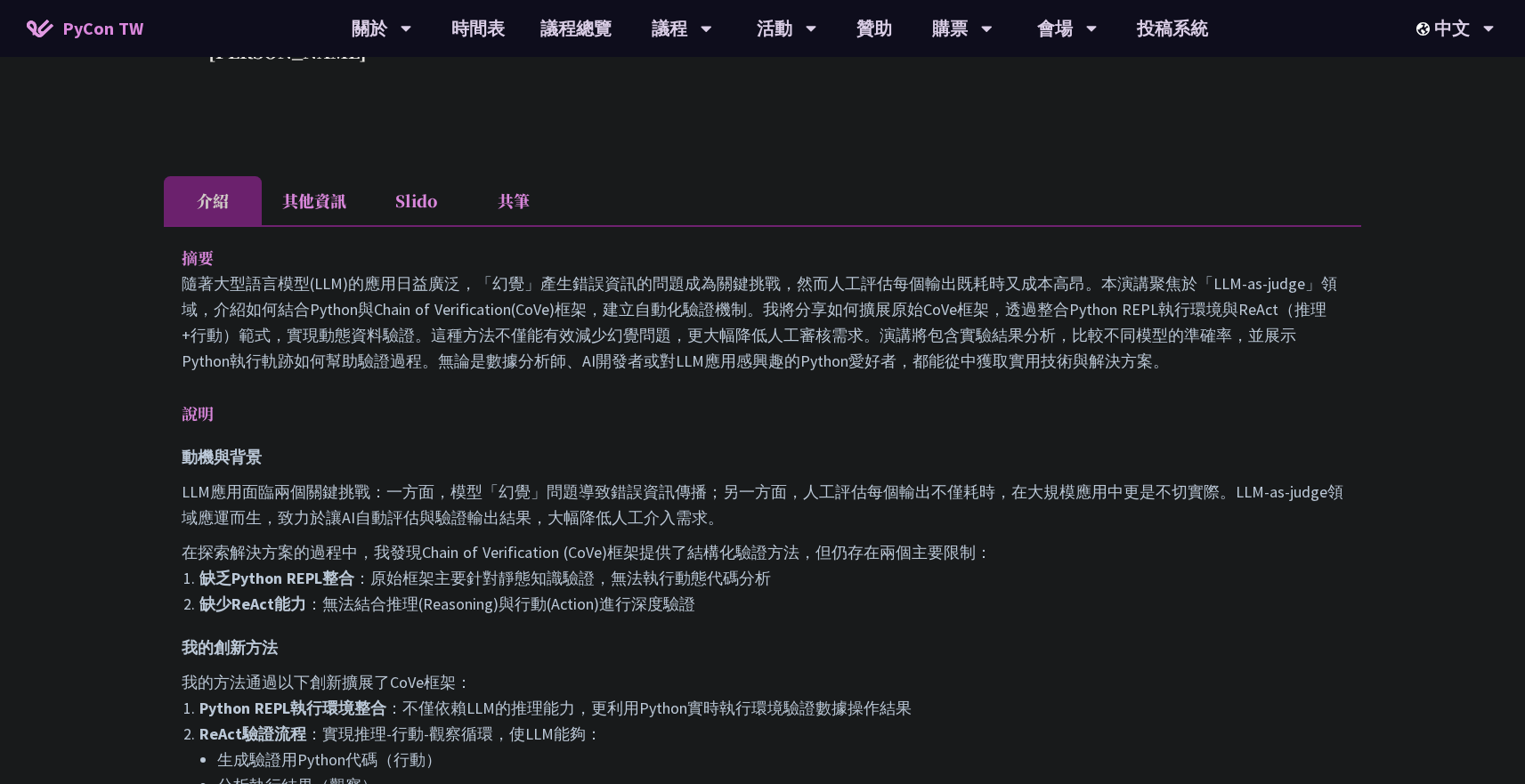
scroll to position [462, 0]
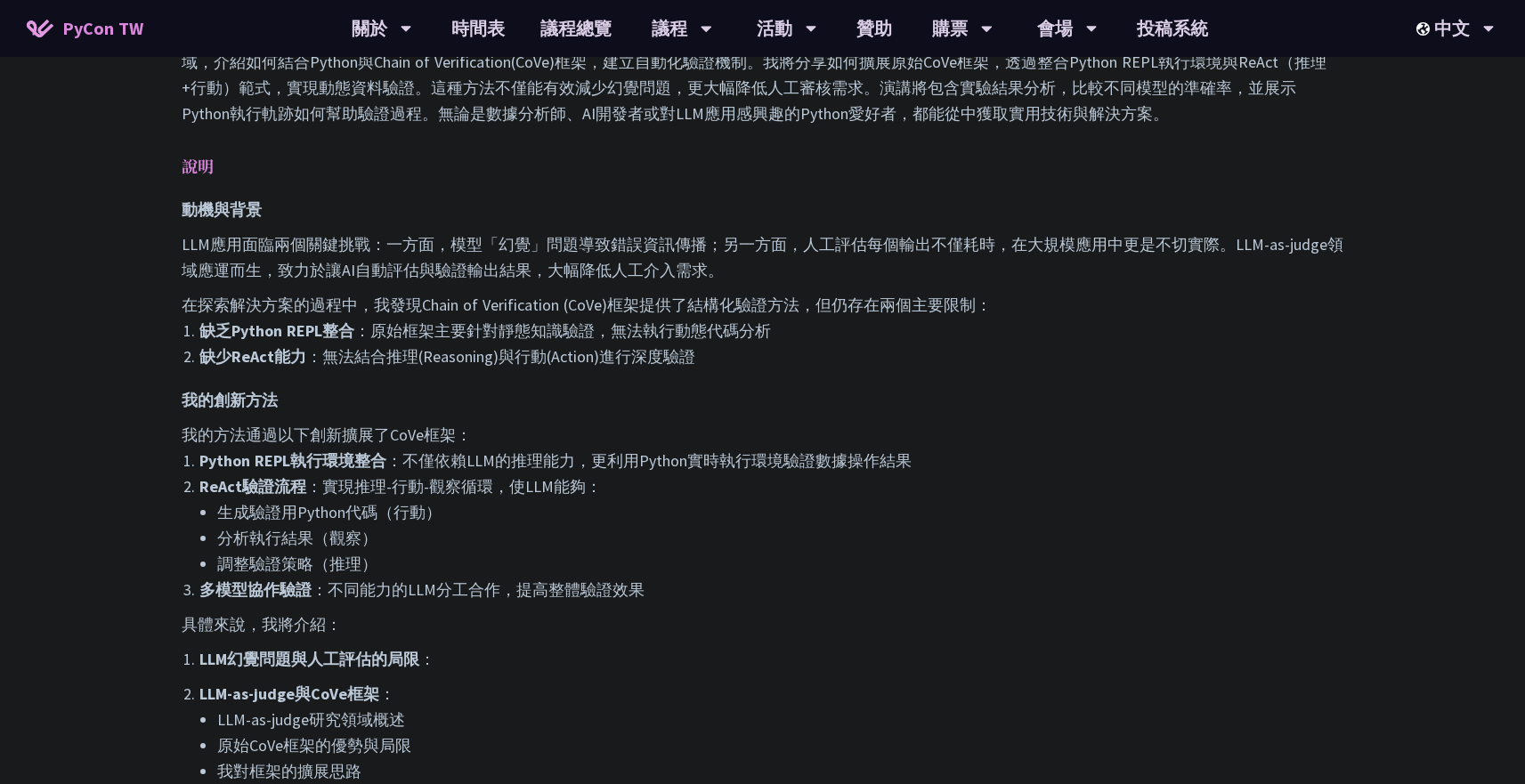
copy div "以LLM攜手Python驗證資料：Chain of Verification (CoVe)實務應用"
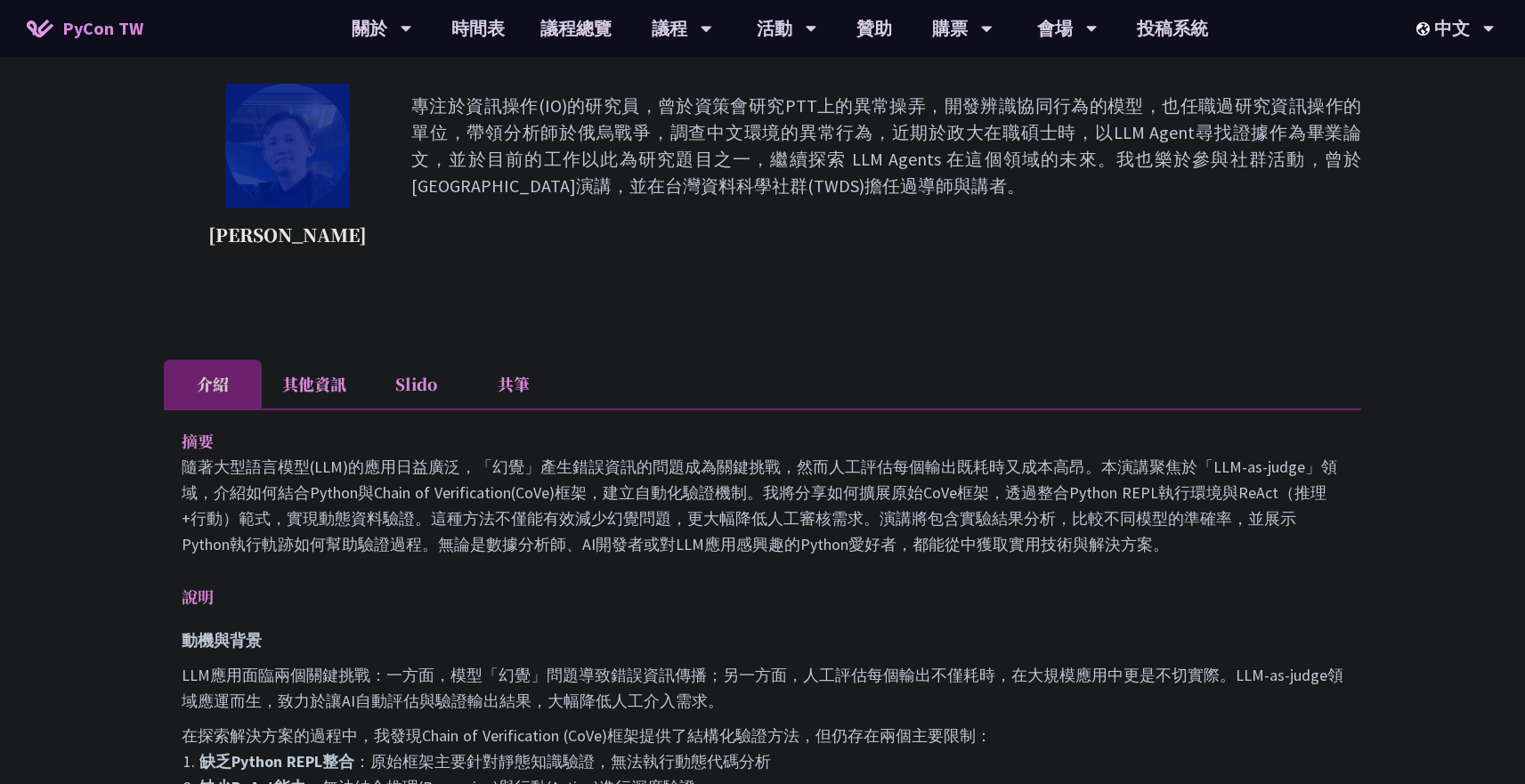
scroll to position [0, 0]
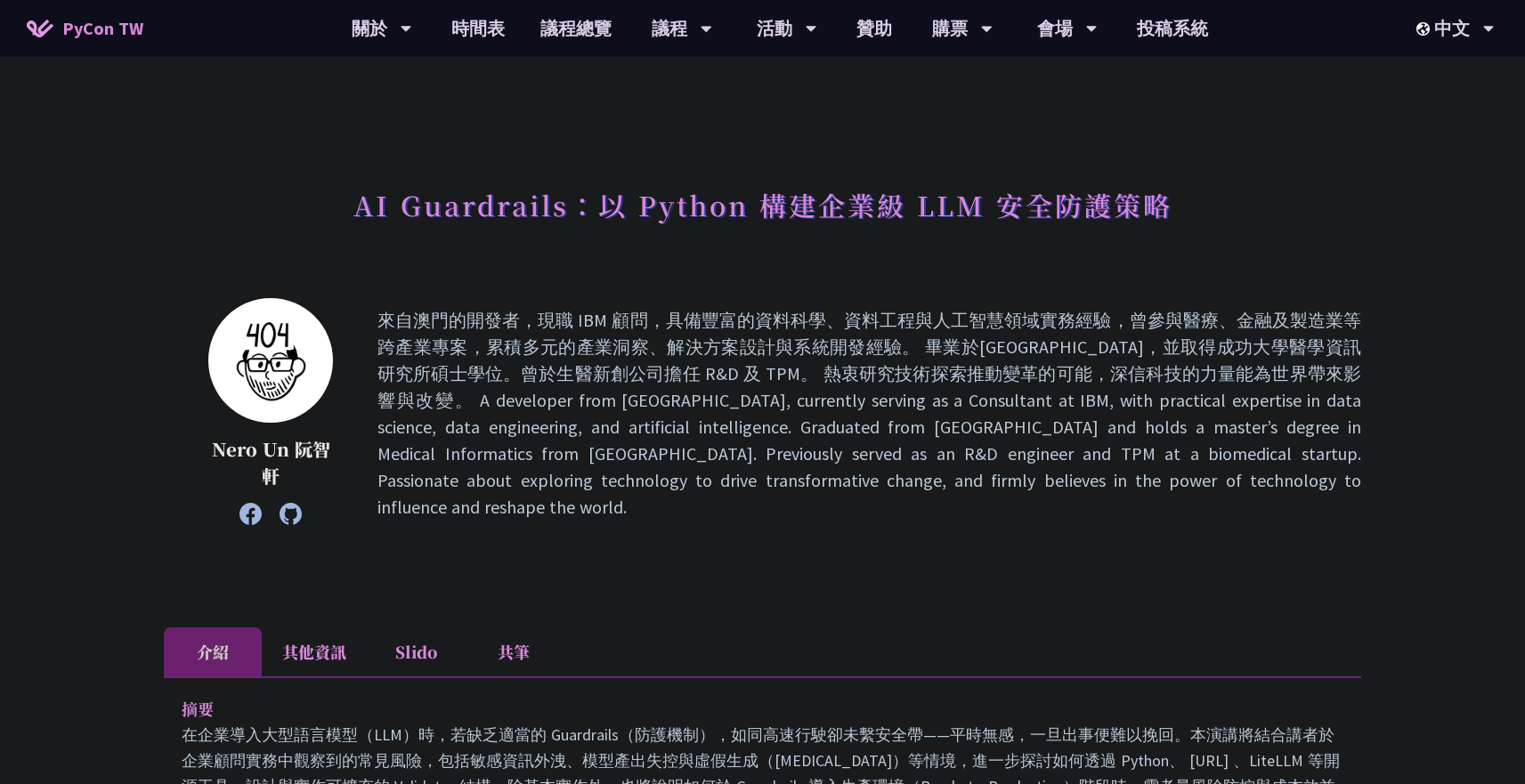
click at [634, 196] on h1 "AI Guardrails：以 Python 構建企業級 LLM 安全防護策略" at bounding box center [762, 205] width 819 height 53
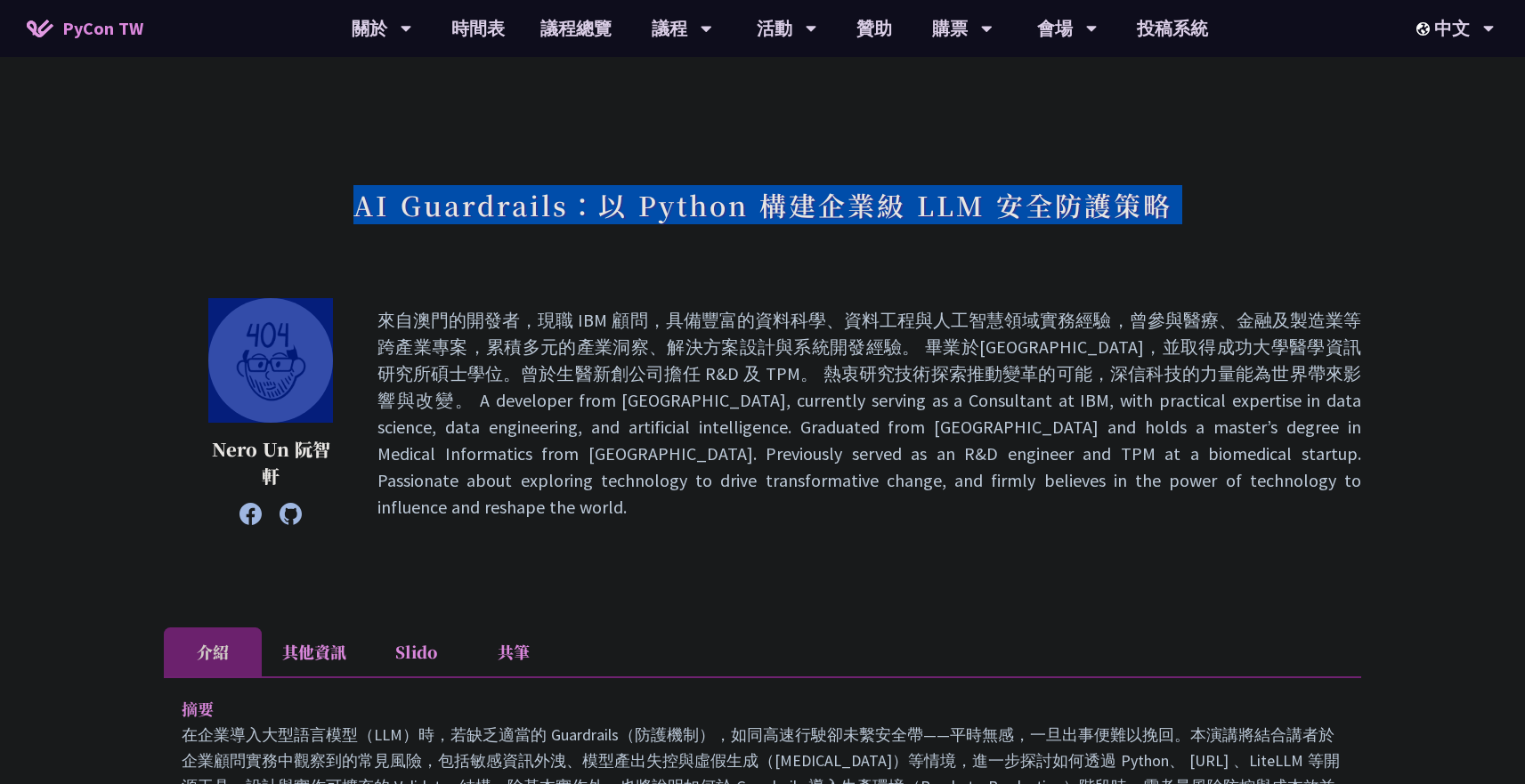
click at [634, 196] on h1 "AI Guardrails：以 Python 構建企業級 LLM 安全防護策略" at bounding box center [762, 205] width 819 height 53
copy div "AI Guardrails：以 Python 構建企業級 LLM 安全防護策略"
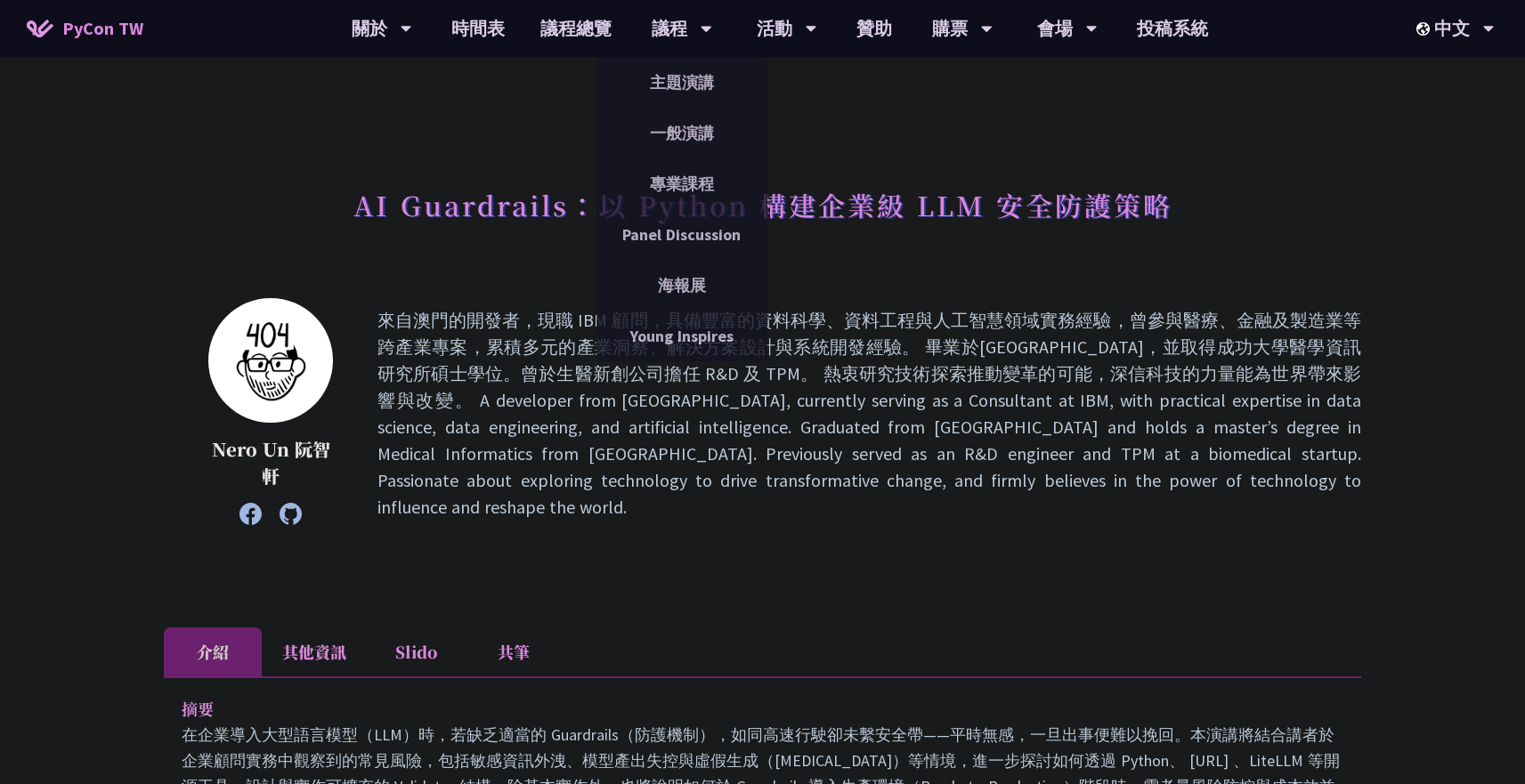
click at [926, 367] on p at bounding box center [869, 414] width 984 height 214
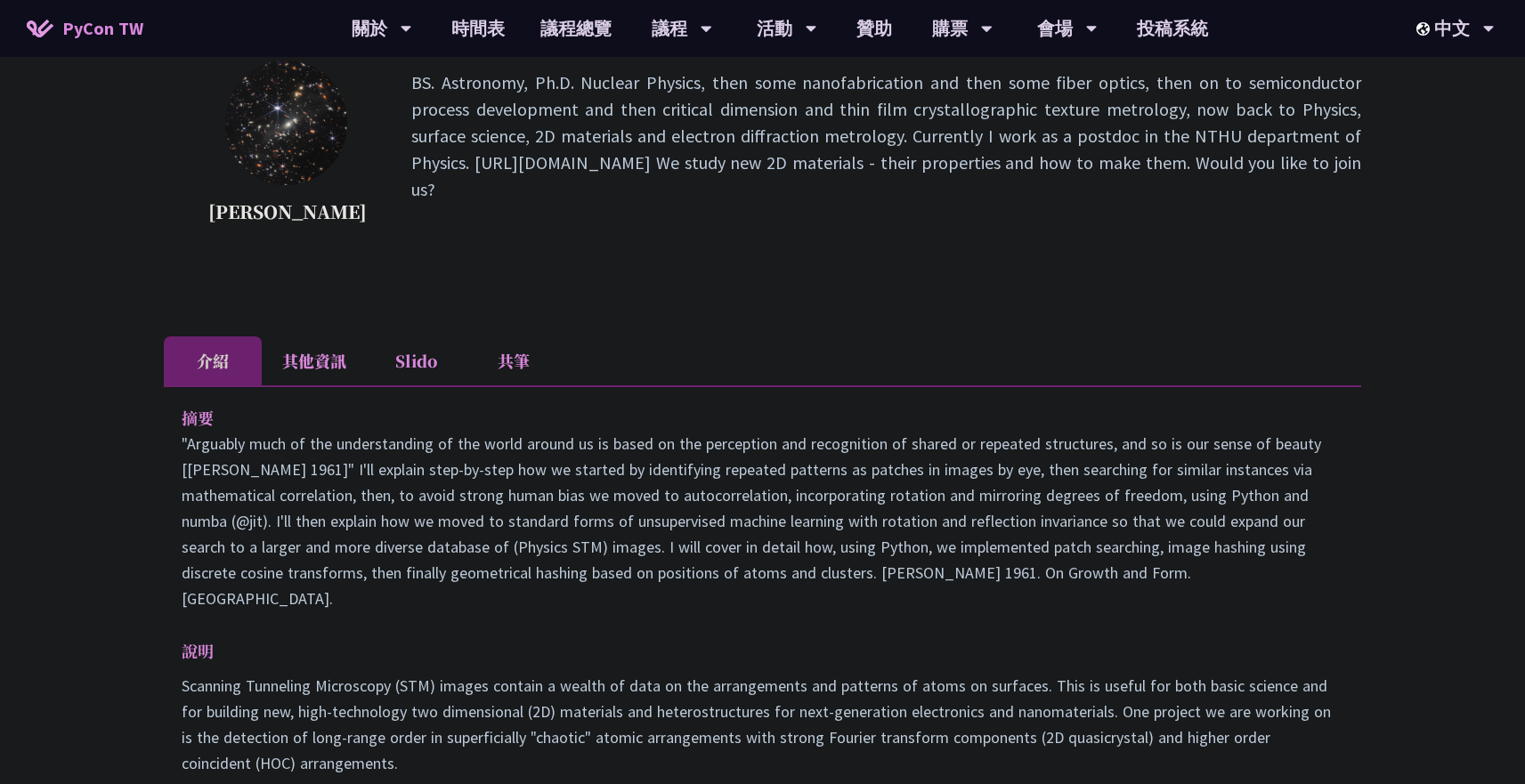
scroll to position [482, 0]
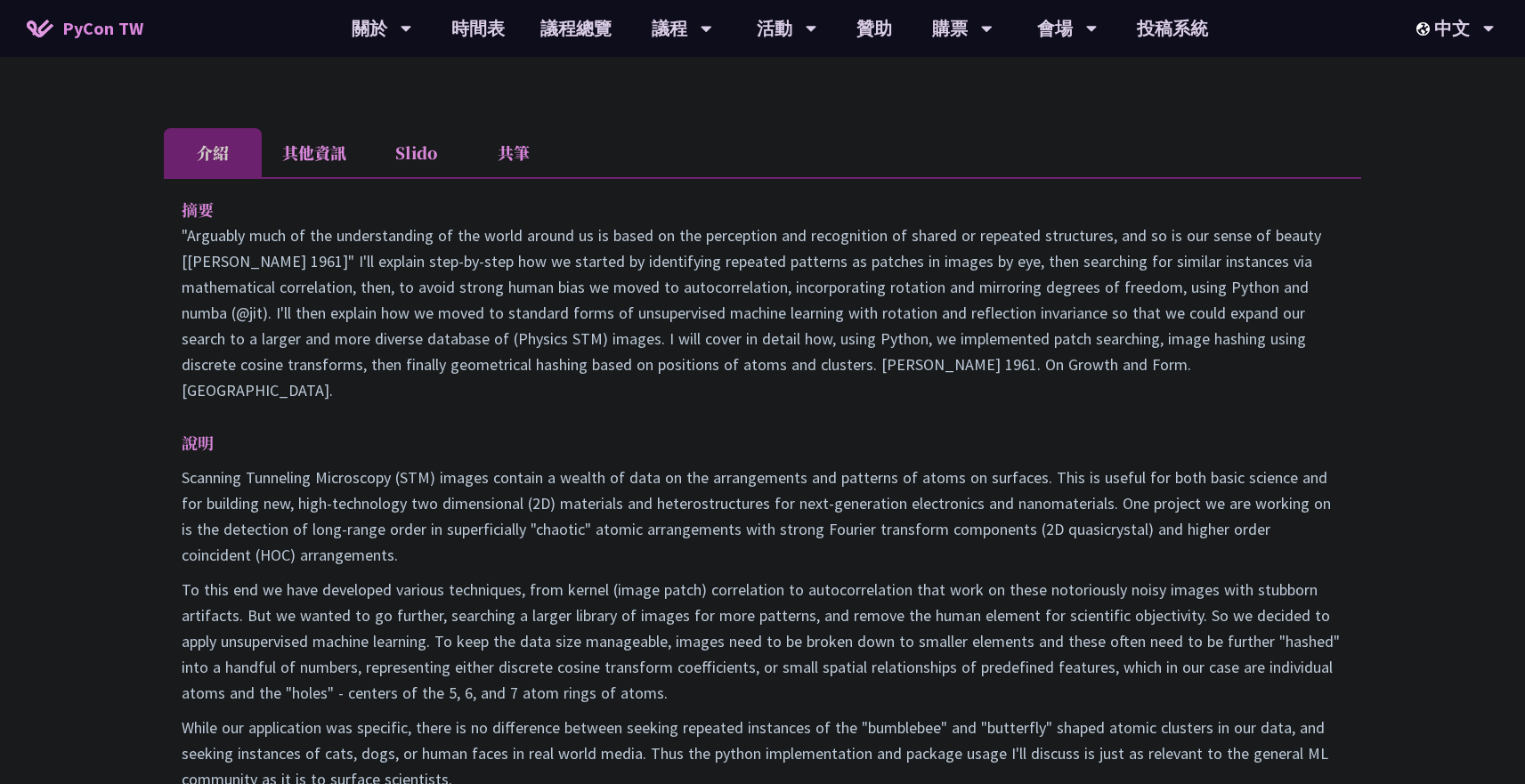
drag, startPoint x: 173, startPoint y: 234, endPoint x: 461, endPoint y: 296, distance: 294.6
click at [420, 285] on div "摘要 說明 Scanning Tunneling Microscopy (STM) images contain a wealth of data on th…" at bounding box center [762, 506] width 1198 height 659
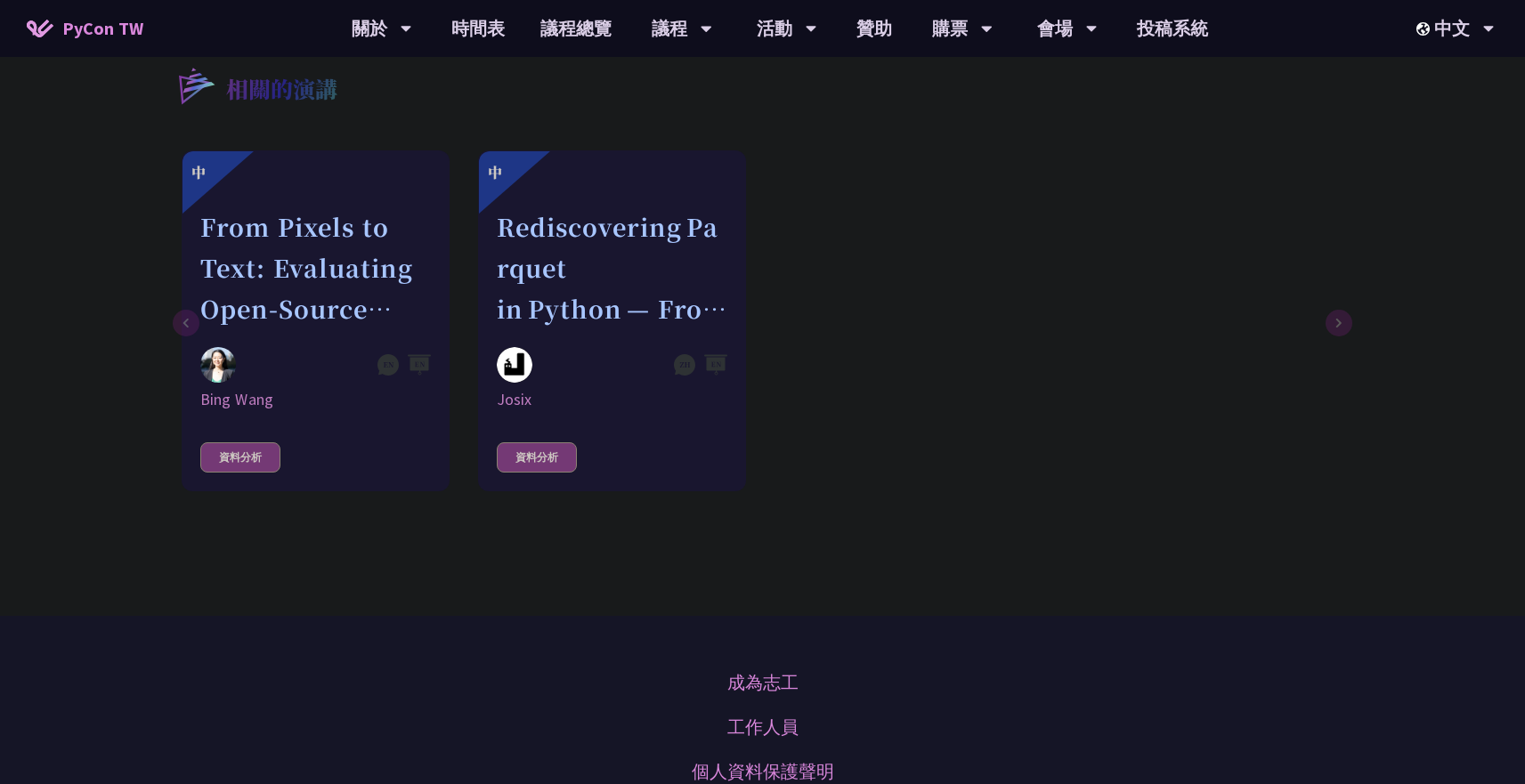
scroll to position [900, 0]
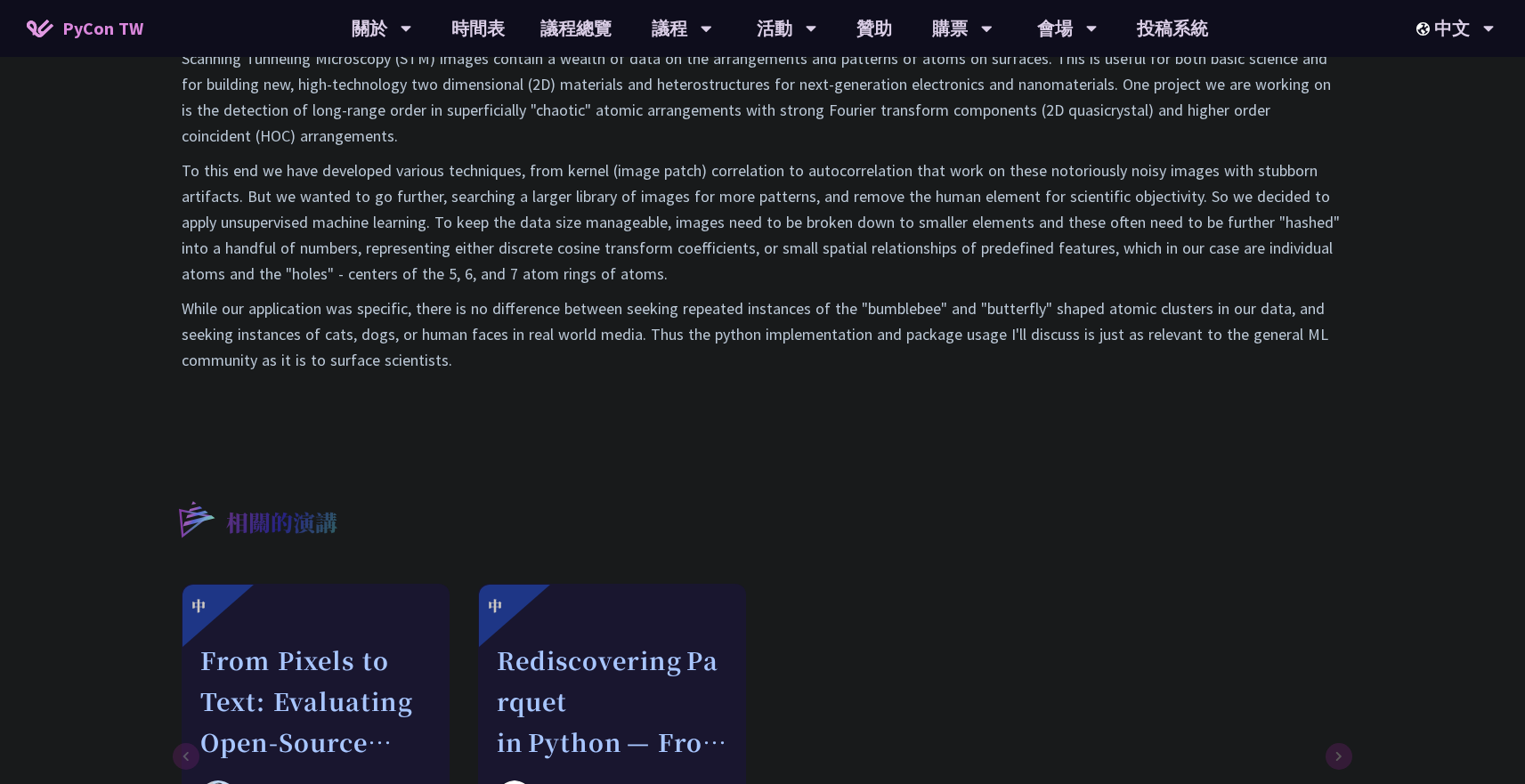
click at [777, 351] on p "While our application was specific, there is no difference between seeking repe…" at bounding box center [762, 334] width 1162 height 77
copy div "摘要 "Arguably much of the understanding of the world around us is based on the p…"
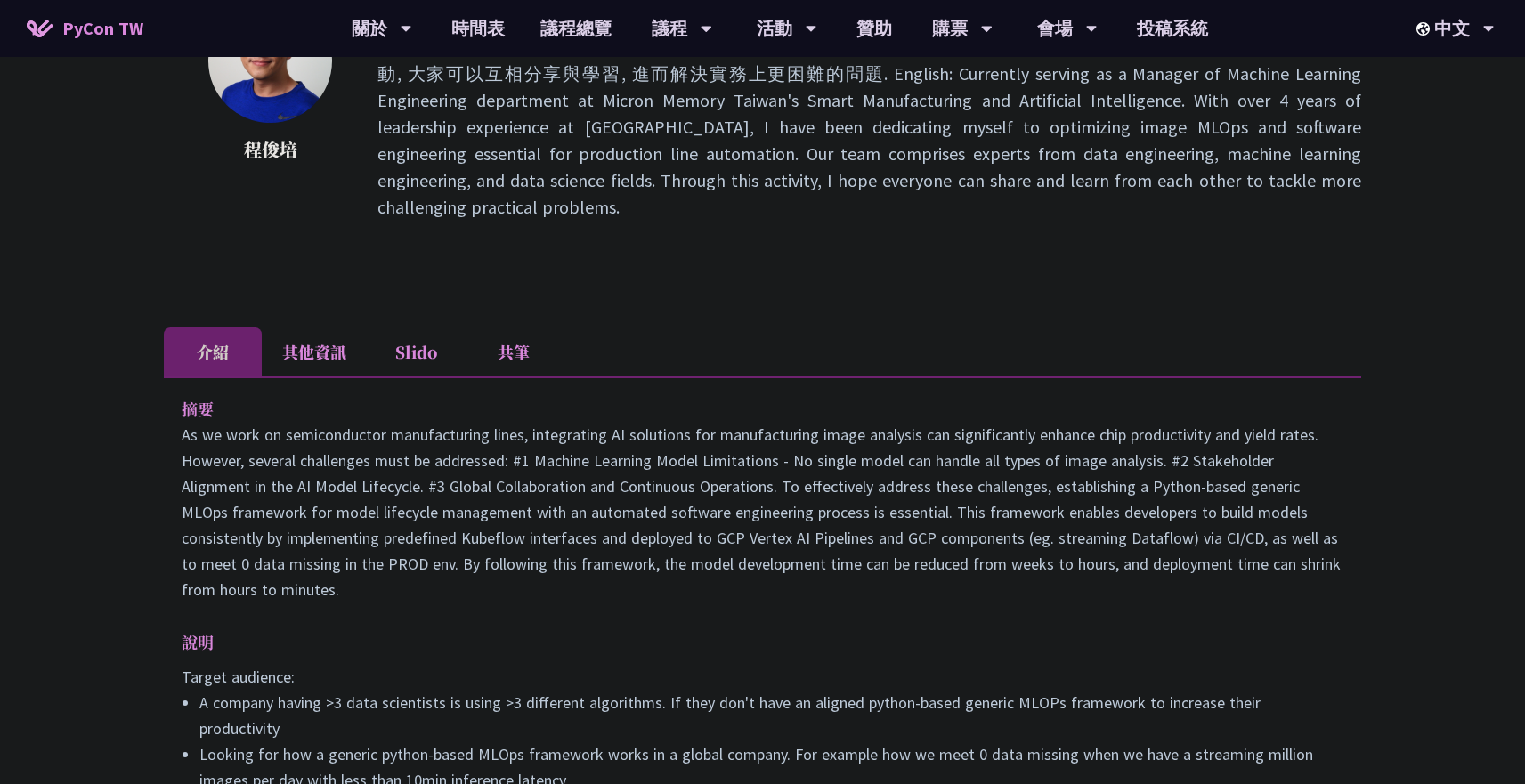
scroll to position [299, 0]
click at [189, 397] on p "摘要" at bounding box center [744, 409] width 1126 height 26
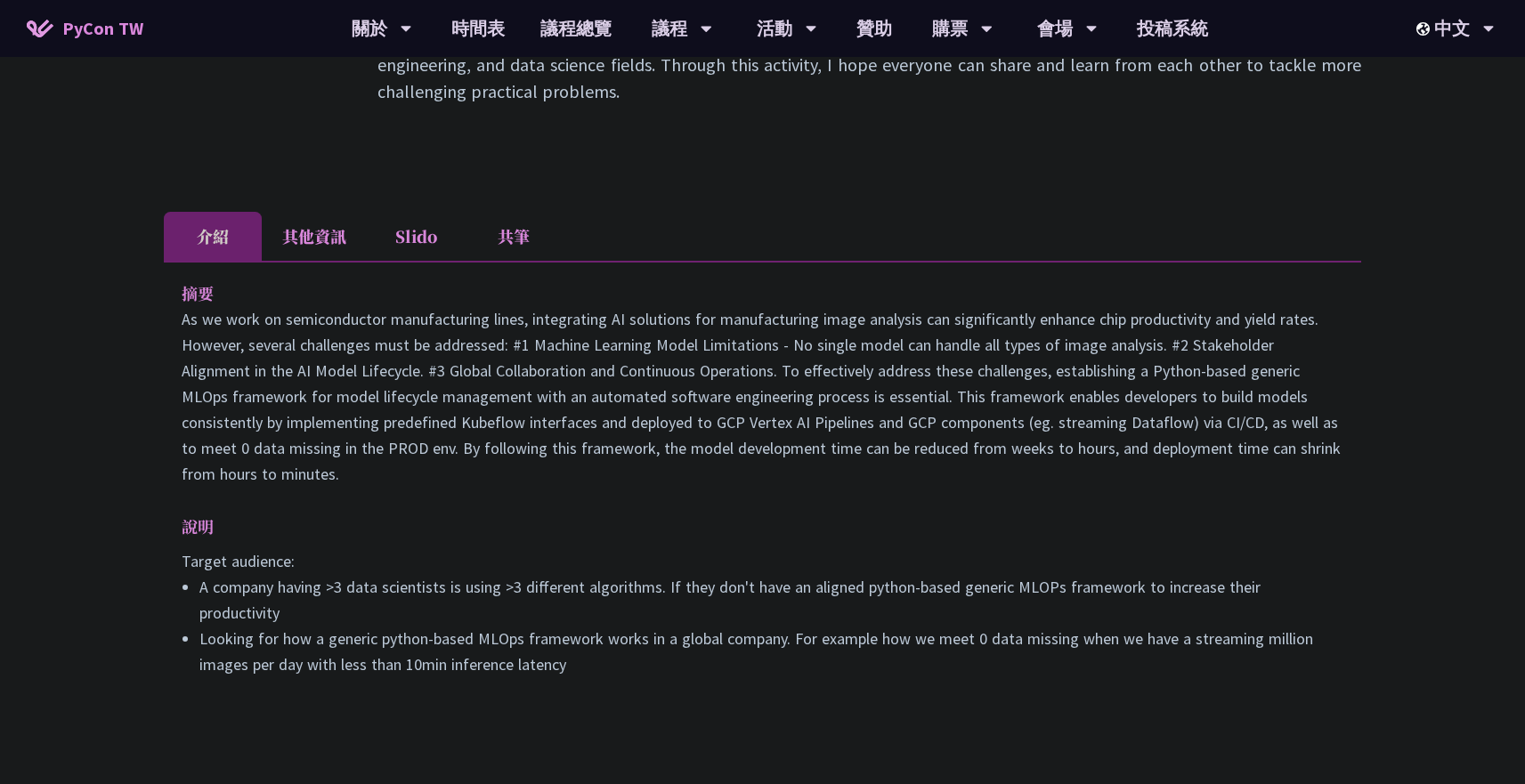
scroll to position [460, 0]
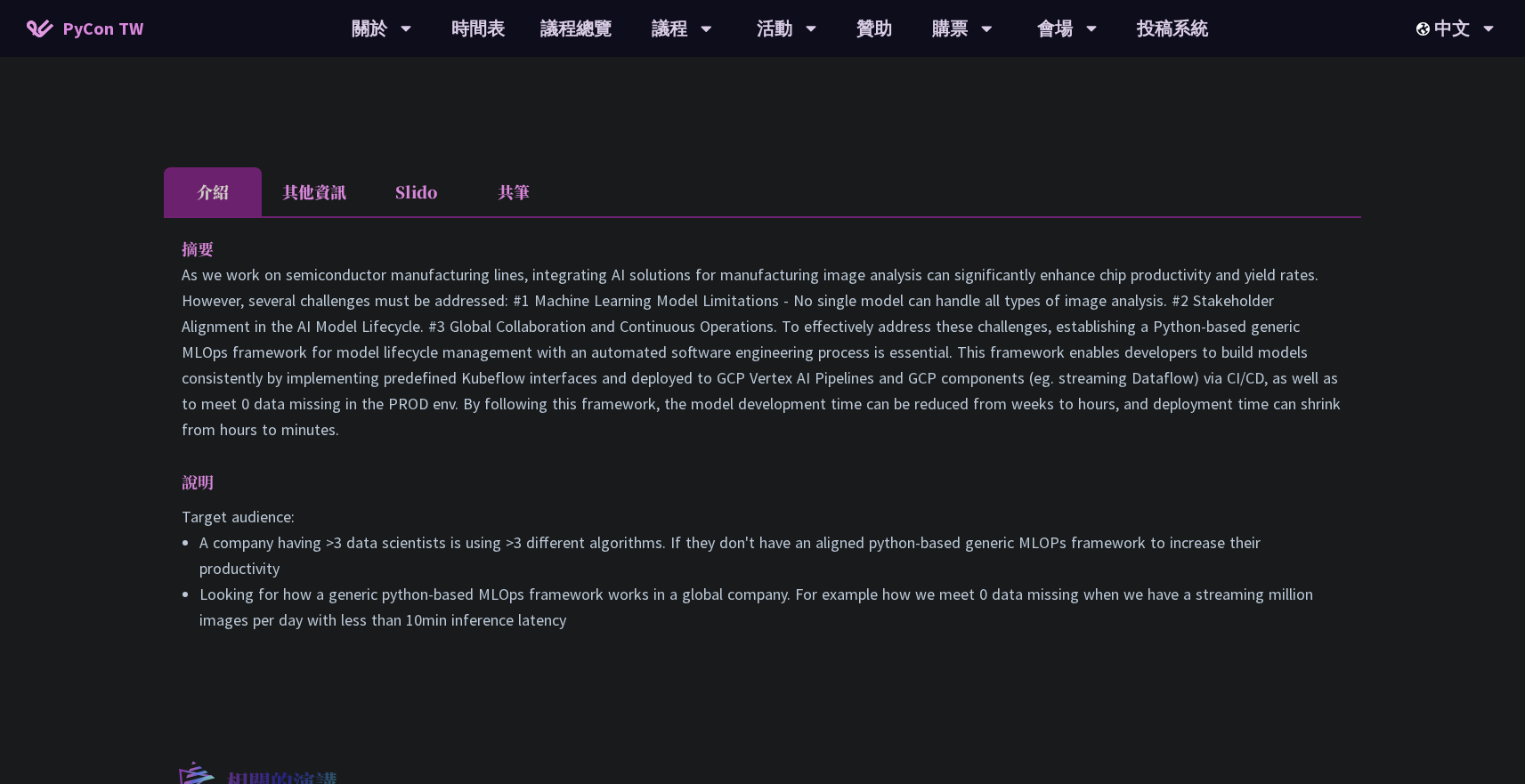
click at [595, 581] on div "摘要 說明 Target audience: A company having >3 data scientists is using >3 differen…" at bounding box center [762, 446] width 1198 height 461
copy div "lo Ip do sita co adipiscingeli seddoeiusmodt incid, utlaboreetd MA aliquaeni ad…"
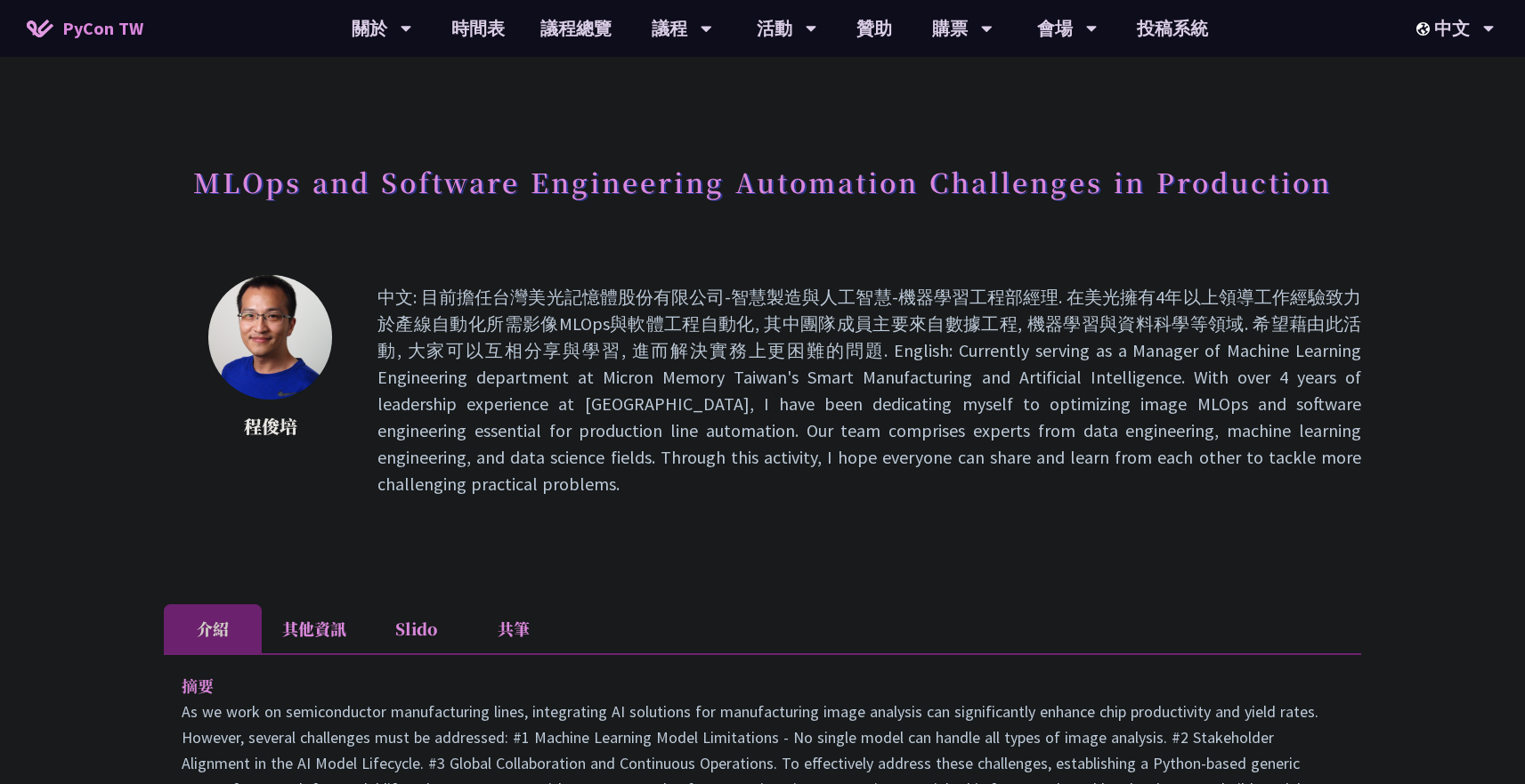
scroll to position [14, 0]
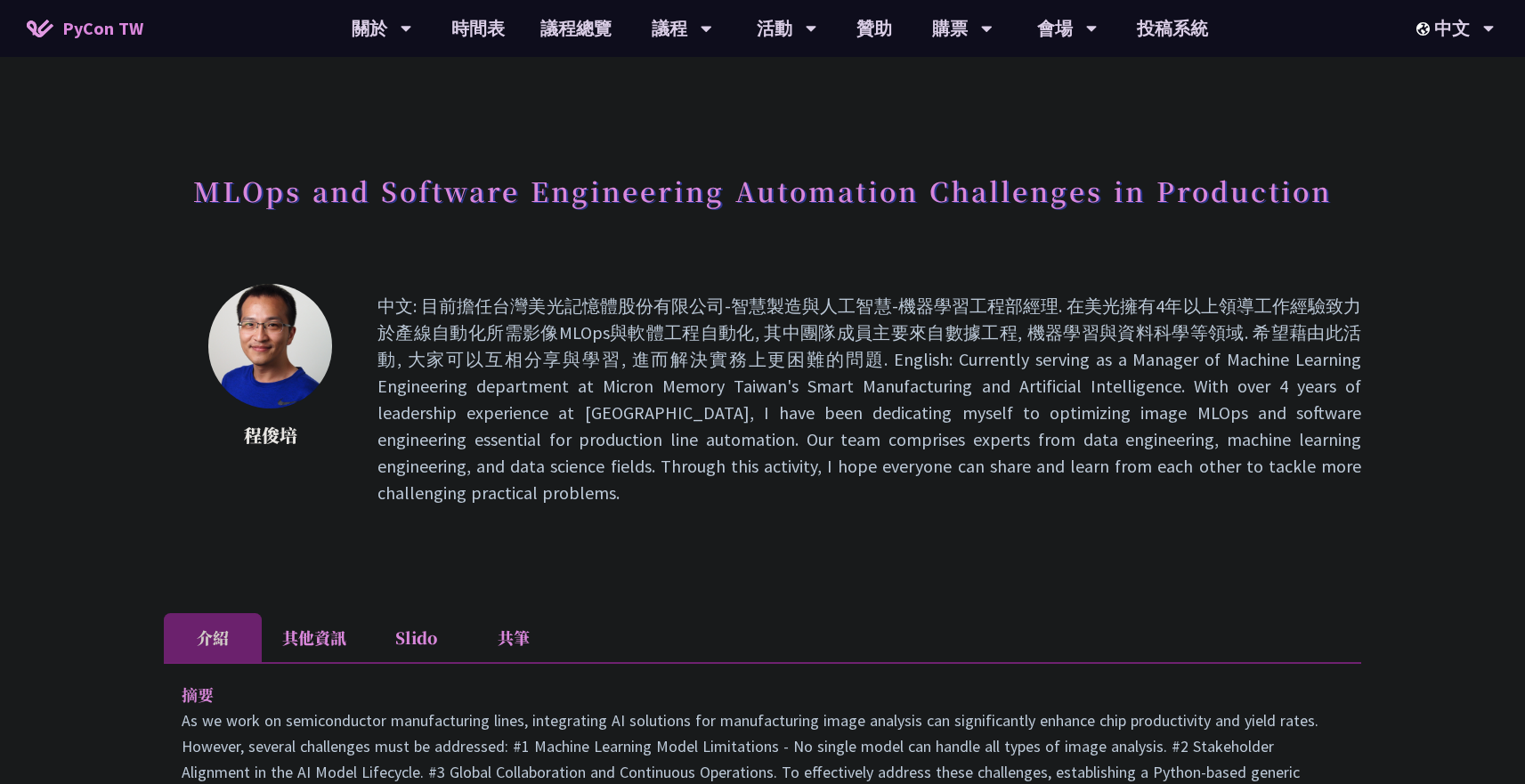
click at [1041, 312] on p "中文: 目前擔任台灣美光記憶體股份有限公司-智慧製造與人工智慧-機器學習工程部經理. 在美光擁有4年以上領導工作經驗致力於產線自動化所需影像MLOps與軟體工…" at bounding box center [869, 400] width 984 height 214
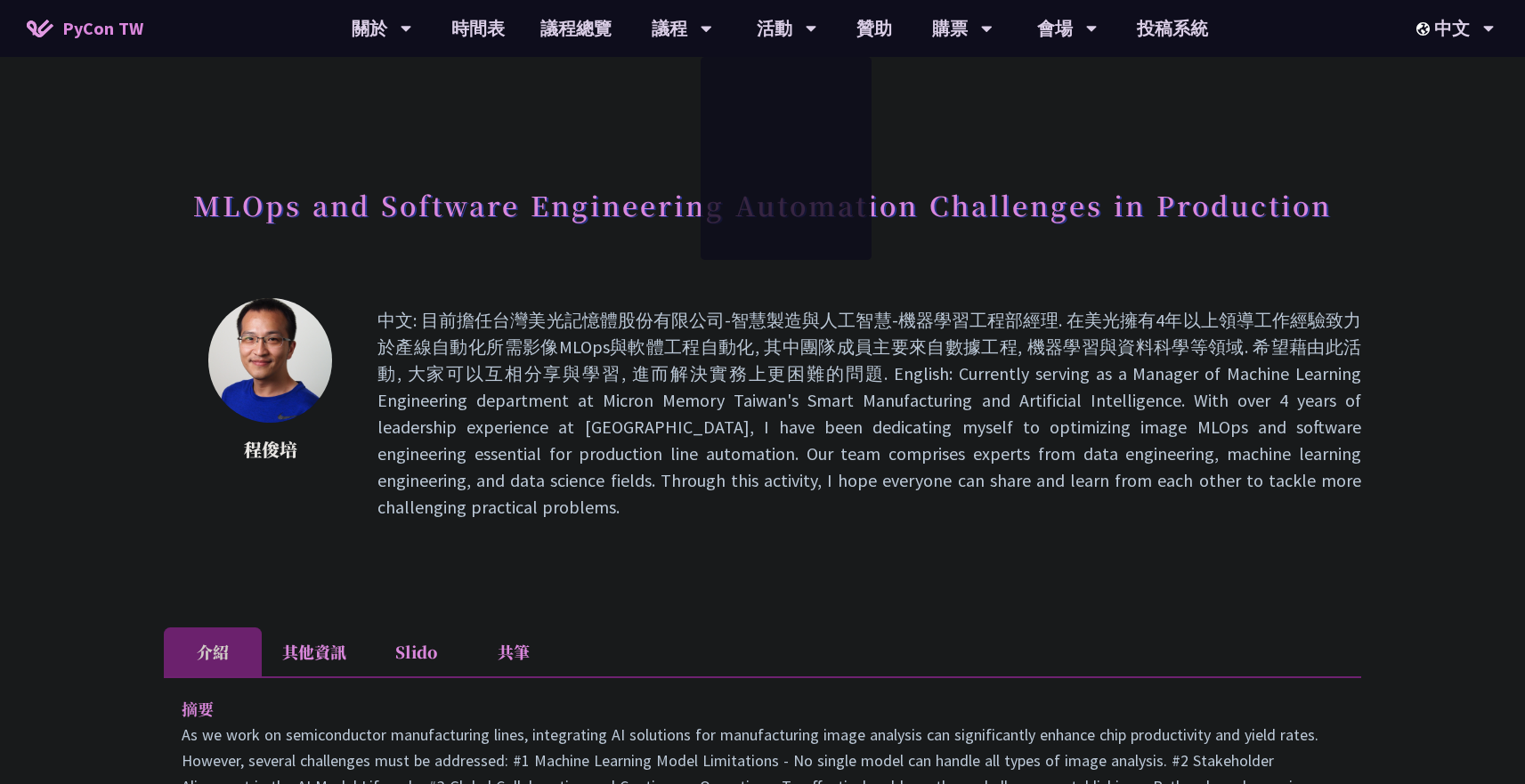
click at [846, 360] on p "中文: 目前擔任台灣美光記憶體股份有限公司-智慧製造與人工智慧-機器學習工程部經理. 在美光擁有4年以上領導工作經驗致力於產線自動化所需影像MLOps與軟體工…" at bounding box center [869, 414] width 984 height 214
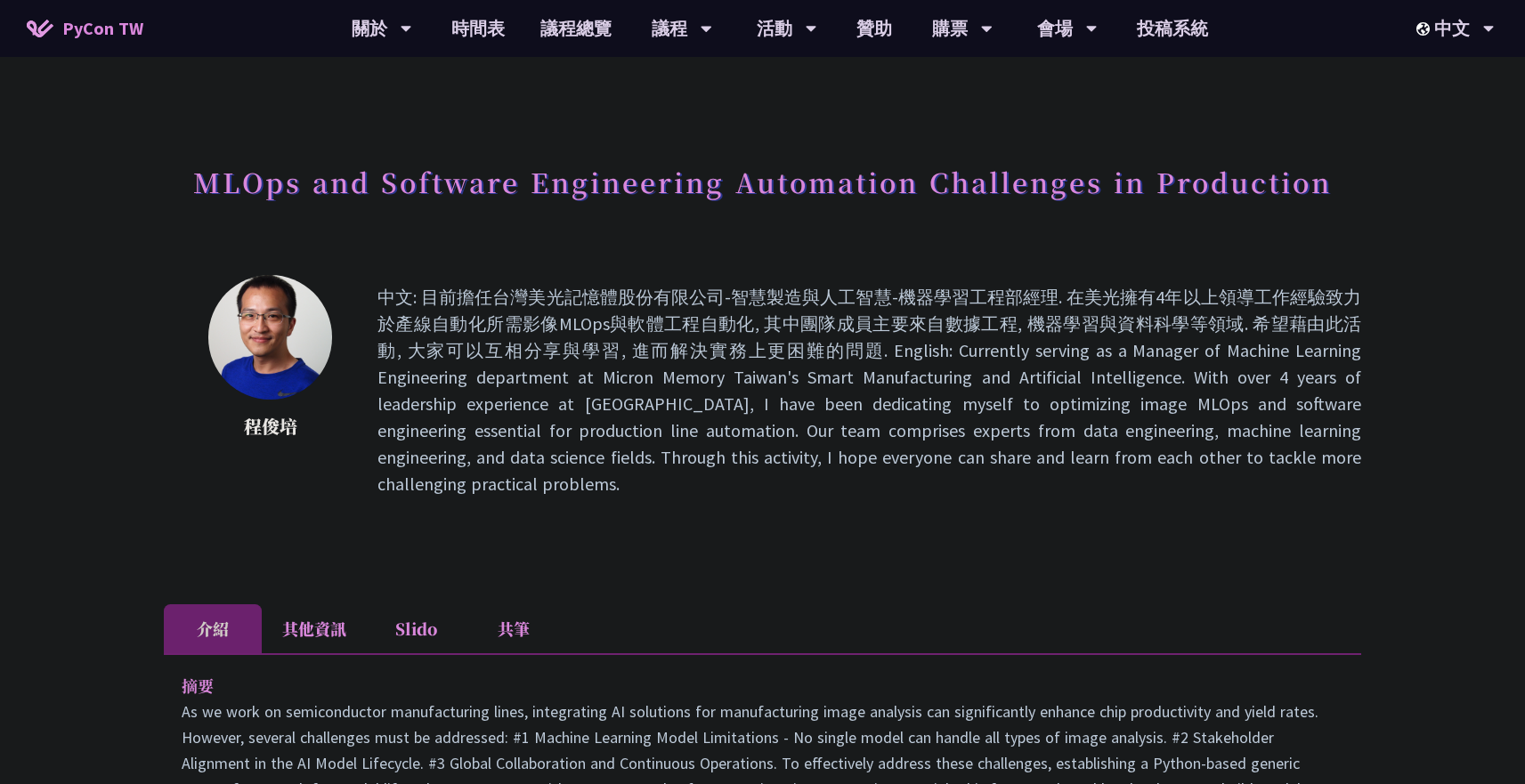
scroll to position [41, 0]
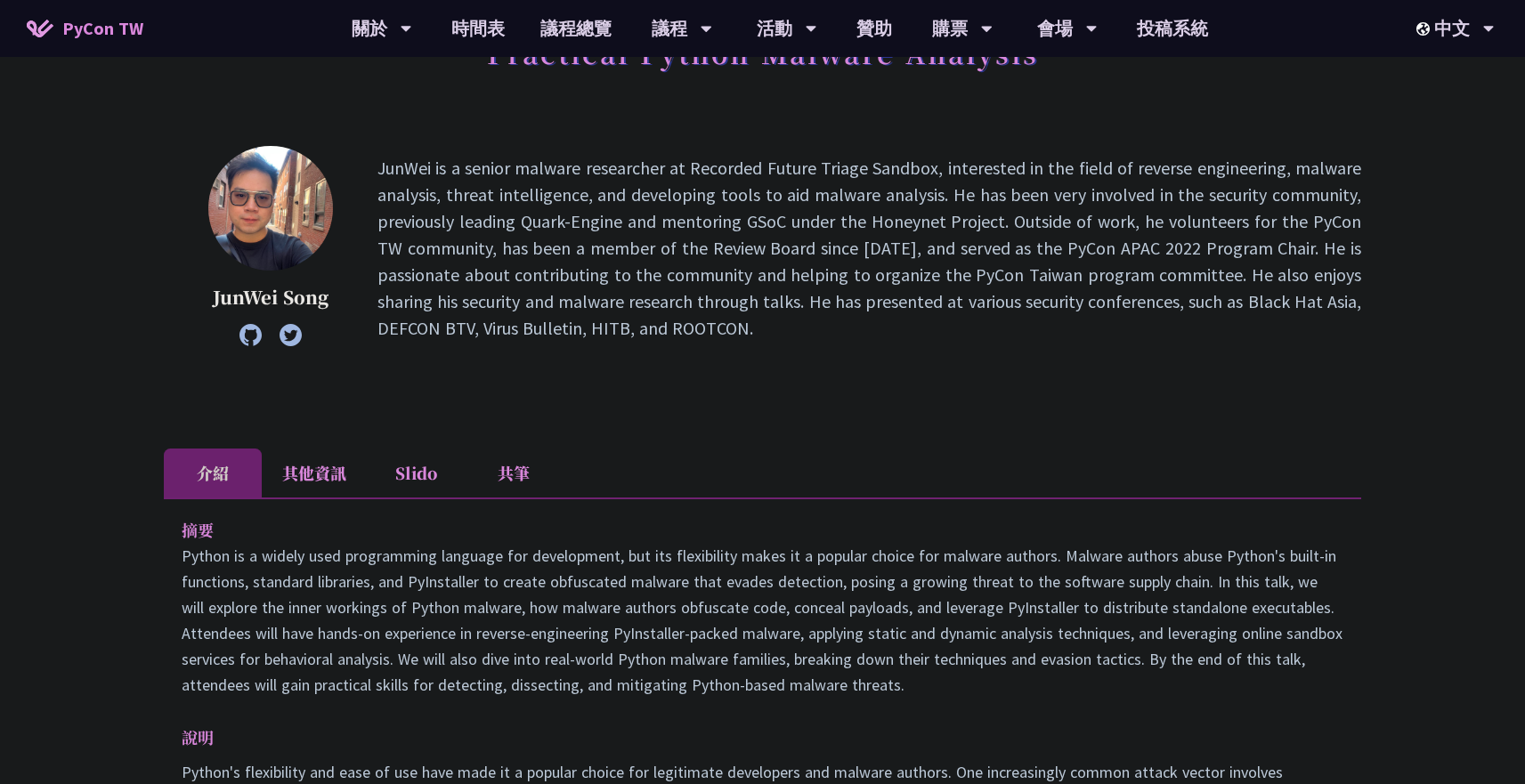
scroll to position [201, 0]
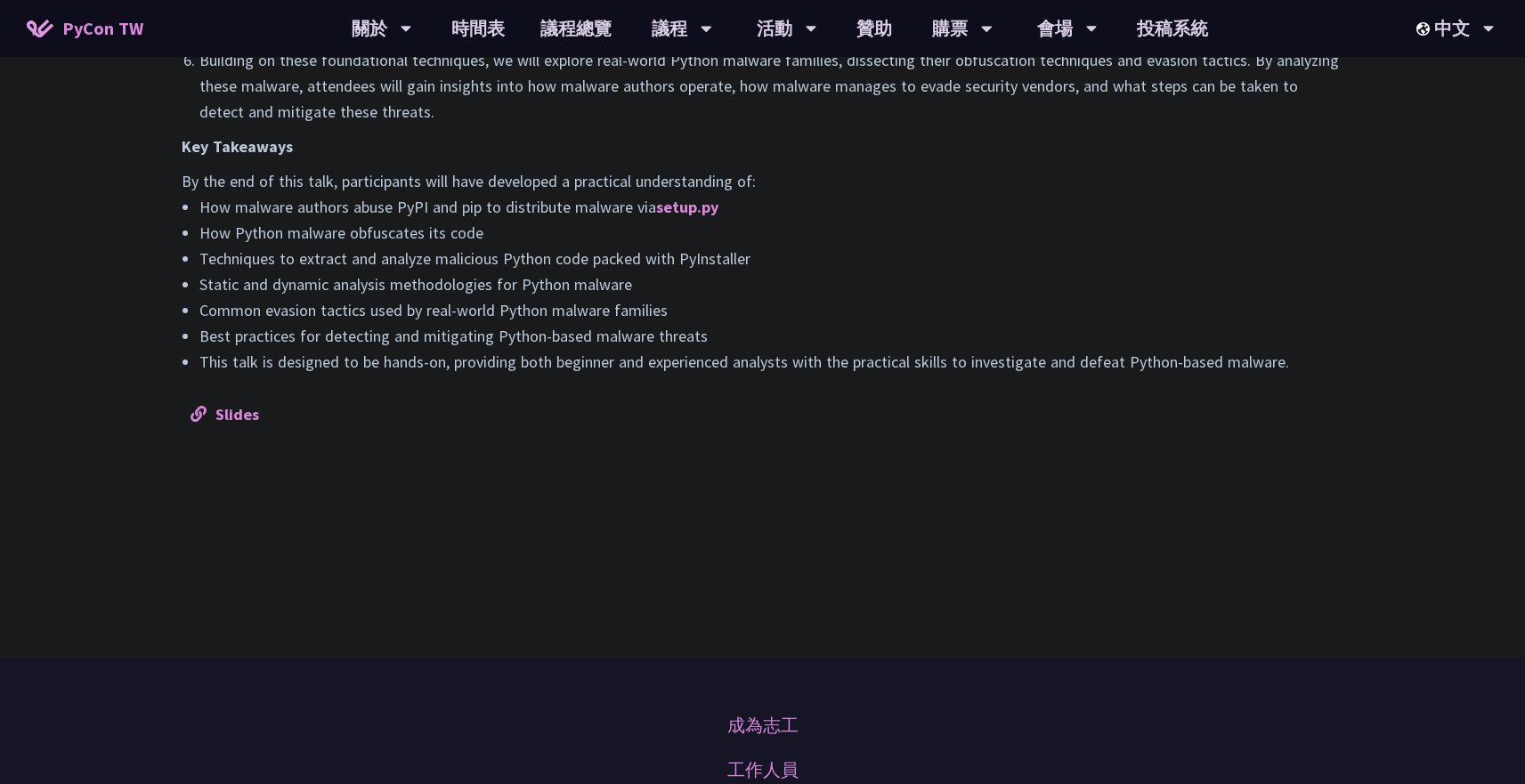
scroll to position [1595, 0]
click at [1317, 363] on li "This talk is designed to be hands-on, providing both beginner and experienced a…" at bounding box center [771, 365] width 1144 height 26
copy div "摘要 Python is a widely used programming language for development, but its flexib…"
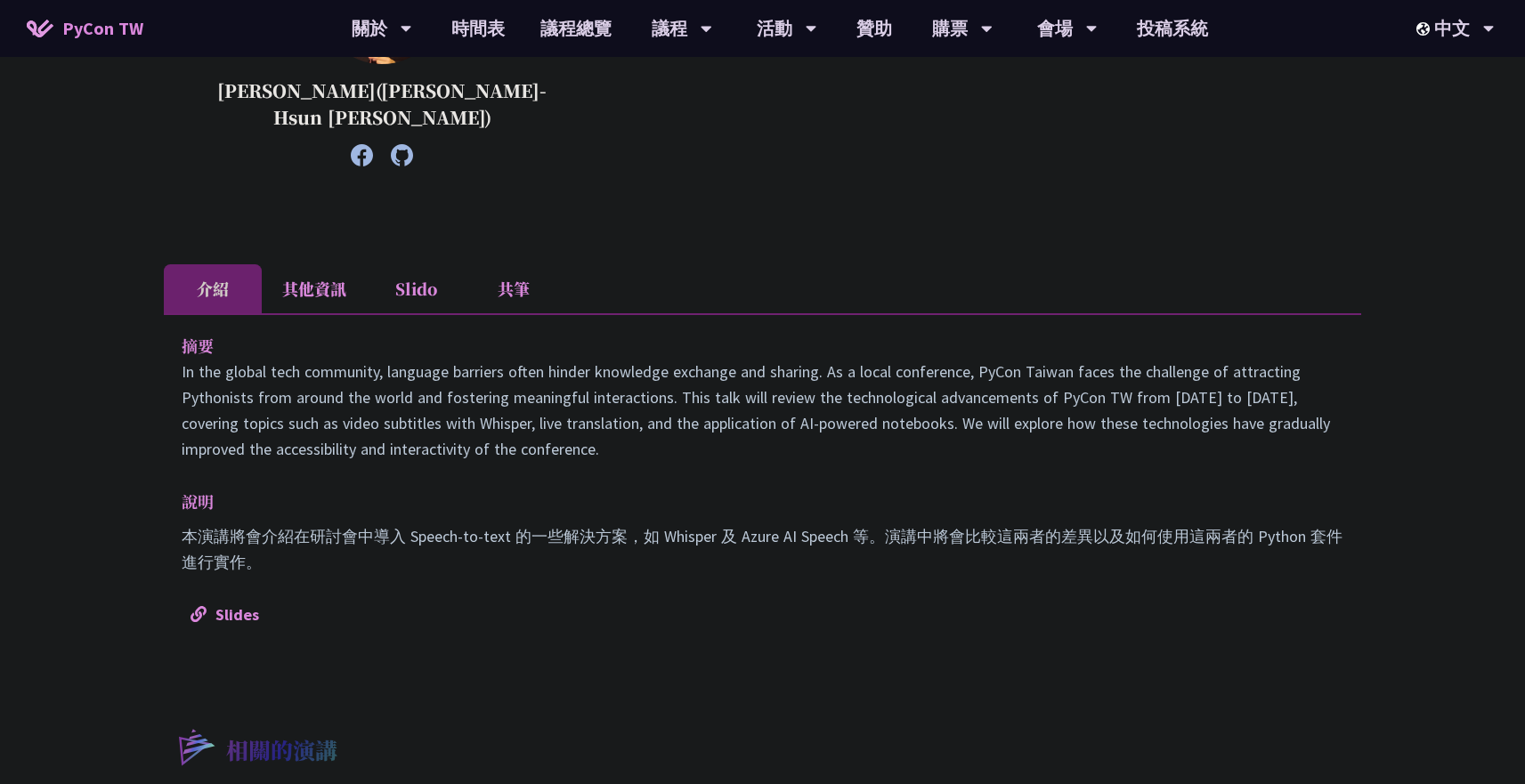
scroll to position [421, 0]
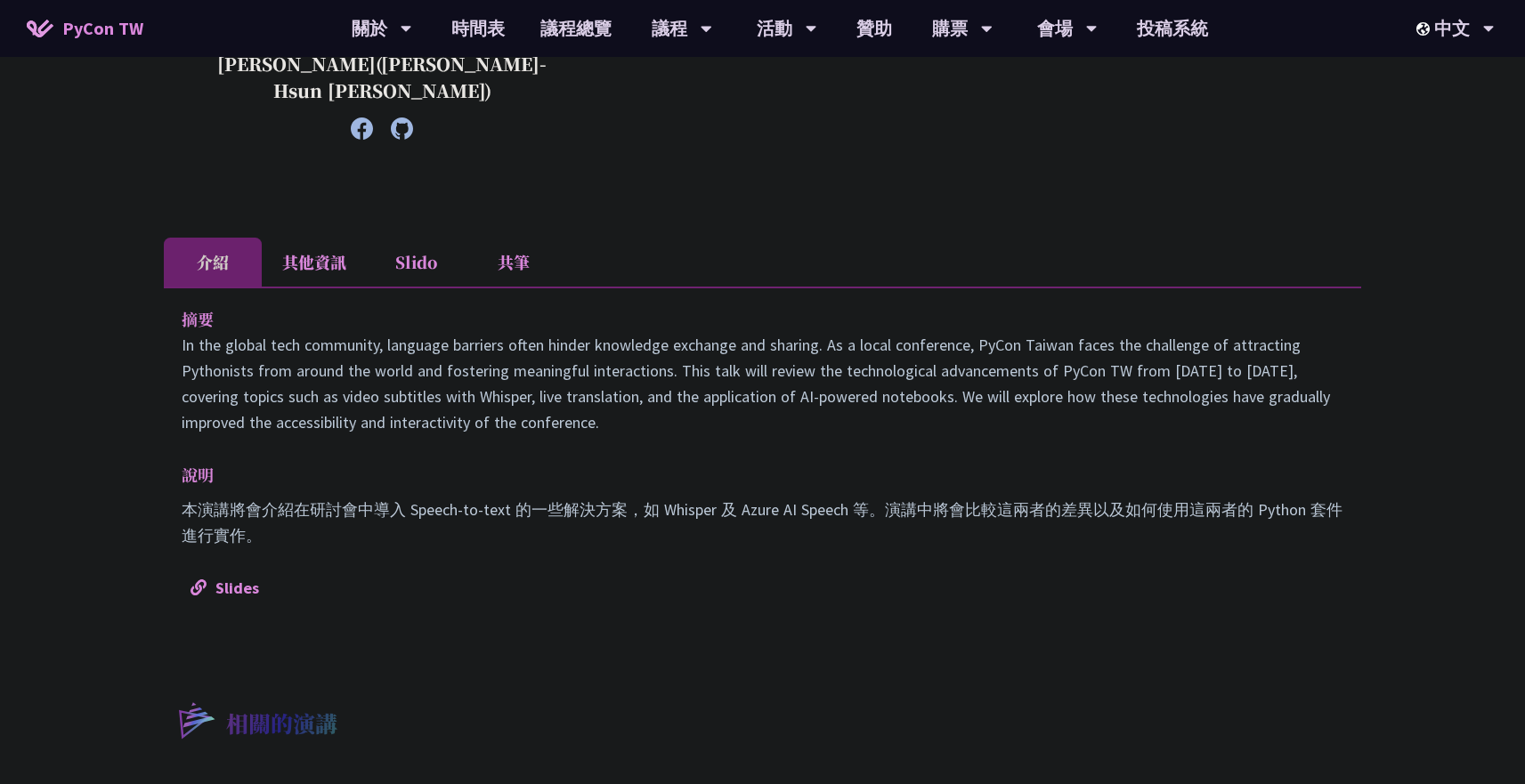
drag, startPoint x: 182, startPoint y: 329, endPoint x: 342, endPoint y: 545, distance: 268.8
click at [343, 547] on div "摘要 In the global tech community, language barriers often hinder knowledge excha…" at bounding box center [762, 452] width 1198 height 332
copy div "摘要 In the global tech community, language barriers often hinder knowledge excha…"
click at [937, 328] on p "摘要" at bounding box center [744, 319] width 1126 height 26
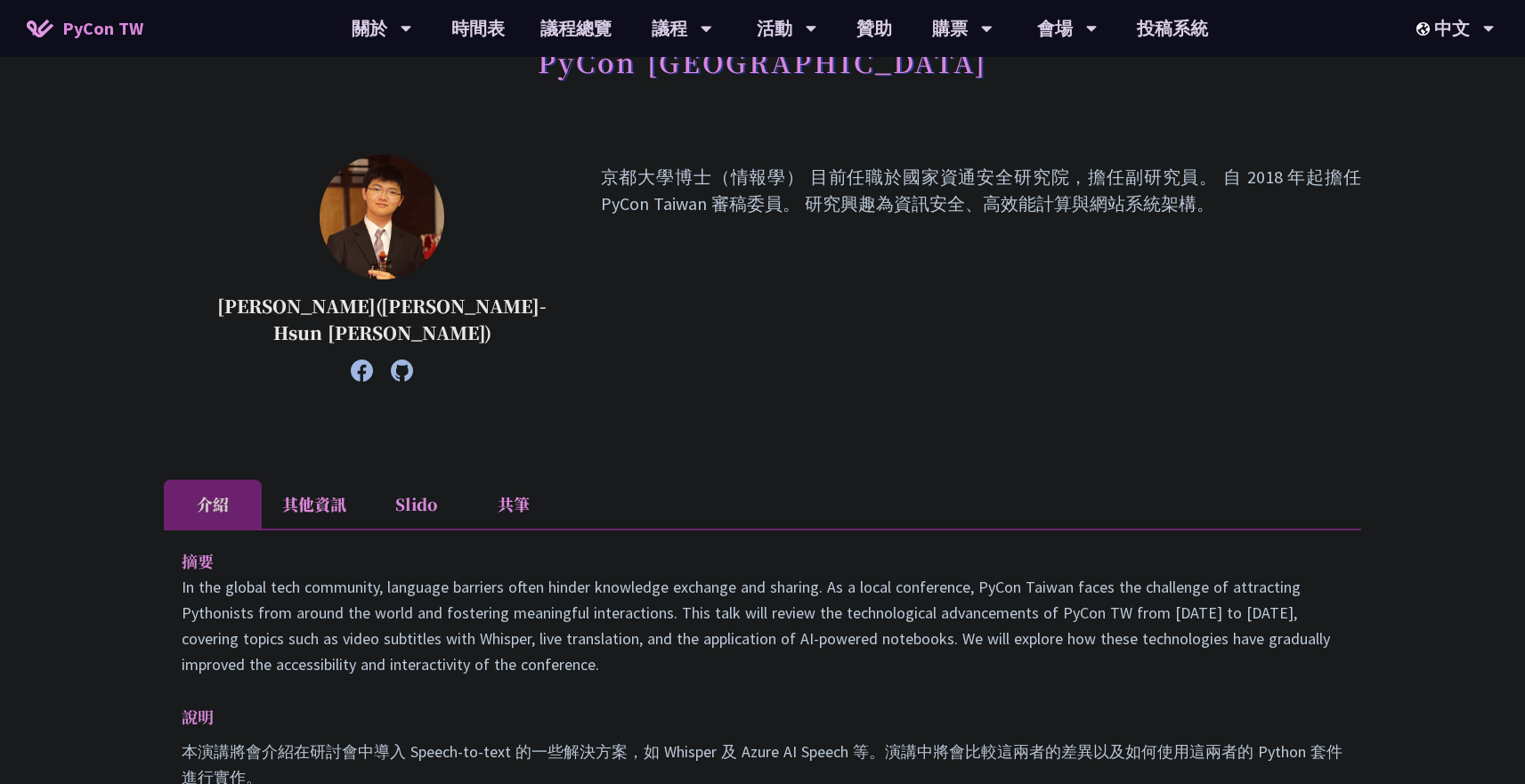
scroll to position [0, 0]
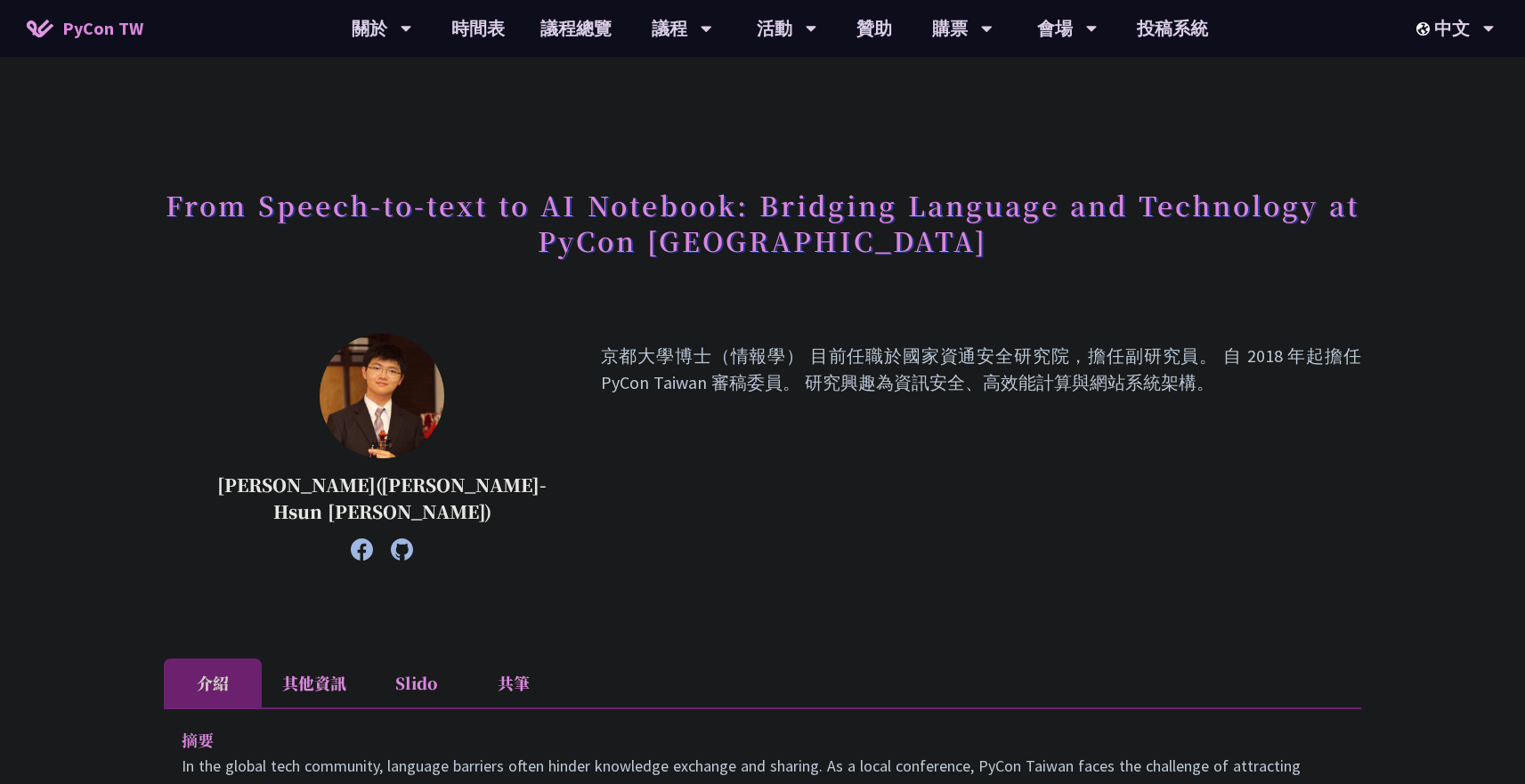
click at [977, 279] on div "From Speech-to-text to AI Notebook: Bridging Language and Technology at PyCon T…" at bounding box center [762, 242] width 1198 height 129
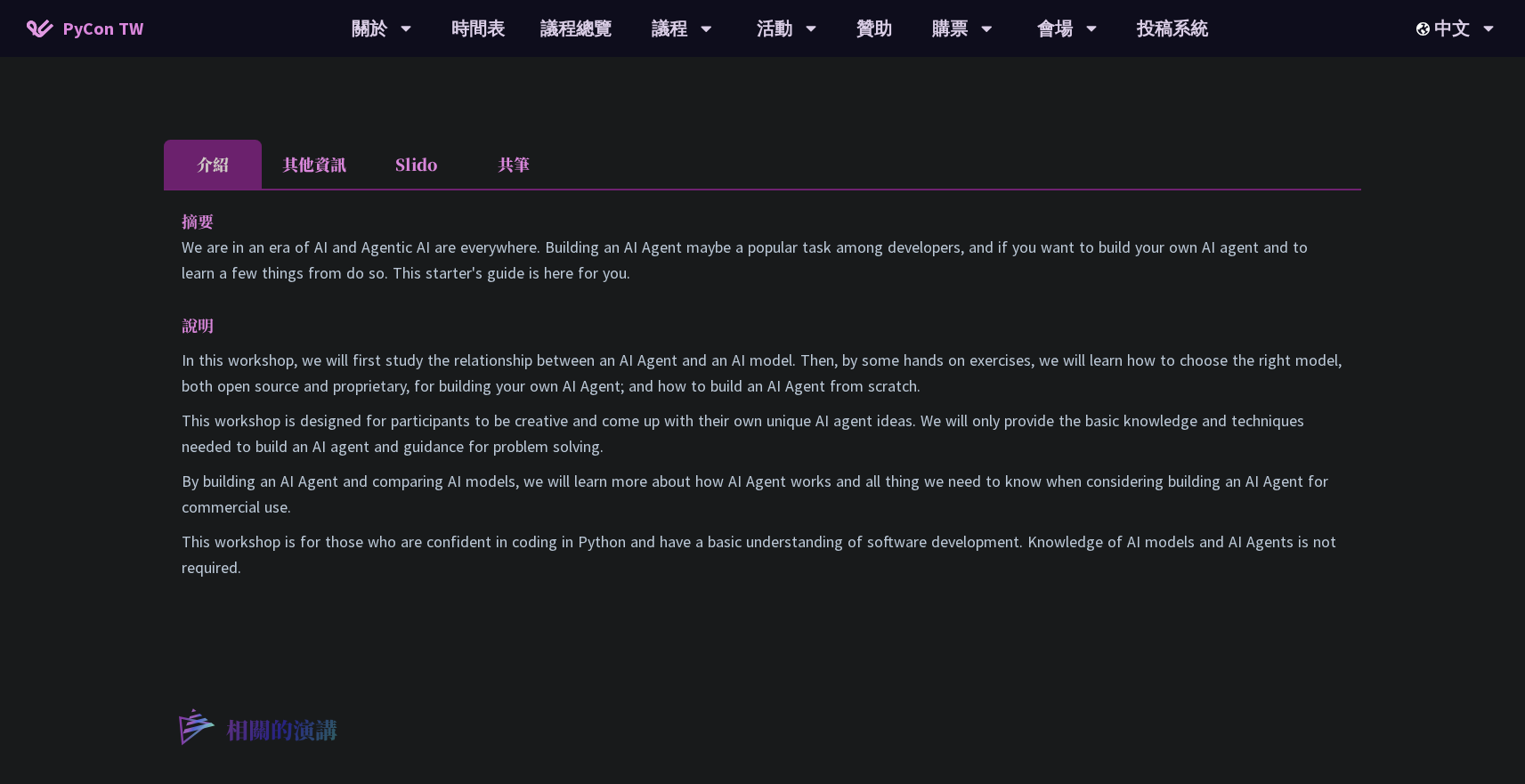
scroll to position [483, 0]
drag, startPoint x: 176, startPoint y: 217, endPoint x: 286, endPoint y: 560, distance: 360.2
click at [286, 560] on div "摘要 We are in an era of AI and Agentic AI are everywhere. Building an AI Agent m…" at bounding box center [762, 407] width 1198 height 436
copy div "摘要 We are in an era of AI and Agentic AI are everywhere. Building an AI Agent m…"
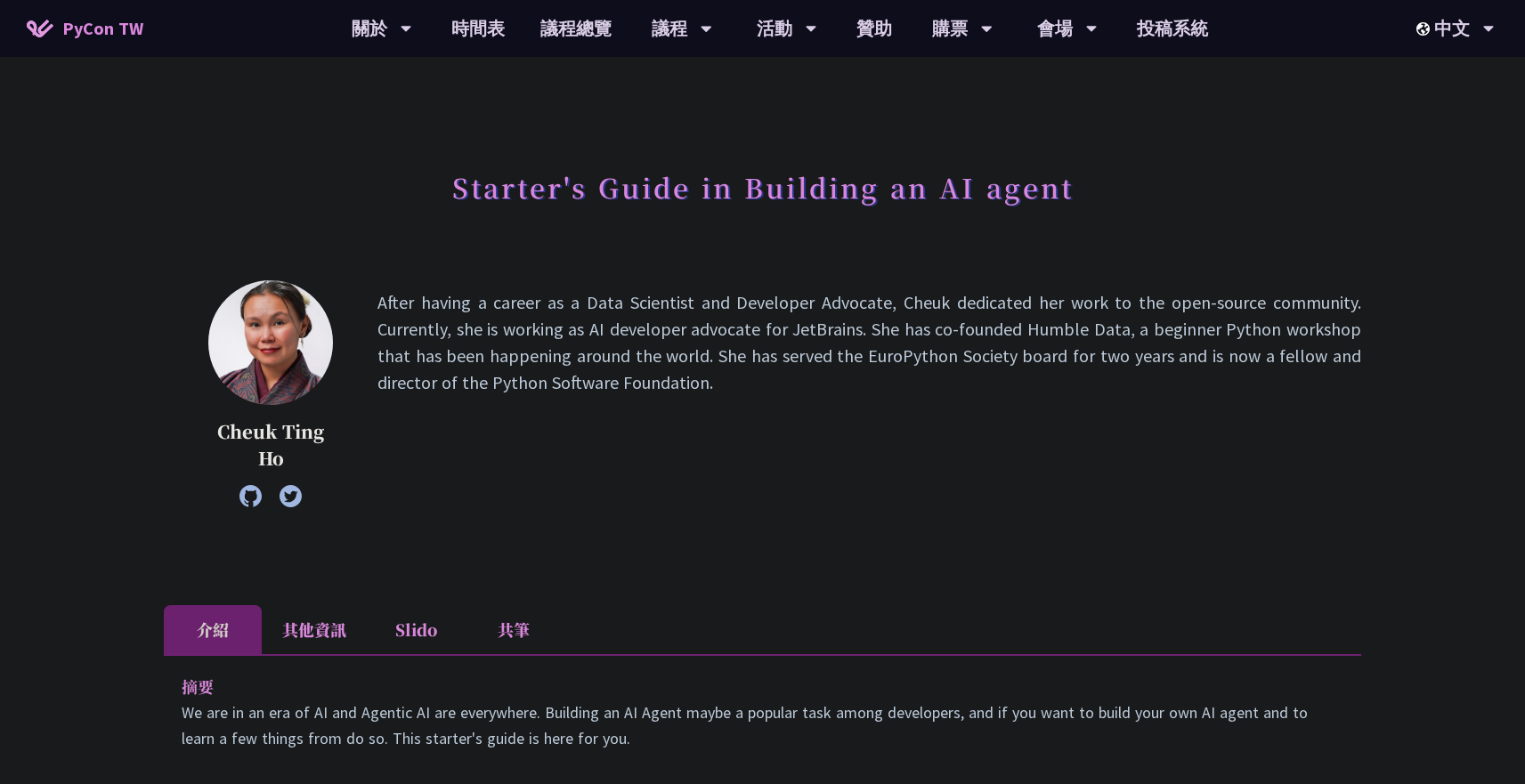
scroll to position [0, 0]
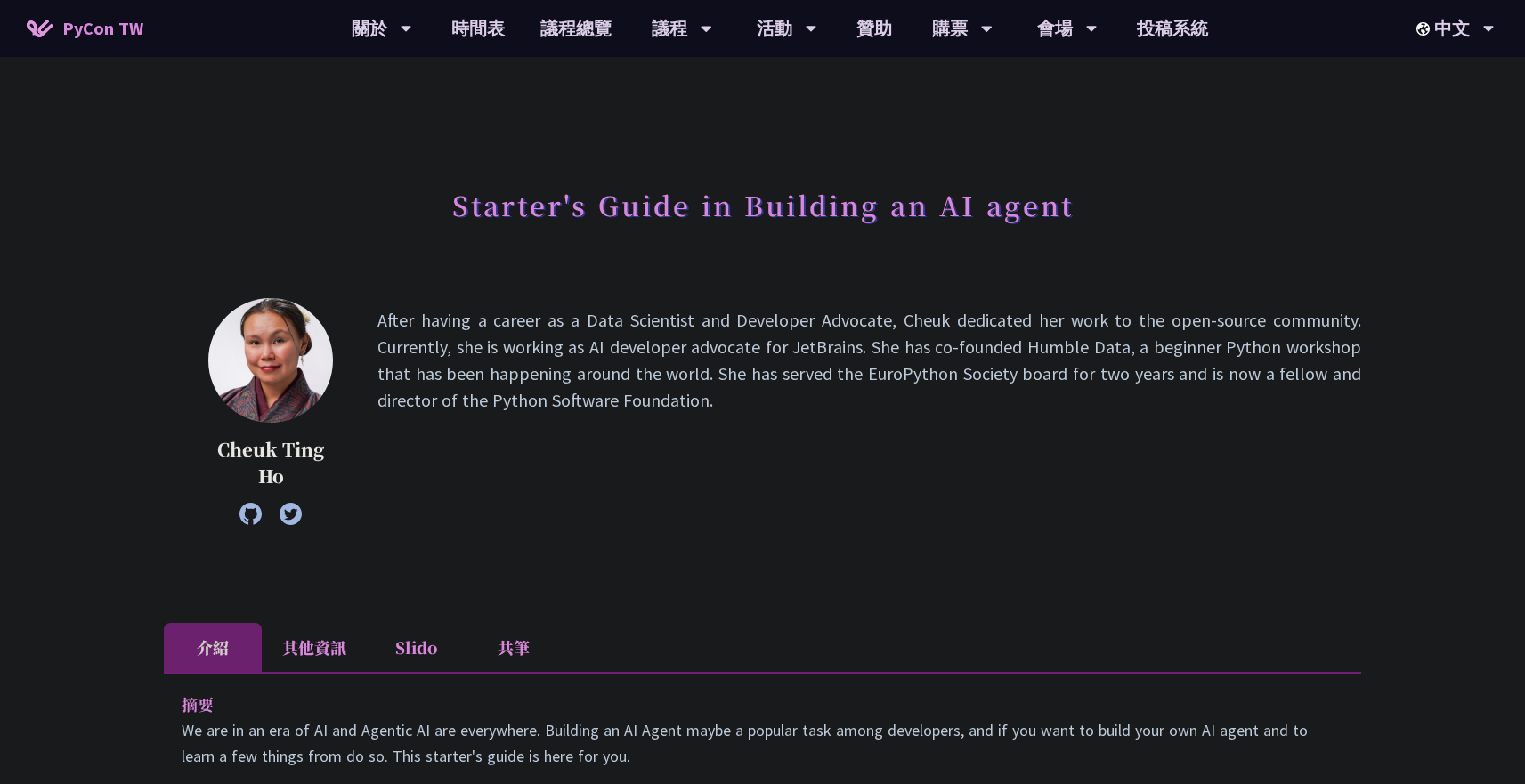
click at [718, 318] on p "After having a career as a Data Scientist and Developer Advocate, Cheuk dedicat…" at bounding box center [869, 411] width 984 height 209
click at [691, 354] on p "After having a career as a Data Scientist and Developer Advocate, Cheuk dedicat…" at bounding box center [869, 411] width 984 height 209
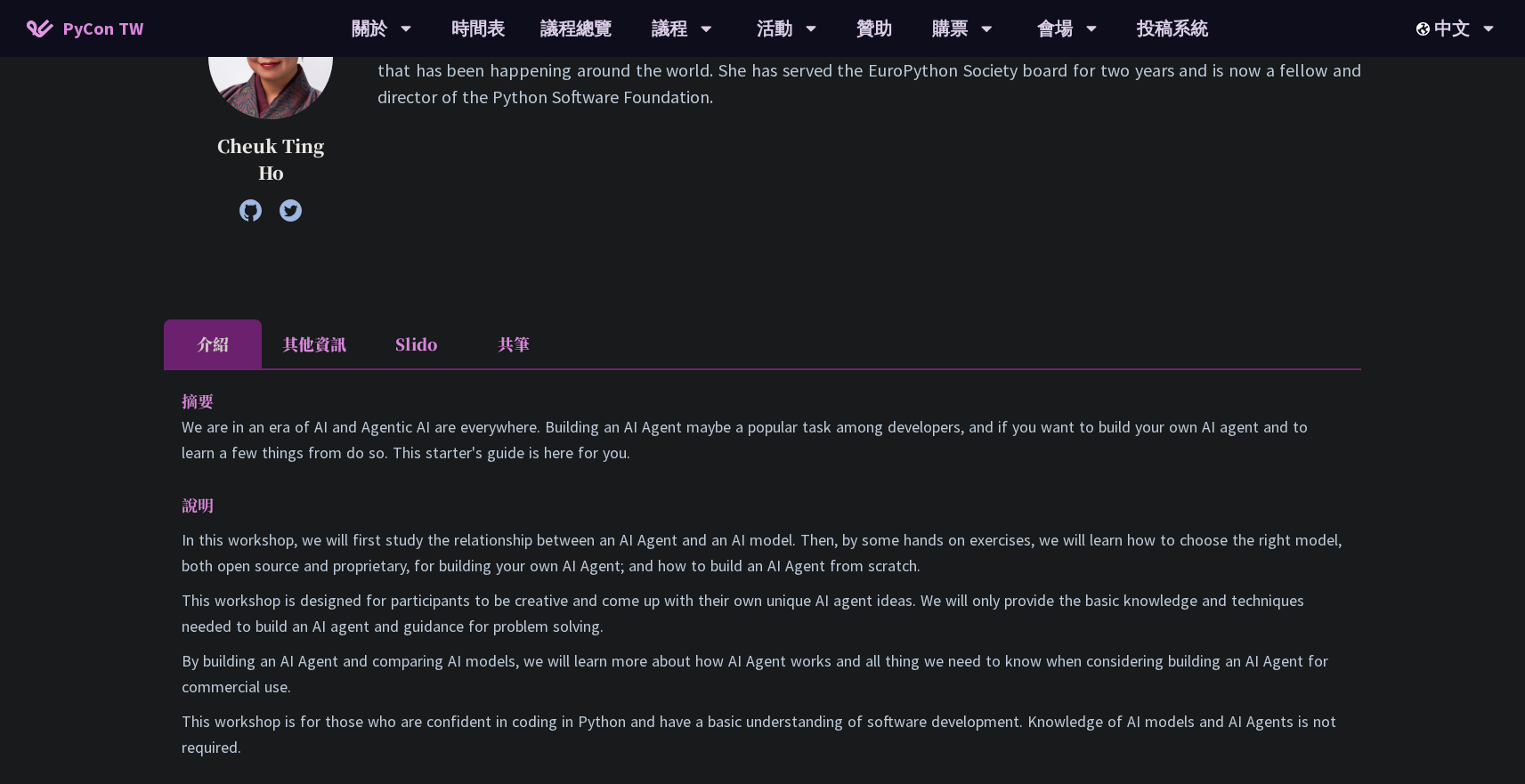
scroll to position [307, 0]
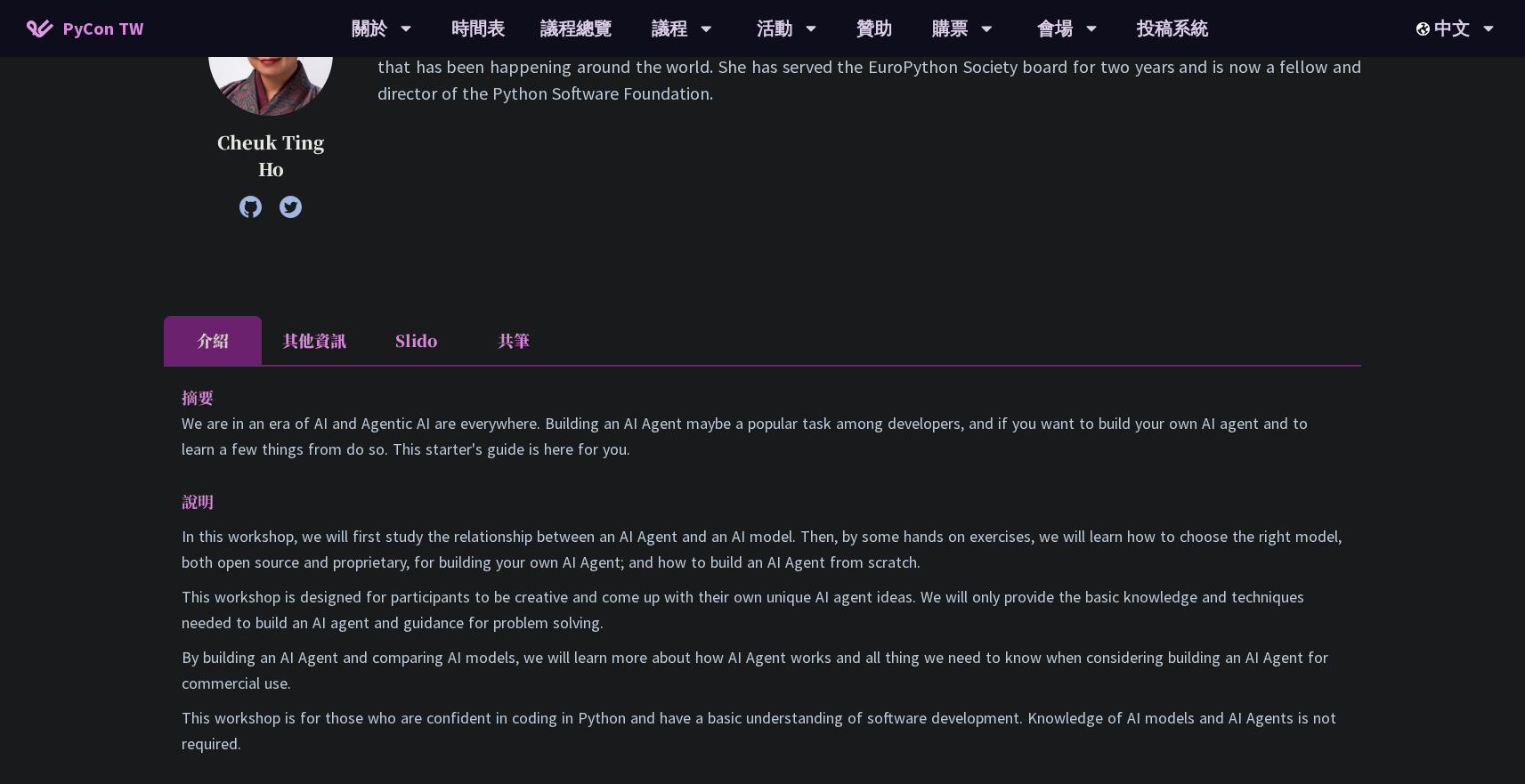
click at [328, 346] on li "其他資訊" at bounding box center [314, 340] width 105 height 49
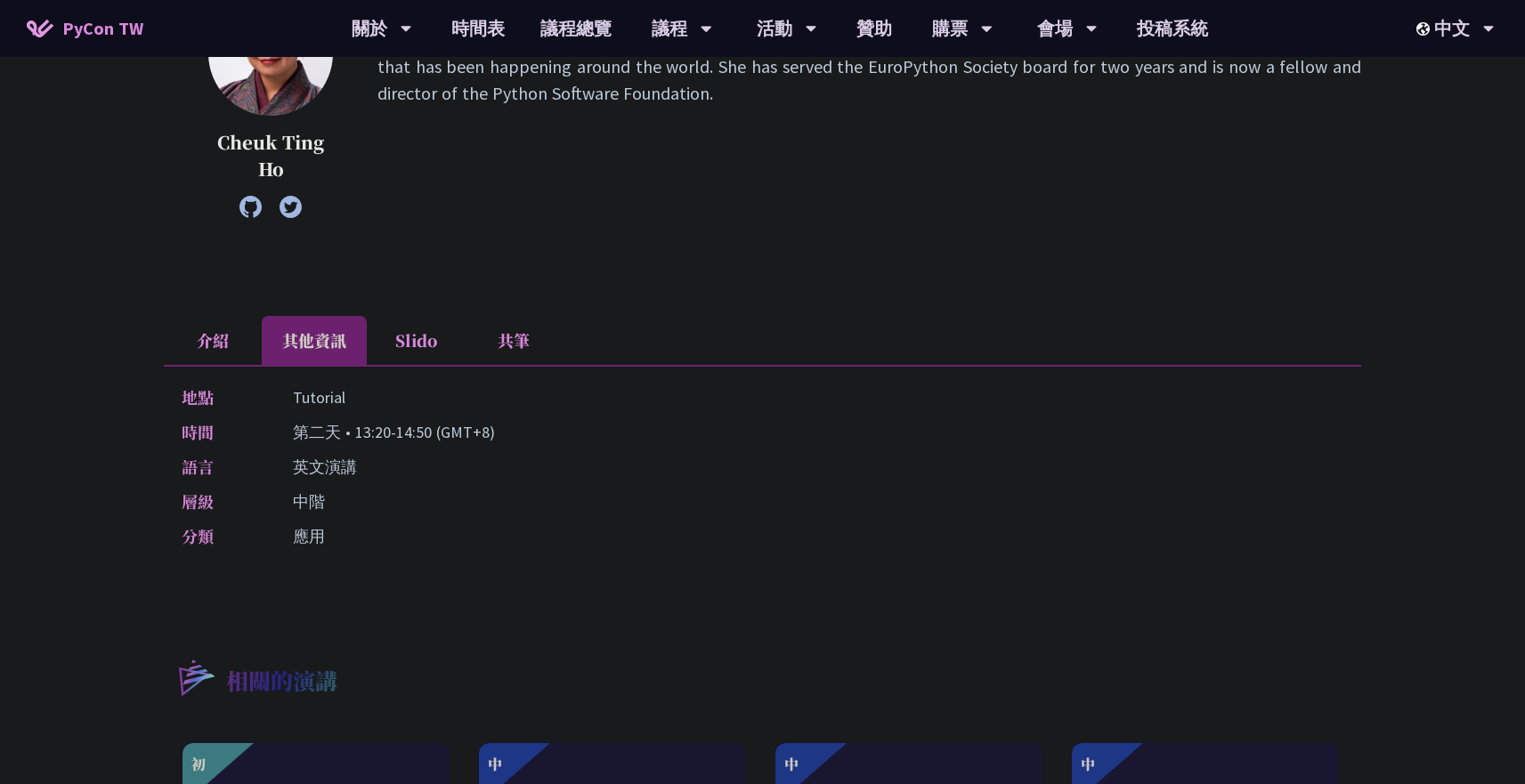
click at [398, 340] on li "Slido" at bounding box center [415, 340] width 98 height 49
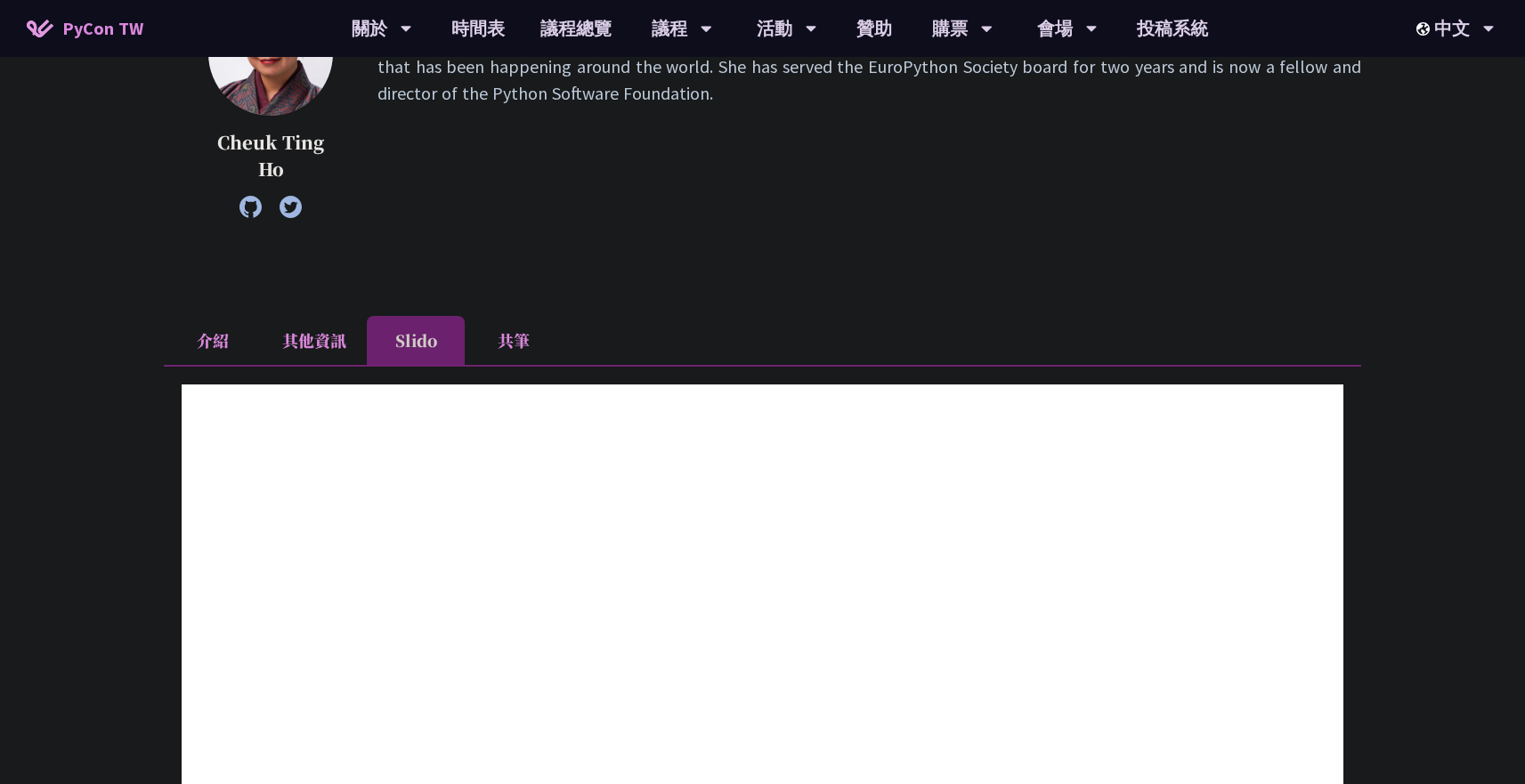
click at [497, 330] on li "共筆" at bounding box center [513, 340] width 98 height 49
click at [197, 340] on li "介紹" at bounding box center [213, 340] width 98 height 49
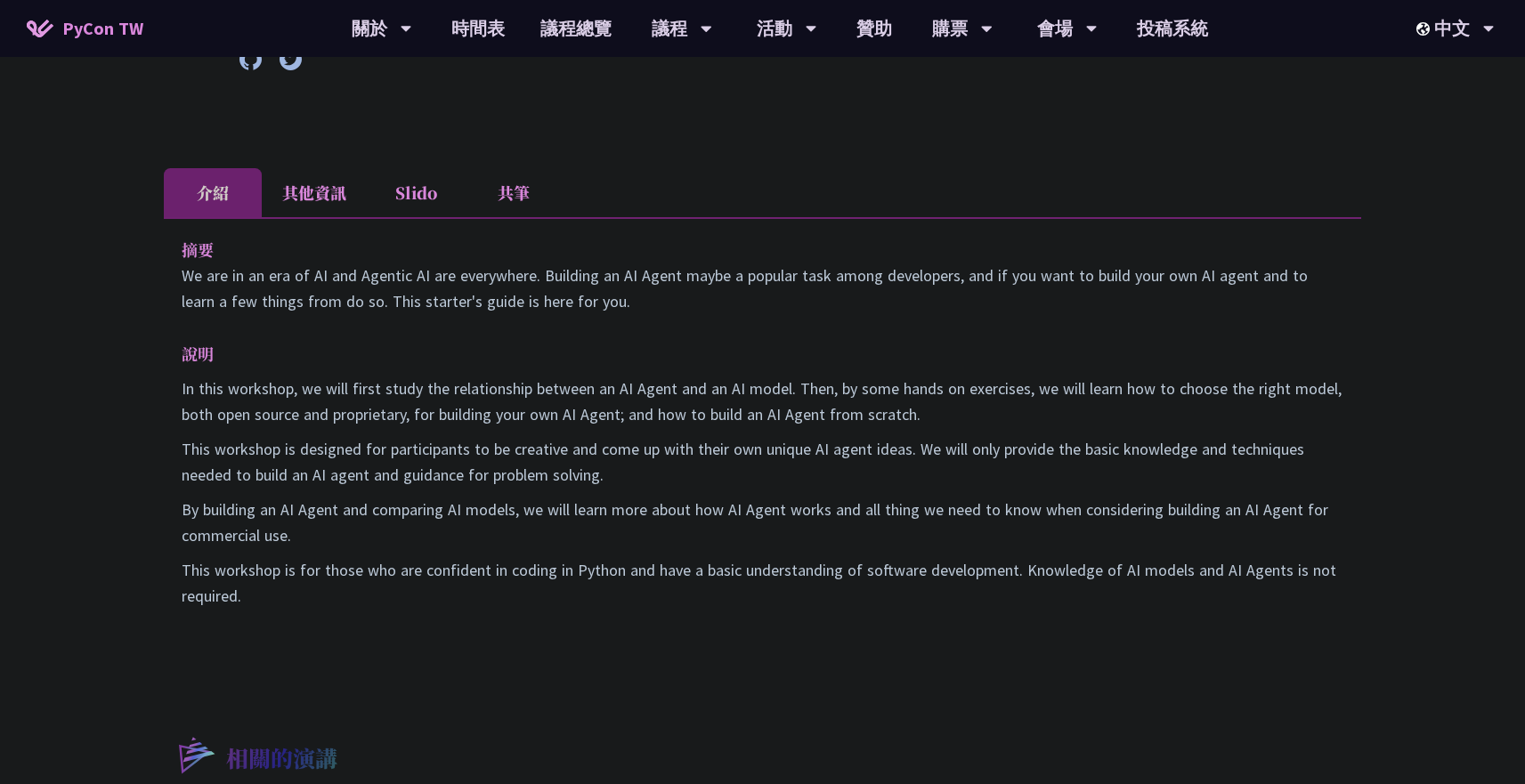
scroll to position [481, 0]
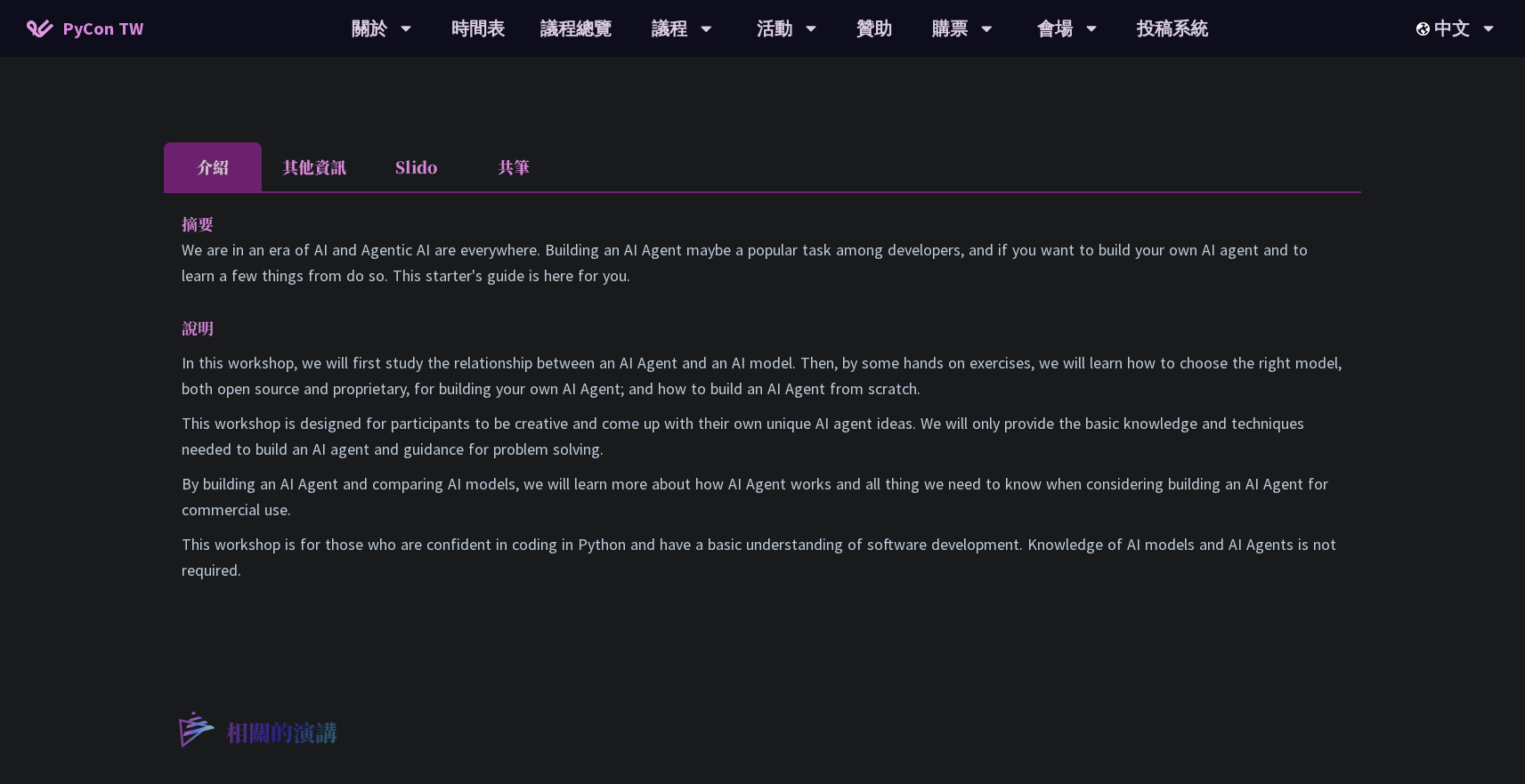
click at [440, 452] on p "This workshop is designed for participants to be creative and come up with thei…" at bounding box center [762, 436] width 1162 height 52
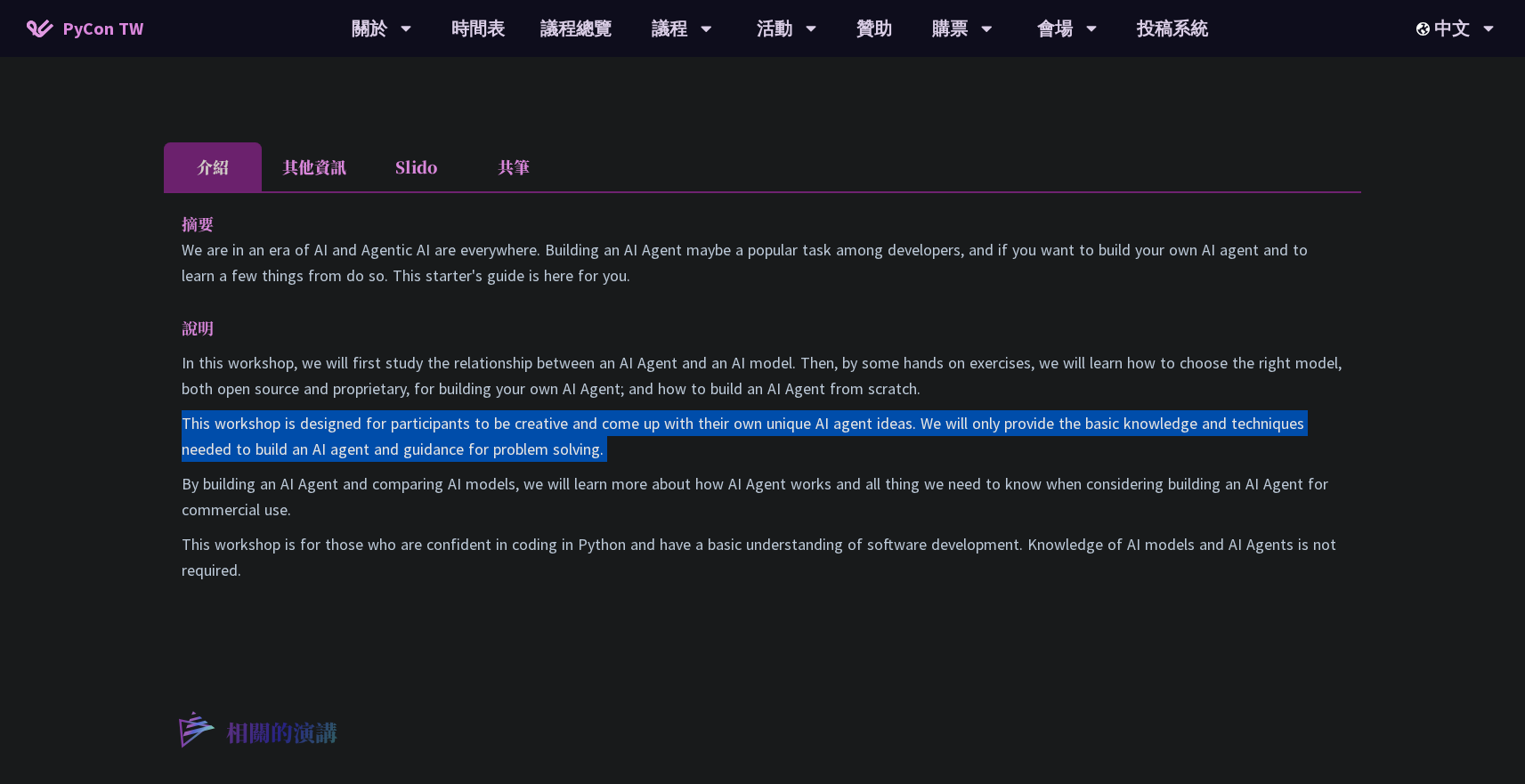
click at [440, 452] on p "This workshop is designed for participants to be creative and come up with thei…" at bounding box center [762, 436] width 1162 height 52
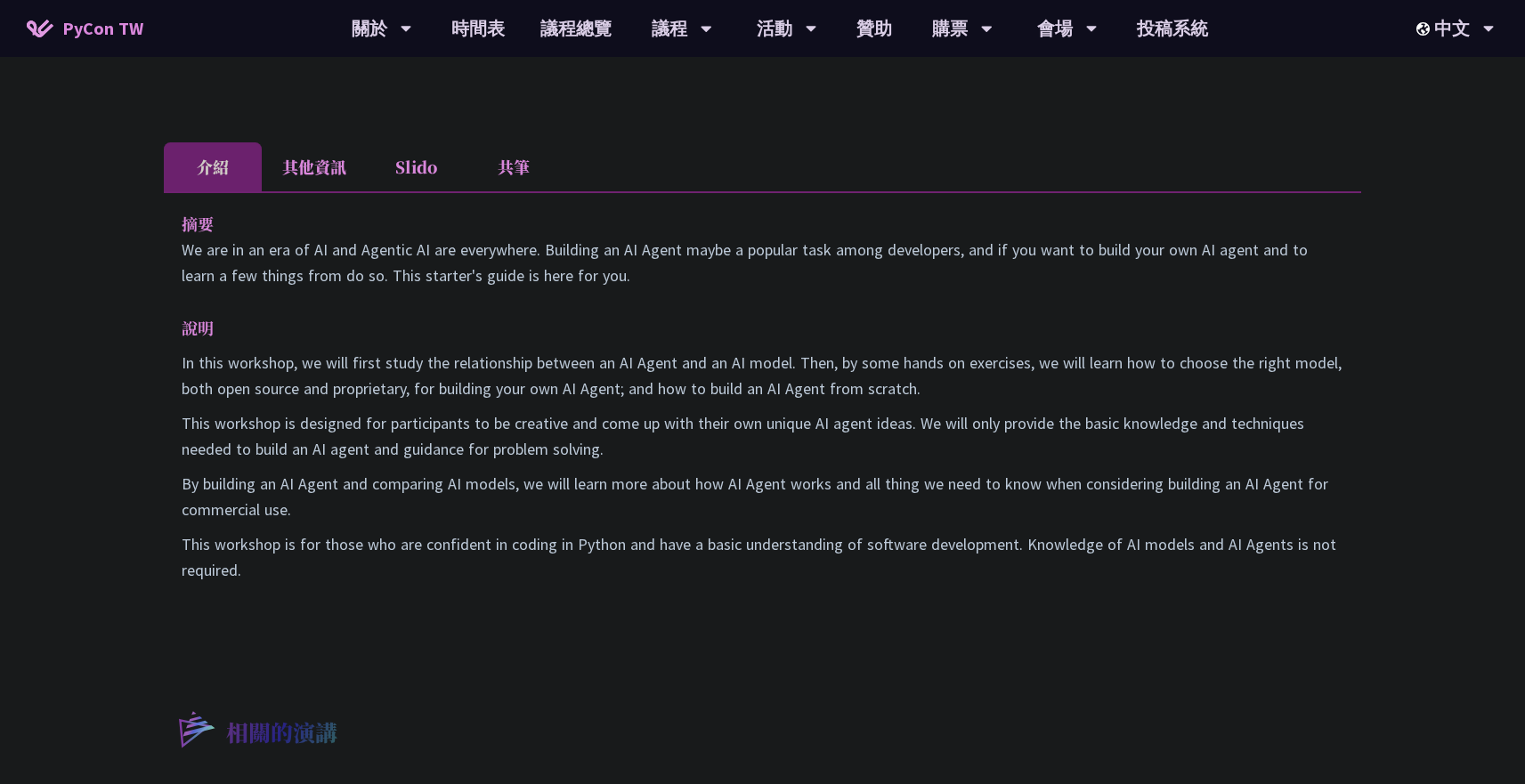
click at [554, 470] on div "In this workshop, we will first study the relationship between an AI Agent and …" at bounding box center [762, 466] width 1162 height 233
click at [629, 443] on p "This workshop is designed for participants to be creative and come up with thei…" at bounding box center [762, 436] width 1162 height 52
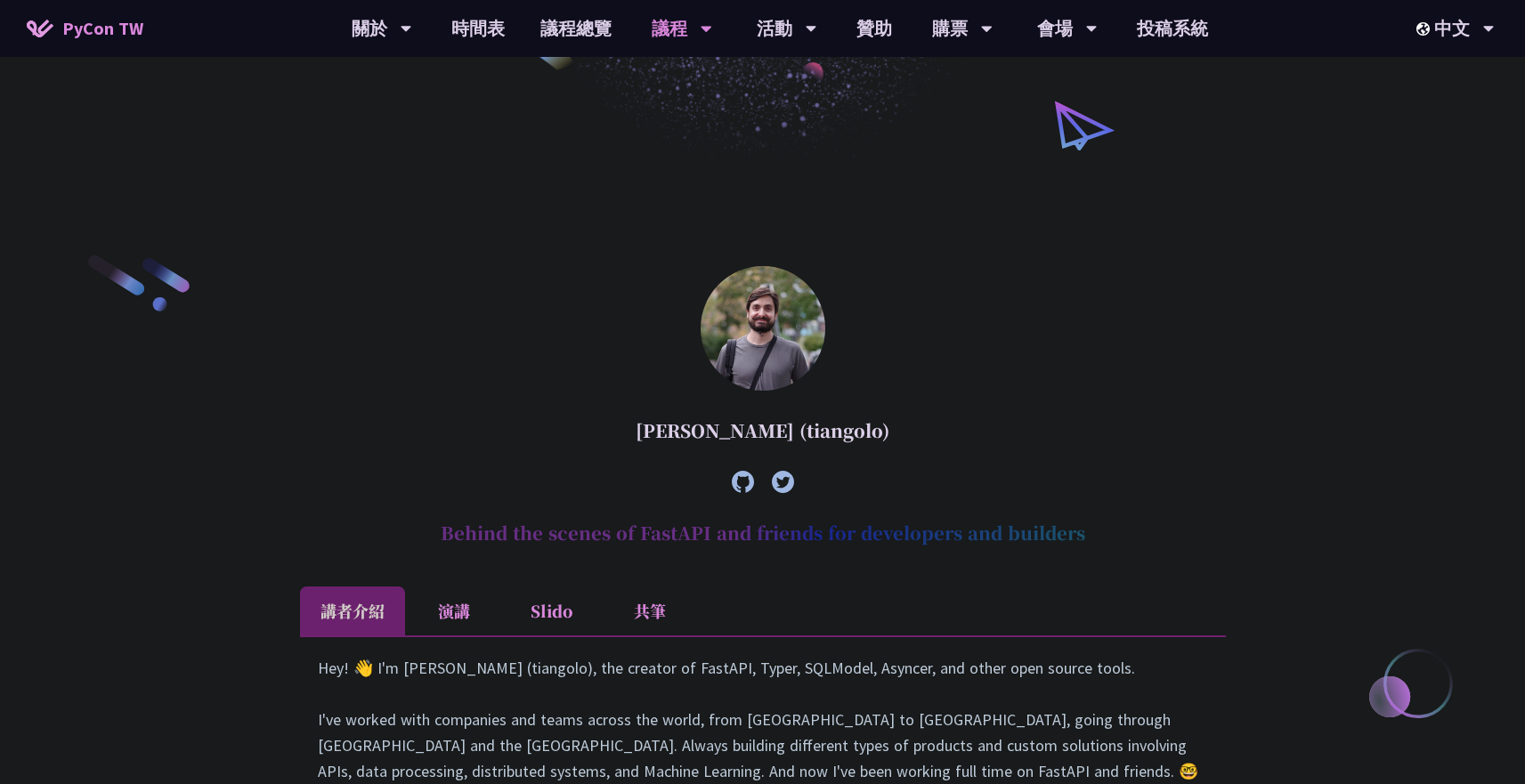
scroll to position [337, 0]
click at [716, 547] on h2 "Behind the scenes of FastAPI and friends for developers and builders" at bounding box center [762, 532] width 926 height 53
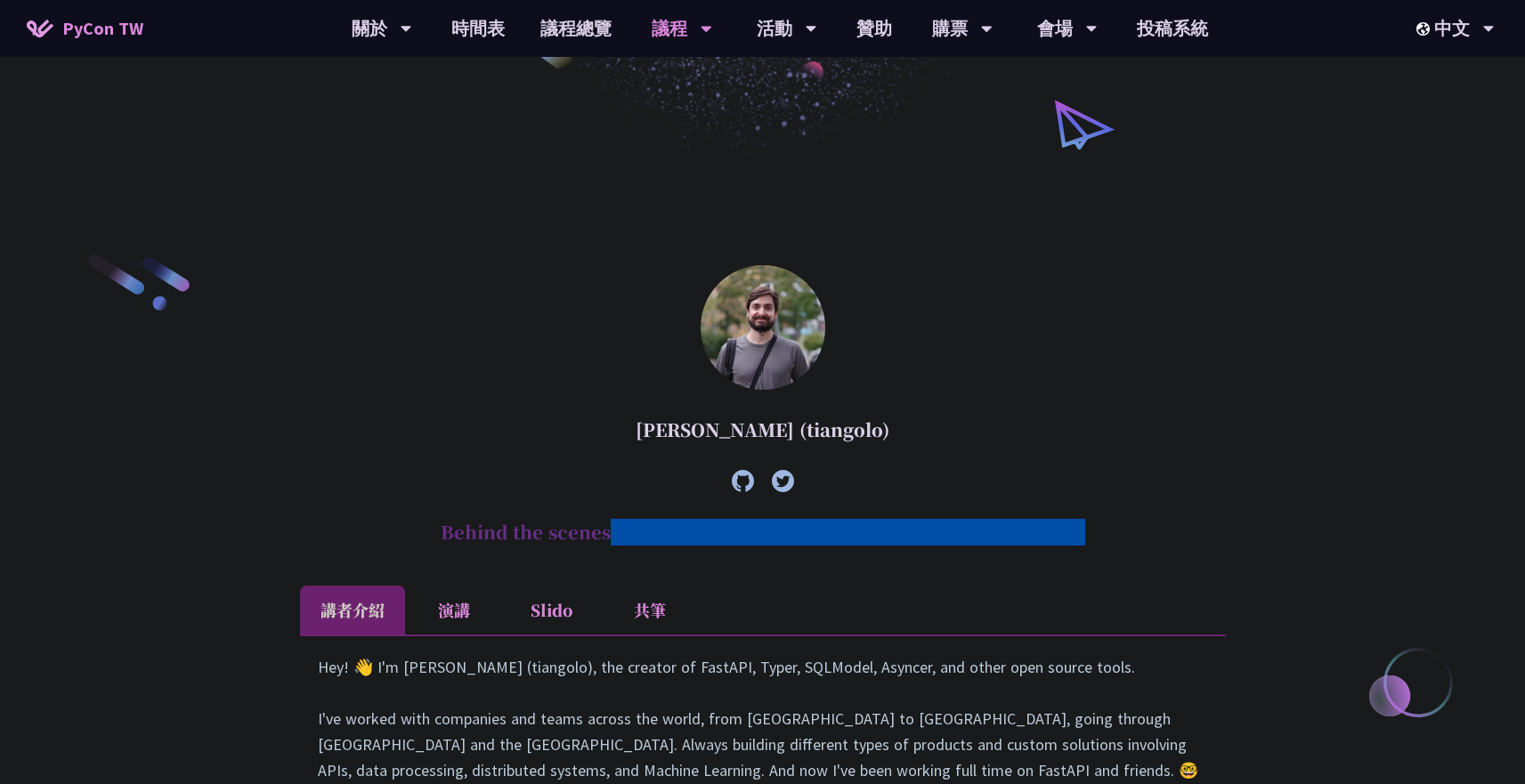
click at [716, 547] on h2 "Behind the scenes of FastAPI and friends for developers and builders" at bounding box center [762, 532] width 926 height 53
copy article "Behind the scenes of FastAPI and friends for developers and builders"
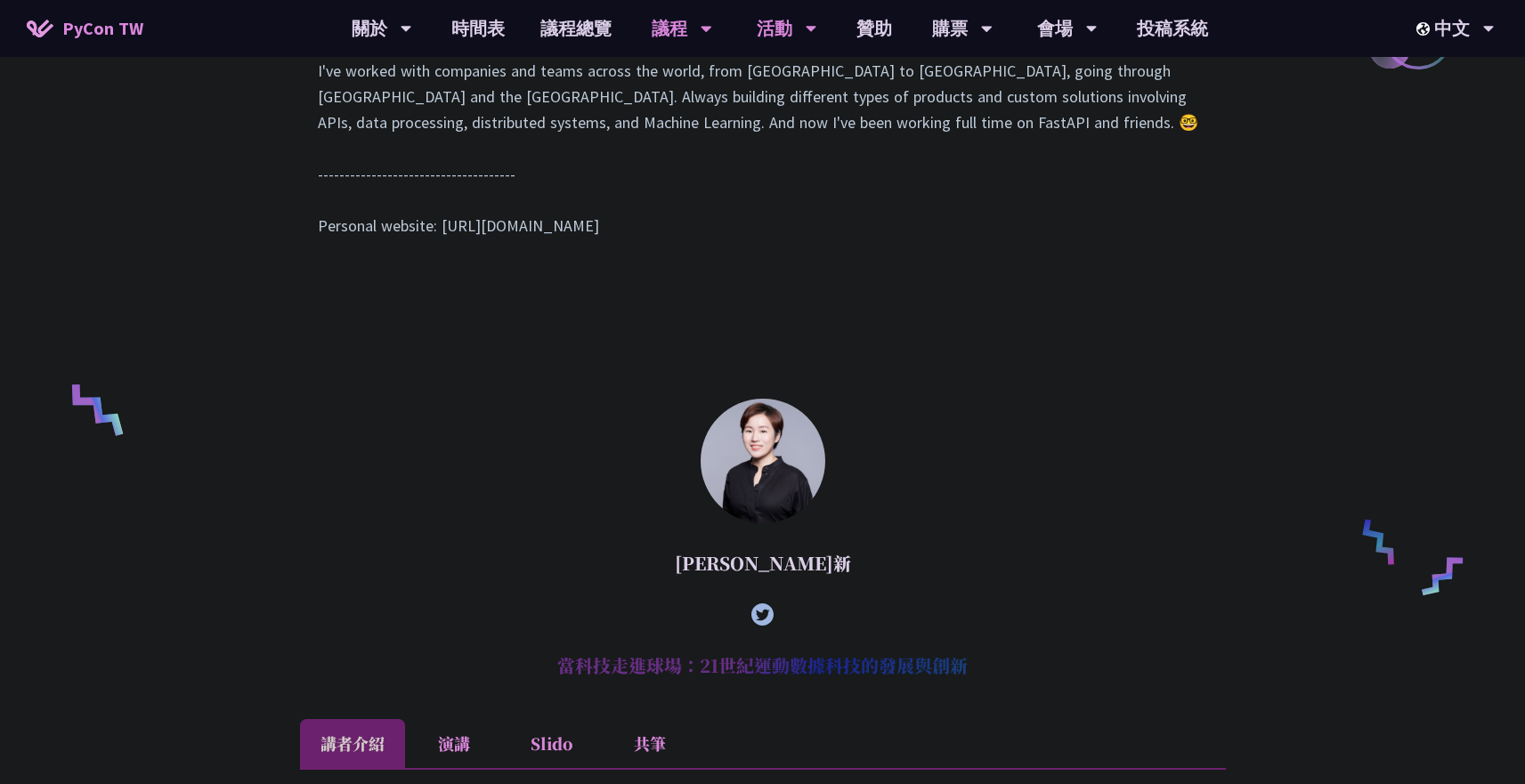
scroll to position [995, 0]
